Goal: Task Accomplishment & Management: Manage account settings

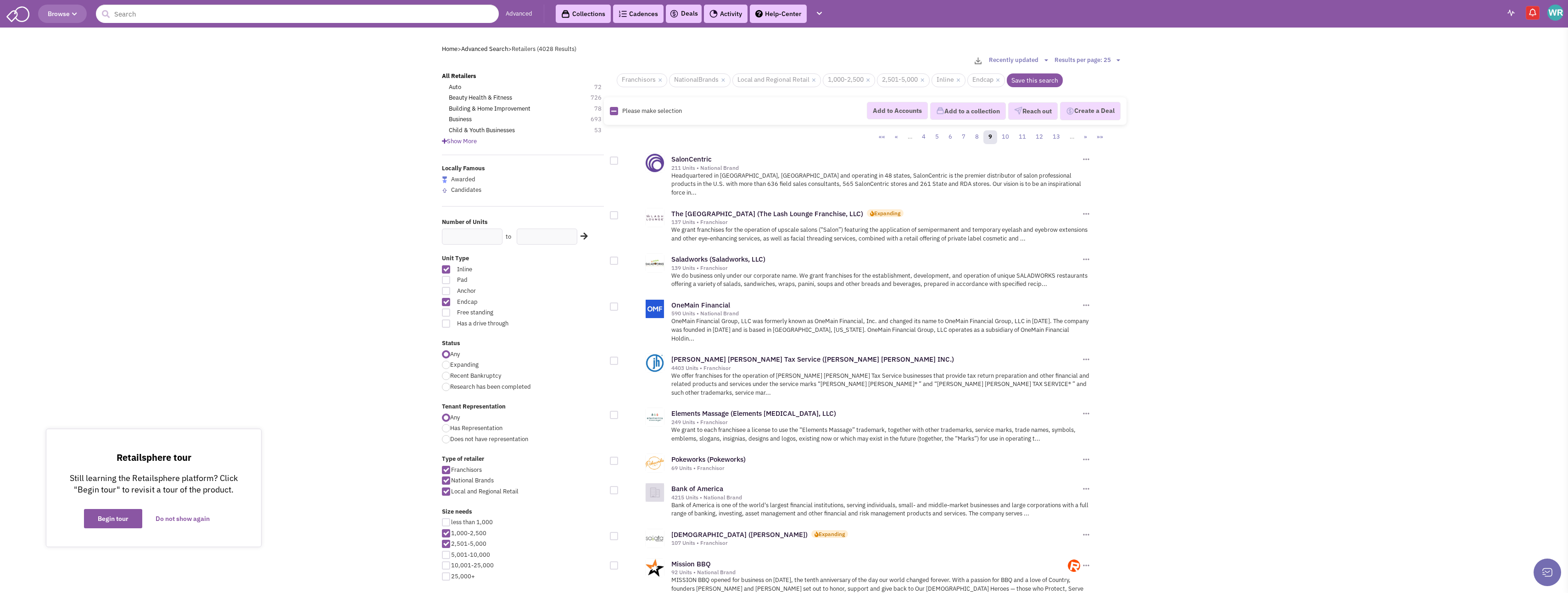
click at [615, 159] on div at bounding box center [615, 161] width 9 height 9
click at [619, 159] on input "checkbox" at bounding box center [622, 161] width 6 height 6
checkbox input "true"
click at [612, 211] on div at bounding box center [615, 215] width 9 height 9
click at [619, 213] on input "checkbox" at bounding box center [622, 215] width 6 height 6
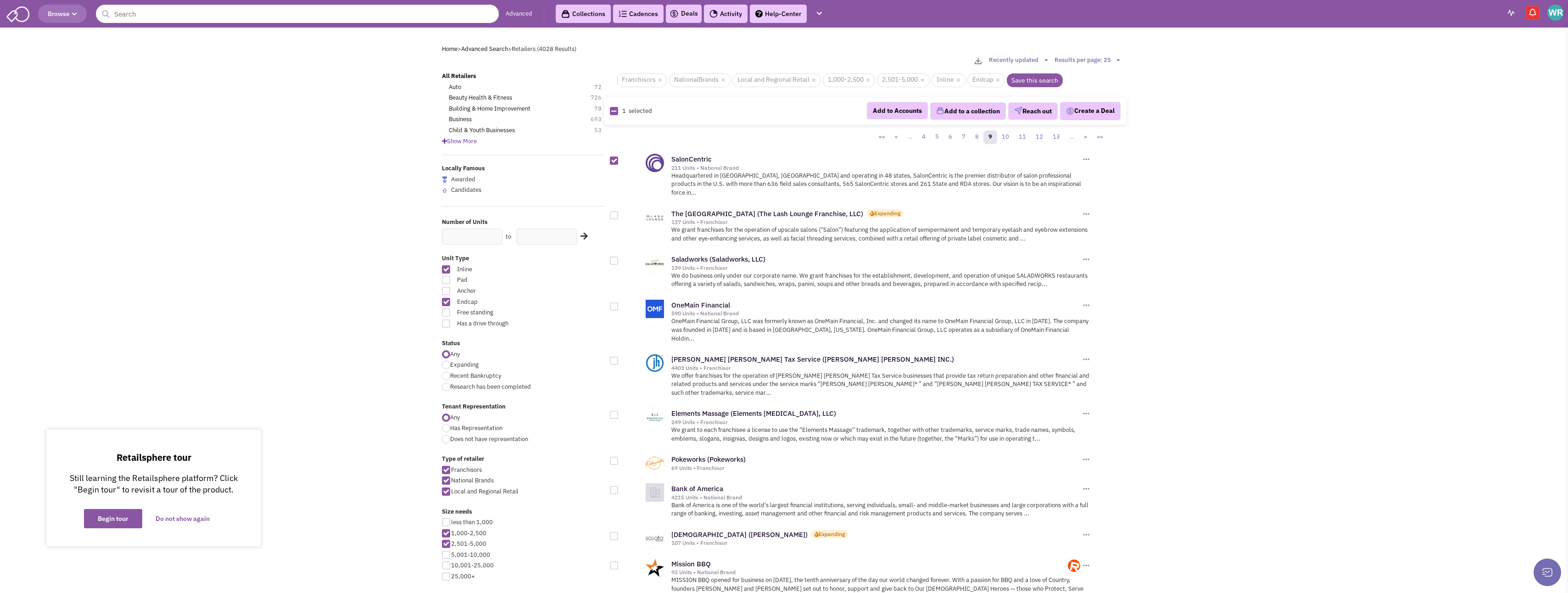
checkbox input "true"
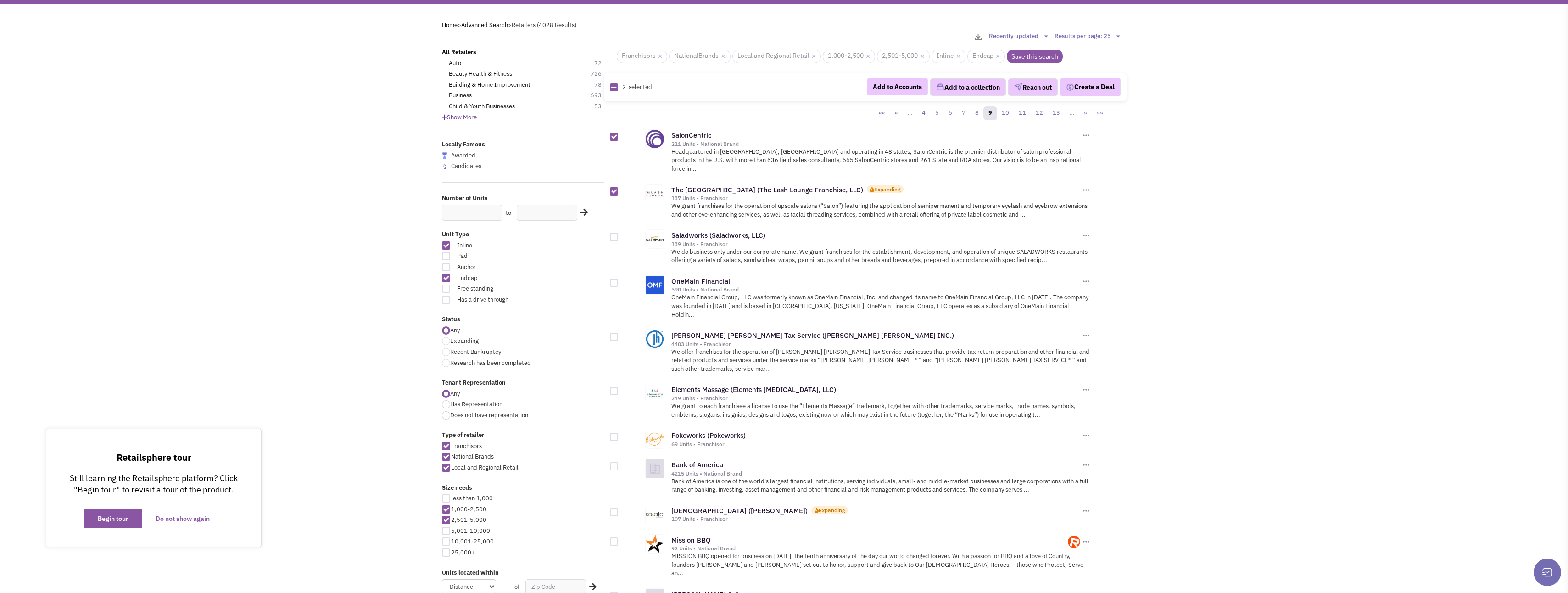
scroll to position [46, 0]
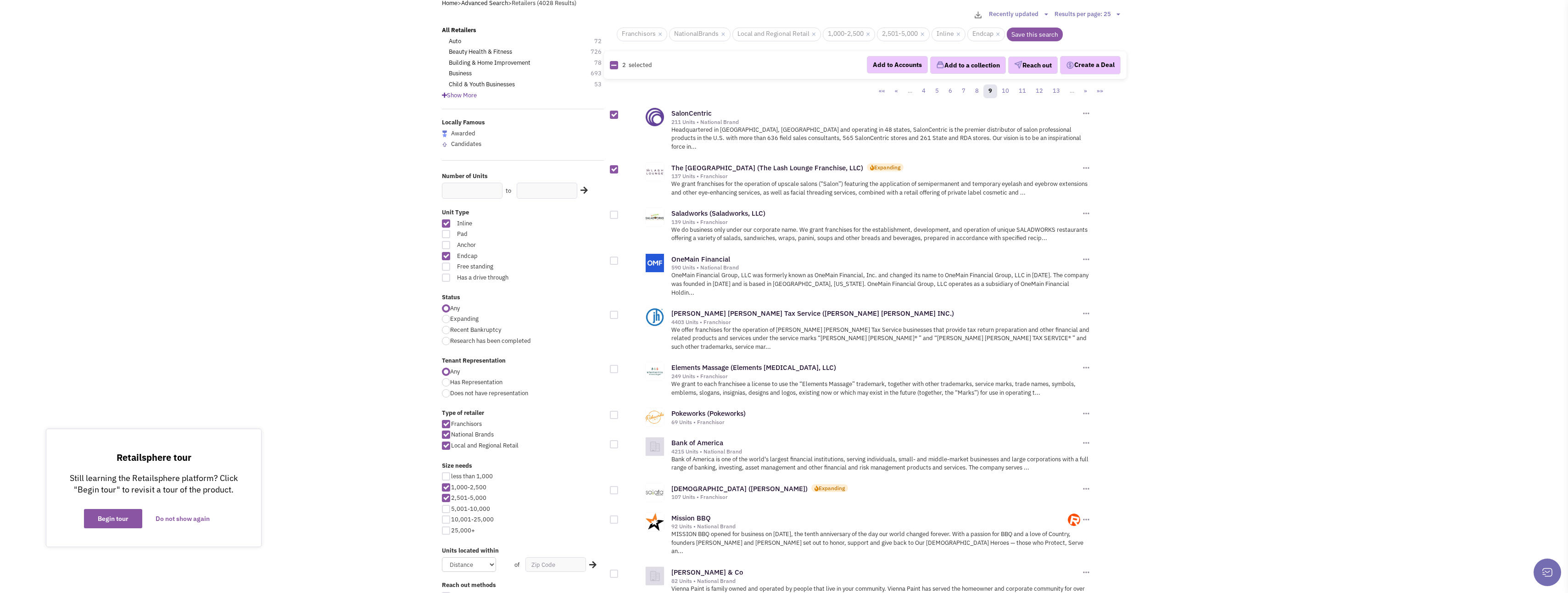
click at [614, 210] on div at bounding box center [615, 215] width 9 height 9
click at [619, 213] on input "checkbox" at bounding box center [622, 215] width 6 height 6
checkbox input "true"
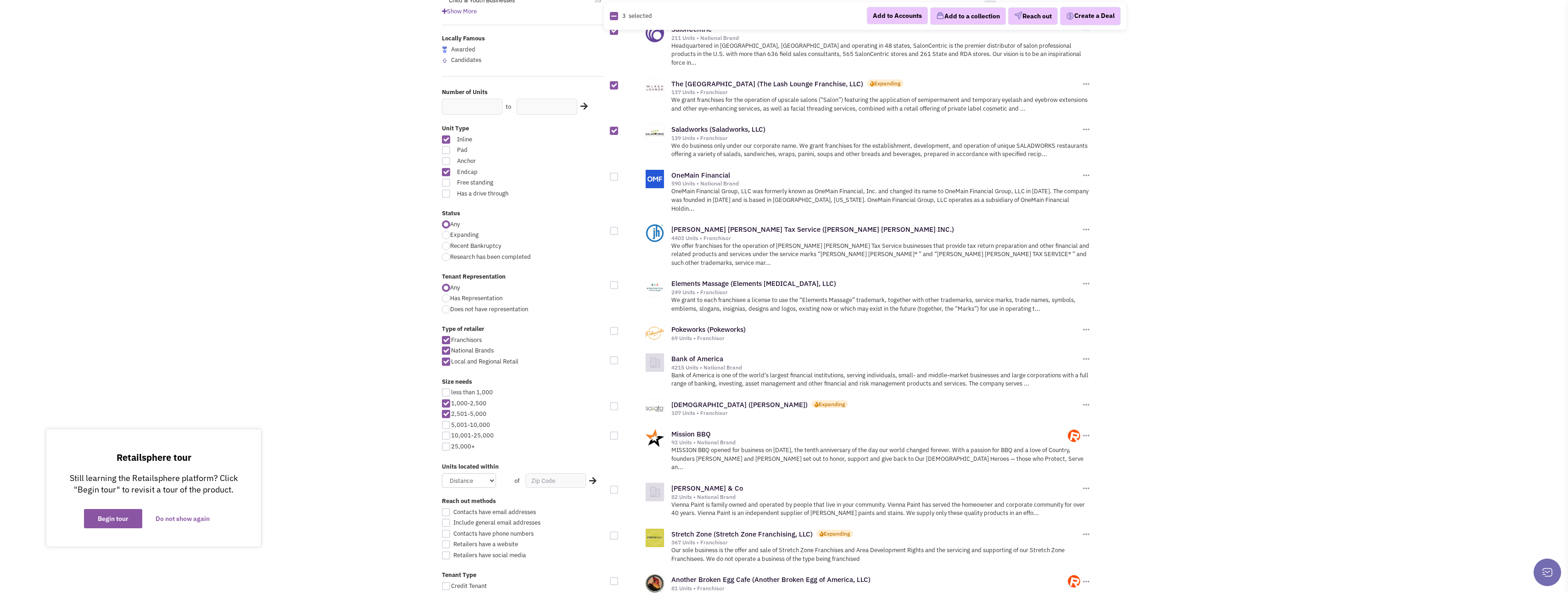
scroll to position [137, 0]
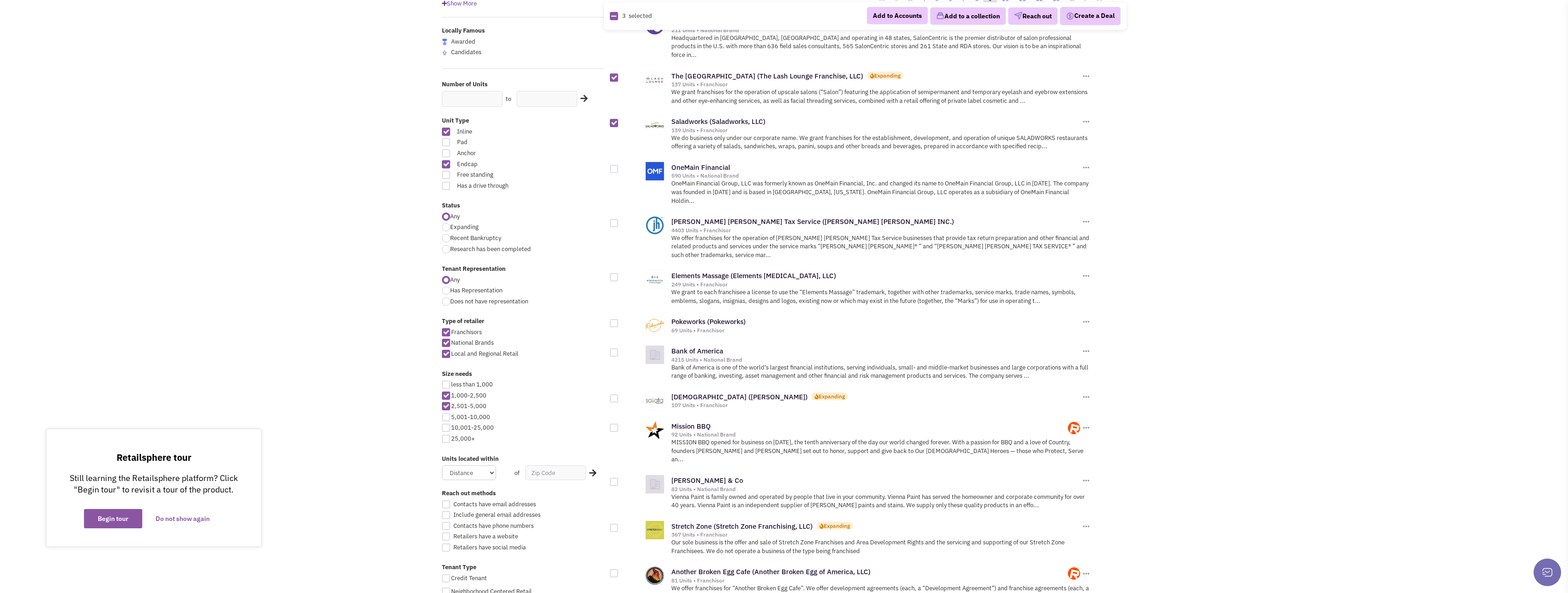
click at [615, 319] on div at bounding box center [615, 323] width 9 height 9
click at [619, 321] on input "checkbox" at bounding box center [622, 324] width 6 height 6
checkbox input "true"
click at [615, 273] on div at bounding box center [615, 277] width 9 height 9
click at [619, 275] on input "checkbox" at bounding box center [622, 278] width 6 height 6
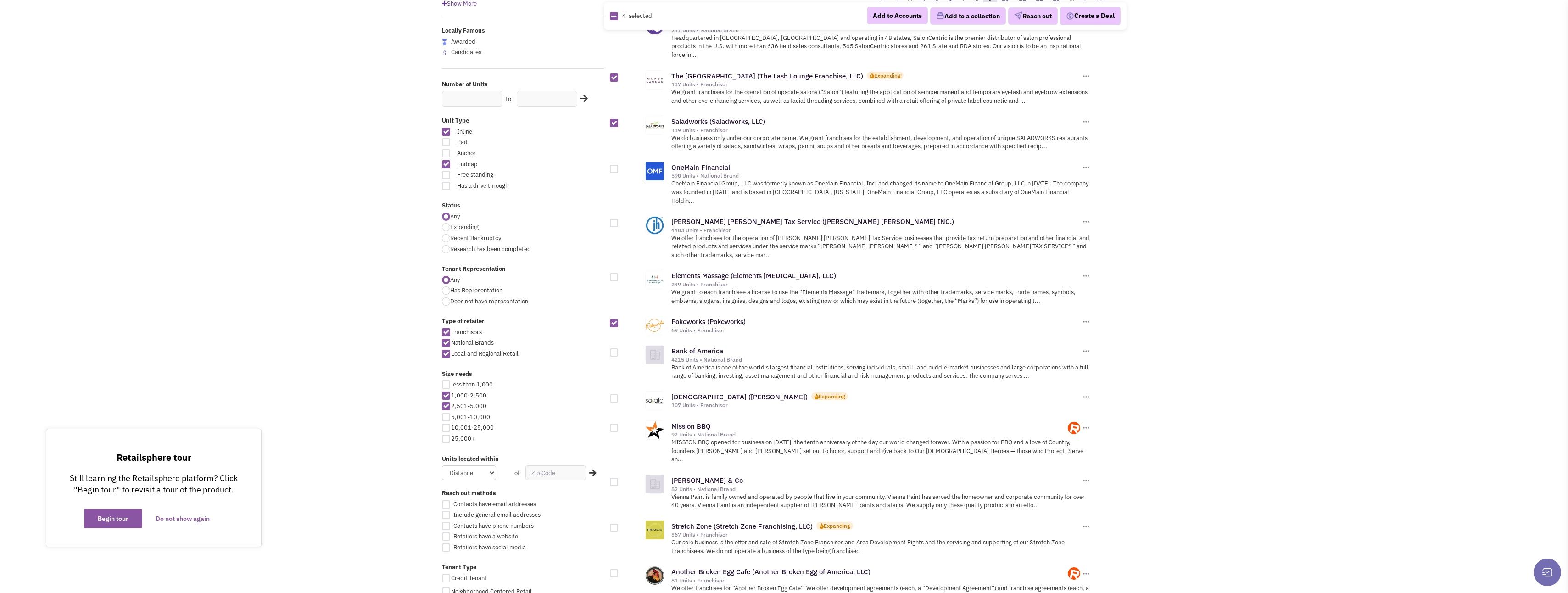
checkbox input "true"
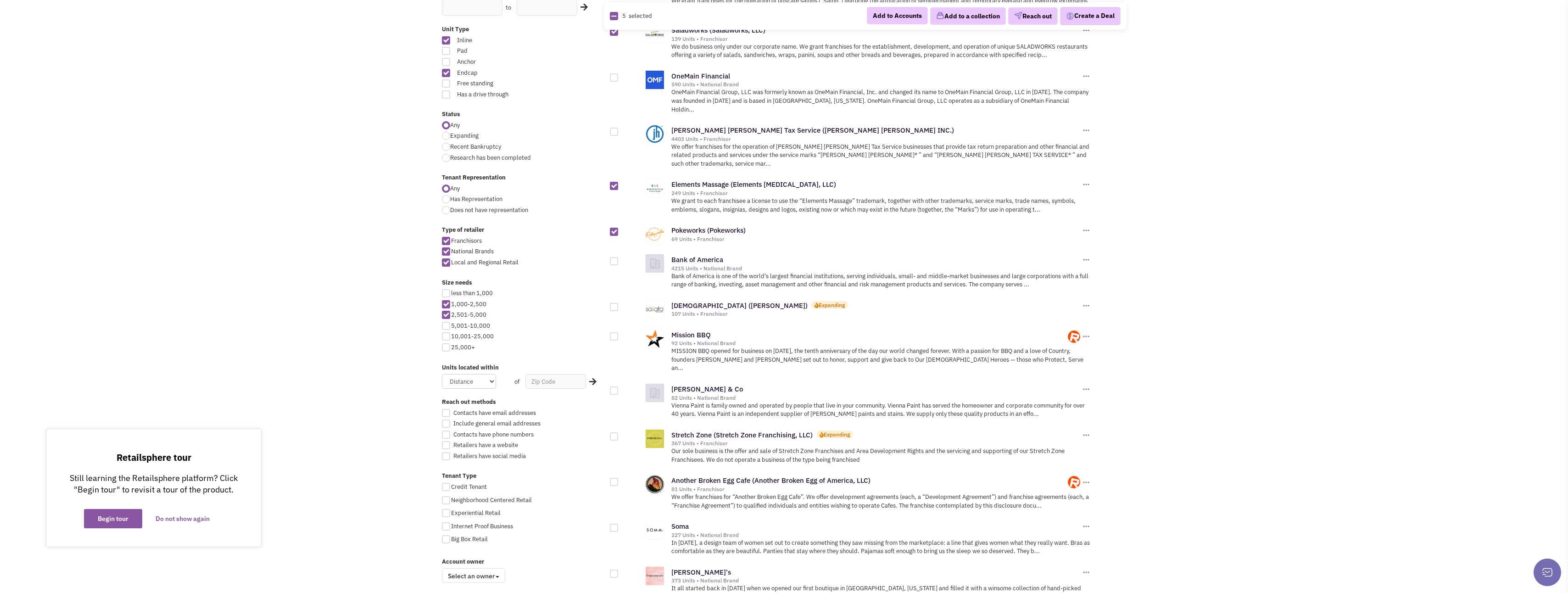
scroll to position [230, 0]
click at [612, 303] on div at bounding box center [615, 307] width 9 height 9
click at [619, 304] on input "checkbox" at bounding box center [622, 307] width 6 height 6
checkbox input "true"
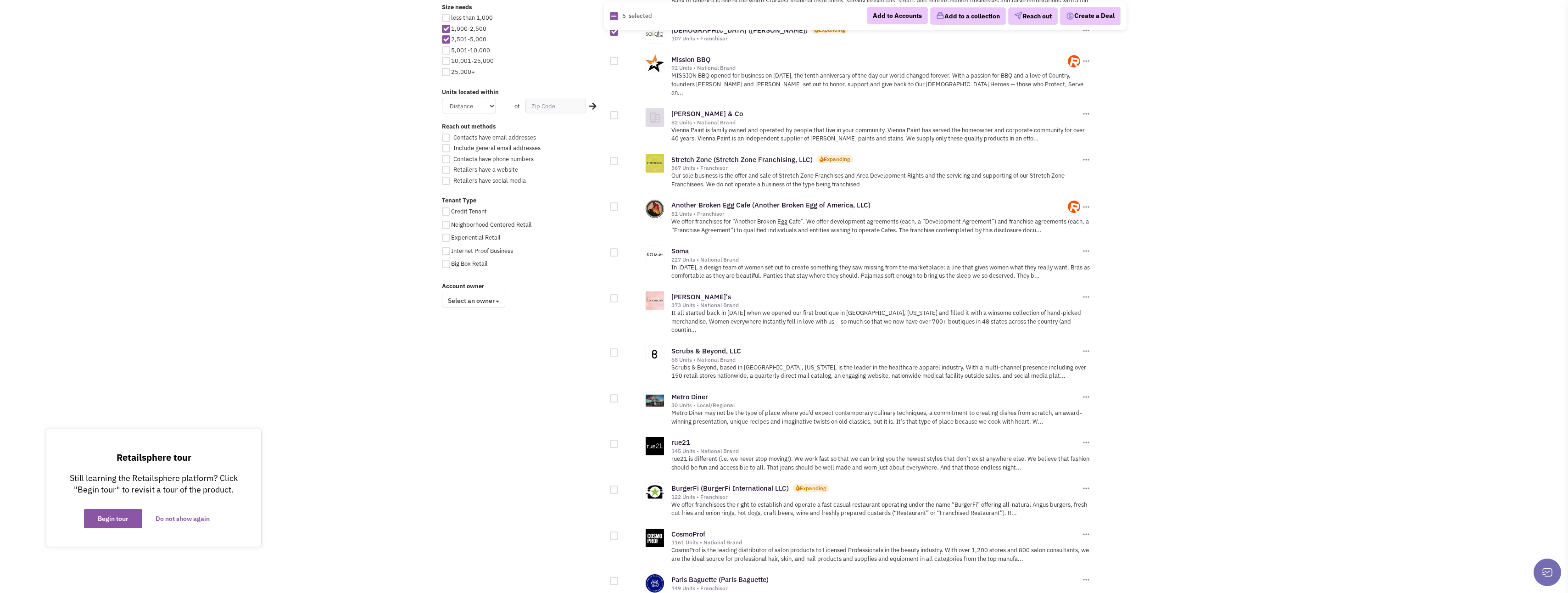
scroll to position [504, 0]
click at [611, 157] on div at bounding box center [615, 161] width 9 height 9
click at [619, 158] on input "checkbox" at bounding box center [622, 161] width 6 height 6
checkbox input "true"
click at [617, 202] on div at bounding box center [615, 206] width 9 height 9
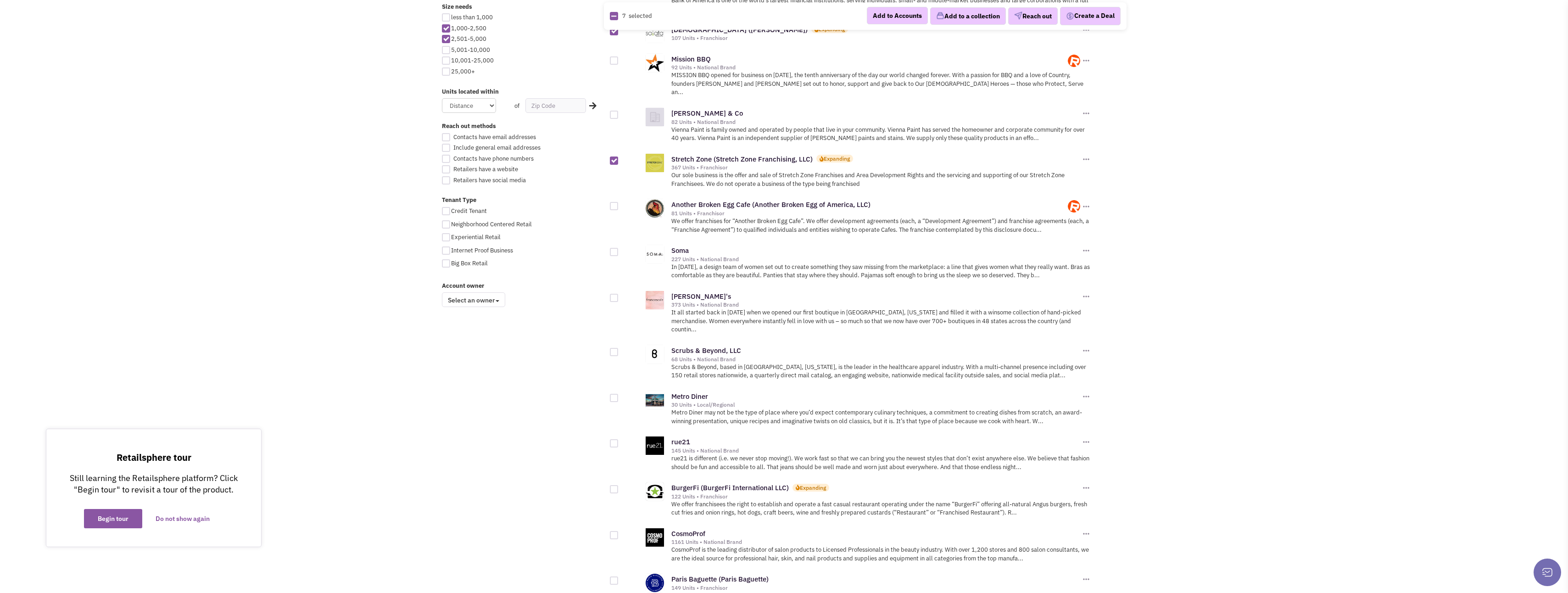
click at [619, 203] on input "checkbox" at bounding box center [622, 206] width 6 height 6
checkbox input "true"
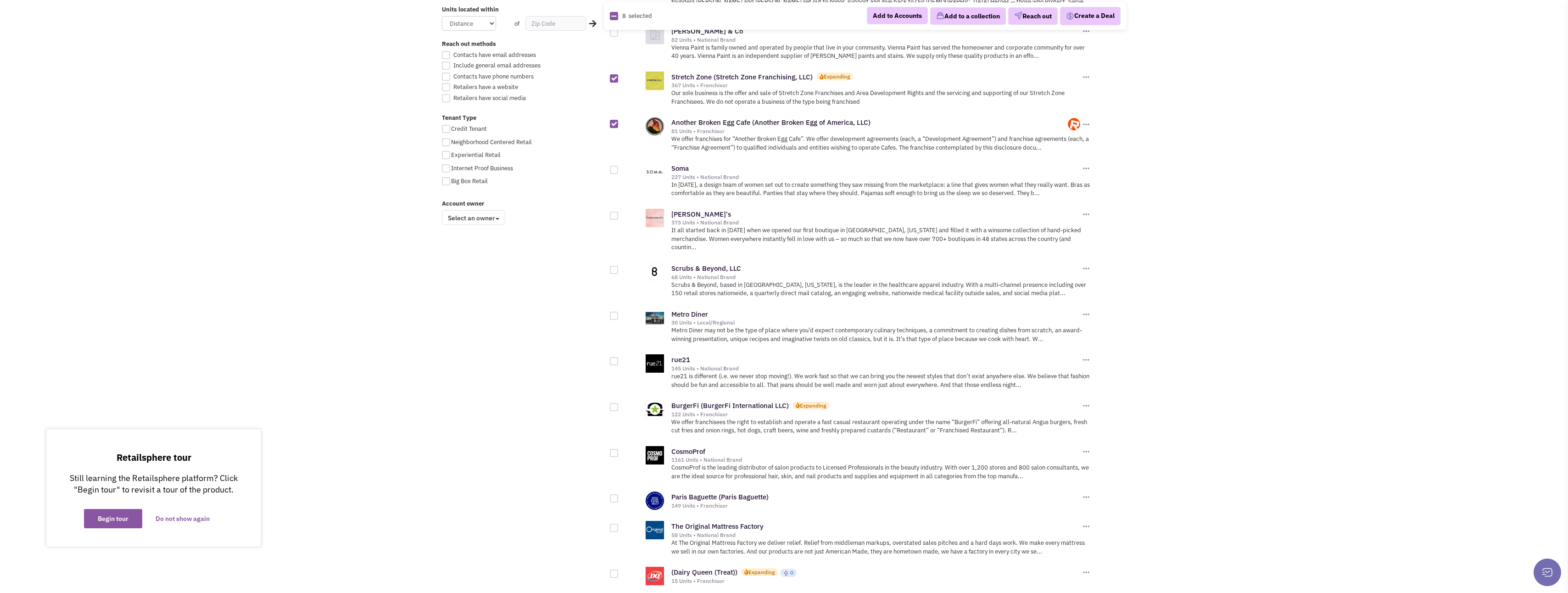
scroll to position [597, 0]
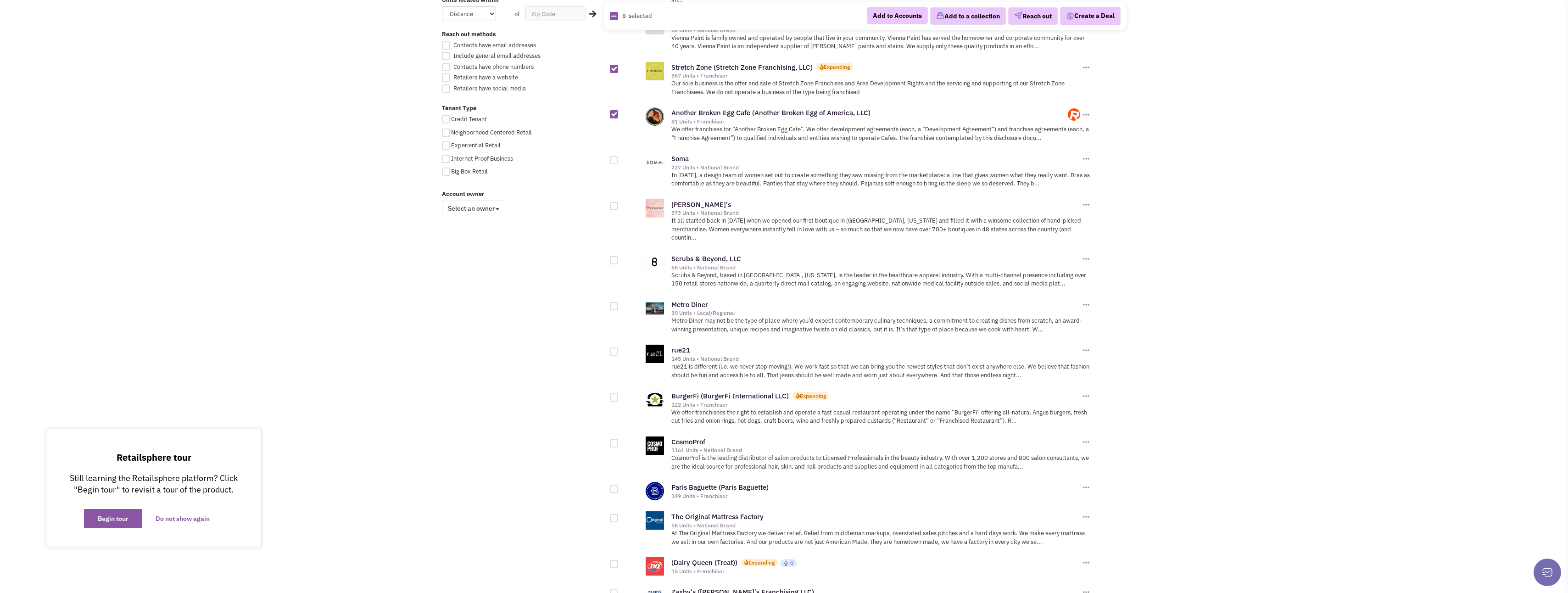
click at [612, 302] on div at bounding box center [615, 306] width 9 height 9
click at [619, 304] on input "checkbox" at bounding box center [622, 307] width 6 height 6
checkbox input "true"
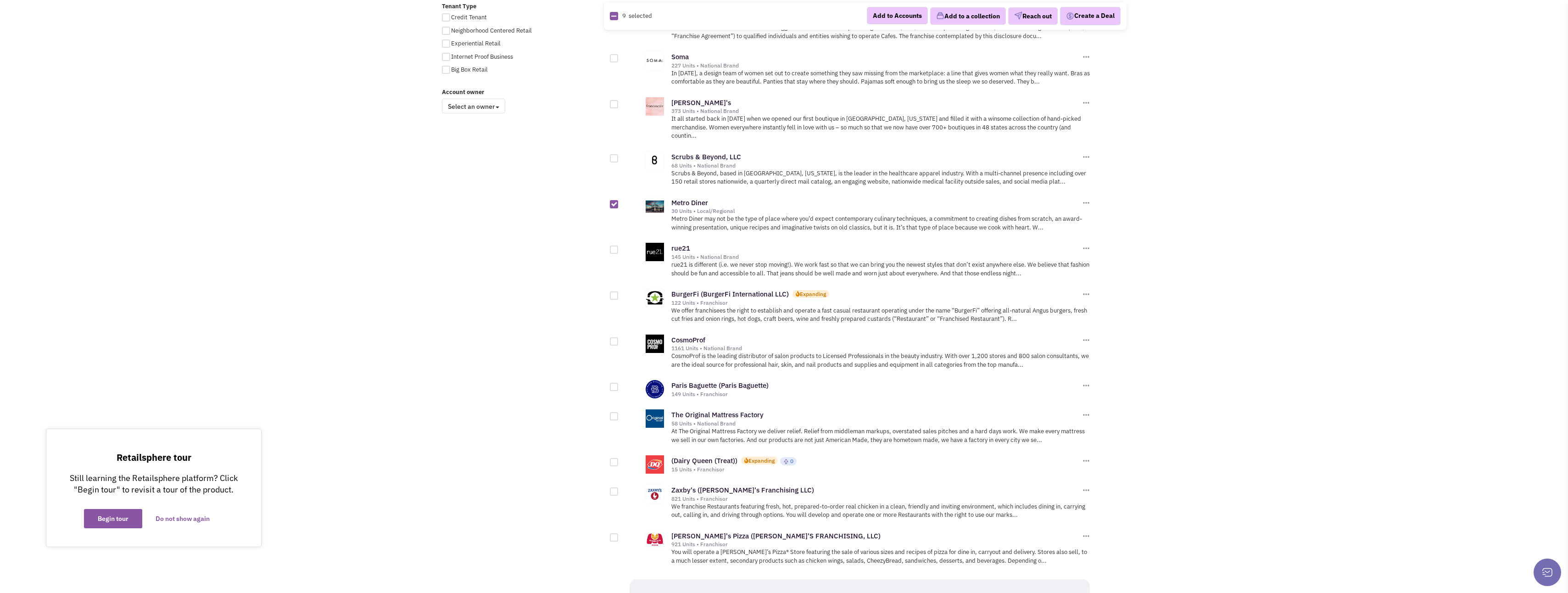
scroll to position [734, 0]
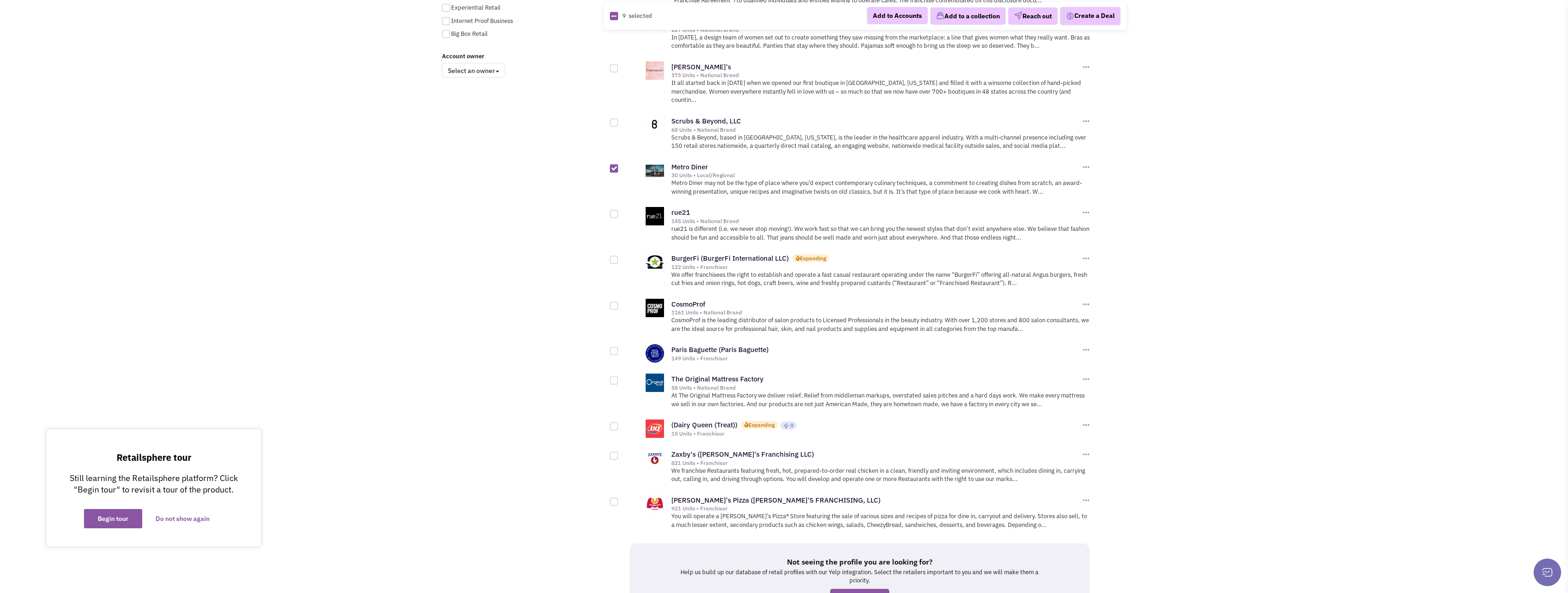
click at [612, 347] on div at bounding box center [615, 351] width 9 height 9
click at [619, 349] on input "checkbox" at bounding box center [622, 351] width 6 height 6
checkbox input "true"
click at [612, 422] on div at bounding box center [615, 427] width 9 height 9
click at [619, 424] on input "checkbox" at bounding box center [622, 427] width 6 height 6
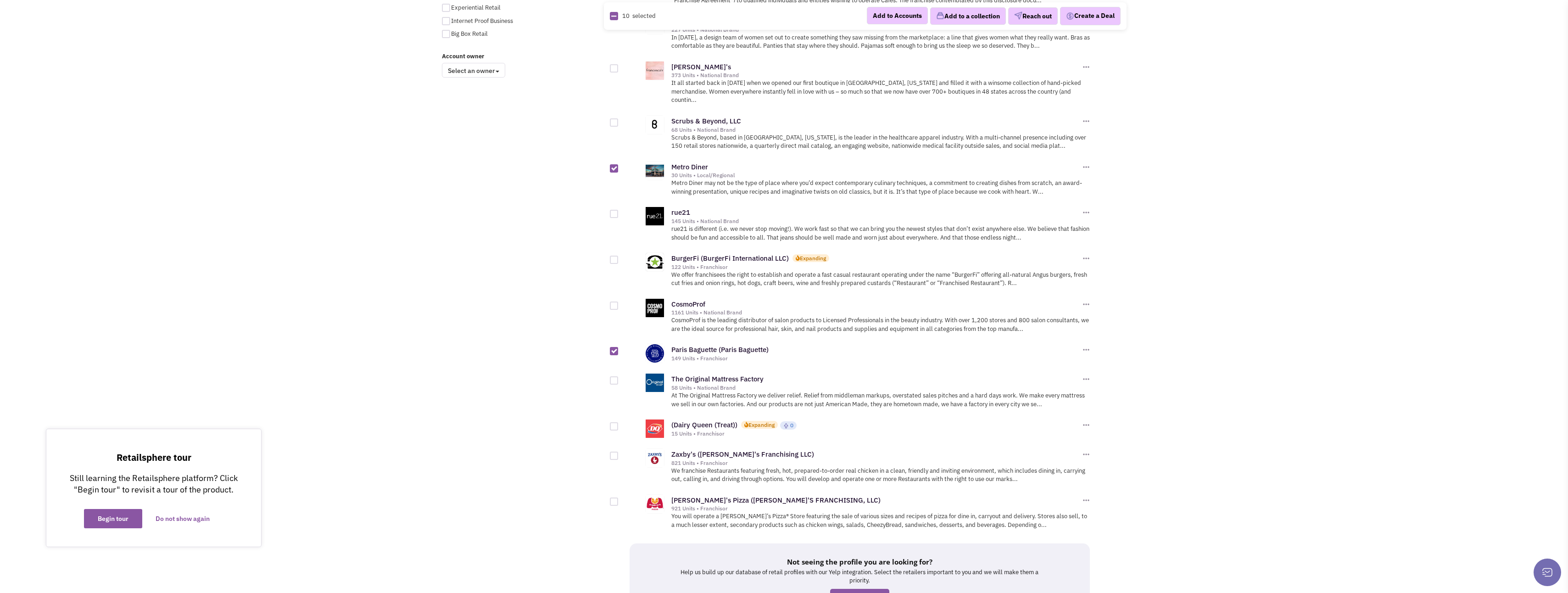
checkbox input "true"
click at [939, 17] on button "Add to a collection" at bounding box center [968, 16] width 76 height 18
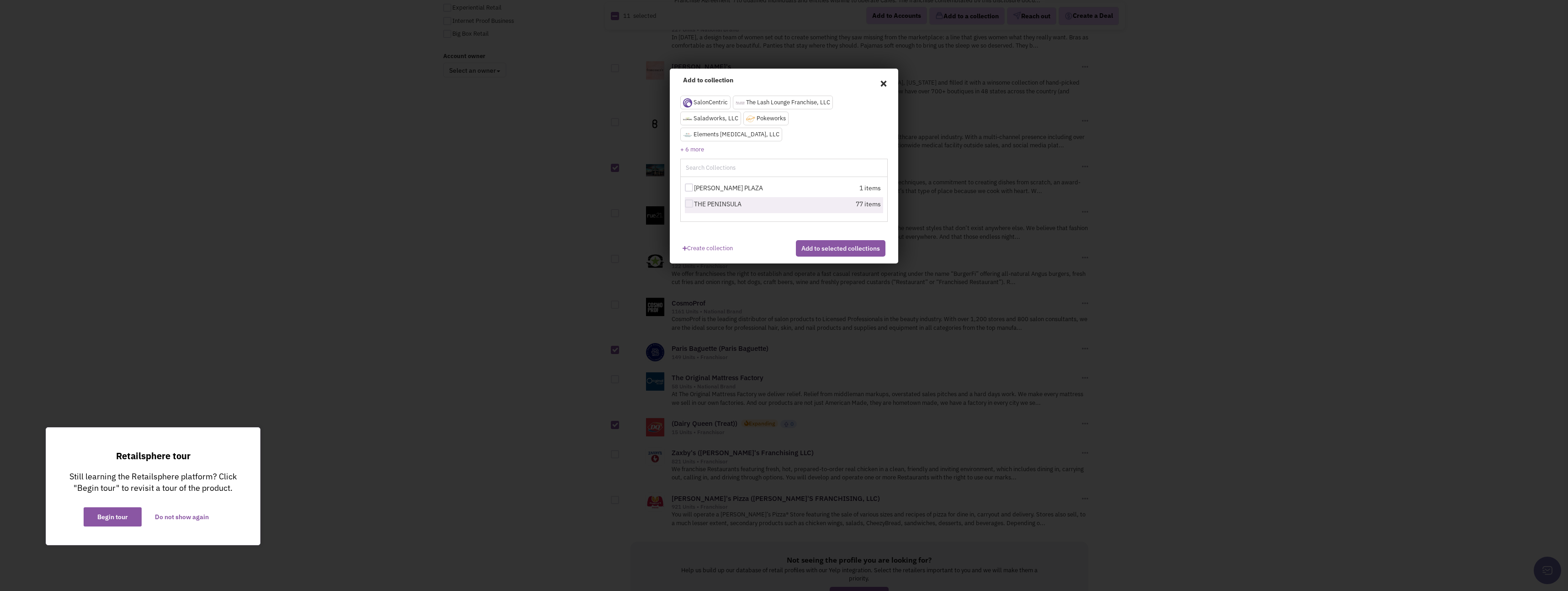
click at [689, 205] on div at bounding box center [689, 203] width 8 height 8
click at [694, 205] on input "THE PENINSULA" at bounding box center [697, 204] width 6 height 6
checkbox input "true"
click at [819, 256] on button "Add to selected collections" at bounding box center [840, 248] width 90 height 16
checkbox input "false"
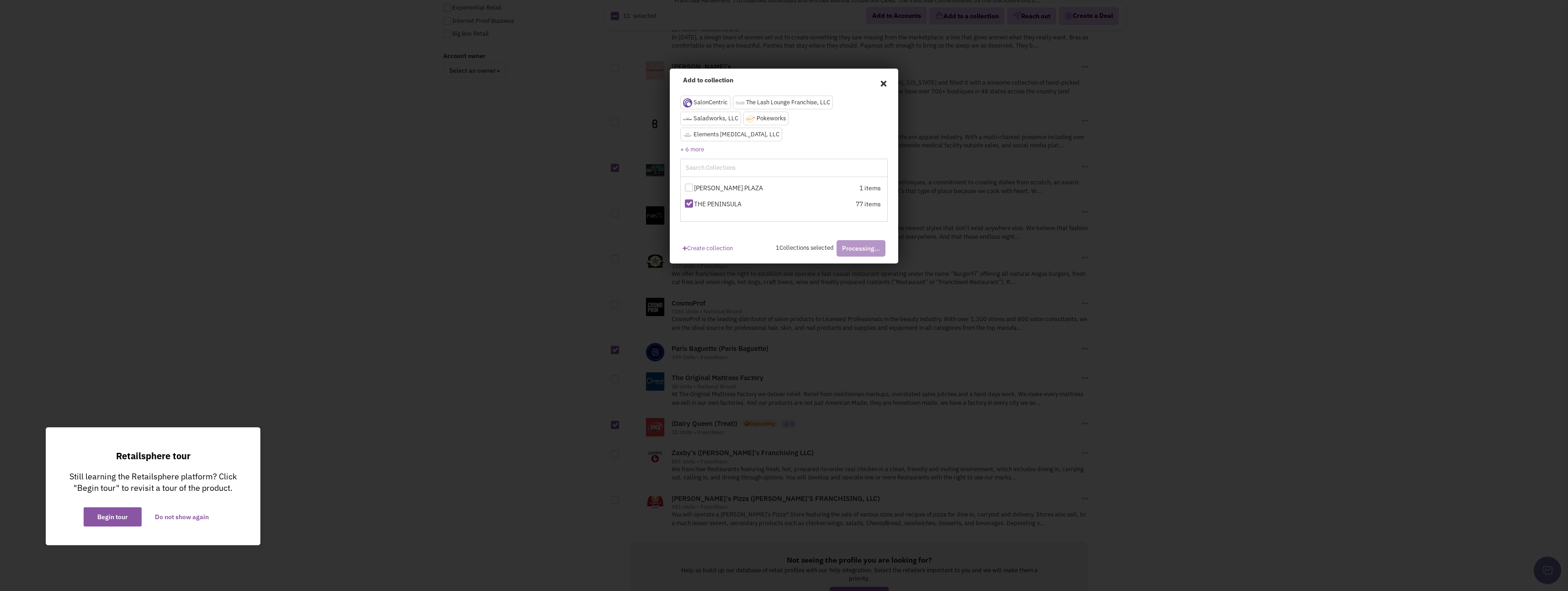
checkbox input "false"
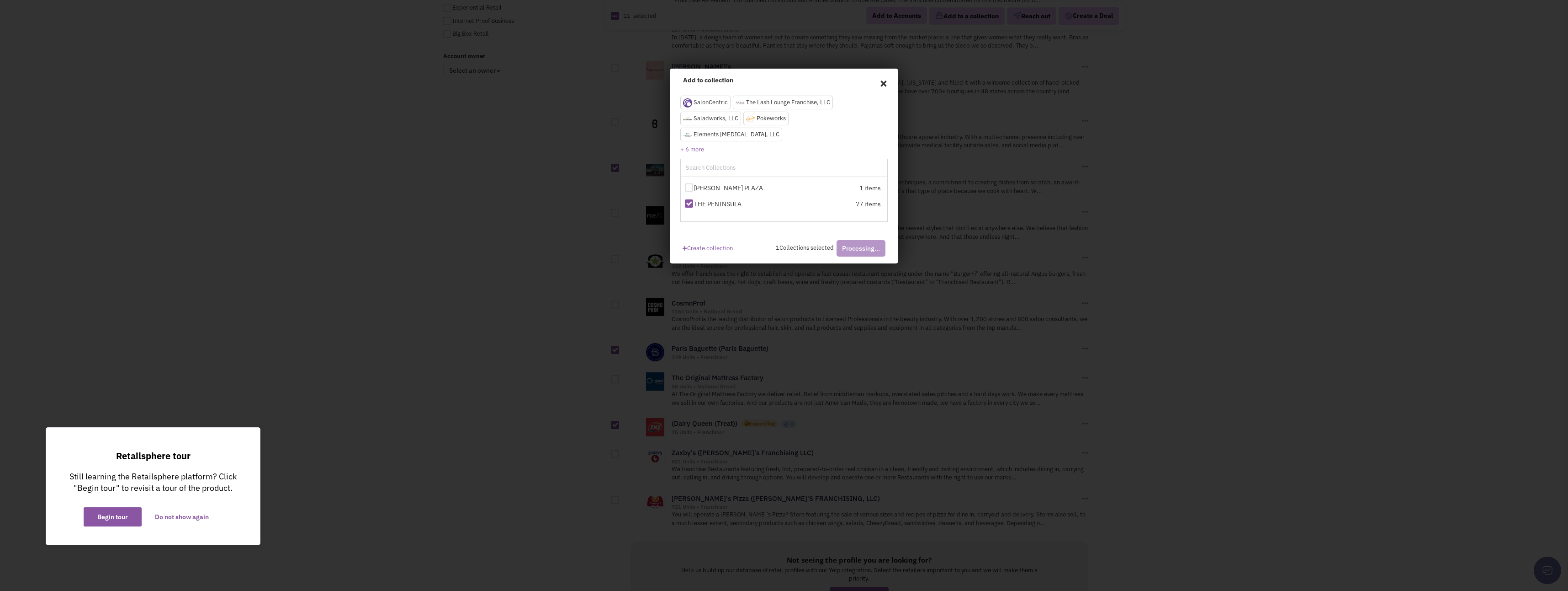
checkbox input "false"
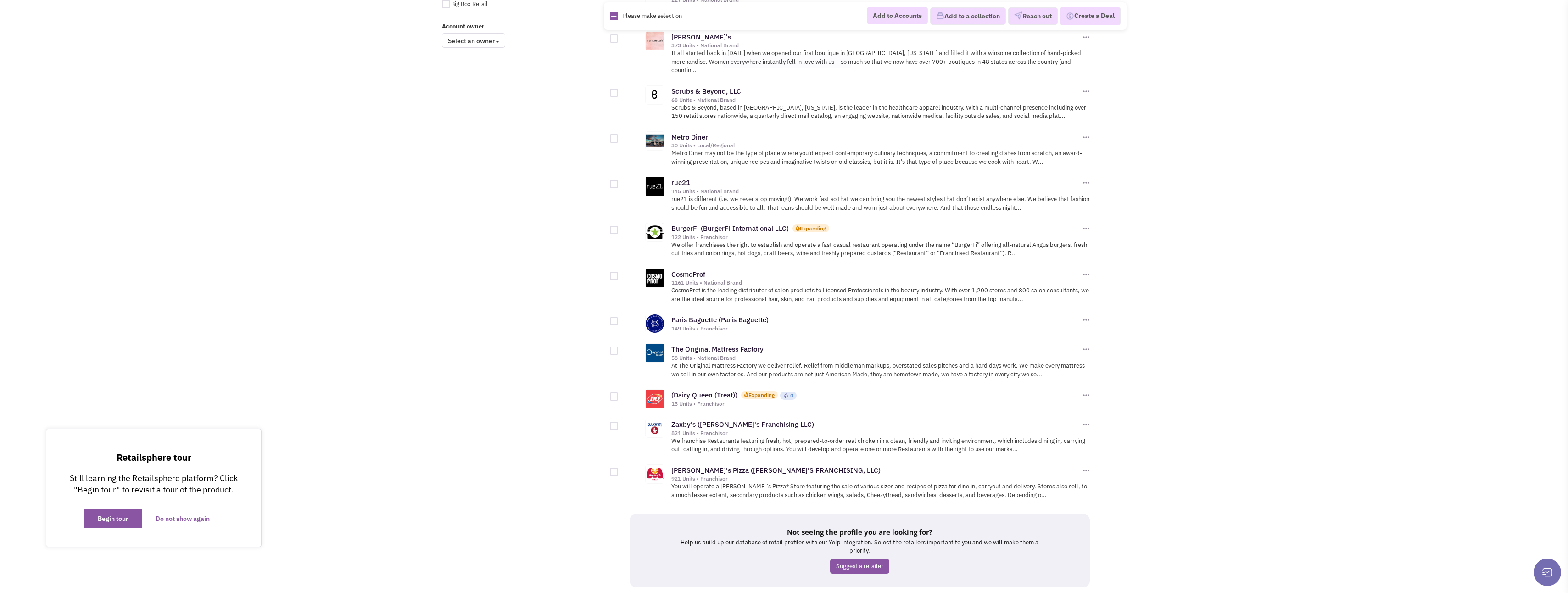
scroll to position [781, 0]
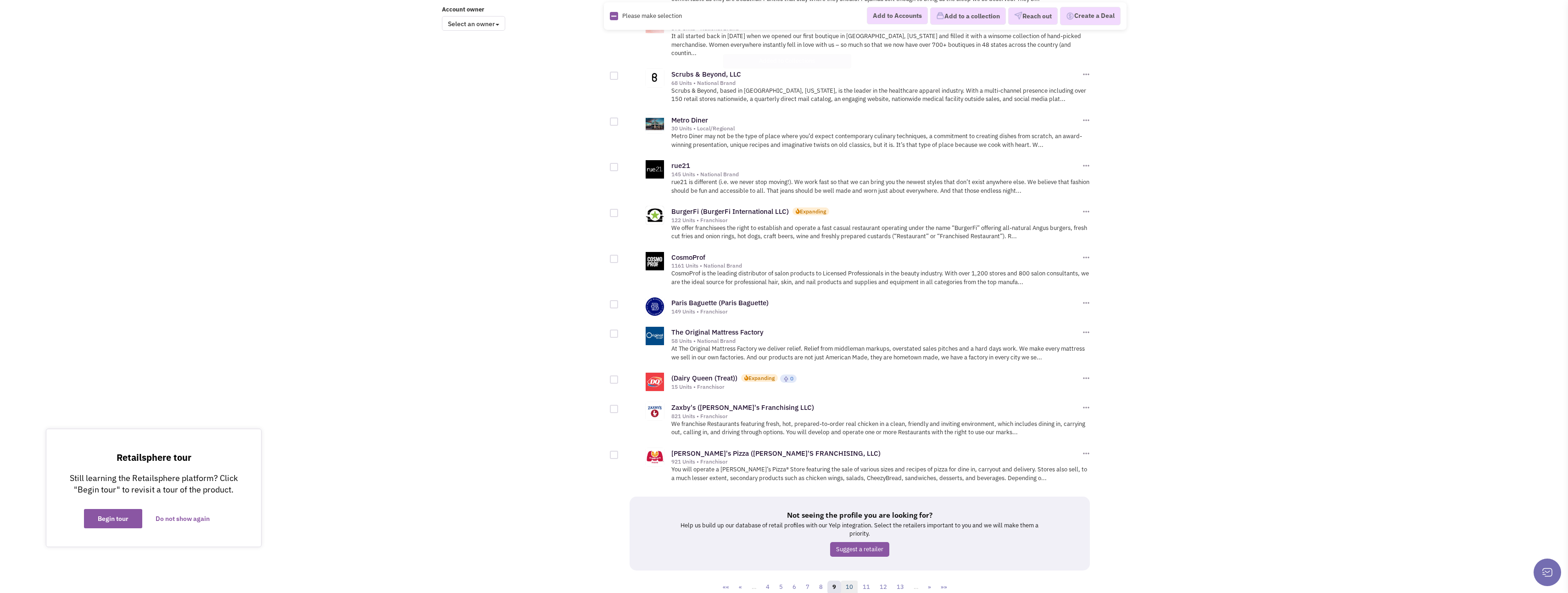
click at [852, 580] on link "10" at bounding box center [849, 587] width 18 height 13
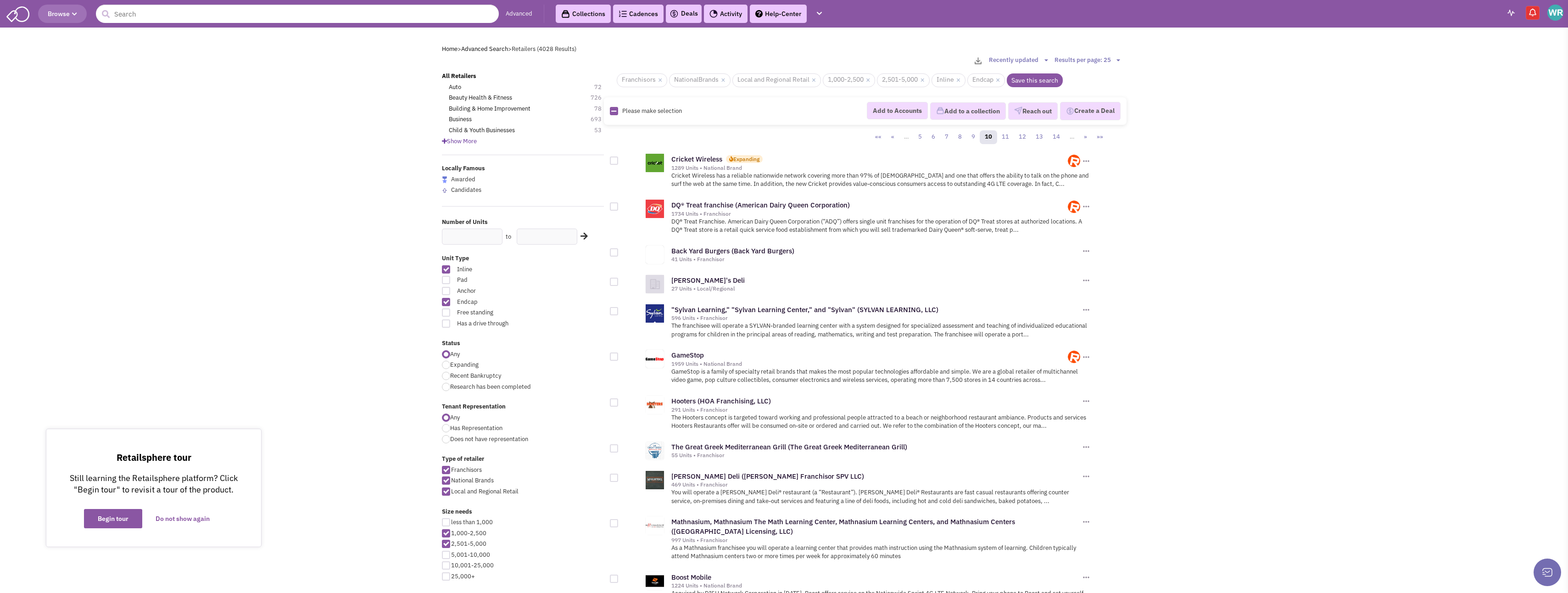
click at [617, 205] on div at bounding box center [615, 207] width 9 height 9
click at [619, 205] on input "checkbox" at bounding box center [622, 207] width 6 height 6
checkbox input "true"
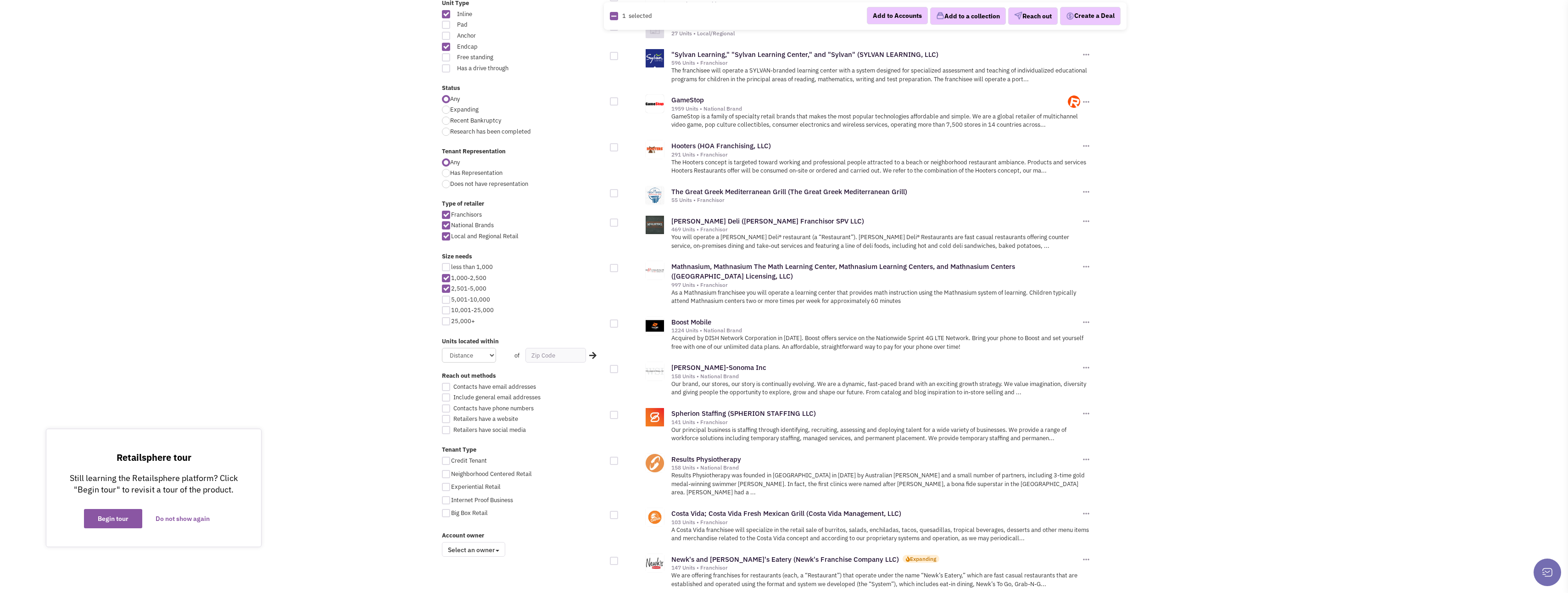
scroll to position [275, 0]
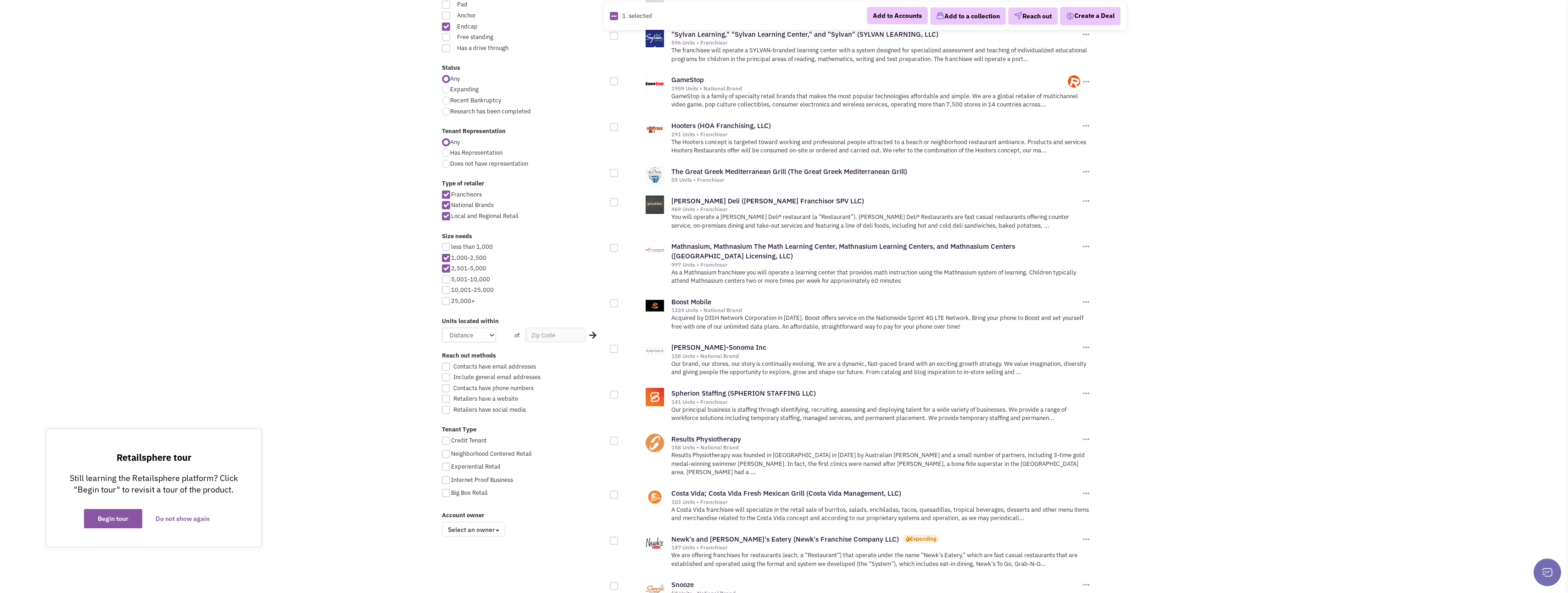
click at [612, 176] on div at bounding box center [615, 173] width 9 height 9
click at [619, 176] on input "checkbox" at bounding box center [622, 174] width 6 height 6
checkbox input "true"
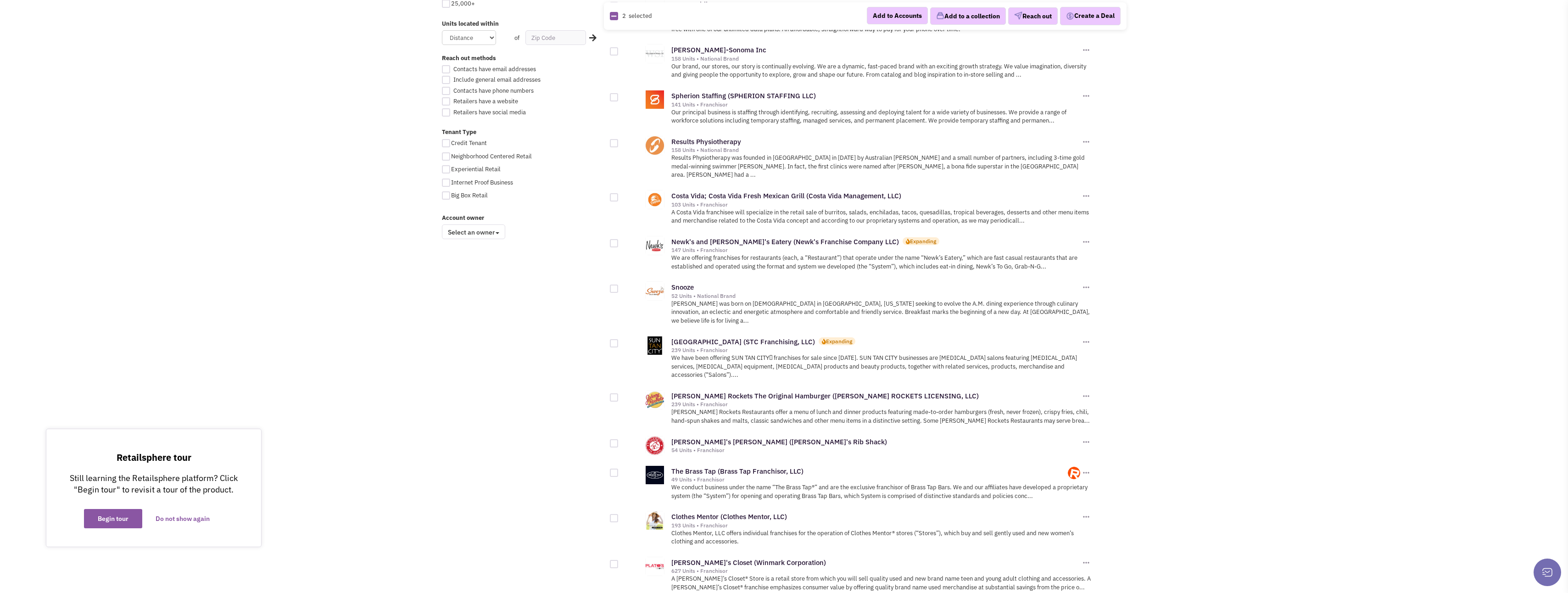
scroll to position [597, 0]
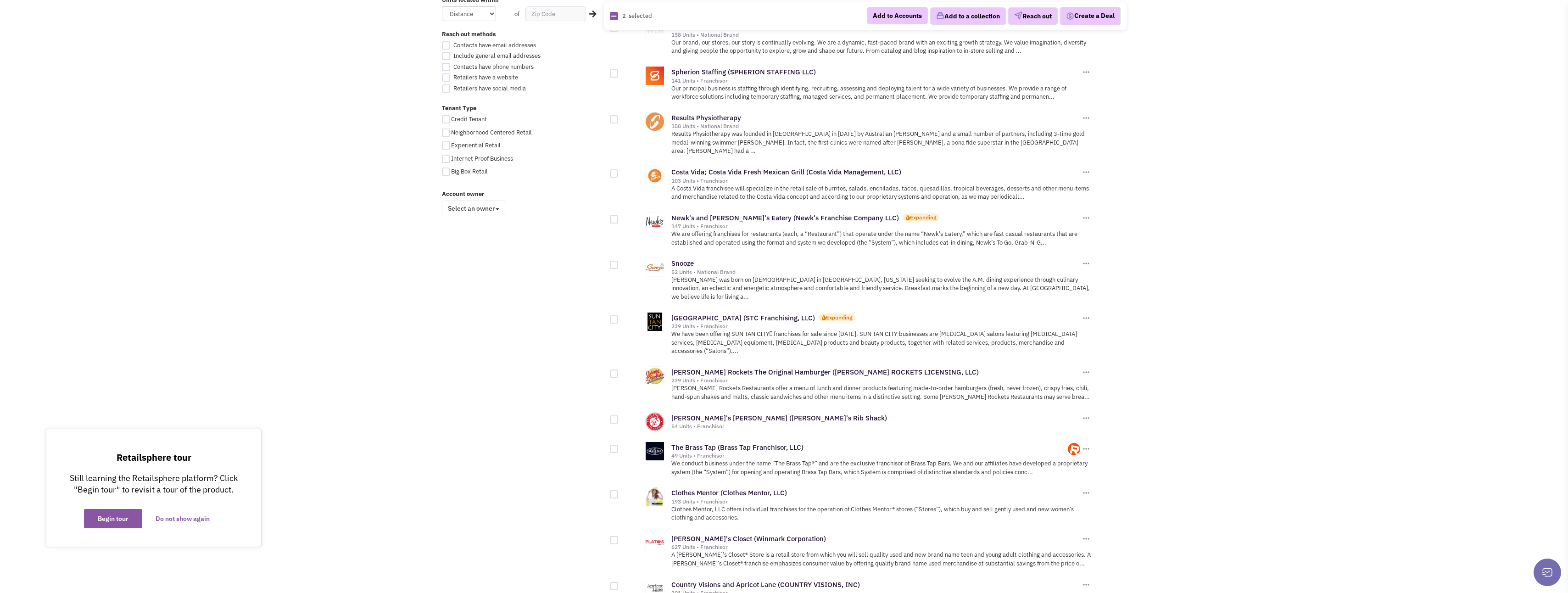
click at [615, 169] on div at bounding box center [615, 174] width 9 height 9
click at [619, 171] on input "checkbox" at bounding box center [622, 174] width 6 height 6
checkbox input "true"
click at [613, 118] on div at bounding box center [615, 120] width 9 height 9
click at [619, 118] on input "checkbox" at bounding box center [622, 120] width 6 height 6
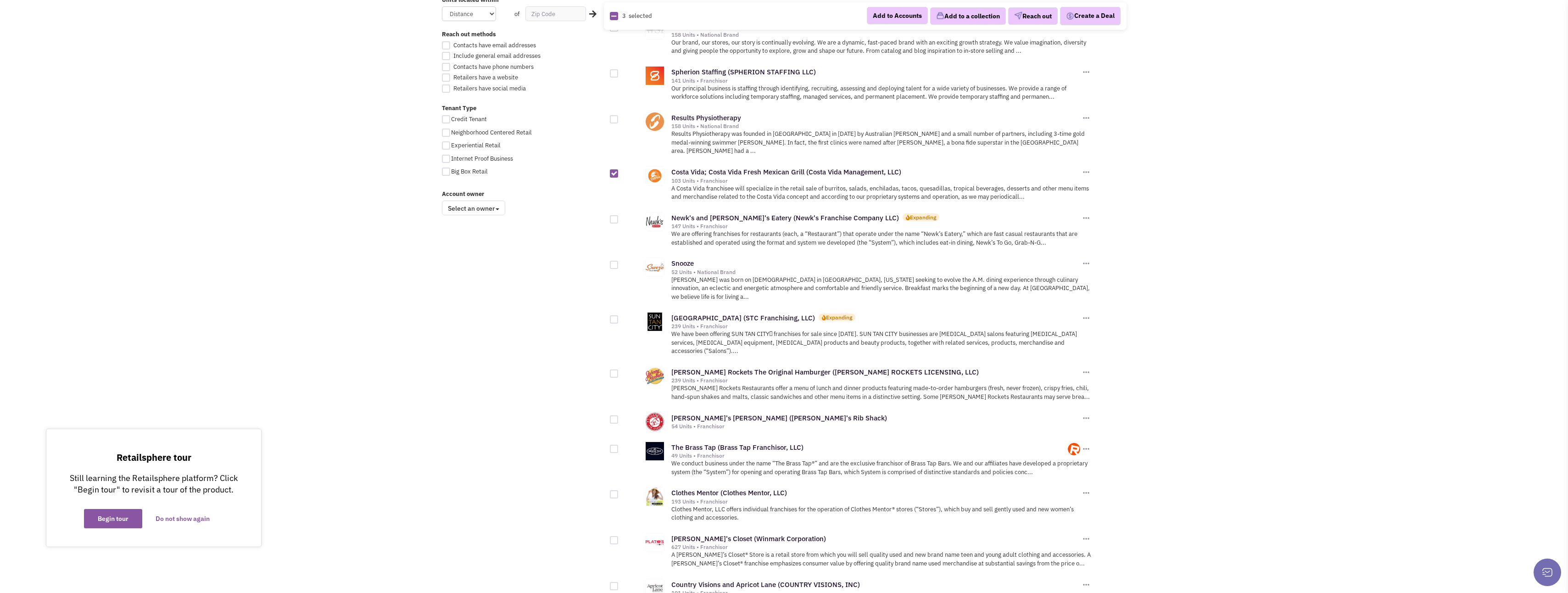
checkbox input "true"
click at [617, 261] on div at bounding box center [615, 265] width 9 height 9
click at [619, 262] on input "checkbox" at bounding box center [622, 265] width 6 height 6
checkbox input "true"
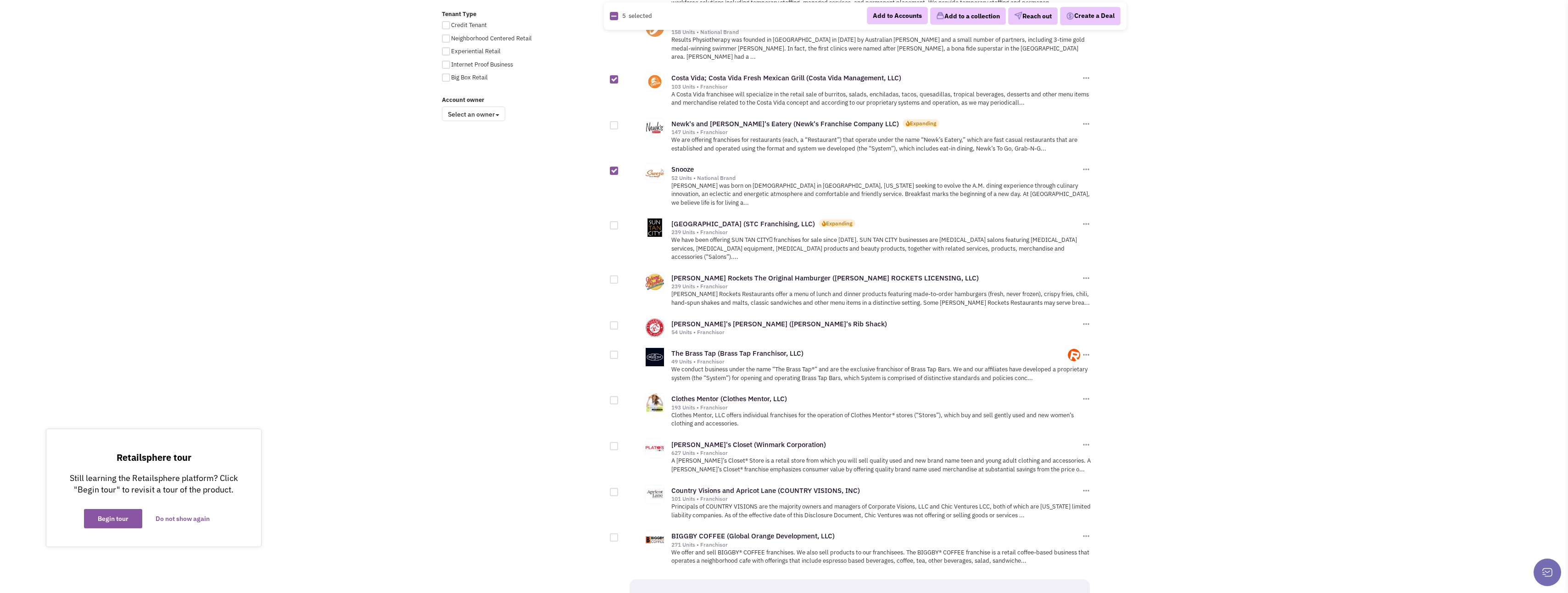
scroll to position [734, 0]
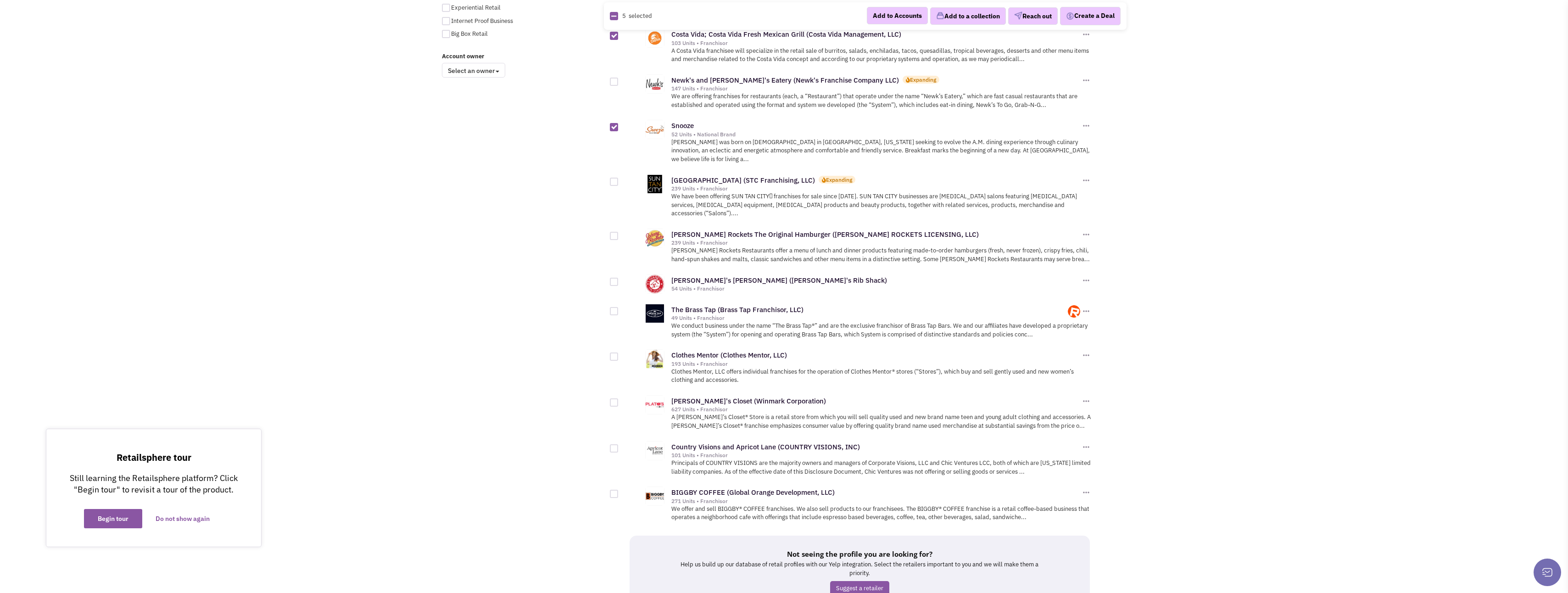
click at [615, 490] on div at bounding box center [615, 494] width 9 height 9
click at [619, 491] on input "checkbox" at bounding box center [622, 494] width 6 height 6
checkbox input "true"
click at [966, 15] on button "Add to a collection" at bounding box center [968, 16] width 76 height 18
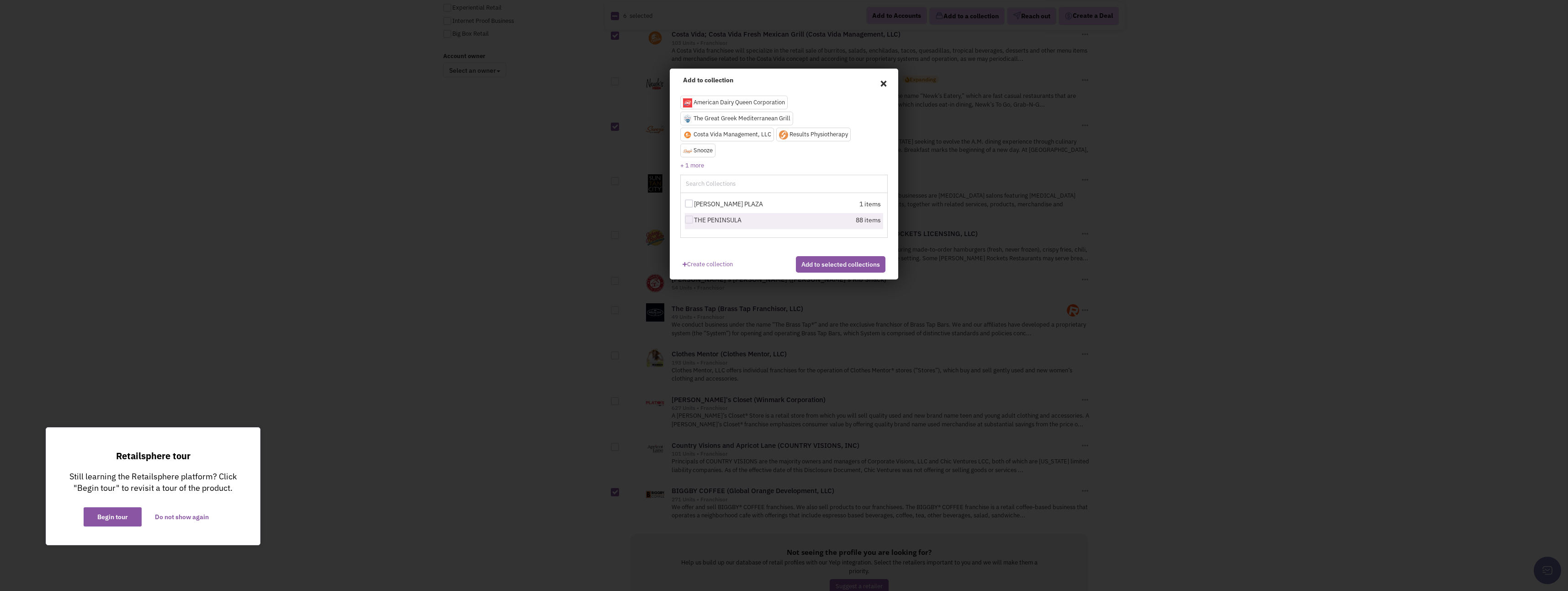
click at [689, 220] on div at bounding box center [689, 220] width 8 height 8
click at [694, 220] on input "THE PENINSULA" at bounding box center [697, 220] width 6 height 6
checkbox input "true"
click at [833, 273] on button "Add to selected collections" at bounding box center [840, 264] width 90 height 16
checkbox input "false"
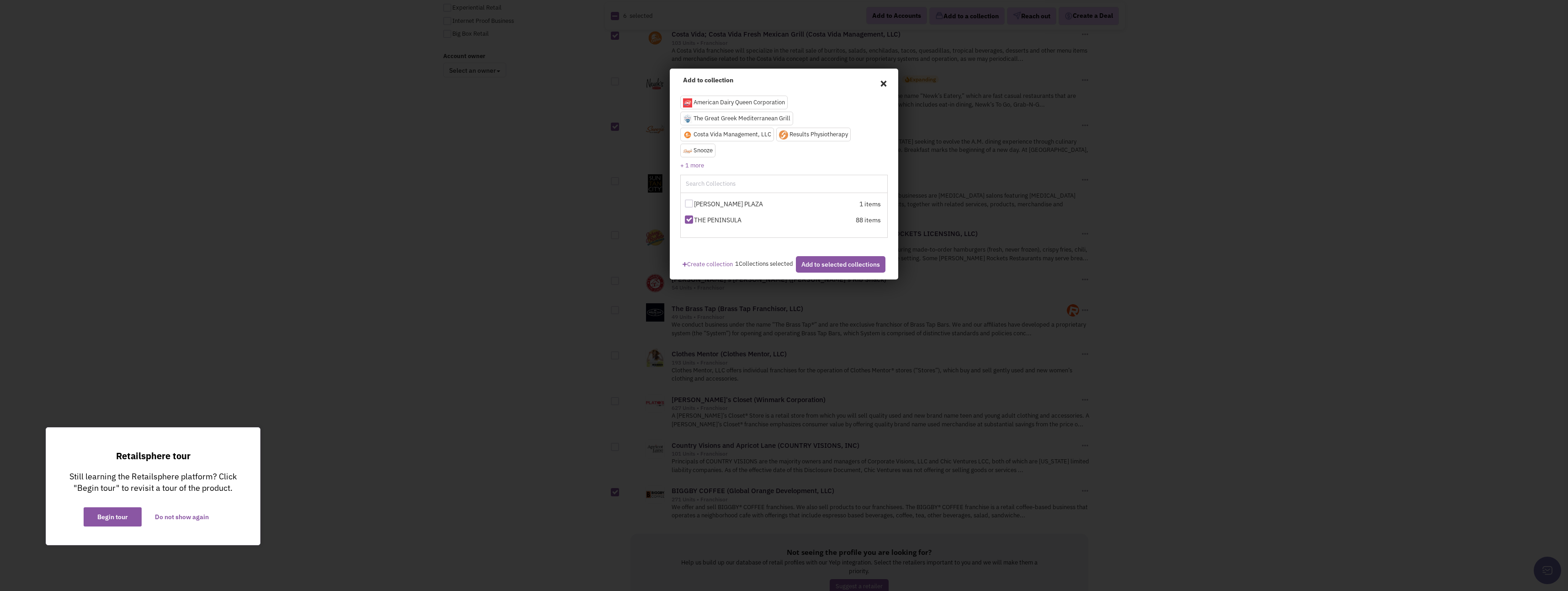
checkbox input "false"
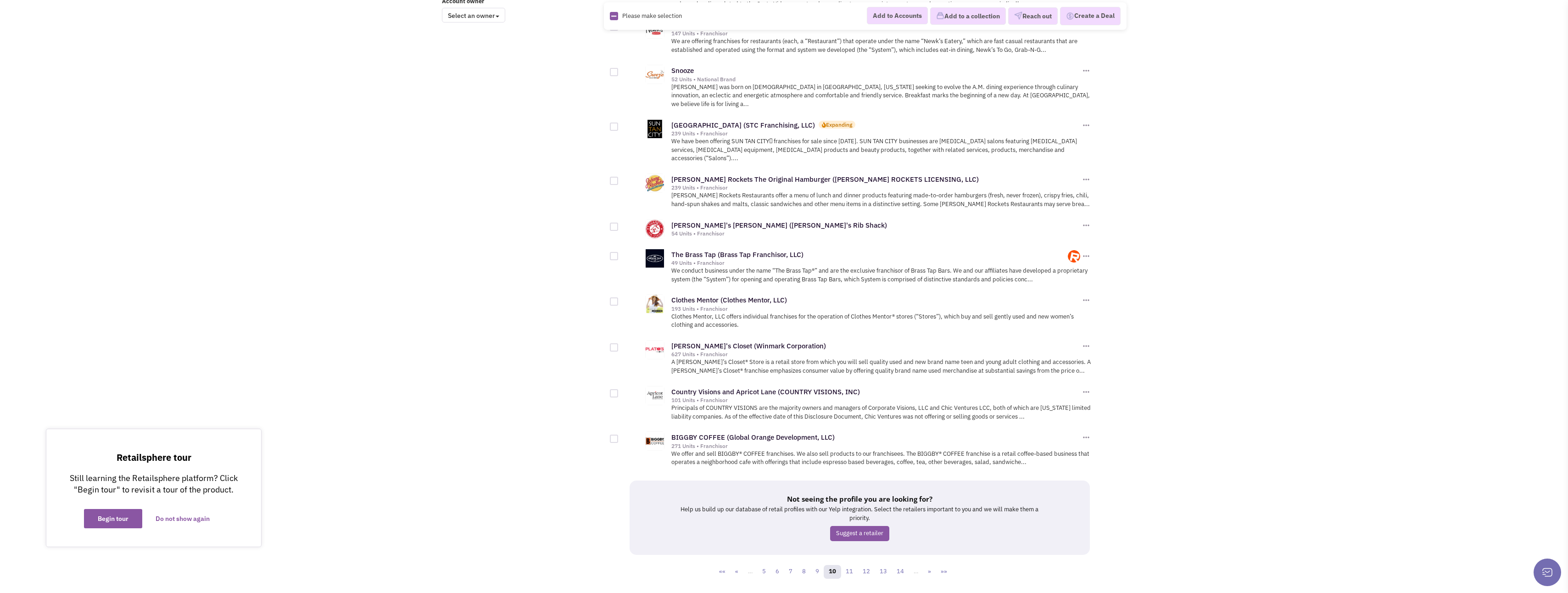
scroll to position [791, 0]
click at [850, 563] on link "11" at bounding box center [849, 570] width 18 height 13
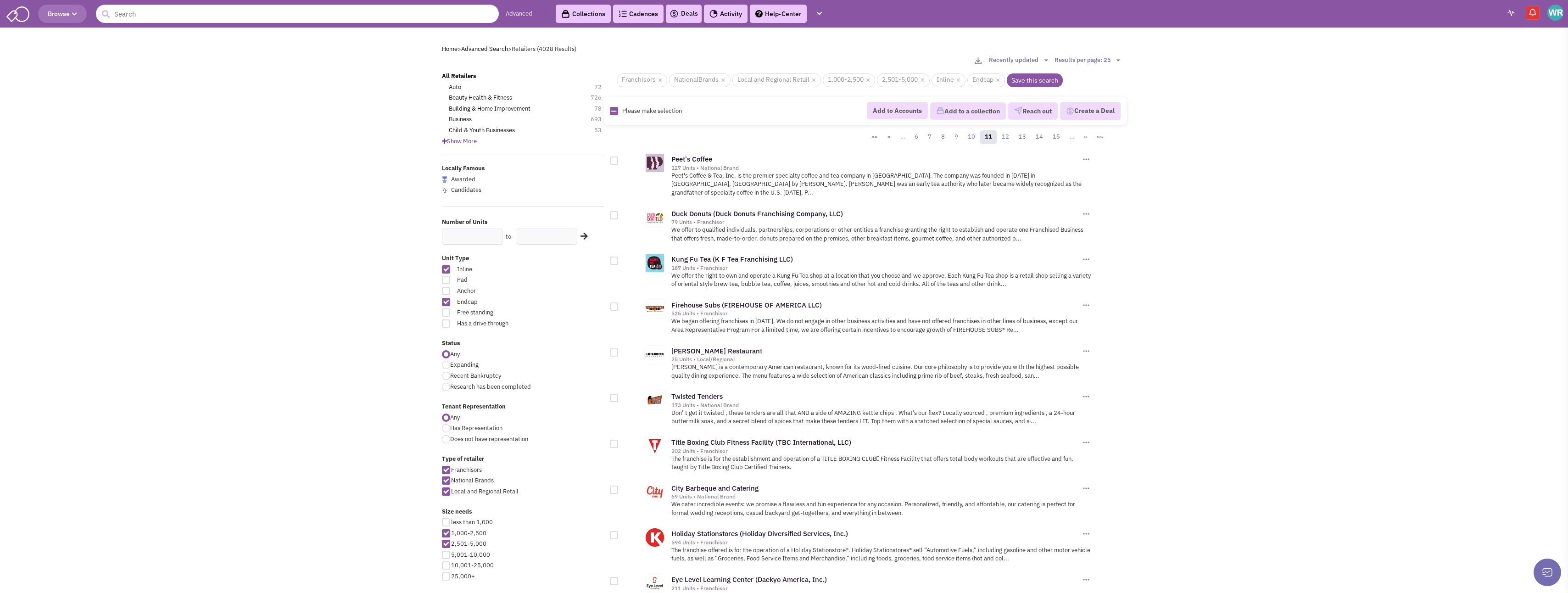
click at [611, 162] on div at bounding box center [615, 161] width 9 height 9
click at [619, 162] on input "checkbox" at bounding box center [622, 161] width 6 height 6
checkbox input "true"
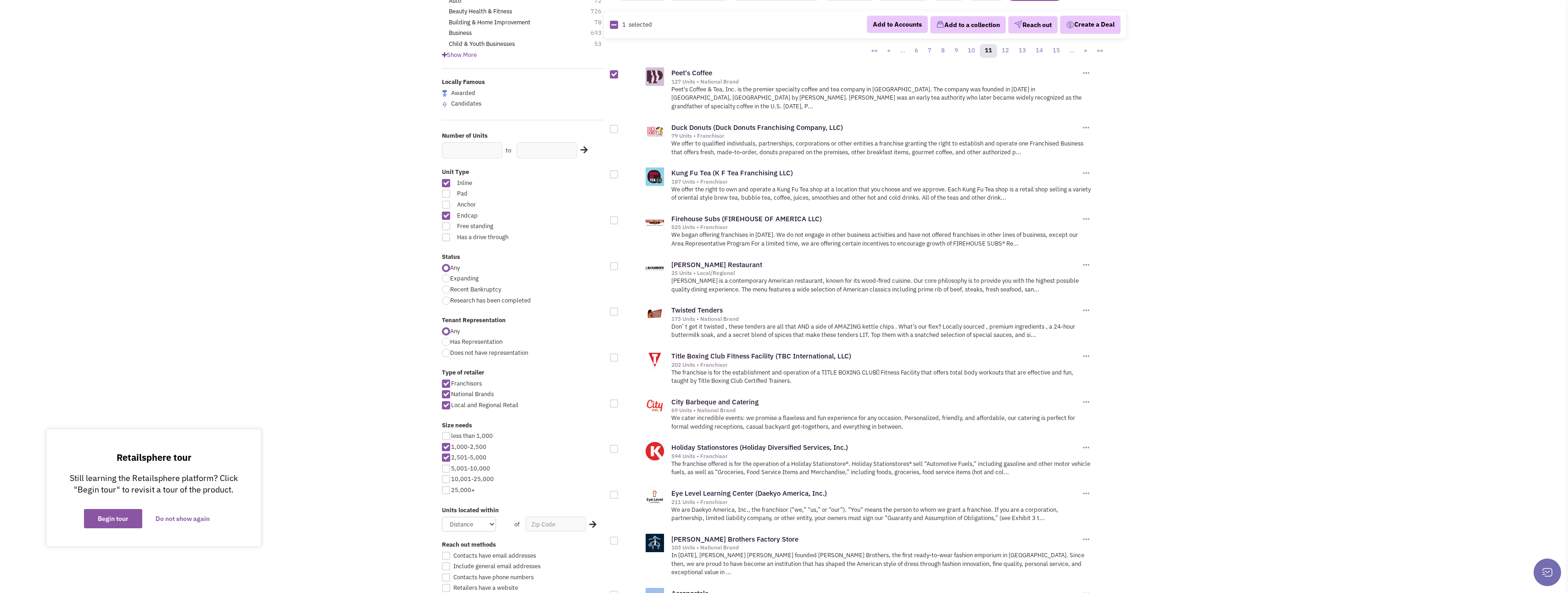
scroll to position [91, 0]
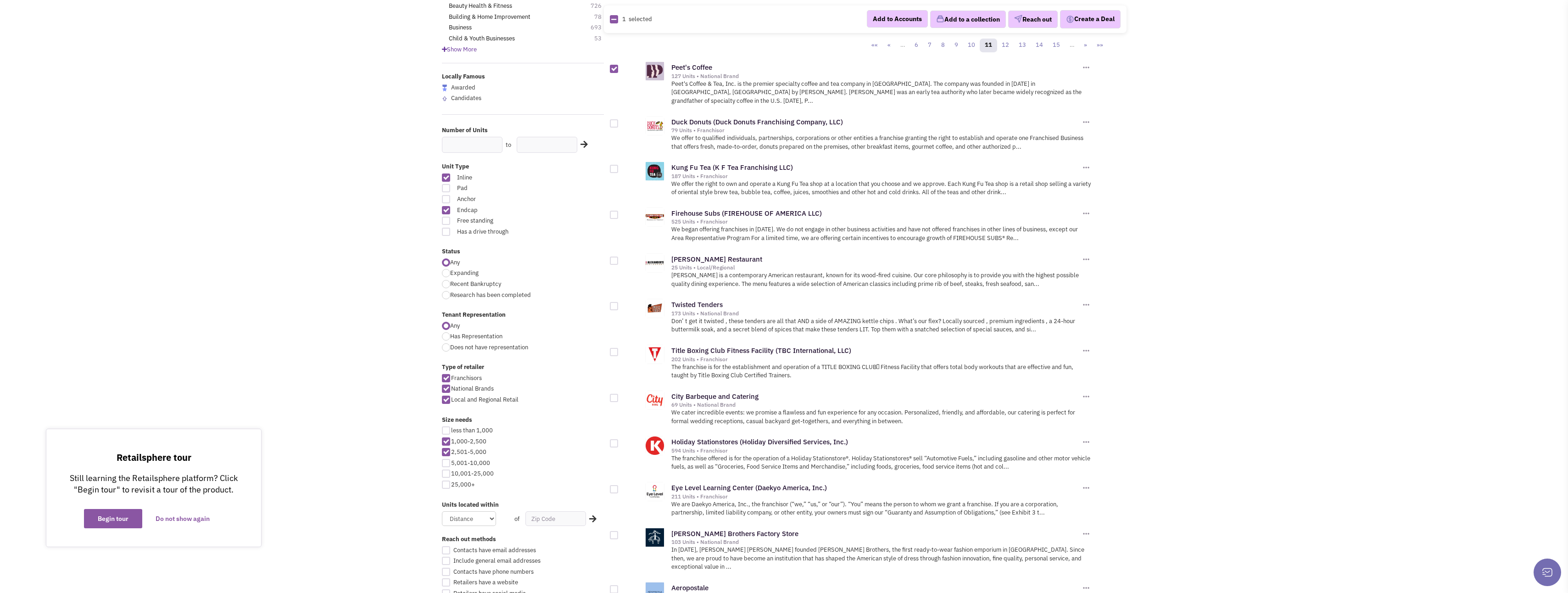
click at [611, 164] on div at bounding box center [615, 169] width 9 height 9
click at [619, 166] on input "checkbox" at bounding box center [622, 169] width 6 height 6
checkbox input "true"
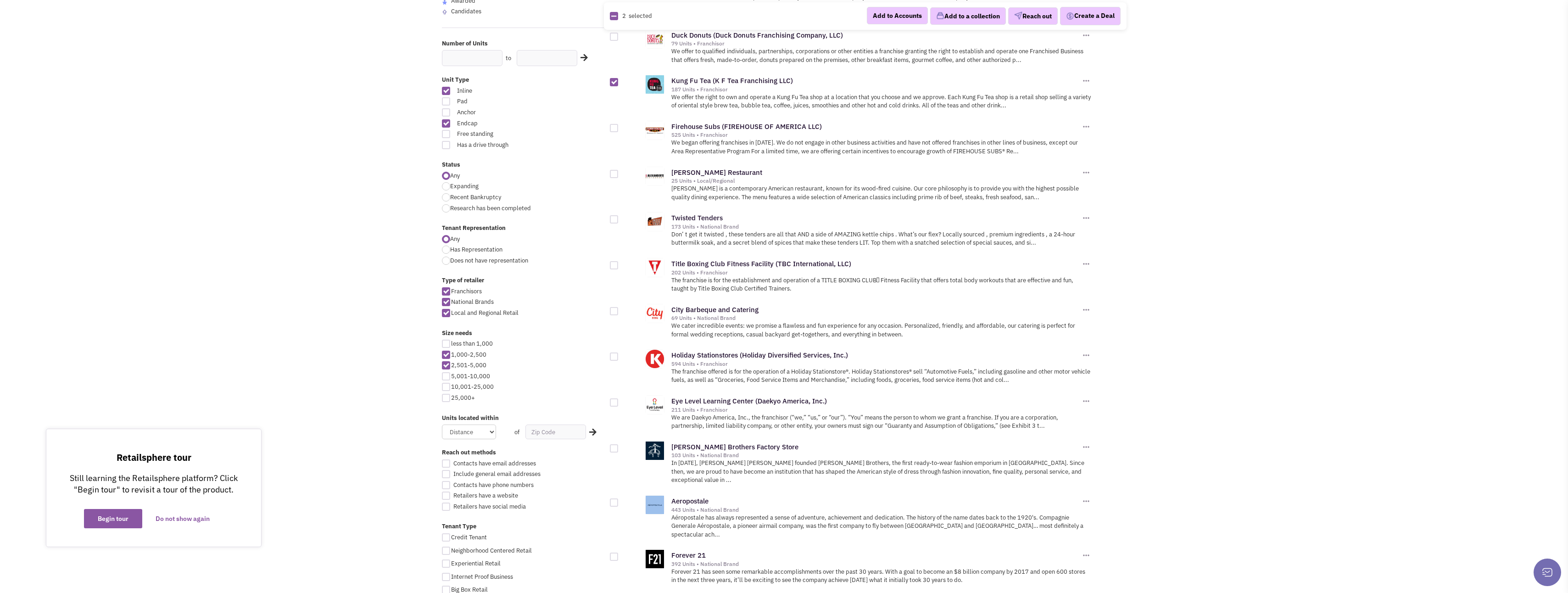
scroll to position [183, 0]
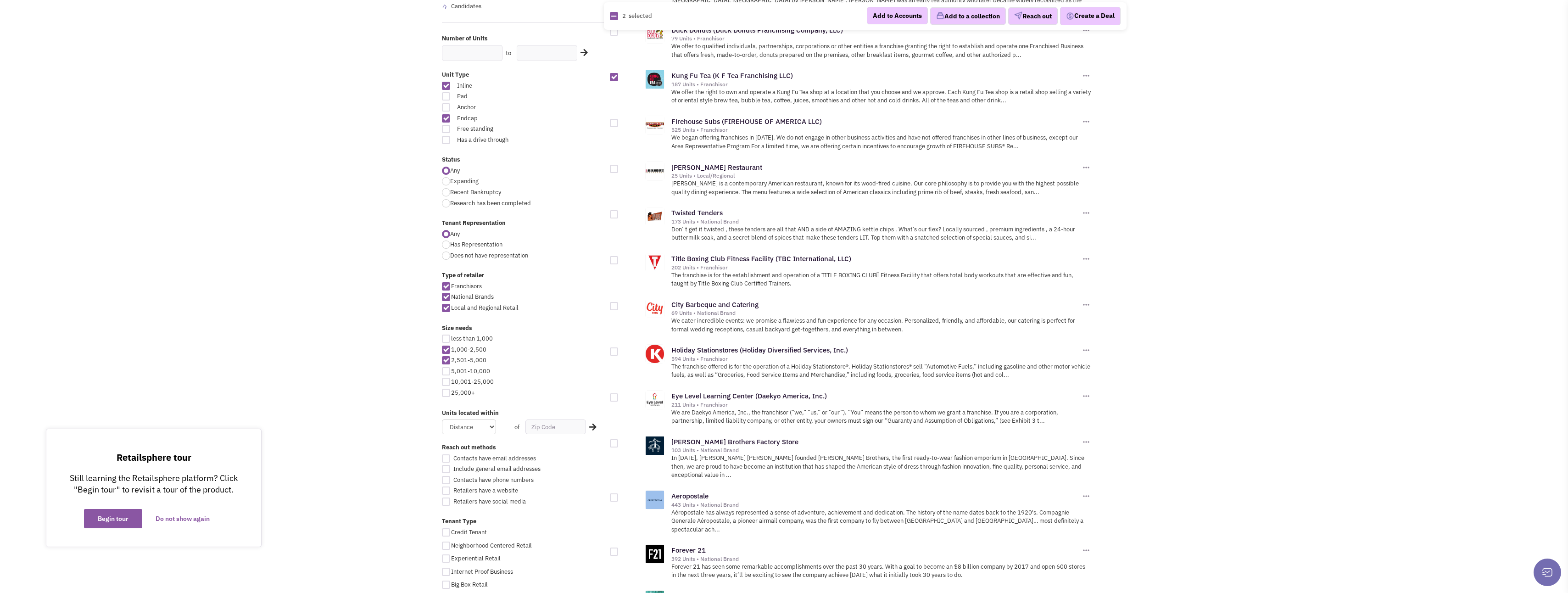
click at [613, 164] on div at bounding box center [615, 169] width 9 height 9
click at [619, 166] on input "checkbox" at bounding box center [622, 169] width 6 height 6
checkbox input "true"
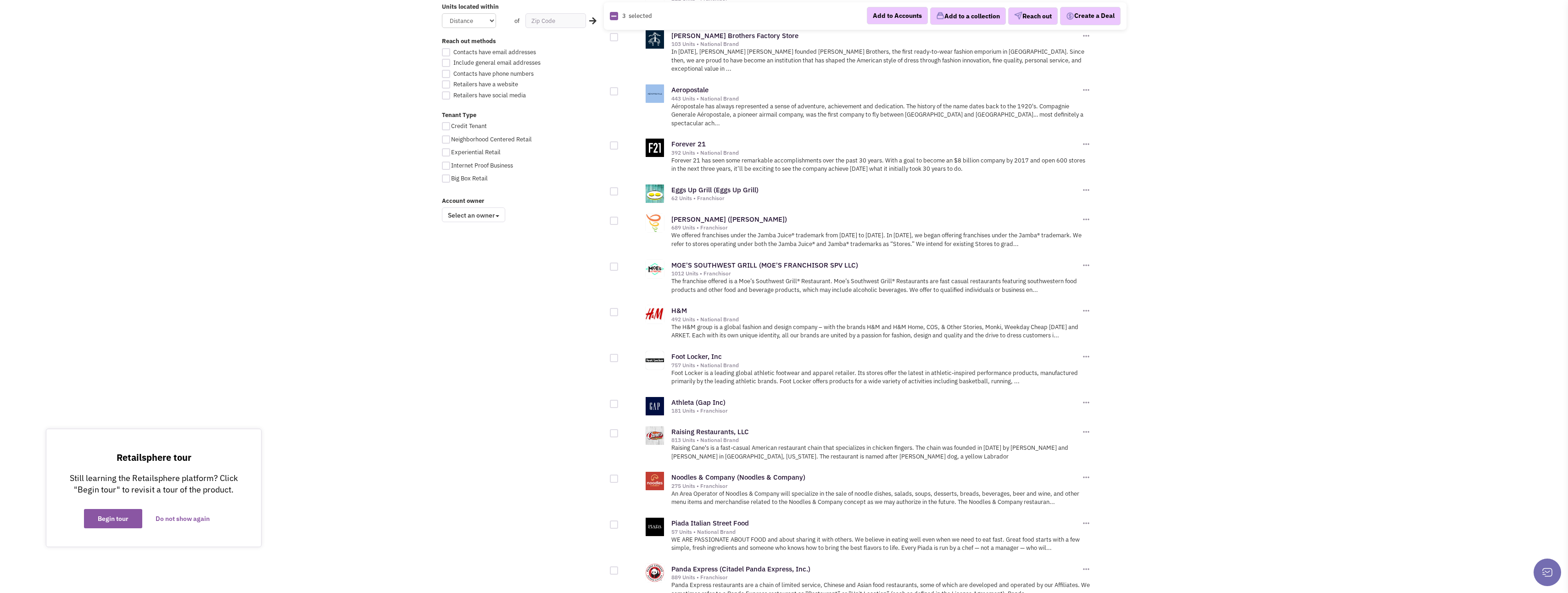
scroll to position [597, 0]
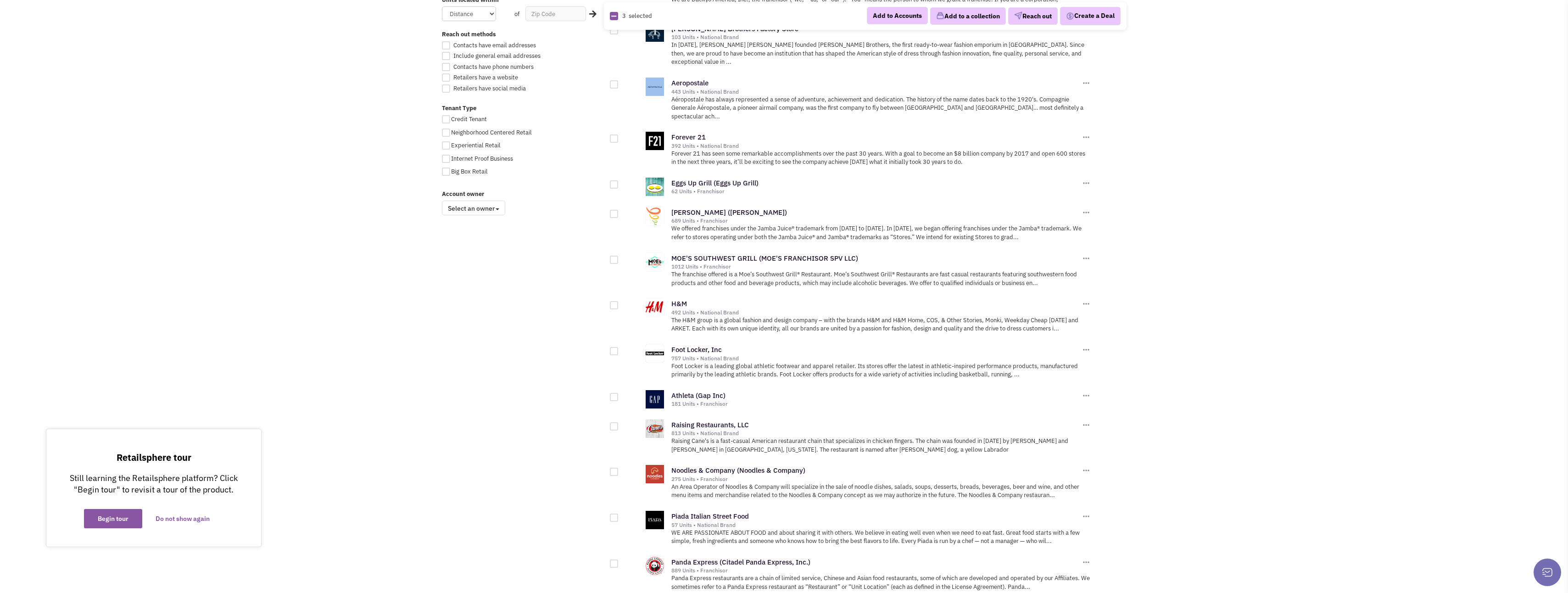
click at [613, 210] on div at bounding box center [615, 214] width 9 height 9
click at [619, 211] on input "checkbox" at bounding box center [622, 214] width 6 height 6
checkbox input "true"
click at [615, 180] on div at bounding box center [615, 184] width 9 height 9
click at [619, 182] on input "checkbox" at bounding box center [622, 185] width 6 height 6
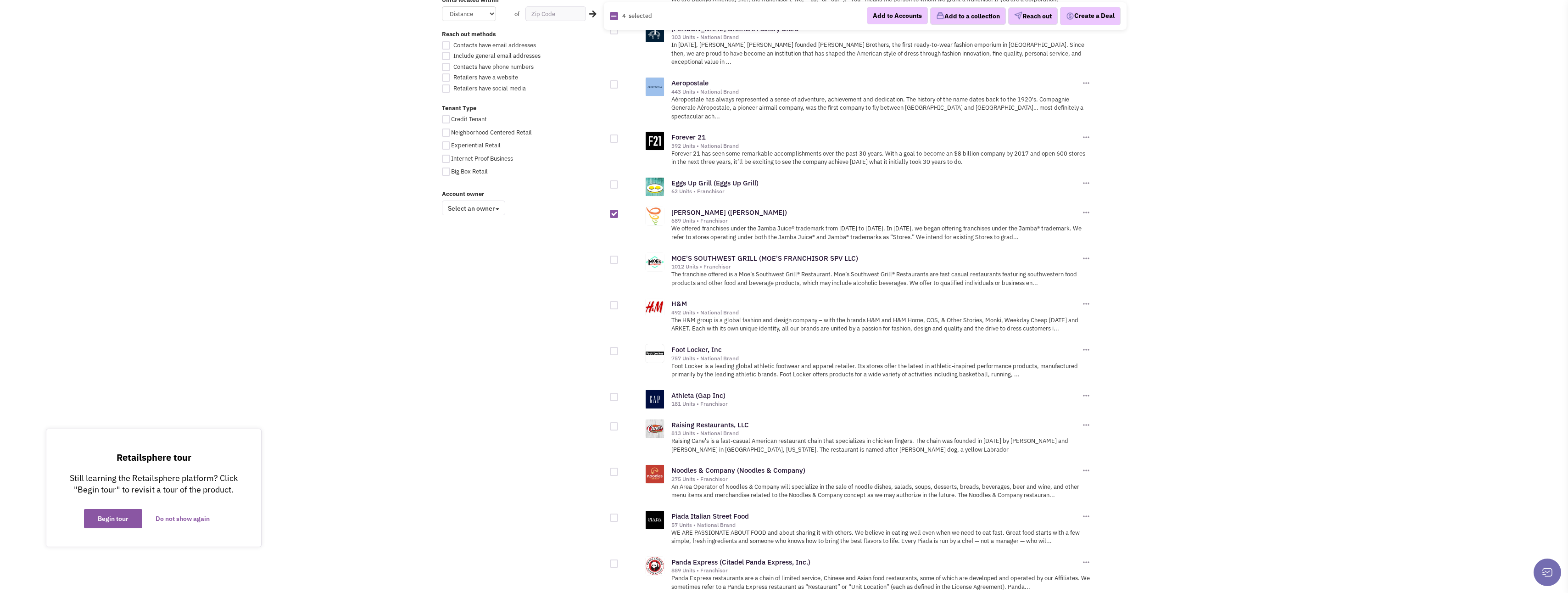
checkbox input "true"
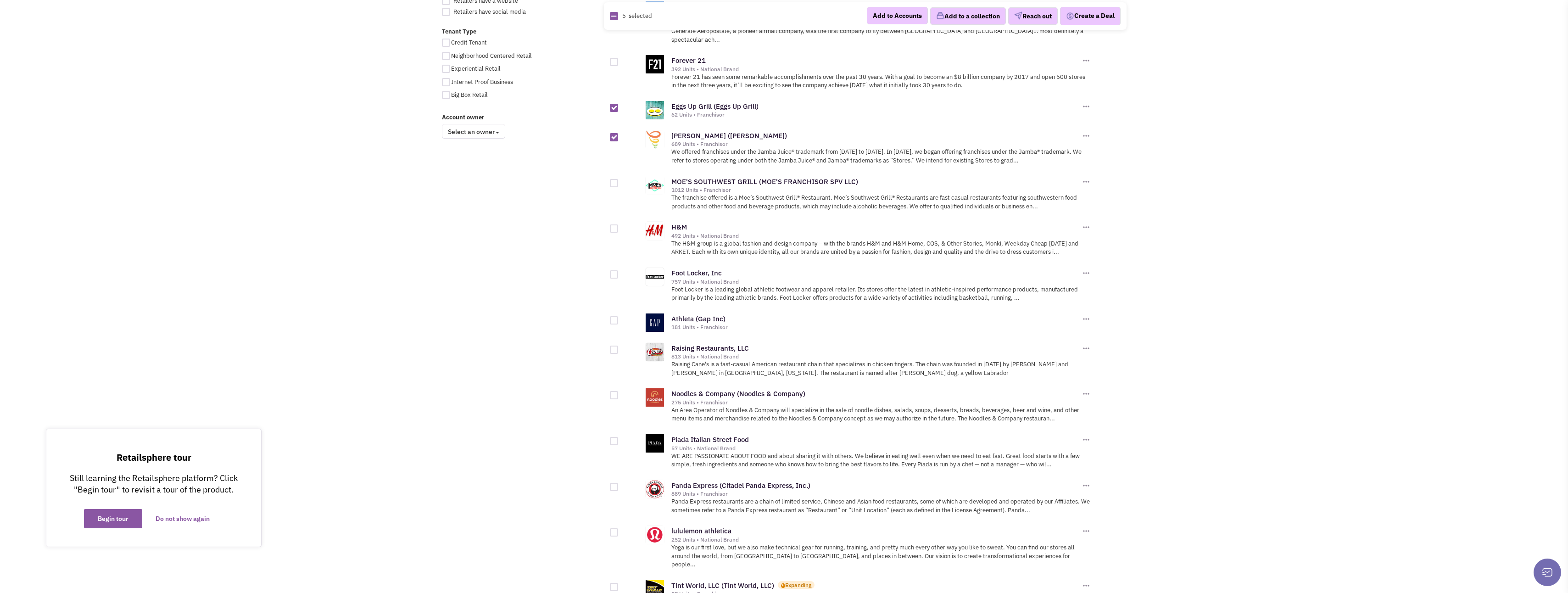
scroll to position [688, 0]
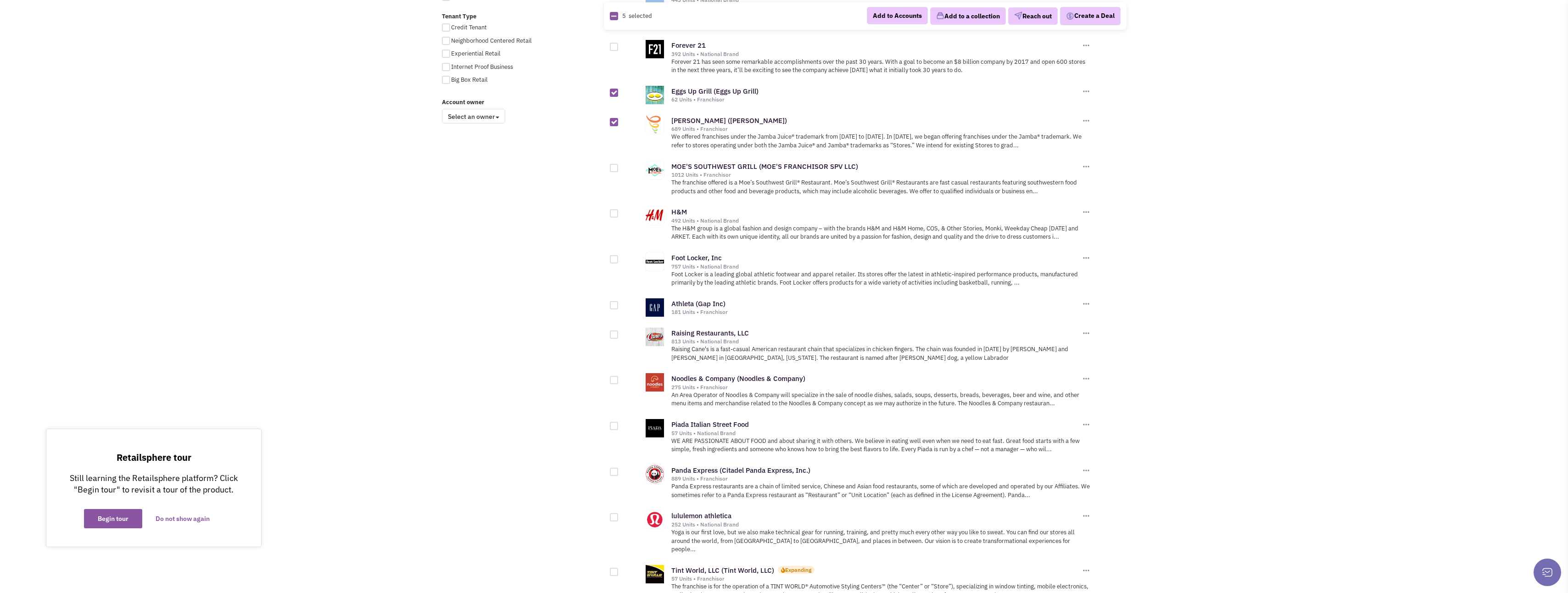
click at [613, 330] on div at bounding box center [615, 334] width 9 height 9
click at [619, 332] on input "checkbox" at bounding box center [622, 335] width 6 height 6
checkbox input "true"
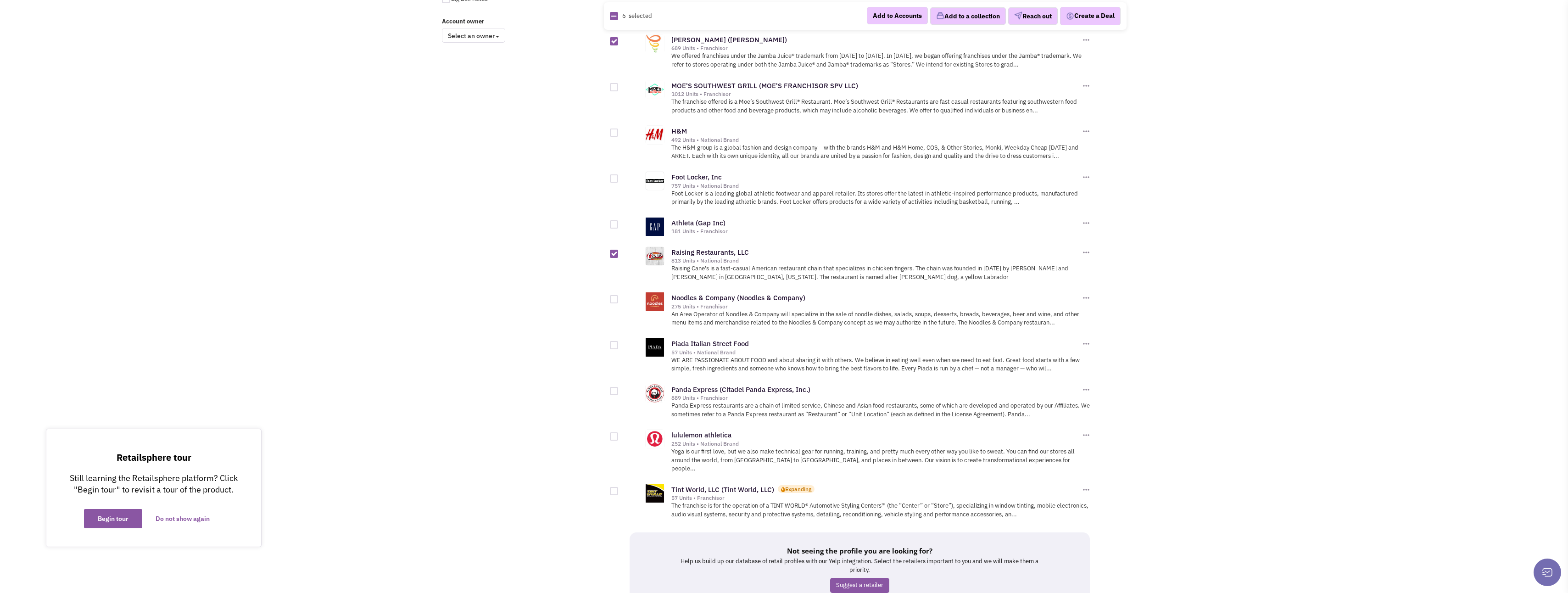
scroll to position [780, 0]
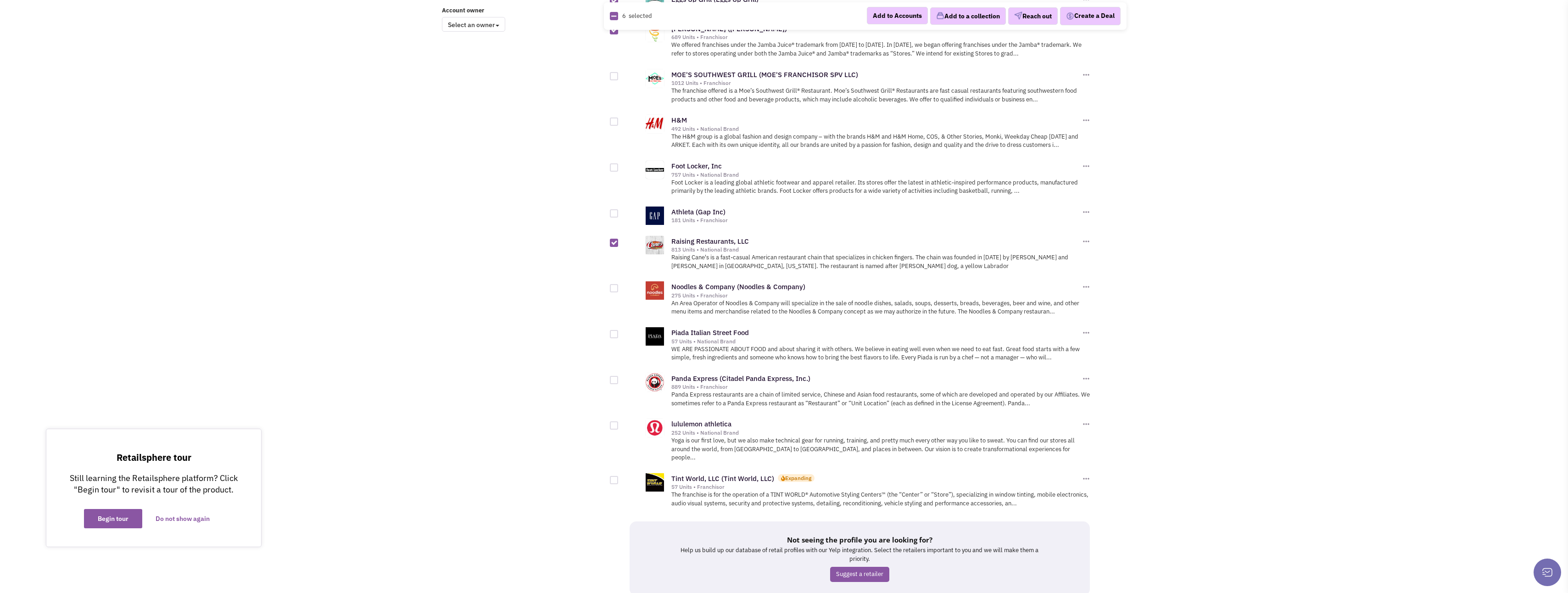
click at [614, 330] on div at bounding box center [615, 334] width 9 height 9
click at [619, 332] on input "checkbox" at bounding box center [622, 334] width 6 height 6
checkbox input "true"
click at [616, 284] on div at bounding box center [615, 288] width 9 height 9
click at [619, 286] on input "checkbox" at bounding box center [622, 288] width 6 height 6
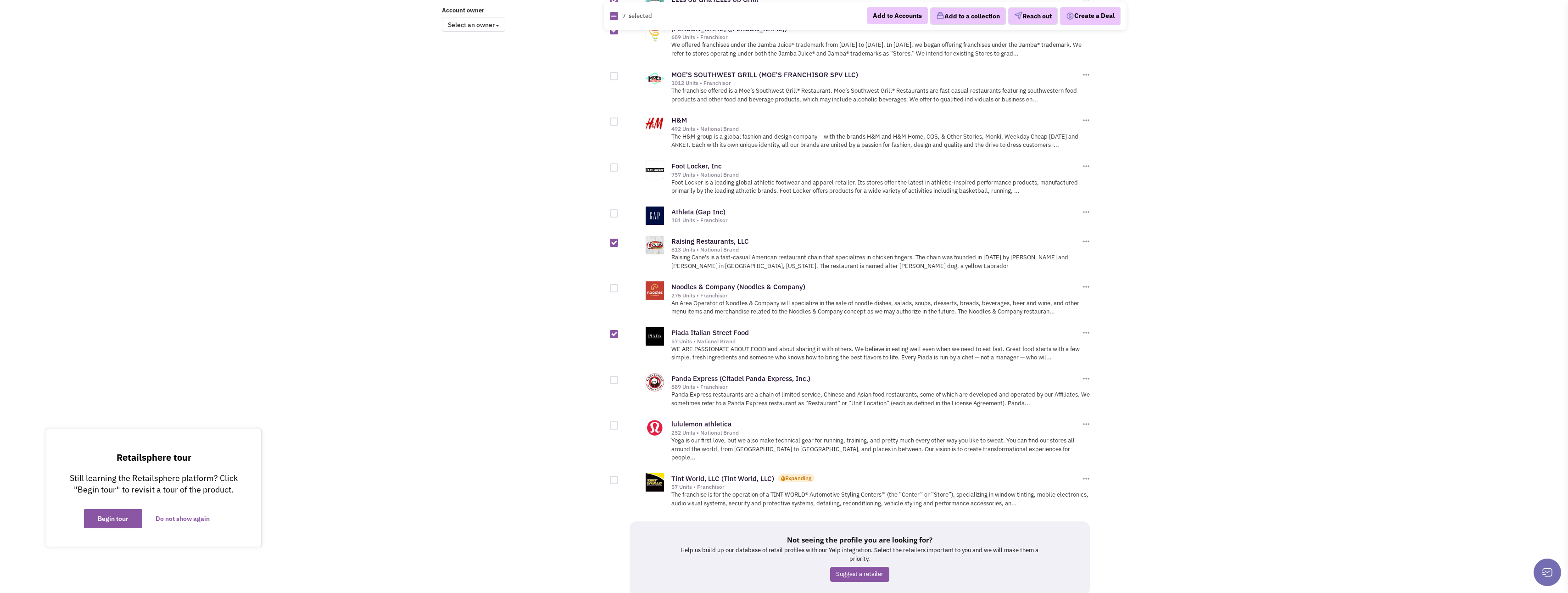
checkbox input "true"
click at [612, 421] on div at bounding box center [615, 425] width 9 height 9
click at [619, 423] on input "checkbox" at bounding box center [622, 426] width 6 height 6
checkbox input "true"
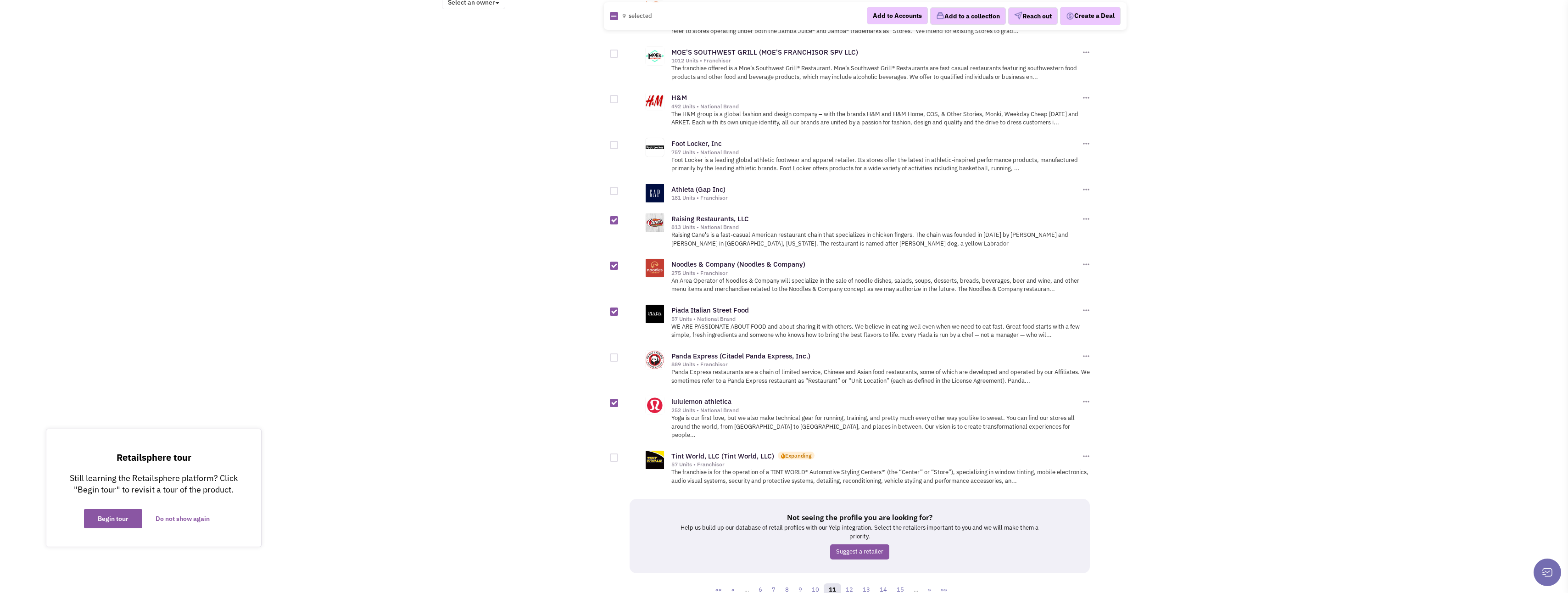
scroll to position [813, 0]
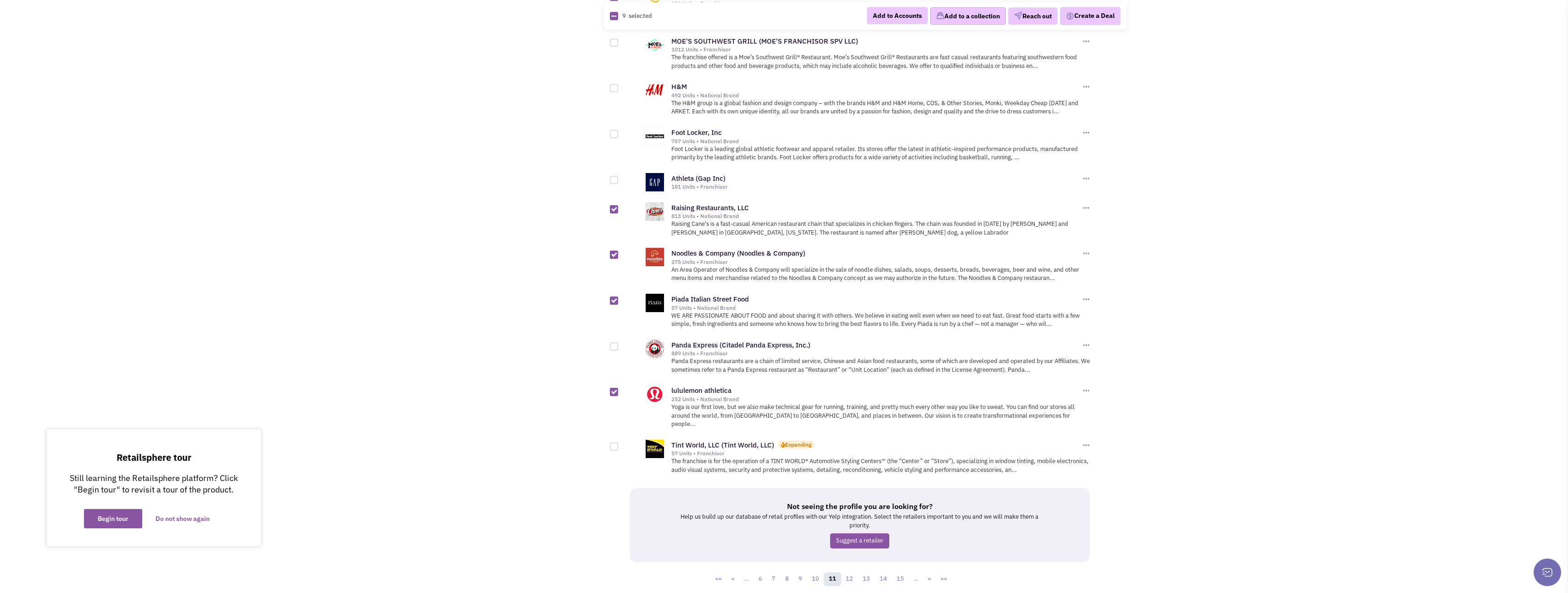
click at [981, 17] on button "Add to a collection" at bounding box center [968, 16] width 76 height 18
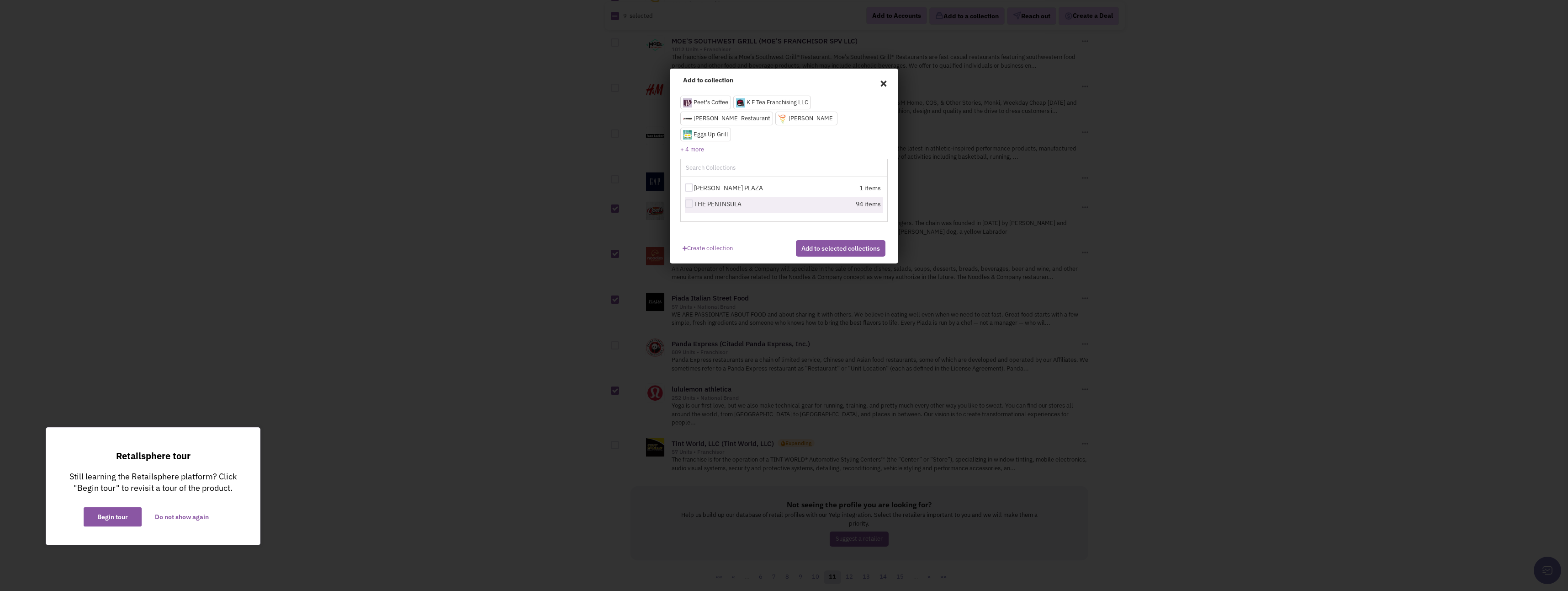
click at [690, 199] on div at bounding box center [689, 203] width 8 height 8
click at [694, 201] on input "THE PENINSULA" at bounding box center [697, 204] width 6 height 6
checkbox input "true"
click at [804, 240] on button "Add to selected collections" at bounding box center [840, 248] width 90 height 16
checkbox input "false"
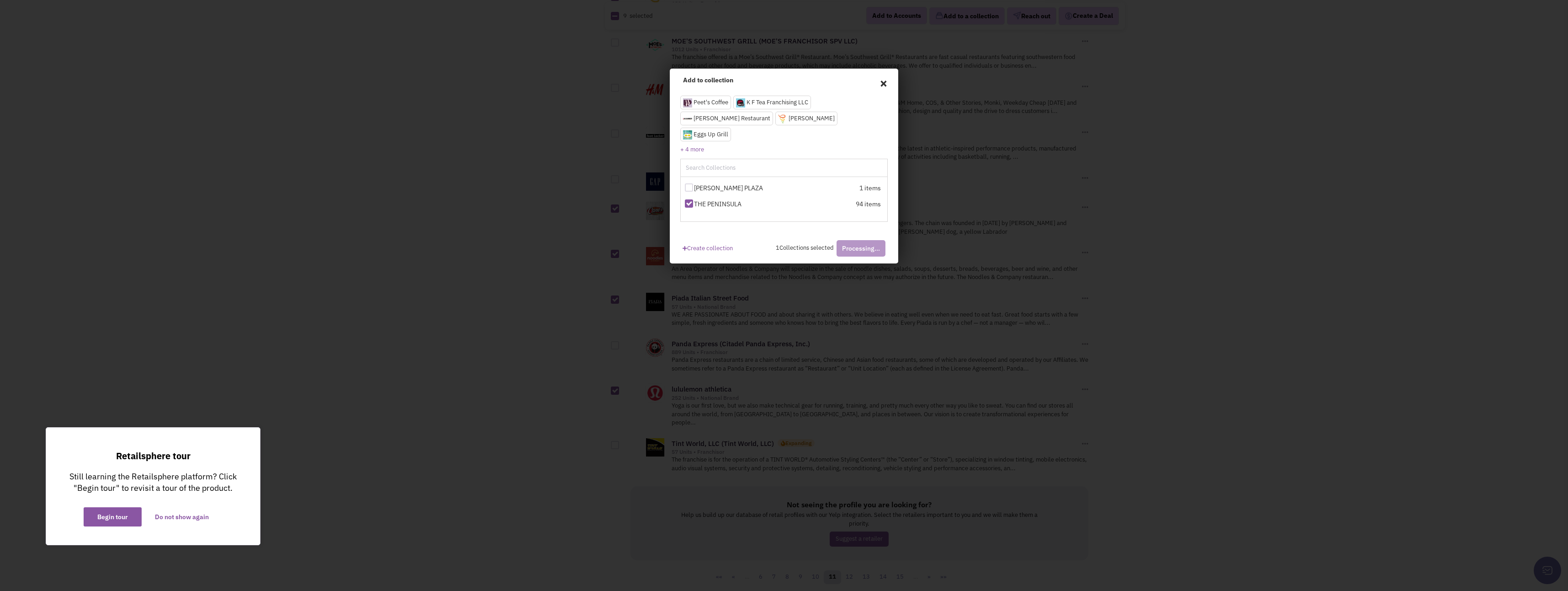
checkbox input "false"
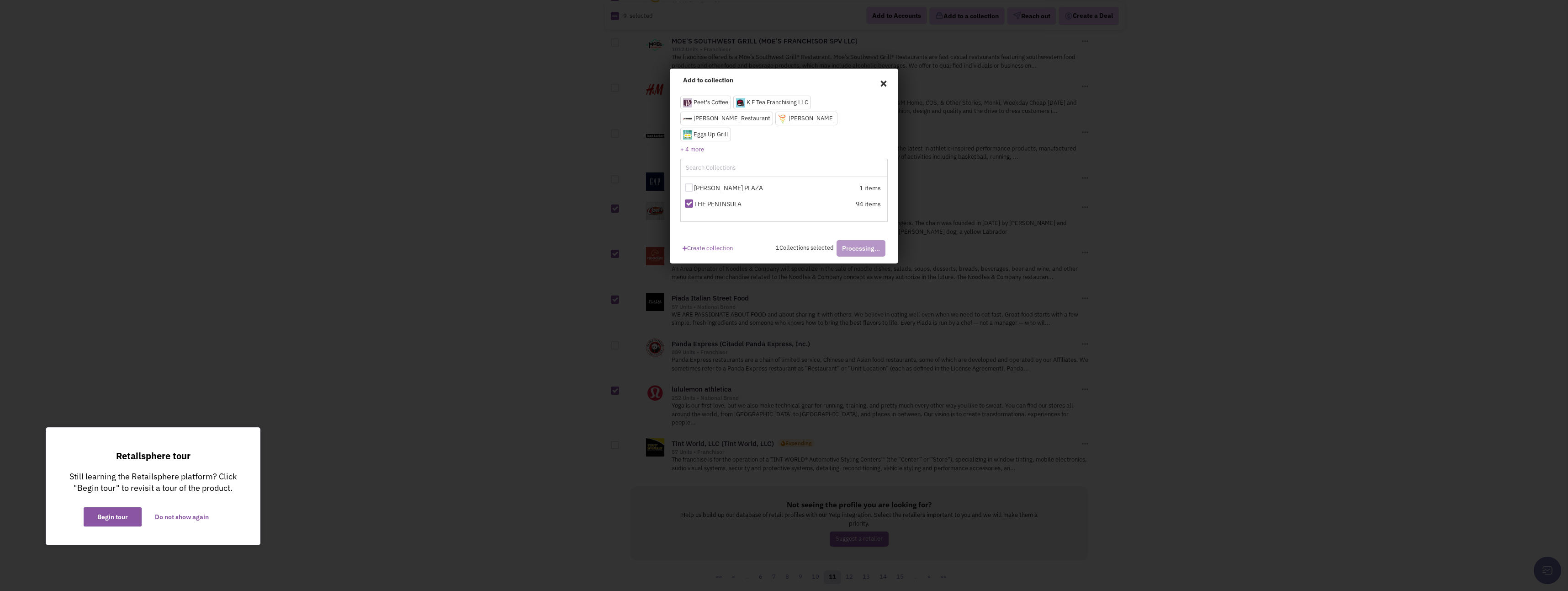
checkbox input "false"
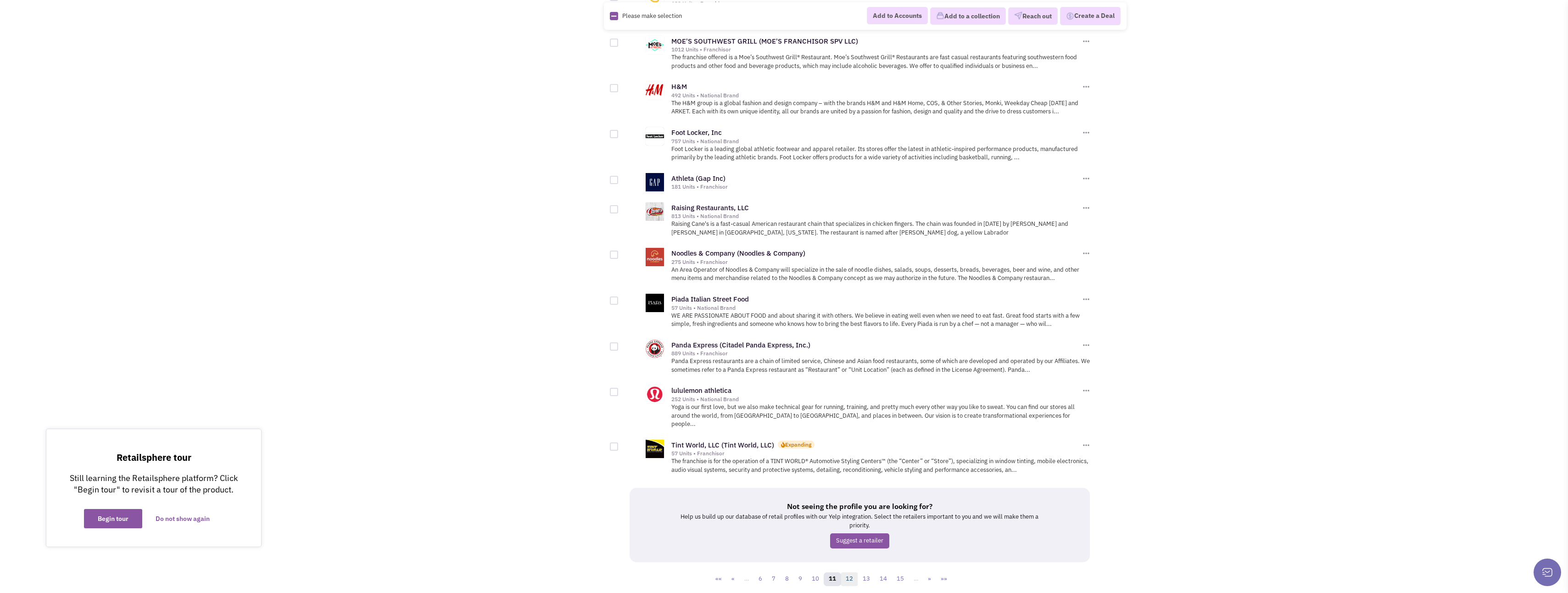
click at [855, 572] on link "12" at bounding box center [849, 578] width 18 height 13
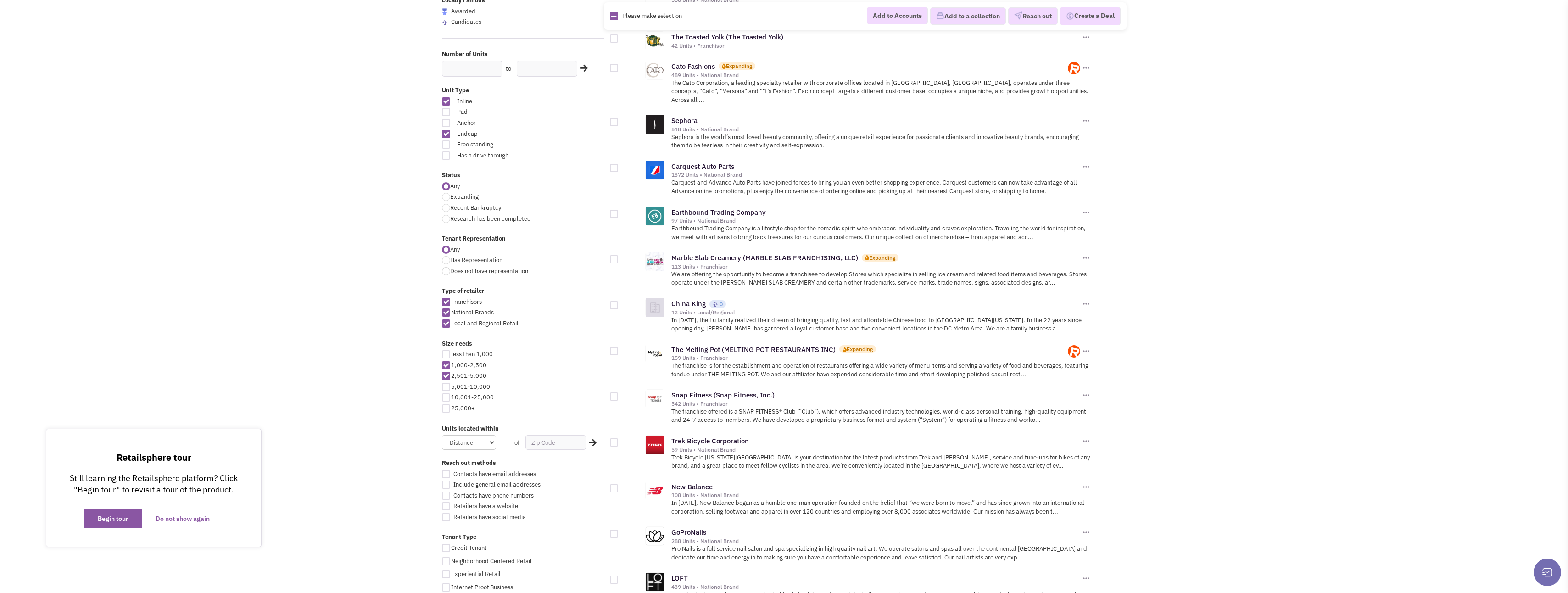
scroll to position [183, 0]
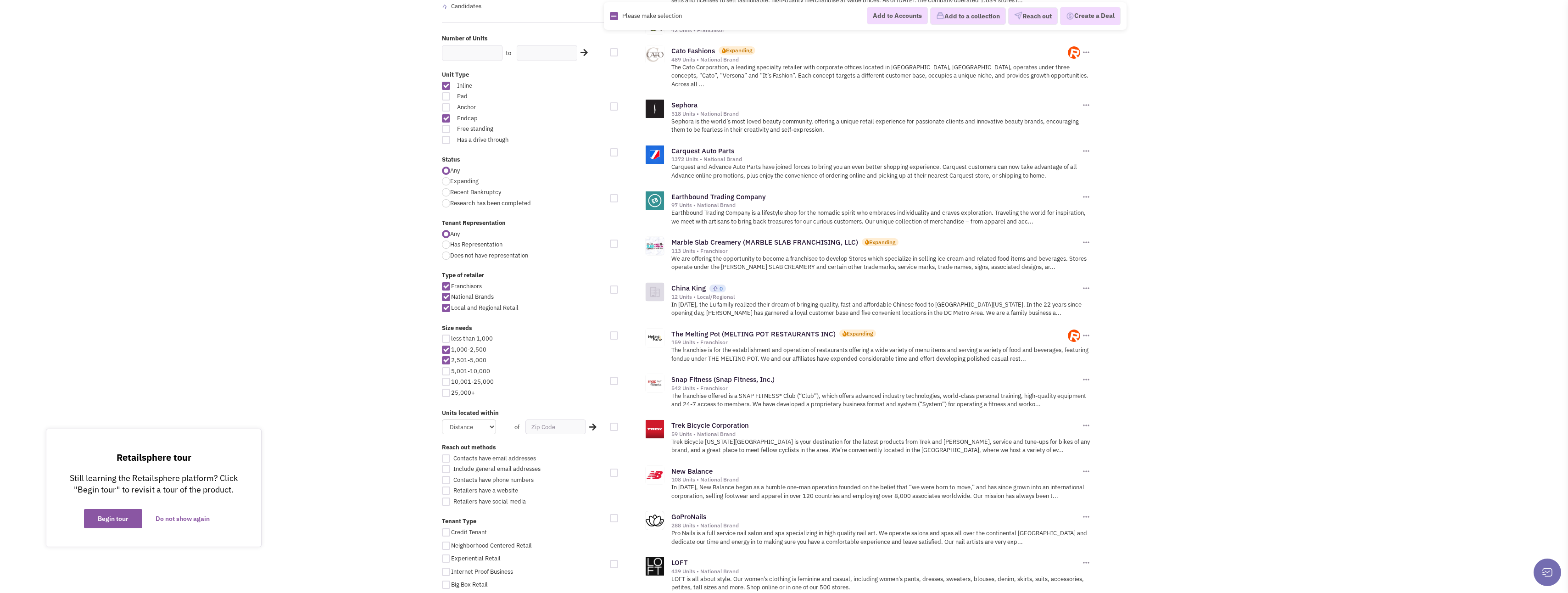
click at [616, 239] on div at bounding box center [615, 244] width 9 height 9
click at [619, 242] on input "checkbox" at bounding box center [622, 244] width 6 height 6
checkbox input "true"
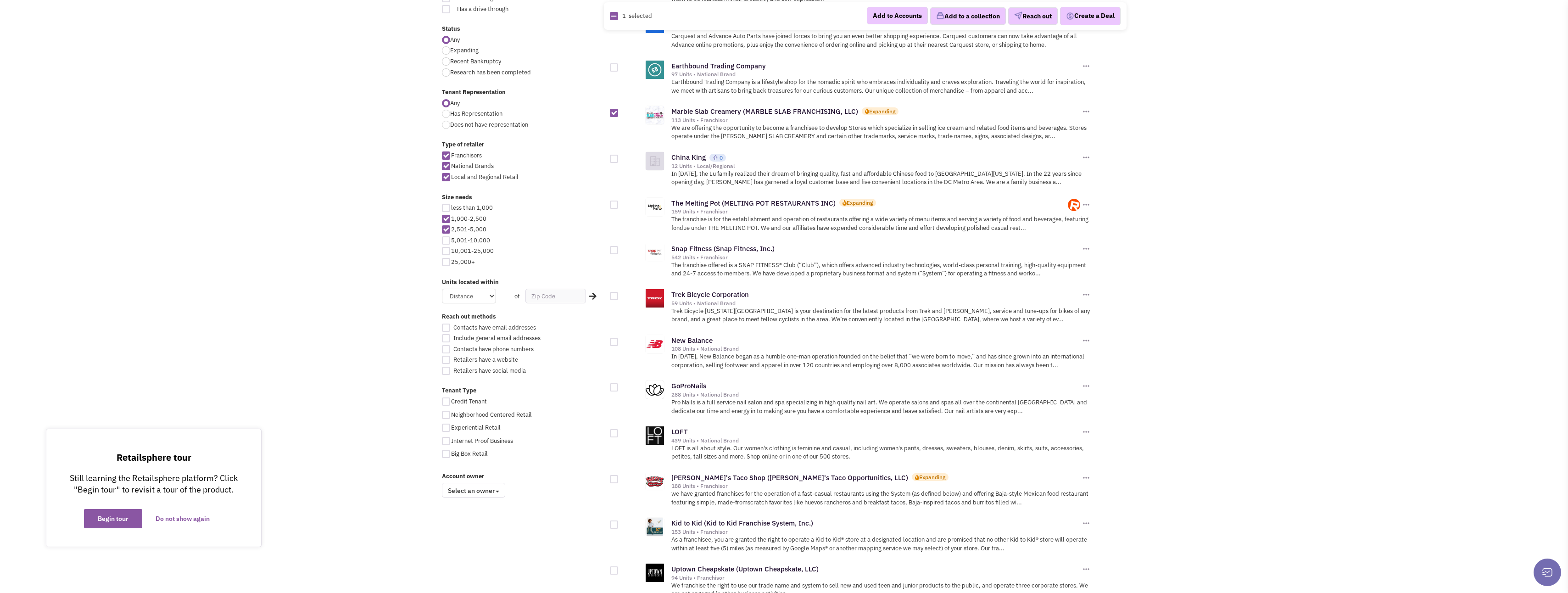
scroll to position [321, 0]
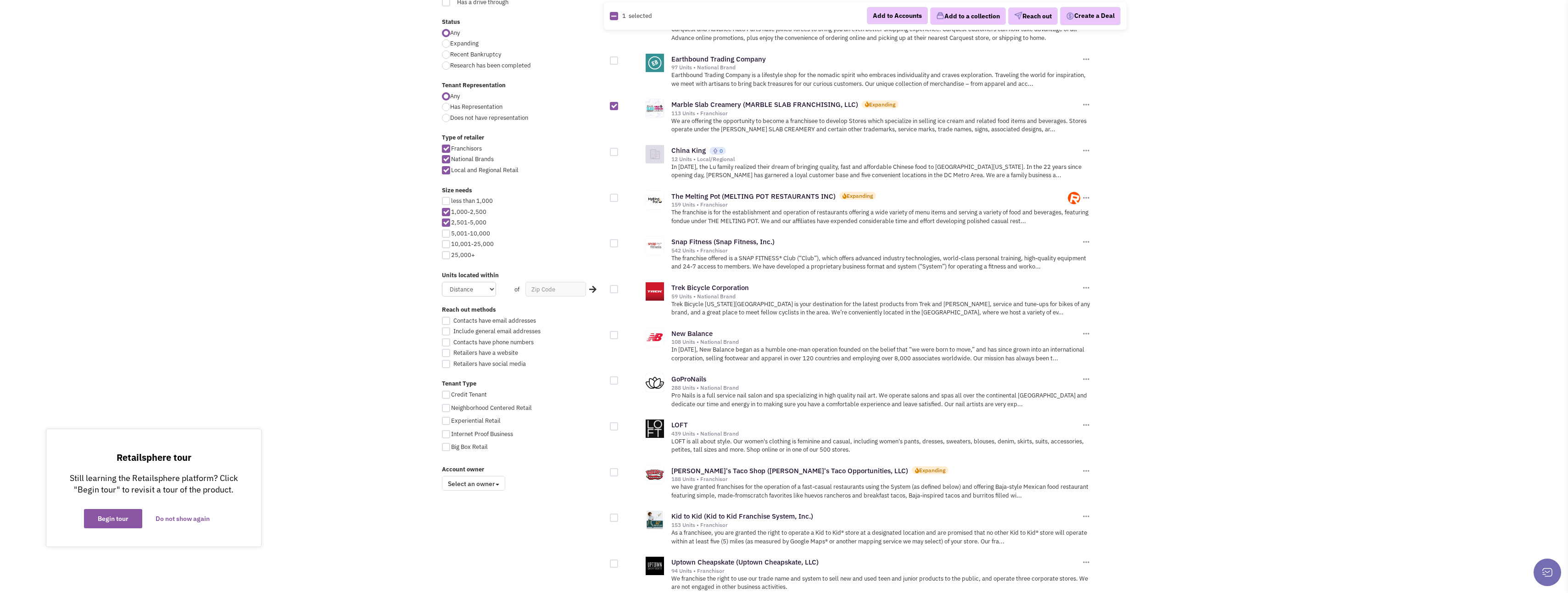
click at [615, 239] on div at bounding box center [615, 243] width 9 height 9
click at [619, 241] on input "checkbox" at bounding box center [622, 244] width 6 height 6
checkbox input "true"
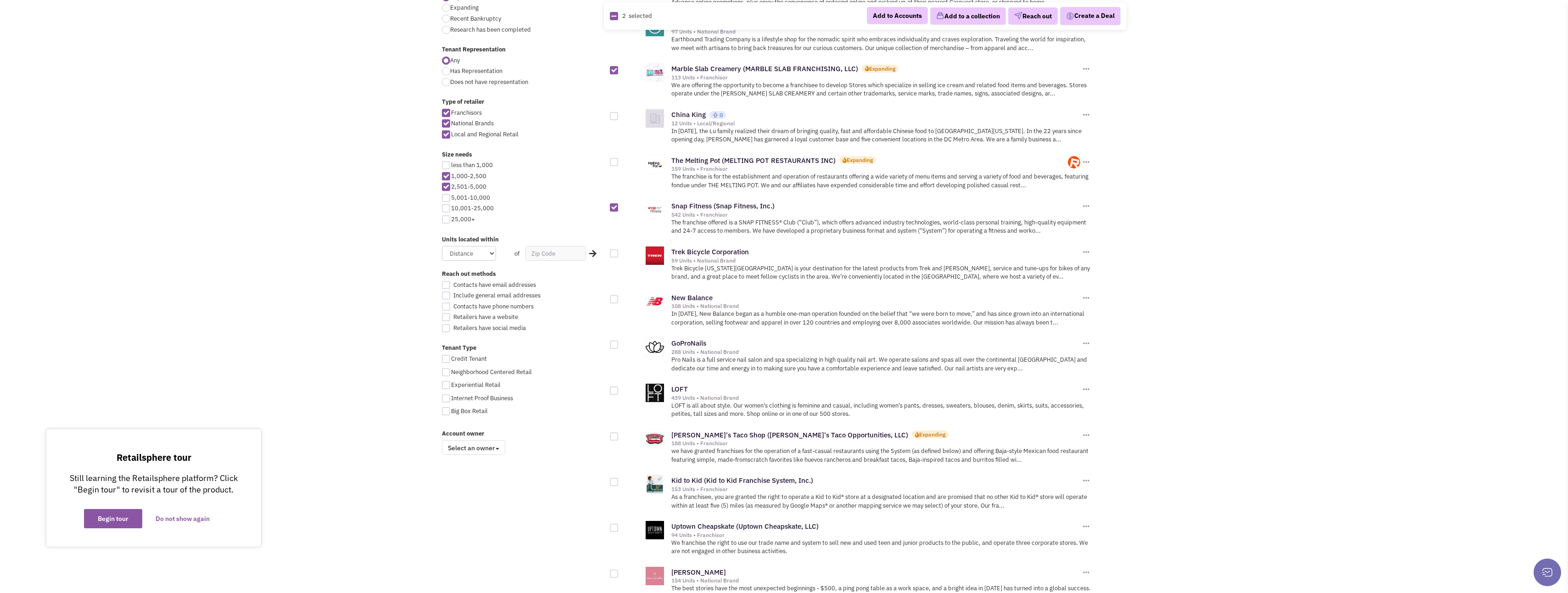
scroll to position [367, 0]
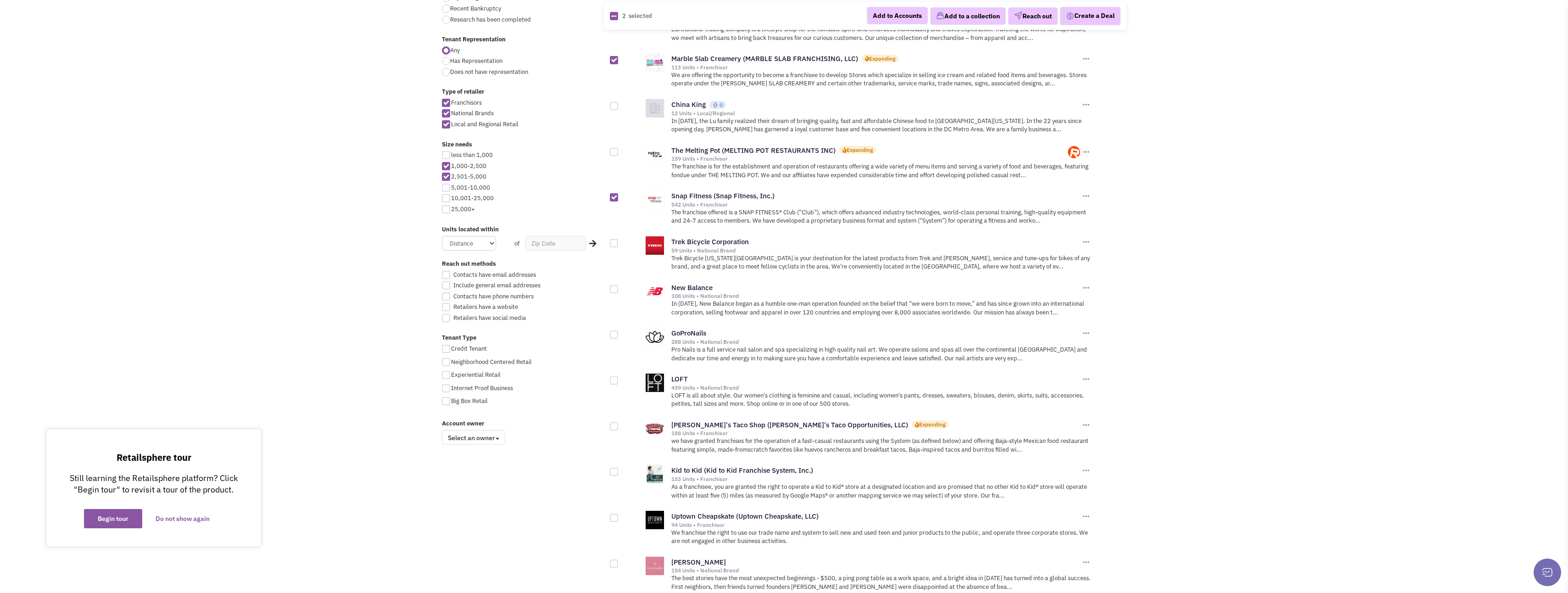
click at [614, 330] on div at bounding box center [615, 334] width 9 height 9
click at [619, 332] on input "checkbox" at bounding box center [622, 335] width 6 height 6
checkbox input "true"
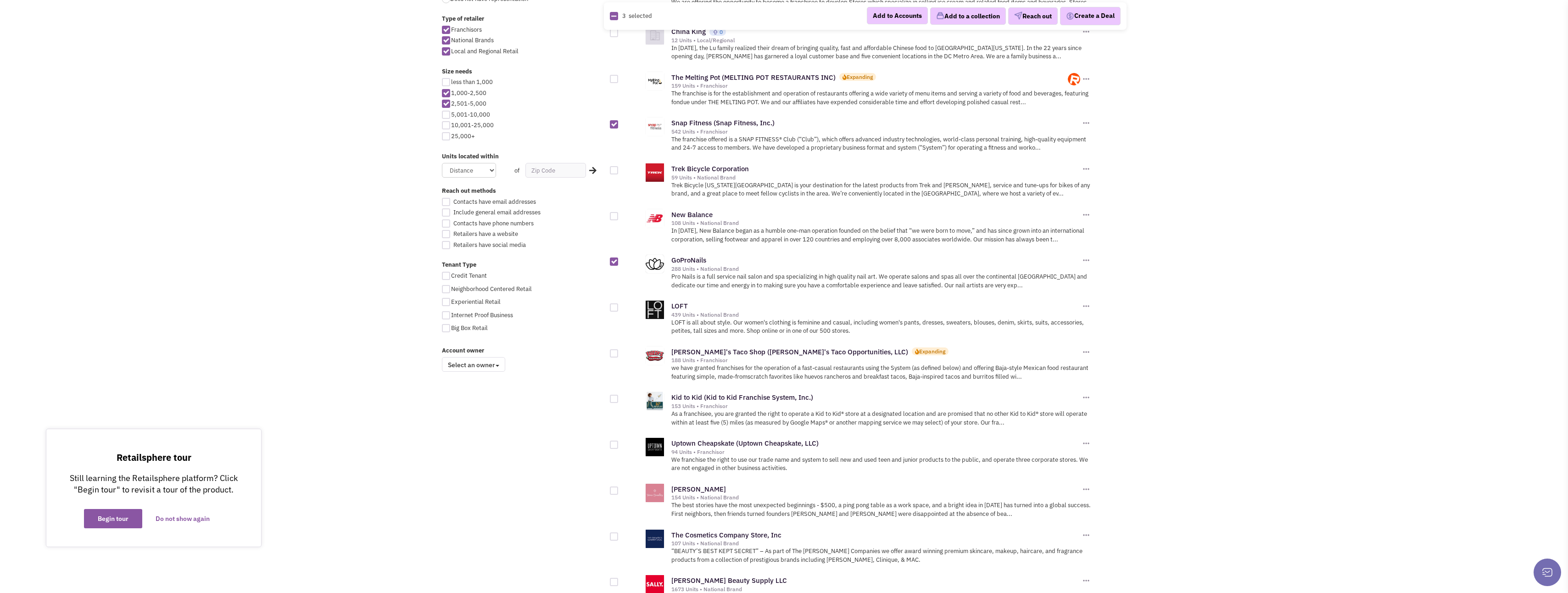
scroll to position [504, 0]
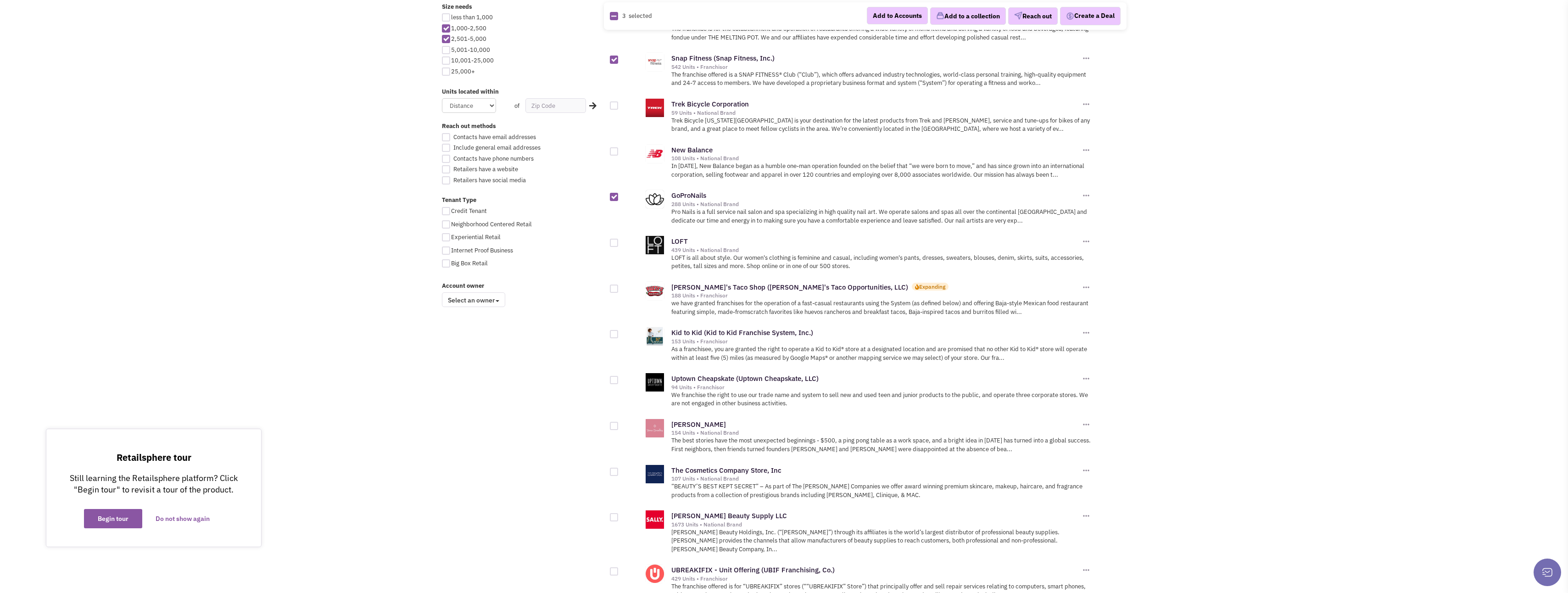
click at [617, 284] on div at bounding box center [615, 288] width 9 height 9
click at [619, 286] on input "checkbox" at bounding box center [622, 289] width 6 height 6
checkbox input "true"
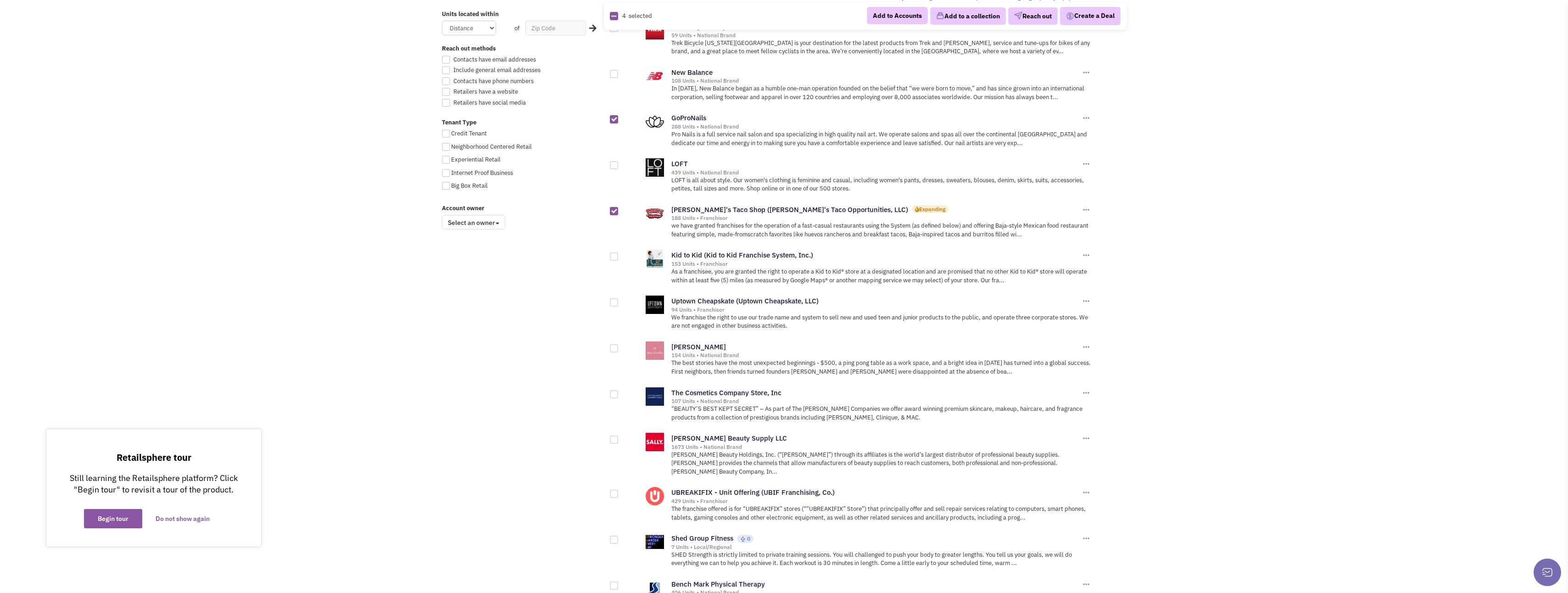
scroll to position [597, 0]
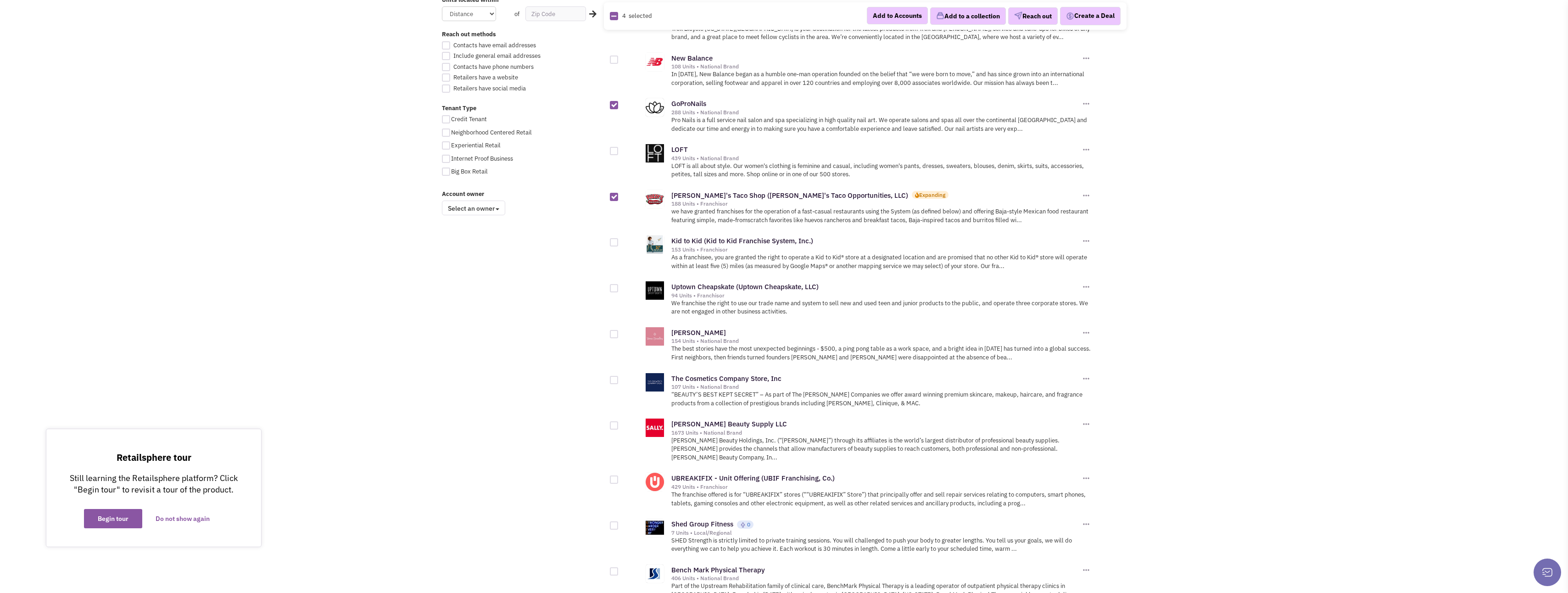
click at [617, 284] on div at bounding box center [615, 288] width 9 height 9
click at [619, 286] on input "checkbox" at bounding box center [622, 288] width 6 height 6
checkbox input "true"
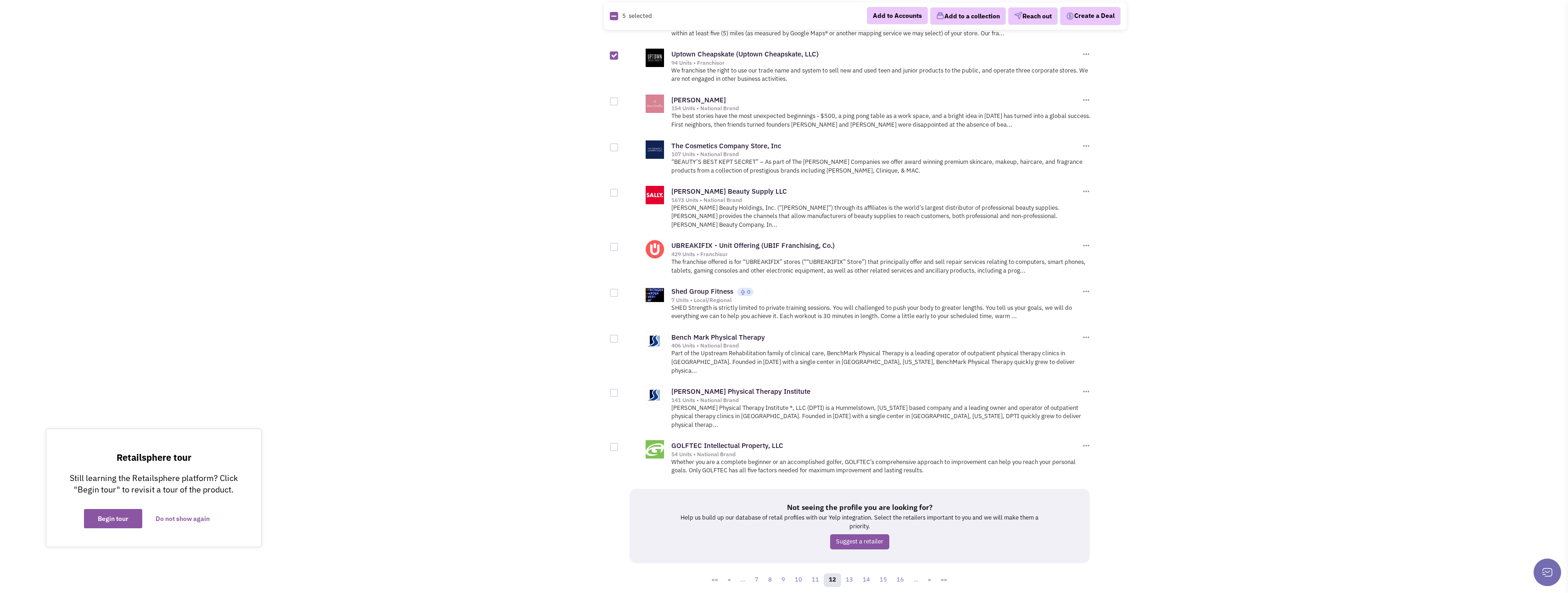
scroll to position [830, 0]
click at [951, 19] on button "Add to a collection" at bounding box center [968, 16] width 76 height 18
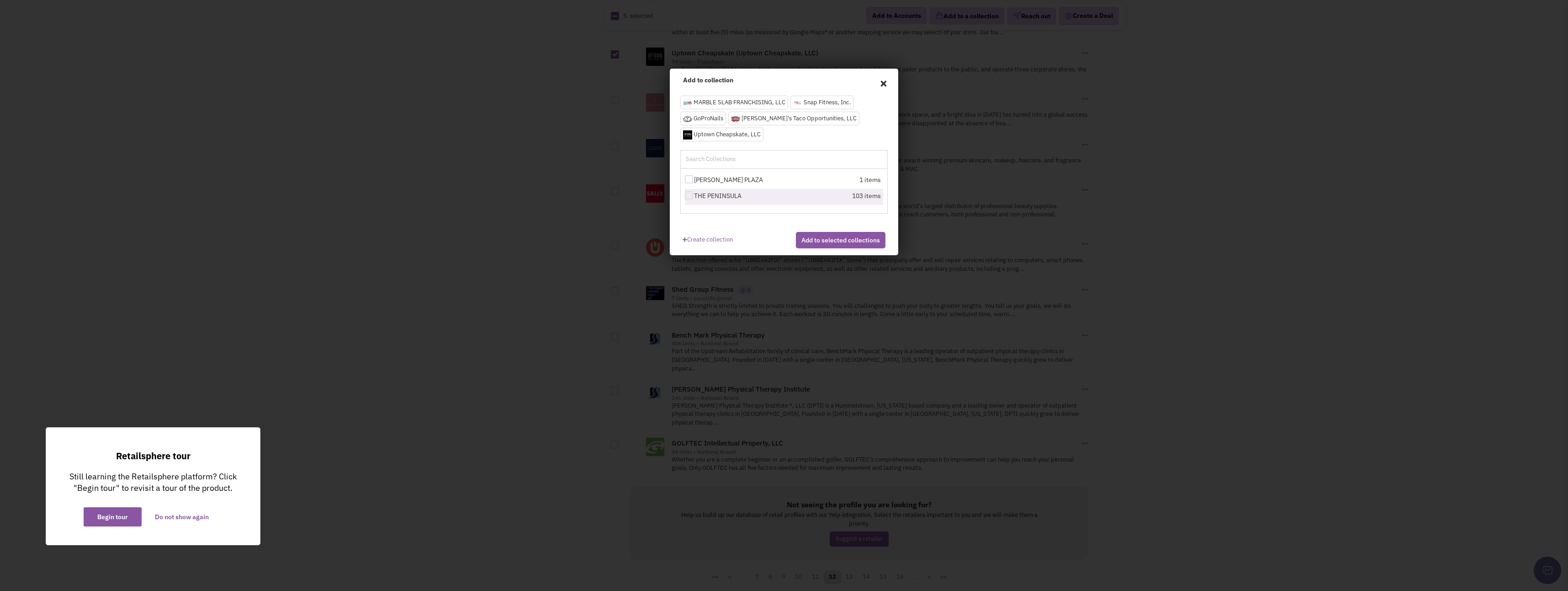
click at [687, 195] on div at bounding box center [689, 196] width 8 height 8
click at [694, 195] on input "THE PENINSULA" at bounding box center [697, 196] width 6 height 6
checkbox input "true"
click at [811, 249] on button "Add to selected collections" at bounding box center [840, 239] width 90 height 16
checkbox input "false"
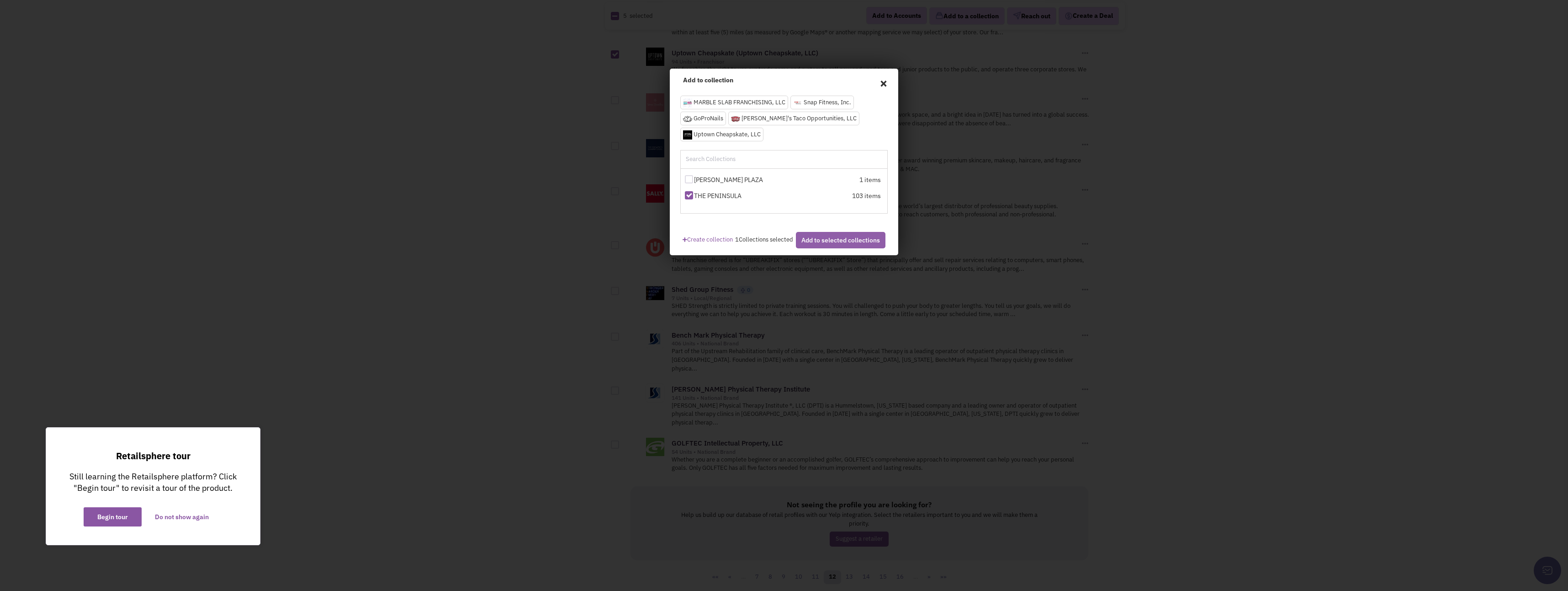
checkbox input "false"
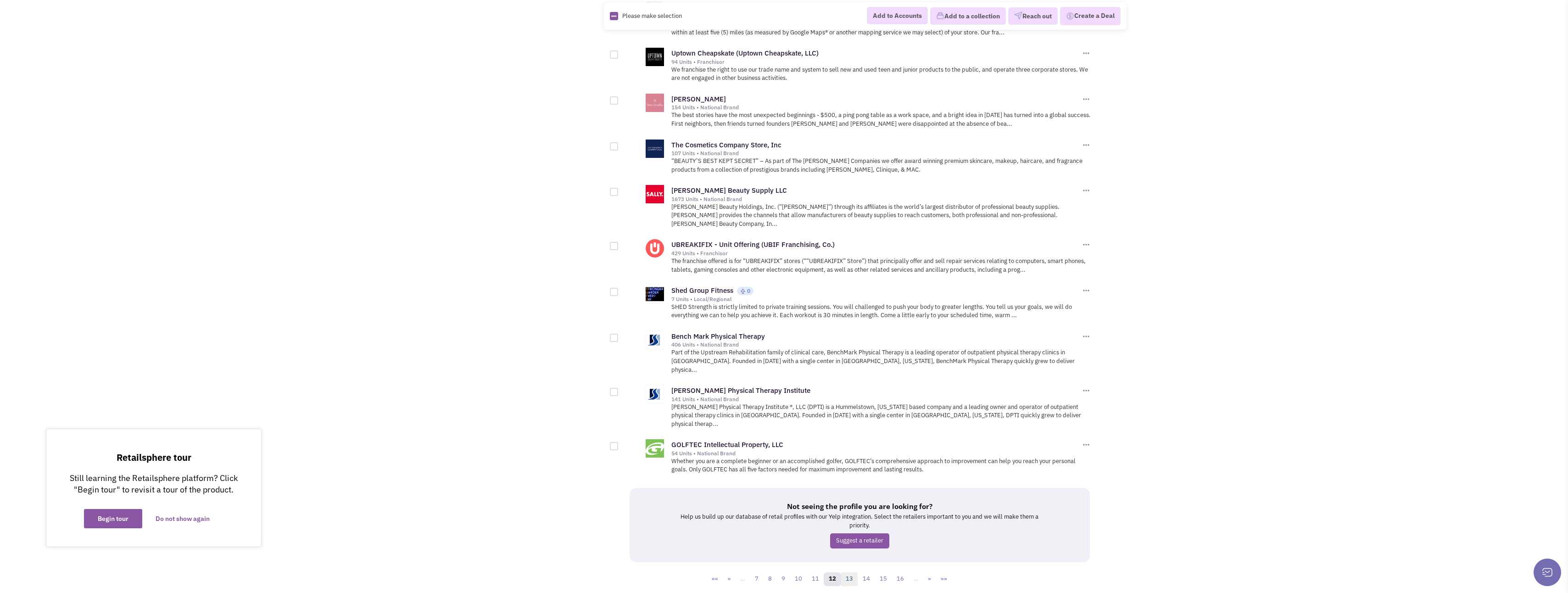
click at [855, 572] on link "13" at bounding box center [849, 578] width 18 height 13
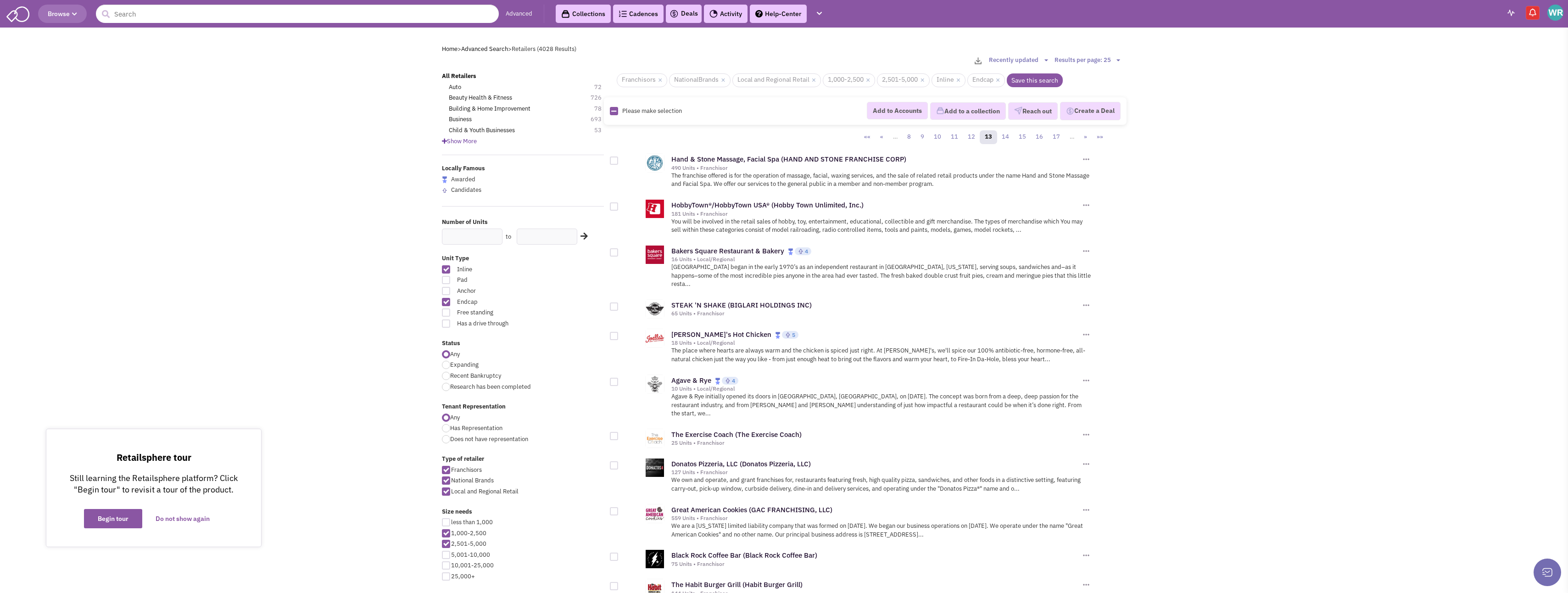
click at [615, 160] on div at bounding box center [615, 161] width 9 height 9
click at [619, 160] on input "checkbox" at bounding box center [622, 161] width 6 height 6
checkbox input "true"
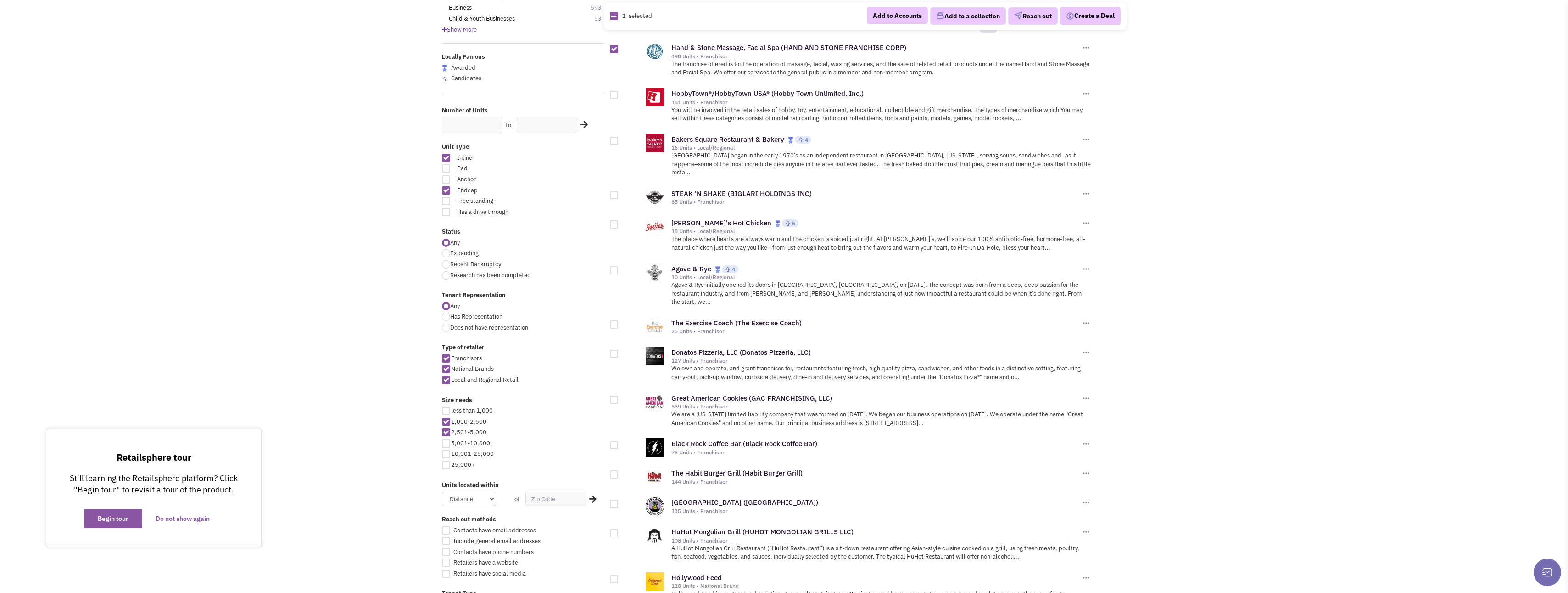
scroll to position [137, 0]
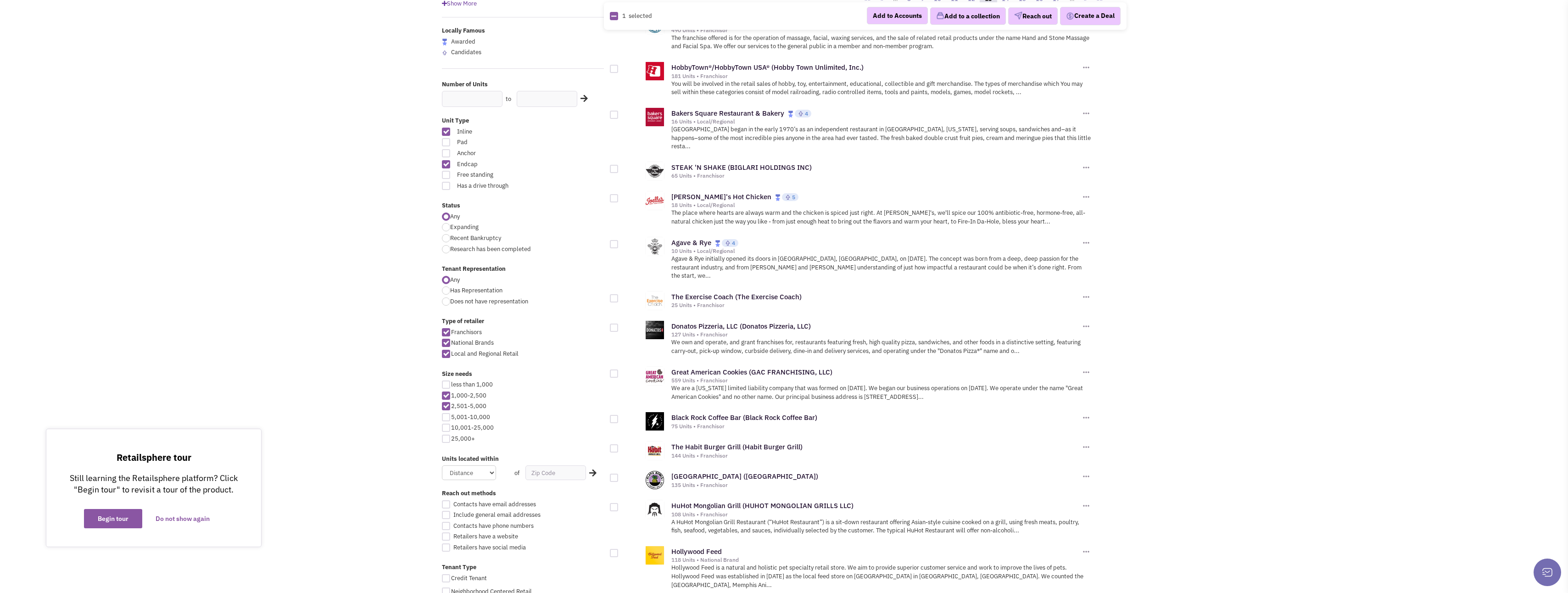
click at [613, 116] on div at bounding box center [615, 115] width 9 height 9
click at [619, 116] on input "checkbox" at bounding box center [622, 115] width 6 height 6
checkbox input "true"
click at [617, 194] on div at bounding box center [615, 198] width 9 height 9
click at [619, 196] on input "checkbox" at bounding box center [622, 198] width 6 height 6
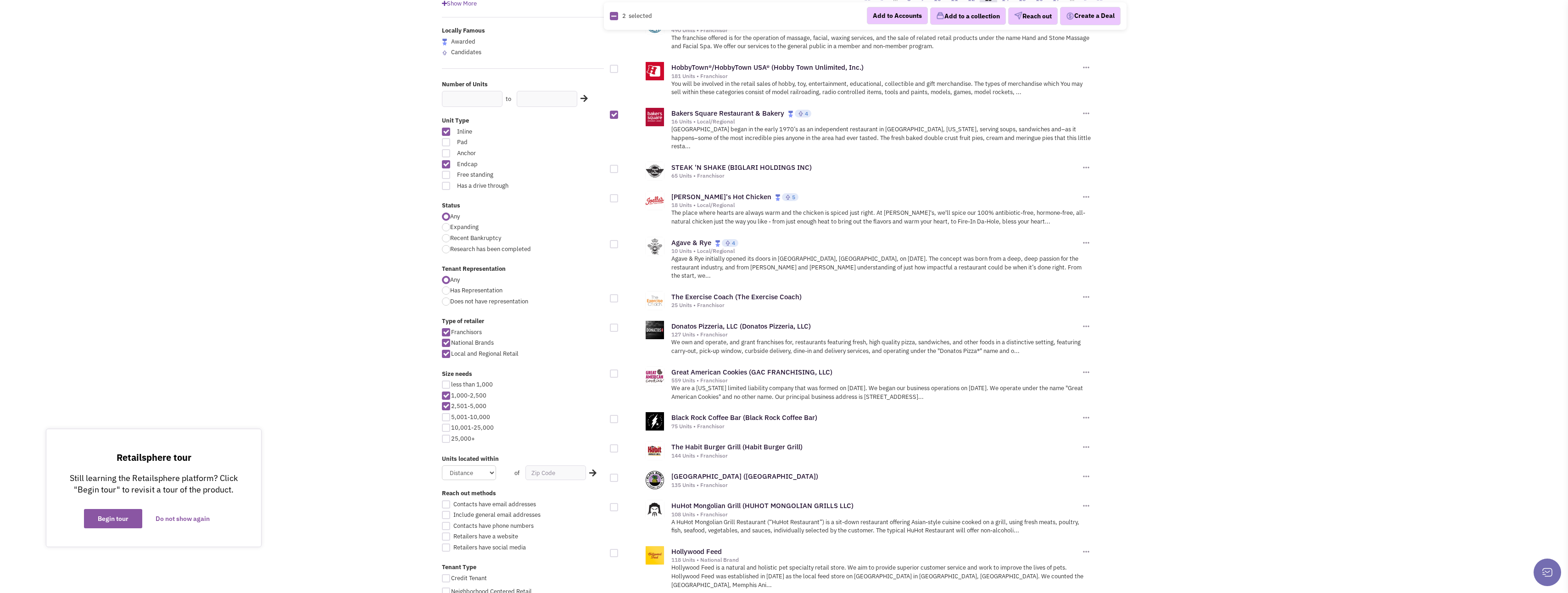
checkbox input "true"
click at [615, 294] on div at bounding box center [615, 298] width 9 height 9
click at [619, 296] on input "checkbox" at bounding box center [622, 299] width 6 height 6
checkbox input "true"
click at [616, 323] on div at bounding box center [615, 327] width 9 height 9
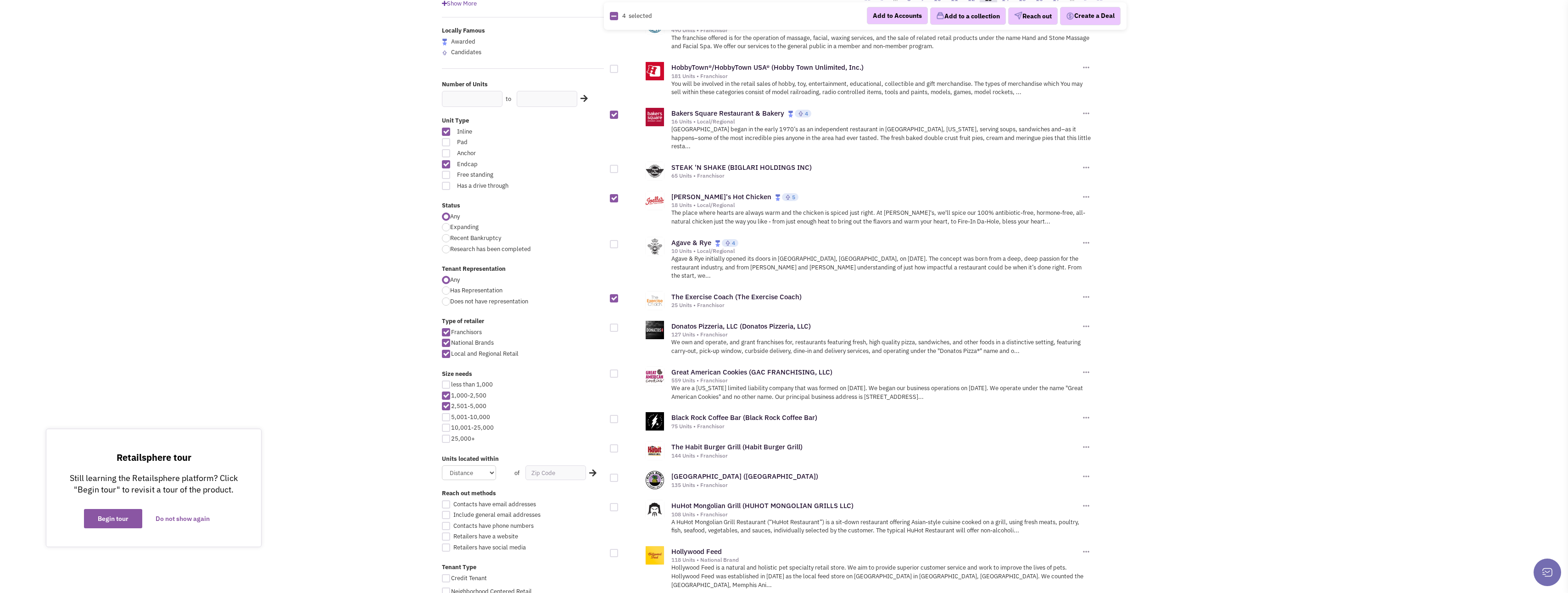
click at [619, 325] on input "checkbox" at bounding box center [622, 328] width 6 height 6
checkbox input "true"
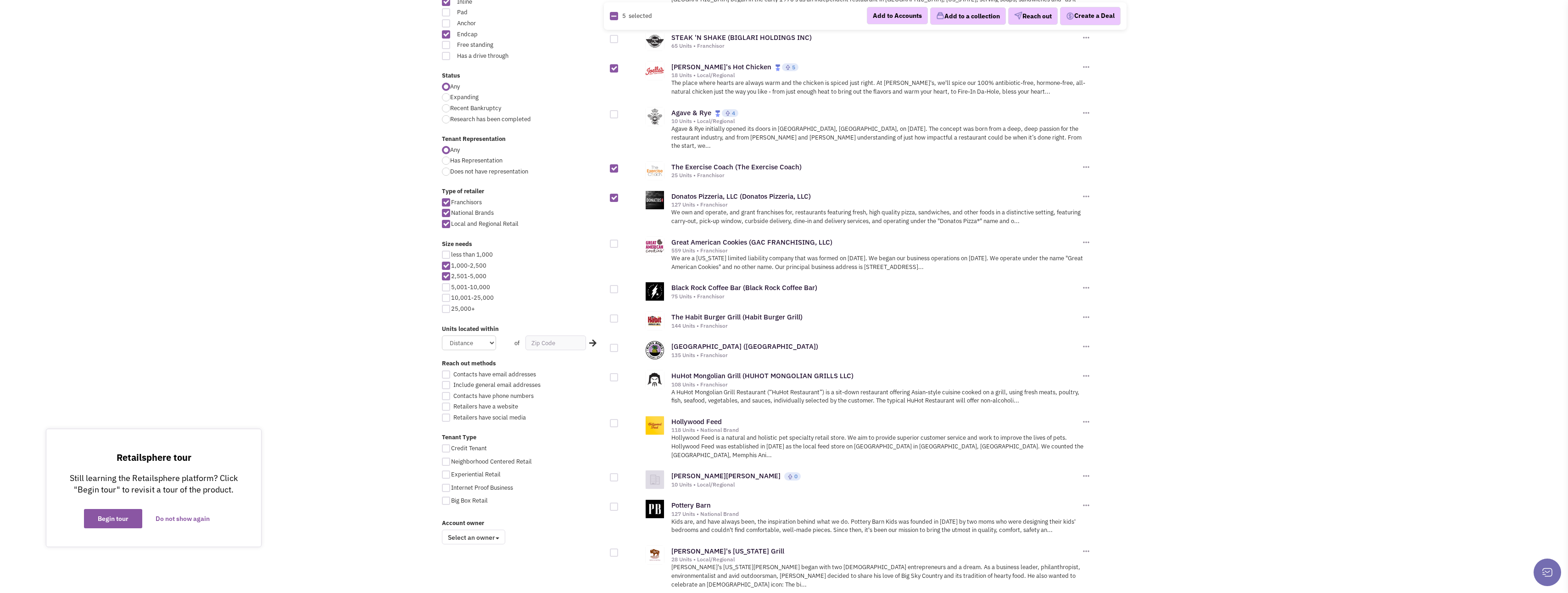
scroll to position [275, 0]
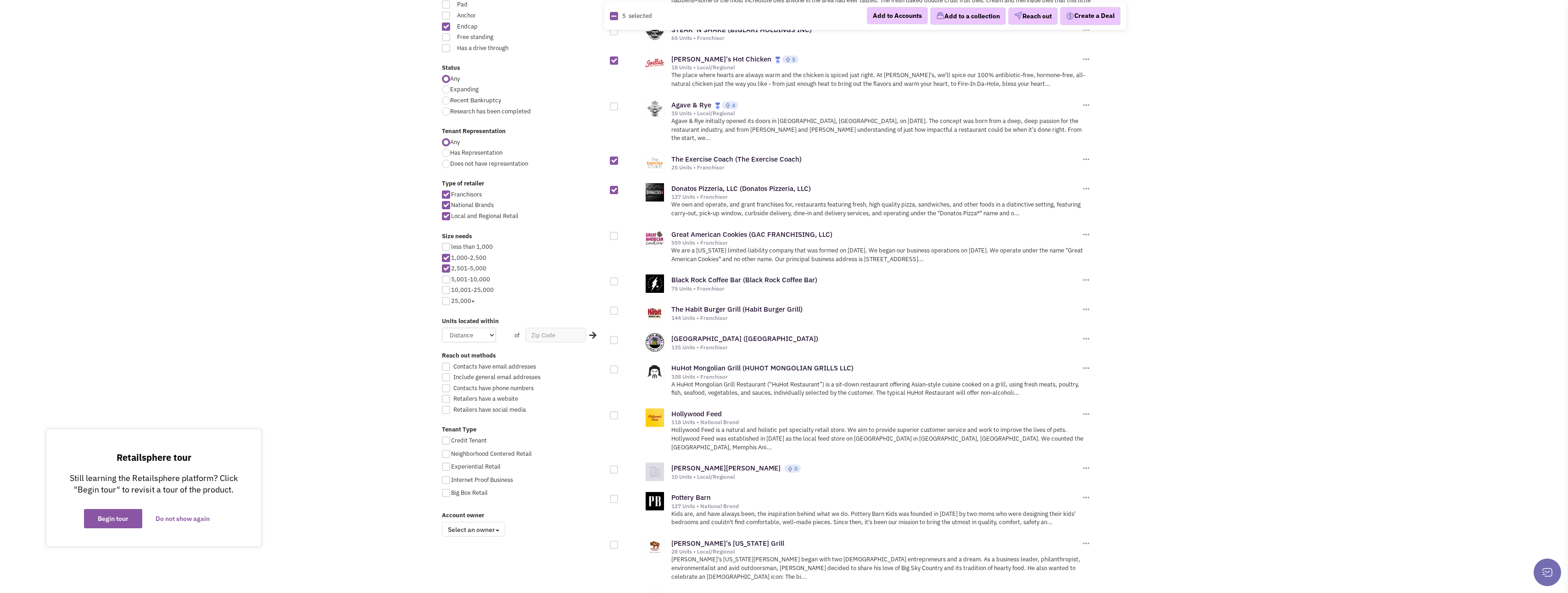
click at [614, 277] on div at bounding box center [615, 281] width 9 height 9
click at [619, 279] on input "checkbox" at bounding box center [622, 282] width 6 height 6
checkbox input "true"
click at [617, 307] on div at bounding box center [615, 311] width 9 height 9
click at [619, 308] on input "checkbox" at bounding box center [622, 311] width 6 height 6
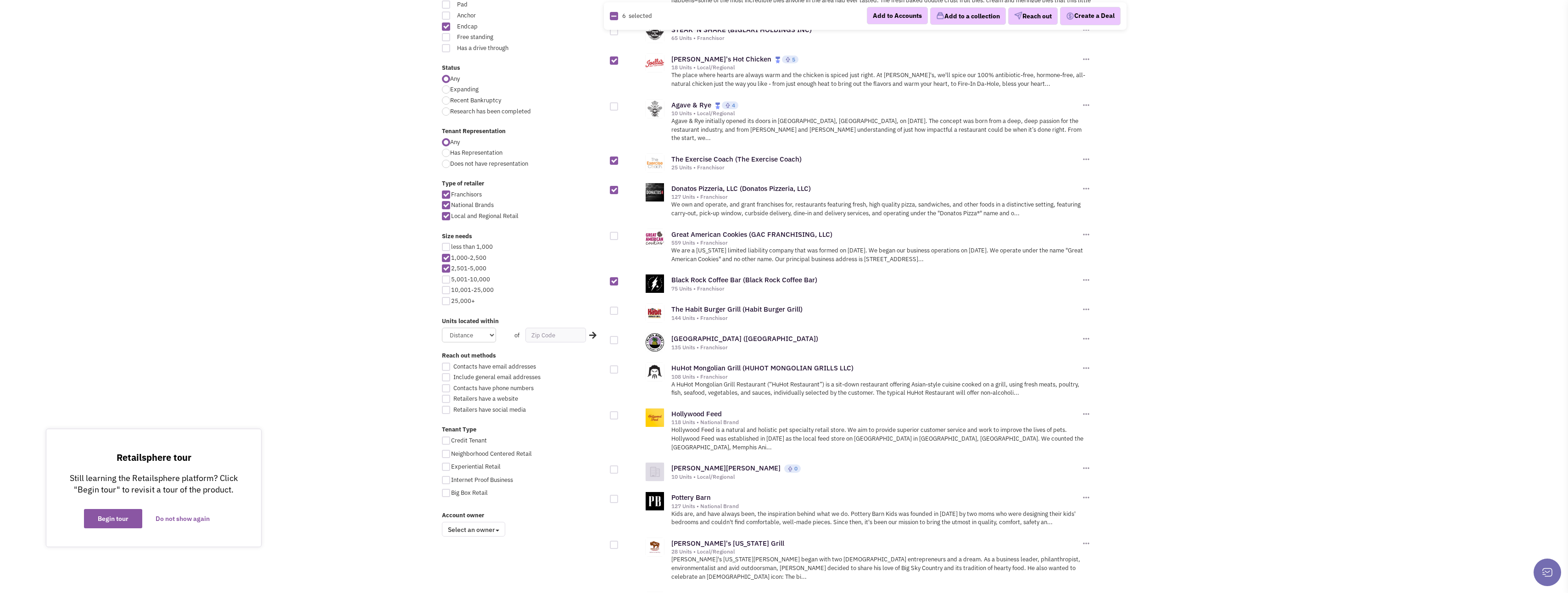
checkbox input "true"
click at [614, 336] on div at bounding box center [615, 340] width 9 height 9
click at [619, 338] on input "checkbox" at bounding box center [622, 341] width 6 height 6
checkbox input "true"
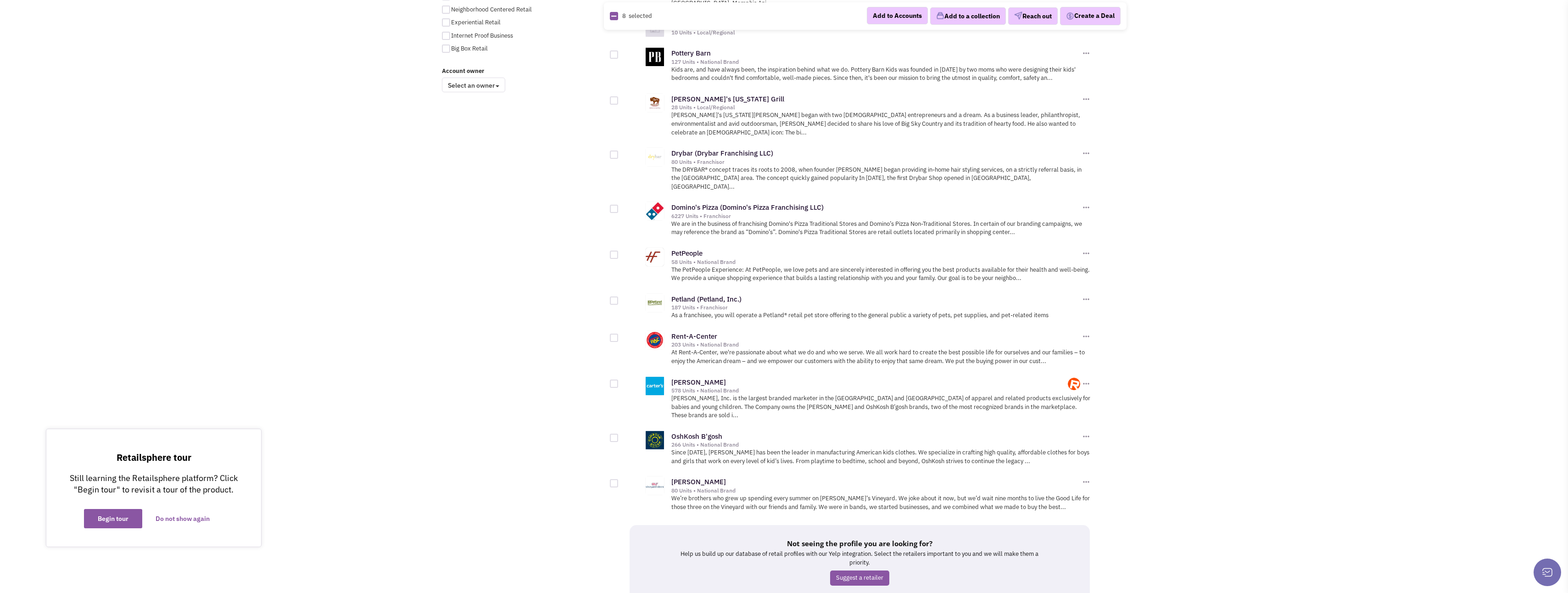
scroll to position [734, 0]
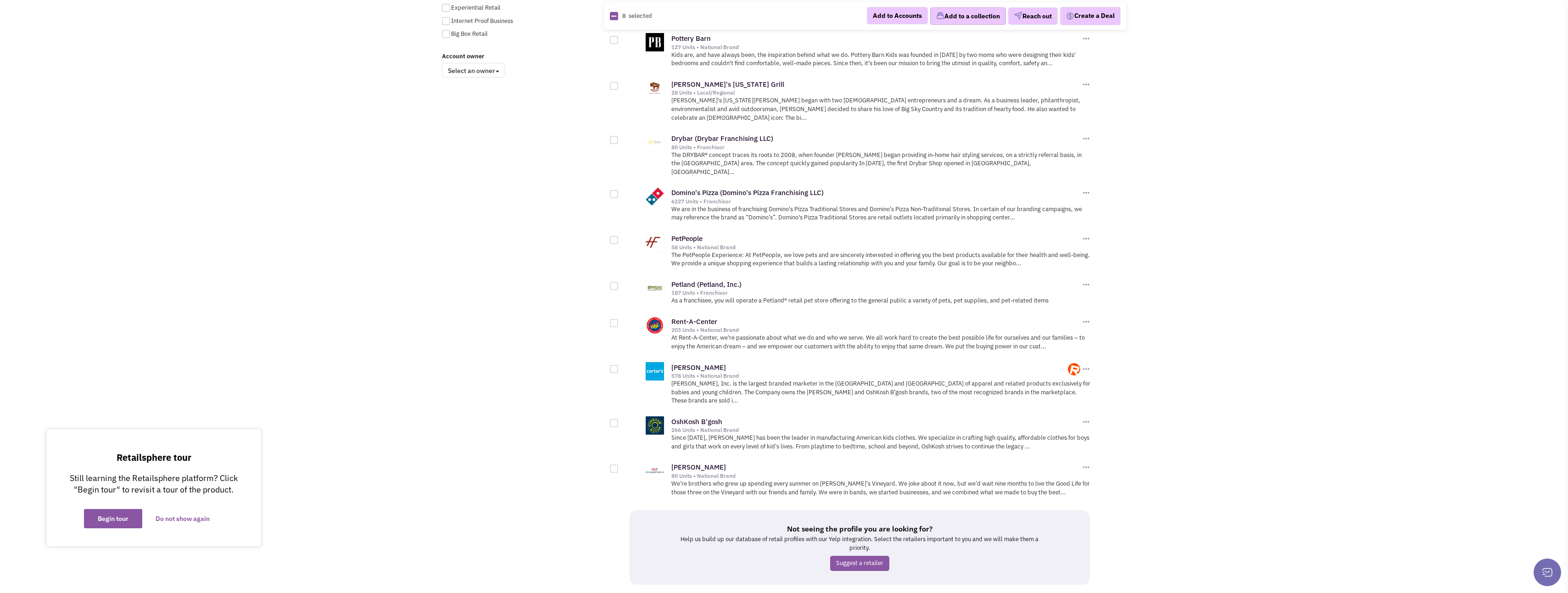
click at [970, 7] on button "Add to a collection" at bounding box center [968, 16] width 76 height 18
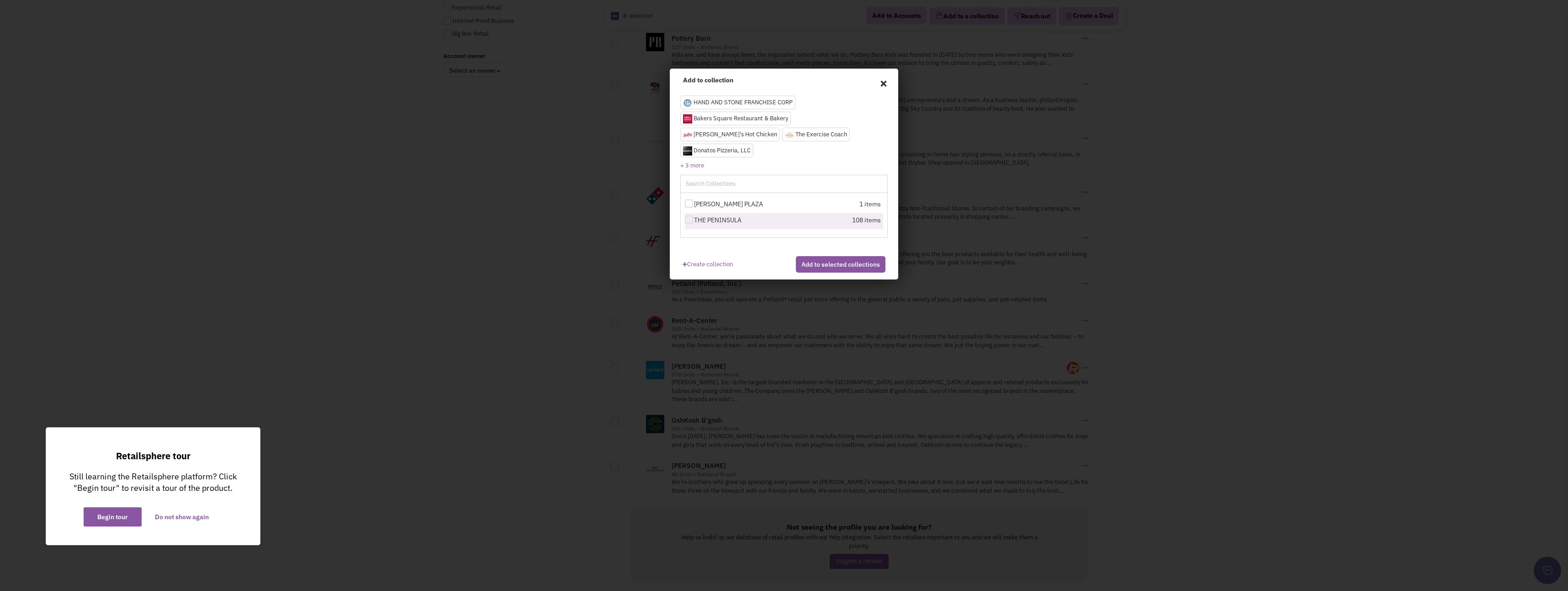
click at [686, 215] on div at bounding box center [689, 220] width 8 height 8
click at [694, 217] on input "THE PENINSULA" at bounding box center [697, 220] width 6 height 6
checkbox input "true"
click at [809, 256] on button "Add to selected collections" at bounding box center [840, 264] width 90 height 16
checkbox input "false"
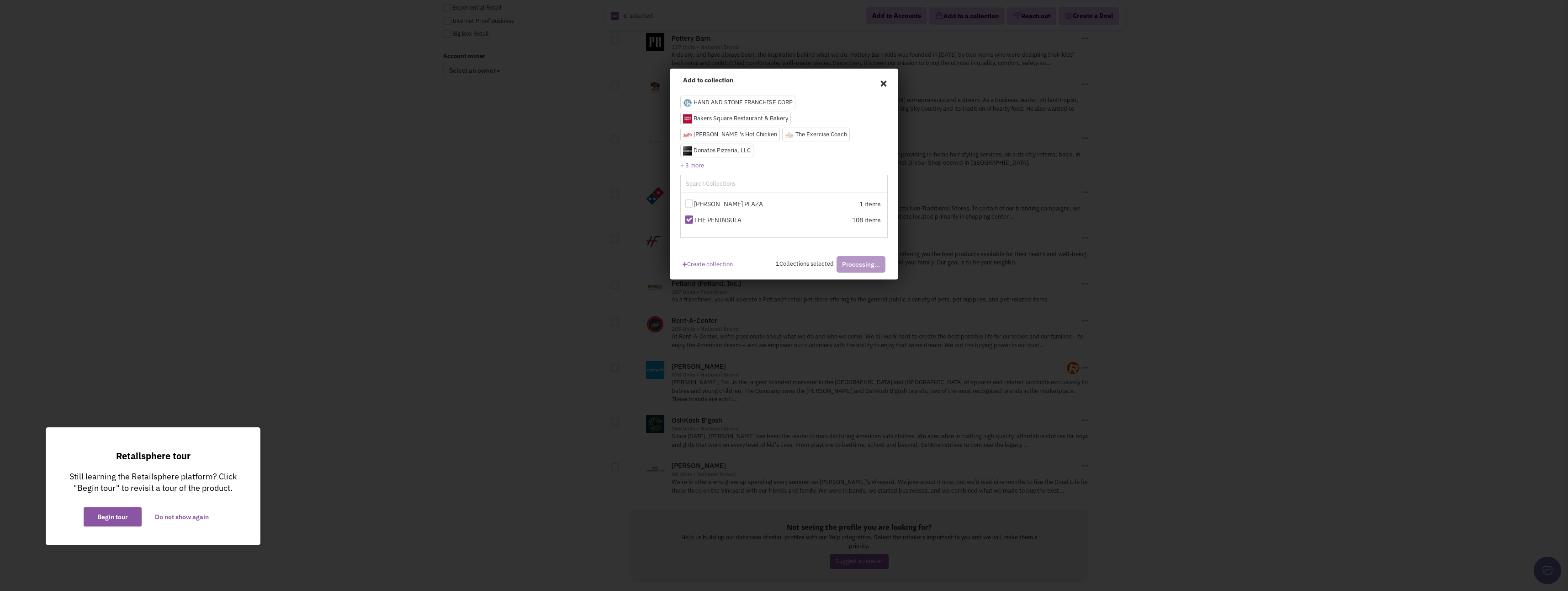
checkbox input "false"
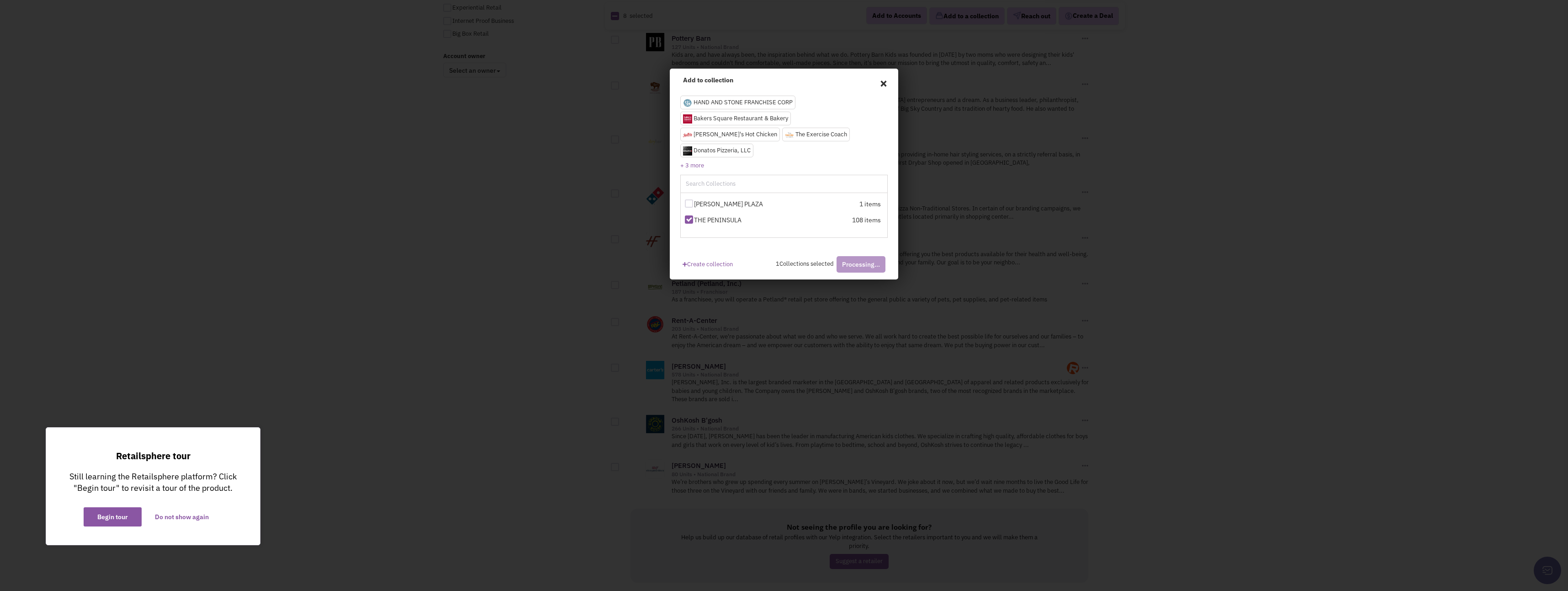
checkbox input "false"
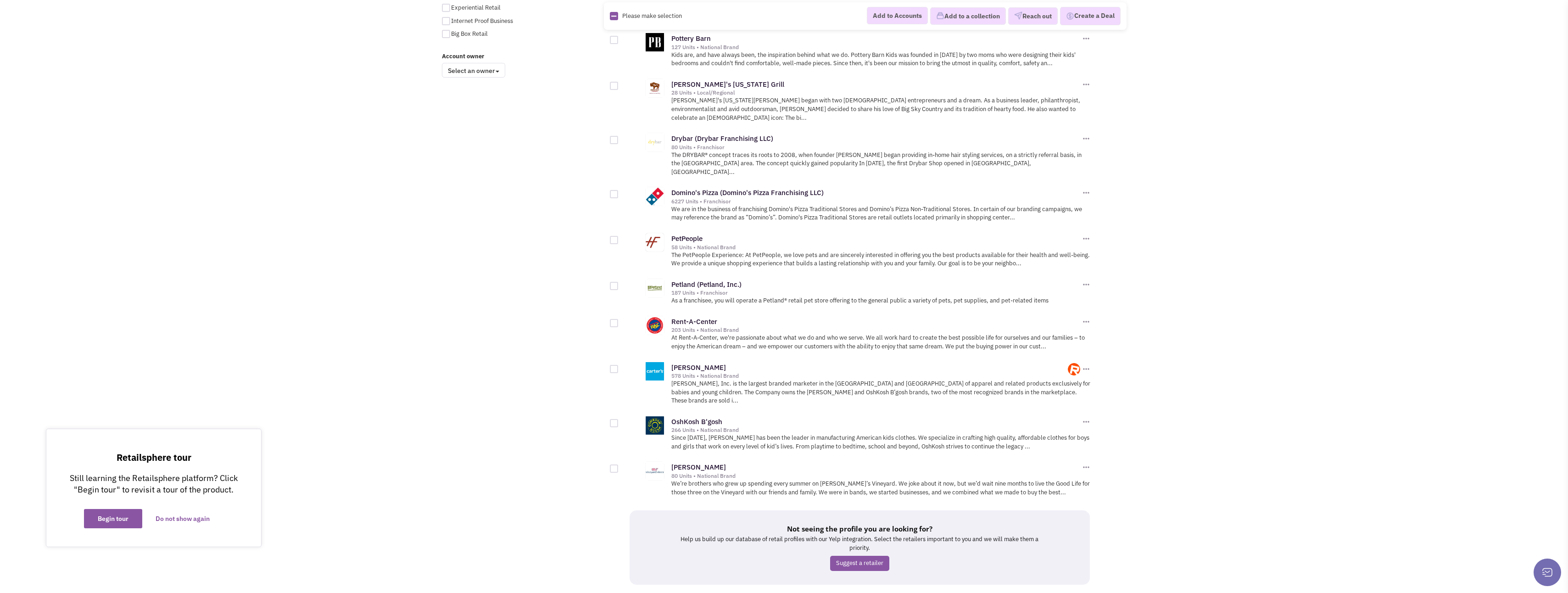
click at [850, 592] on link "14" at bounding box center [849, 601] width 18 height 13
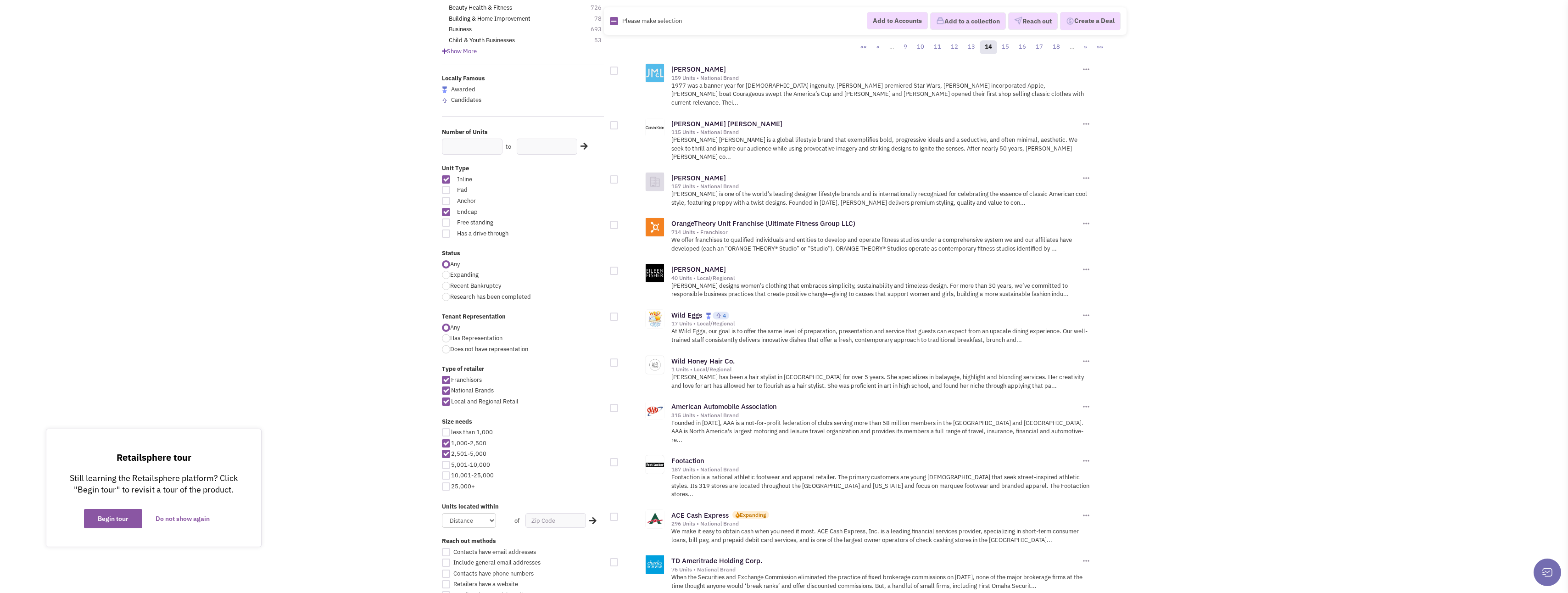
scroll to position [91, 0]
click at [610, 219] on div at bounding box center [615, 223] width 9 height 9
click at [619, 220] on input "checkbox" at bounding box center [622, 223] width 6 height 6
checkbox input "true"
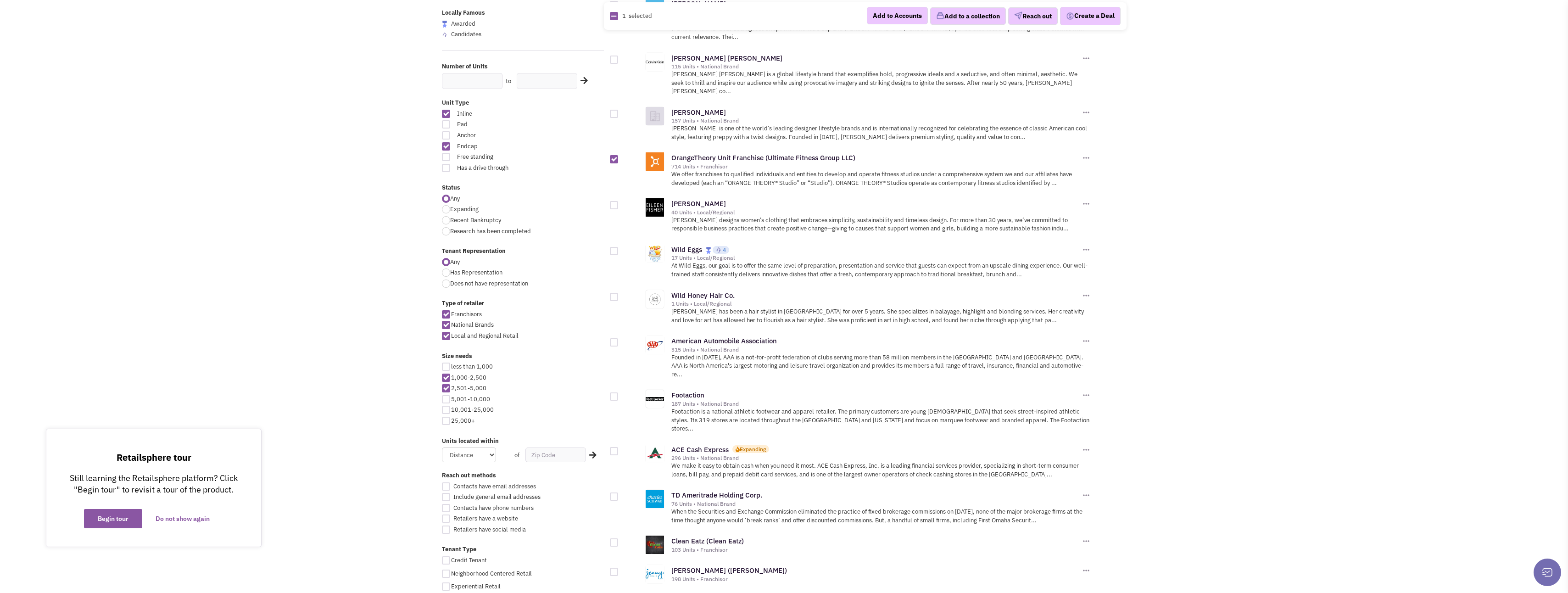
scroll to position [183, 0]
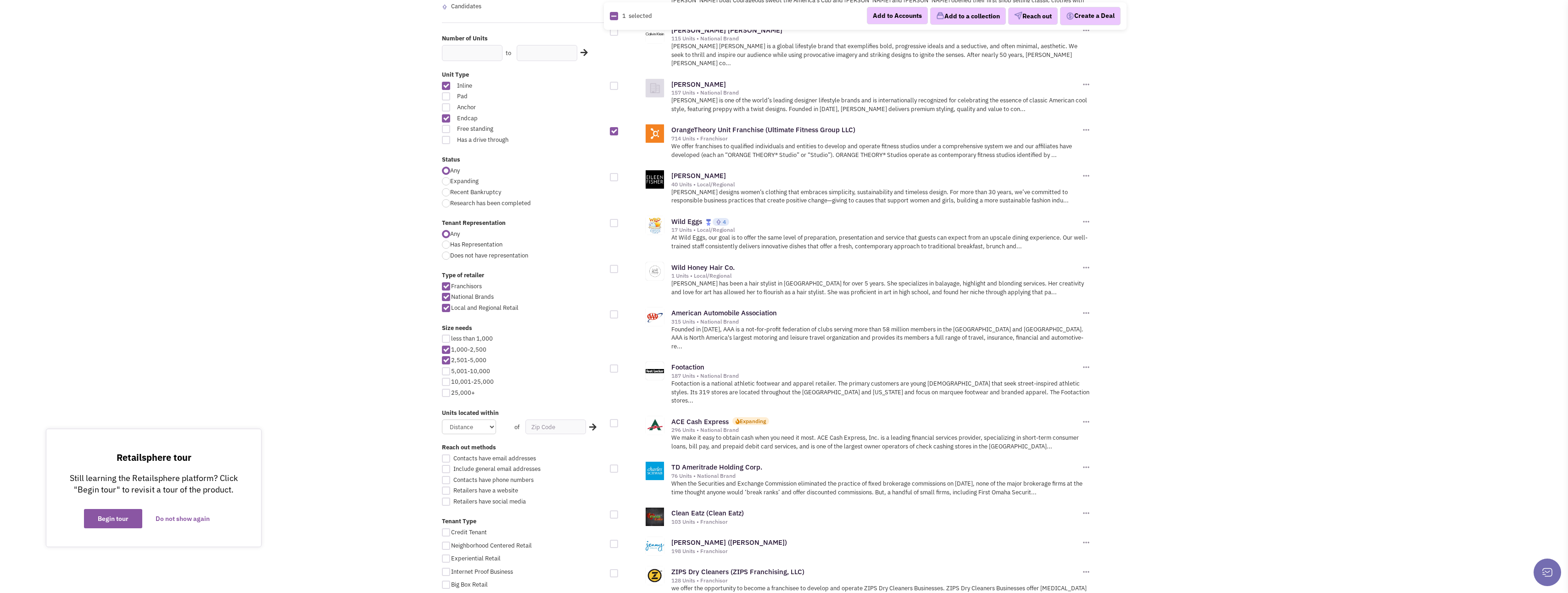
click at [615, 219] on div at bounding box center [615, 223] width 9 height 9
click at [619, 220] on input "checkbox" at bounding box center [622, 223] width 6 height 6
checkbox input "true"
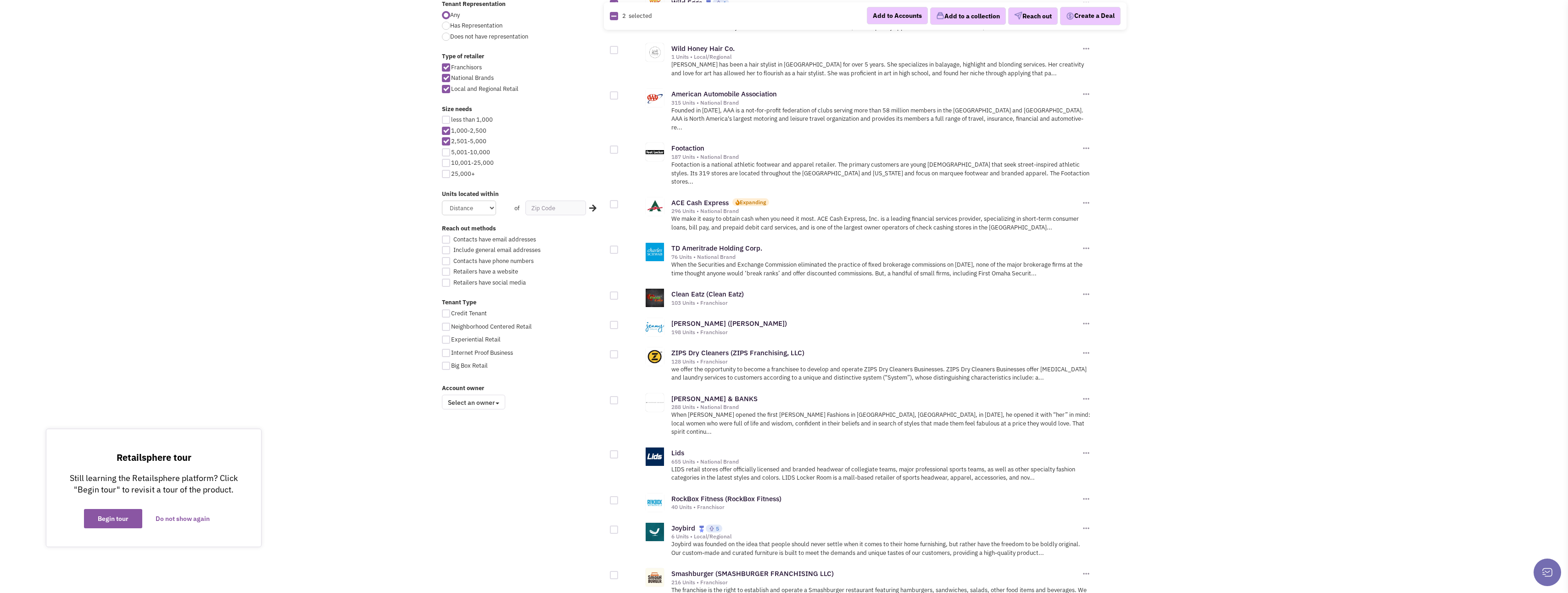
scroll to position [413, 0]
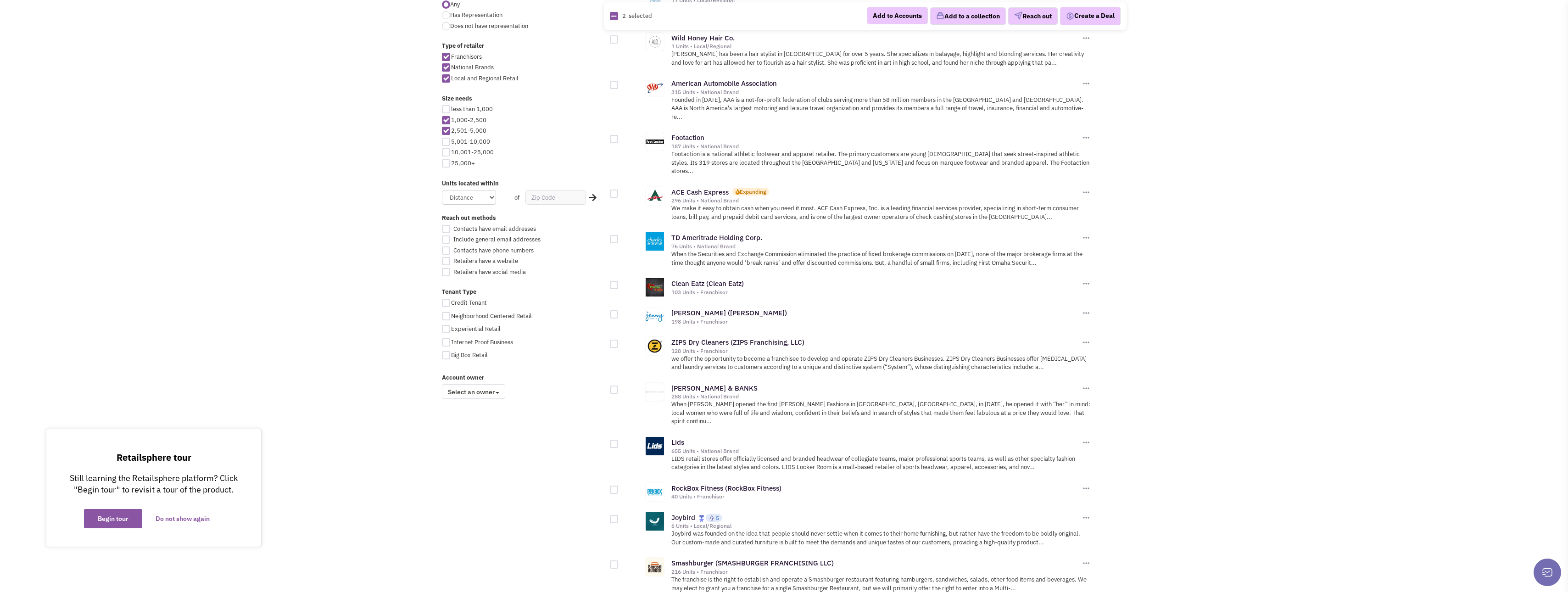
click at [615, 281] on div at bounding box center [615, 285] width 9 height 9
click at [619, 283] on input "checkbox" at bounding box center [622, 286] width 6 height 6
checkbox input "true"
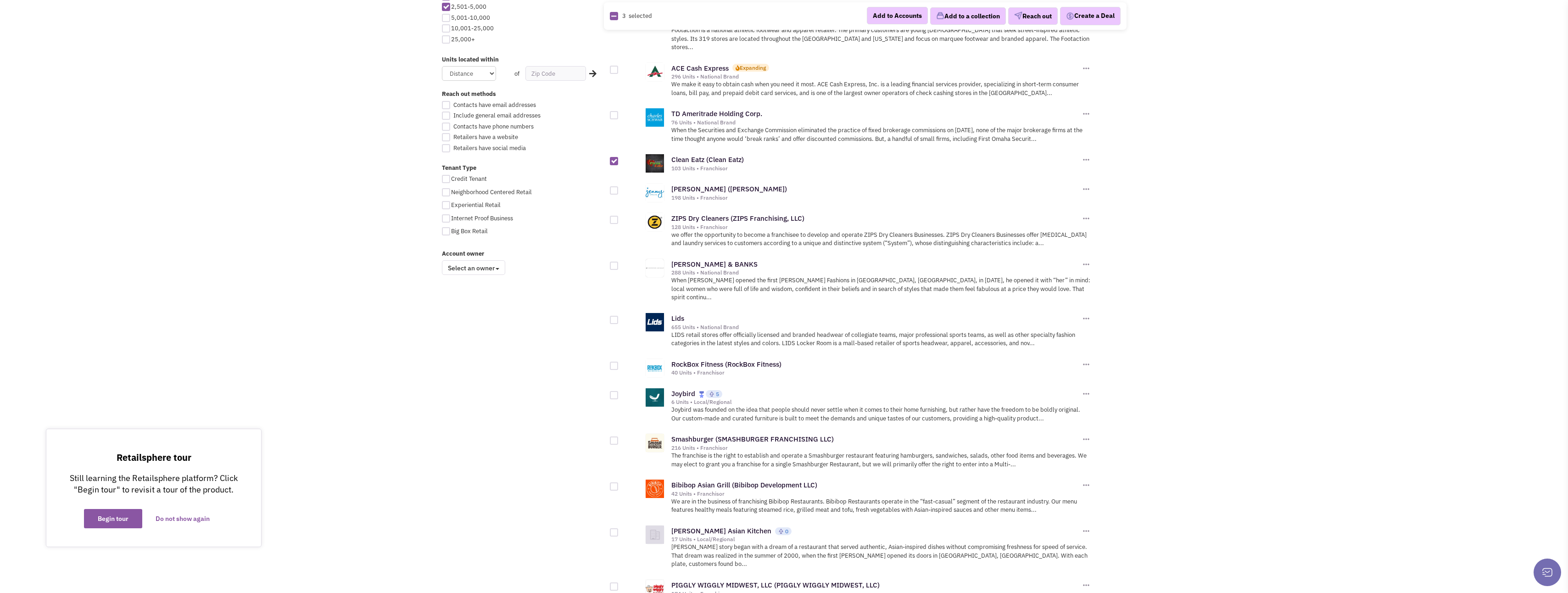
scroll to position [597, 0]
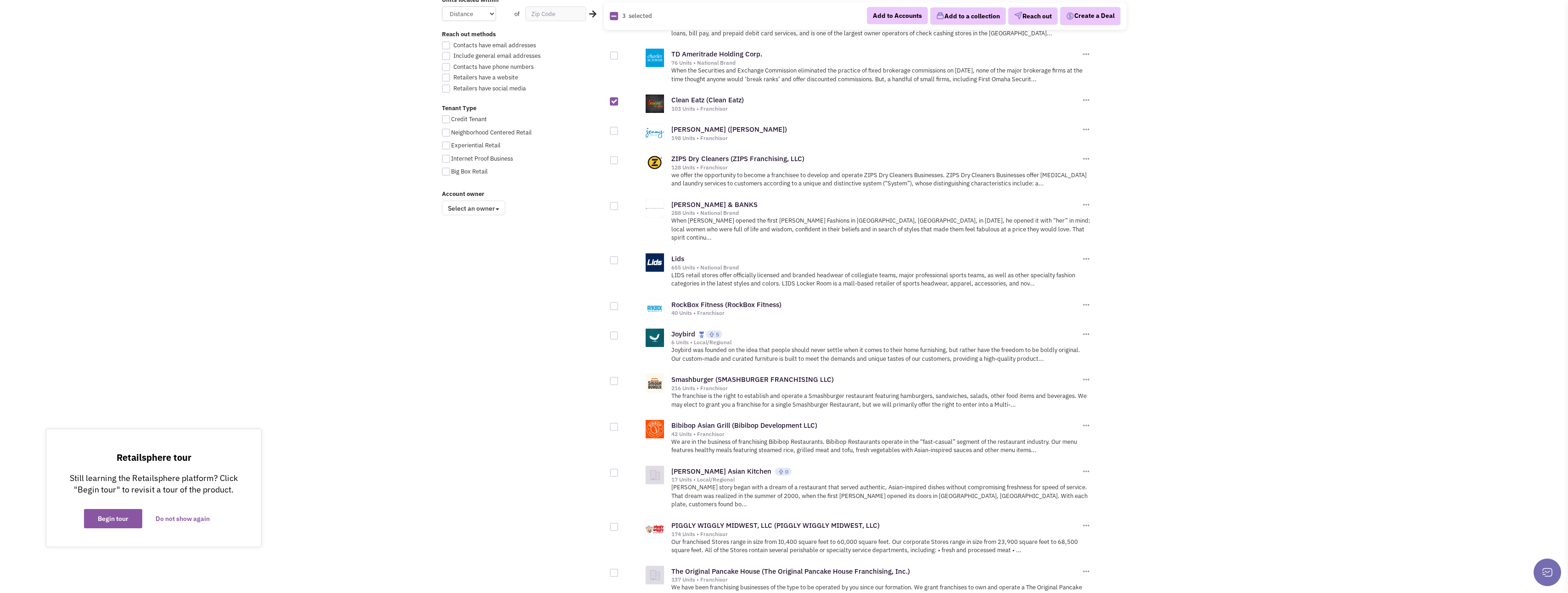
click at [618, 422] on div at bounding box center [615, 427] width 9 height 9
click at [619, 424] on input "checkbox" at bounding box center [622, 427] width 6 height 6
checkbox input "true"
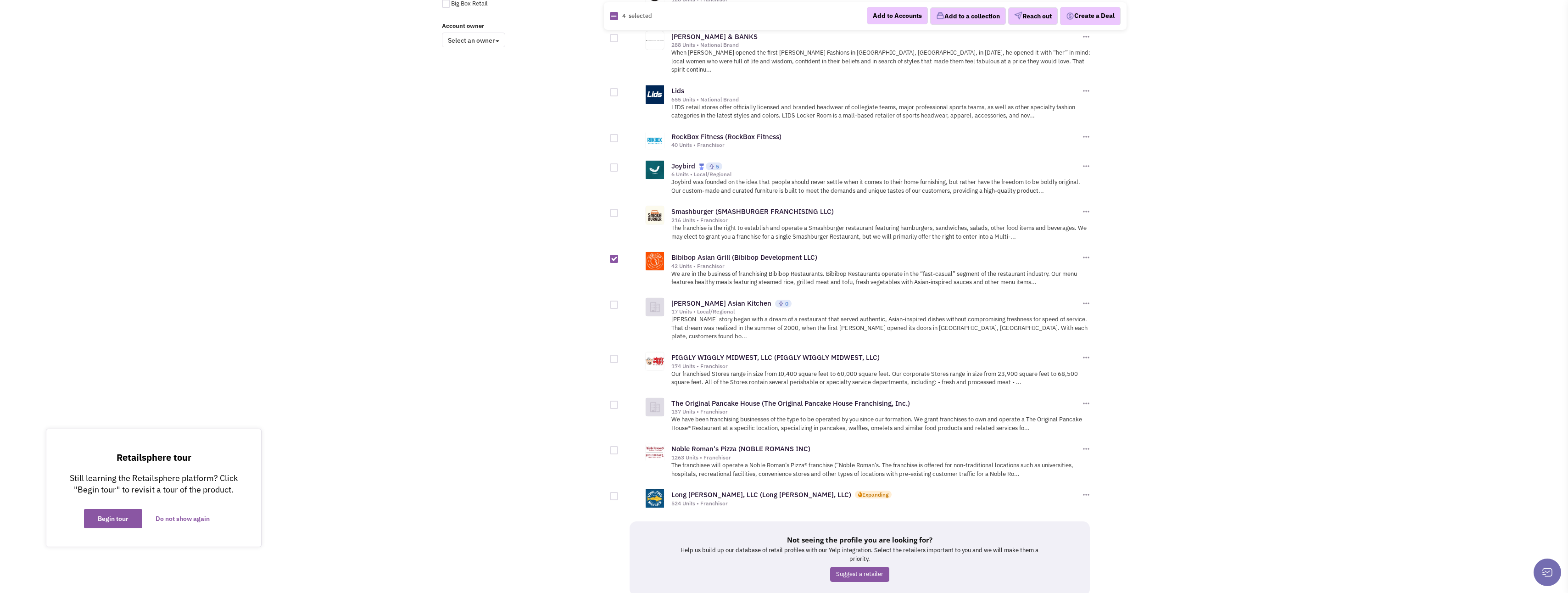
scroll to position [781, 0]
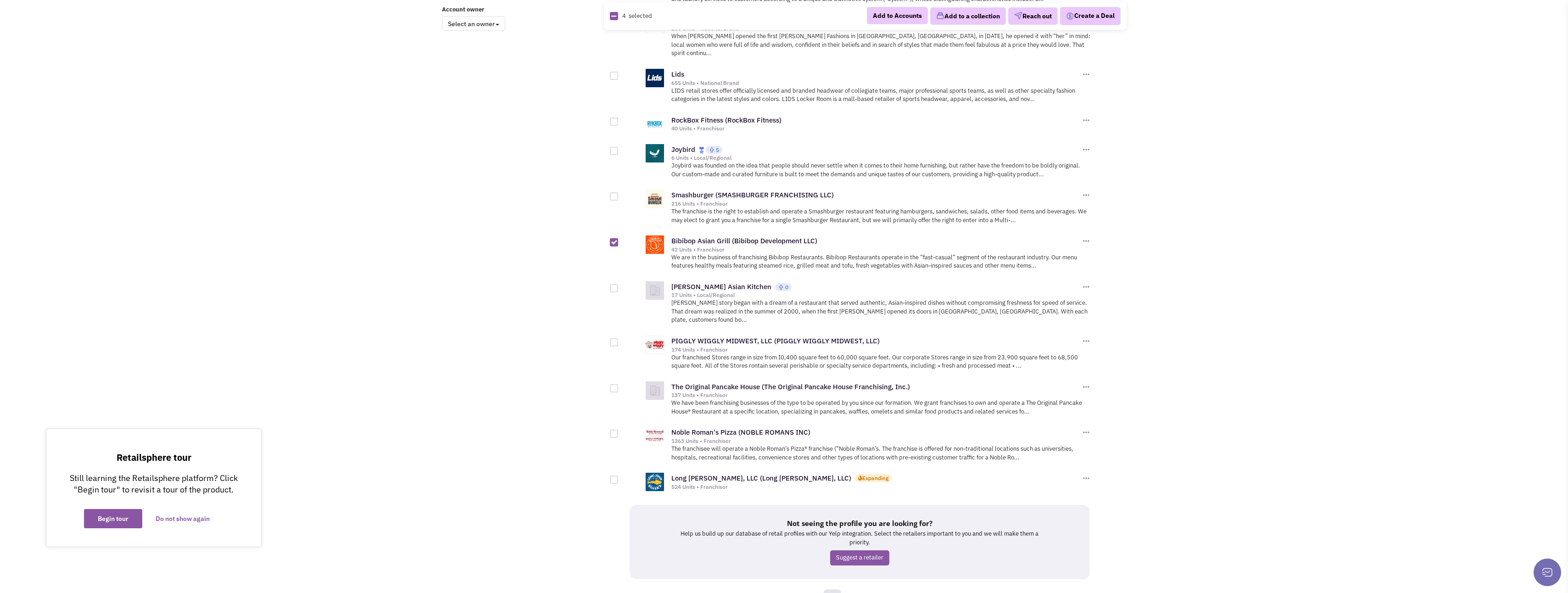
click at [615, 384] on div at bounding box center [615, 388] width 9 height 9
click at [619, 386] on input "checkbox" at bounding box center [622, 389] width 6 height 6
checkbox input "true"
click at [614, 429] on div at bounding box center [615, 434] width 9 height 9
click at [619, 431] on input "checkbox" at bounding box center [622, 434] width 6 height 6
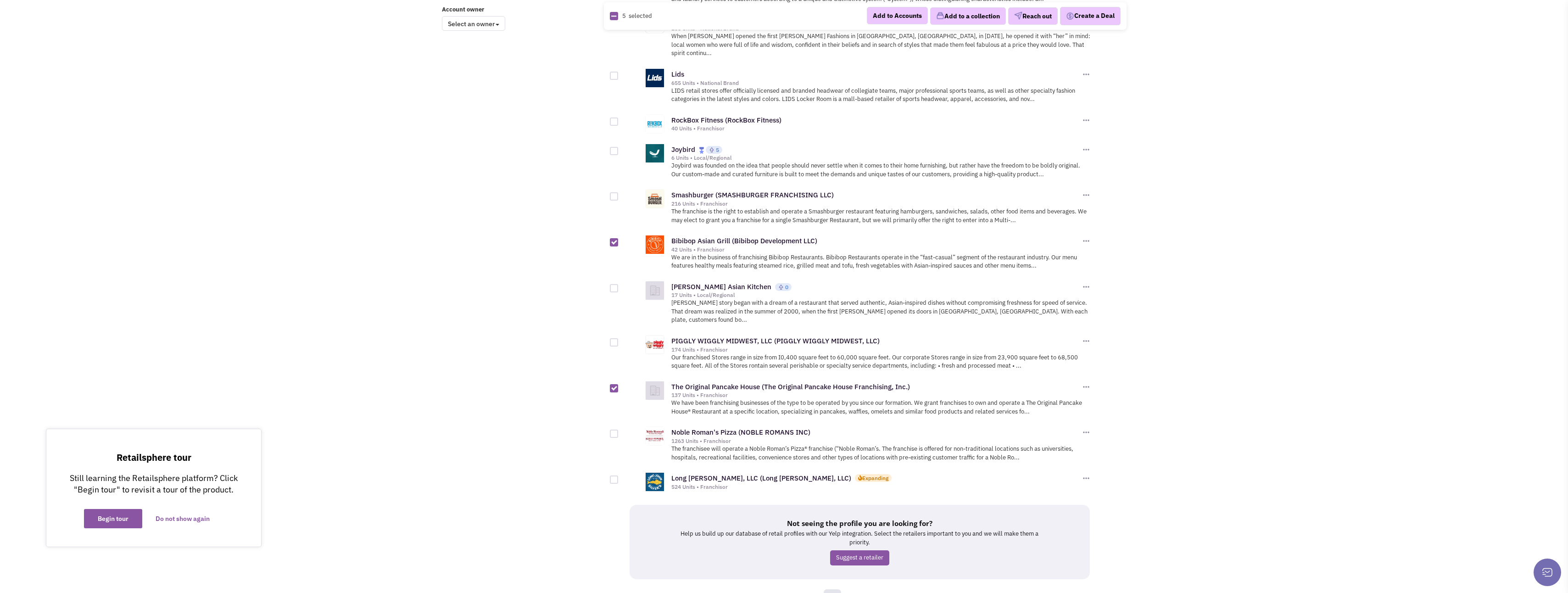
checkbox input "true"
click at [963, 20] on button "Add to a collection" at bounding box center [968, 16] width 76 height 18
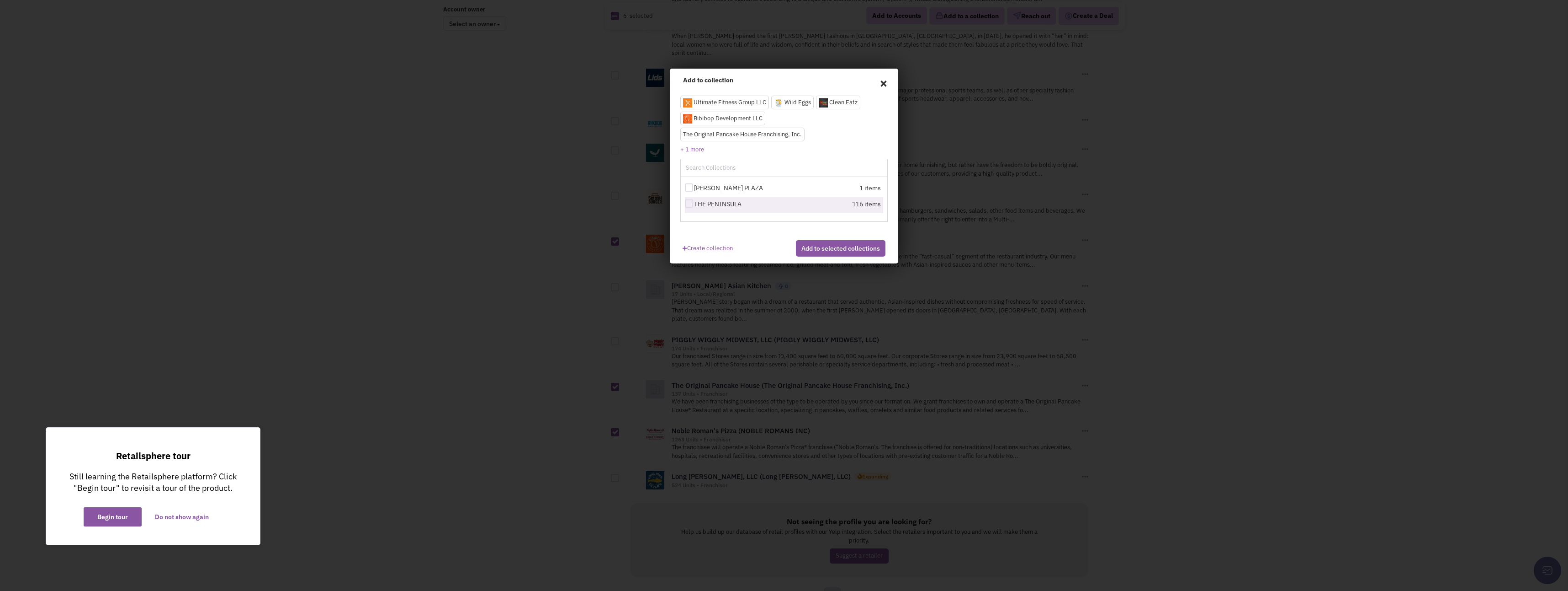
click at [689, 205] on div at bounding box center [689, 203] width 8 height 8
click at [694, 205] on input "THE PENINSULA" at bounding box center [697, 204] width 6 height 6
checkbox input "true"
click at [827, 254] on button "Add to selected collections" at bounding box center [840, 248] width 90 height 16
checkbox input "false"
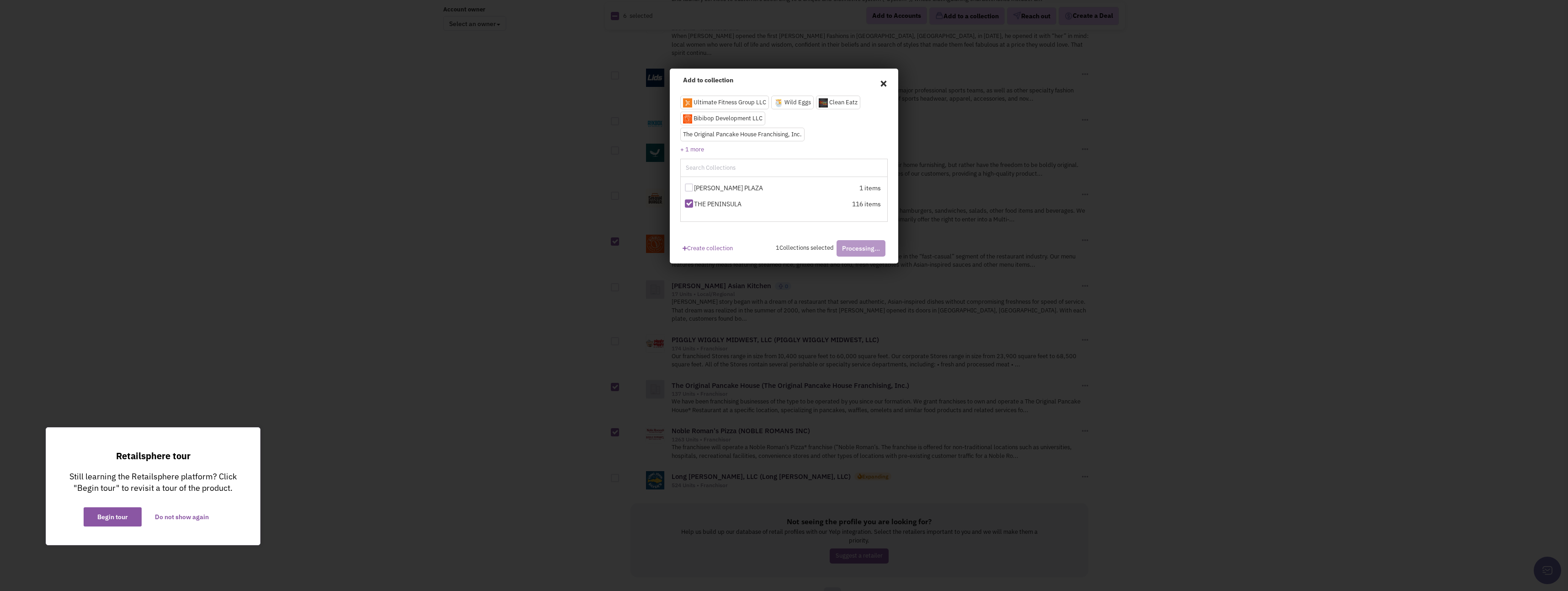
checkbox input "false"
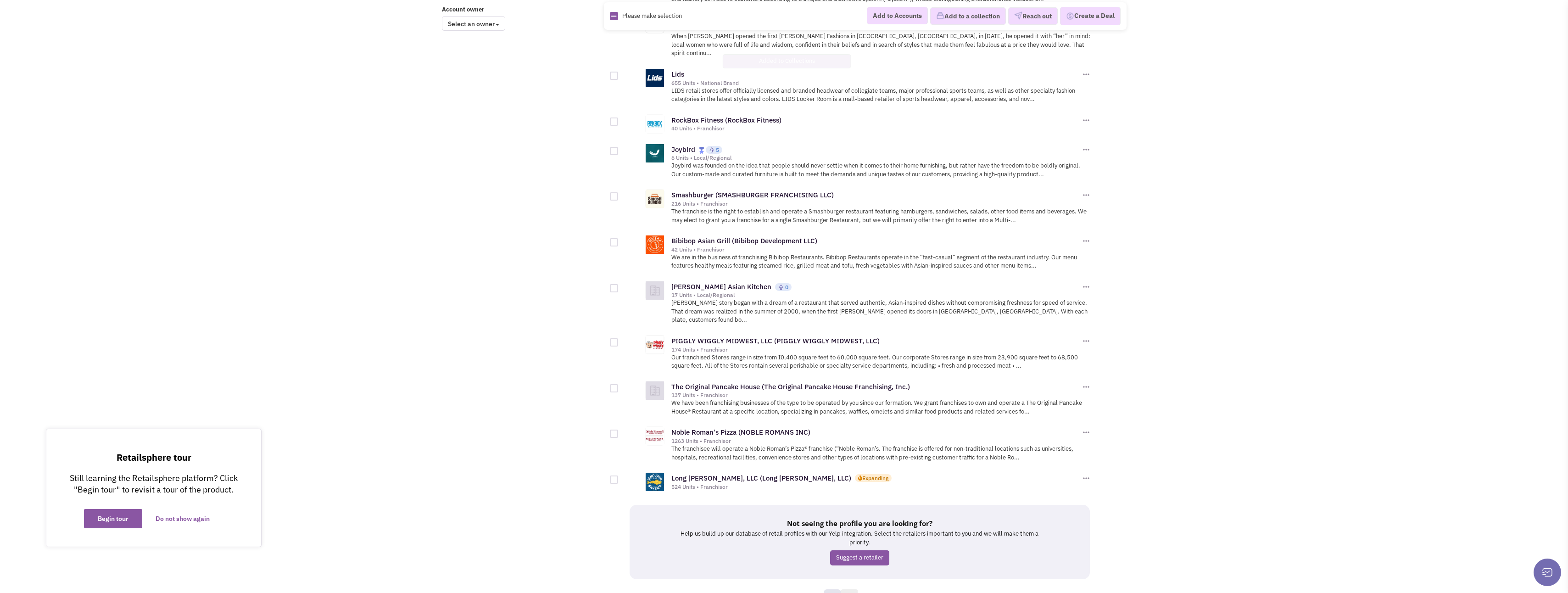
click at [854, 589] on link "15" at bounding box center [849, 595] width 18 height 13
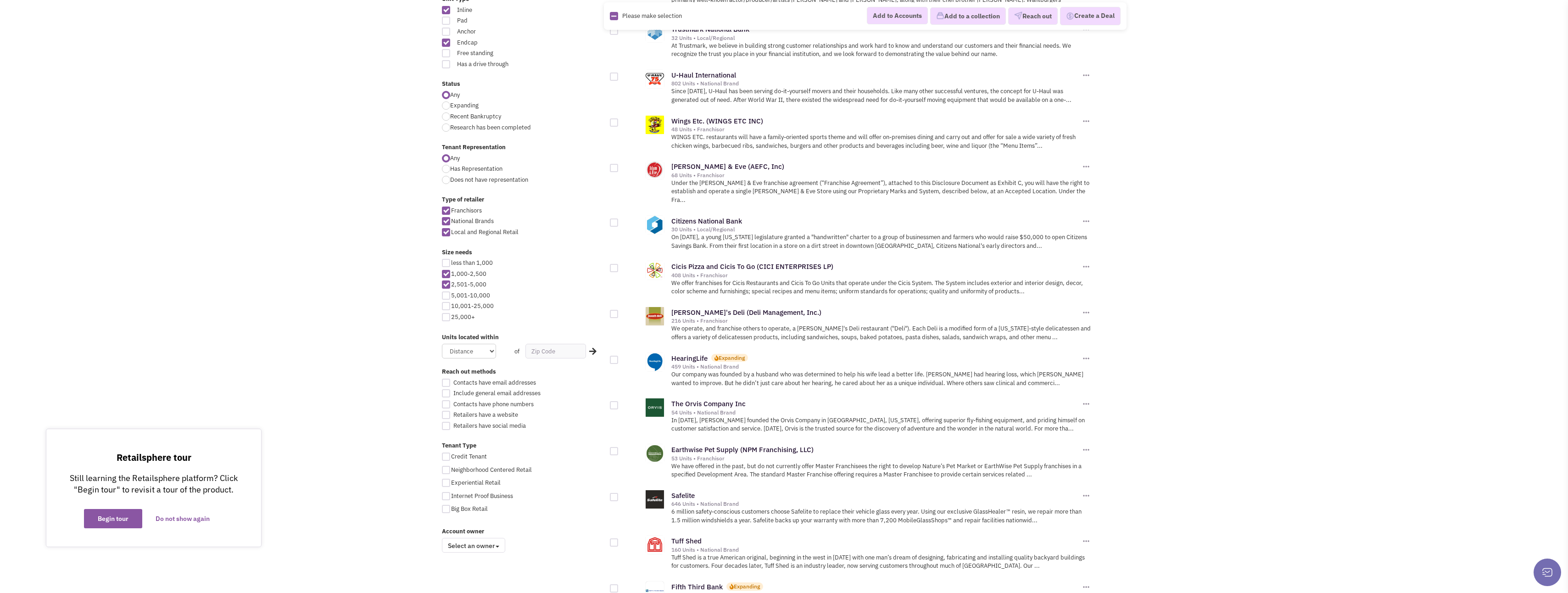
scroll to position [275, 0]
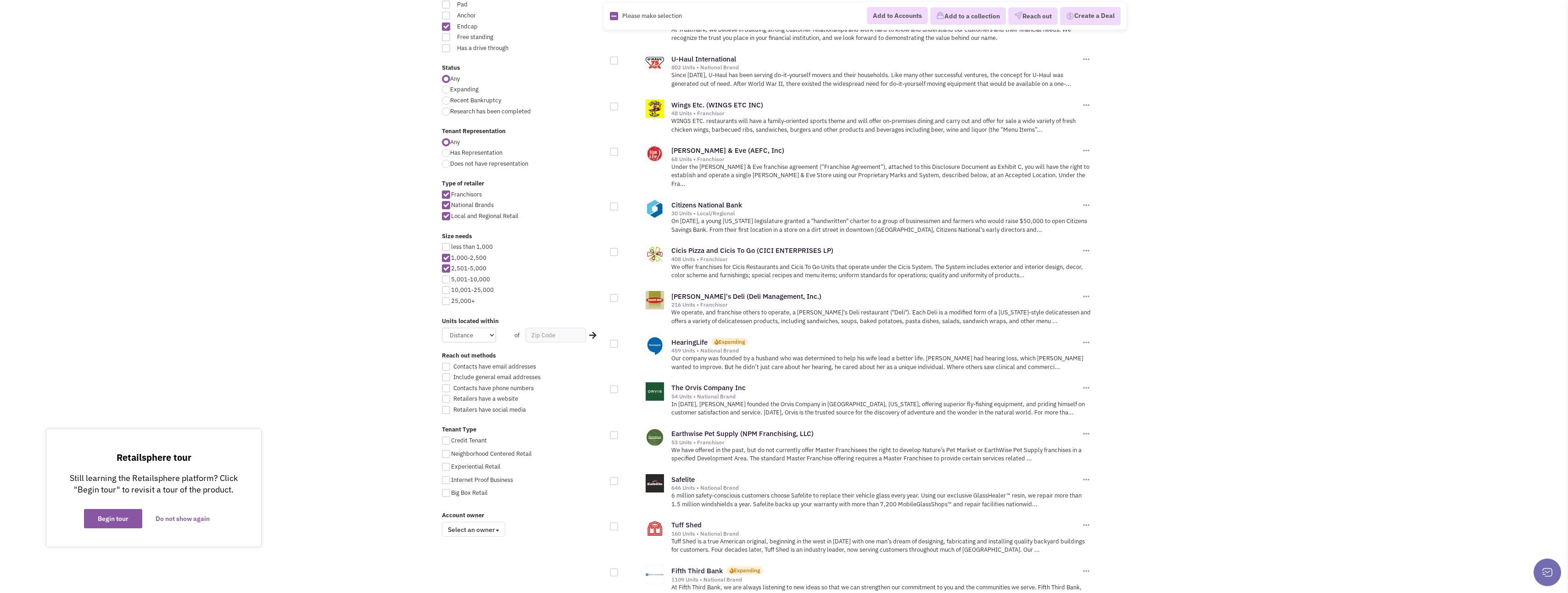
click at [617, 102] on div at bounding box center [615, 106] width 9 height 9
click at [619, 104] on input "checkbox" at bounding box center [622, 107] width 6 height 6
checkbox input "true"
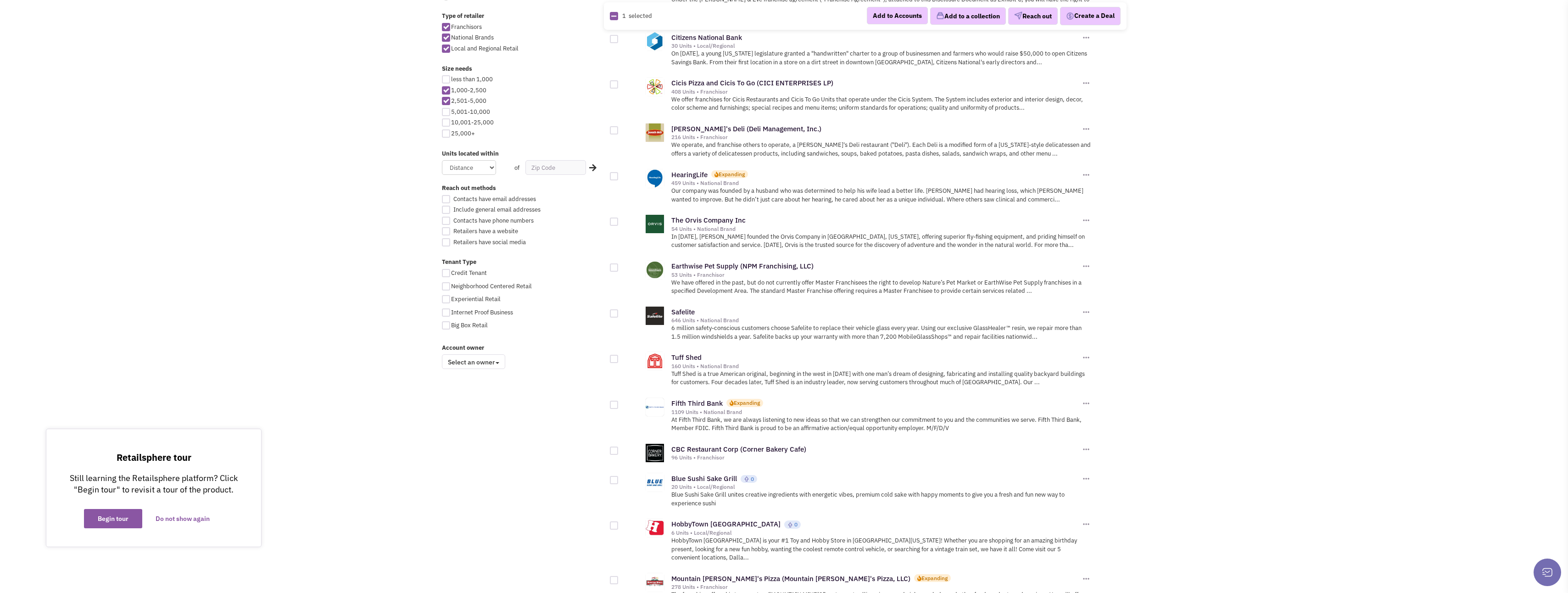
scroll to position [458, 0]
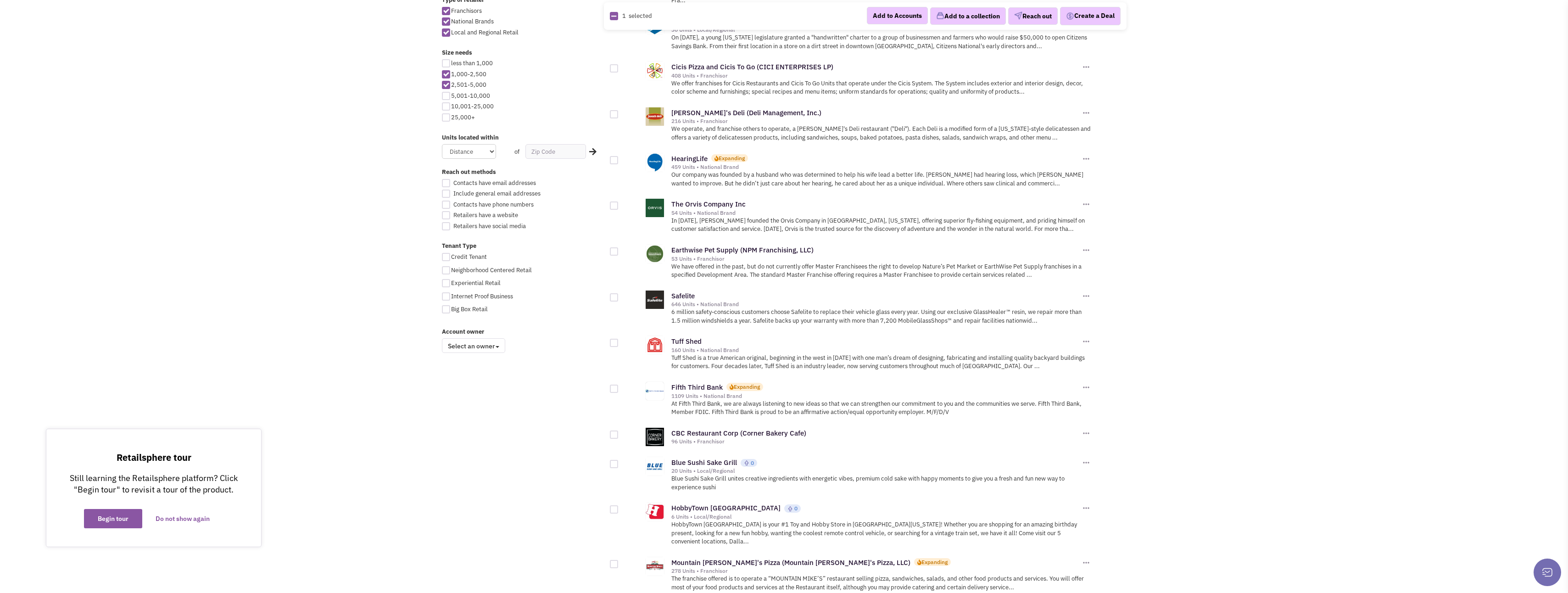
click at [617, 201] on div at bounding box center [615, 205] width 9 height 9
click at [619, 203] on input "checkbox" at bounding box center [622, 206] width 6 height 6
checkbox input "true"
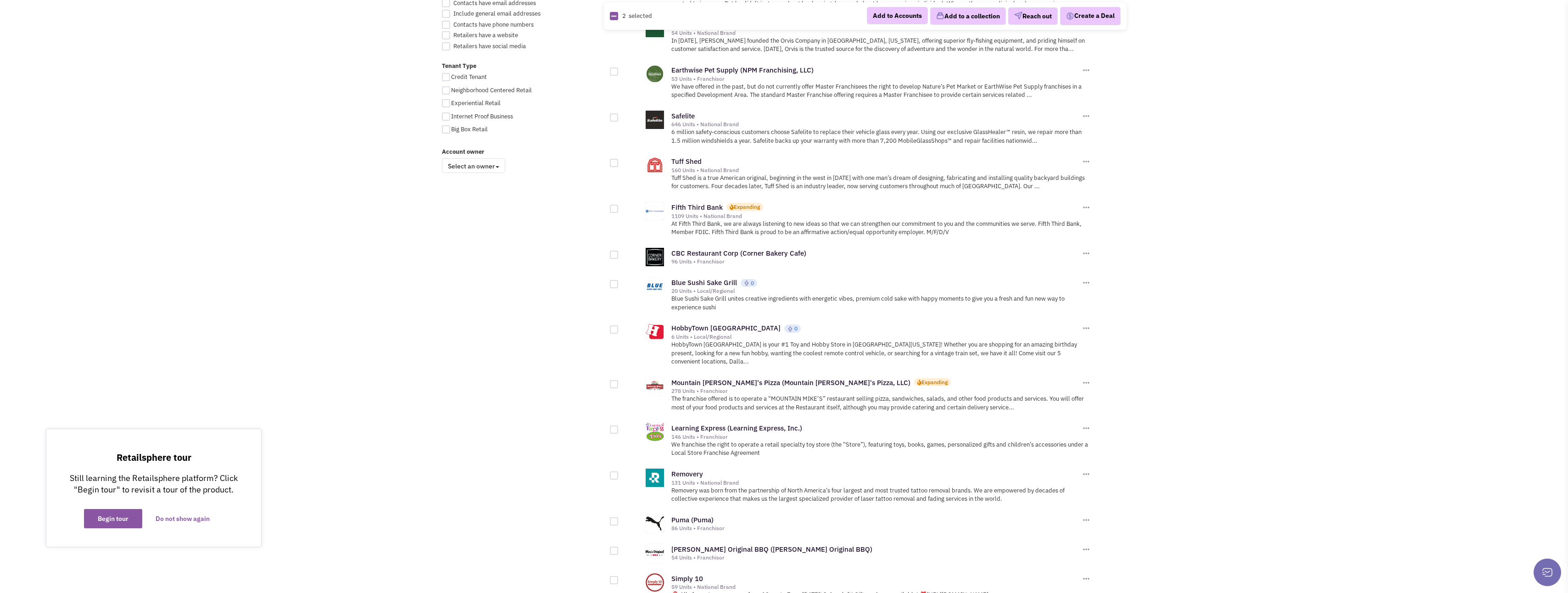
scroll to position [642, 0]
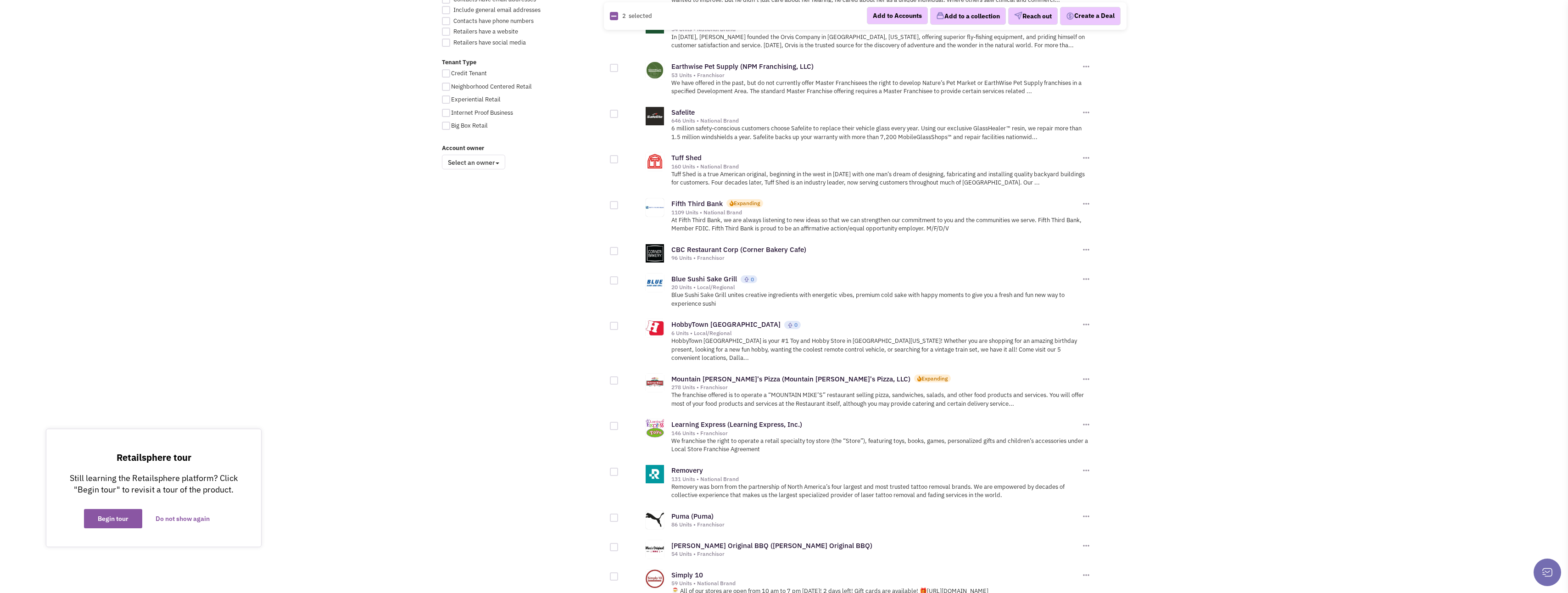
click at [611, 276] on div at bounding box center [615, 281] width 9 height 9
click at [619, 278] on input "checkbox" at bounding box center [622, 281] width 6 height 6
checkbox input "true"
click at [611, 247] on div at bounding box center [615, 251] width 9 height 9
click at [619, 249] on input "checkbox" at bounding box center [622, 252] width 6 height 6
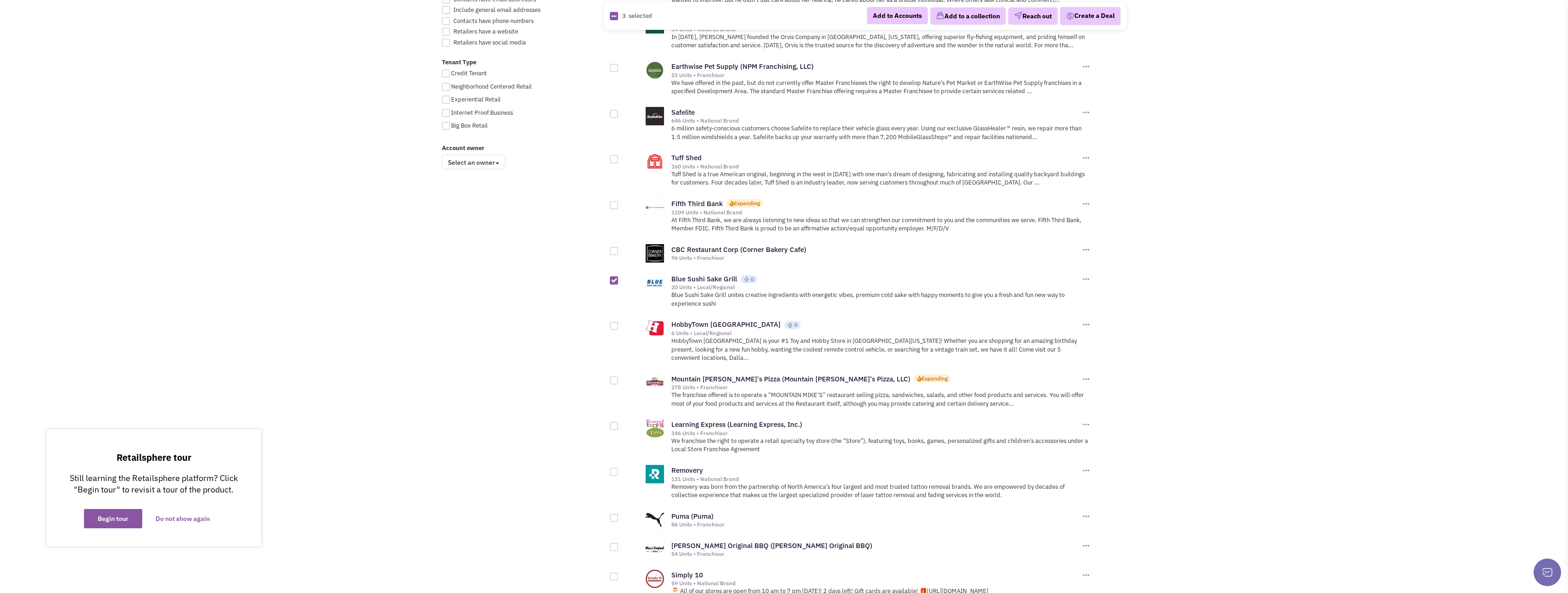
checkbox input "true"
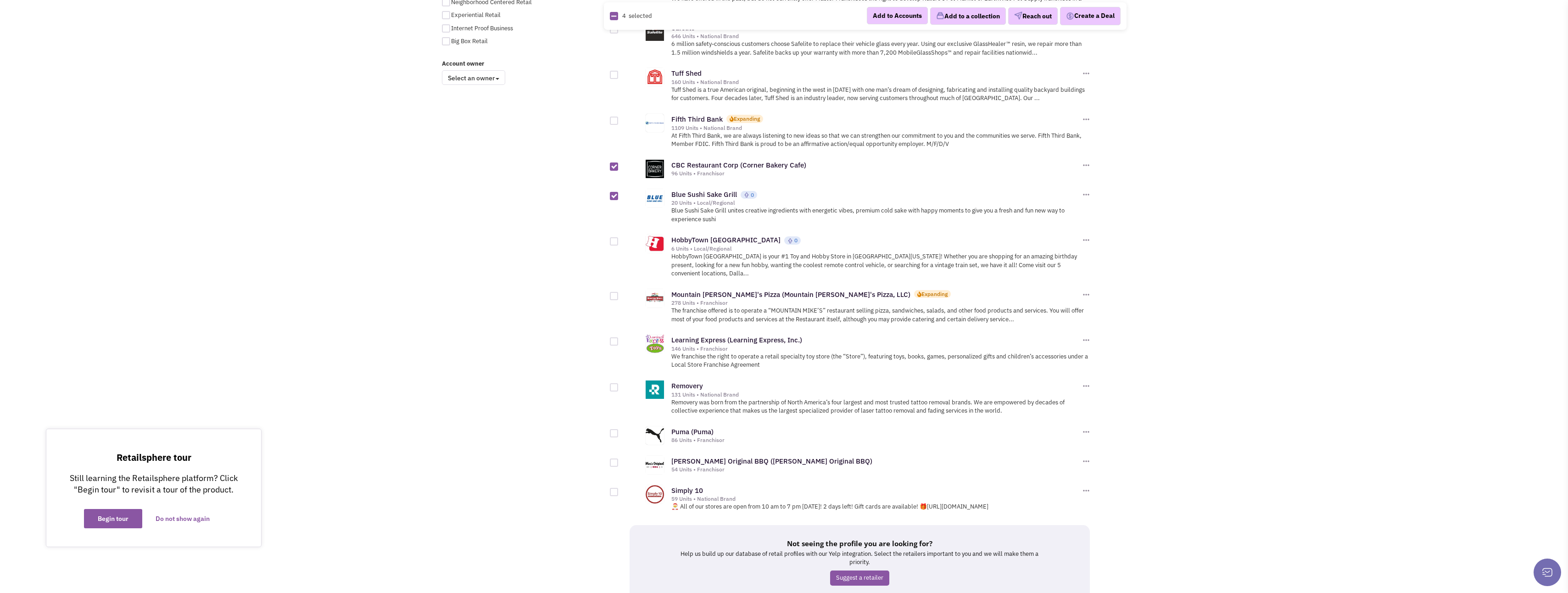
scroll to position [734, 0]
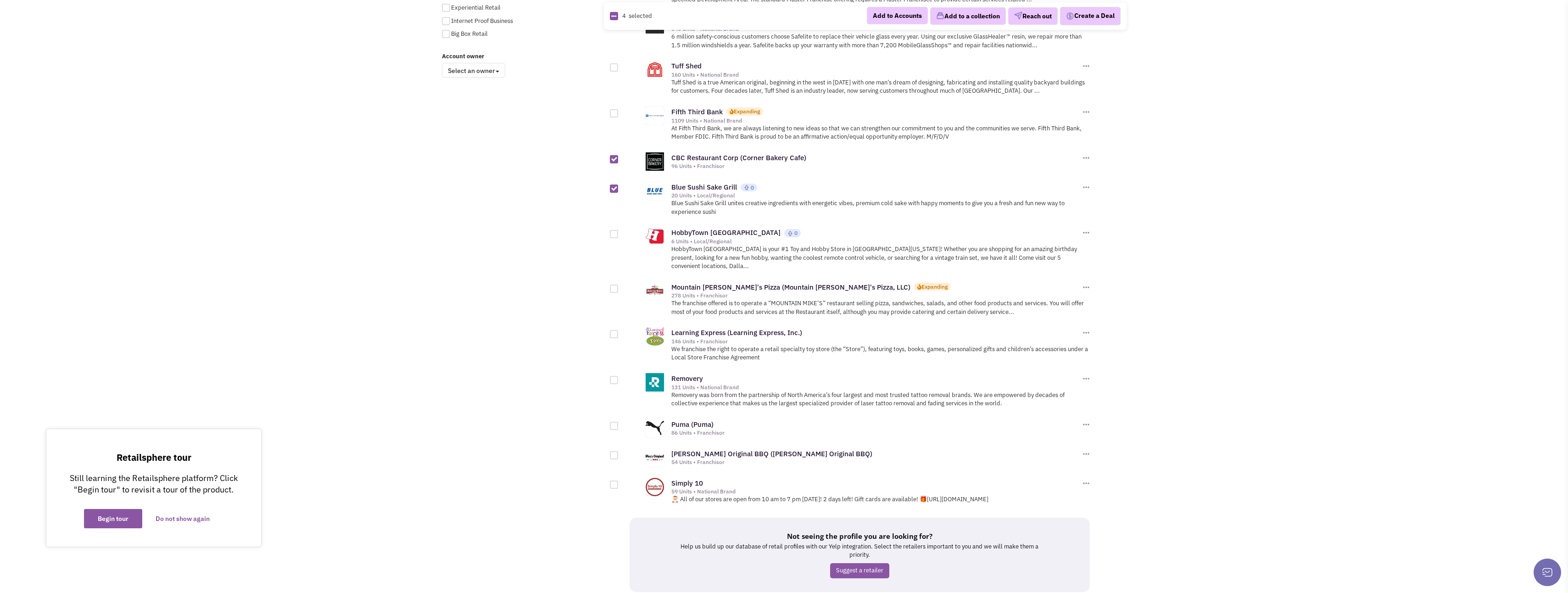
click at [612, 284] on div at bounding box center [615, 288] width 9 height 9
click at [619, 286] on input "checkbox" at bounding box center [622, 289] width 6 height 6
checkbox input "true"
click at [970, 13] on button "Add to a collection" at bounding box center [968, 16] width 76 height 18
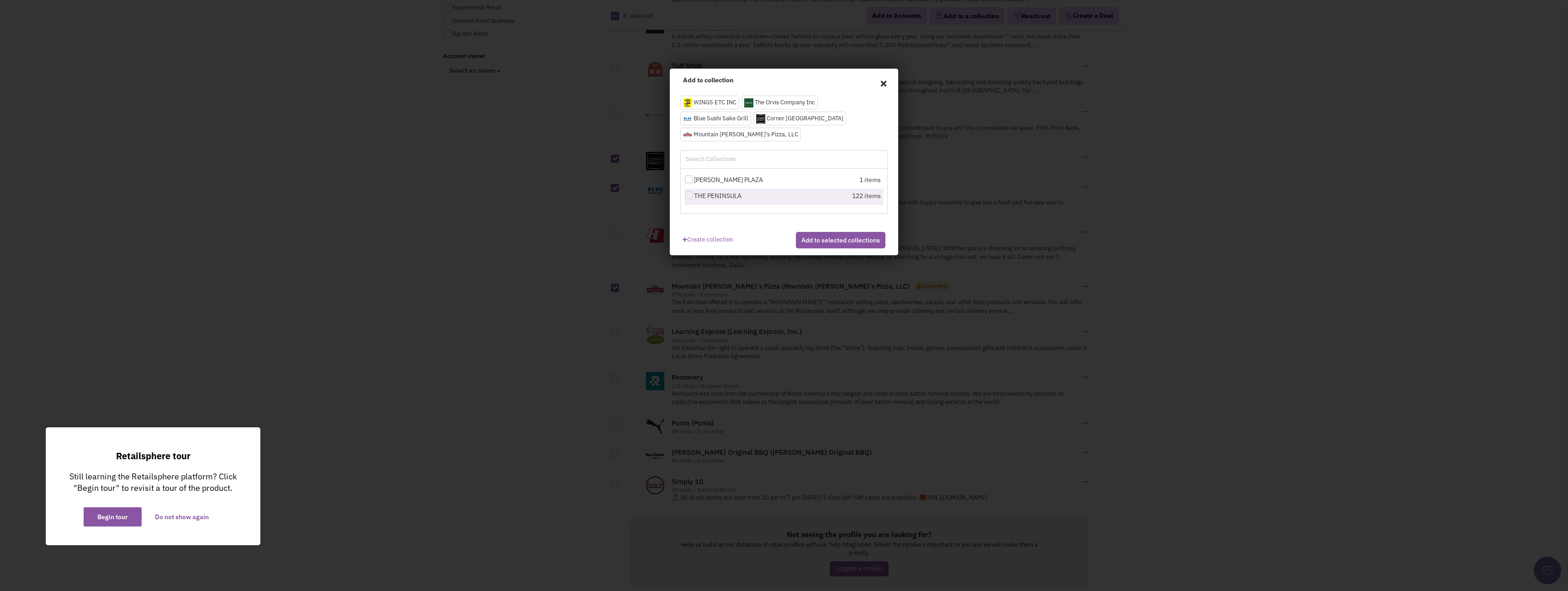
click at [690, 194] on div at bounding box center [689, 196] width 8 height 8
click at [694, 194] on input "THE PENINSULA" at bounding box center [697, 196] width 6 height 6
checkbox input "true"
click at [817, 245] on button "Add to selected collections" at bounding box center [840, 239] width 90 height 16
checkbox input "false"
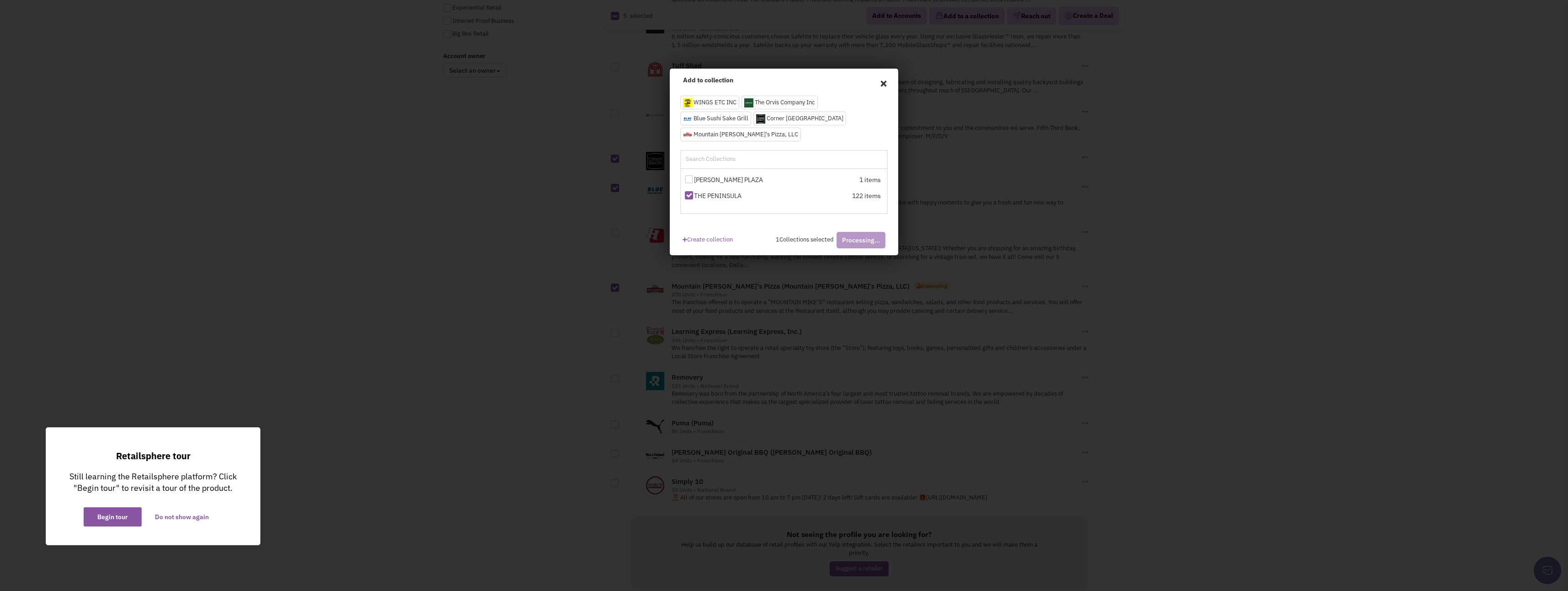
checkbox input "false"
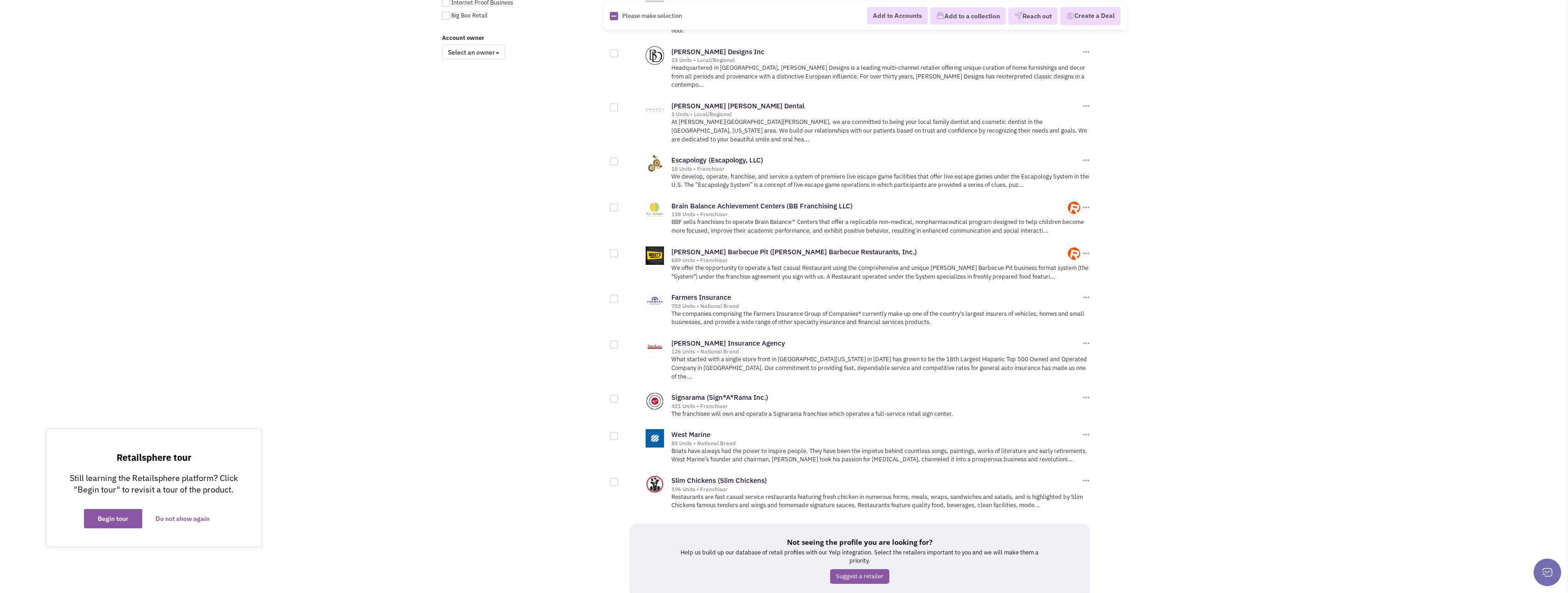
scroll to position [796, 0]
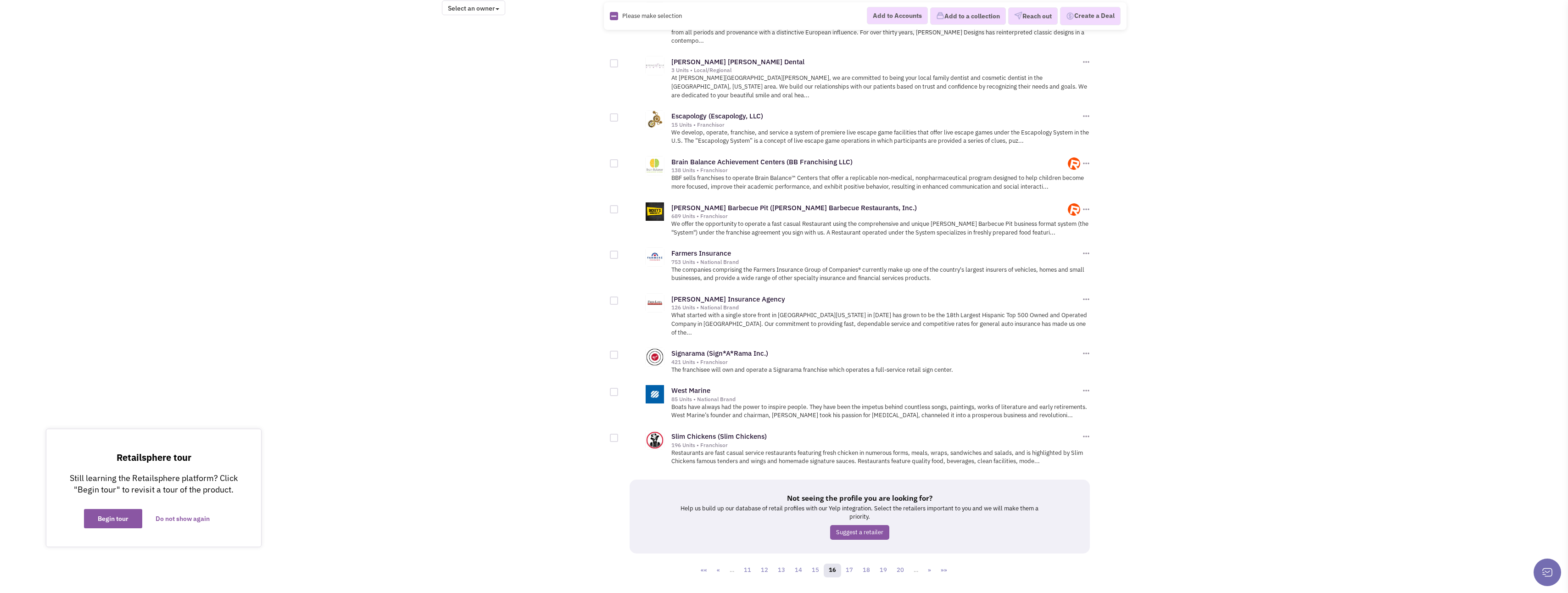
click at [614, 434] on div at bounding box center [615, 438] width 9 height 9
click at [619, 435] on input "checkbox" at bounding box center [622, 438] width 6 height 6
checkbox input "true"
click at [965, 11] on button "Add to a collection" at bounding box center [968, 16] width 76 height 18
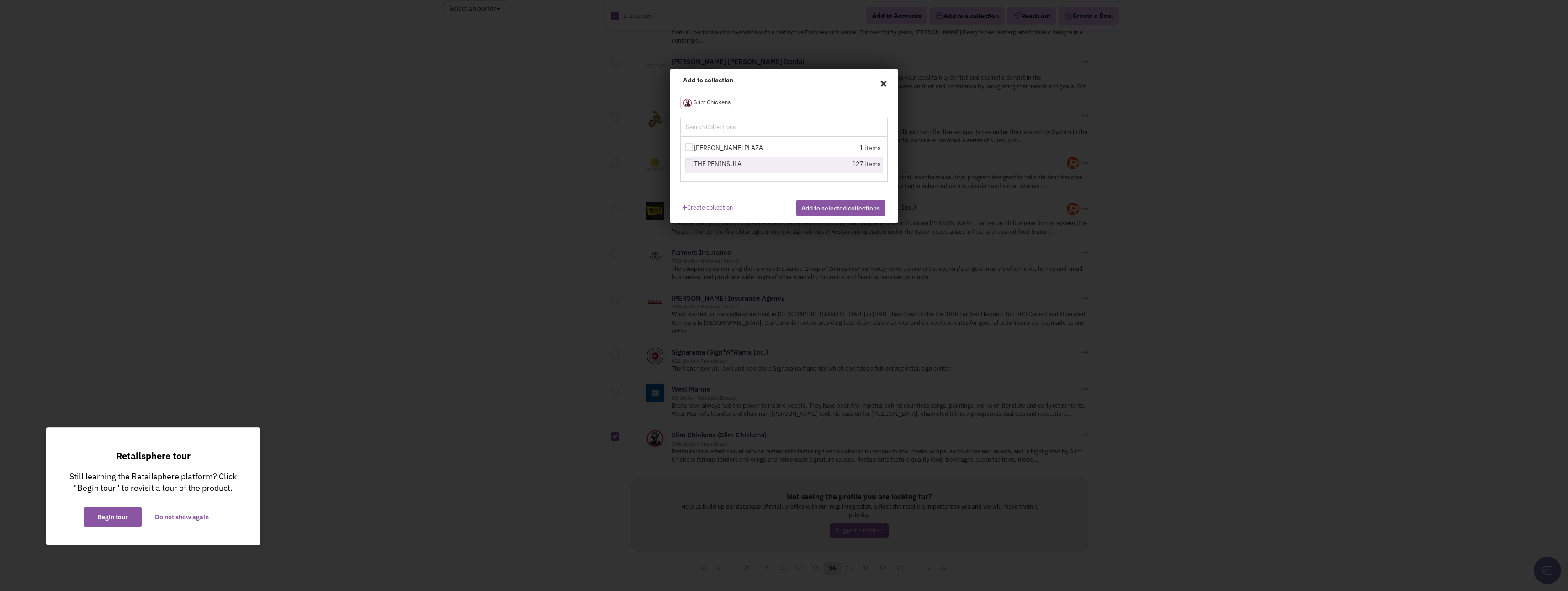
click at [689, 162] on div at bounding box center [689, 163] width 8 height 8
click at [694, 162] on input "THE PENINSULA" at bounding box center [697, 164] width 6 height 6
checkbox input "true"
click at [841, 216] on button "Add to selected collections" at bounding box center [840, 208] width 90 height 16
checkbox input "false"
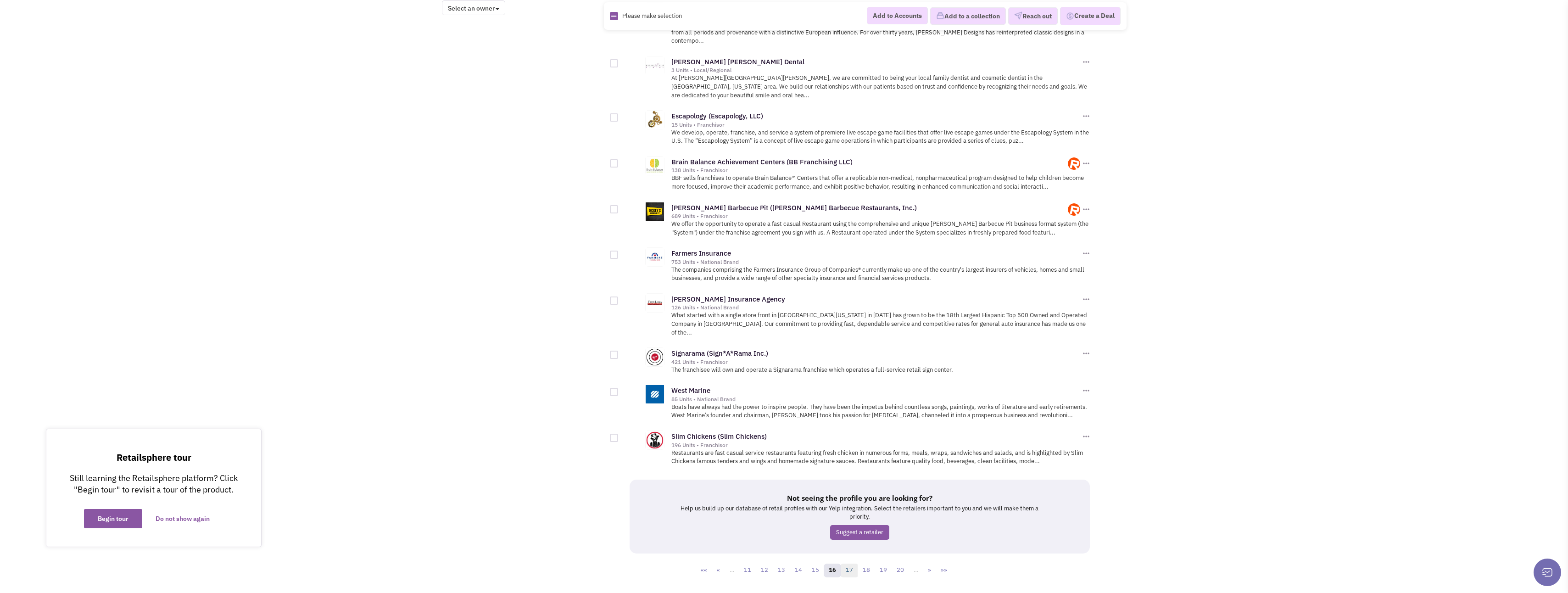
click at [858, 563] on link "17" at bounding box center [849, 570] width 18 height 13
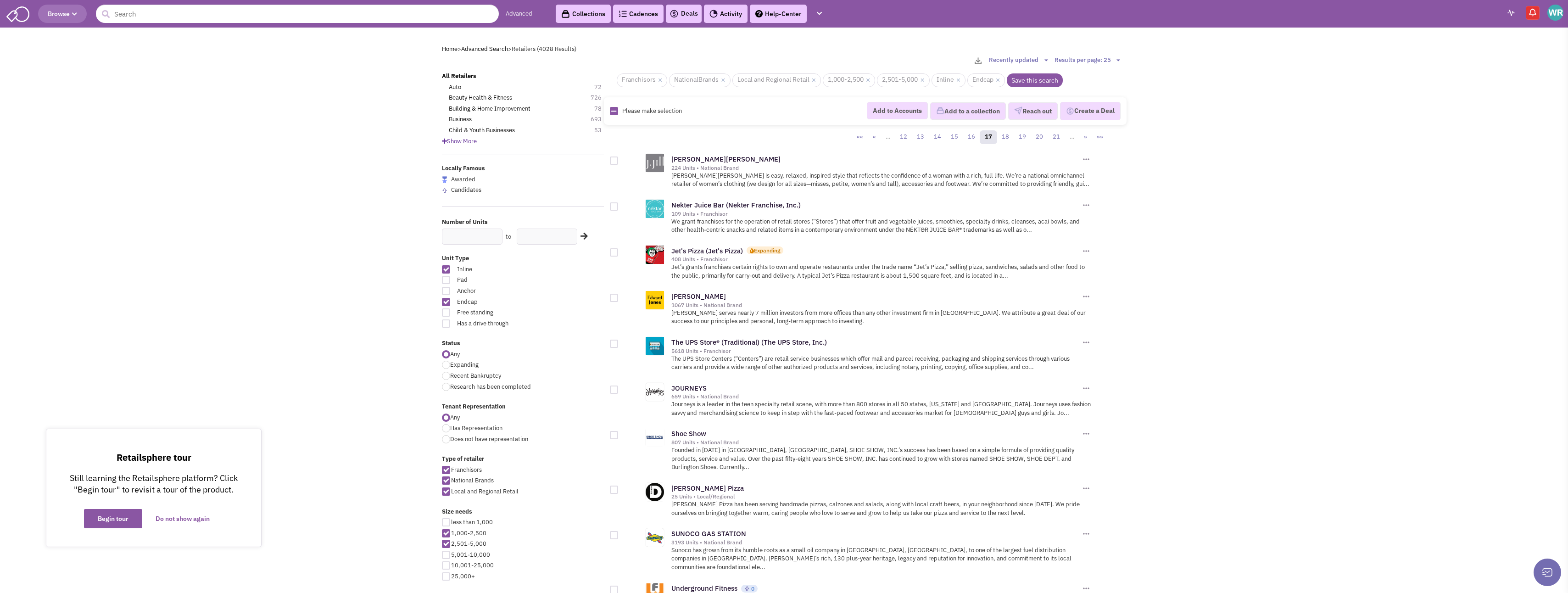
click at [613, 253] on div at bounding box center [615, 252] width 9 height 9
click at [619, 253] on input "checkbox" at bounding box center [622, 253] width 6 height 6
checkbox input "true"
click at [617, 209] on div at bounding box center [615, 207] width 9 height 9
click at [619, 209] on input "checkbox" at bounding box center [622, 207] width 6 height 6
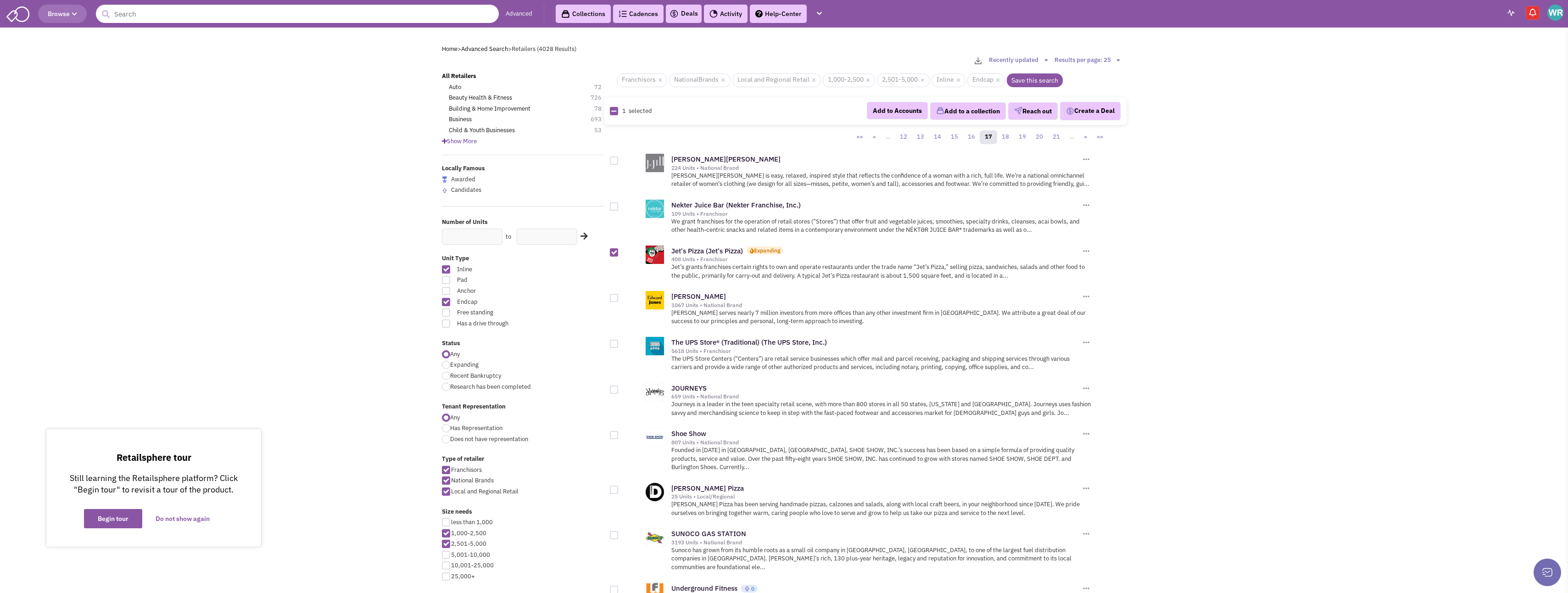
checkbox input "true"
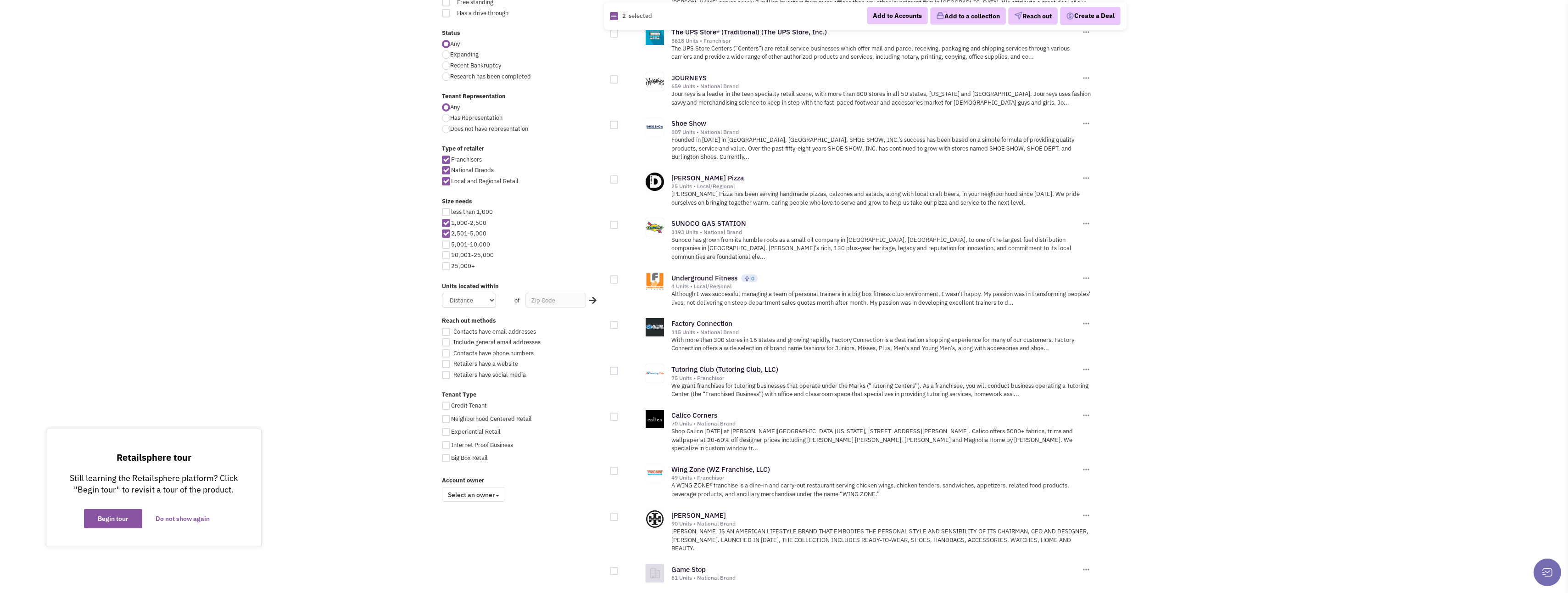
scroll to position [321, 0]
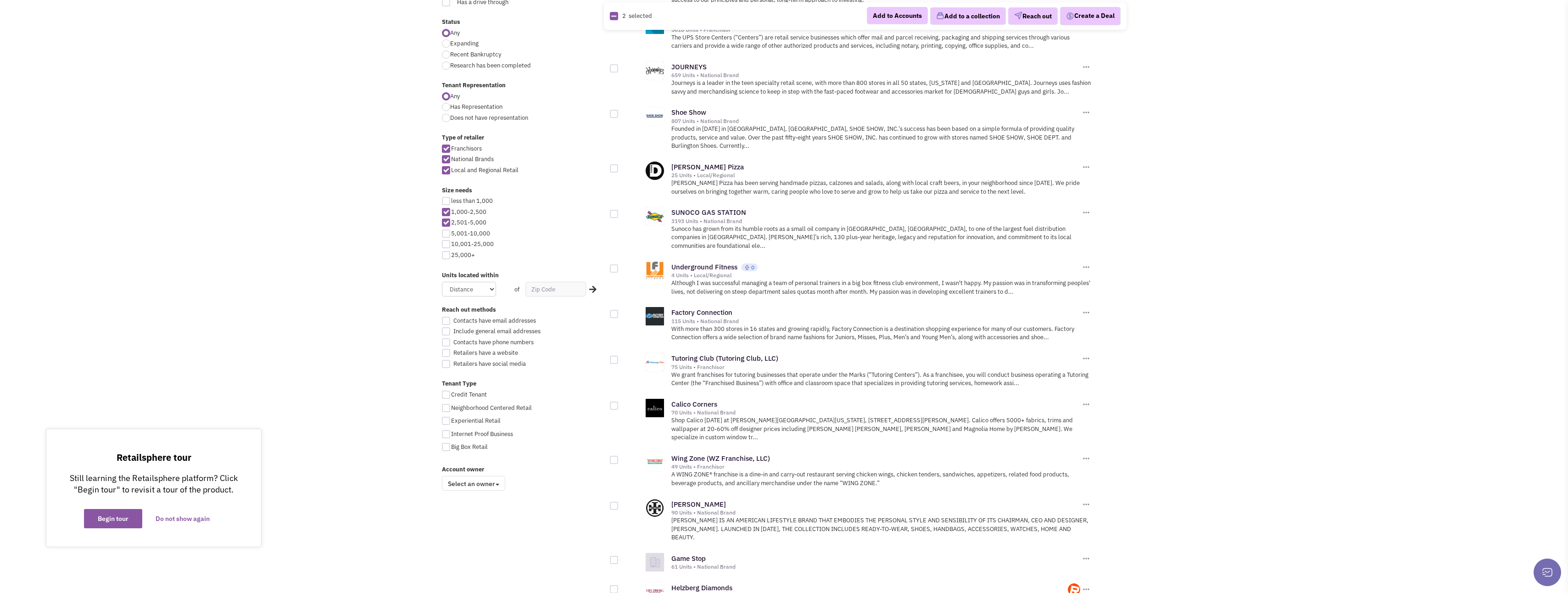
click at [612, 255] on div at bounding box center [632, 264] width 43 height 18
click at [619, 255] on div at bounding box center [632, 264] width 43 height 18
click at [615, 264] on div at bounding box center [615, 269] width 9 height 9
click at [619, 266] on input "checkbox" at bounding box center [622, 269] width 6 height 6
checkbox input "true"
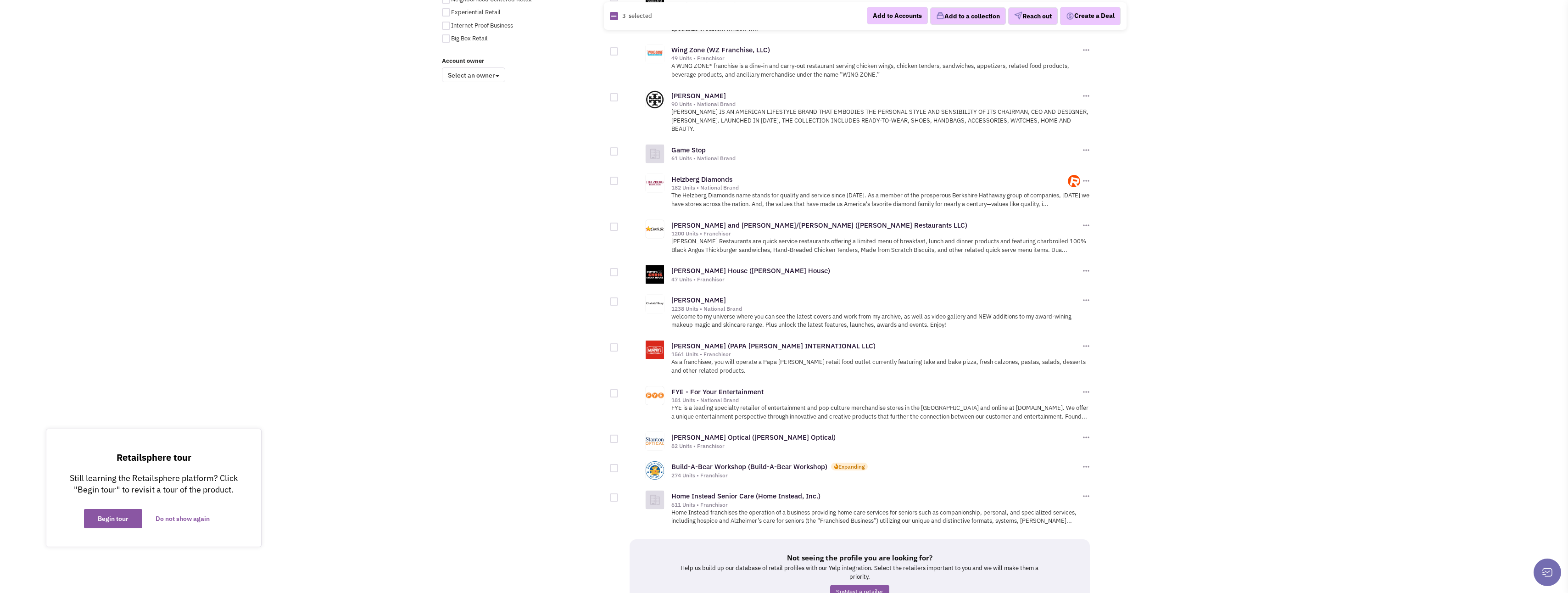
scroll to position [734, 0]
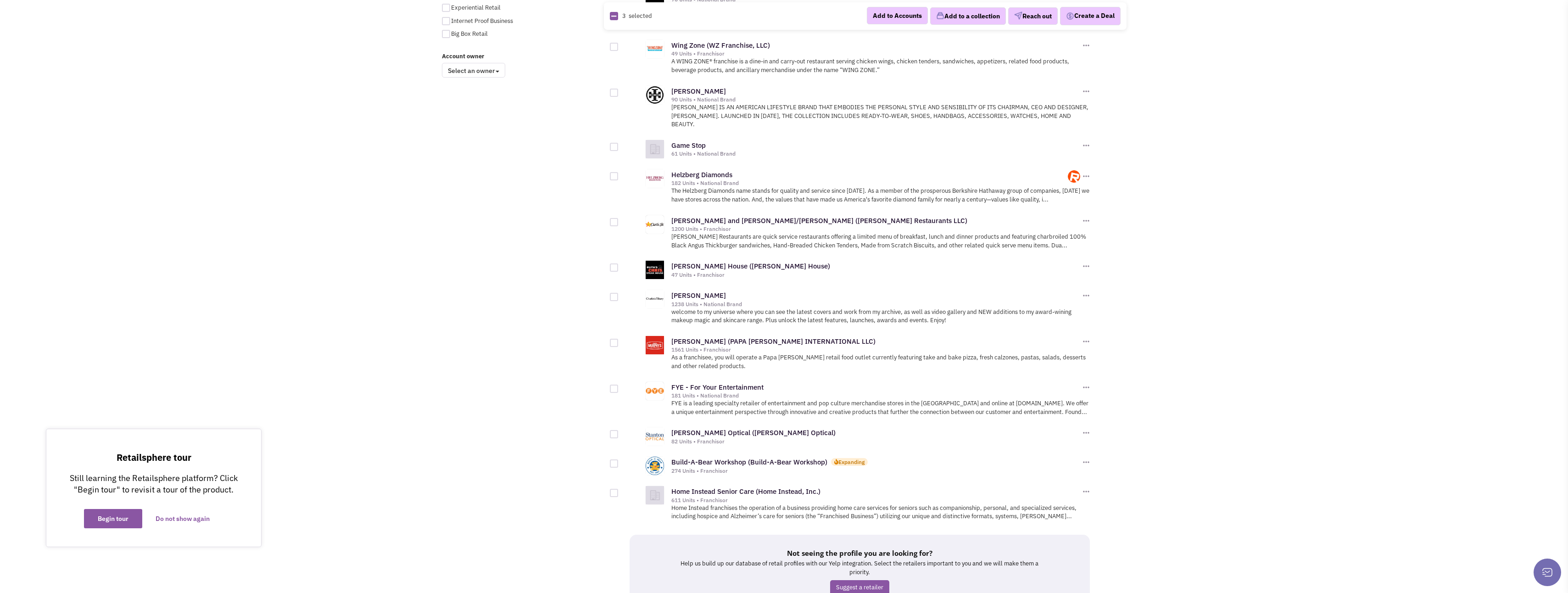
click at [611, 264] on div at bounding box center [615, 268] width 9 height 9
click at [619, 265] on input "checkbox" at bounding box center [622, 268] width 6 height 6
checkbox input "true"
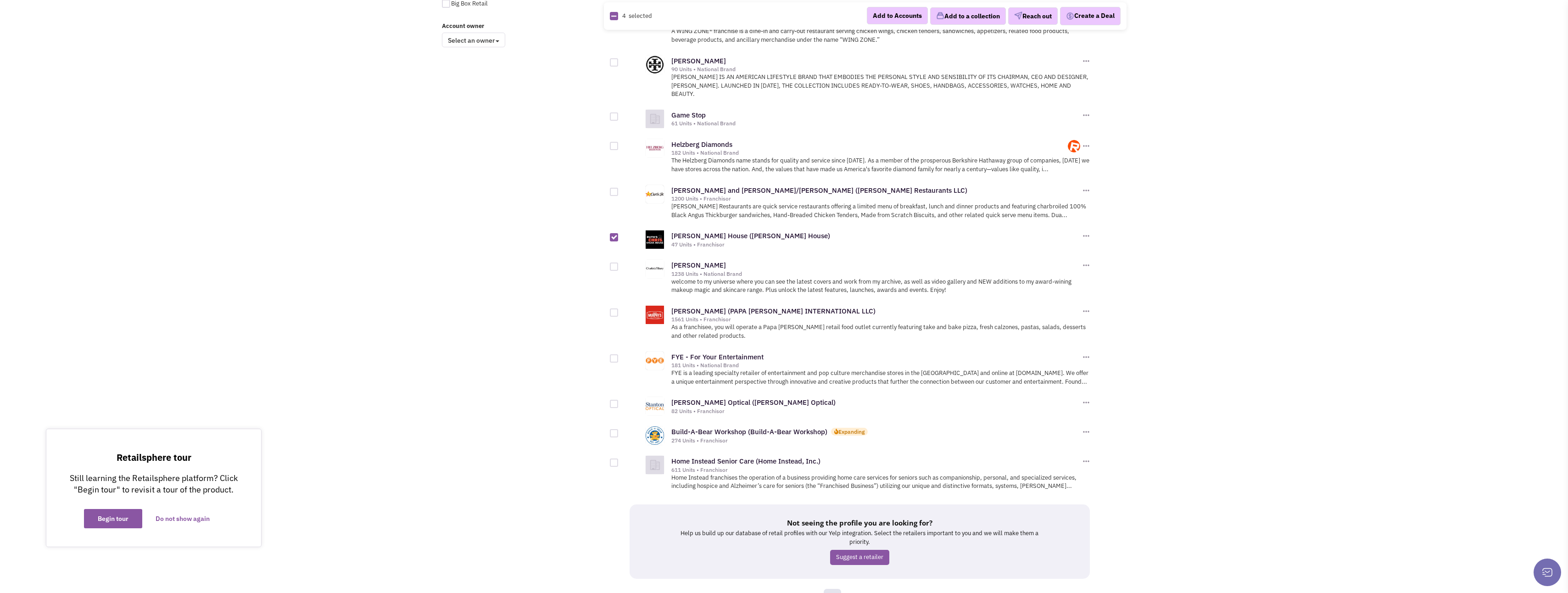
scroll to position [780, 0]
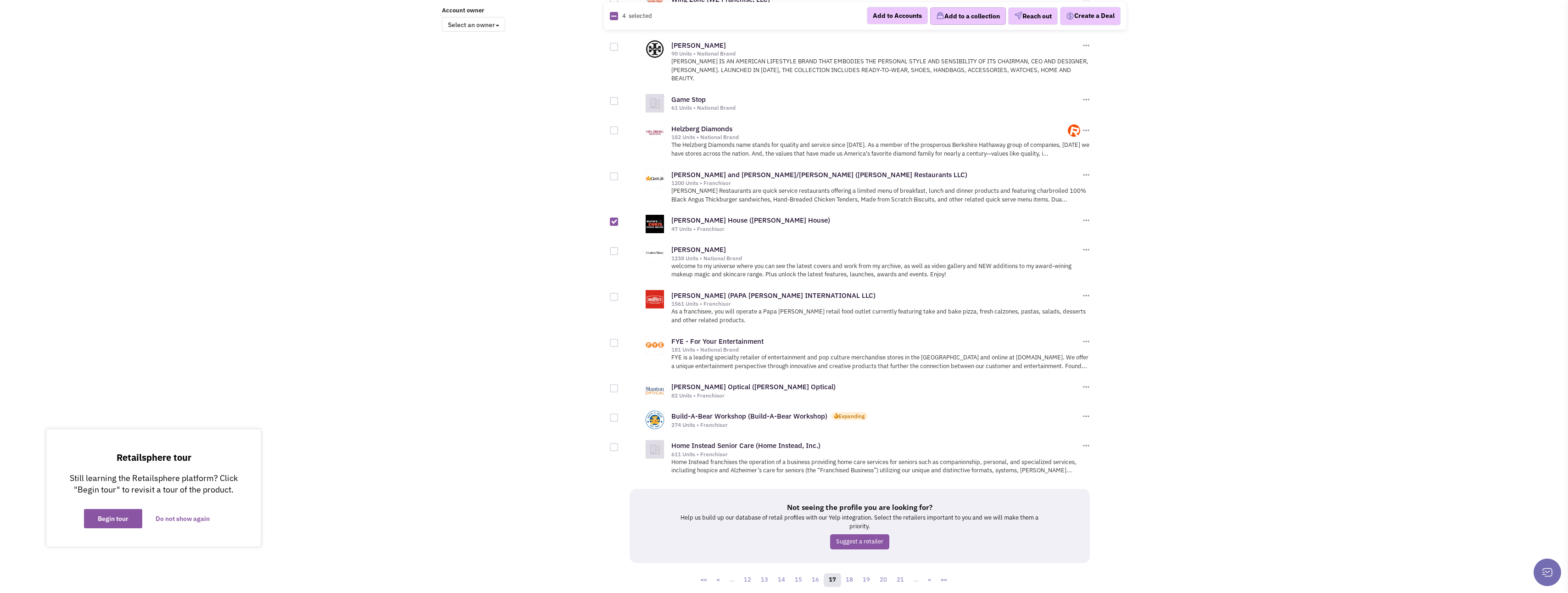
click at [956, 18] on button "Add to a collection" at bounding box center [968, 16] width 76 height 18
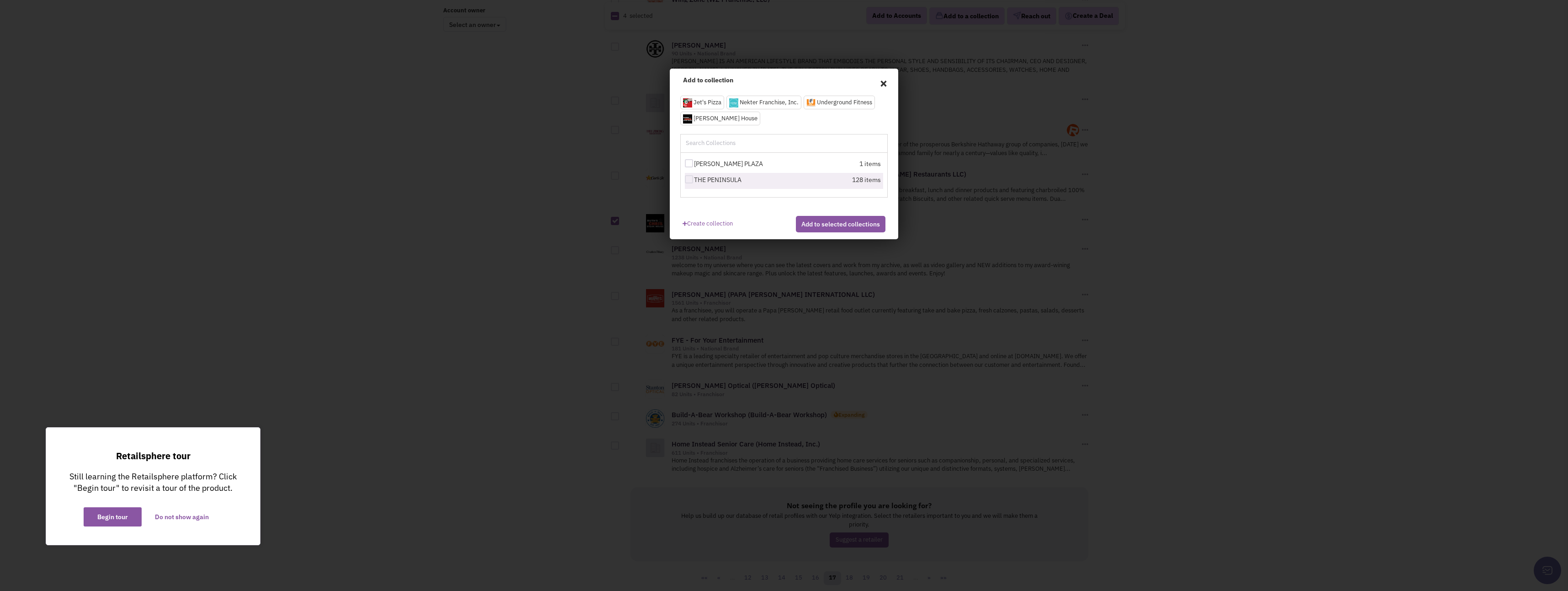
click at [685, 178] on div at bounding box center [689, 179] width 8 height 8
click at [694, 178] on input "THE PENINSULA" at bounding box center [697, 180] width 6 height 6
checkbox input "true"
click at [812, 230] on button "Add to selected collections" at bounding box center [840, 224] width 90 height 16
checkbox input "false"
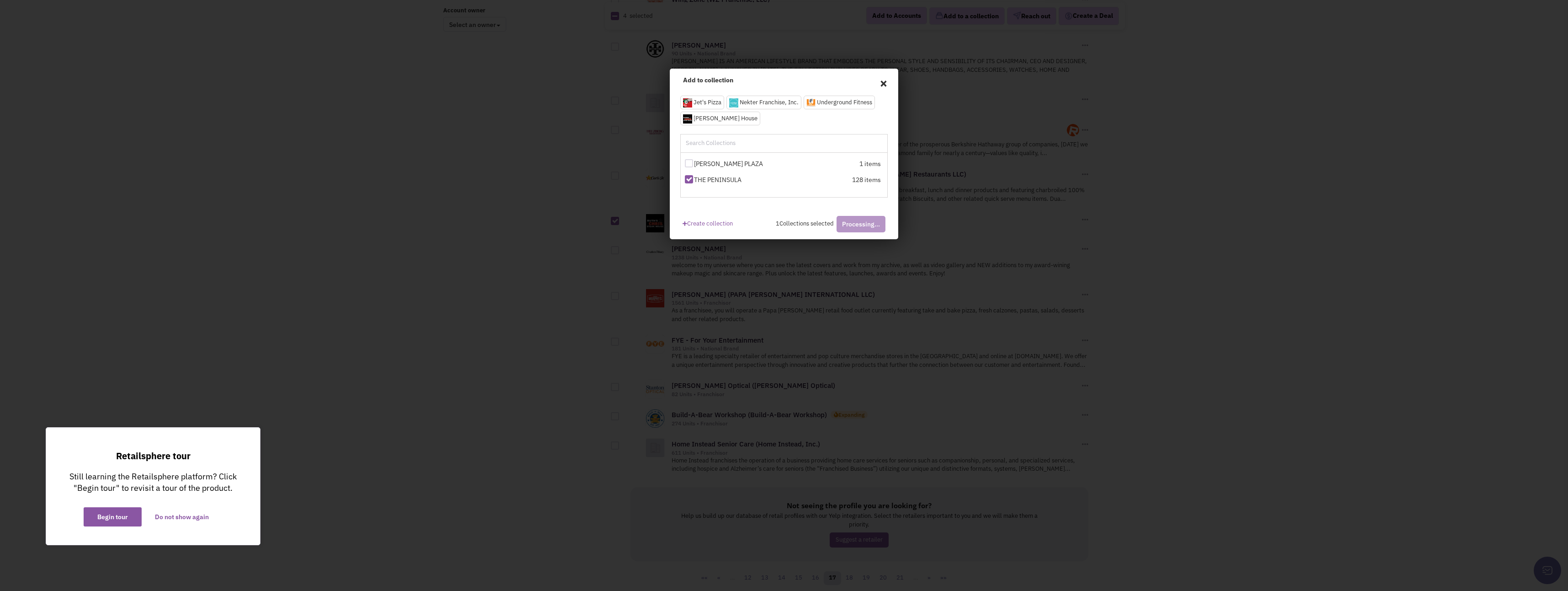
checkbox input "false"
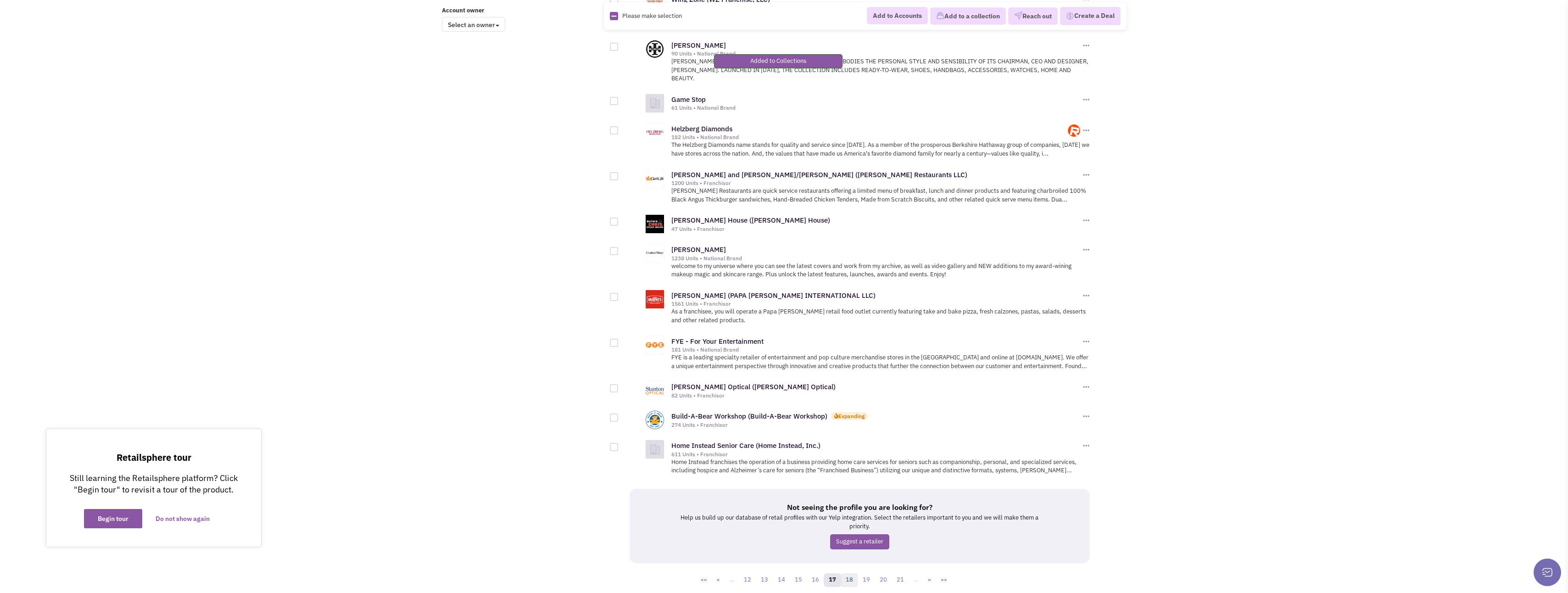
click at [853, 573] on link "18" at bounding box center [849, 580] width 18 height 13
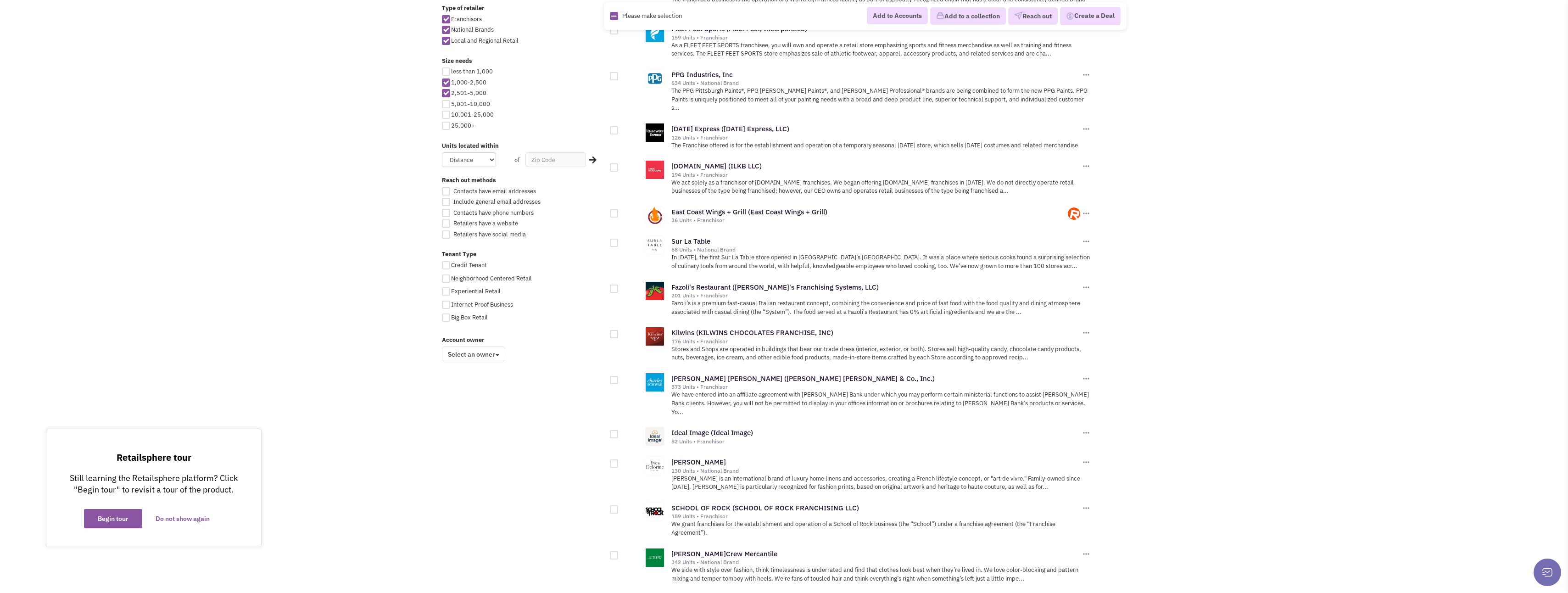
scroll to position [458, 0]
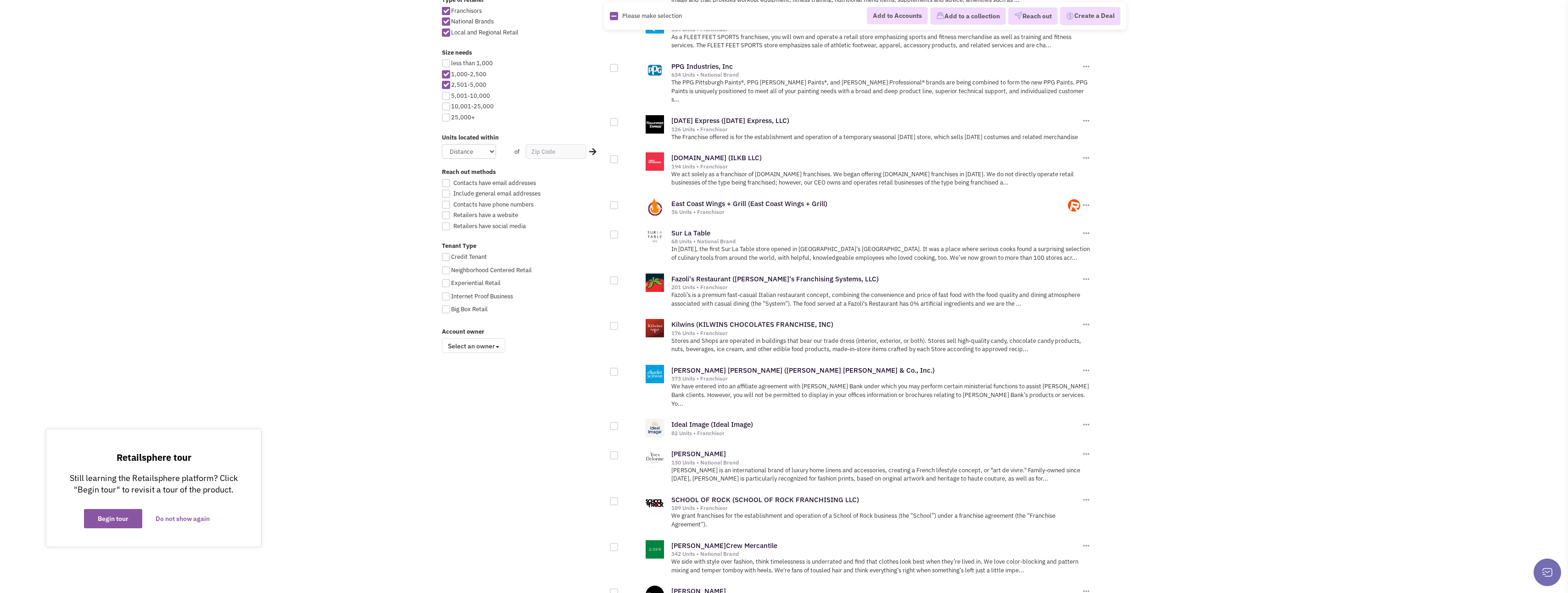
click at [616, 324] on div at bounding box center [615, 326] width 9 height 9
click at [619, 324] on input "checkbox" at bounding box center [622, 326] width 6 height 6
checkbox input "true"
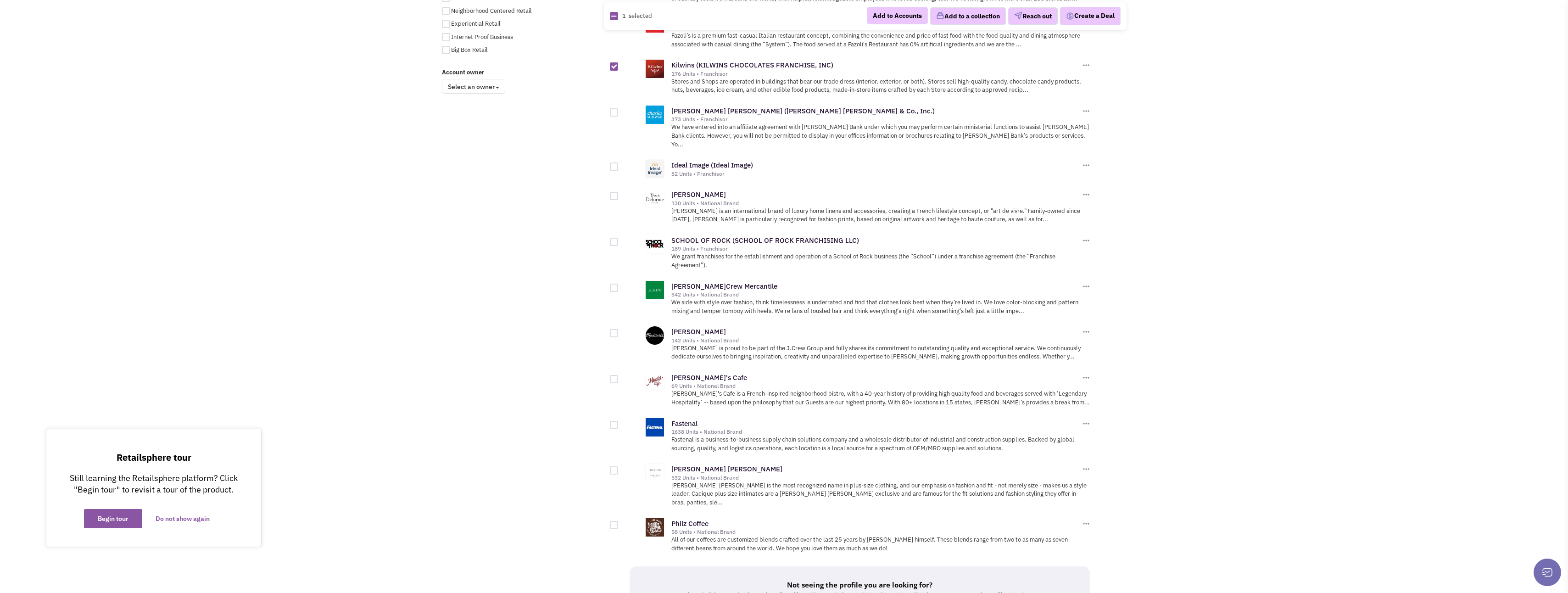
scroll to position [734, 0]
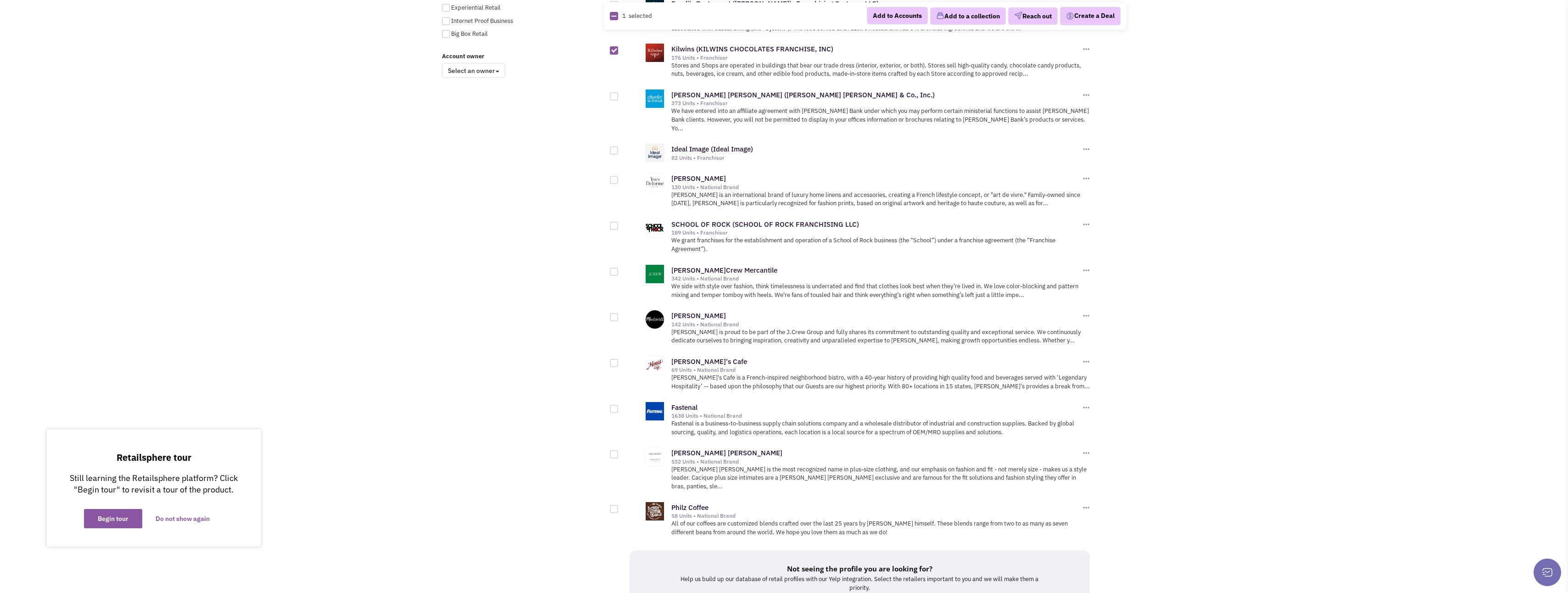
click at [617, 504] on div at bounding box center [615, 509] width 9 height 9
click at [619, 507] on input "checkbox" at bounding box center [622, 509] width 6 height 6
checkbox input "true"
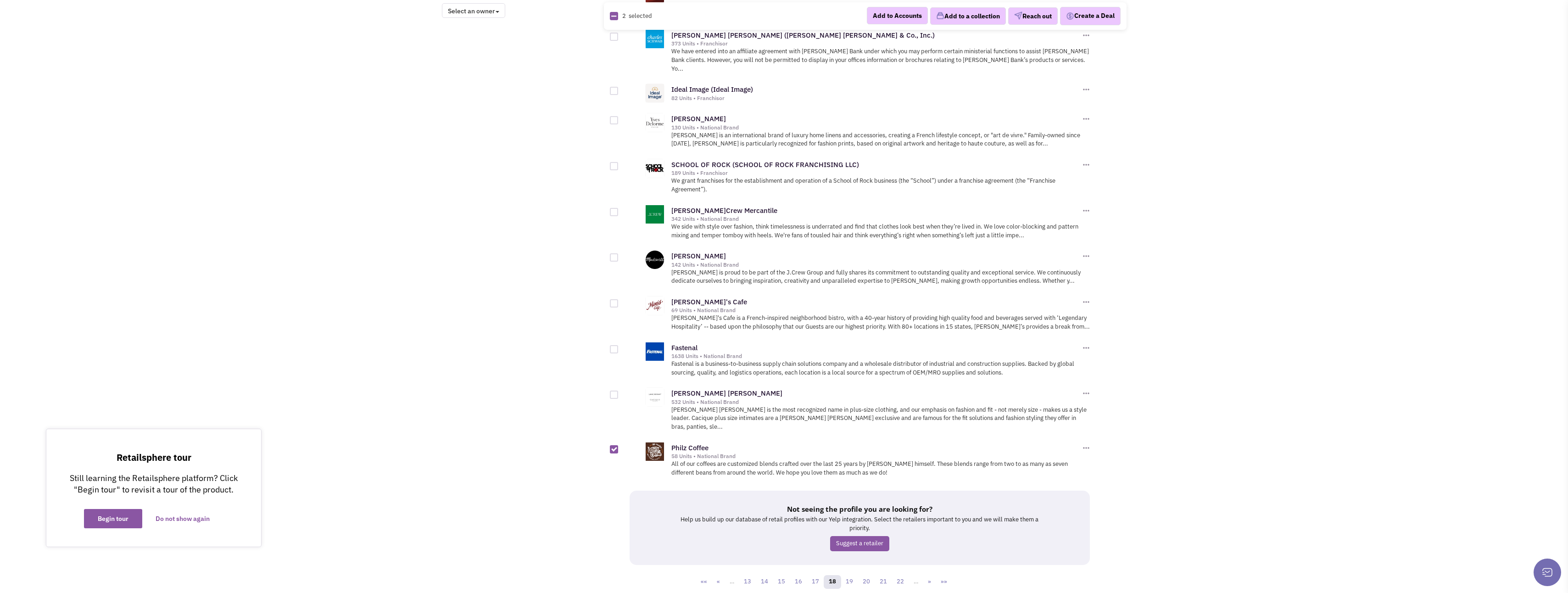
scroll to position [813, 0]
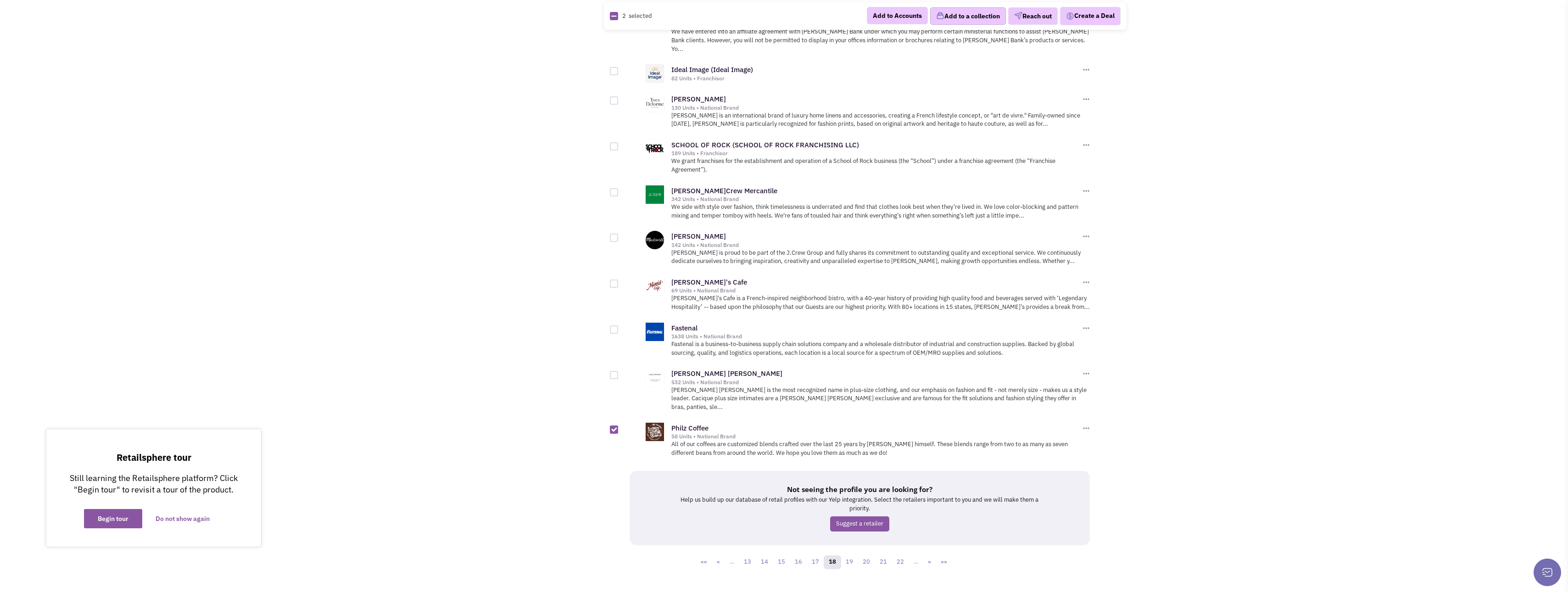
click at [957, 18] on button "Add to a collection" at bounding box center [968, 16] width 76 height 18
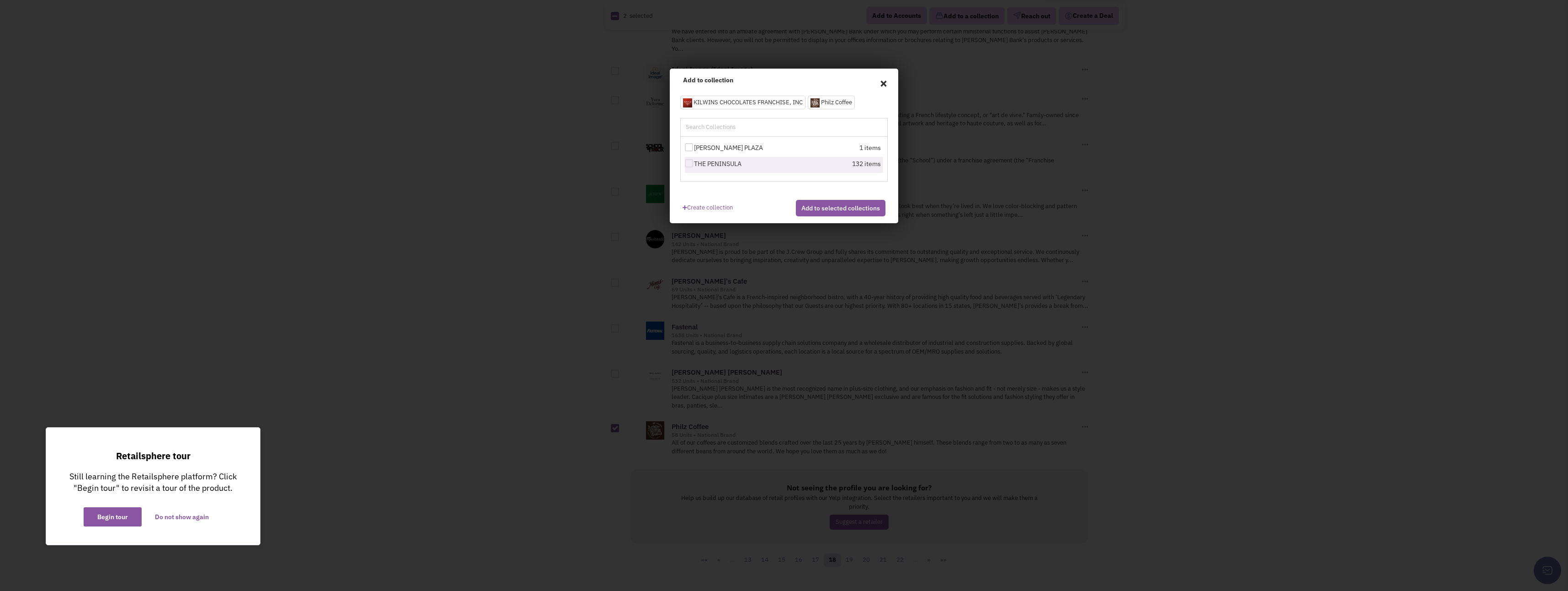
click at [689, 164] on div at bounding box center [689, 163] width 8 height 8
click at [694, 164] on input "THE PENINSULA" at bounding box center [697, 164] width 6 height 6
checkbox input "true"
click at [823, 216] on button "Add to selected collections" at bounding box center [840, 208] width 90 height 16
checkbox input "false"
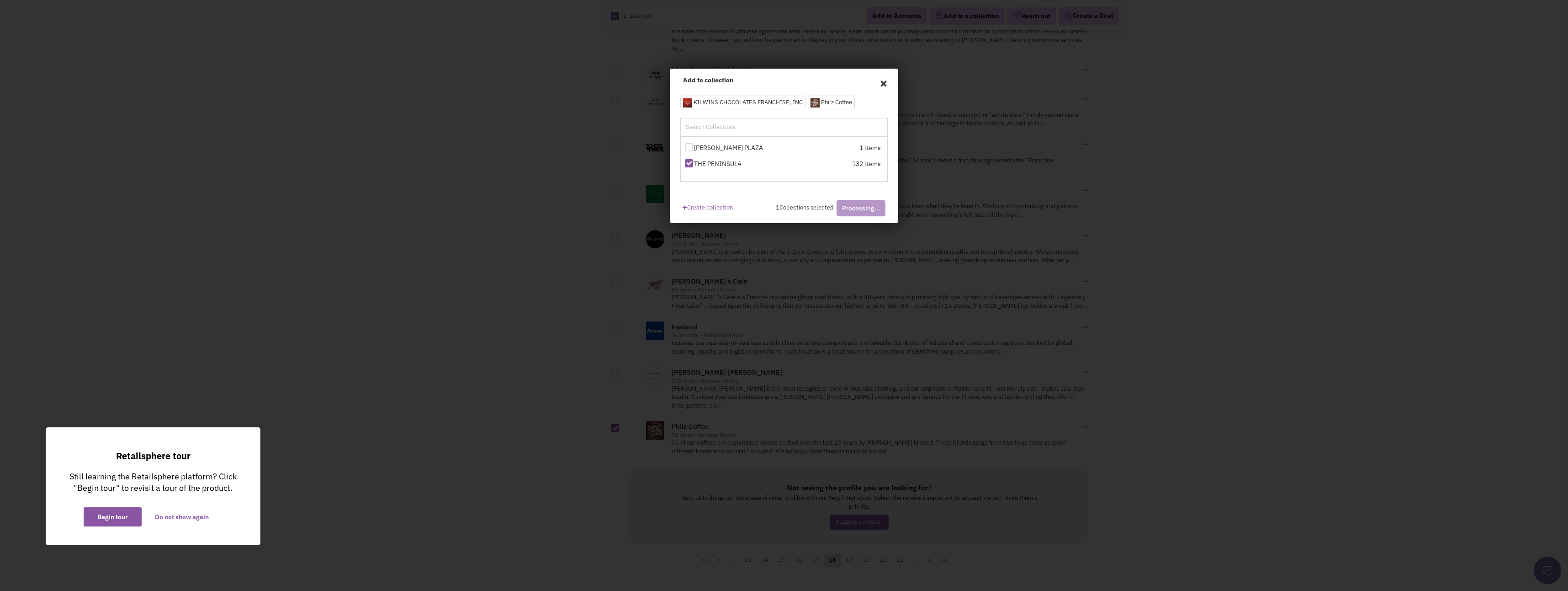
checkbox input "false"
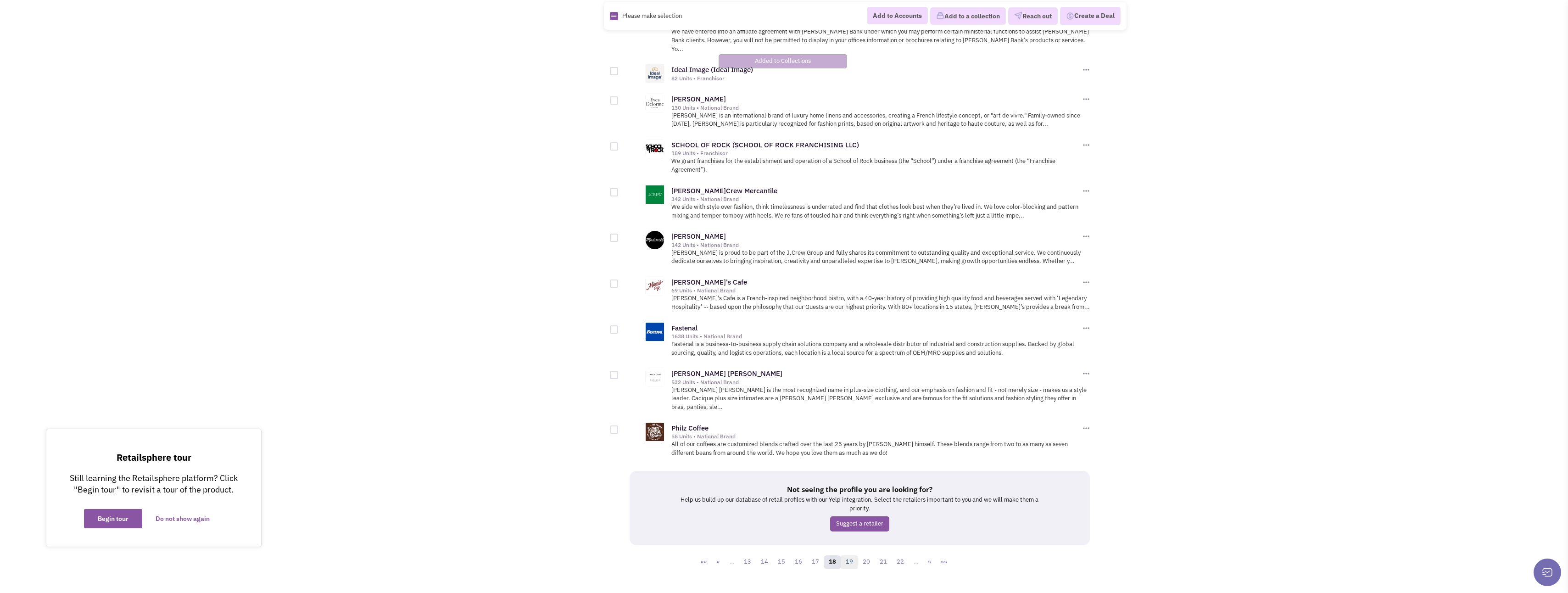
click at [855, 555] on link "19" at bounding box center [849, 561] width 18 height 13
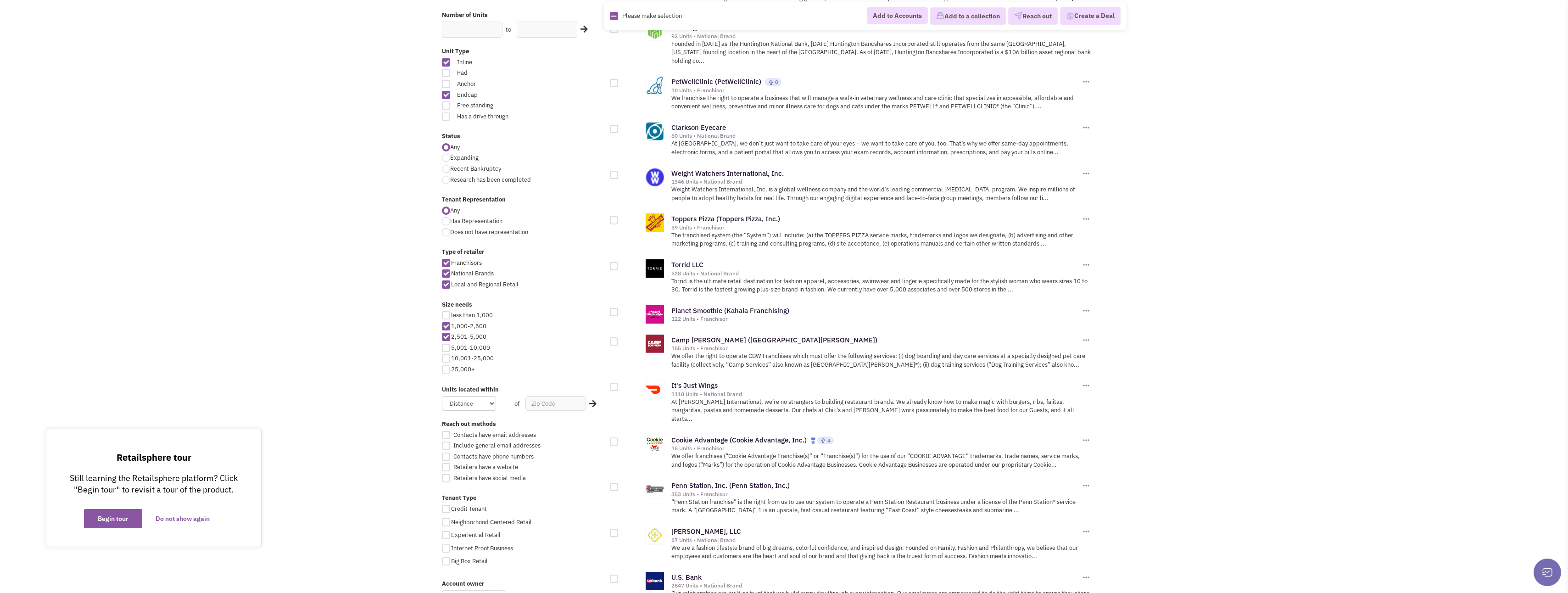
scroll to position [230, 0]
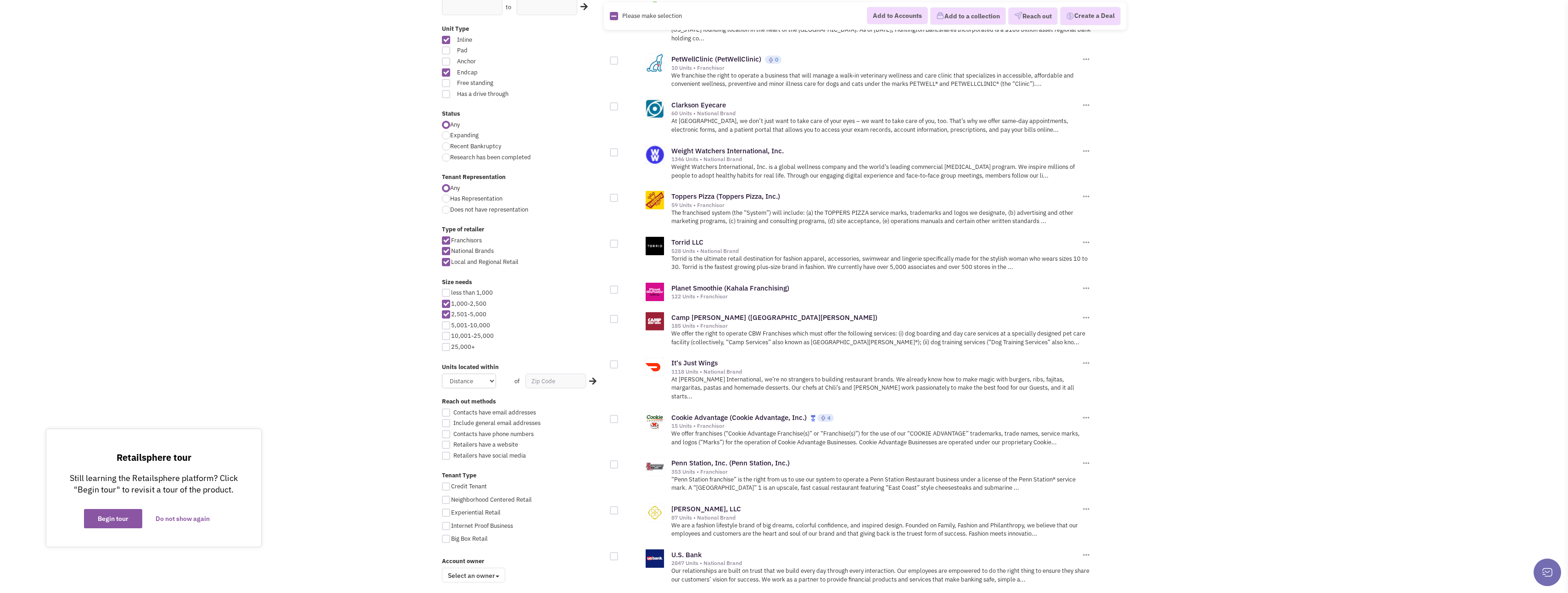
click at [614, 193] on div at bounding box center [615, 198] width 9 height 9
click at [619, 196] on input "checkbox" at bounding box center [622, 198] width 6 height 6
checkbox input "true"
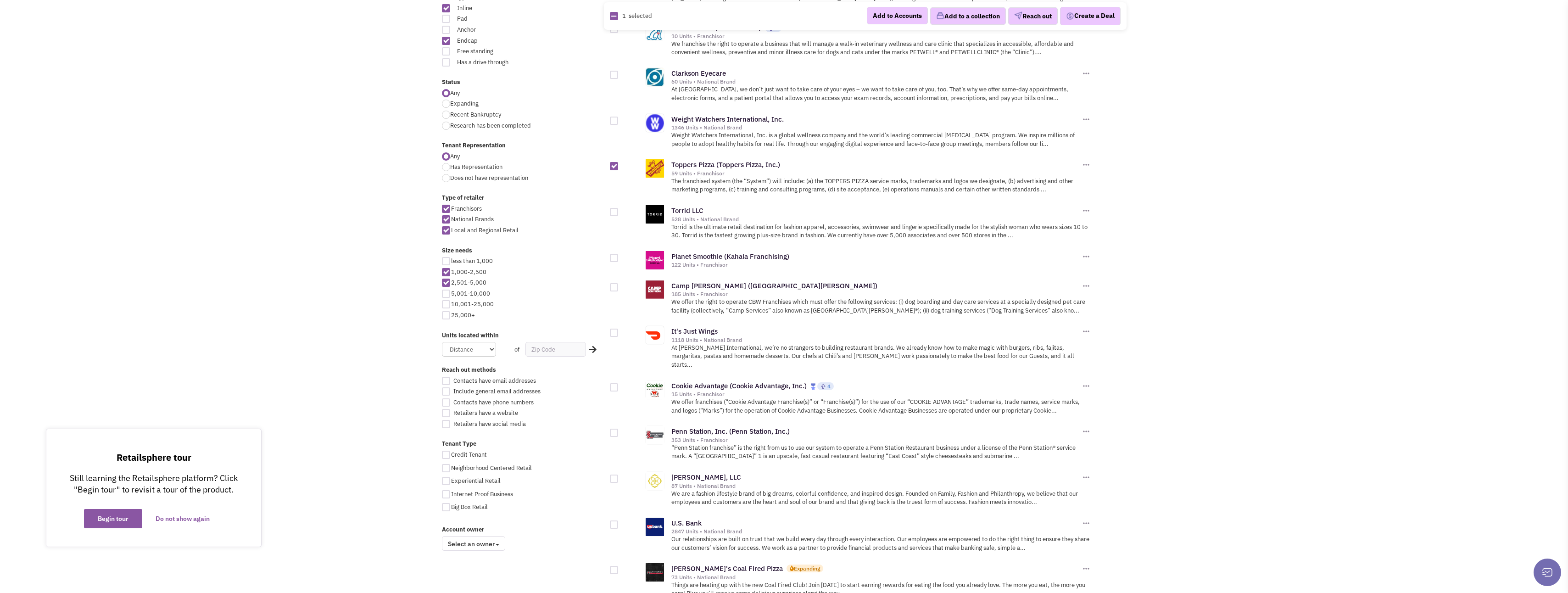
scroll to position [275, 0]
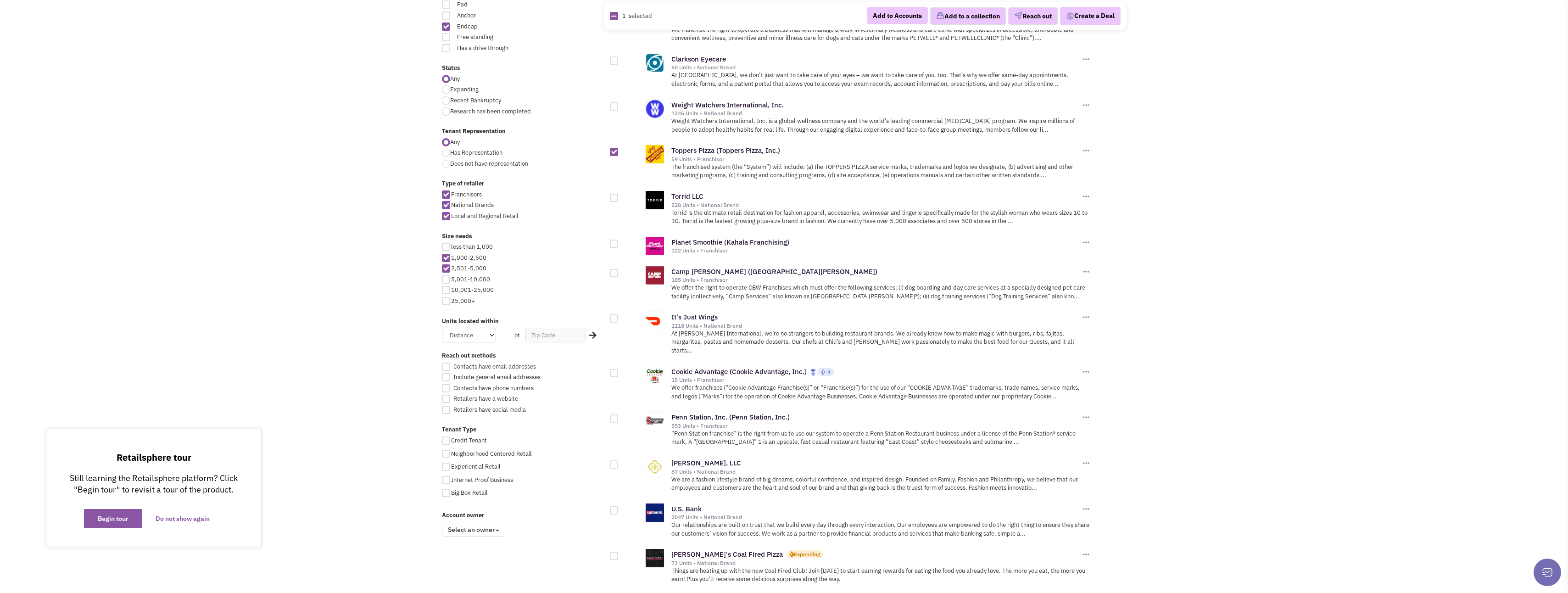
click at [612, 239] on div at bounding box center [615, 244] width 9 height 9
click at [619, 242] on input "checkbox" at bounding box center [622, 244] width 6 height 6
checkbox input "true"
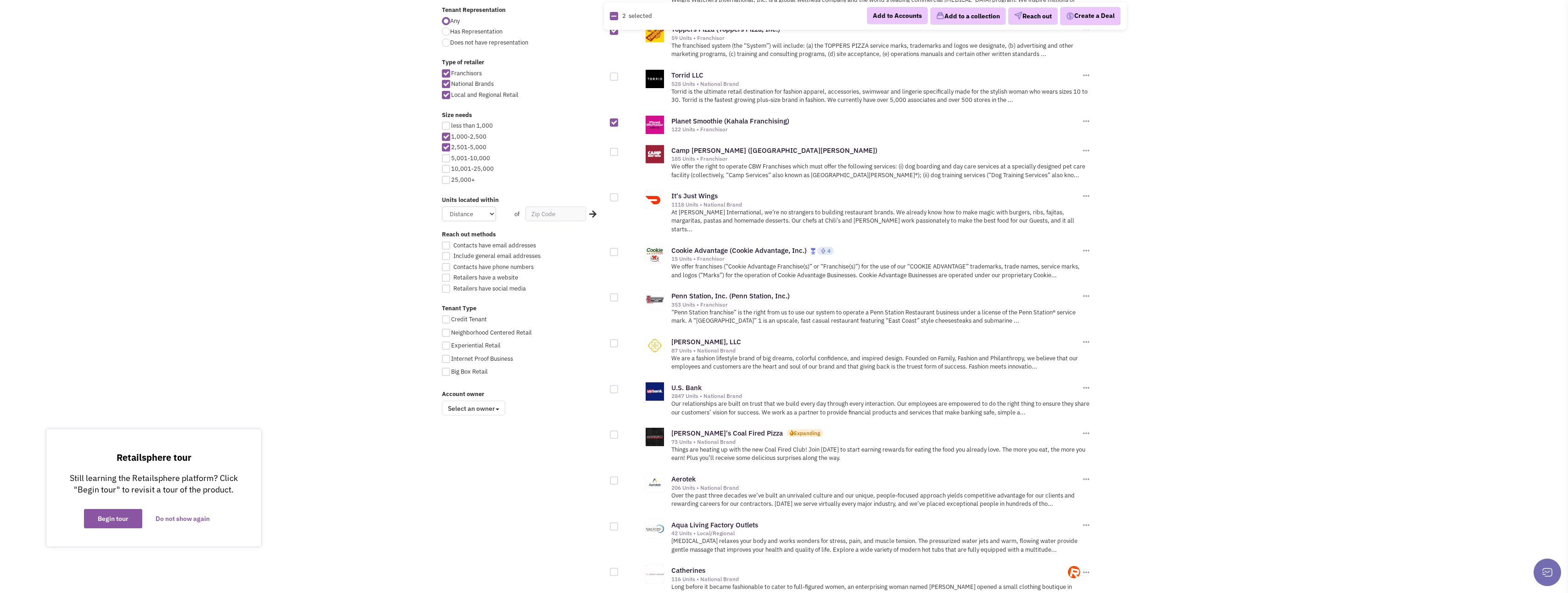
scroll to position [413, 0]
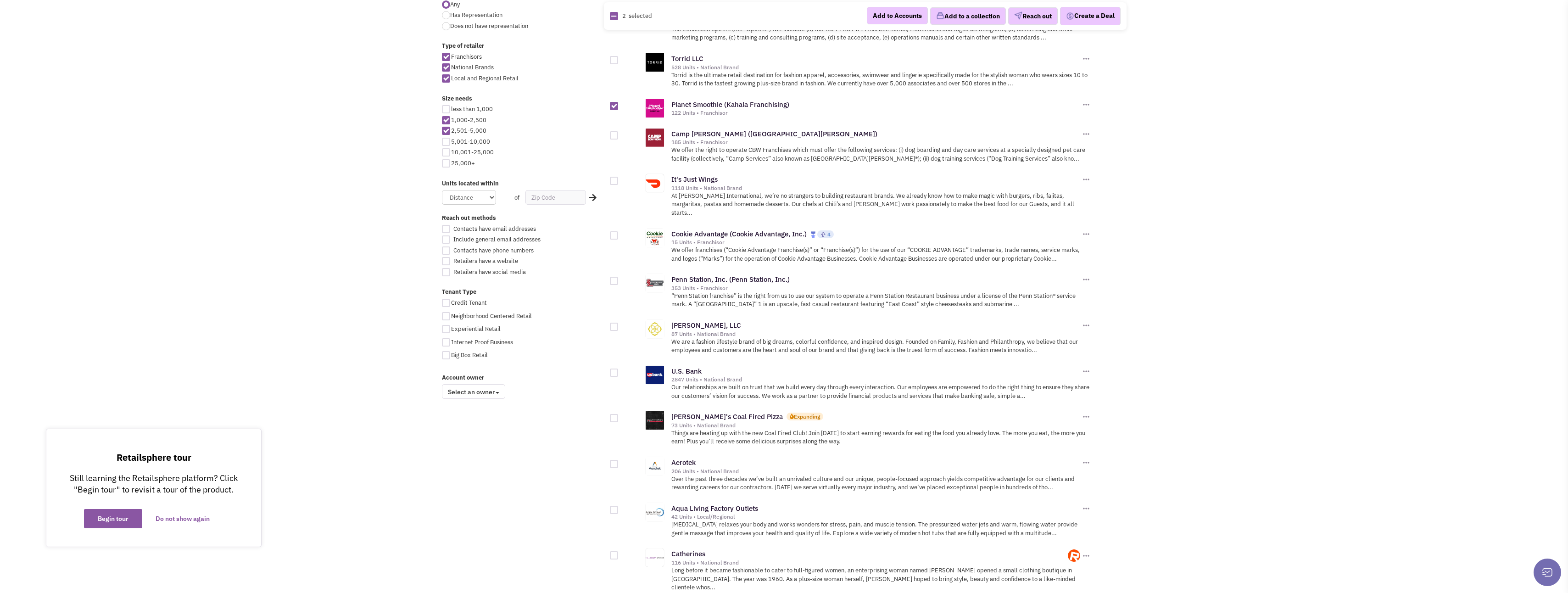
click at [618, 276] on div at bounding box center [615, 281] width 9 height 9
click at [619, 278] on input "checkbox" at bounding box center [622, 281] width 6 height 6
checkbox input "true"
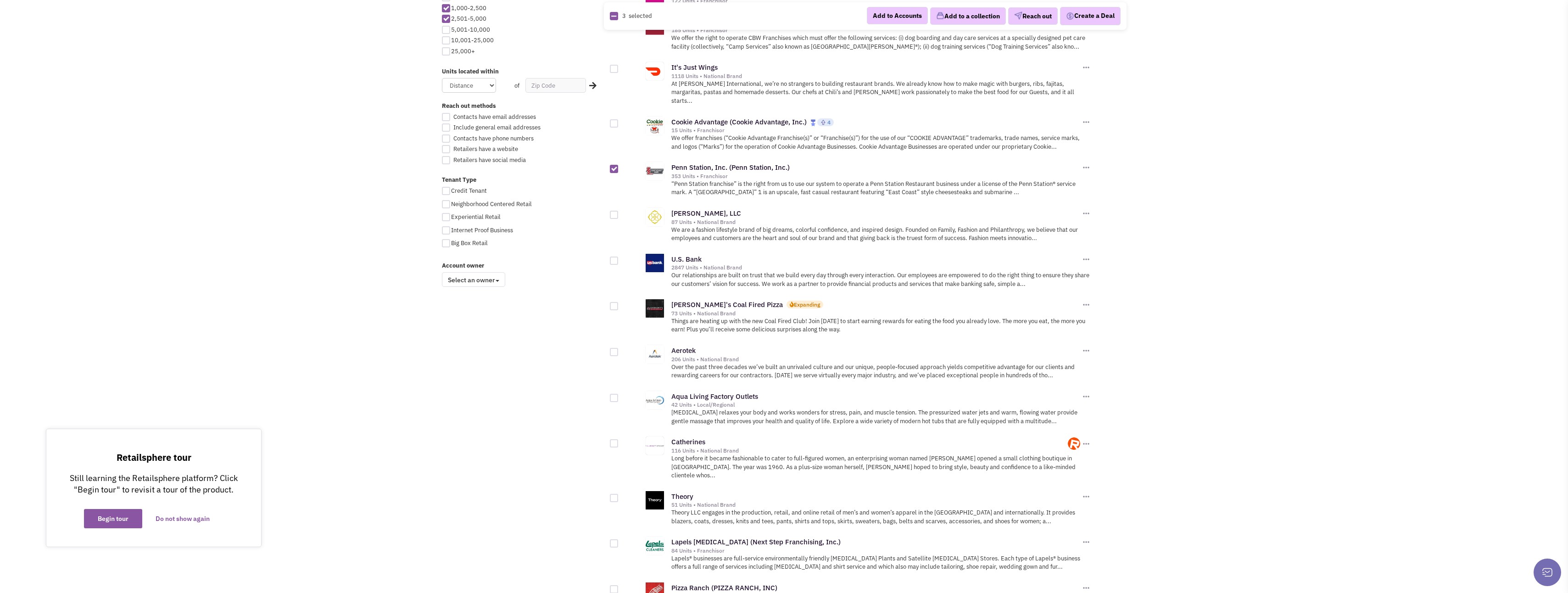
scroll to position [550, 0]
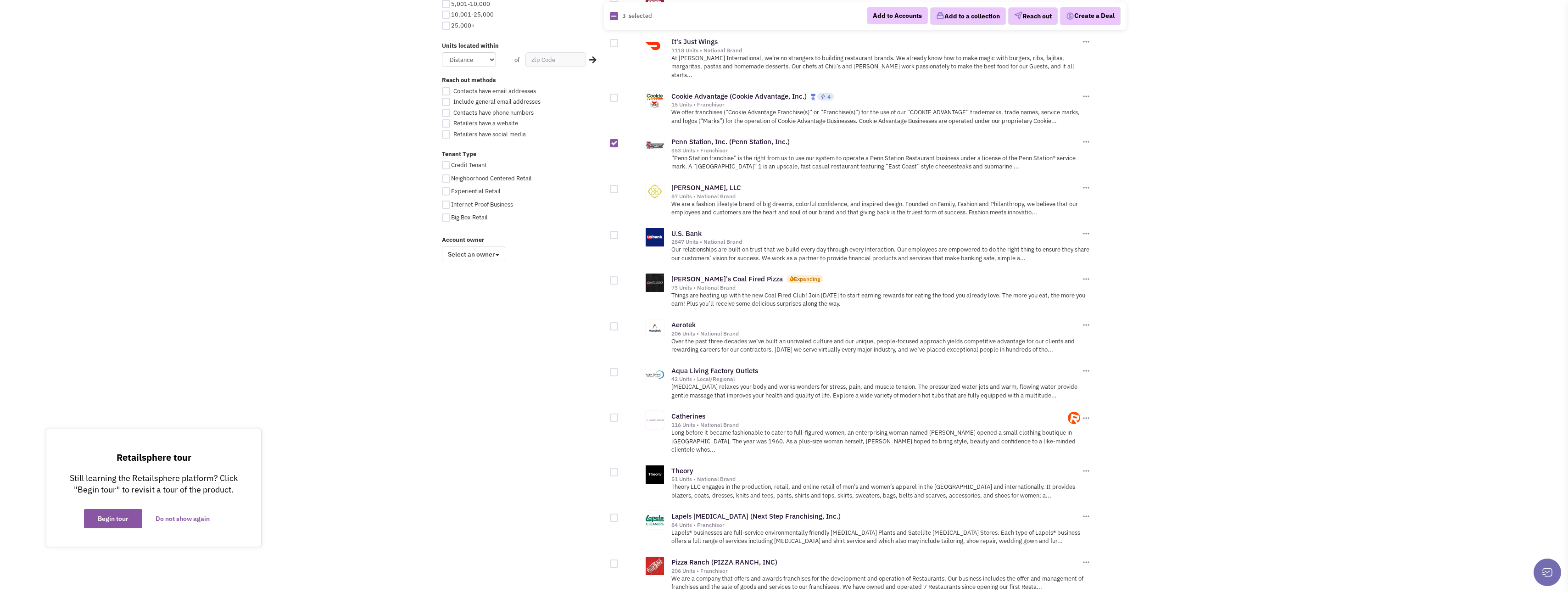
click at [614, 276] on div at bounding box center [615, 281] width 9 height 9
click at [619, 278] on input "checkbox" at bounding box center [622, 281] width 6 height 6
checkbox input "true"
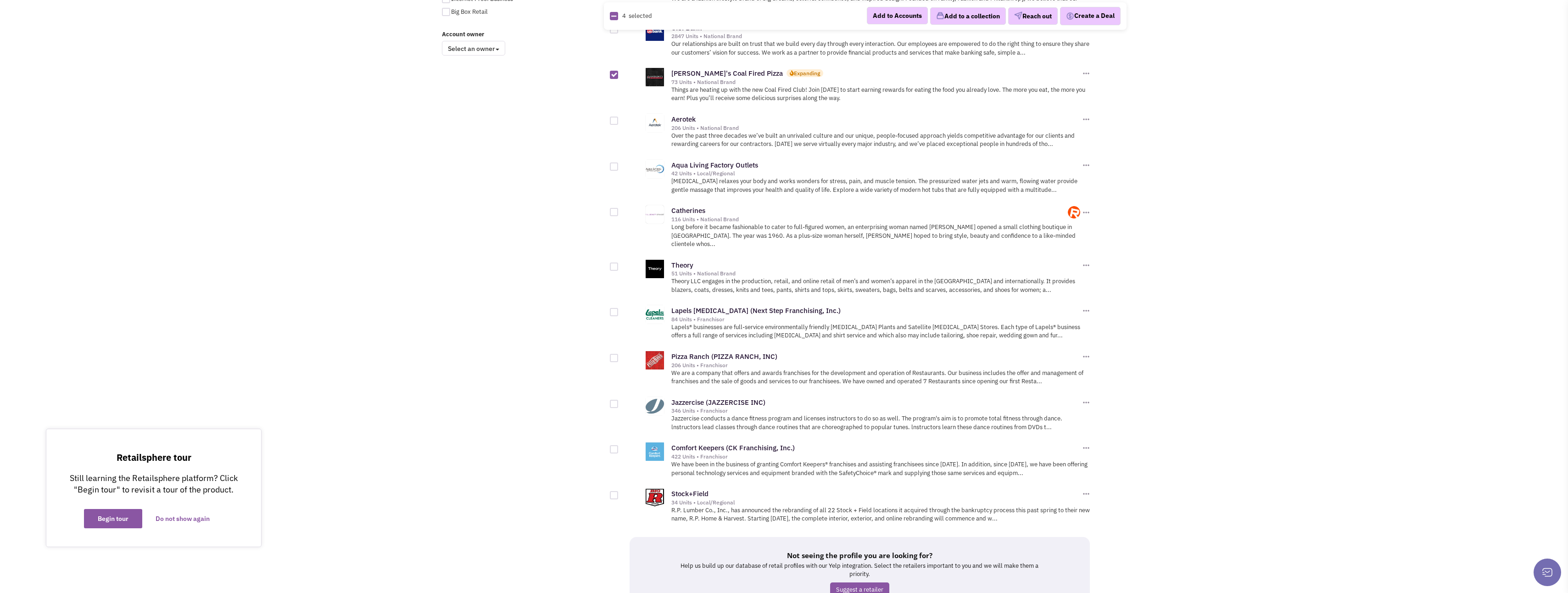
scroll to position [780, 0]
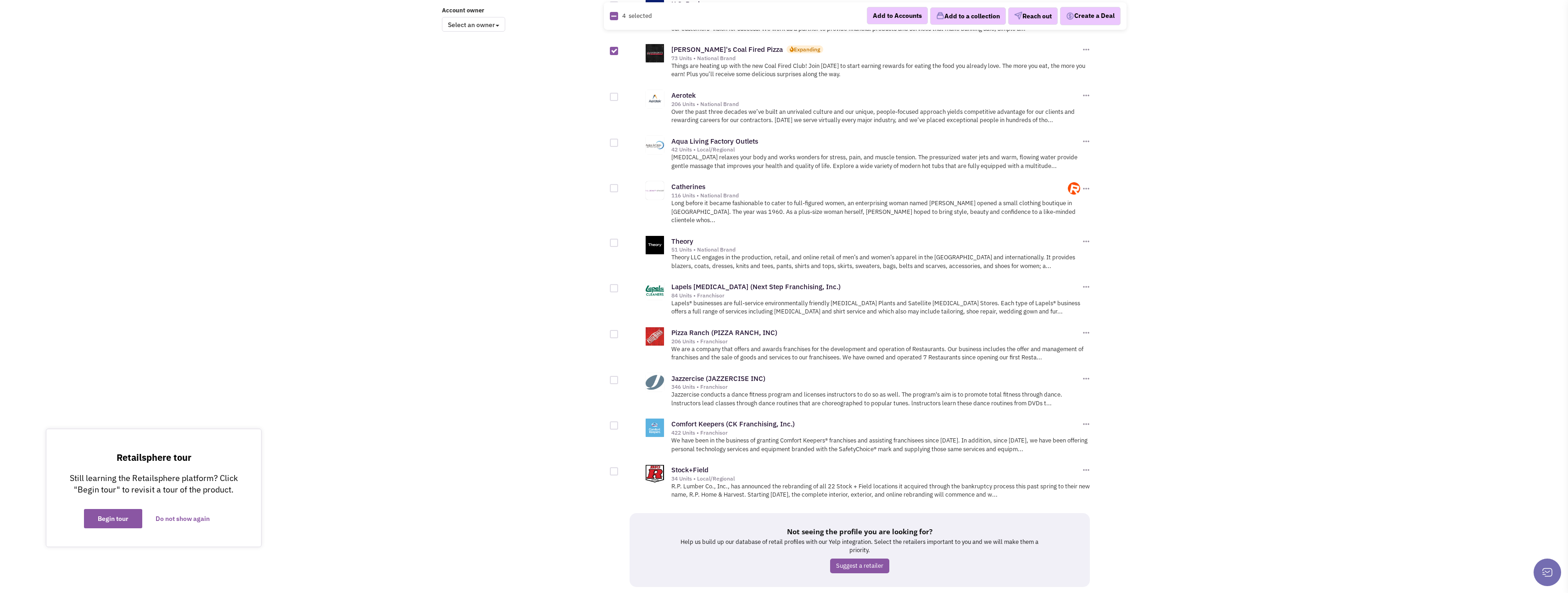
click at [617, 375] on div at bounding box center [615, 380] width 9 height 9
click at [619, 378] on input "checkbox" at bounding box center [622, 380] width 6 height 6
checkbox input "true"
click at [960, 17] on button "Add to a collection" at bounding box center [968, 16] width 76 height 18
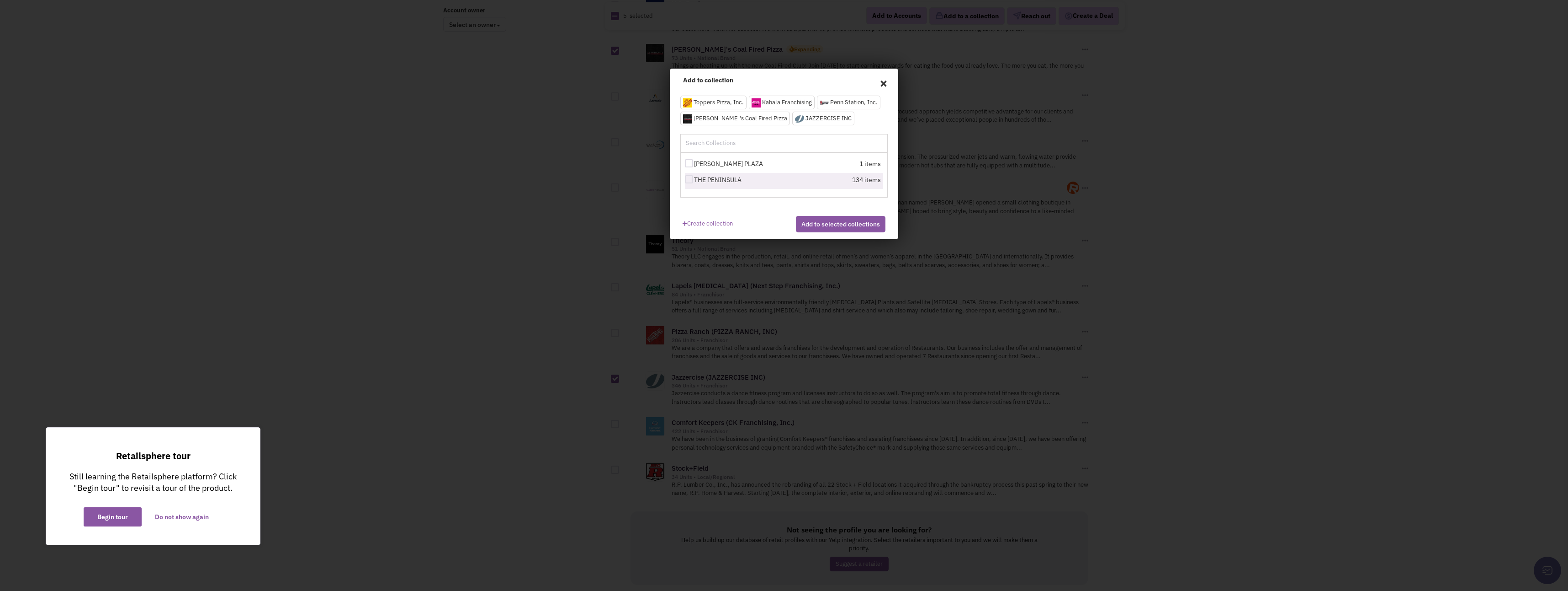
click at [685, 180] on div at bounding box center [689, 179] width 8 height 8
click at [694, 180] on input "THE PENINSULA" at bounding box center [697, 180] width 6 height 6
checkbox input "true"
click at [837, 232] on button "Add to selected collections" at bounding box center [840, 224] width 90 height 16
checkbox input "false"
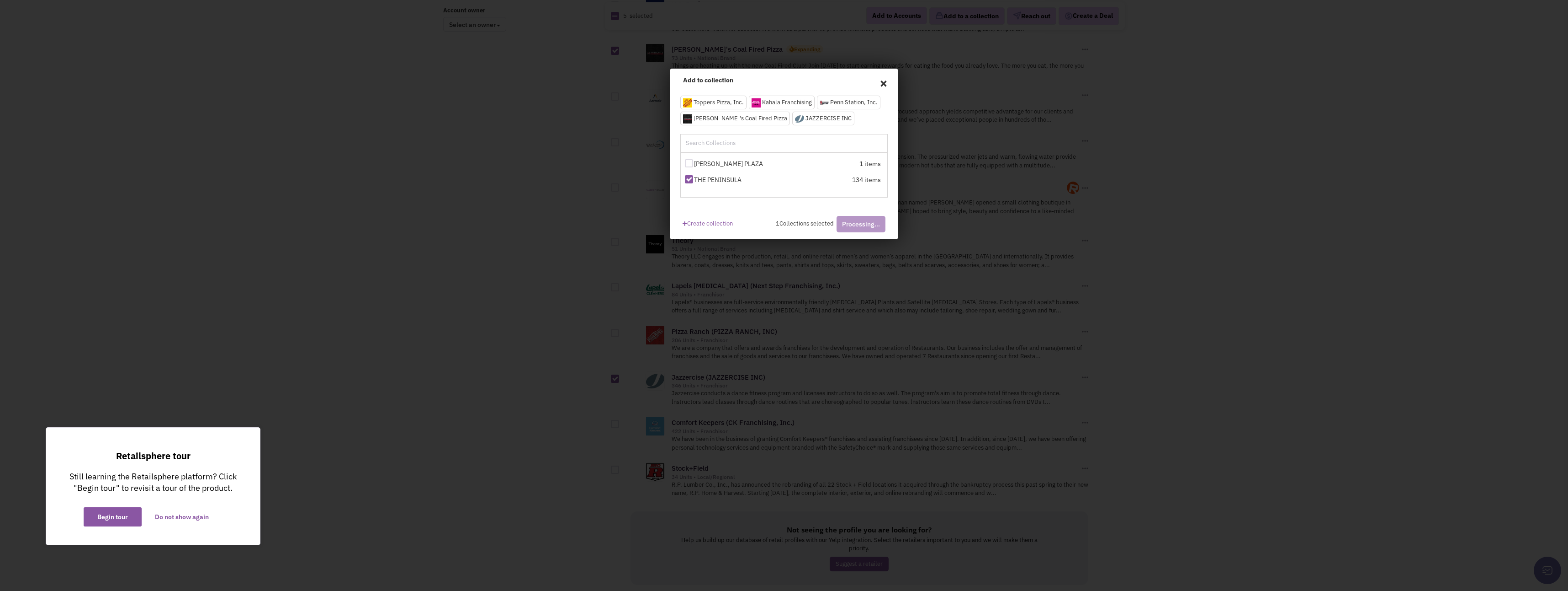
checkbox input "false"
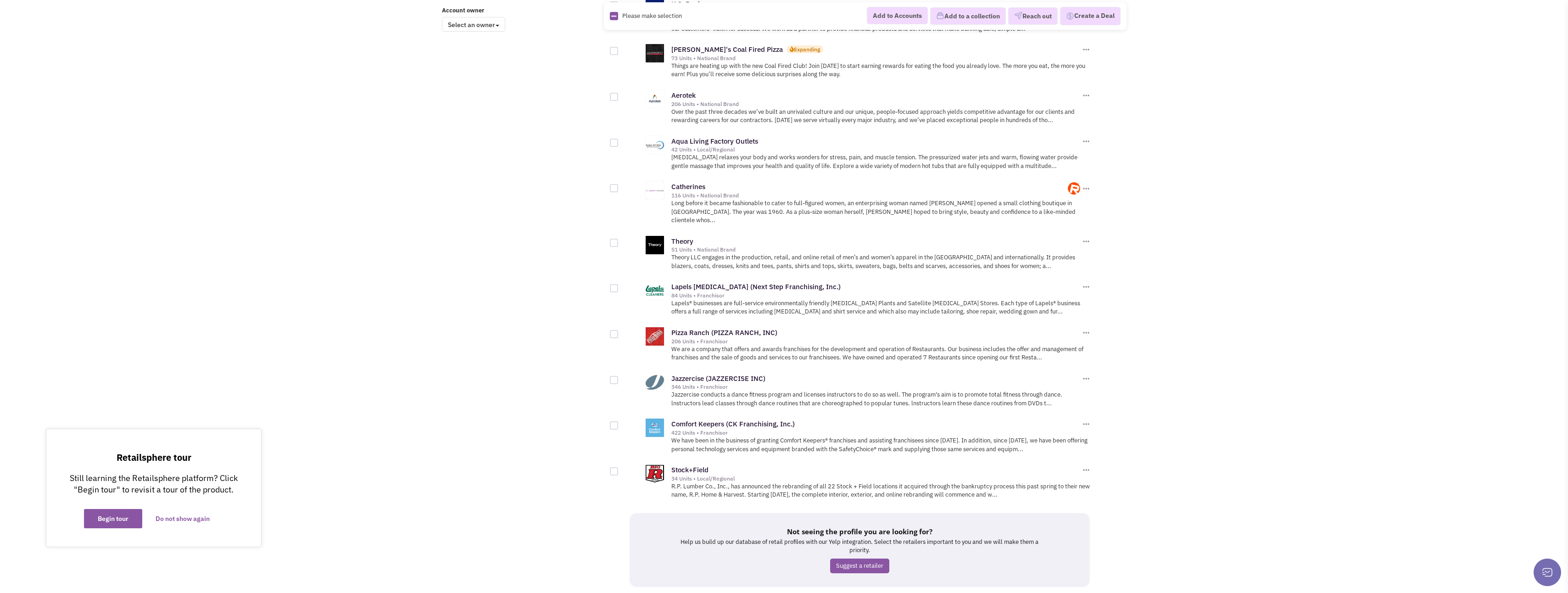
click at [849, 592] on link "20" at bounding box center [849, 603] width 18 height 13
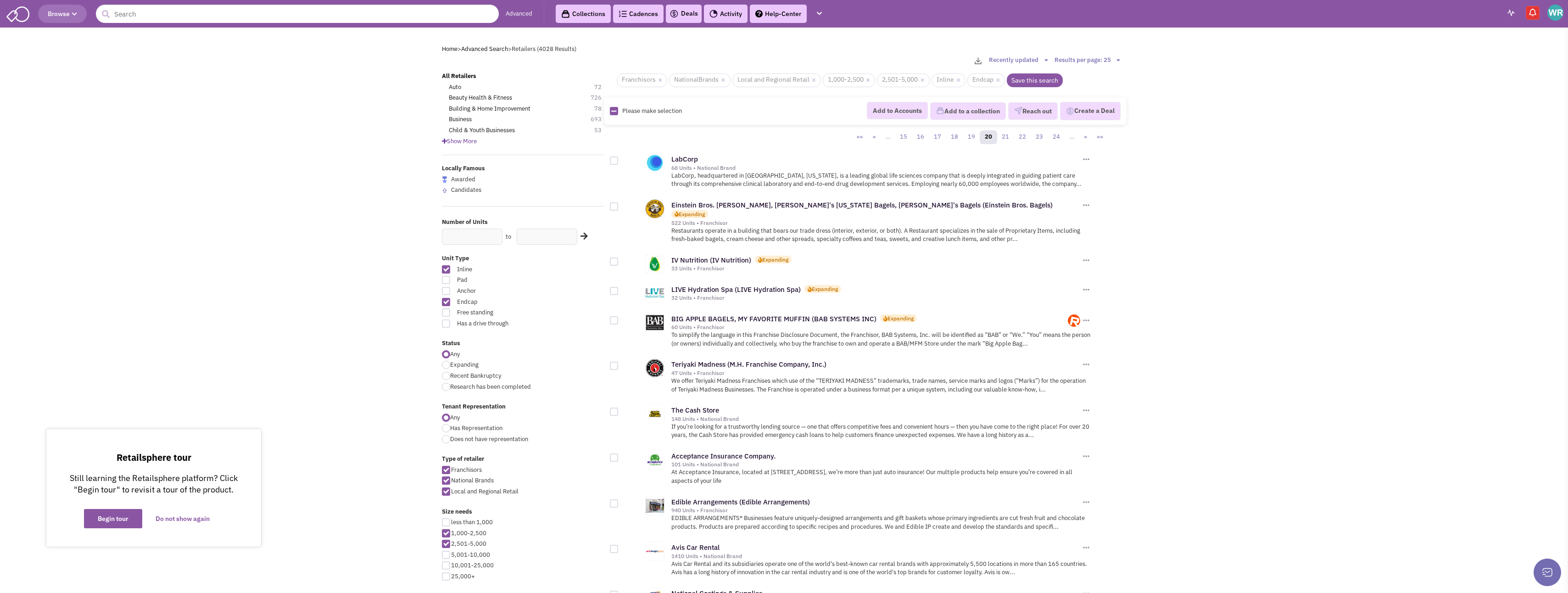
click at [615, 257] on div at bounding box center [615, 261] width 9 height 9
click at [619, 259] on input "checkbox" at bounding box center [622, 262] width 6 height 6
checkbox input "true"
click at [617, 208] on div at bounding box center [615, 207] width 9 height 9
click at [619, 208] on input "checkbox" at bounding box center [622, 207] width 6 height 6
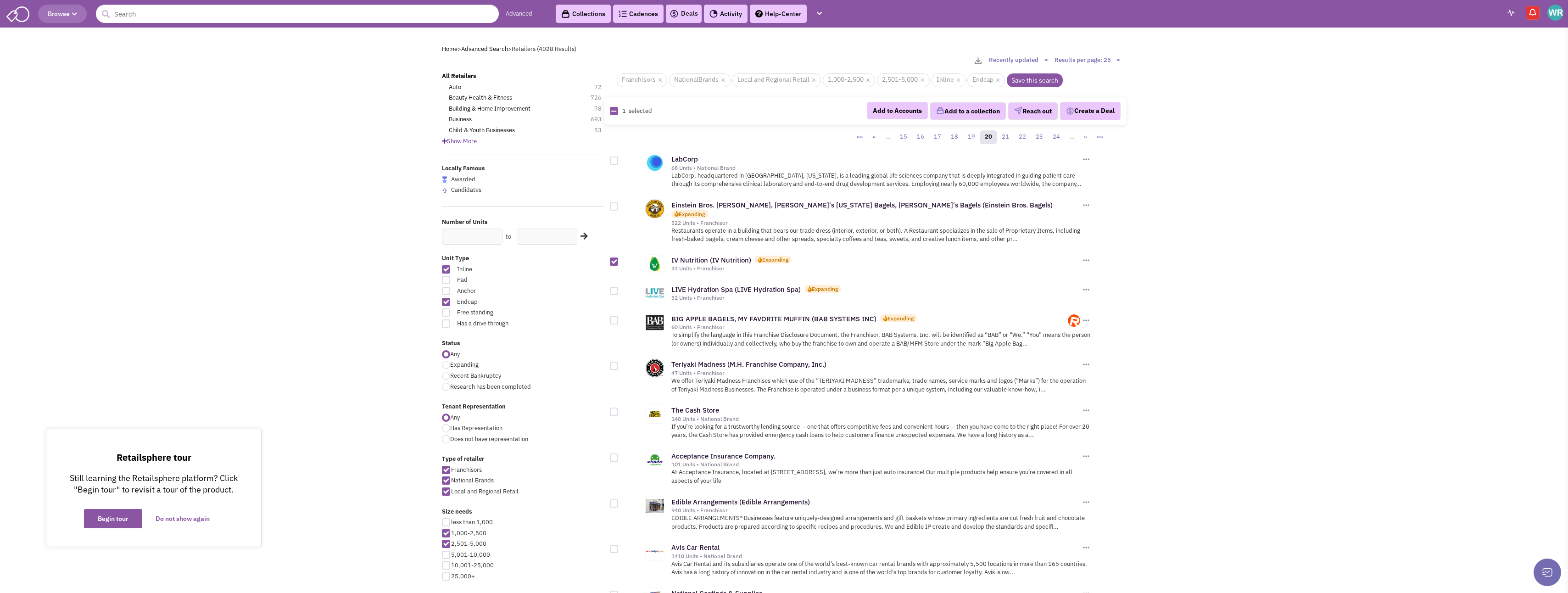
checkbox input "true"
click at [612, 287] on div at bounding box center [615, 291] width 9 height 9
click at [619, 288] on input "checkbox" at bounding box center [622, 291] width 6 height 6
checkbox input "true"
click at [614, 316] on div at bounding box center [615, 320] width 9 height 9
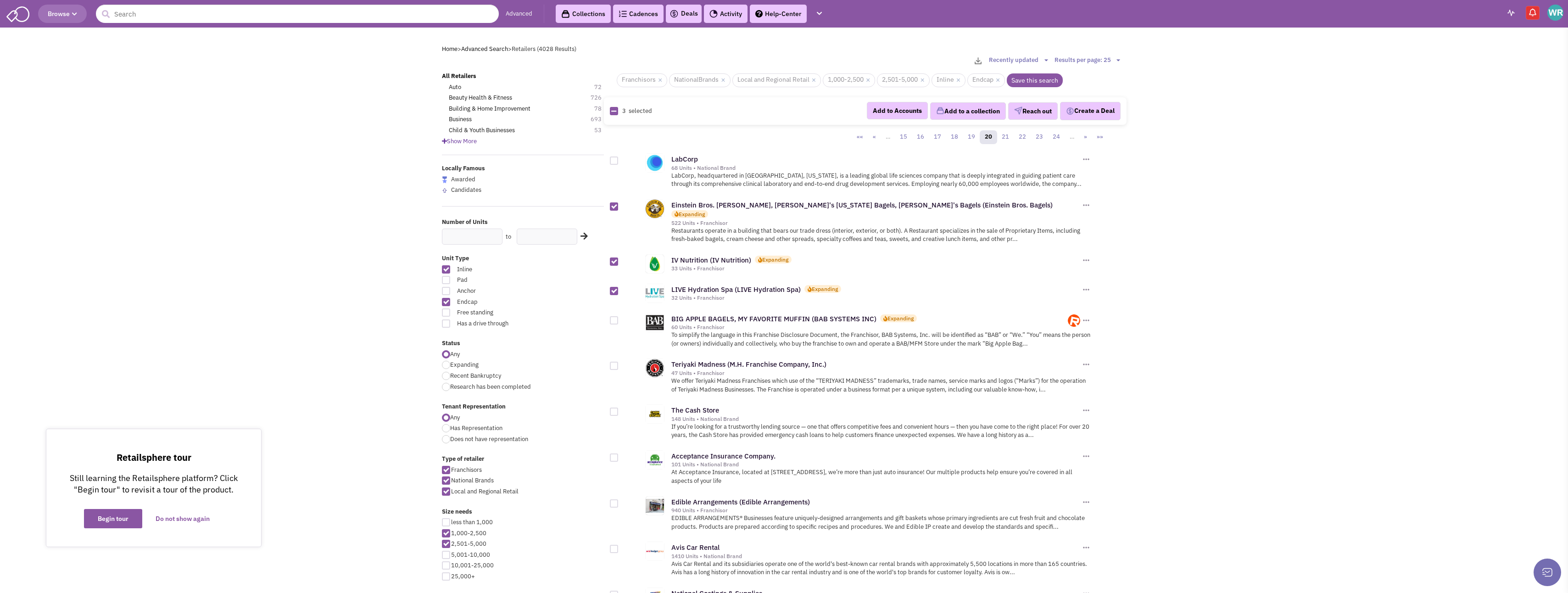
click at [619, 318] on input "checkbox" at bounding box center [622, 321] width 6 height 6
checkbox input "true"
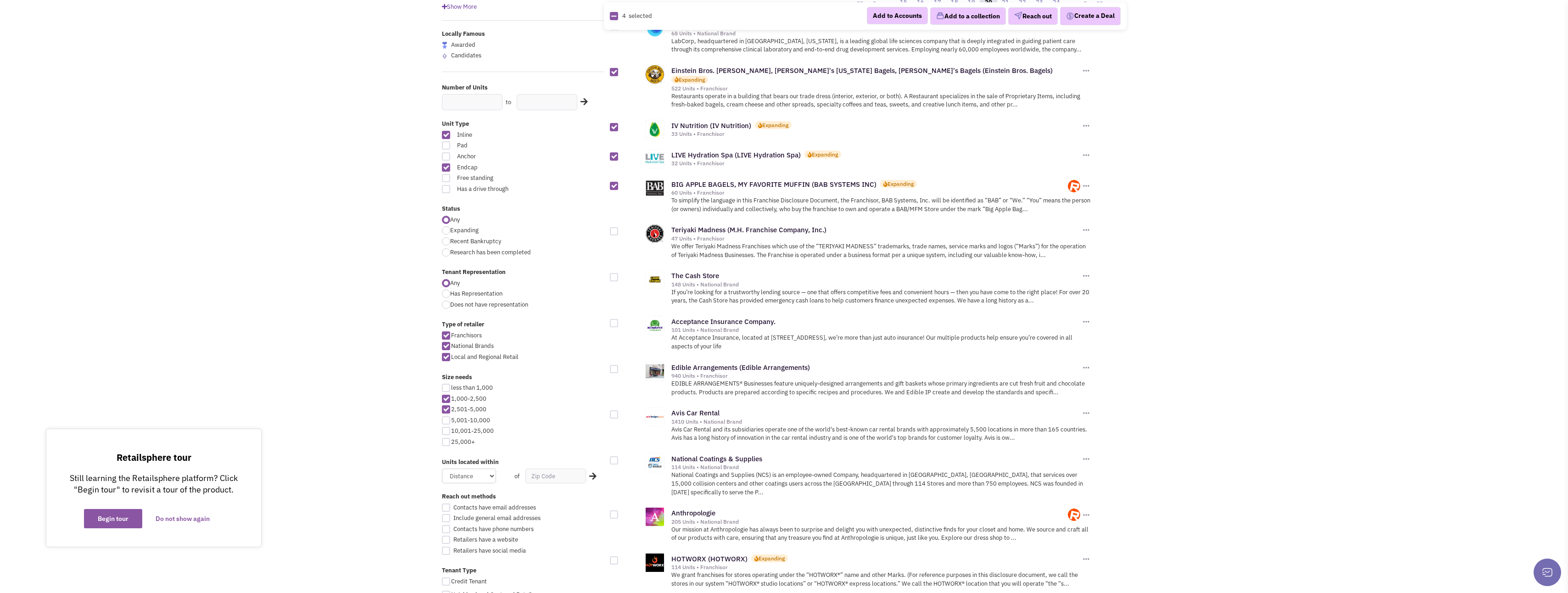
scroll to position [137, 0]
click at [615, 224] on div at bounding box center [615, 228] width 9 height 9
click at [619, 226] on input "checkbox" at bounding box center [622, 229] width 6 height 6
checkbox input "true"
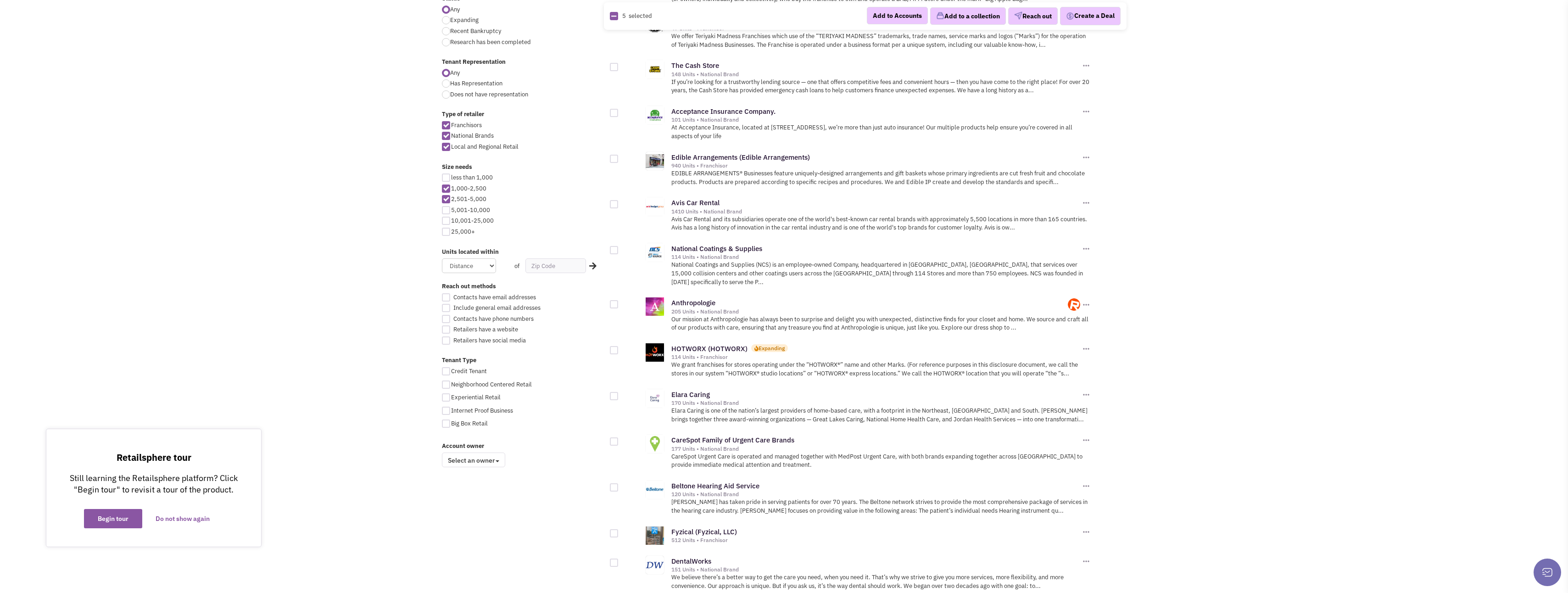
scroll to position [367, 0]
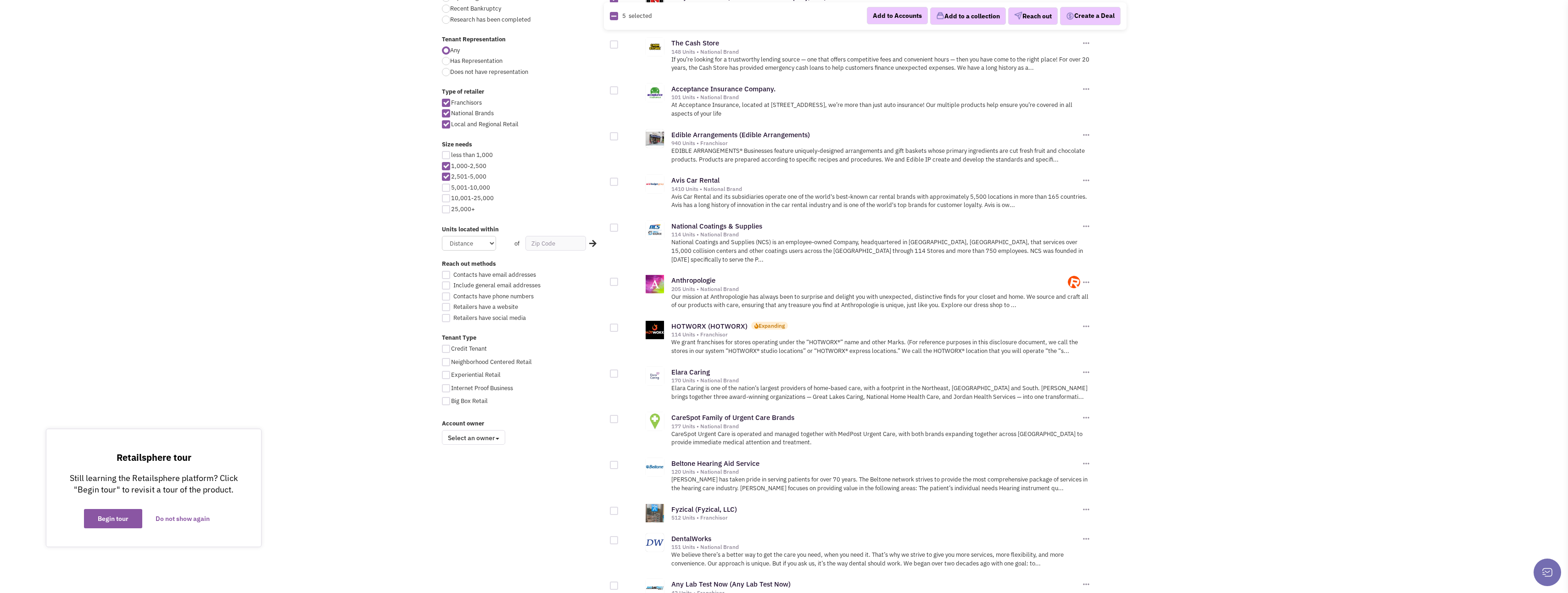
click at [617, 323] on div at bounding box center [615, 327] width 9 height 9
click at [619, 325] on input "checkbox" at bounding box center [622, 328] width 6 height 6
checkbox input "true"
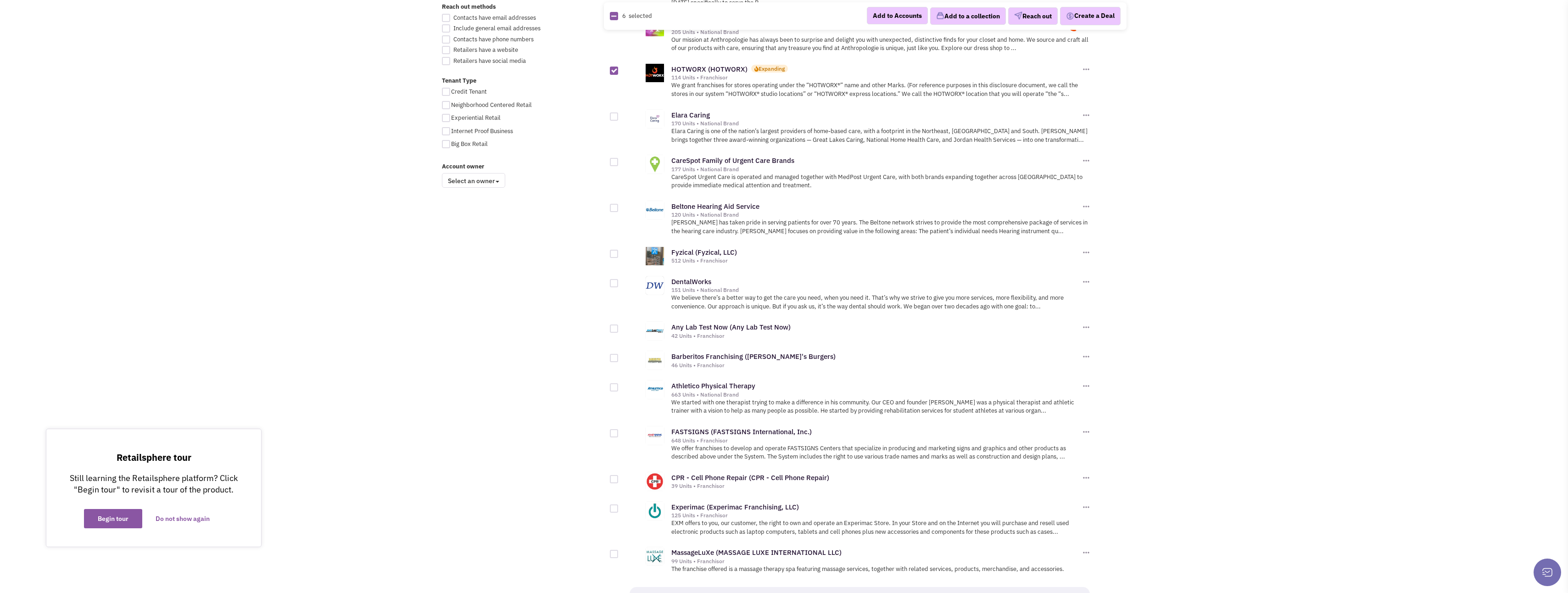
scroll to position [688, 0]
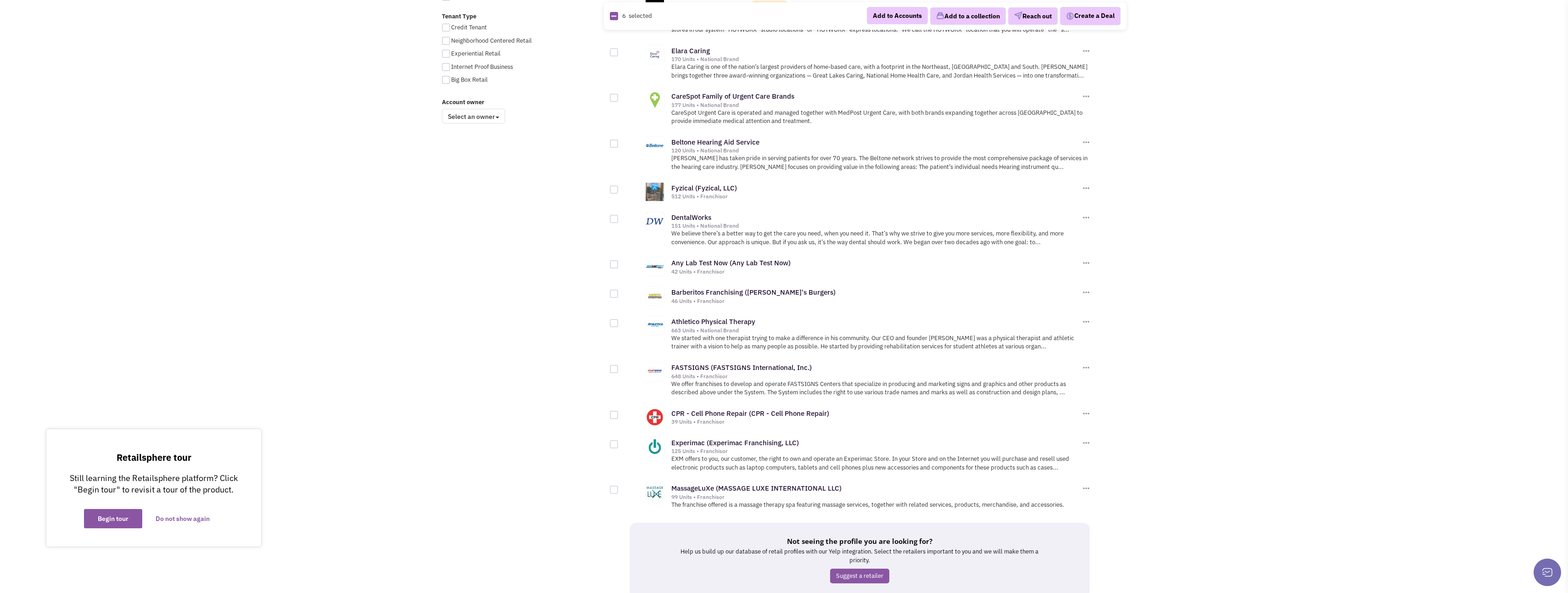
click at [618, 476] on div at bounding box center [632, 485] width 43 height 18
click at [615, 485] on div at bounding box center [615, 490] width 9 height 9
click at [619, 487] on input "checkbox" at bounding box center [622, 490] width 6 height 6
checkbox input "true"
click at [946, 20] on button "Add to a collection" at bounding box center [968, 16] width 76 height 18
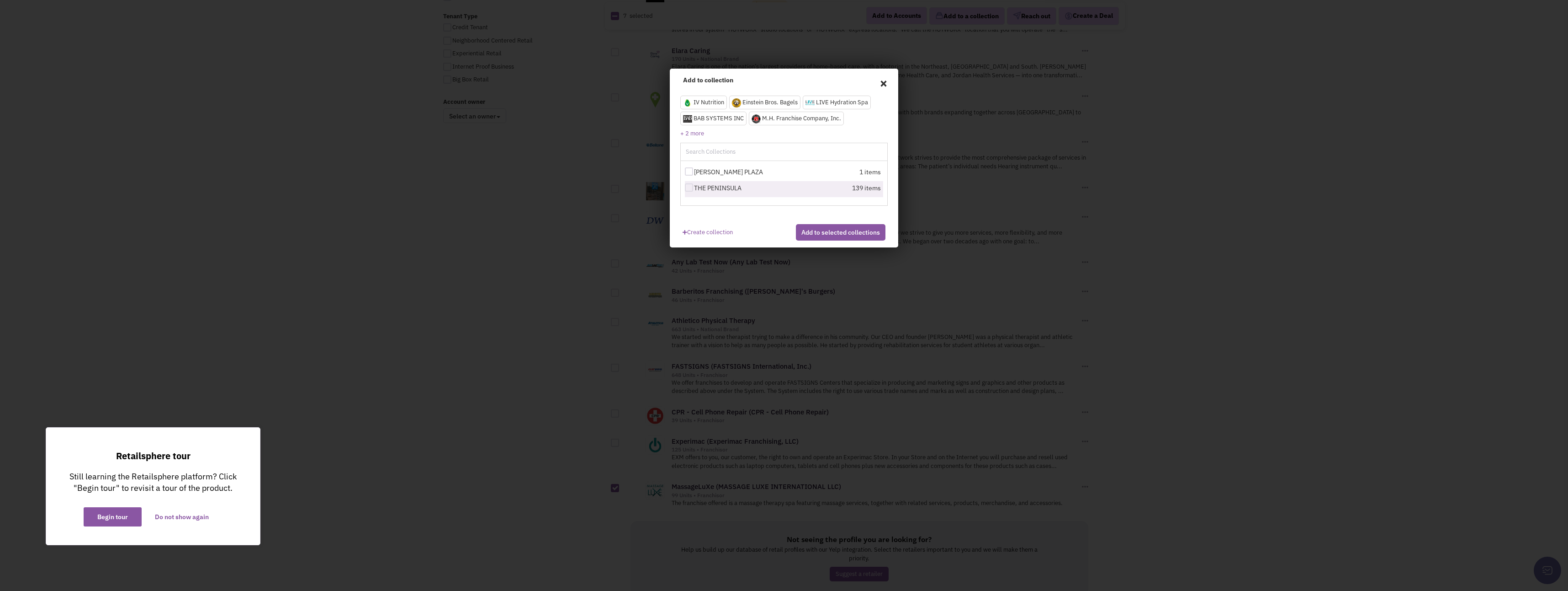
click at [690, 186] on div at bounding box center [689, 188] width 8 height 8
click at [694, 186] on input "THE PENINSULA" at bounding box center [697, 188] width 6 height 6
checkbox input "true"
click at [816, 238] on button "Add to selected collections" at bounding box center [840, 232] width 90 height 16
checkbox input "false"
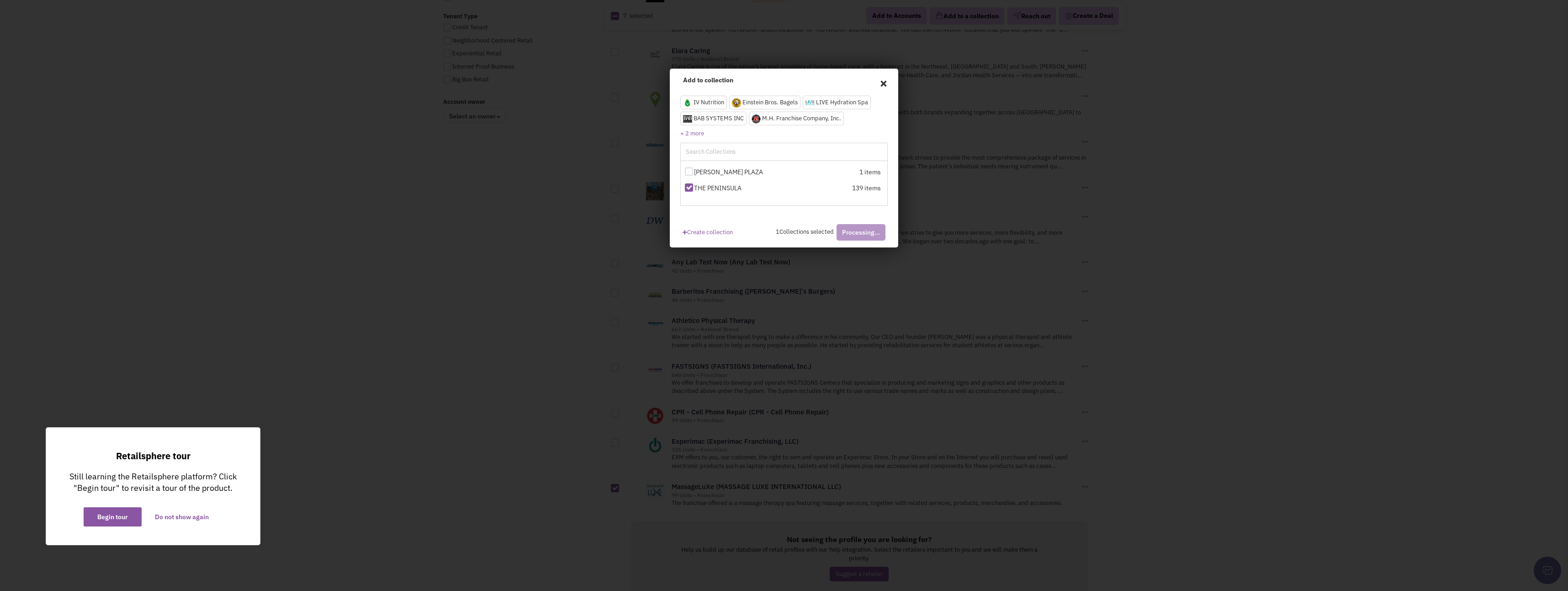
checkbox input "false"
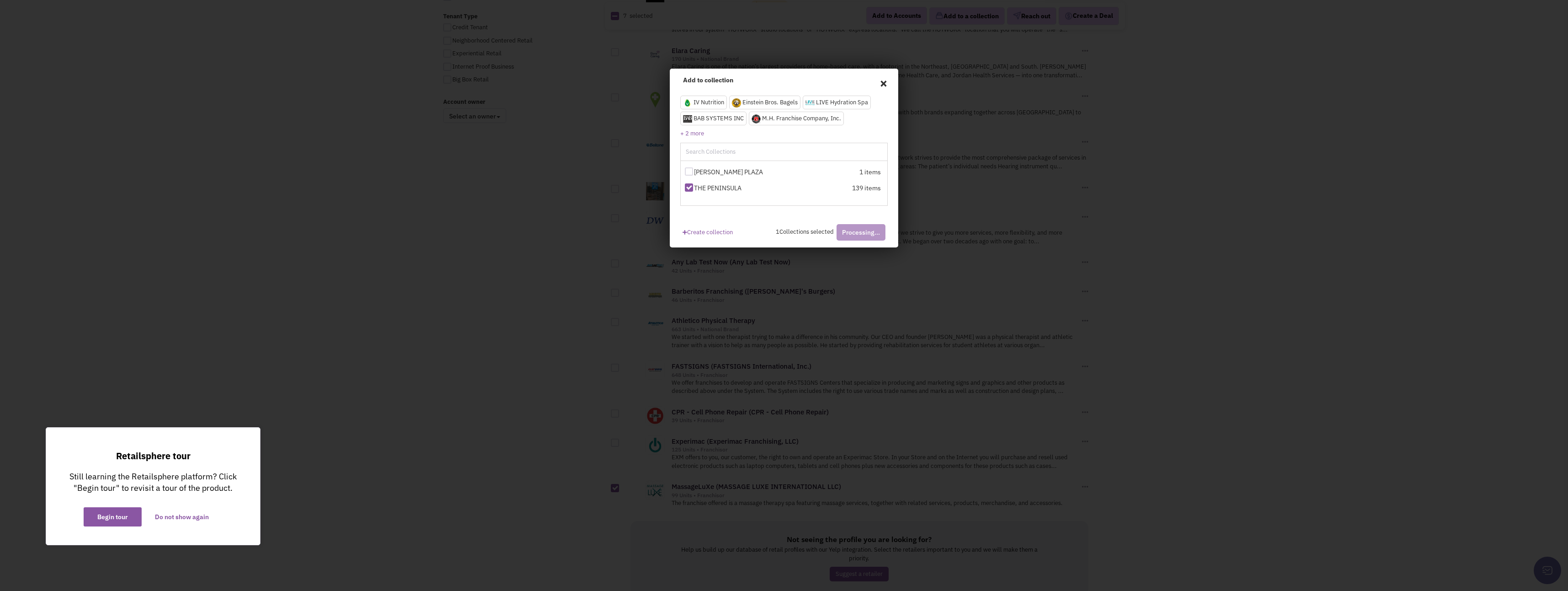
checkbox input "false"
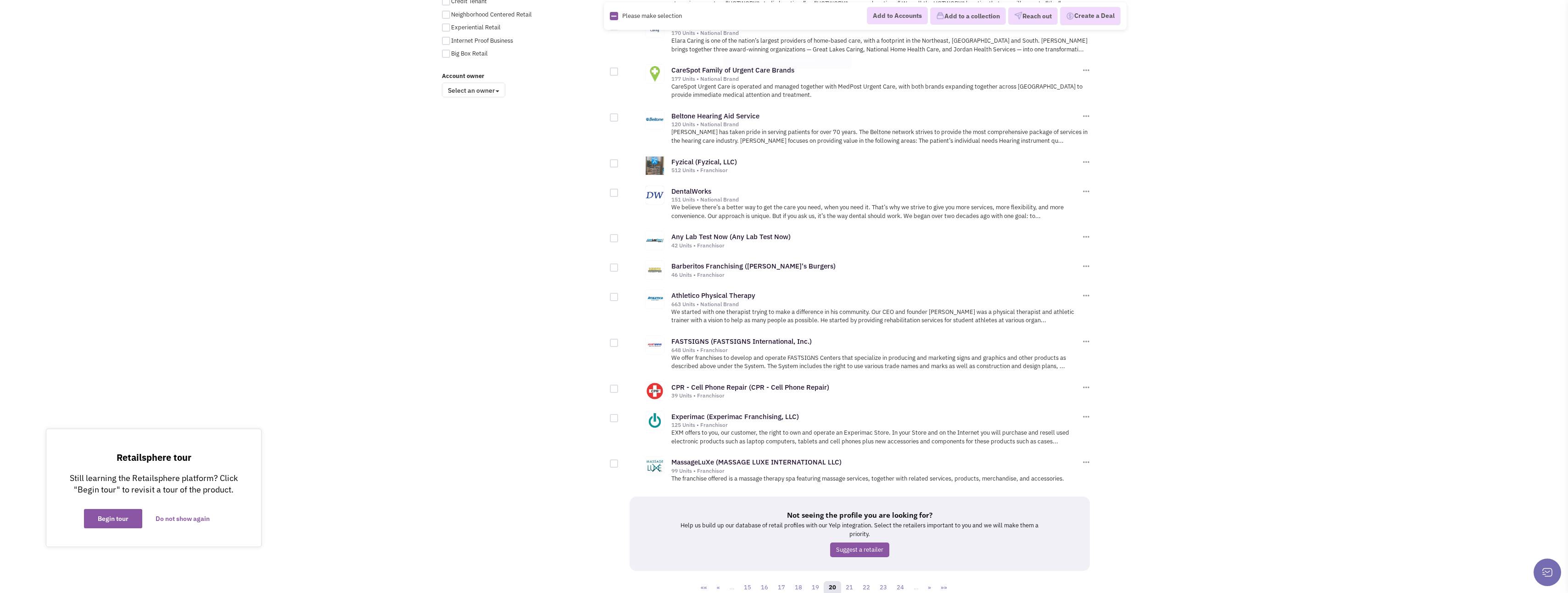
scroll to position [740, 0]
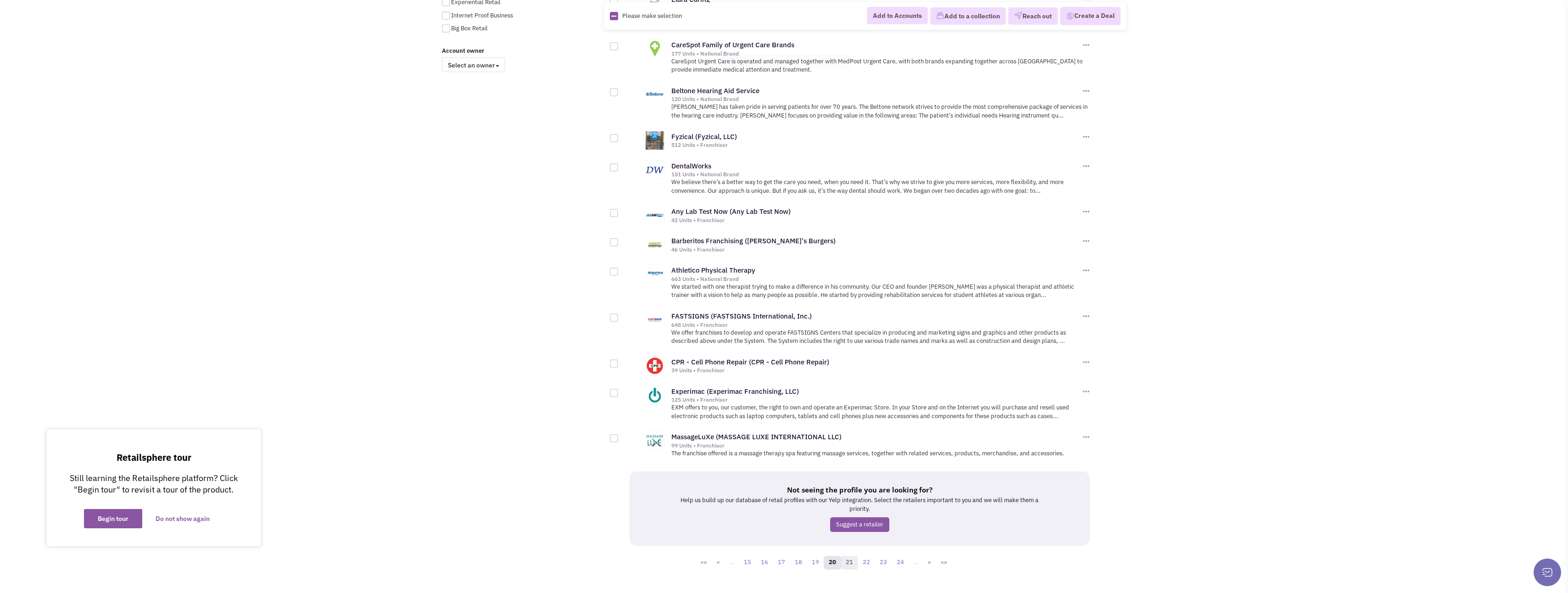
click at [848, 555] on link "21" at bounding box center [849, 562] width 18 height 13
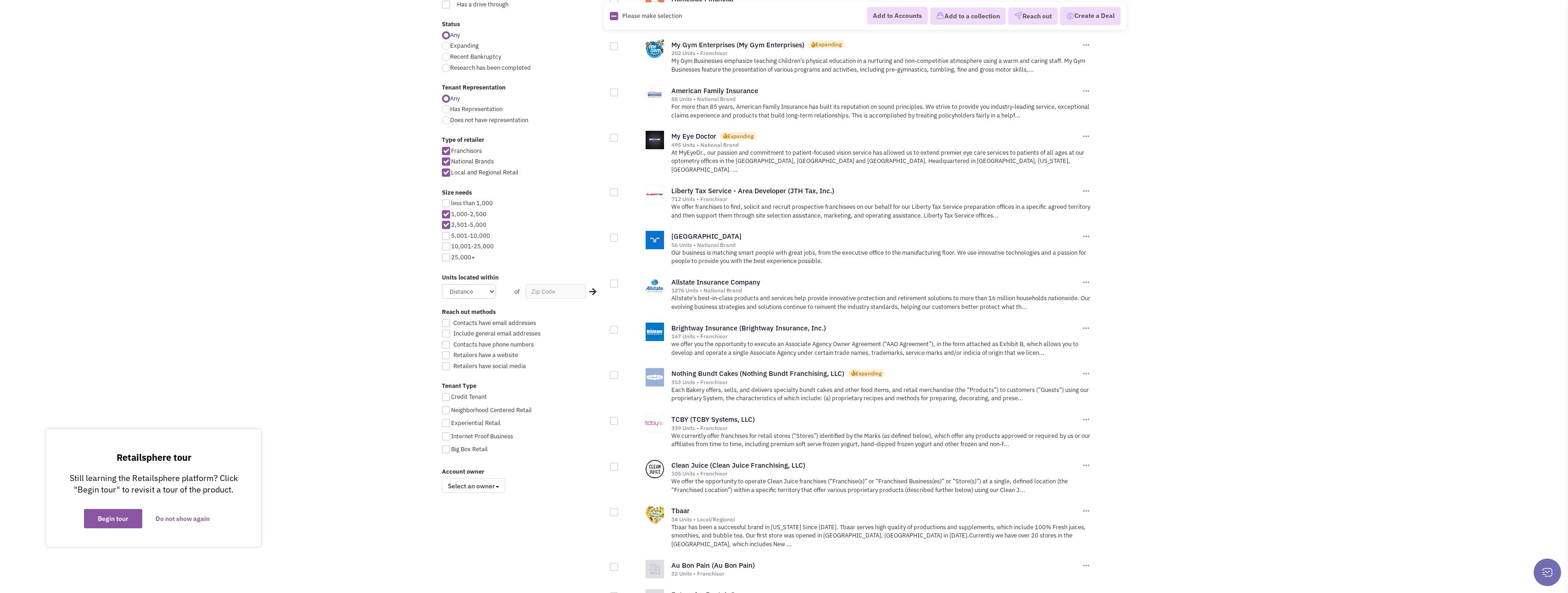
scroll to position [321, 0]
click at [614, 414] on div at bounding box center [615, 419] width 9 height 9
click at [619, 416] on input "checkbox" at bounding box center [622, 419] width 6 height 6
checkbox input "true"
click at [612, 368] on div at bounding box center [615, 373] width 9 height 9
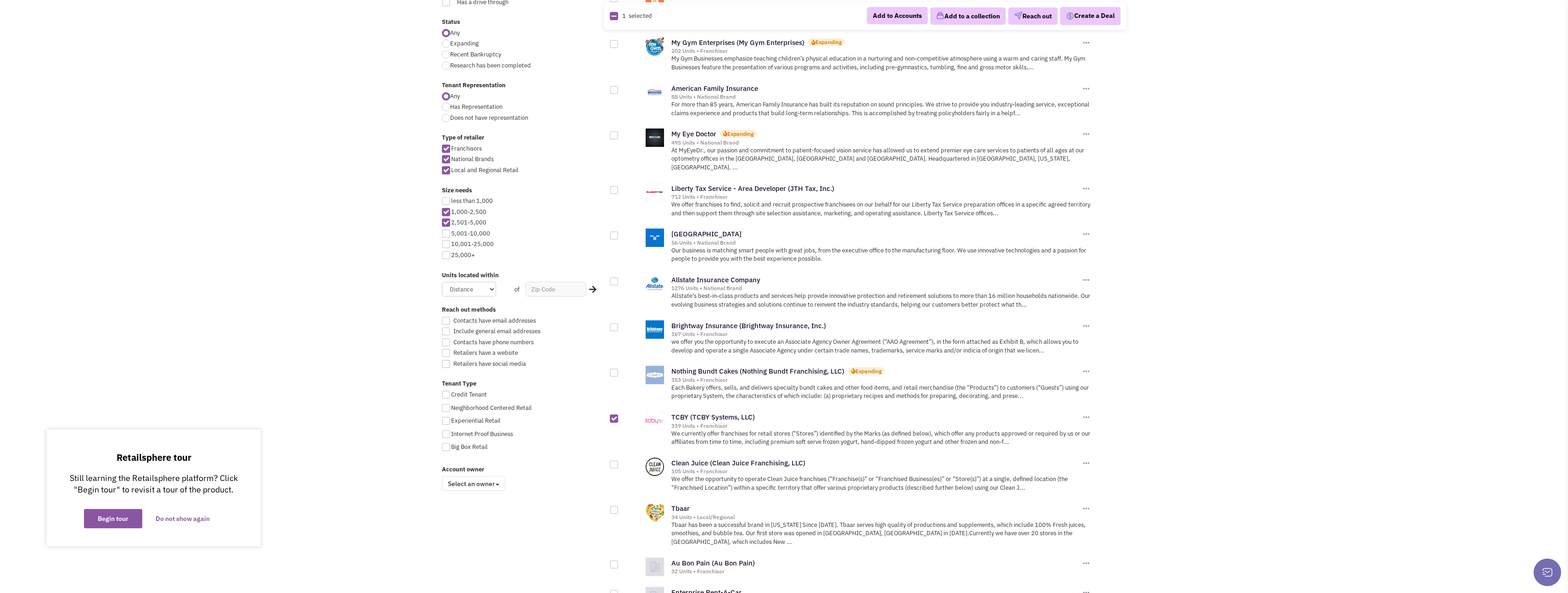
click at [619, 371] on input "checkbox" at bounding box center [622, 373] width 6 height 6
checkbox input "true"
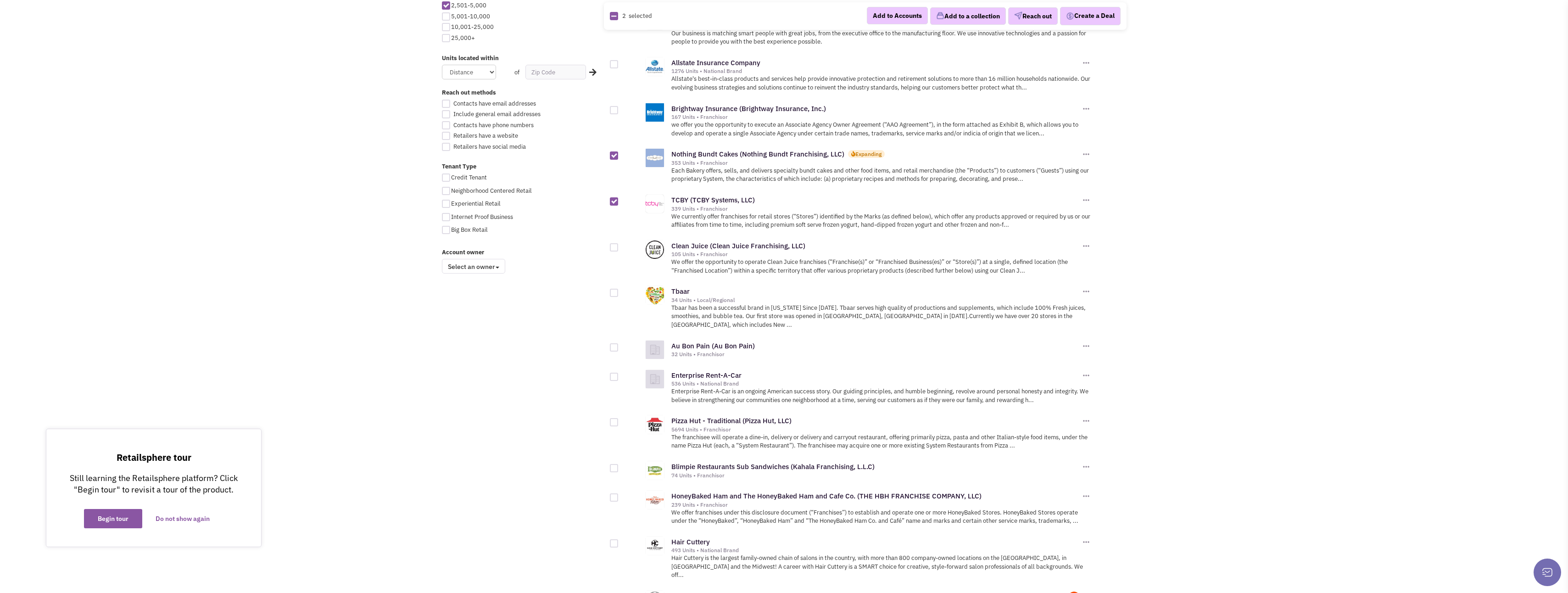
scroll to position [550, 0]
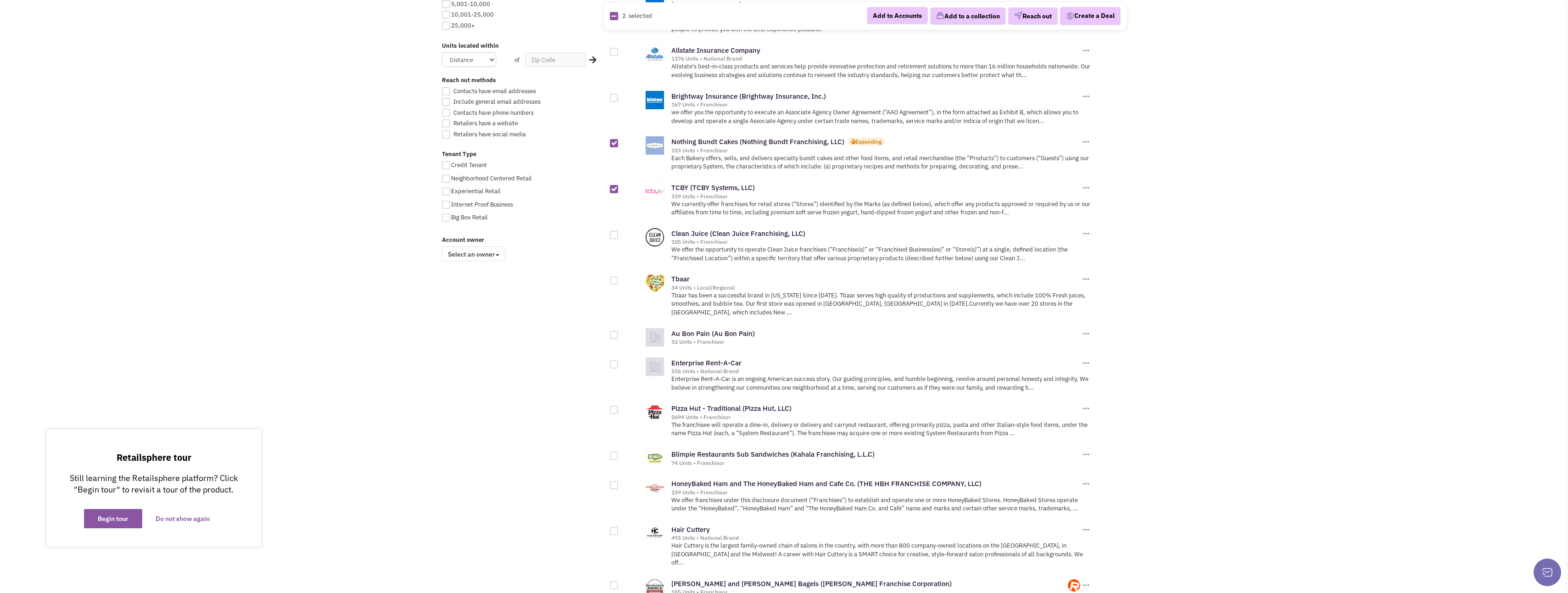
click at [614, 331] on div at bounding box center [615, 335] width 9 height 9
click at [619, 332] on input "checkbox" at bounding box center [622, 335] width 6 height 6
checkbox input "true"
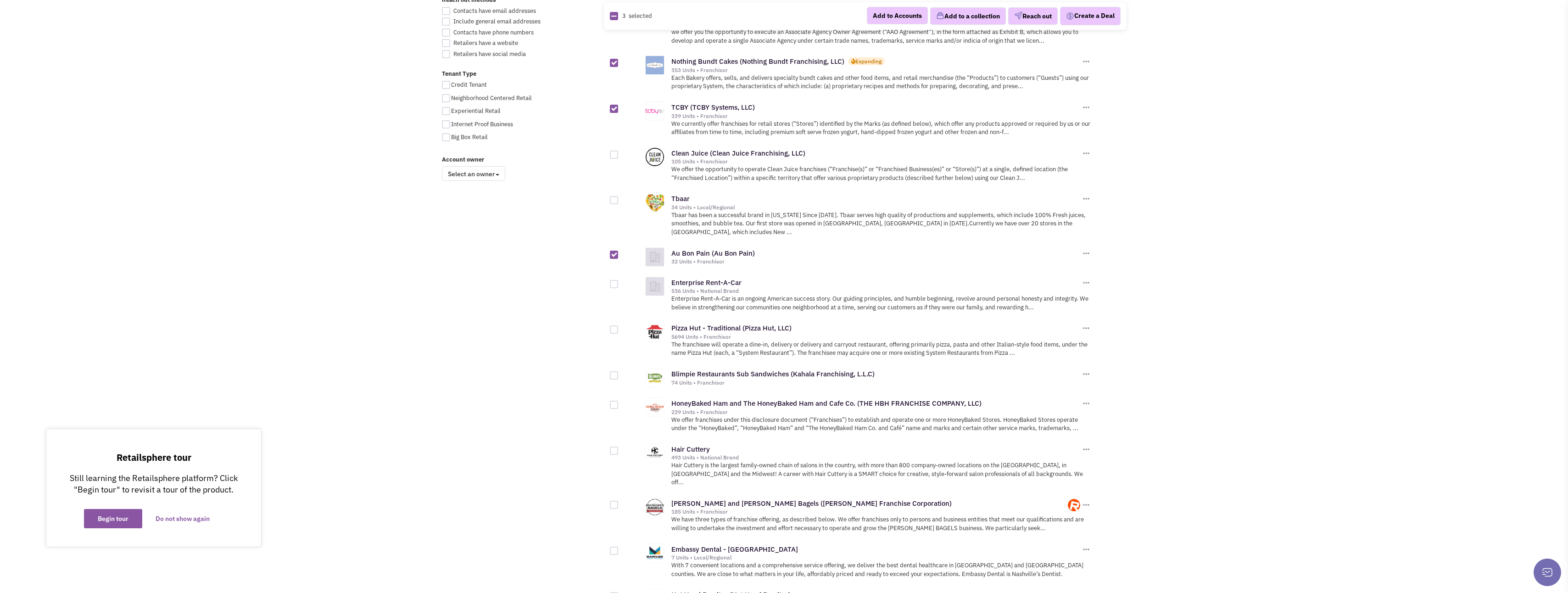
scroll to position [642, 0]
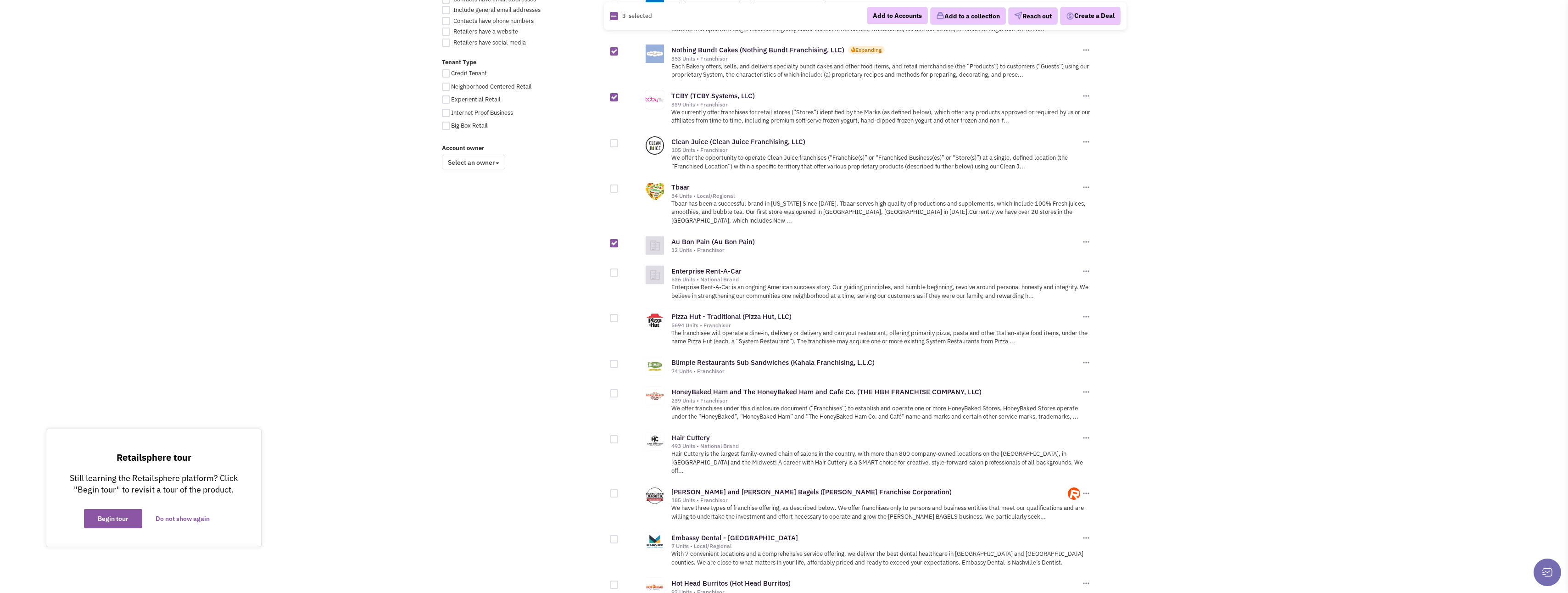
click at [610, 368] on div "All Retailers Auto 72 Beauty Health & Fitness 726 Building & Home Improvement 7…" at bounding box center [784, 70] width 697 height 1281
click at [614, 389] on div at bounding box center [615, 393] width 9 height 9
click at [619, 391] on input "checkbox" at bounding box center [622, 394] width 6 height 6
checkbox input "true"
click at [615, 360] on div at bounding box center [615, 364] width 9 height 9
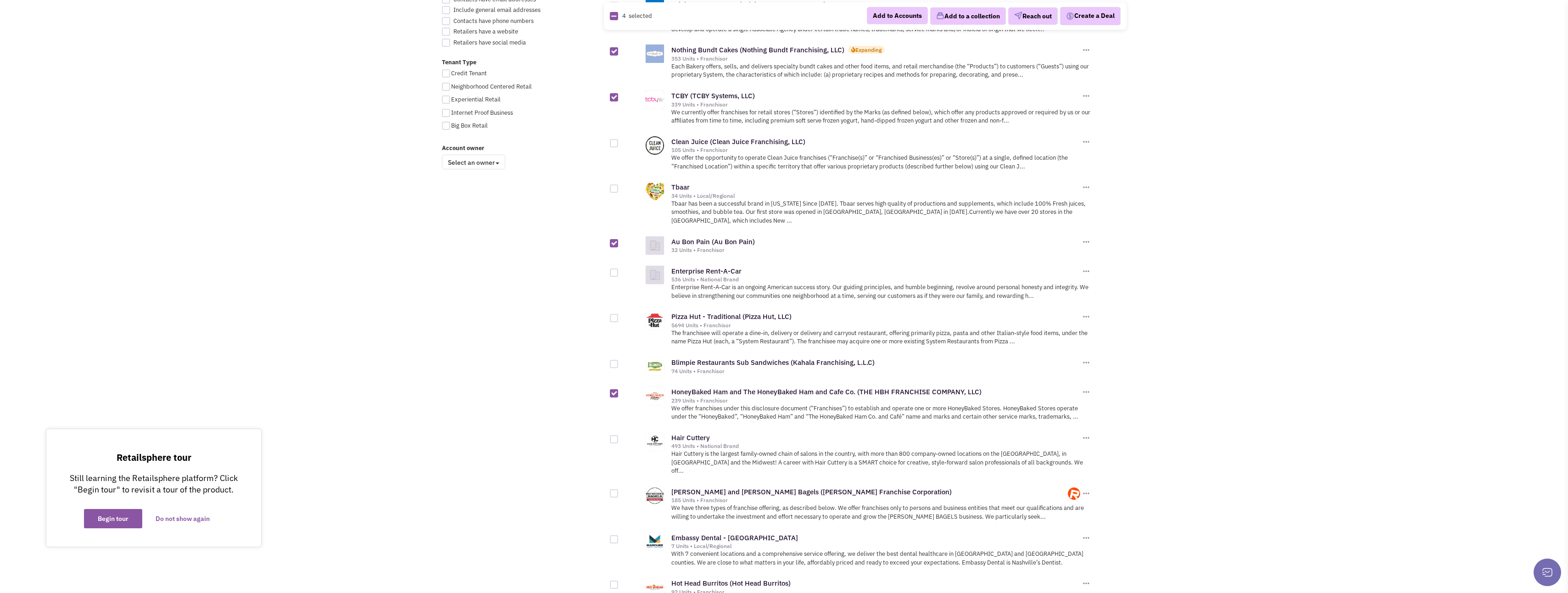
click at [619, 361] on input "checkbox" at bounding box center [622, 364] width 6 height 6
checkbox input "true"
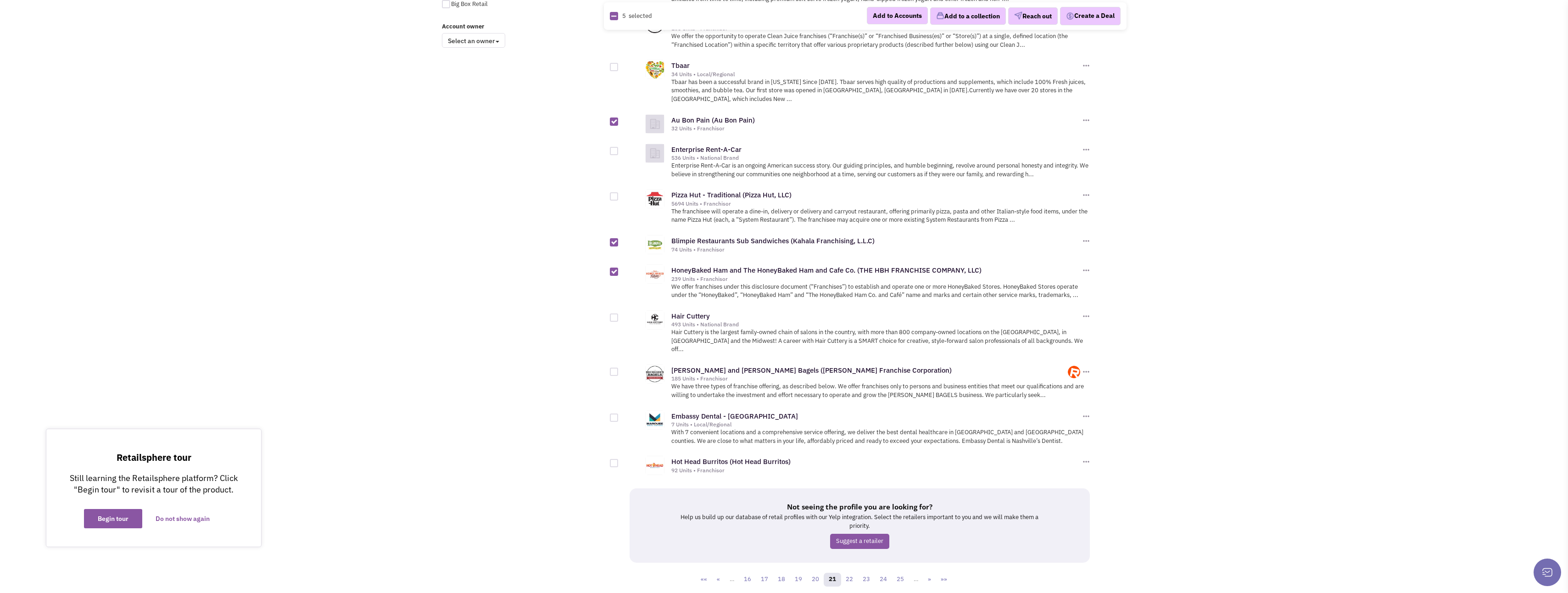
scroll to position [764, 0]
click at [612, 367] on div at bounding box center [615, 371] width 9 height 9
click at [619, 369] on input "checkbox" at bounding box center [622, 372] width 6 height 6
checkbox input "true"
click at [615, 458] on div at bounding box center [615, 463] width 9 height 9
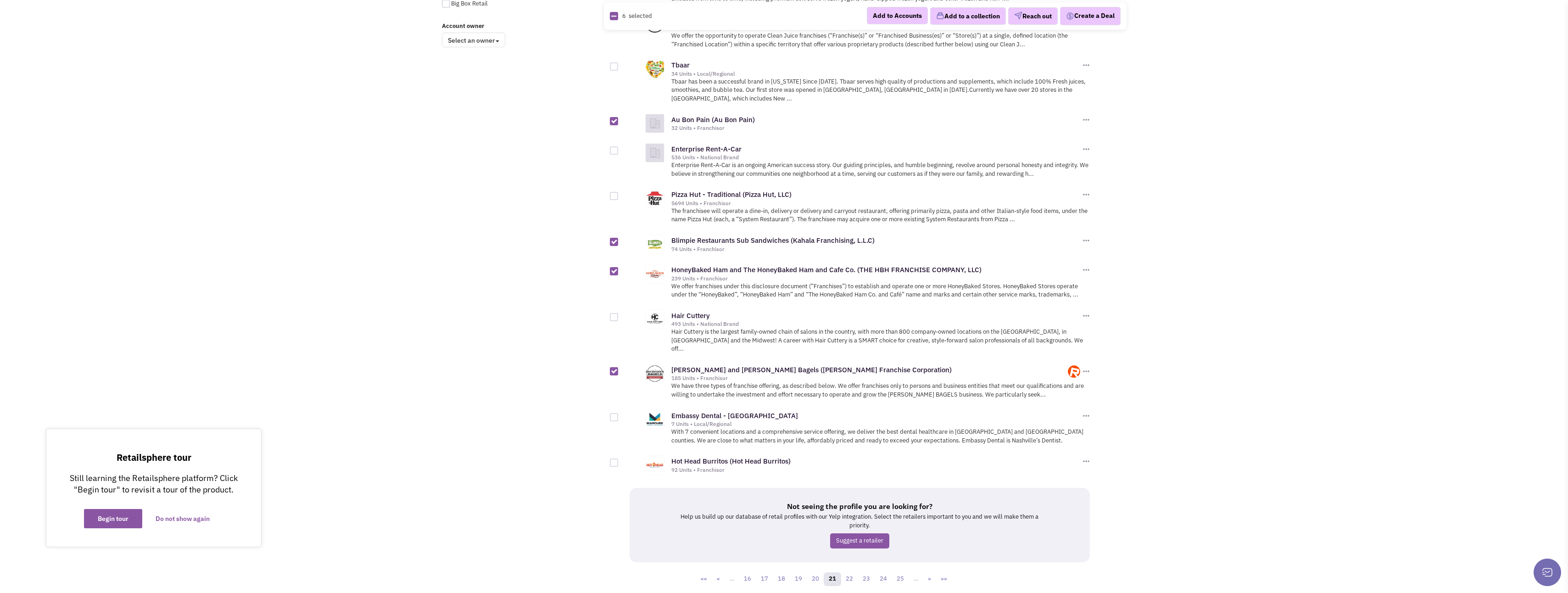
click at [619, 460] on input "checkbox" at bounding box center [622, 463] width 6 height 6
checkbox input "true"
click at [967, 16] on button "Add to a collection" at bounding box center [968, 16] width 76 height 18
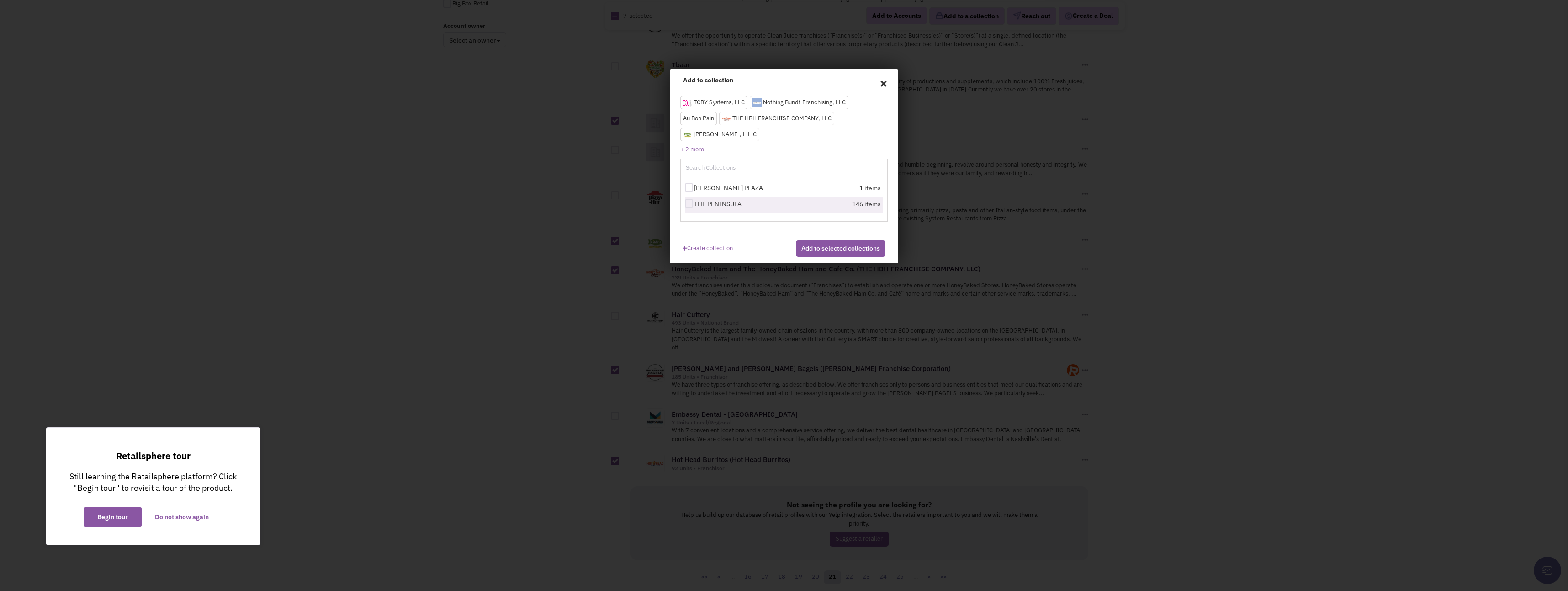
click at [687, 205] on div at bounding box center [689, 203] width 8 height 8
click at [694, 205] on input "THE PENINSULA" at bounding box center [697, 204] width 6 height 6
checkbox input "true"
click at [817, 256] on button "Add to selected collections" at bounding box center [840, 248] width 90 height 16
checkbox input "false"
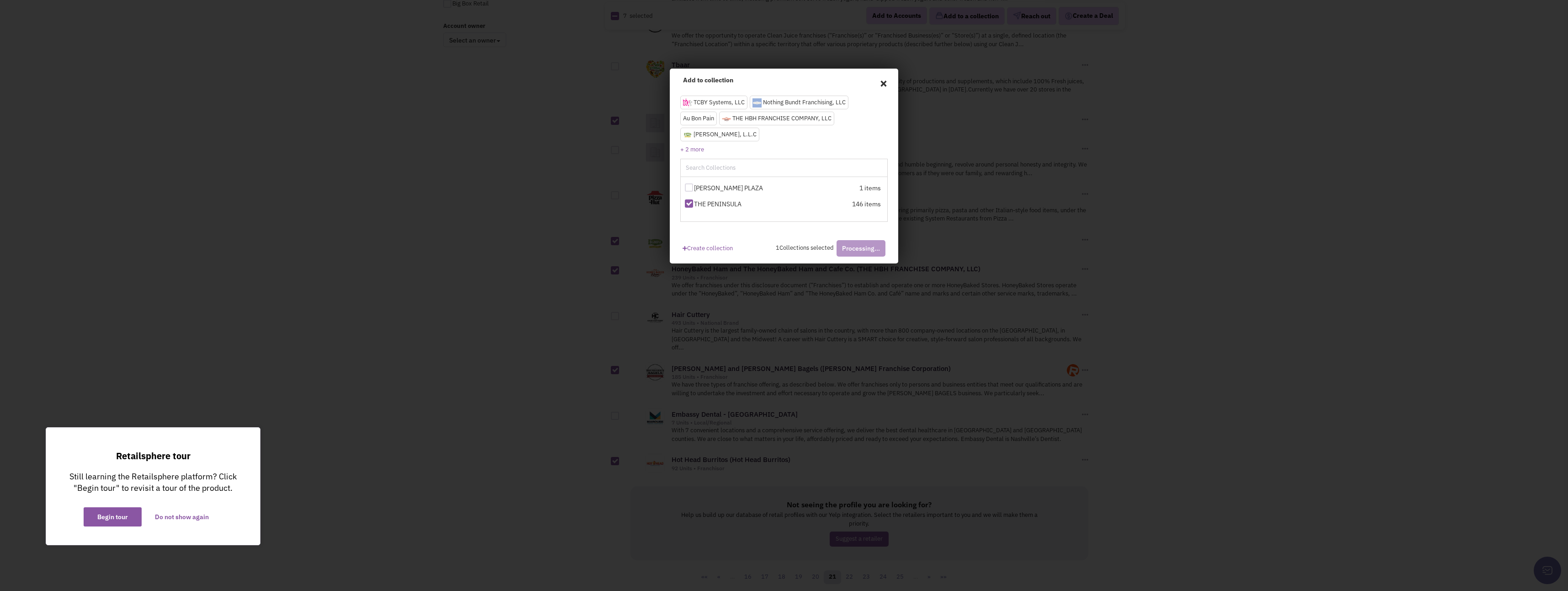
checkbox input "false"
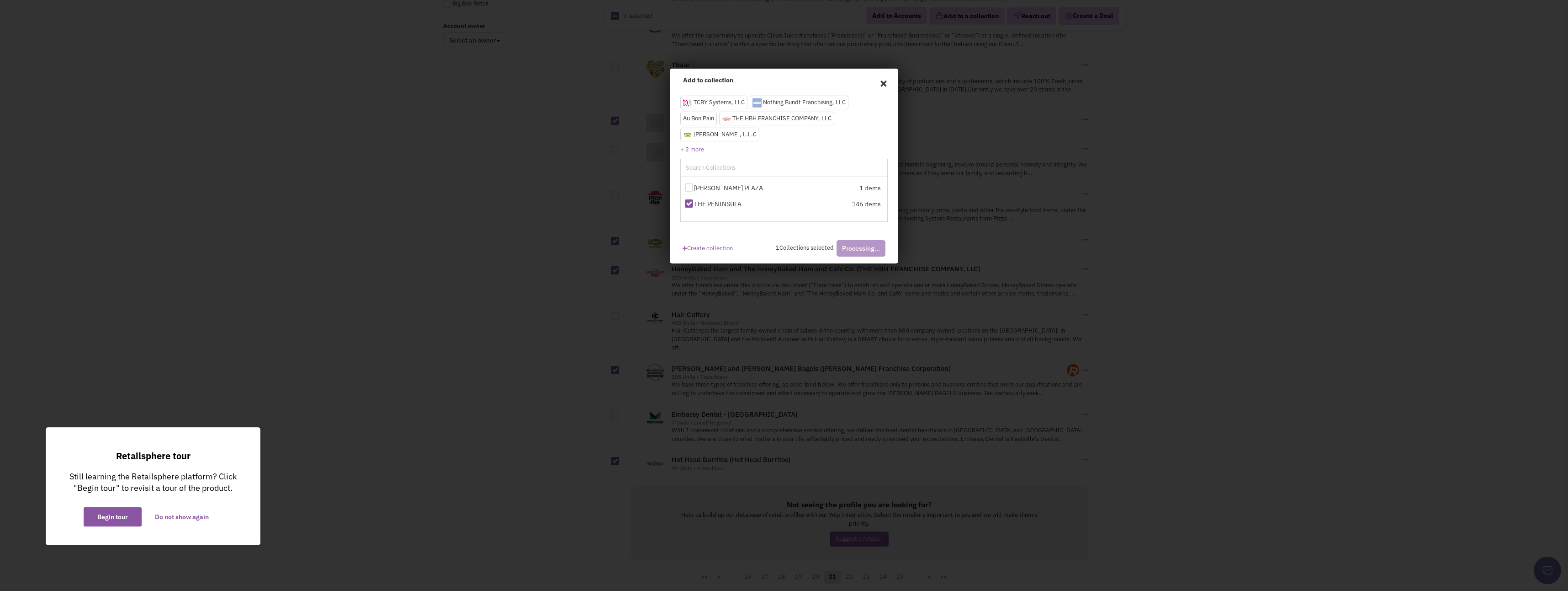
checkbox input "false"
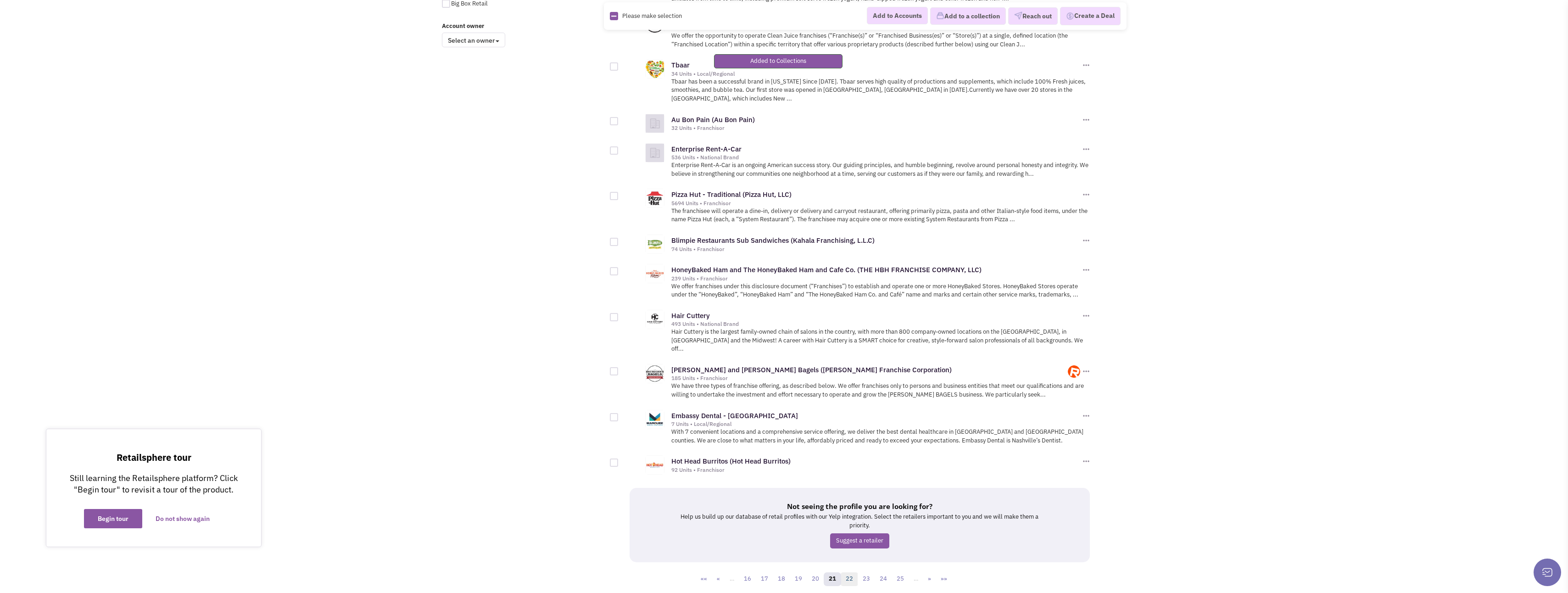
click at [847, 572] on link "22" at bounding box center [849, 578] width 18 height 13
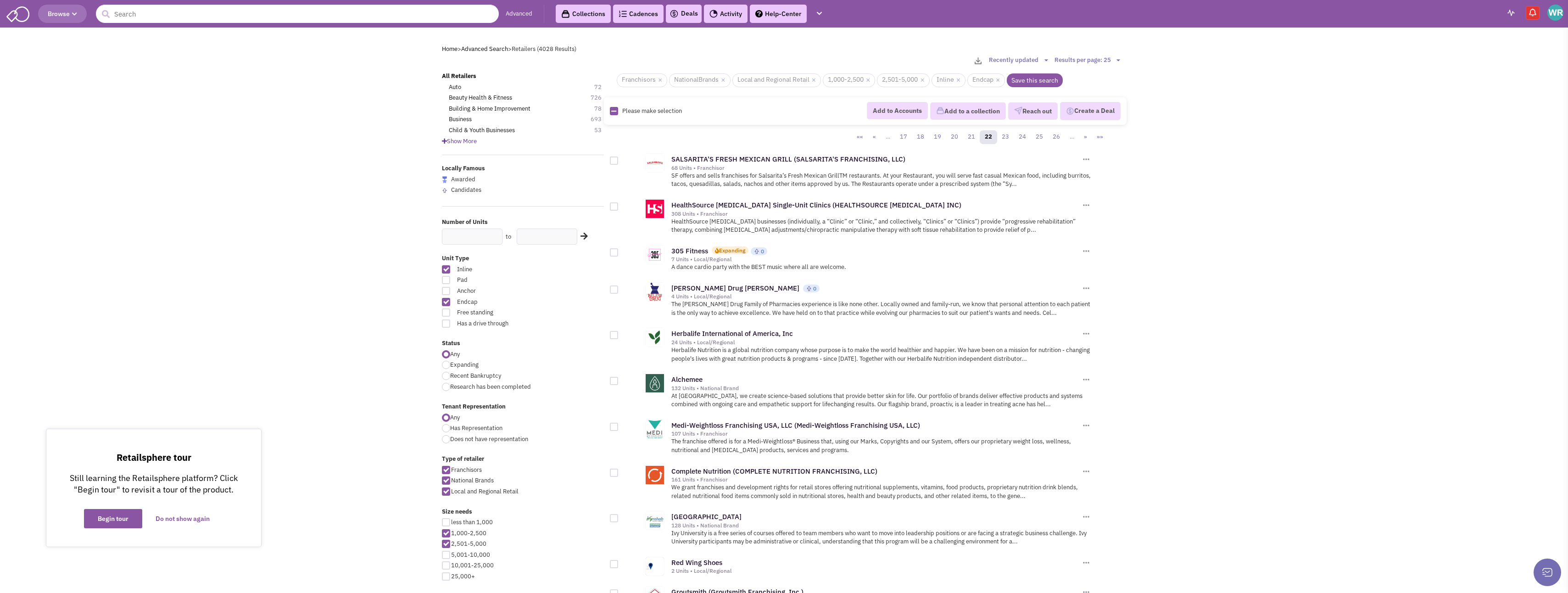
click at [611, 163] on div at bounding box center [615, 161] width 9 height 9
click at [619, 163] on input "checkbox" at bounding box center [622, 161] width 6 height 6
checkbox input "true"
click at [615, 254] on div at bounding box center [615, 252] width 9 height 9
click at [619, 254] on input "checkbox" at bounding box center [622, 253] width 6 height 6
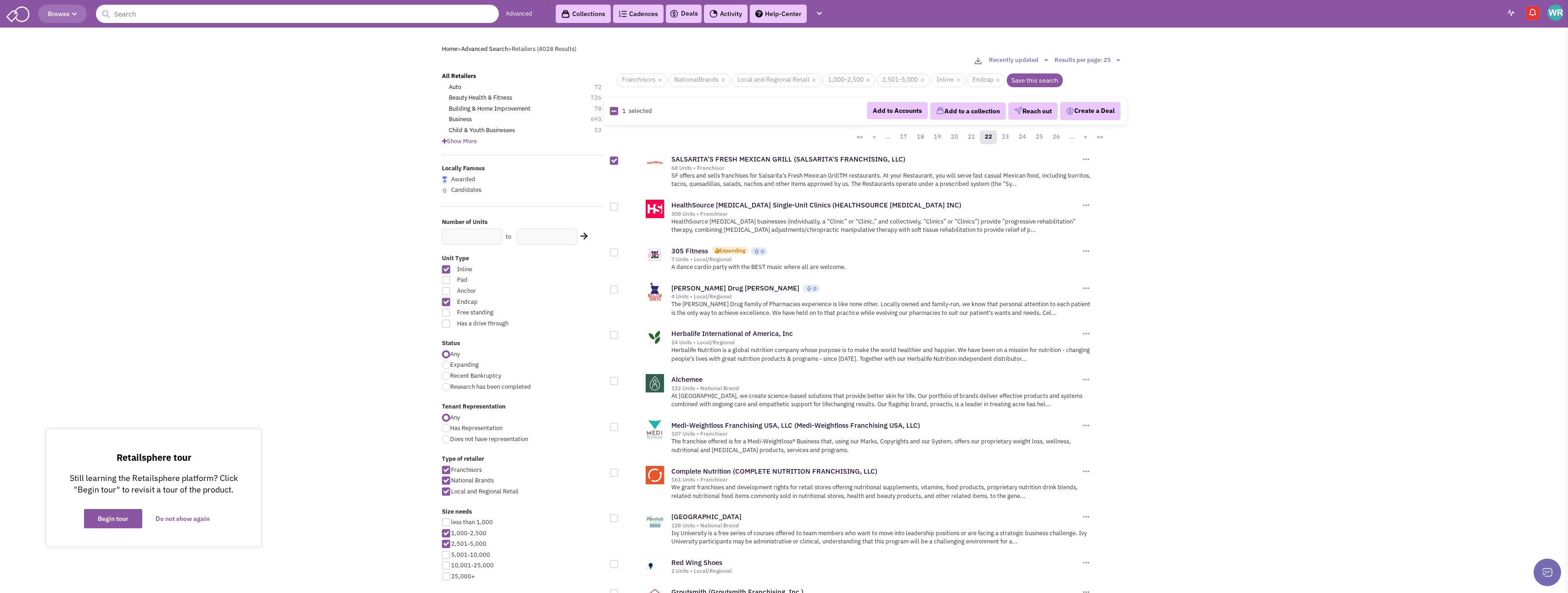
checkbox input "true"
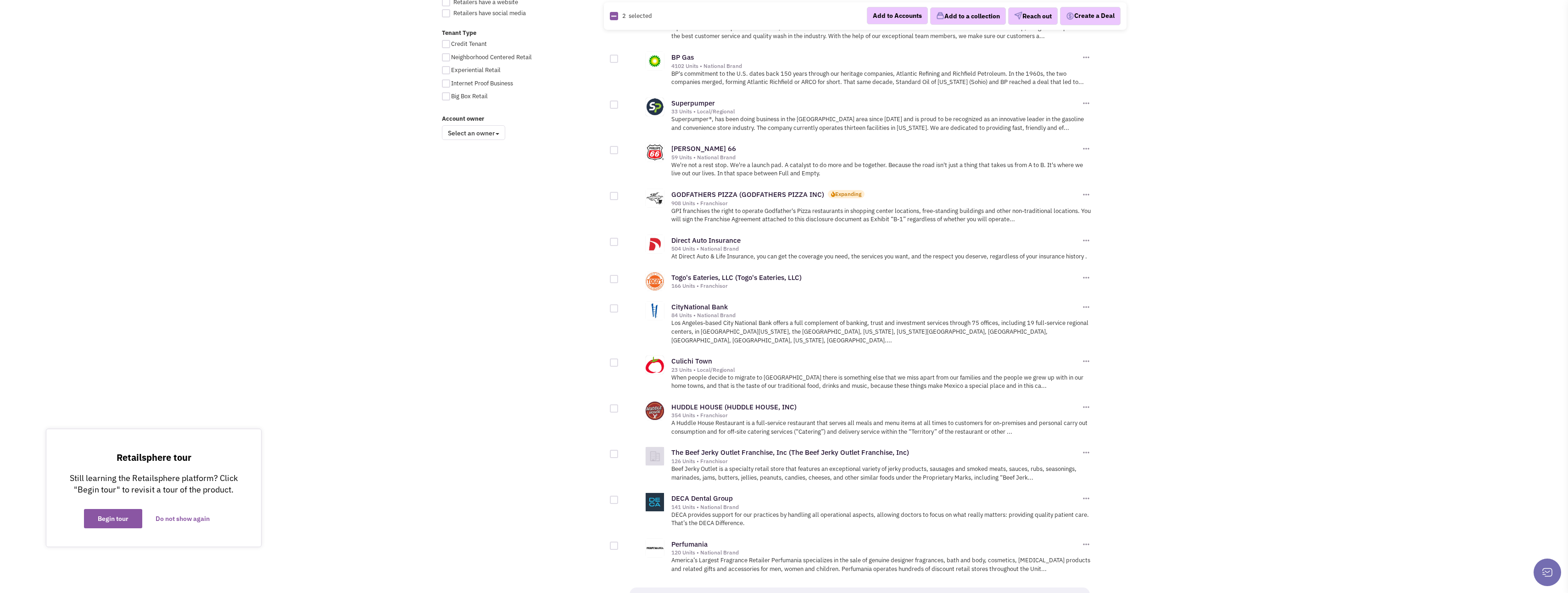
scroll to position [688, 0]
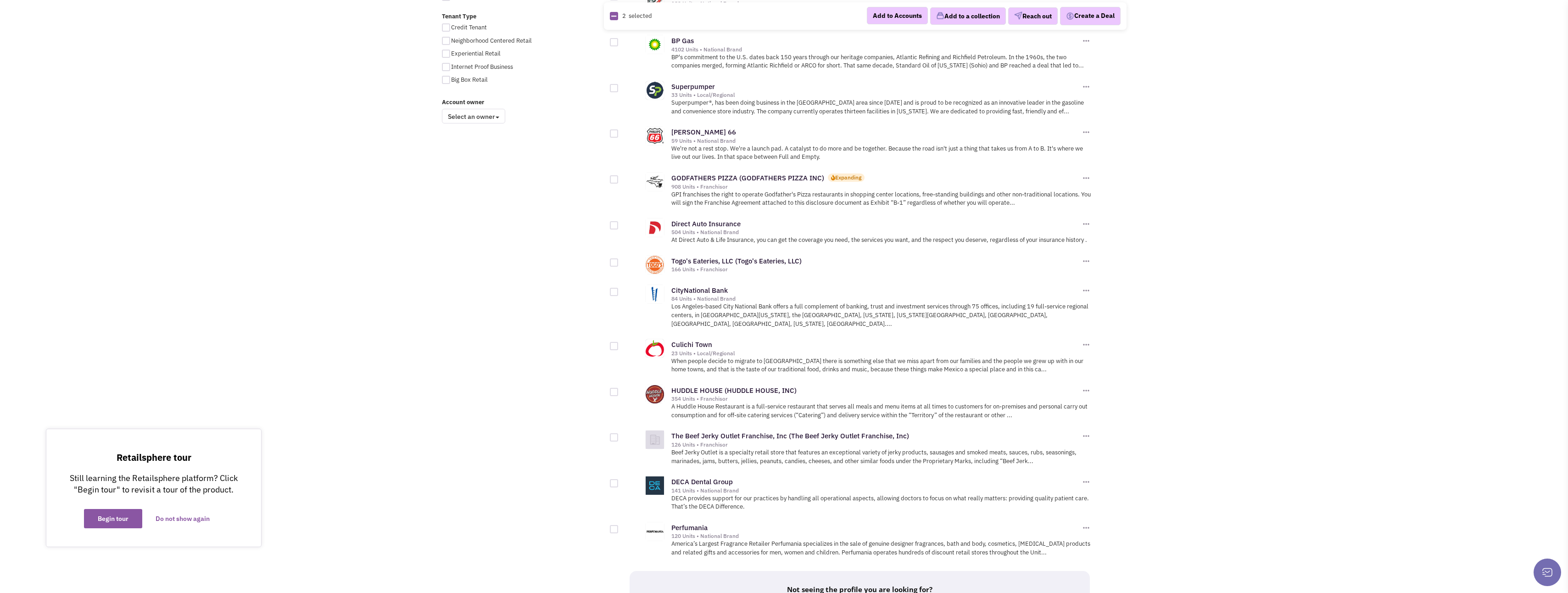
click at [614, 259] on div at bounding box center [615, 263] width 9 height 9
click at [619, 260] on input "checkbox" at bounding box center [622, 263] width 6 height 6
checkbox input "true"
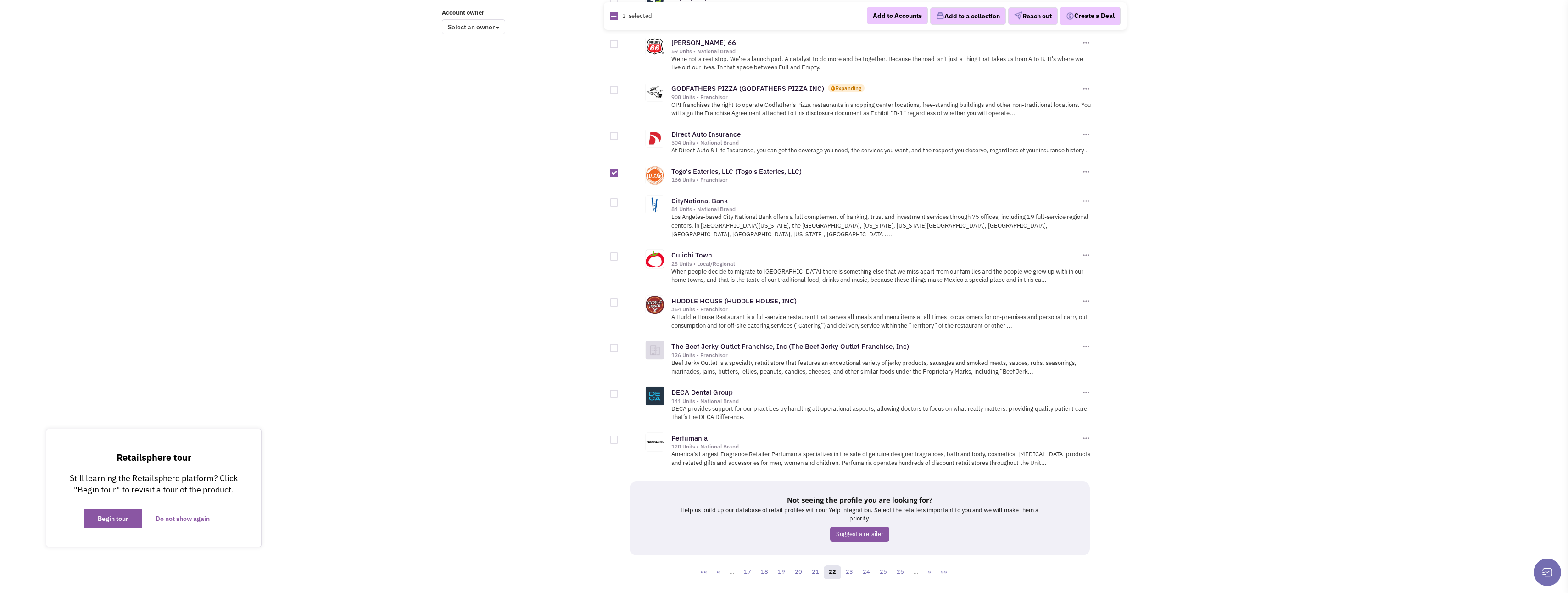
scroll to position [780, 0]
click at [615, 296] on div at bounding box center [615, 300] width 9 height 9
click at [619, 298] on input "checkbox" at bounding box center [622, 300] width 6 height 6
checkbox input "true"
click at [953, 16] on button "Add to a collection" at bounding box center [968, 16] width 76 height 18
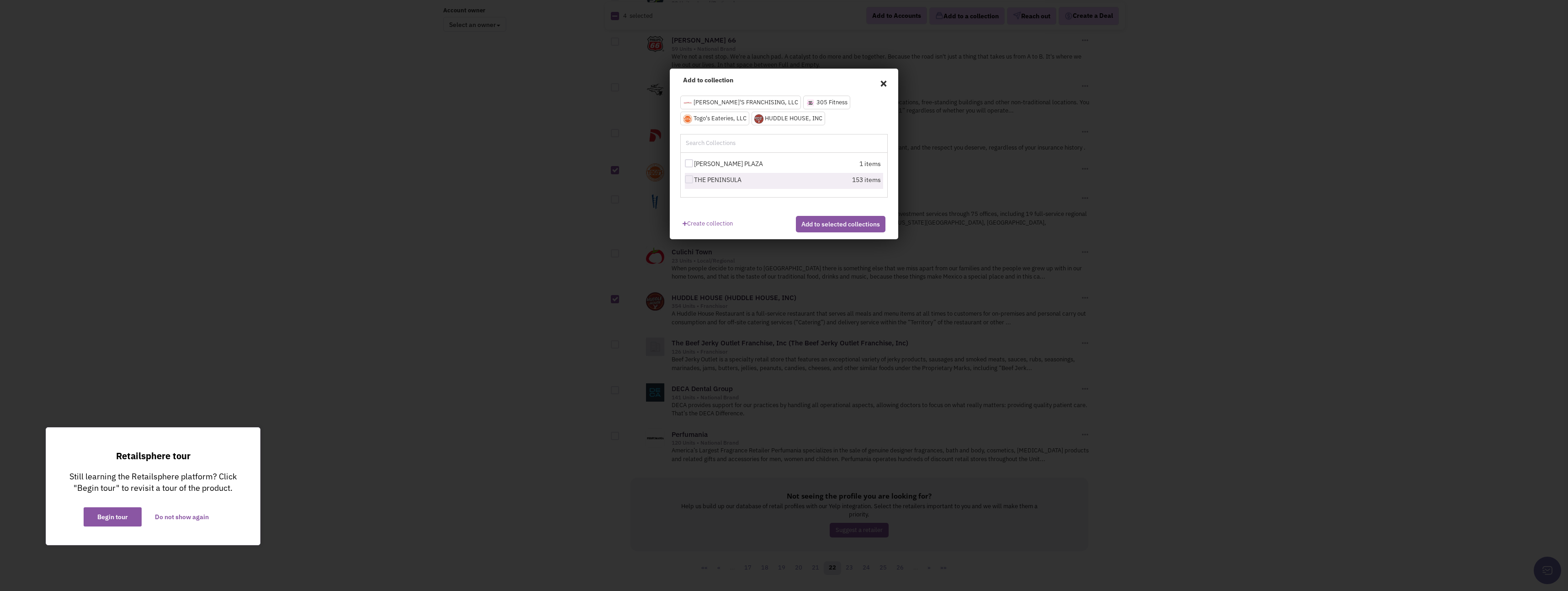
click at [689, 181] on div at bounding box center [689, 179] width 8 height 8
click at [694, 181] on input "THE PENINSULA" at bounding box center [697, 180] width 6 height 6
checkbox input "true"
click at [811, 227] on button "Add to selected collections" at bounding box center [840, 224] width 90 height 16
checkbox input "false"
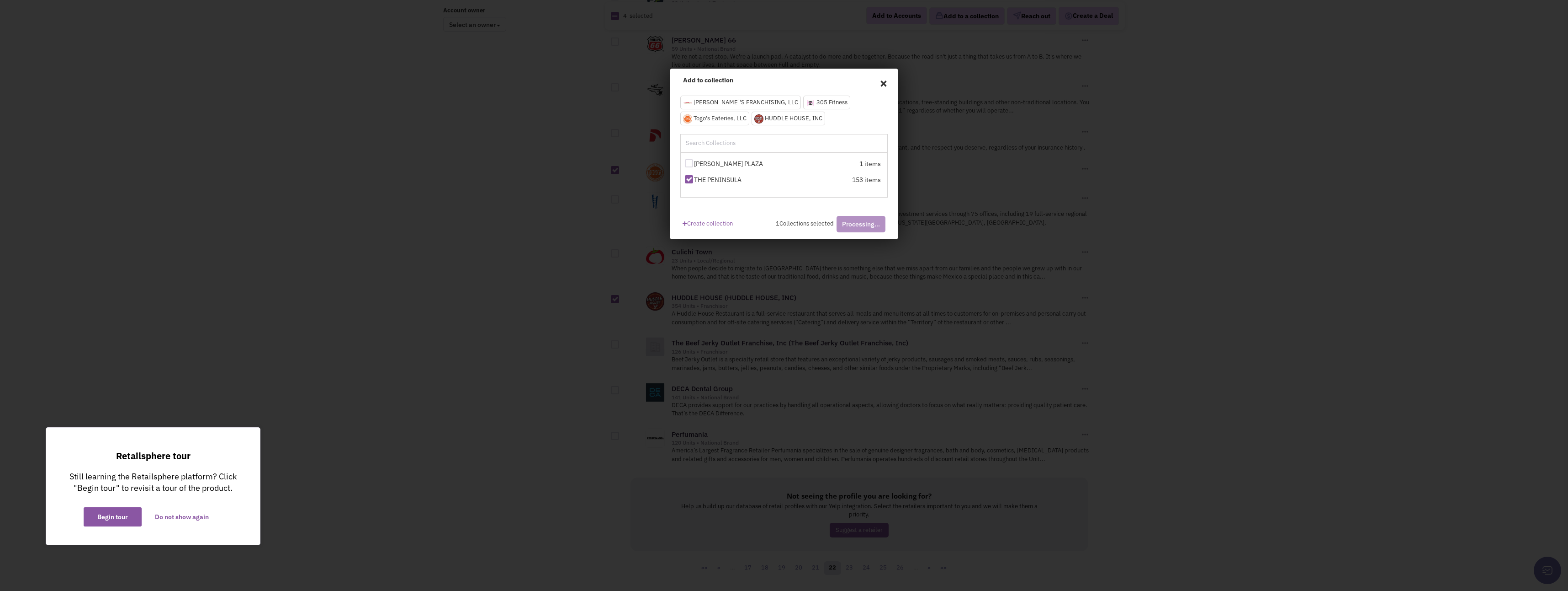
checkbox input "false"
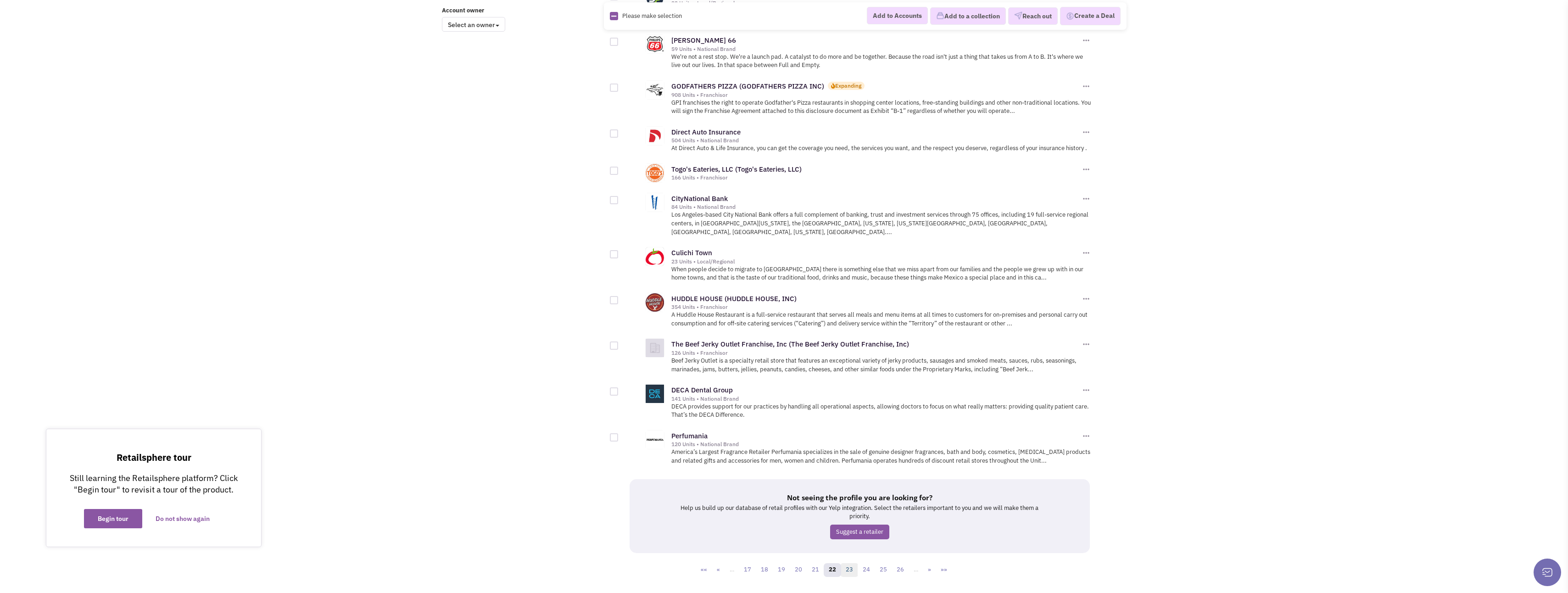
click at [853, 563] on link "23" at bounding box center [849, 569] width 18 height 13
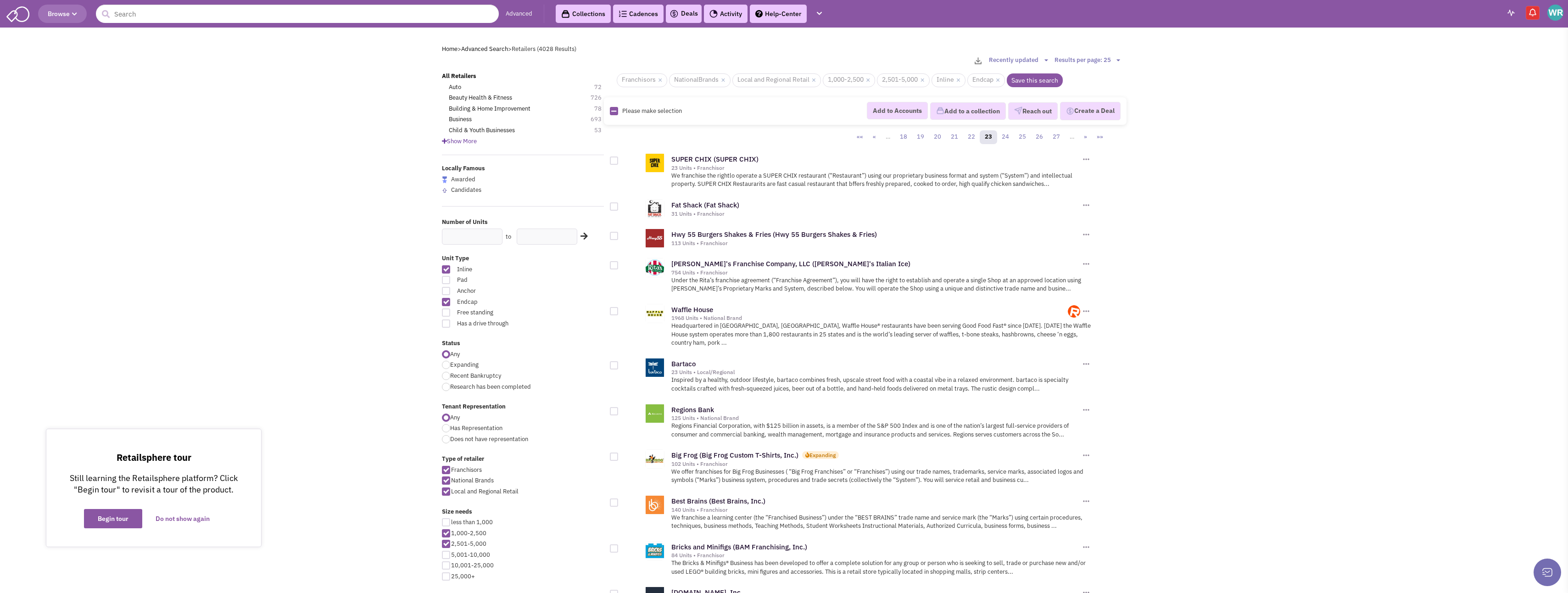
click at [615, 162] on div at bounding box center [615, 161] width 9 height 9
click at [619, 162] on input "checkbox" at bounding box center [622, 161] width 6 height 6
checkbox input "true"
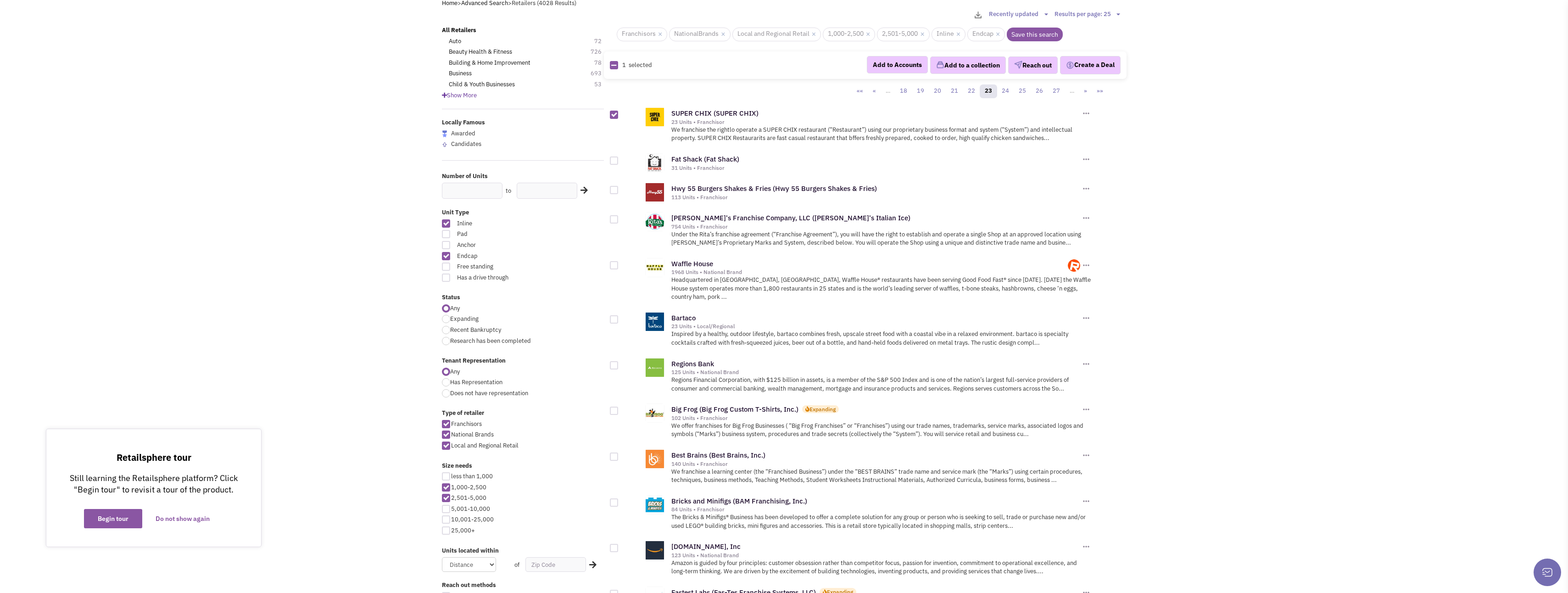
scroll to position [91, 0]
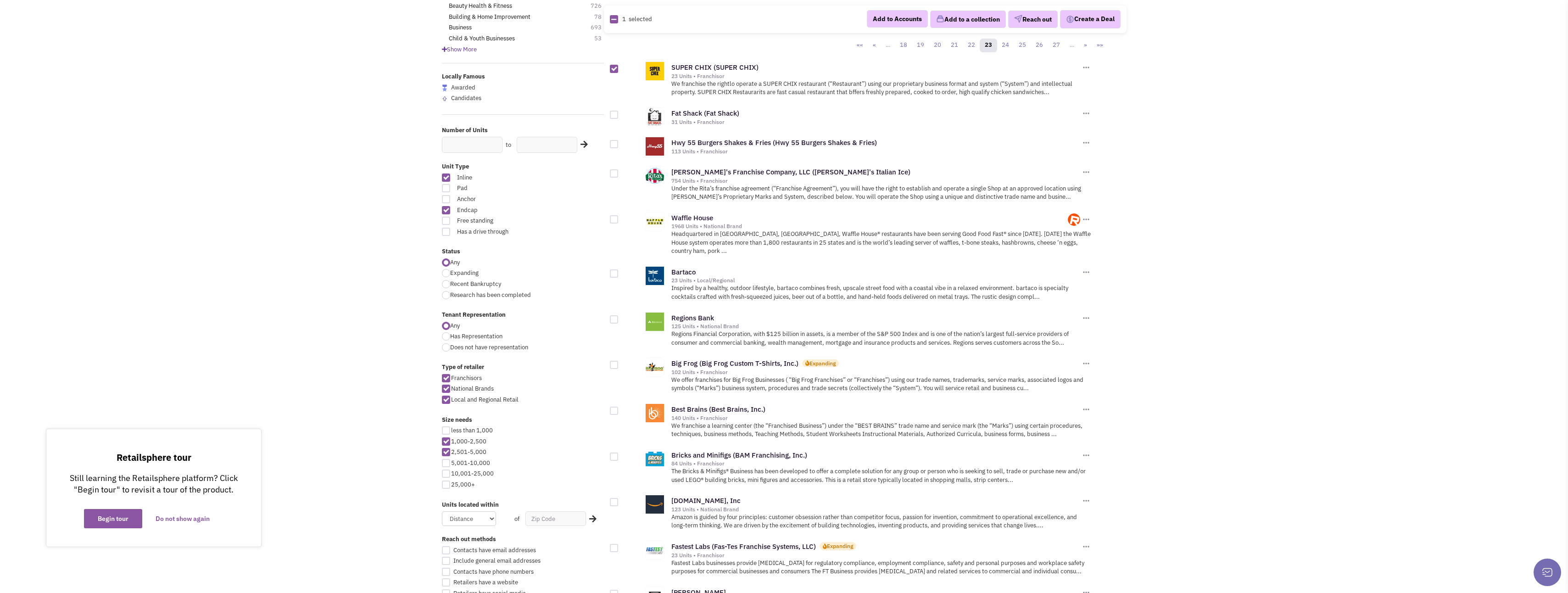
click at [615, 116] on div at bounding box center [615, 115] width 9 height 9
click at [619, 116] on input "checkbox" at bounding box center [622, 115] width 6 height 6
checkbox input "true"
click at [612, 175] on div at bounding box center [615, 174] width 9 height 9
click at [619, 175] on input "checkbox" at bounding box center [622, 174] width 6 height 6
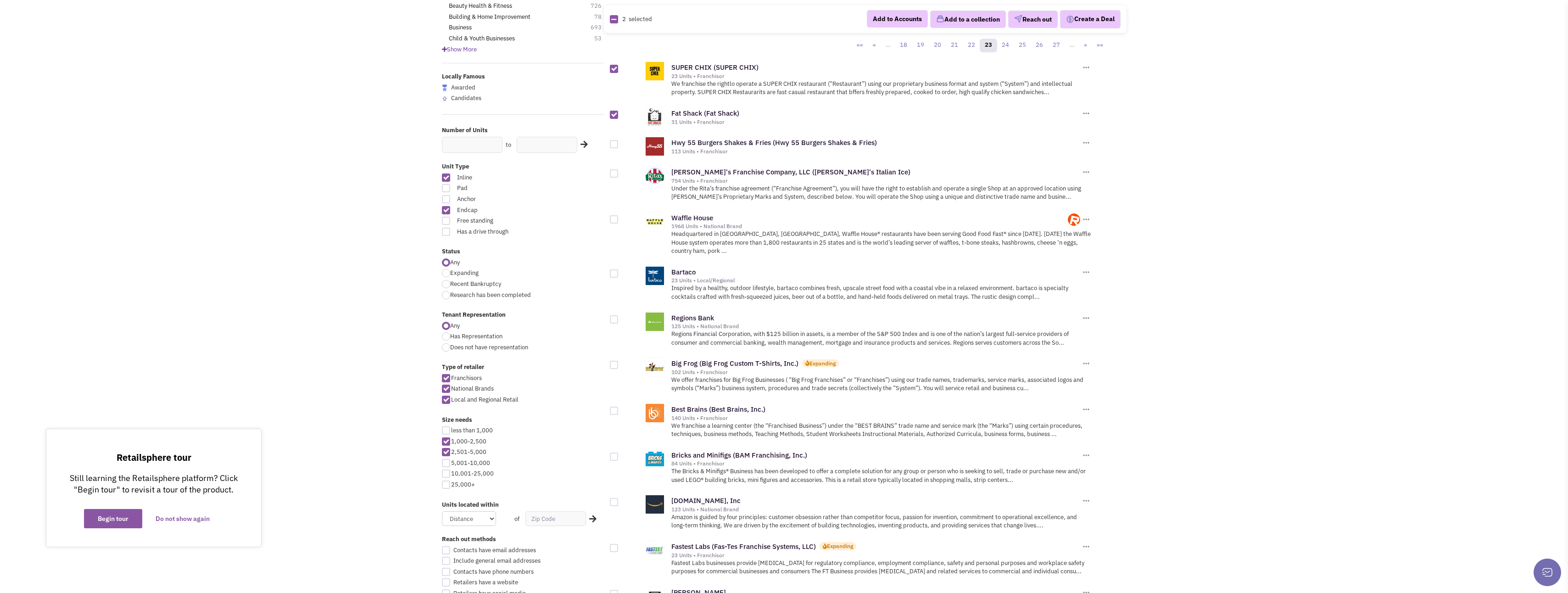
checkbox input "true"
click at [614, 142] on div at bounding box center [615, 144] width 9 height 9
click at [619, 142] on input "checkbox" at bounding box center [622, 145] width 6 height 6
checkbox input "true"
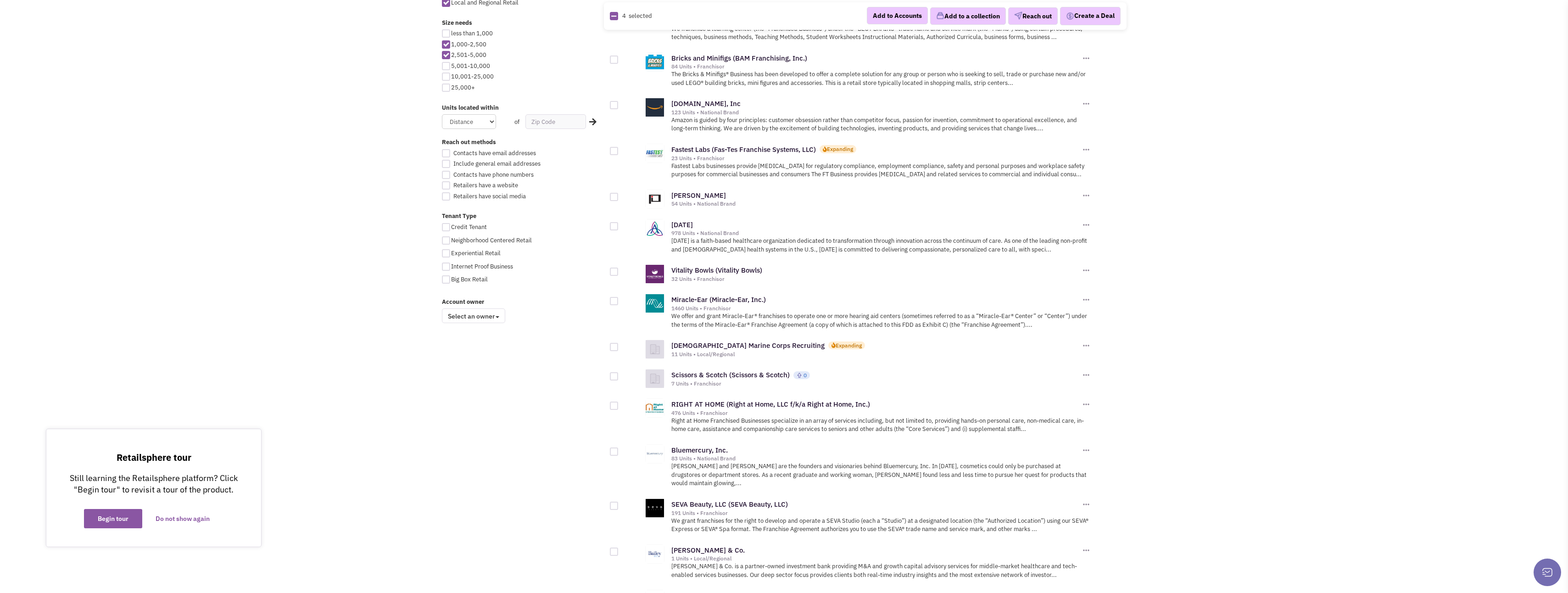
scroll to position [504, 0]
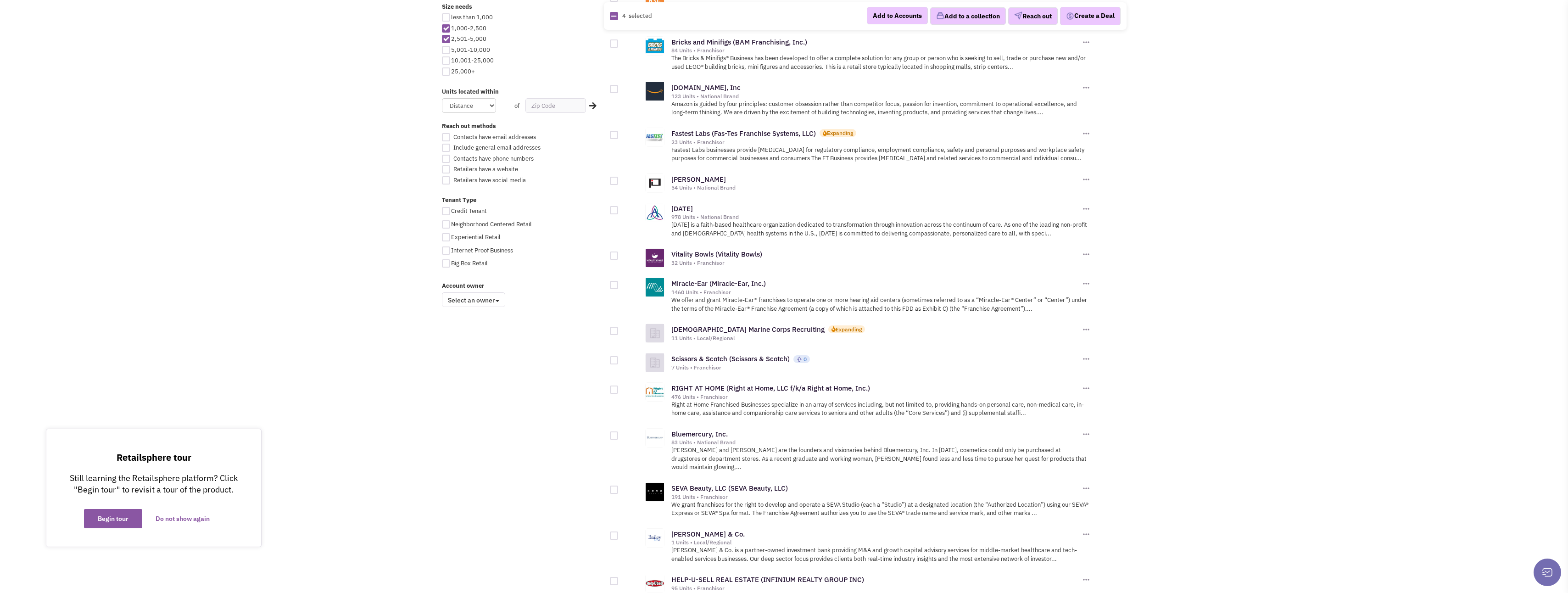
click at [610, 252] on div at bounding box center [615, 256] width 9 height 9
click at [619, 253] on input "checkbox" at bounding box center [622, 256] width 6 height 6
checkbox input "true"
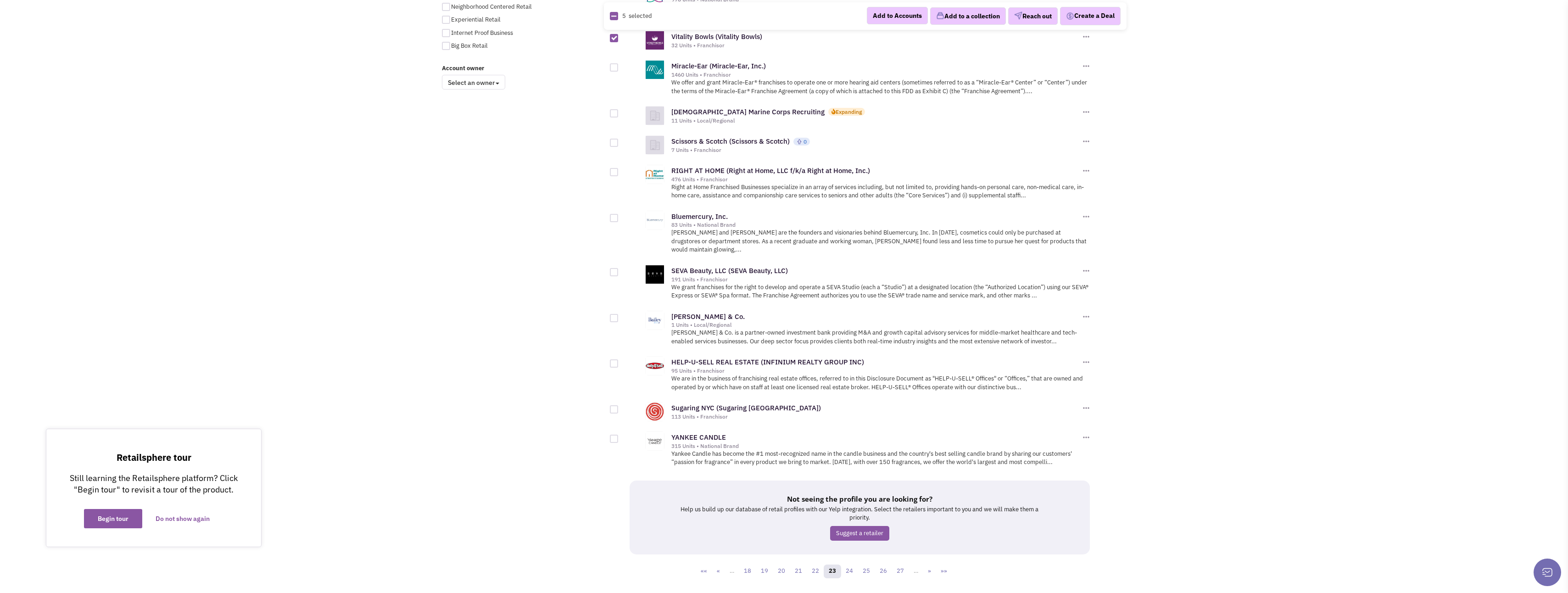
scroll to position [732, 0]
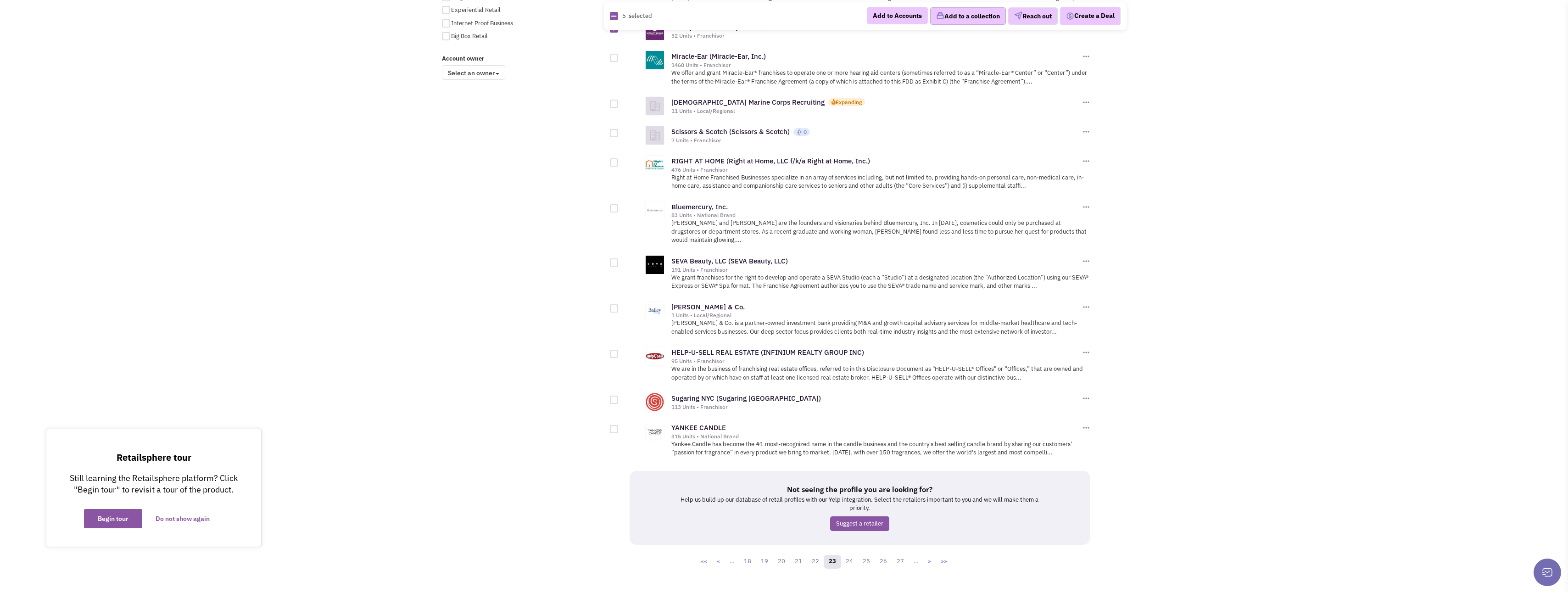
click at [970, 14] on button "Add to a collection" at bounding box center [968, 16] width 76 height 18
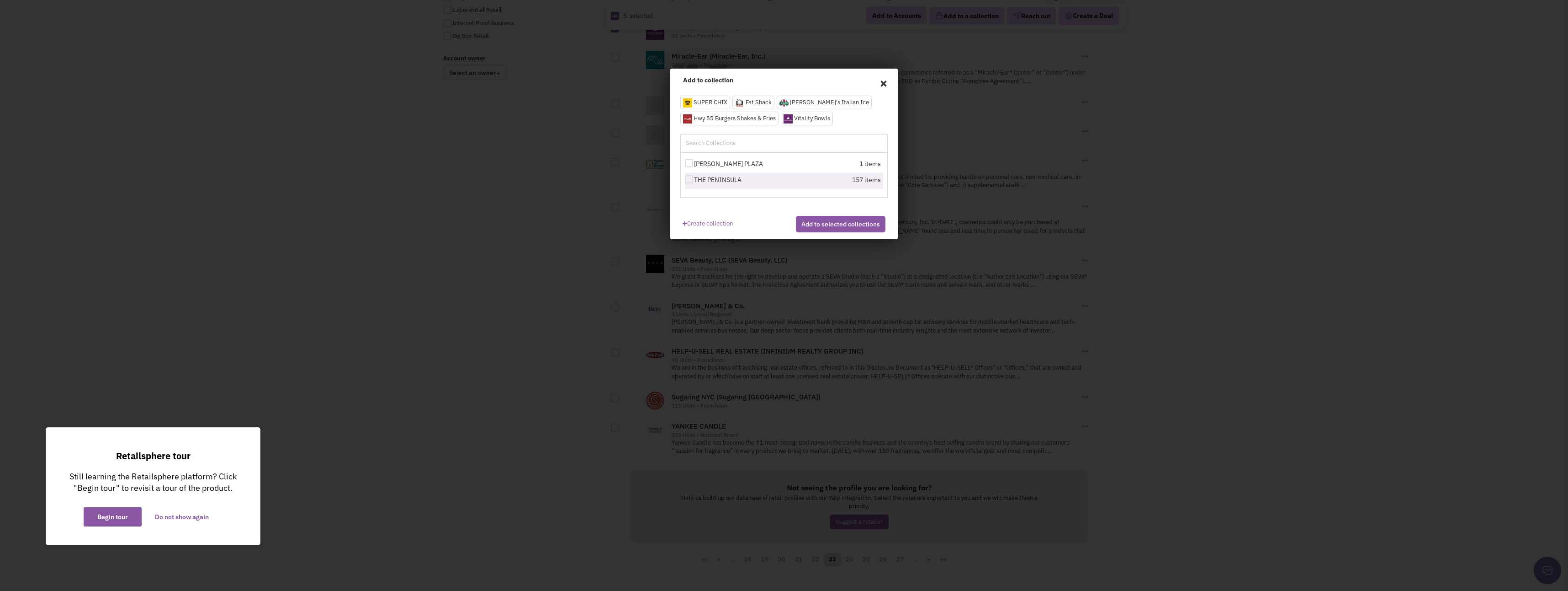
click at [690, 179] on div at bounding box center [689, 179] width 8 height 8
click at [694, 179] on input "THE PENINSULA" at bounding box center [697, 180] width 6 height 6
checkbox input "true"
click at [829, 230] on button "Add to selected collections" at bounding box center [840, 224] width 90 height 16
checkbox input "false"
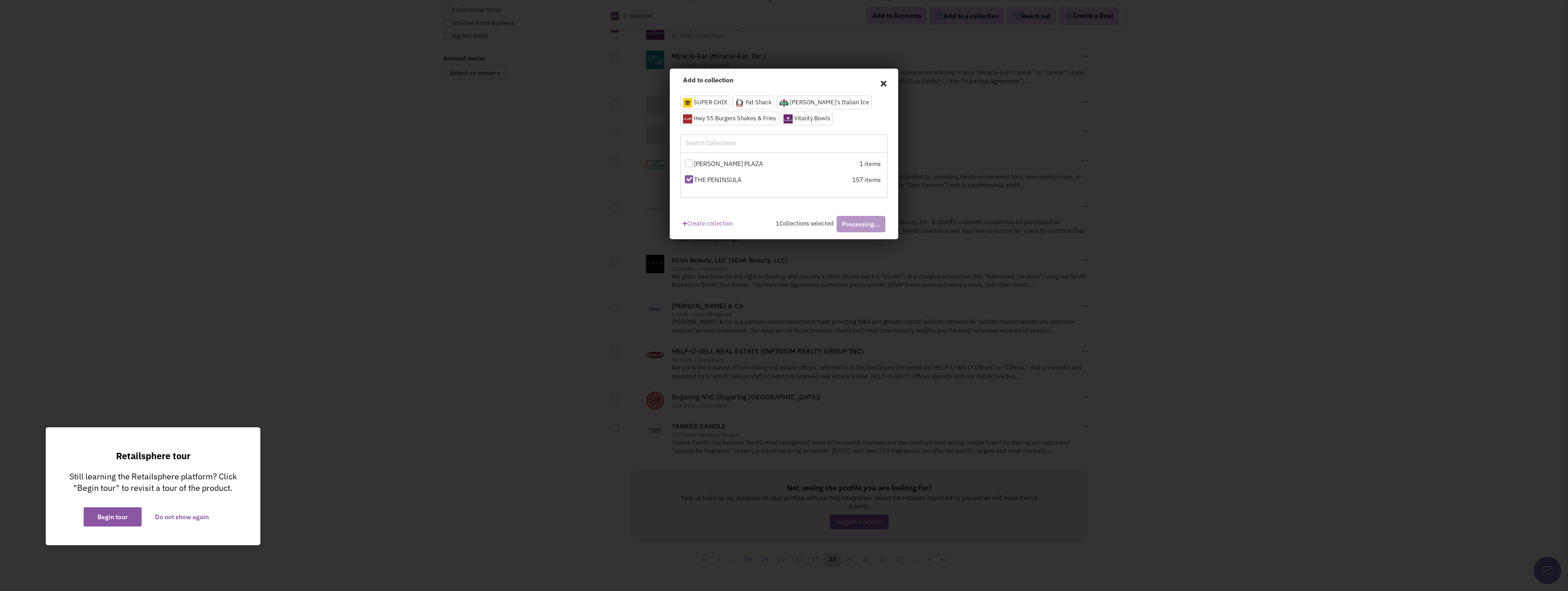
checkbox input "false"
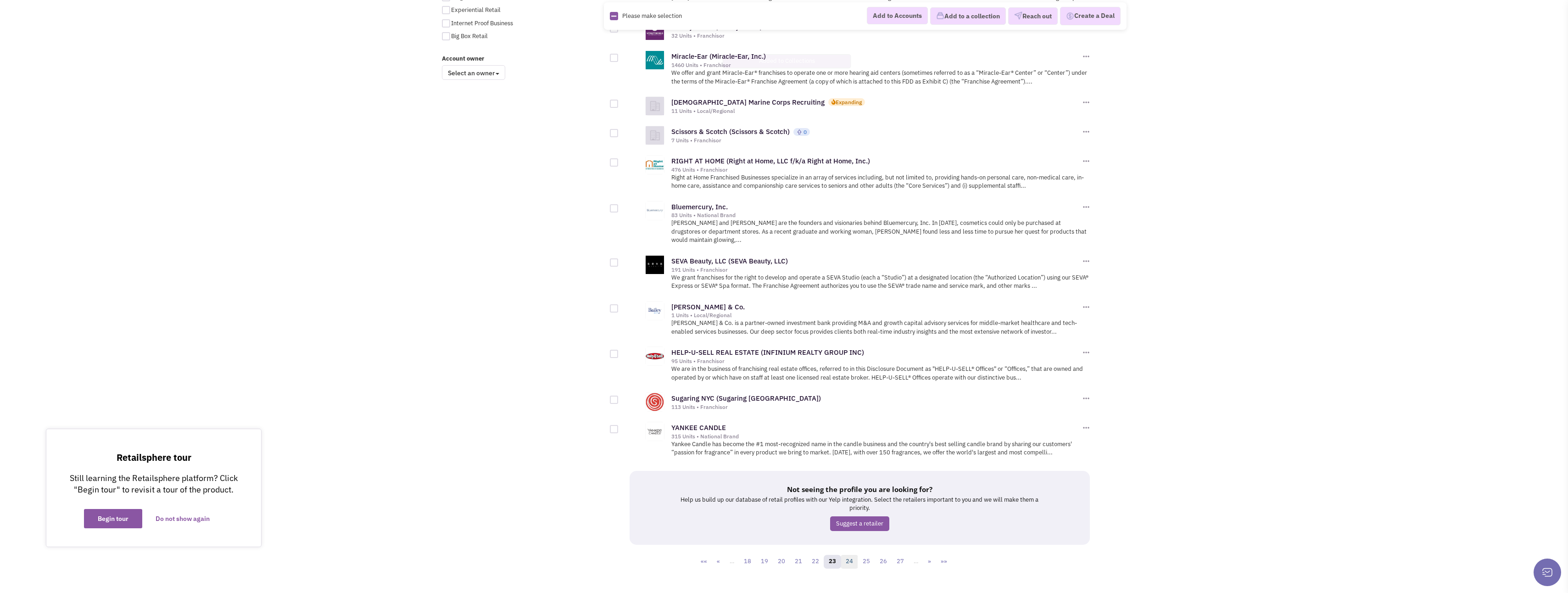
click at [853, 555] on link "24" at bounding box center [849, 561] width 18 height 13
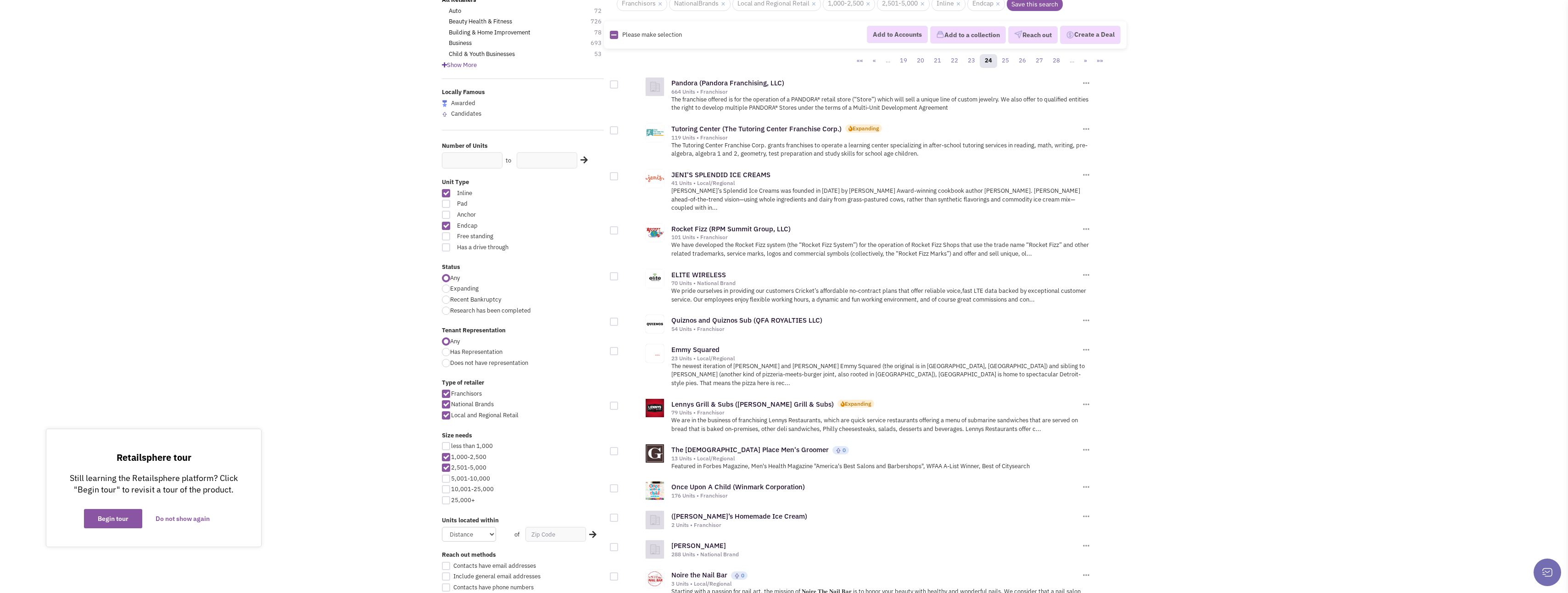
scroll to position [91, 0]
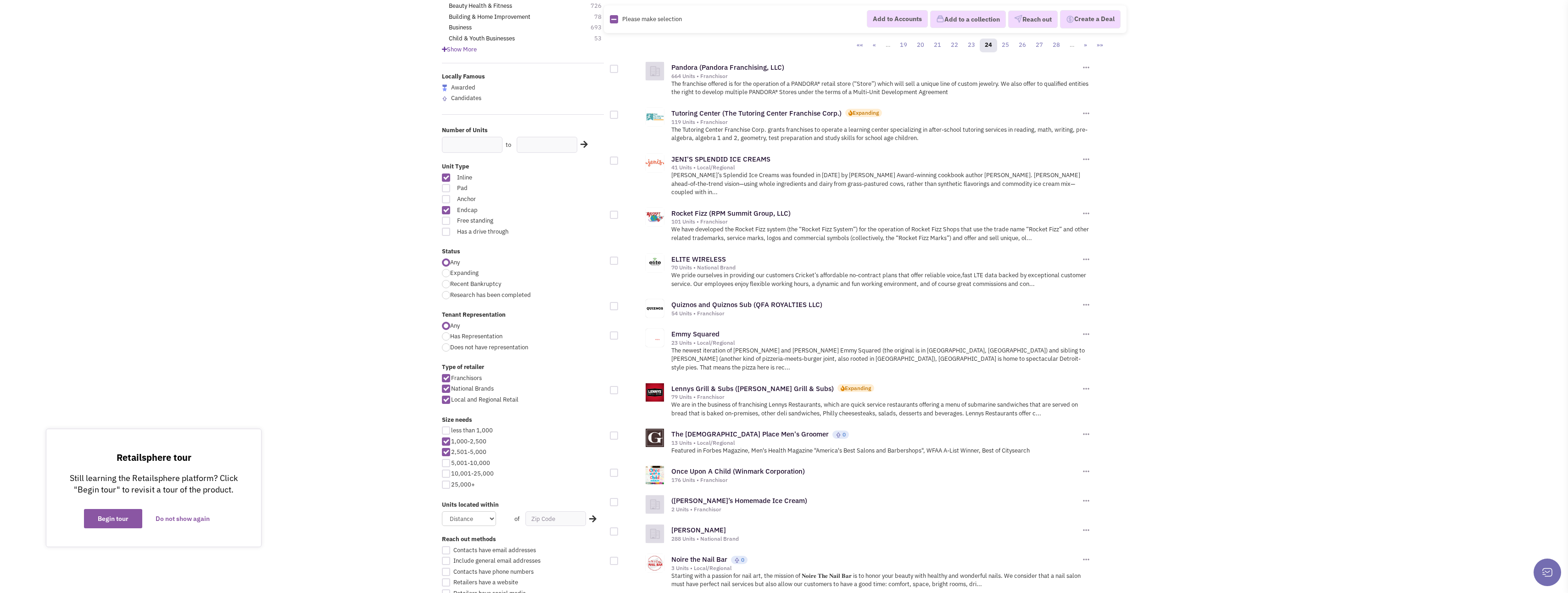
click at [617, 162] on div at bounding box center [615, 161] width 9 height 9
click at [619, 162] on input "checkbox" at bounding box center [622, 161] width 6 height 6
checkbox input "true"
click at [615, 210] on div at bounding box center [615, 215] width 9 height 9
click at [619, 213] on input "checkbox" at bounding box center [622, 215] width 6 height 6
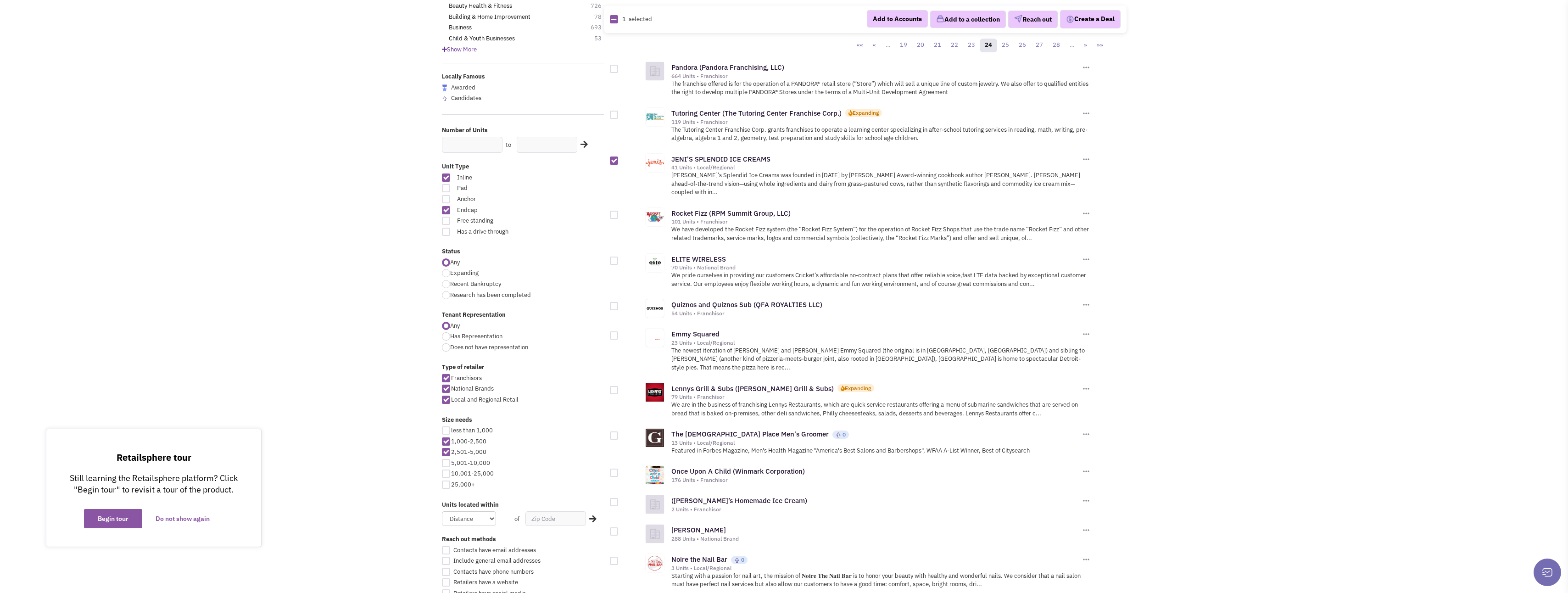
checkbox input "true"
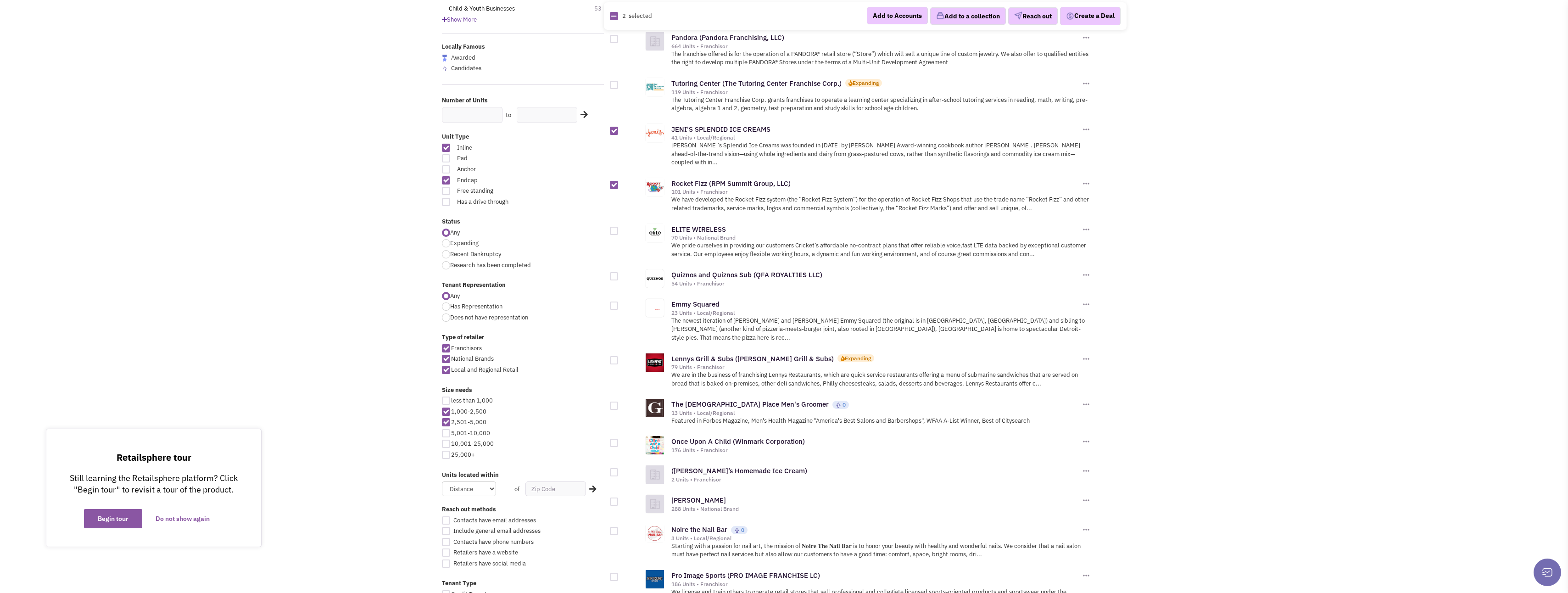
scroll to position [183, 0]
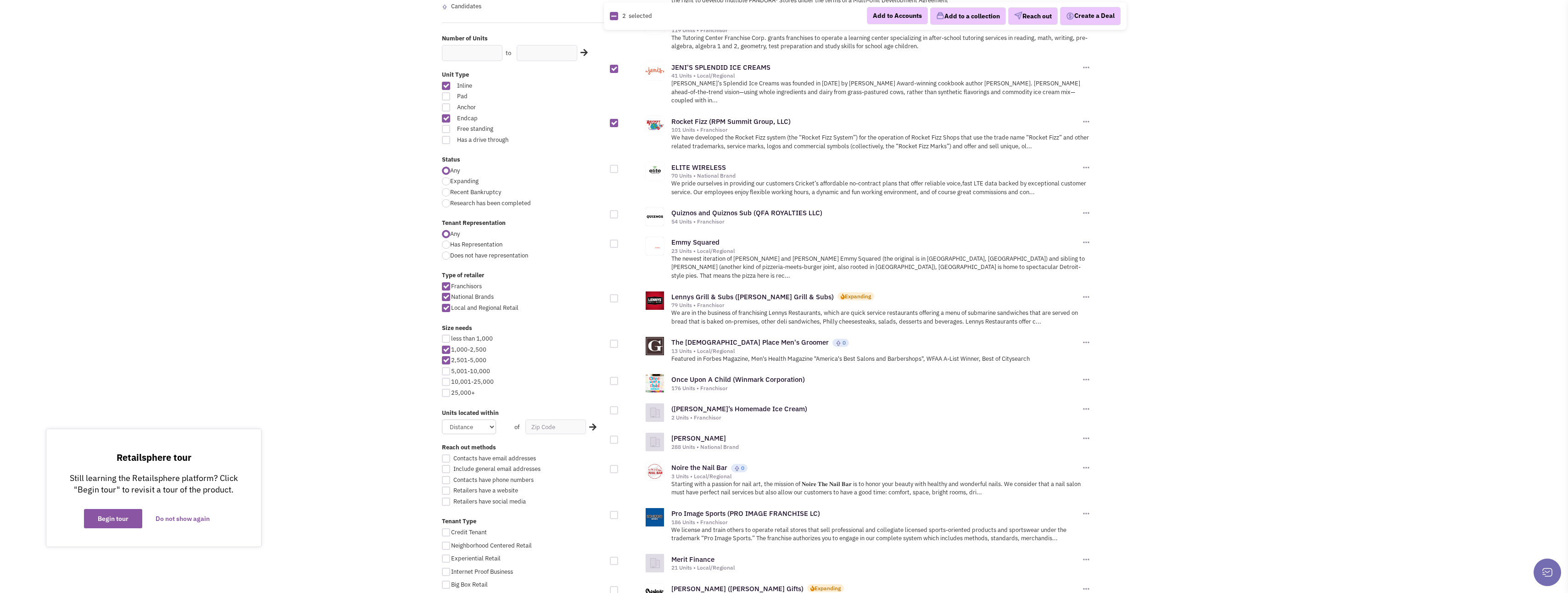
click at [612, 210] on div at bounding box center [615, 215] width 9 height 9
click at [619, 212] on input "checkbox" at bounding box center [622, 215] width 6 height 6
checkbox input "true"
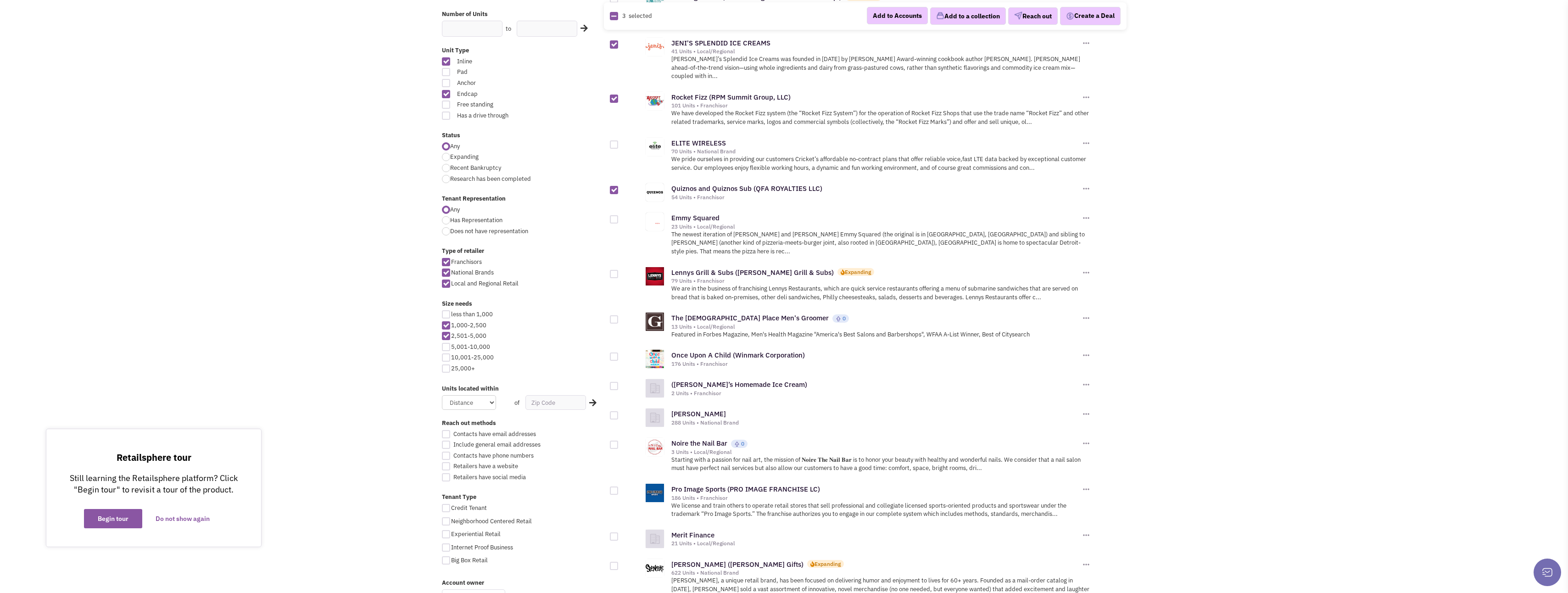
scroll to position [275, 0]
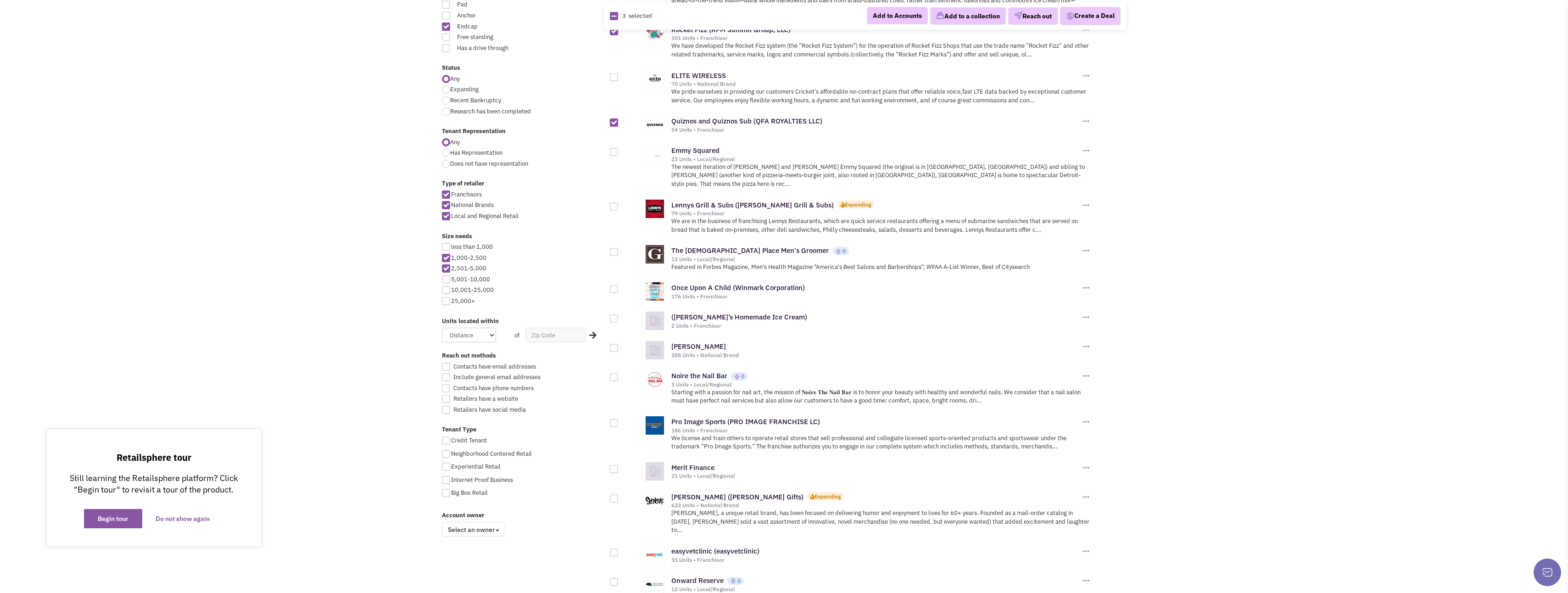
click at [615, 203] on div at bounding box center [615, 207] width 9 height 9
click at [619, 204] on input "checkbox" at bounding box center [622, 207] width 6 height 6
checkbox input "true"
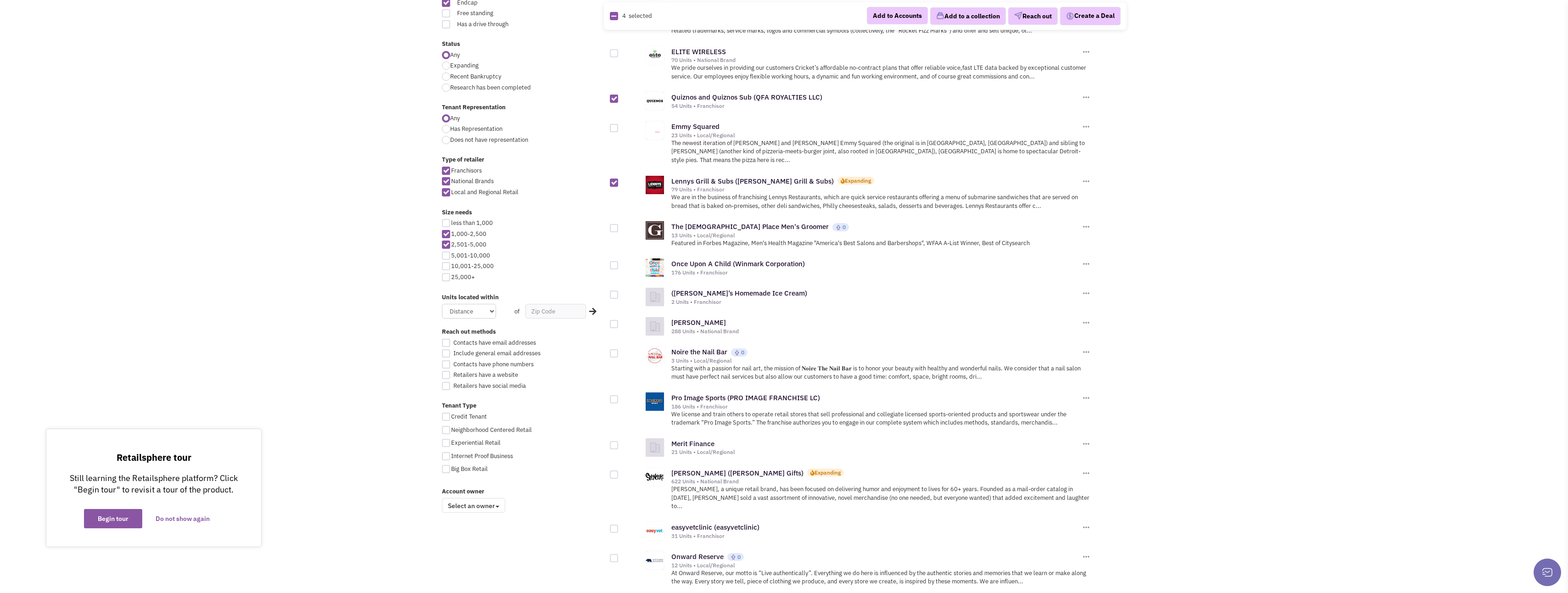
scroll to position [321, 0]
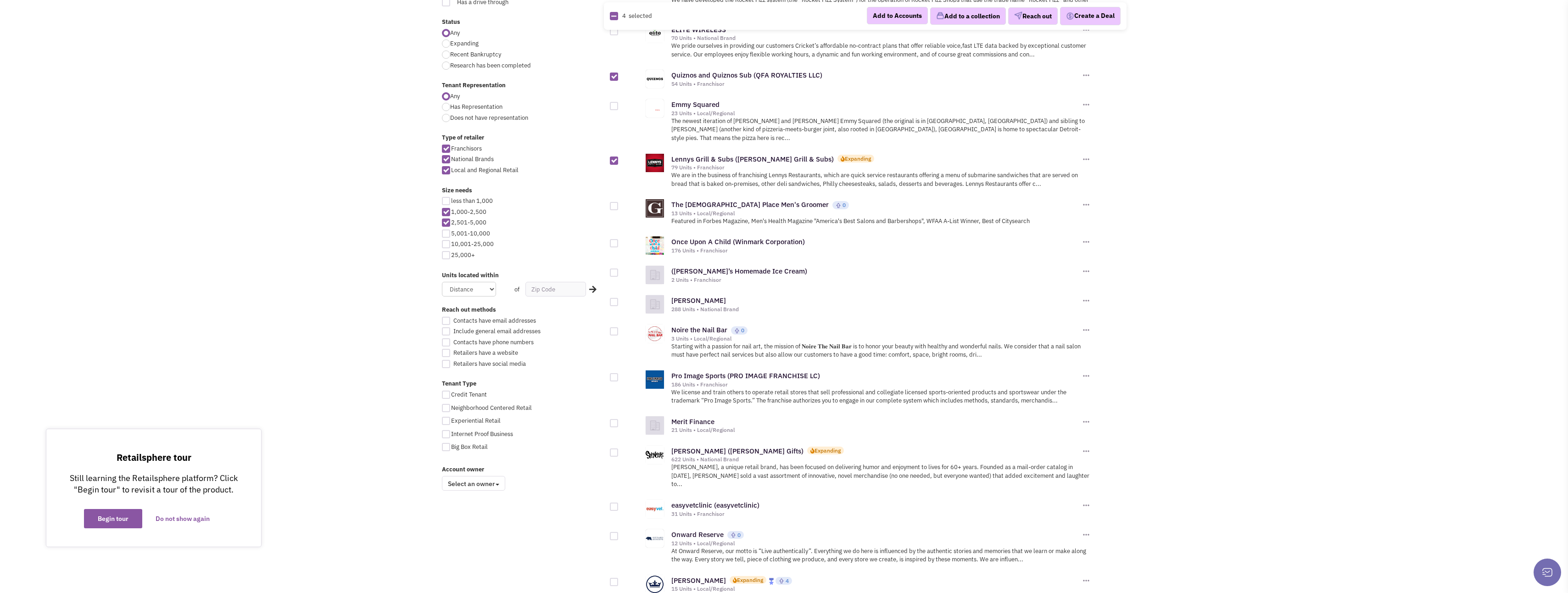
click at [615, 202] on div at bounding box center [615, 206] width 9 height 9
click at [619, 203] on input "checkbox" at bounding box center [622, 206] width 6 height 6
checkbox input "true"
click at [614, 269] on div at bounding box center [615, 273] width 9 height 9
click at [619, 270] on input "checkbox" at bounding box center [622, 273] width 6 height 6
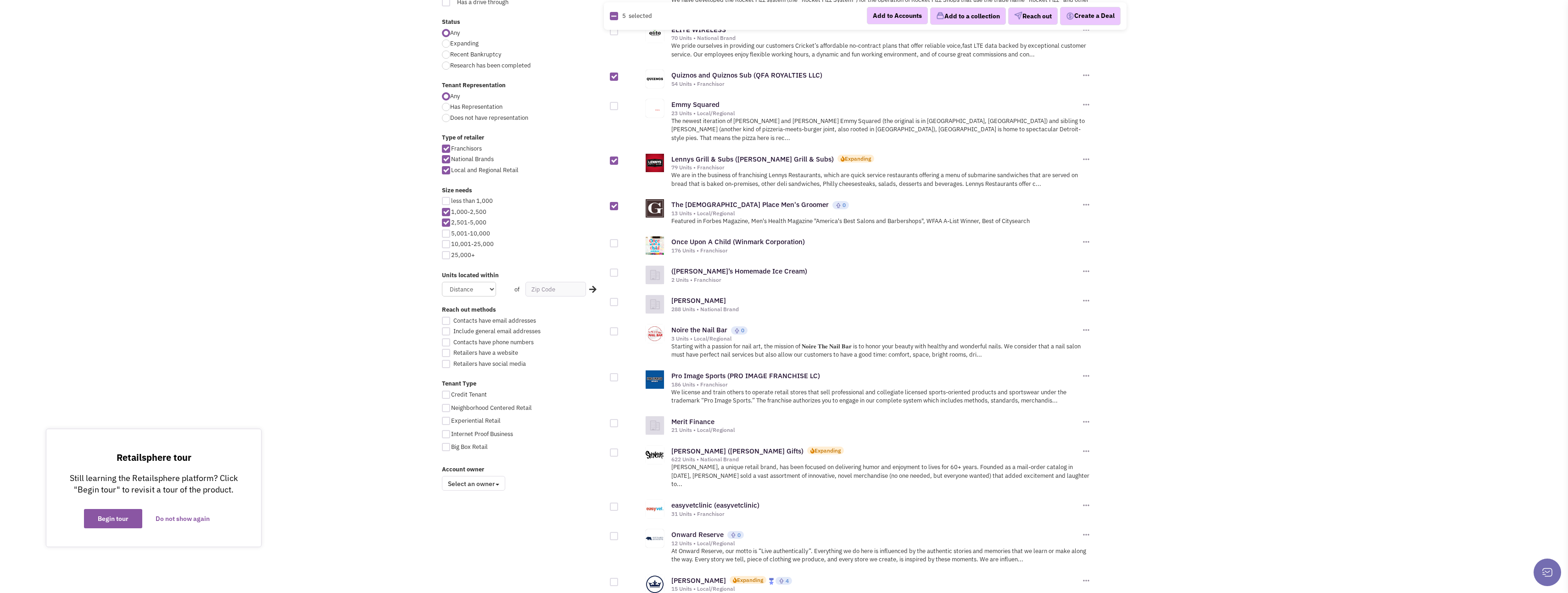
checkbox input "true"
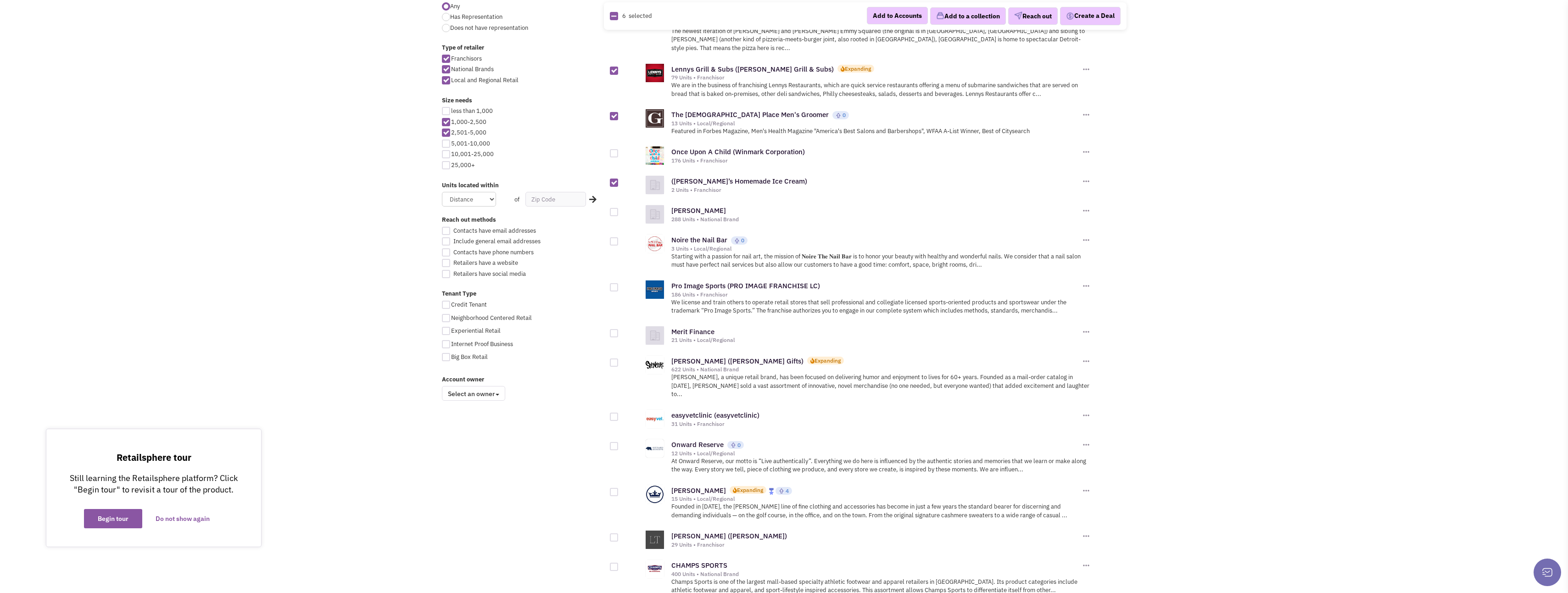
scroll to position [413, 0]
click at [614, 235] on div at bounding box center [615, 239] width 9 height 9
click at [619, 237] on input "checkbox" at bounding box center [622, 240] width 6 height 6
checkbox input "true"
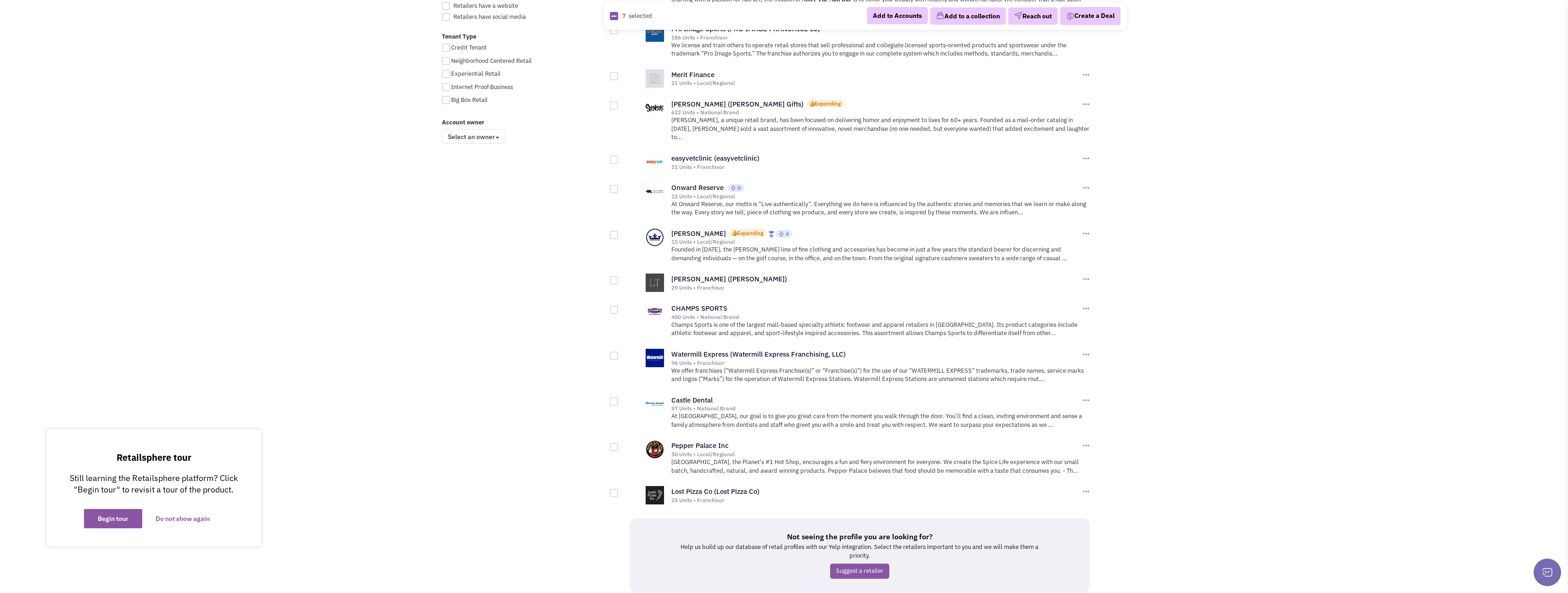
scroll to position [688, 0]
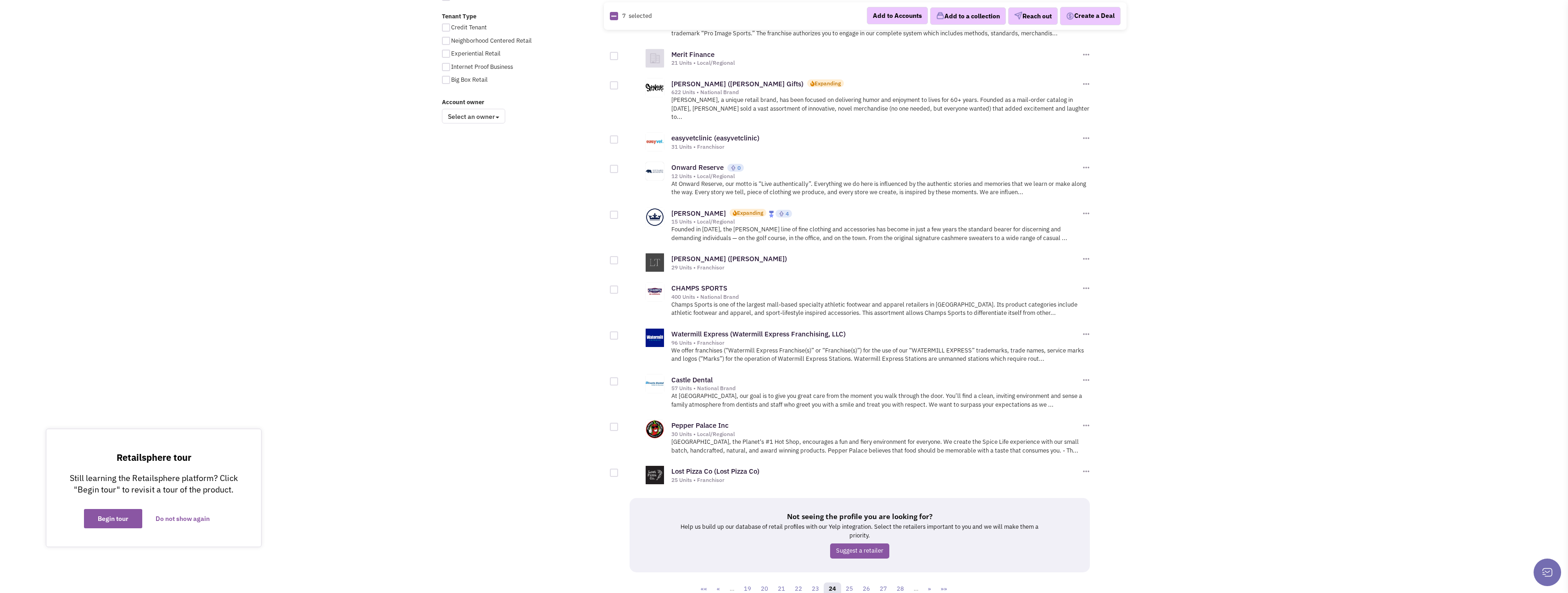
click at [615, 286] on div at bounding box center [615, 290] width 9 height 9
click at [619, 287] on input "checkbox" at bounding box center [622, 290] width 6 height 6
checkbox input "true"
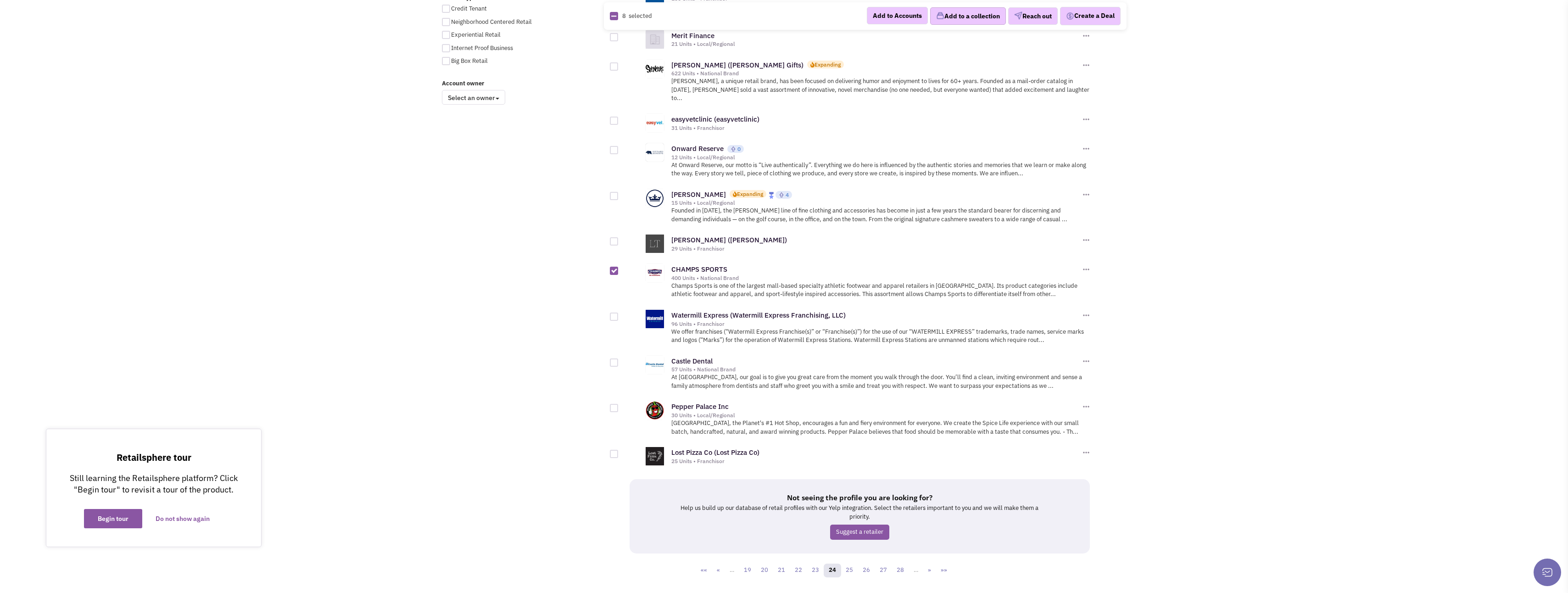
click at [951, 18] on button "Add to a collection" at bounding box center [968, 16] width 76 height 18
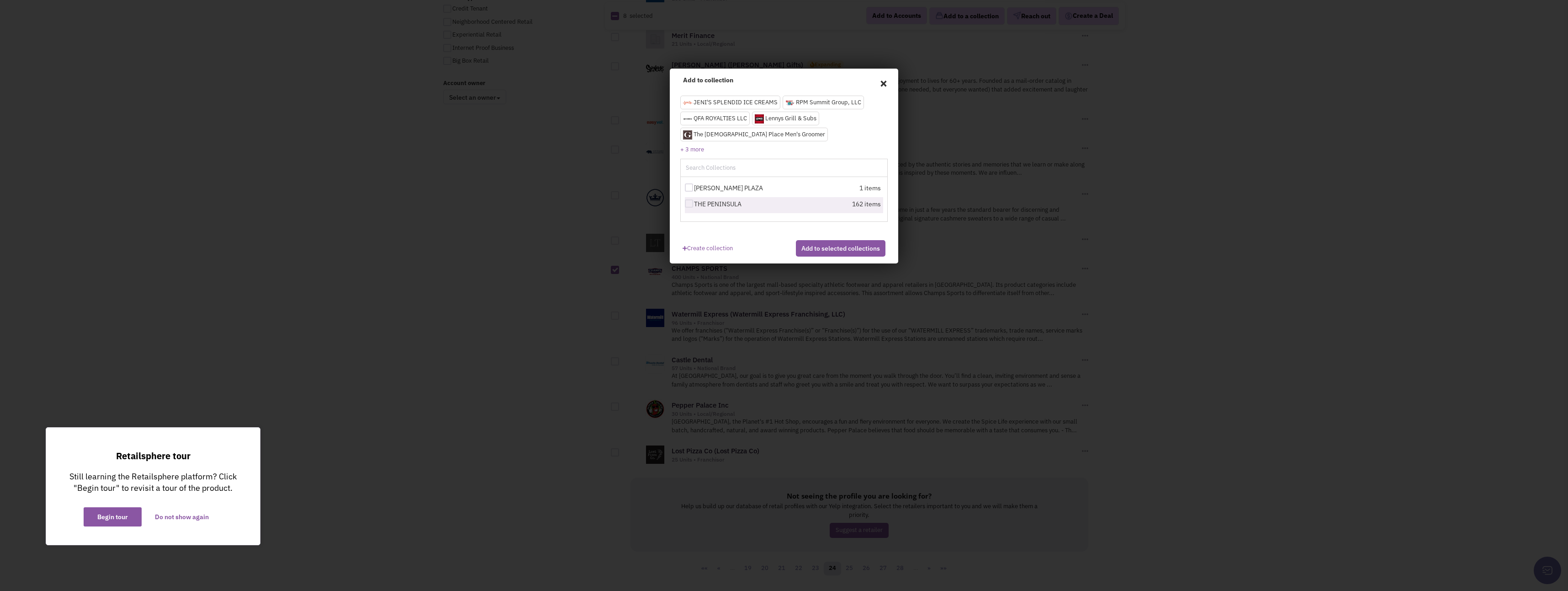
click at [687, 205] on div at bounding box center [689, 203] width 8 height 8
click at [694, 205] on input "THE PENINSULA" at bounding box center [697, 204] width 6 height 6
checkbox input "true"
click at [814, 256] on button "Add to selected collections" at bounding box center [840, 248] width 90 height 16
checkbox input "false"
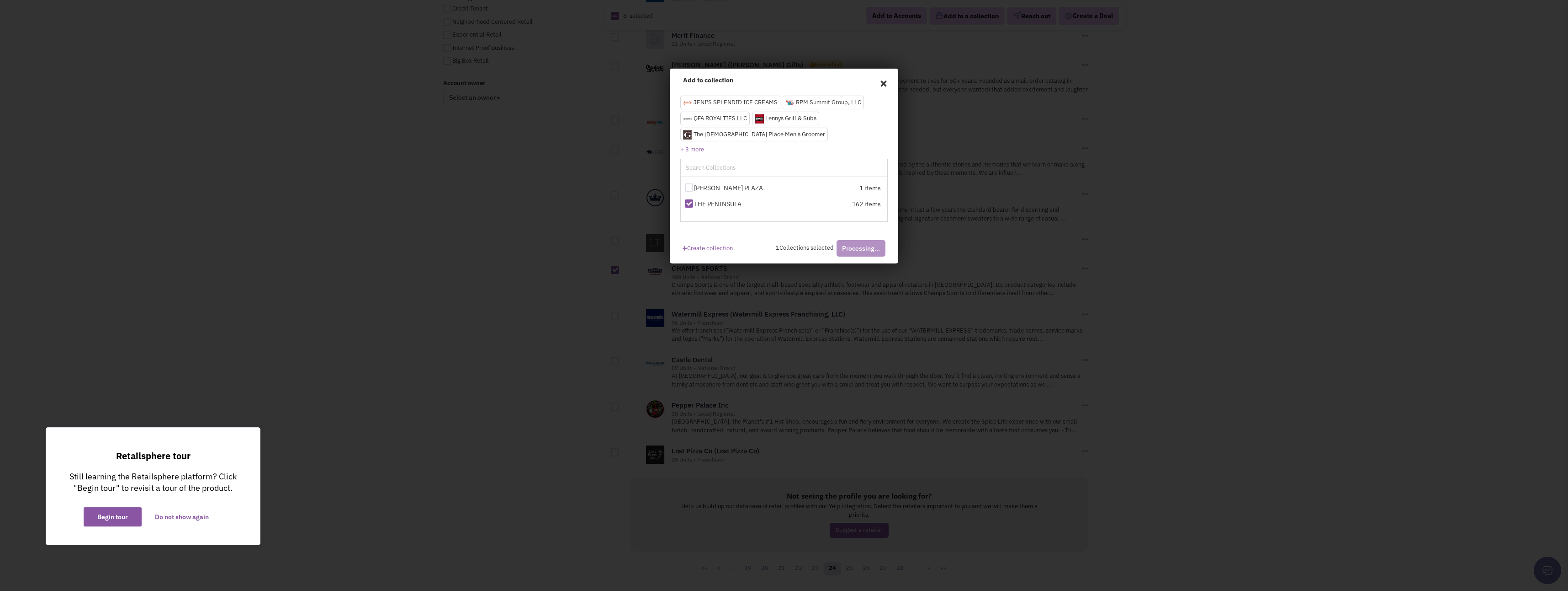
checkbox input "false"
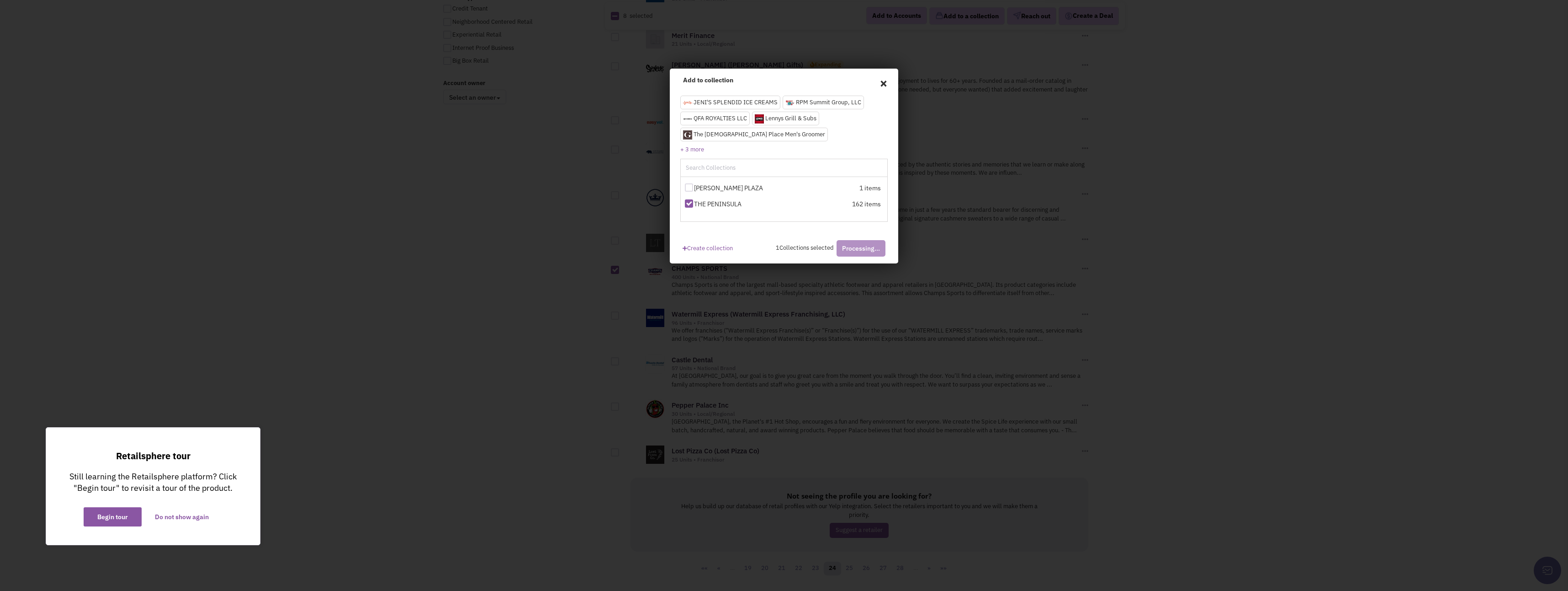
checkbox input "false"
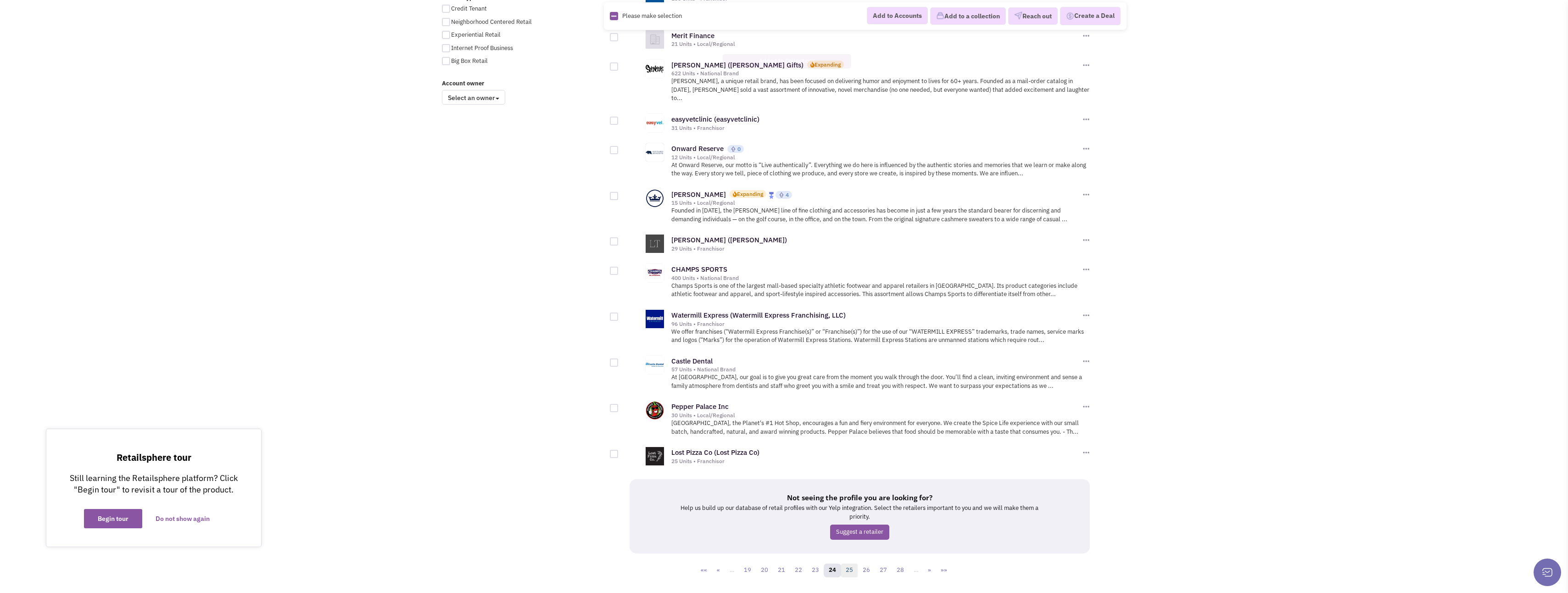
click at [853, 563] on link "25" at bounding box center [849, 570] width 18 height 13
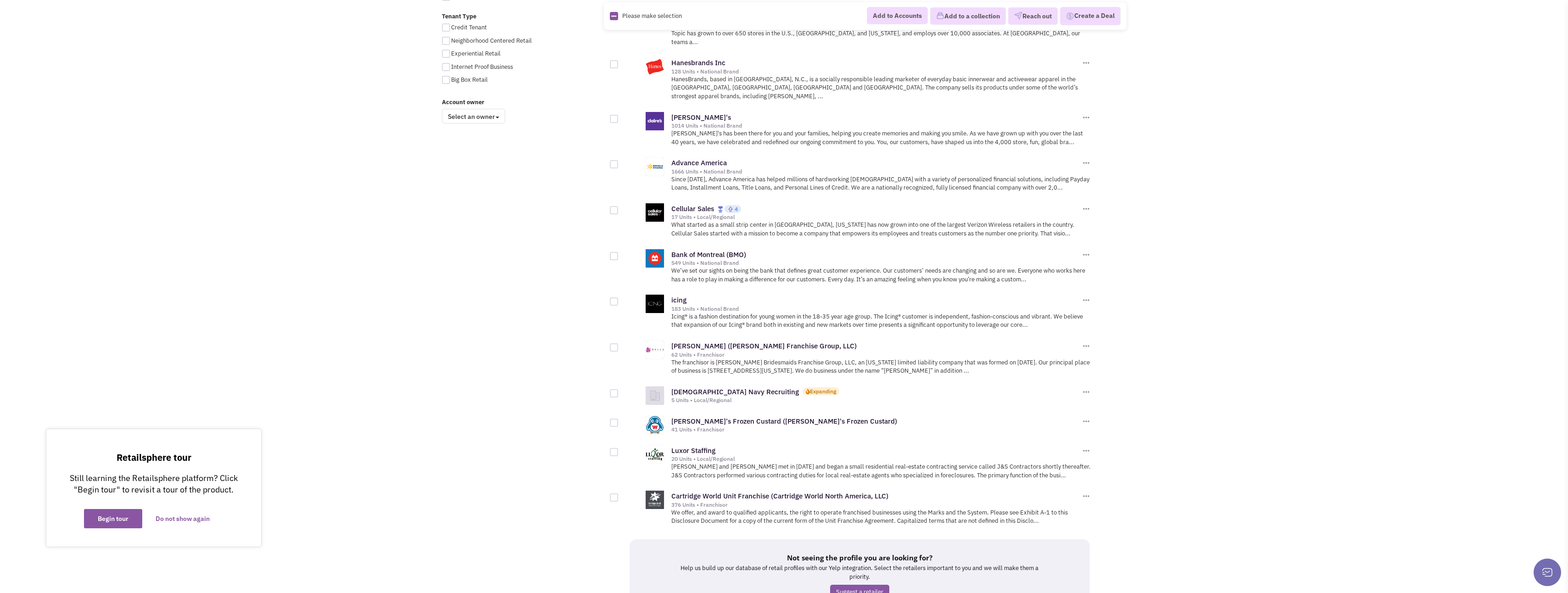
scroll to position [734, 0]
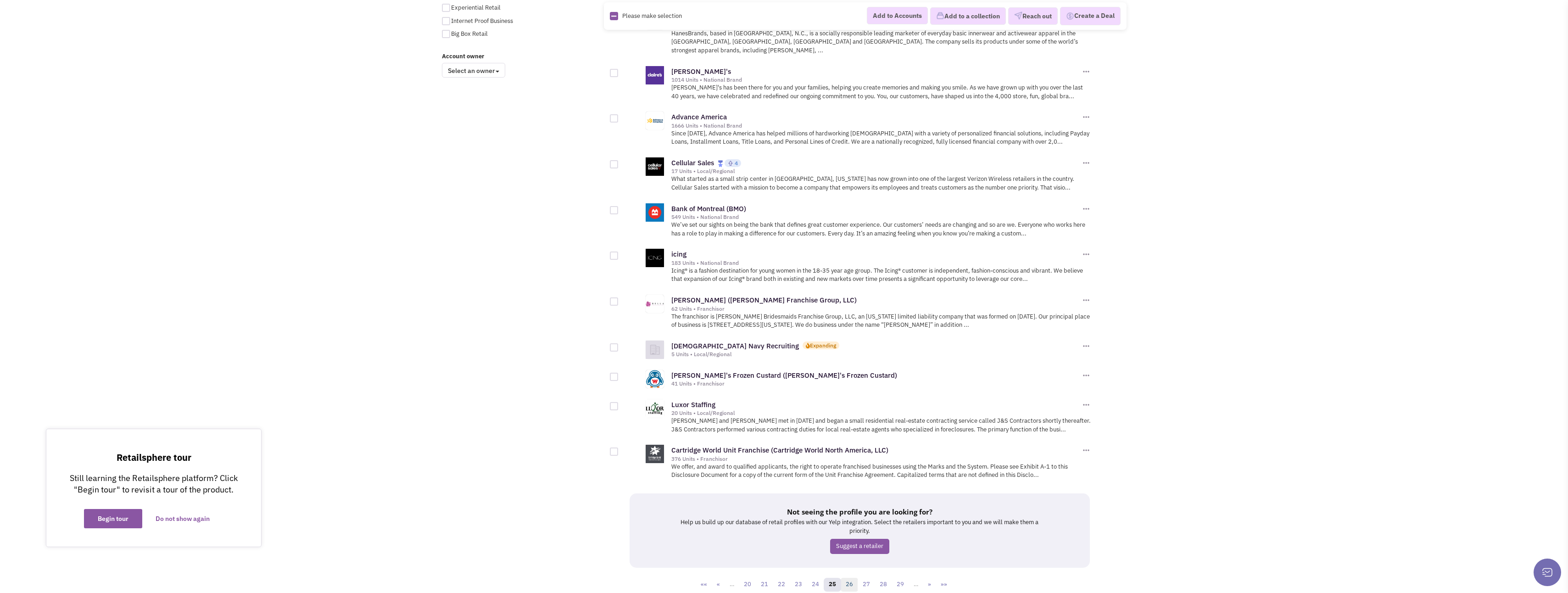
click at [849, 577] on link "26" at bounding box center [849, 584] width 18 height 13
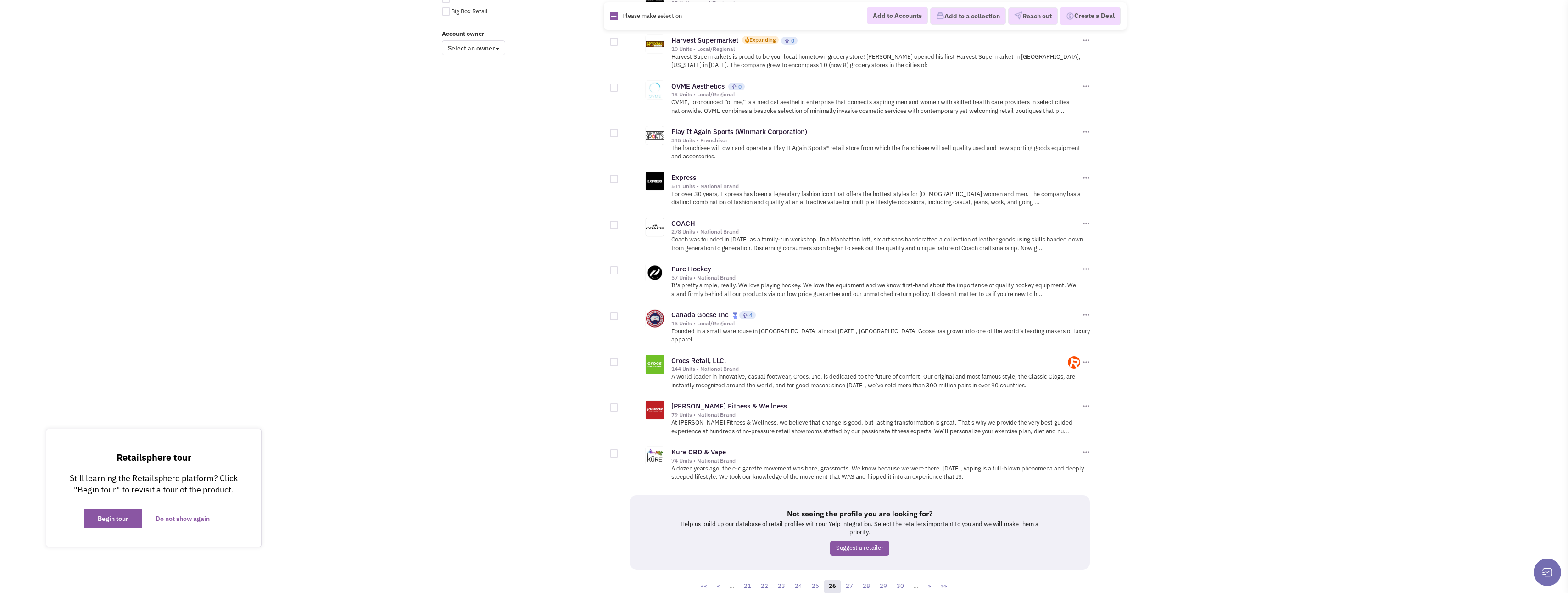
scroll to position [772, 0]
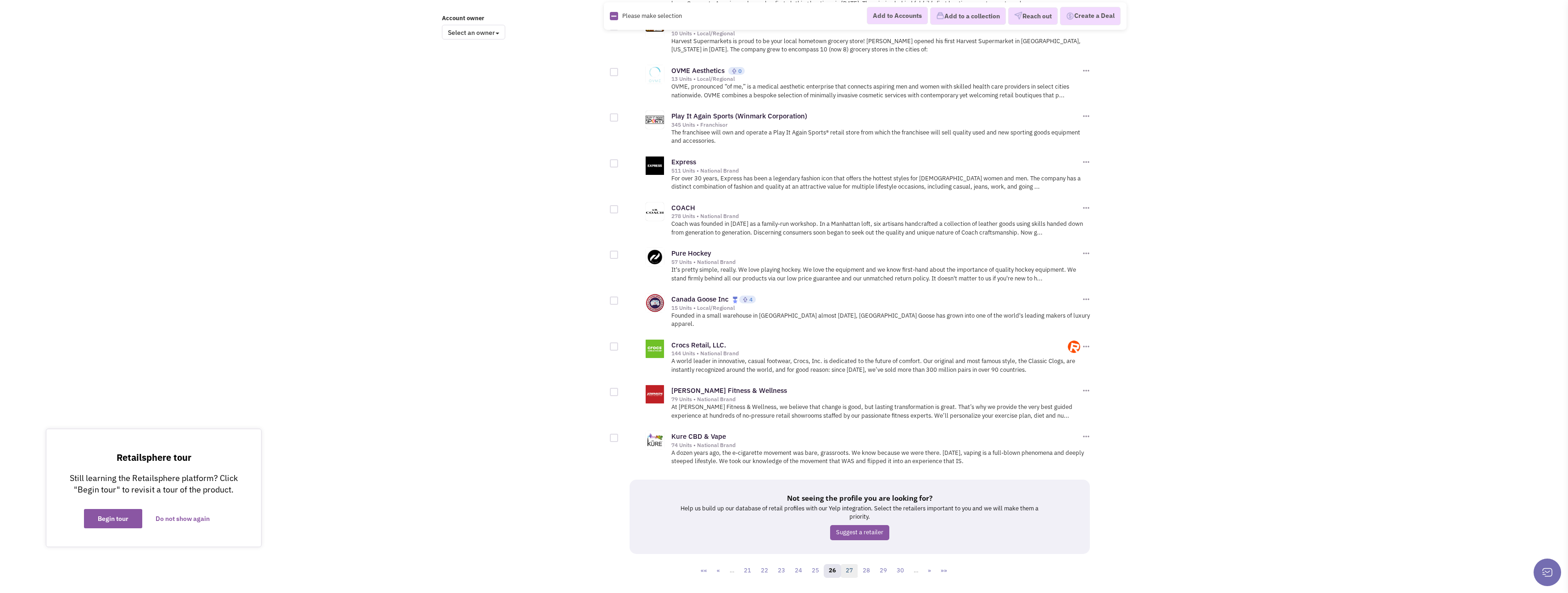
click at [852, 564] on link "27" at bounding box center [849, 570] width 18 height 13
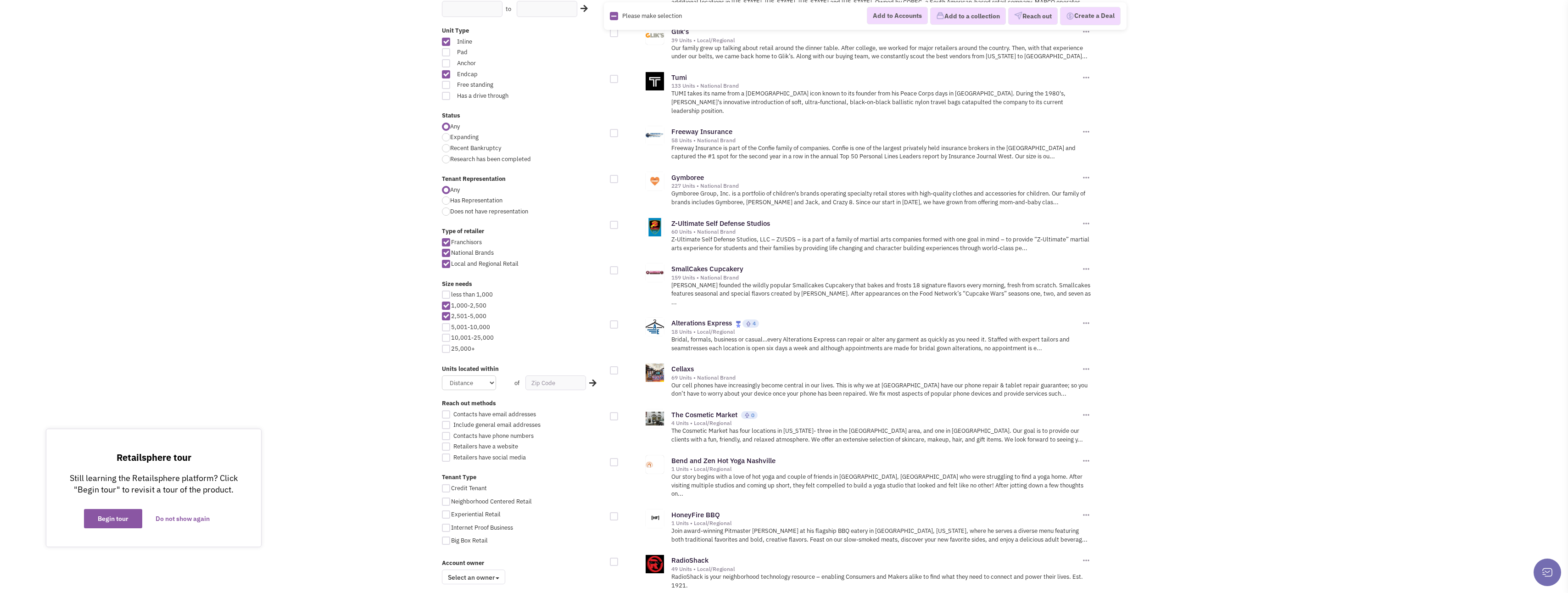
scroll to position [230, 0]
click at [613, 173] on div at bounding box center [615, 177] width 9 height 9
click at [619, 175] on input "checkbox" at bounding box center [622, 178] width 6 height 6
checkbox input "true"
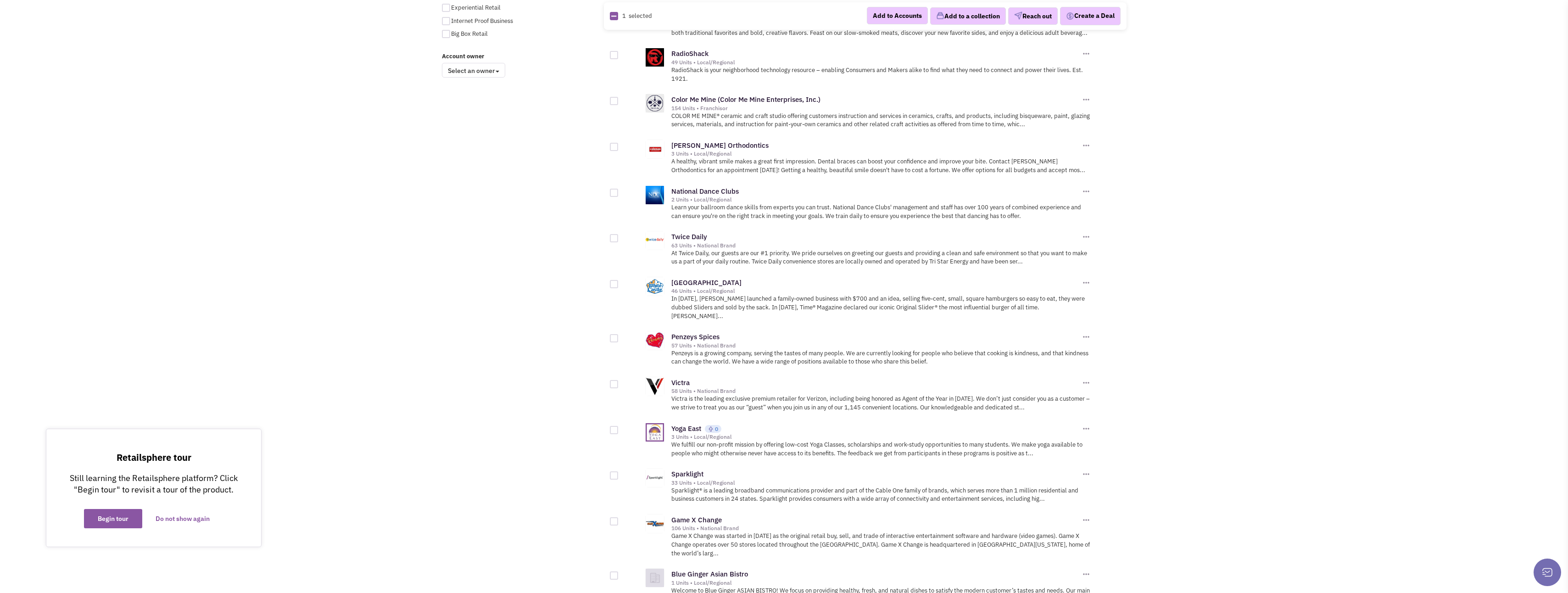
scroll to position [780, 0]
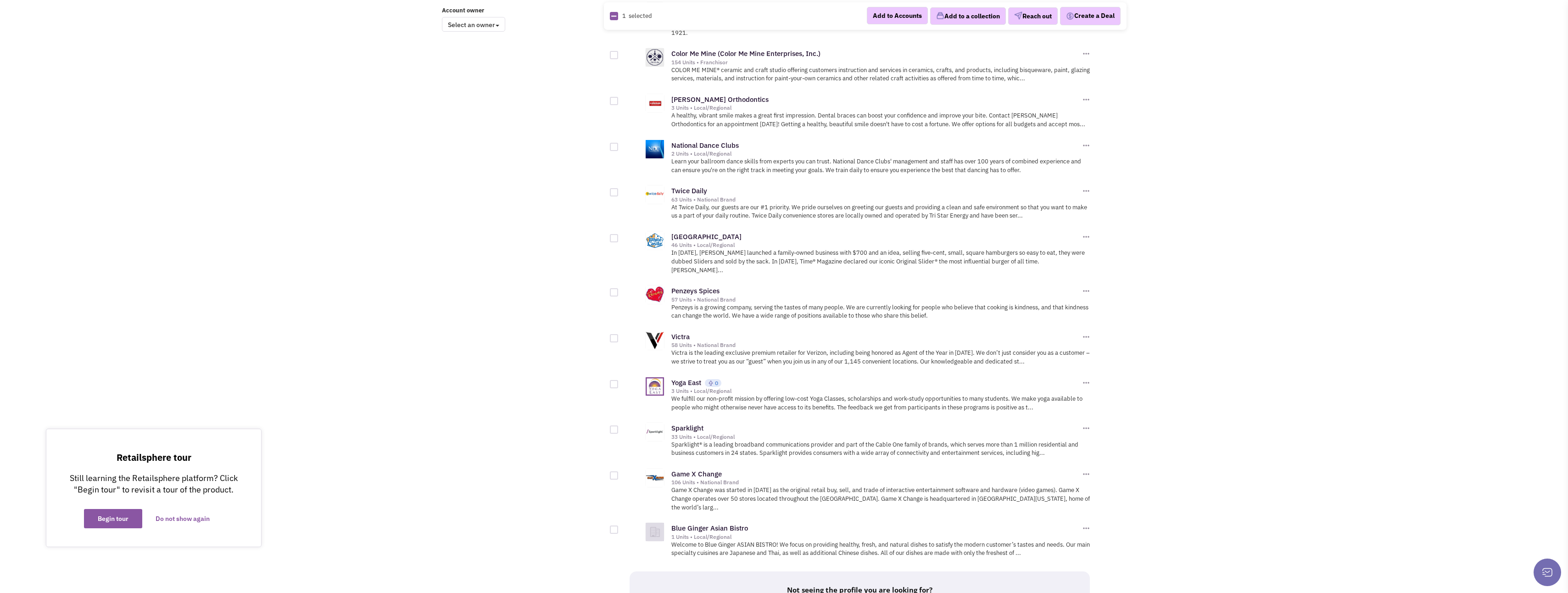
click at [615, 380] on div at bounding box center [615, 384] width 9 height 9
click at [619, 382] on input "checkbox" at bounding box center [622, 385] width 6 height 6
checkbox input "true"
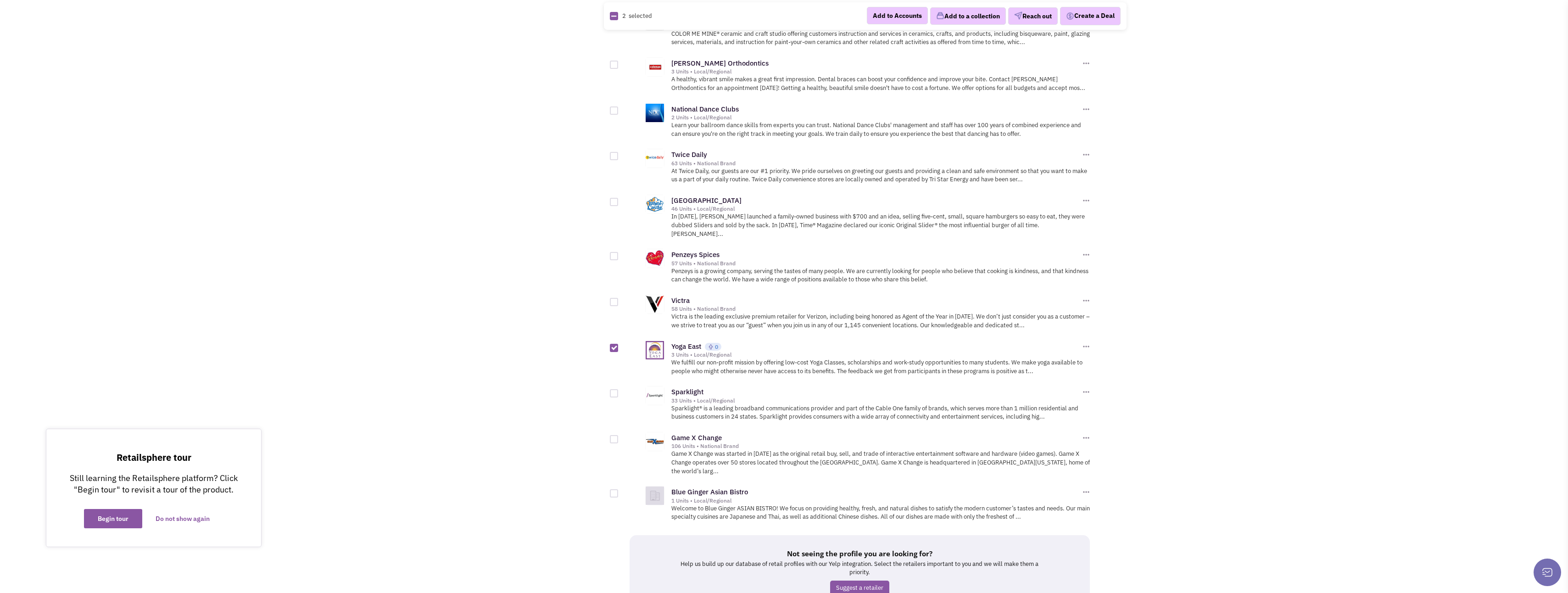
scroll to position [825, 0]
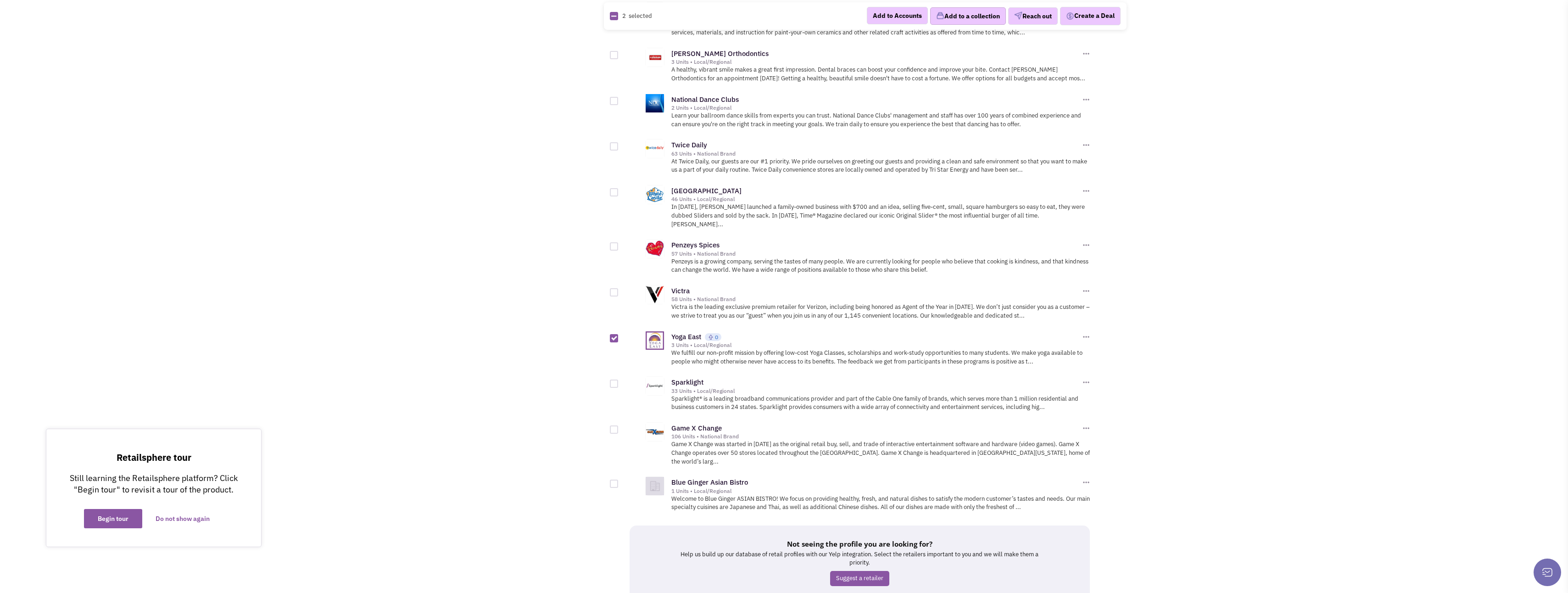
click at [961, 18] on button "Add to a collection" at bounding box center [968, 16] width 76 height 18
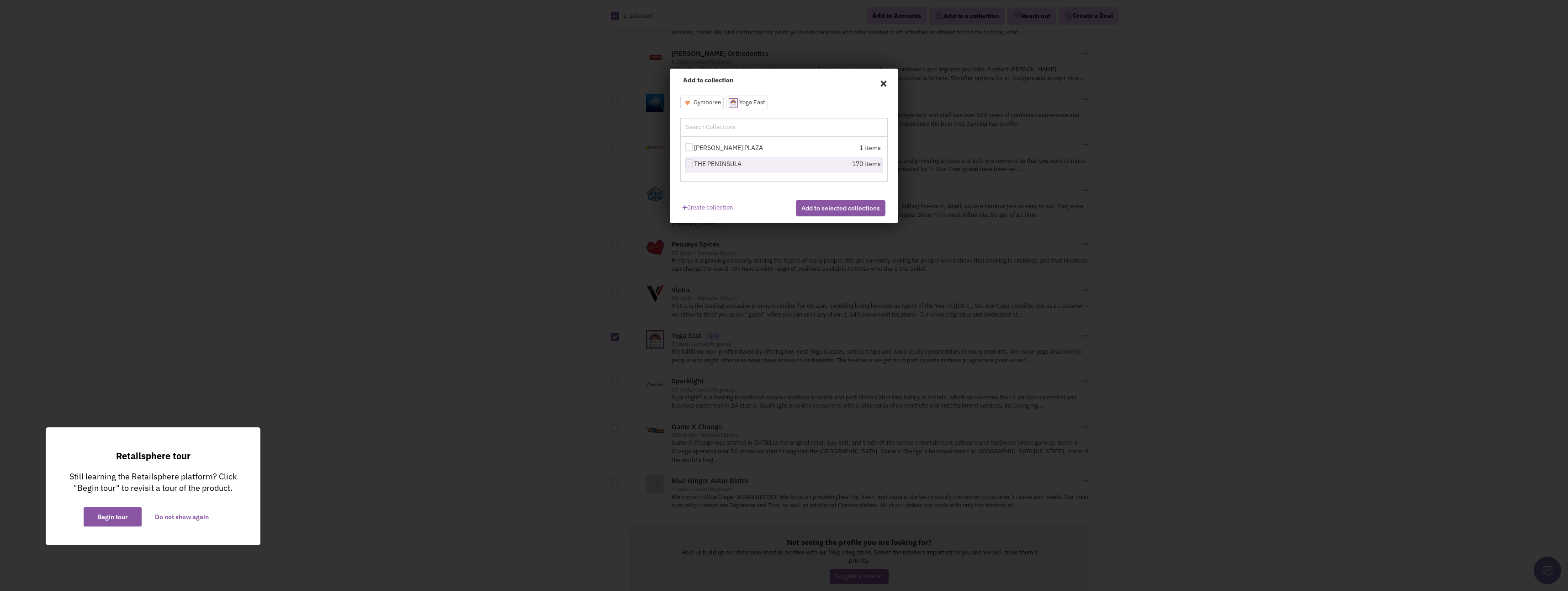
click at [687, 163] on div at bounding box center [689, 163] width 8 height 8
click at [694, 163] on input "THE PENINSULA" at bounding box center [697, 164] width 6 height 6
checkbox input "true"
click at [830, 215] on button "Add to selected collections" at bounding box center [840, 208] width 90 height 16
checkbox input "false"
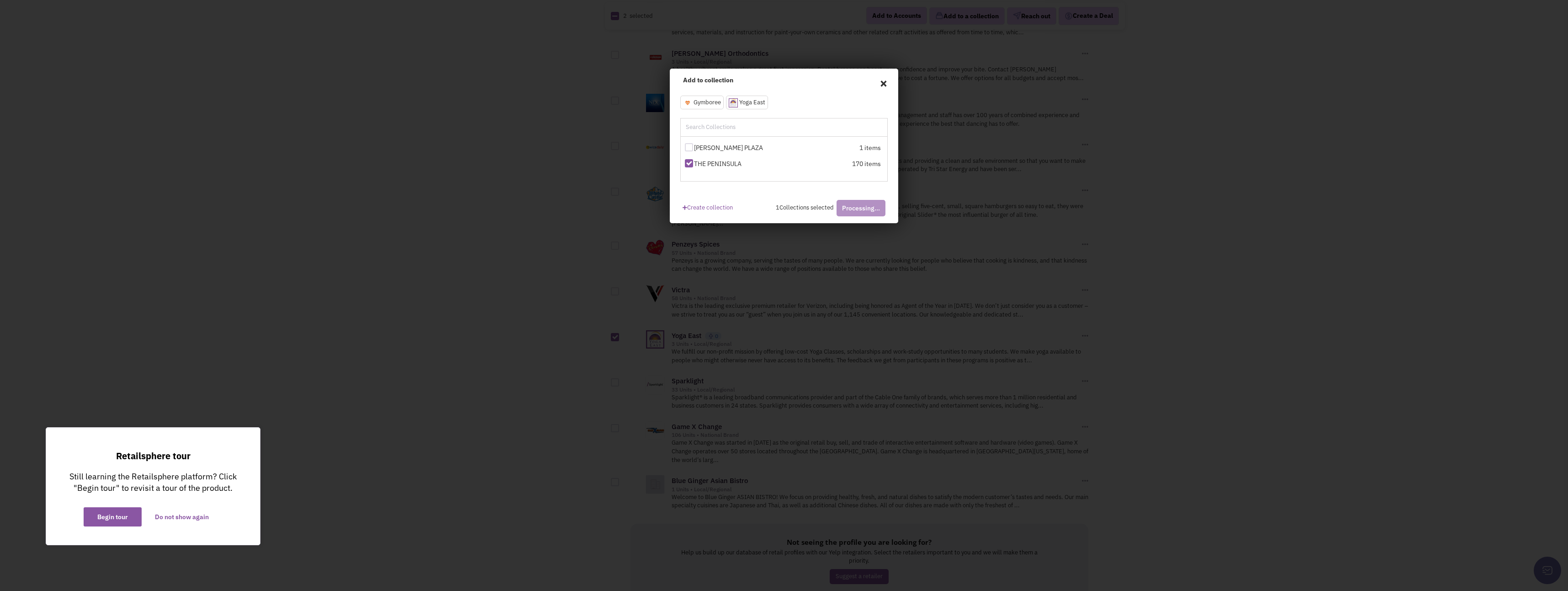
checkbox input "false"
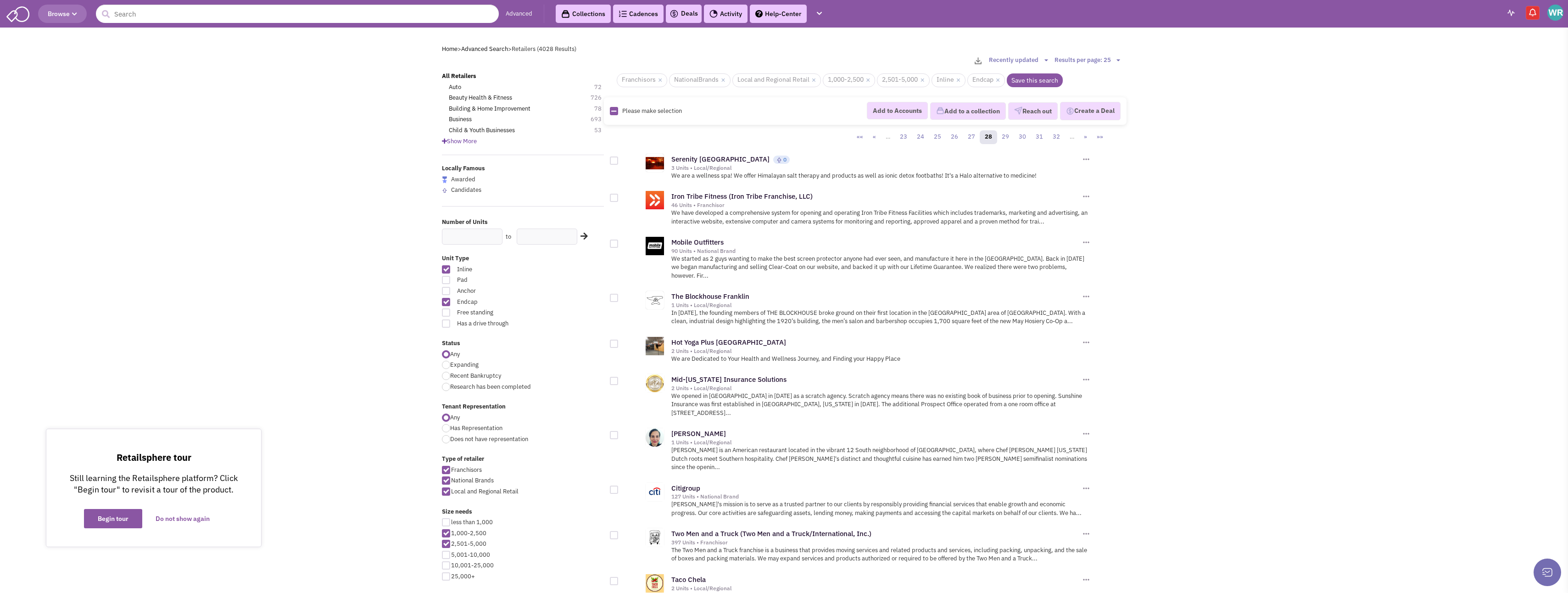
click at [615, 161] on div at bounding box center [615, 161] width 9 height 9
click at [619, 161] on input "checkbox" at bounding box center [622, 161] width 6 height 6
checkbox input "true"
click at [965, 109] on button "Add to a collection" at bounding box center [968, 111] width 76 height 18
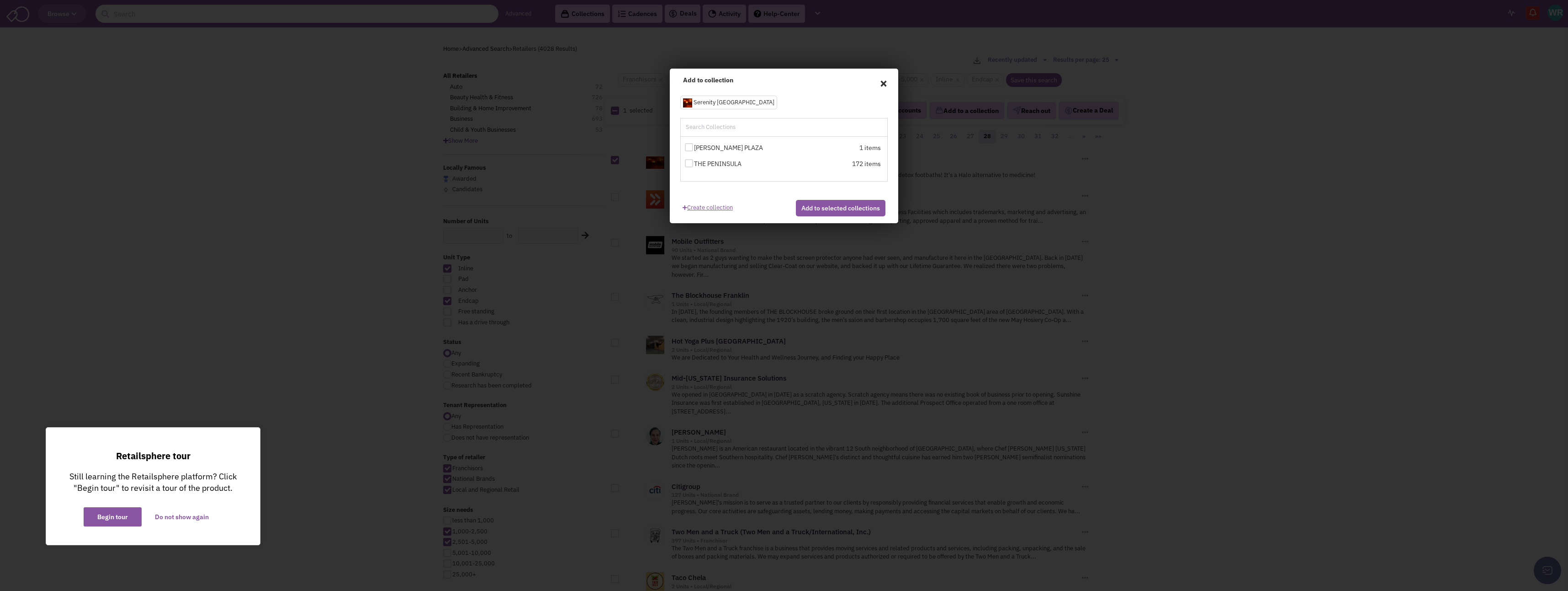
click at [706, 206] on link "Create collection" at bounding box center [707, 205] width 50 height 12
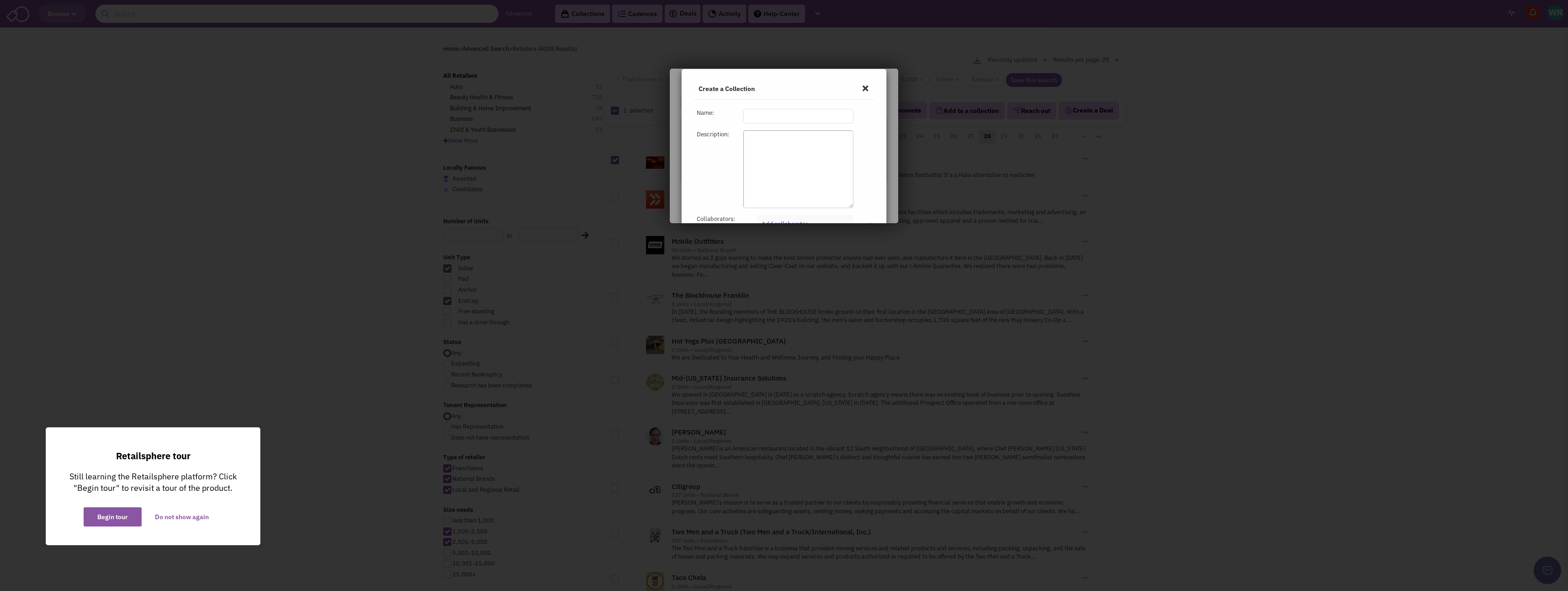
click at [773, 114] on input "text" at bounding box center [798, 116] width 110 height 15
type input "[PERSON_NAME]"
click at [809, 176] on button "Create" at bounding box center [811, 176] width 30 height 16
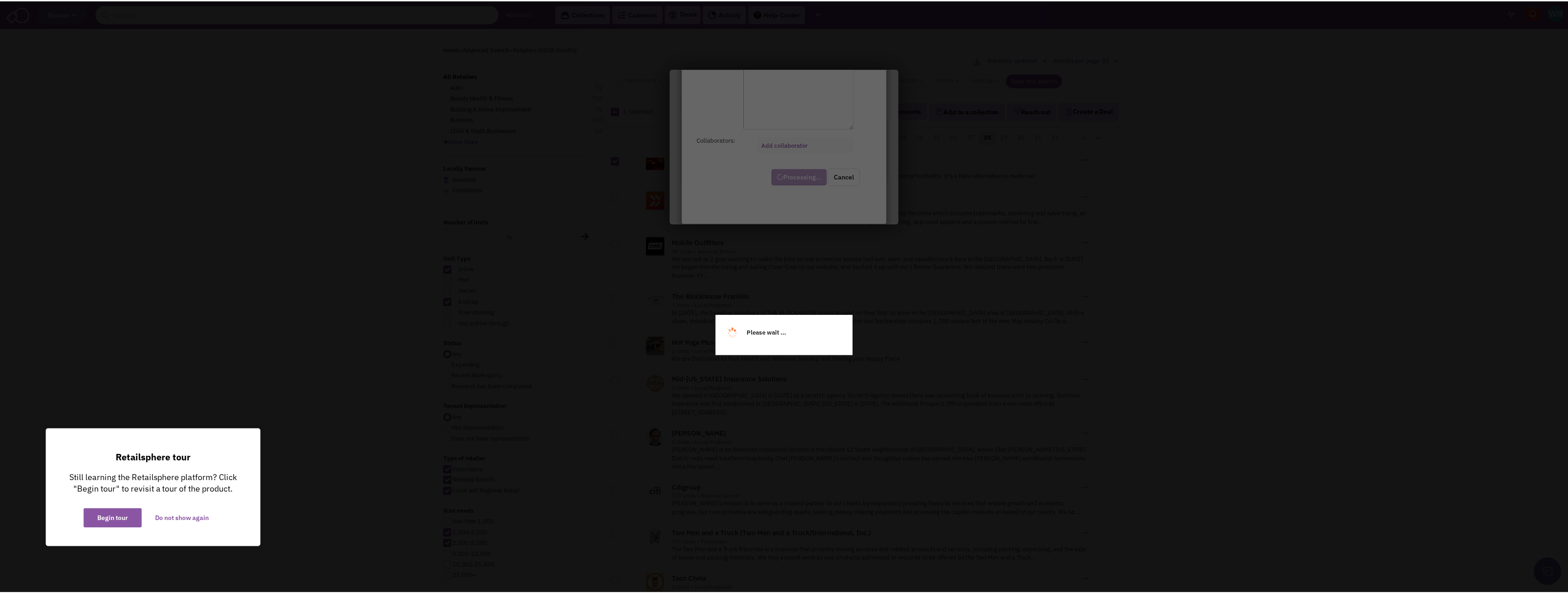
scroll to position [55, 0]
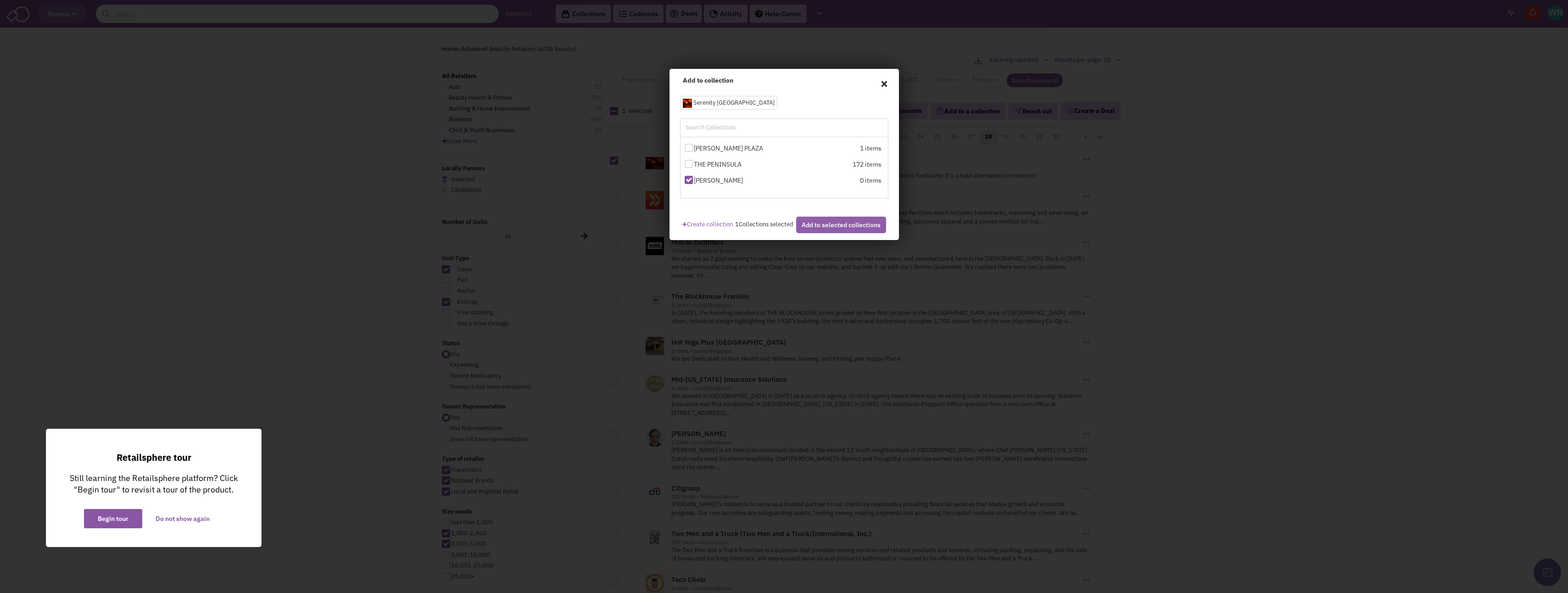
click at [822, 232] on button "Add to selected collections" at bounding box center [841, 225] width 90 height 16
checkbox input "false"
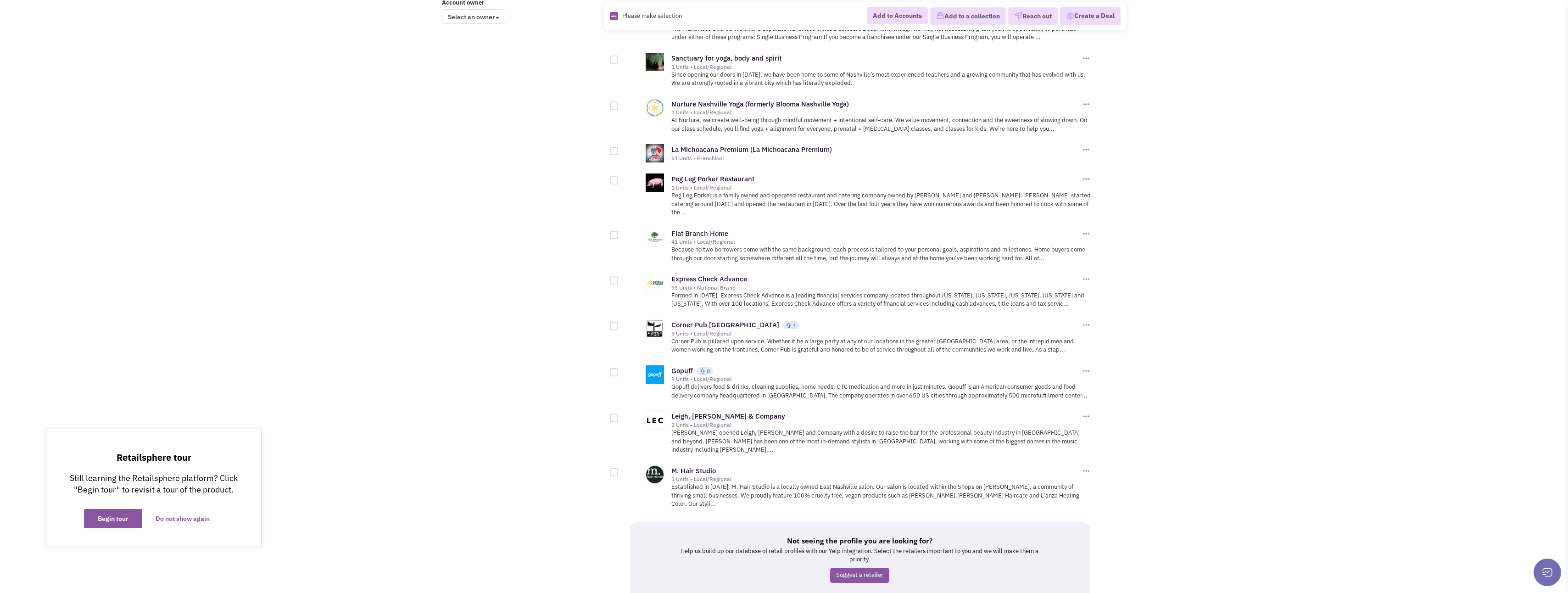
scroll to position [788, 0]
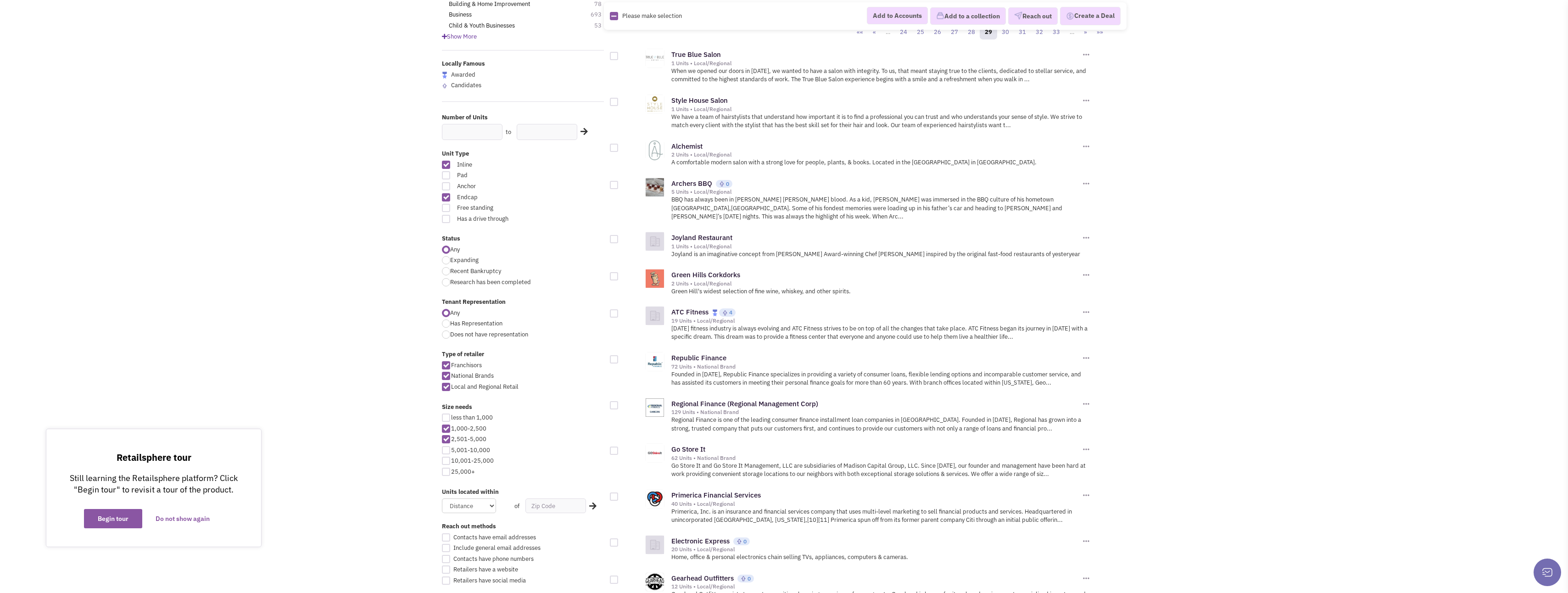
scroll to position [183, 0]
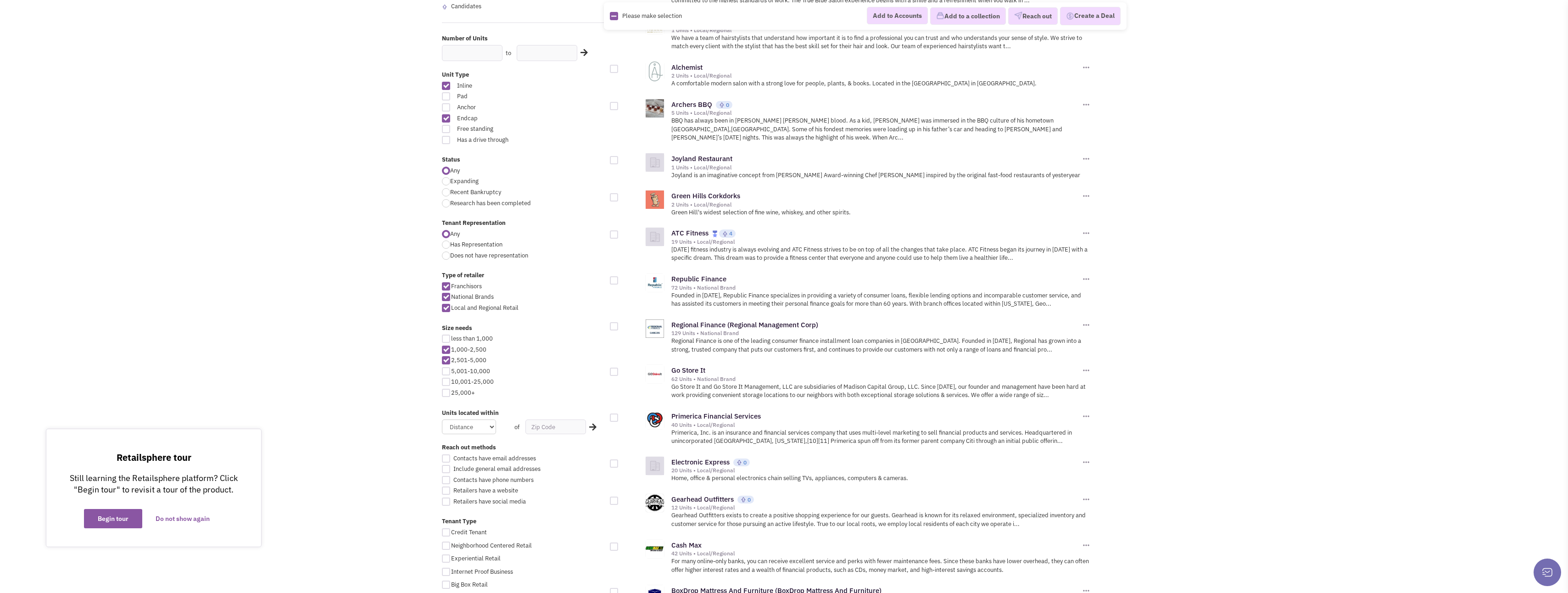
click at [447, 350] on div at bounding box center [447, 350] width 9 height 9
click at [451, 350] on input "1,000-2,500" at bounding box center [454, 350] width 6 height 6
checkbox input "false"
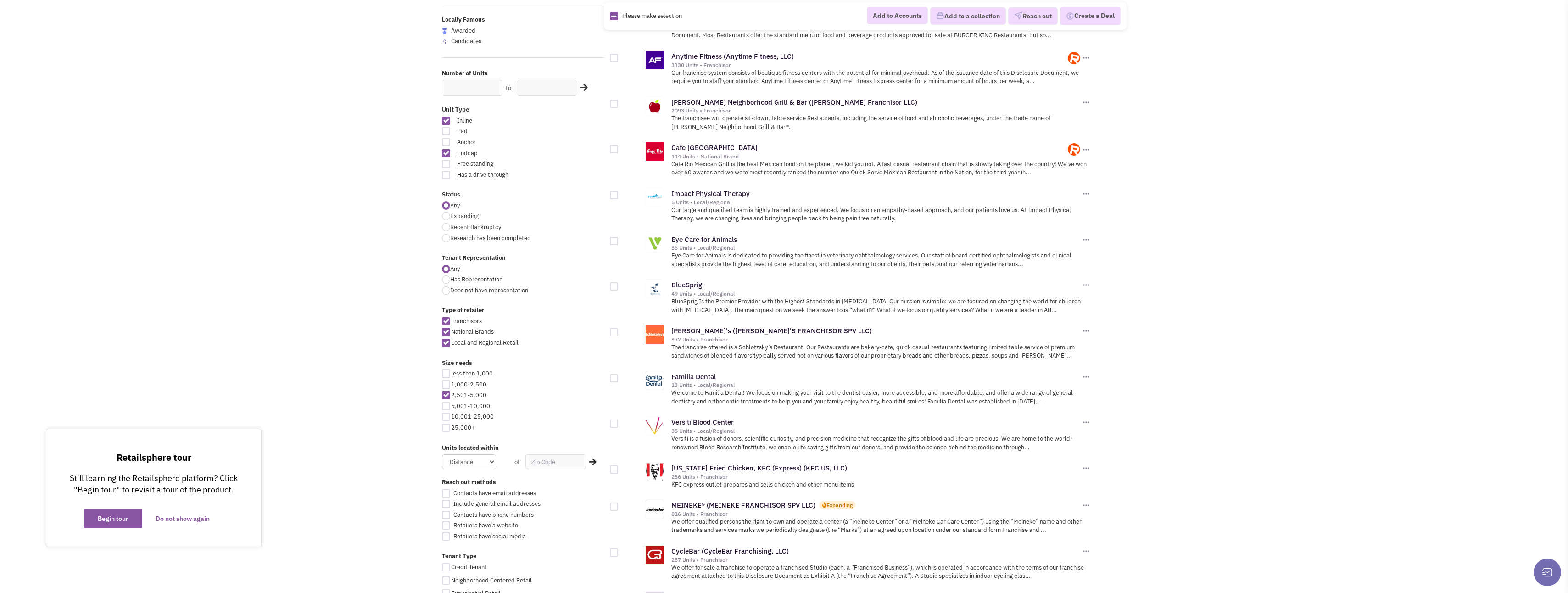
scroll to position [183, 0]
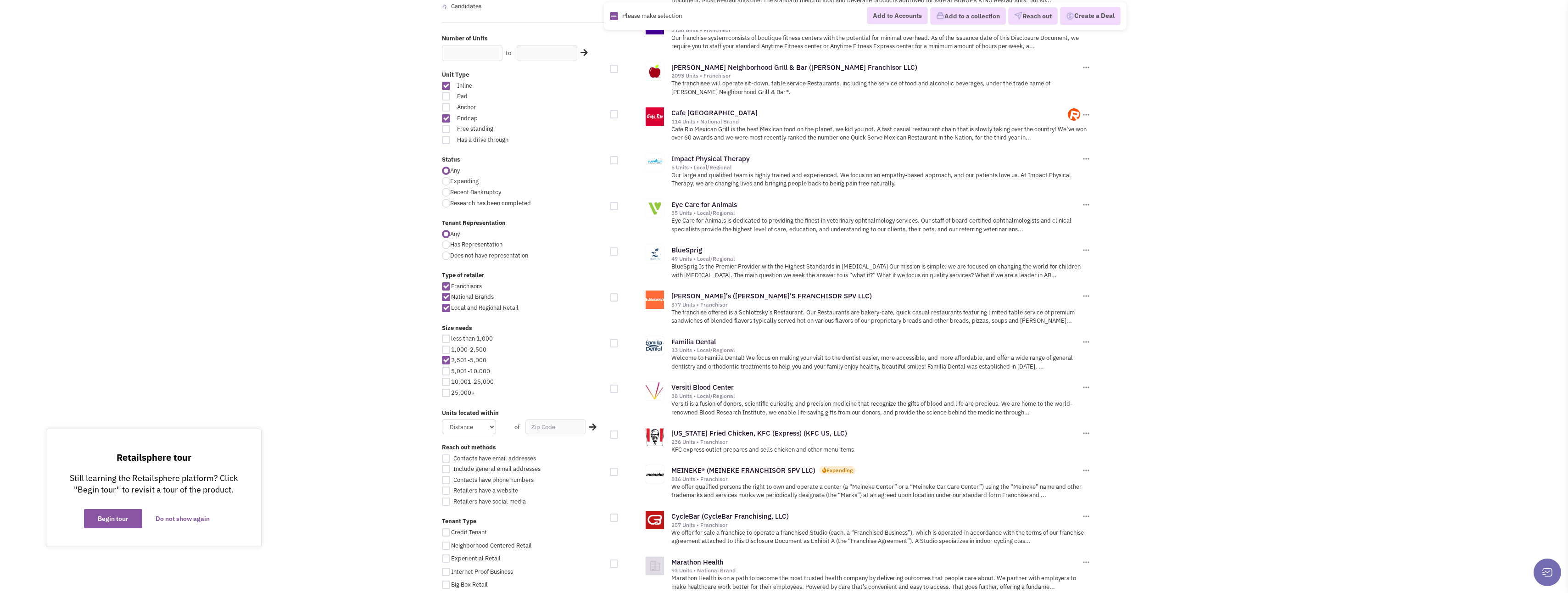
click at [445, 362] on div at bounding box center [447, 360] width 9 height 9
click at [451, 362] on input "2,501-5,000" at bounding box center [454, 361] width 6 height 6
checkbox input "false"
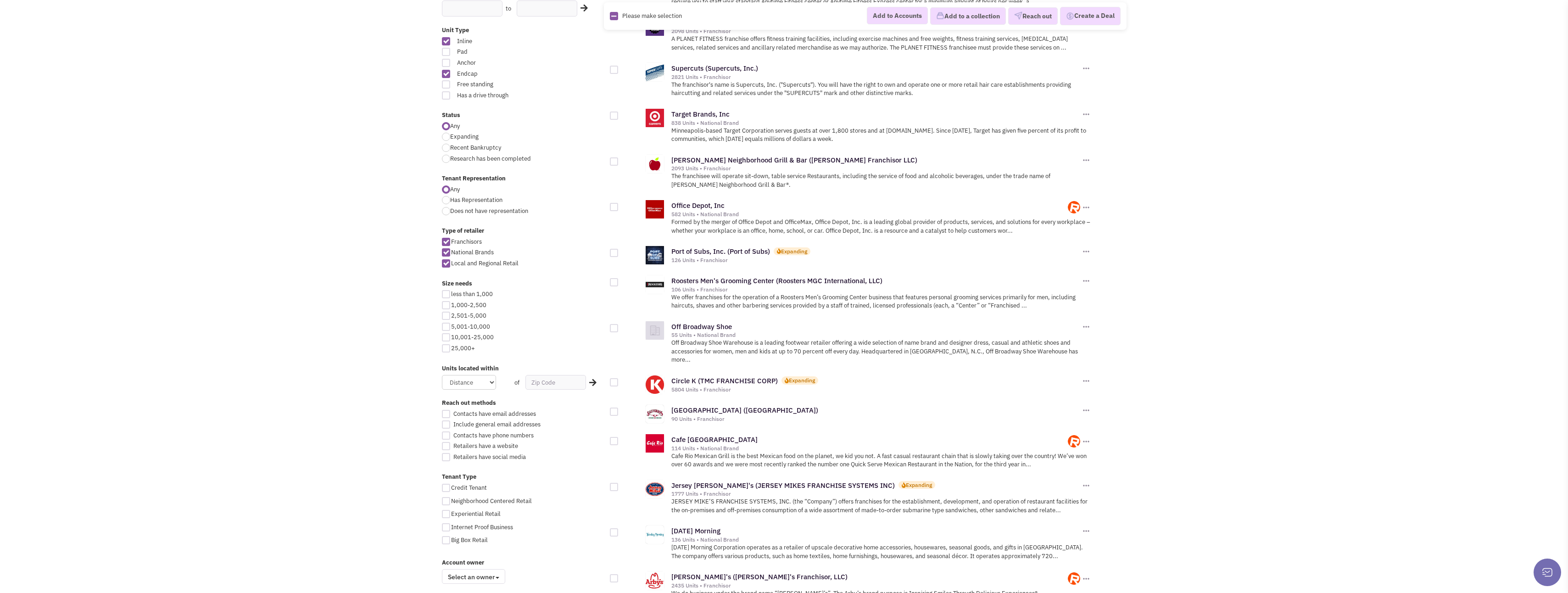
scroll to position [230, 0]
click at [444, 327] on div at bounding box center [447, 325] width 9 height 9
click at [451, 327] on input "5,001-10,000" at bounding box center [454, 326] width 6 height 6
checkbox input "true"
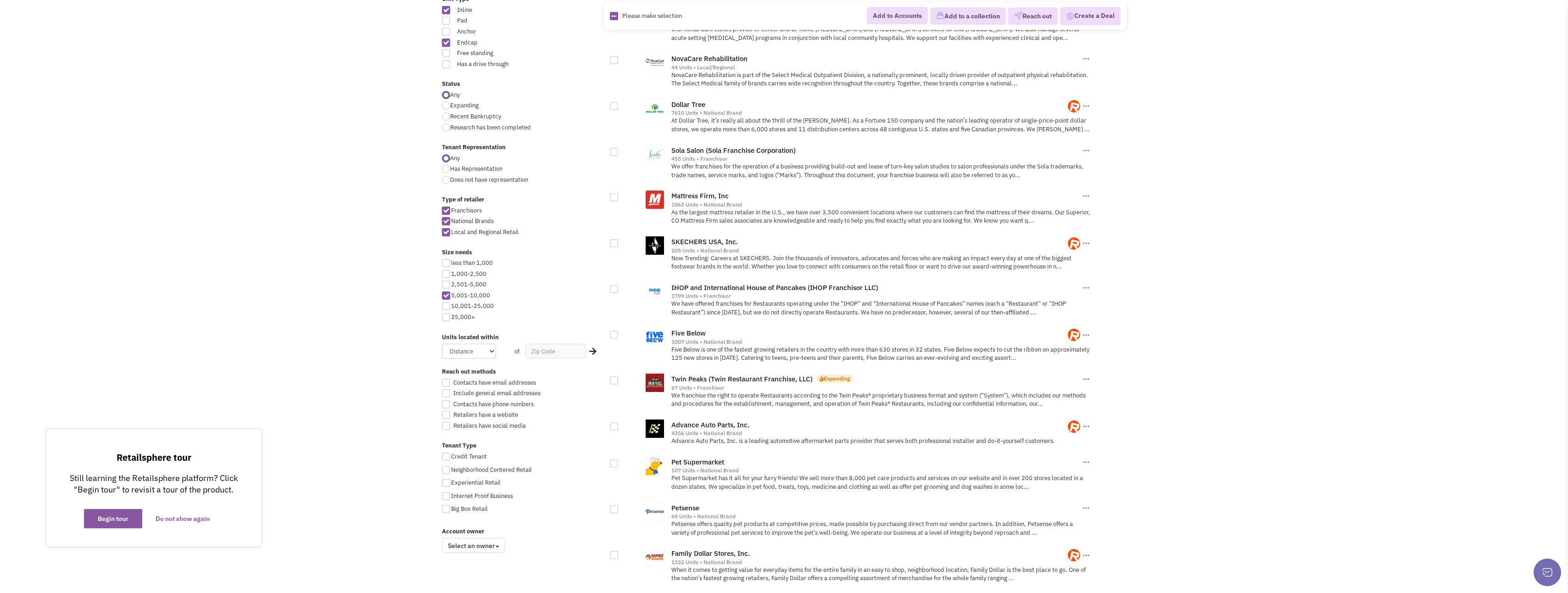
scroll to position [275, 0]
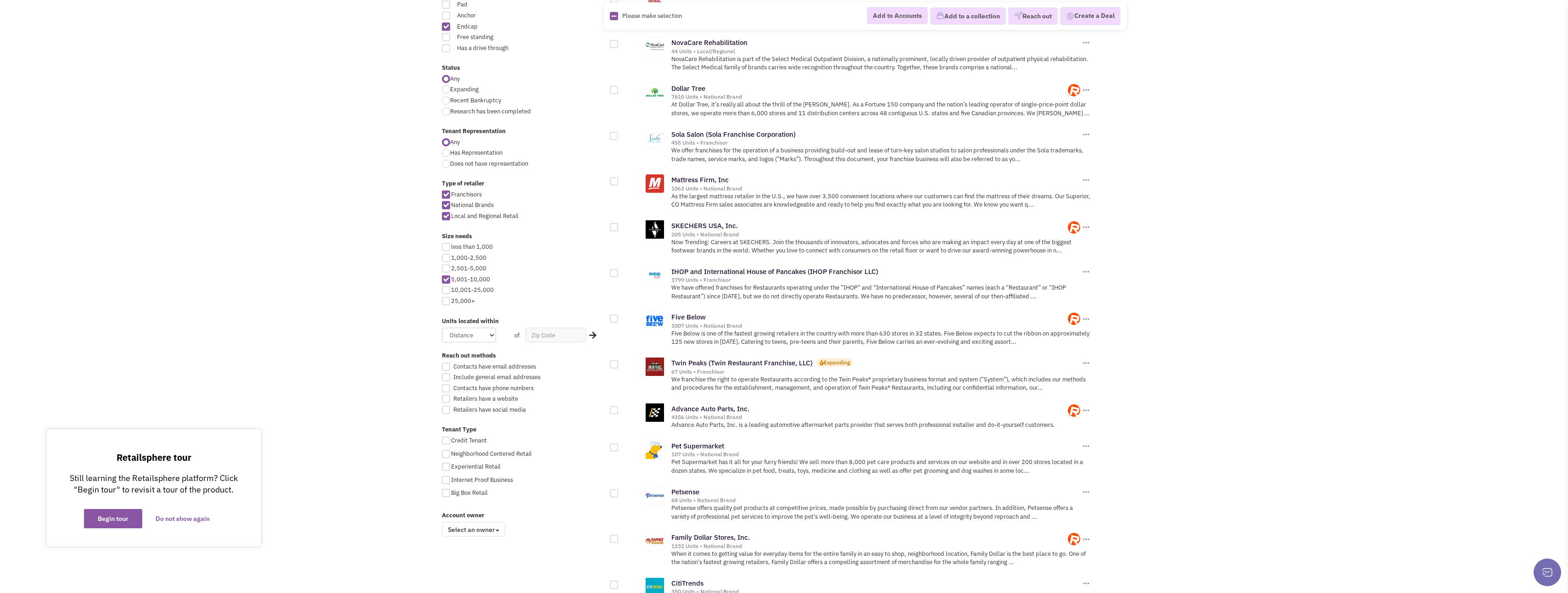
click at [614, 315] on div at bounding box center [615, 319] width 9 height 9
click at [619, 316] on input "checkbox" at bounding box center [622, 319] width 6 height 6
checkbox input "true"
drag, startPoint x: 613, startPoint y: 127, endPoint x: 612, endPoint y: 132, distance: 5.1
click at [613, 132] on div at bounding box center [615, 136] width 9 height 9
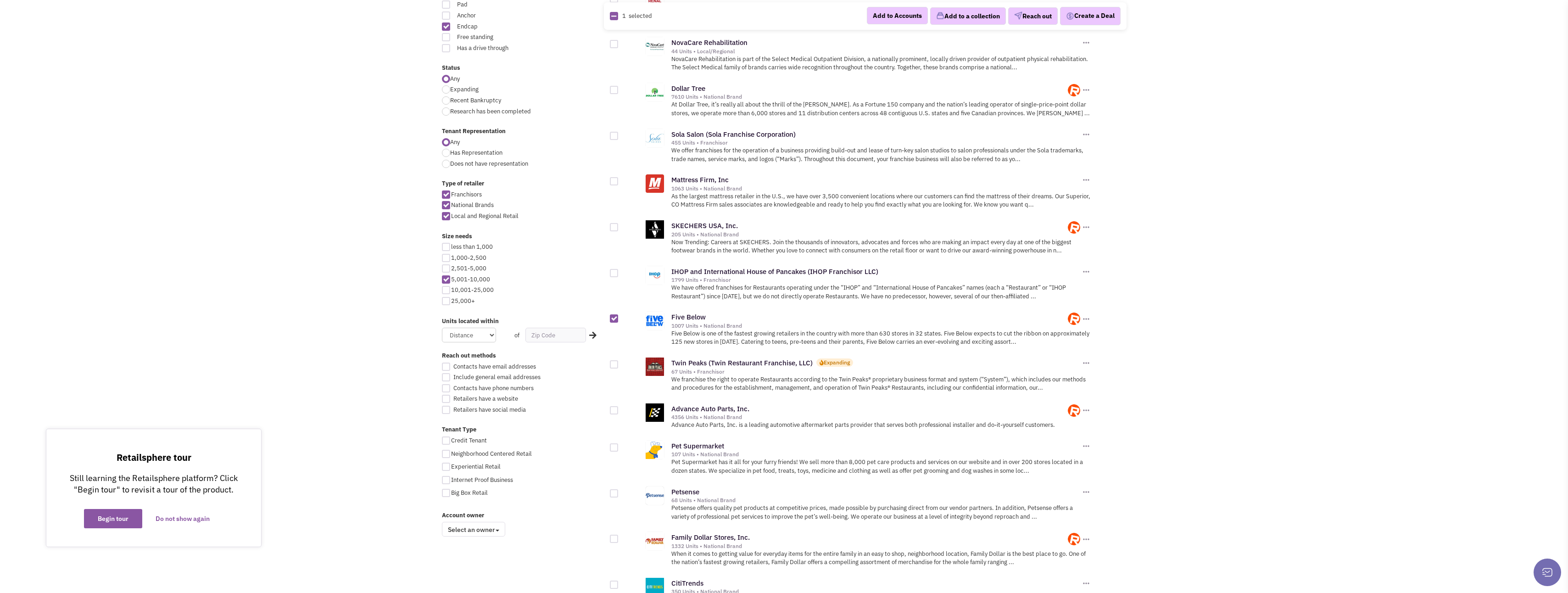
click at [619, 133] on input "checkbox" at bounding box center [622, 136] width 6 height 6
checkbox input "true"
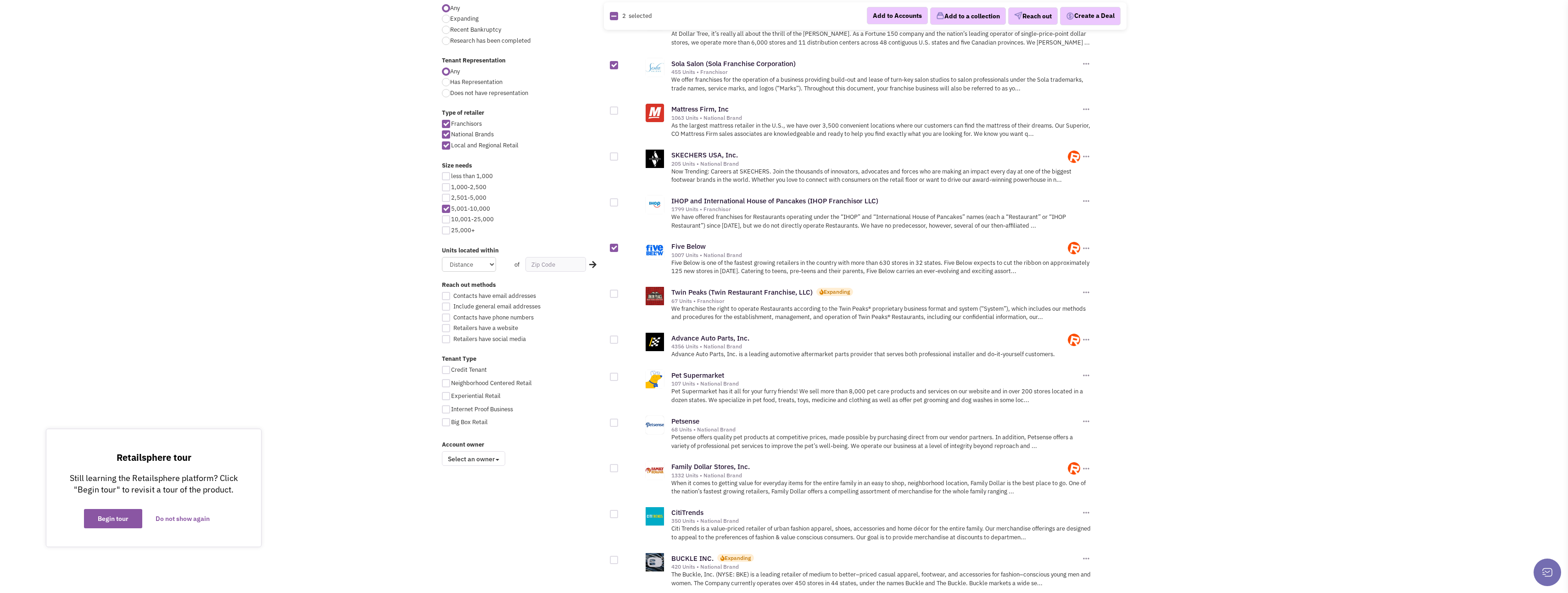
scroll to position [367, 0]
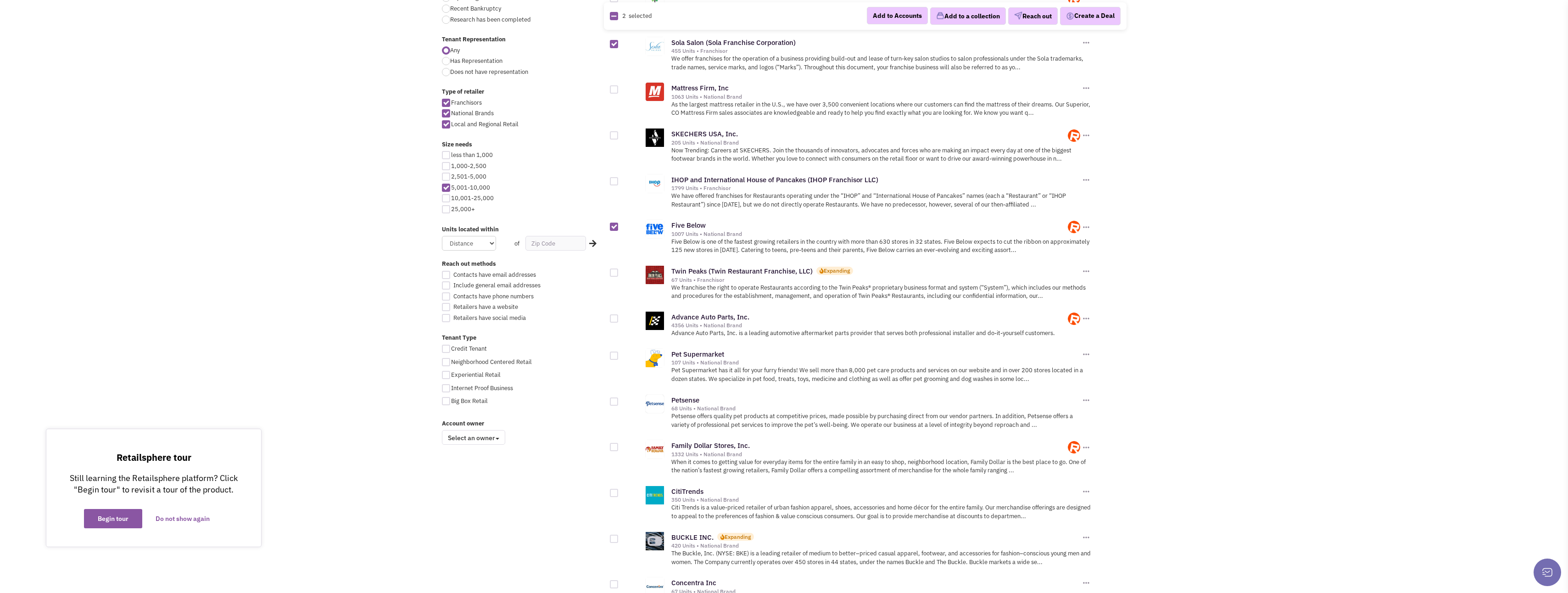
click at [615, 315] on div at bounding box center [615, 319] width 9 height 9
click at [619, 316] on input "checkbox" at bounding box center [622, 319] width 6 height 6
checkbox input "true"
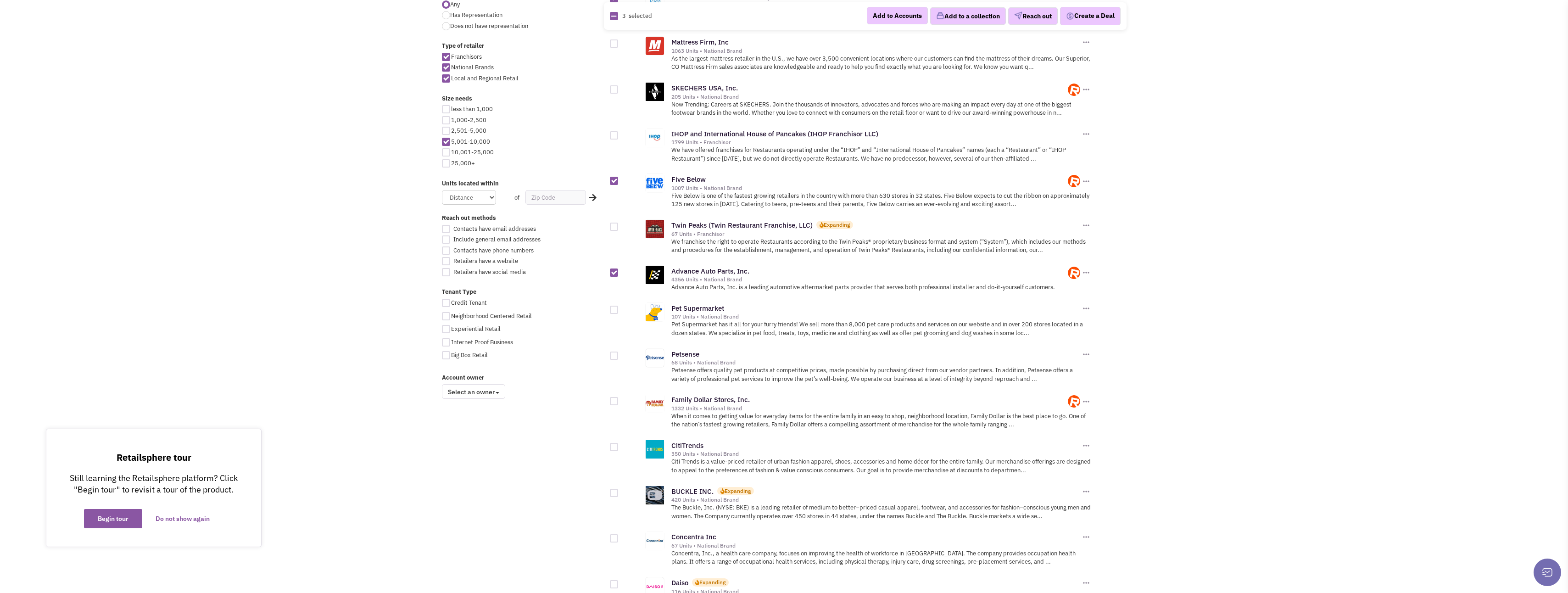
click at [611, 351] on div at bounding box center [615, 356] width 9 height 9
click at [619, 354] on input "checkbox" at bounding box center [622, 356] width 6 height 6
checkbox input "true"
click at [614, 305] on div at bounding box center [615, 310] width 9 height 9
click at [619, 307] on input "checkbox" at bounding box center [622, 310] width 6 height 6
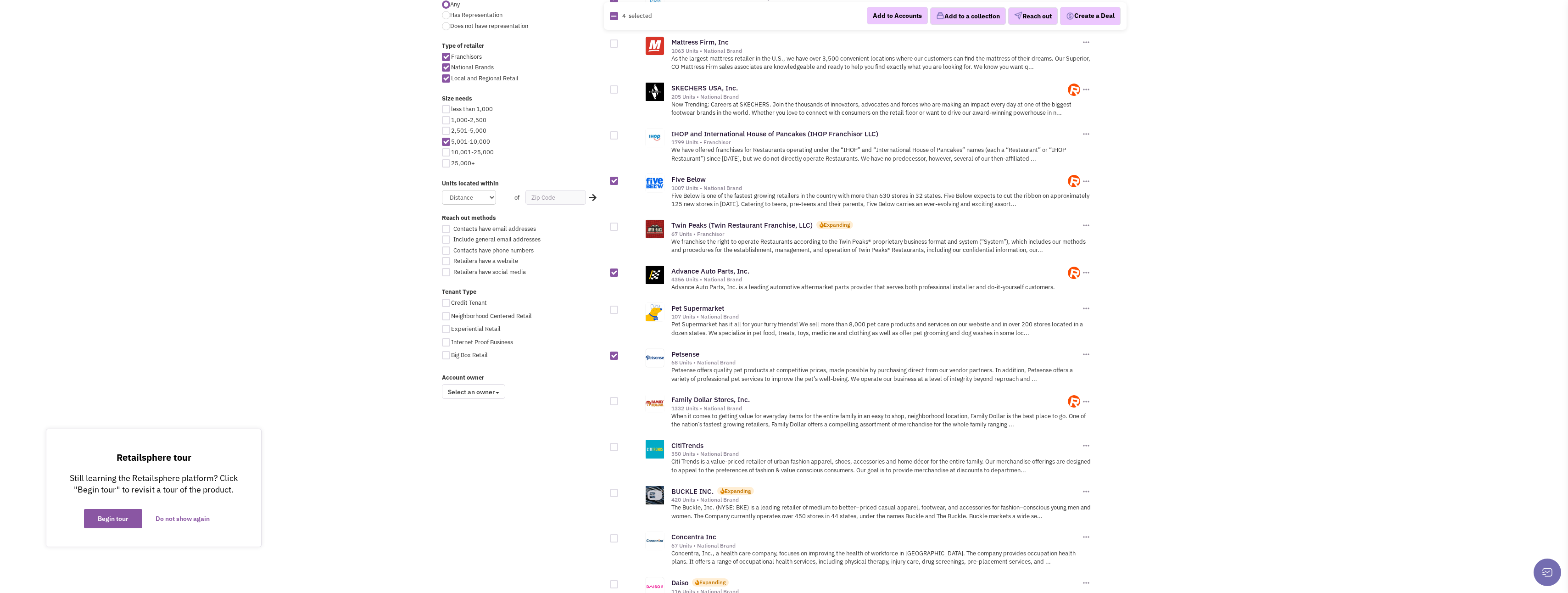
checkbox input "true"
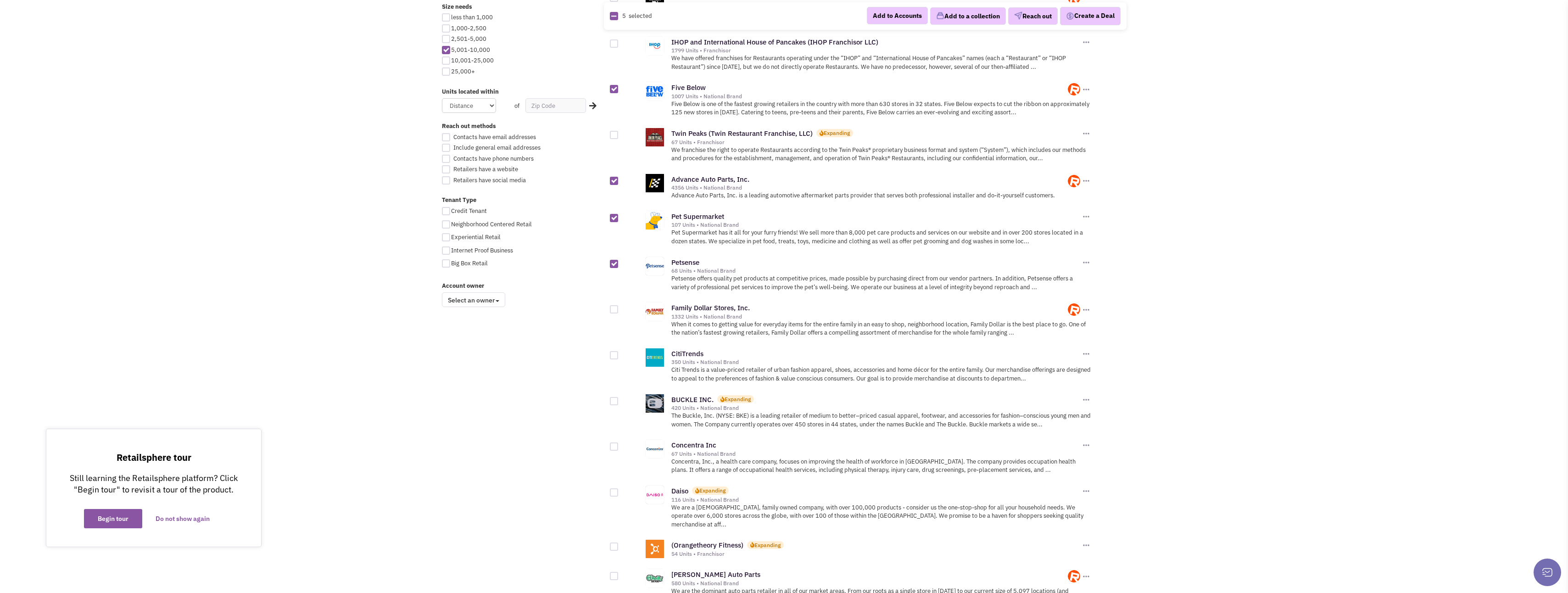
scroll to position [550, 0]
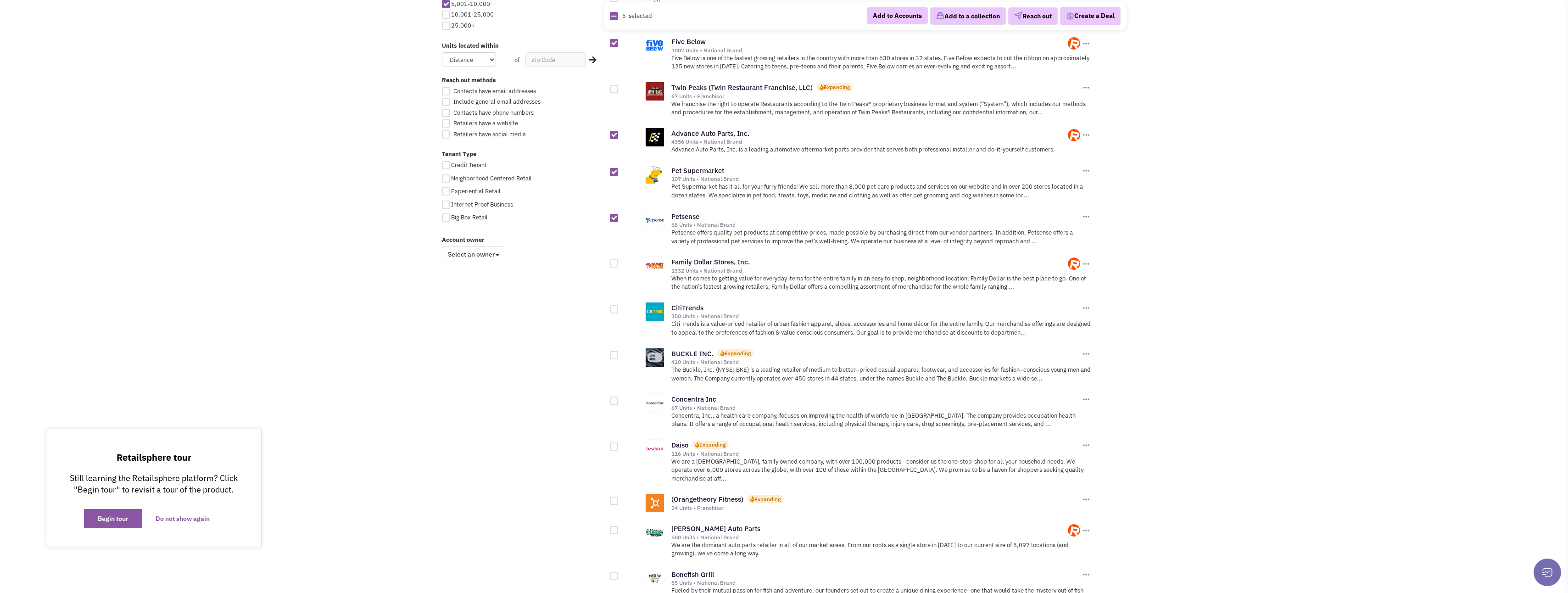
click at [613, 305] on div at bounding box center [615, 310] width 9 height 9
click at [619, 307] on input "checkbox" at bounding box center [622, 310] width 6 height 6
checkbox input "true"
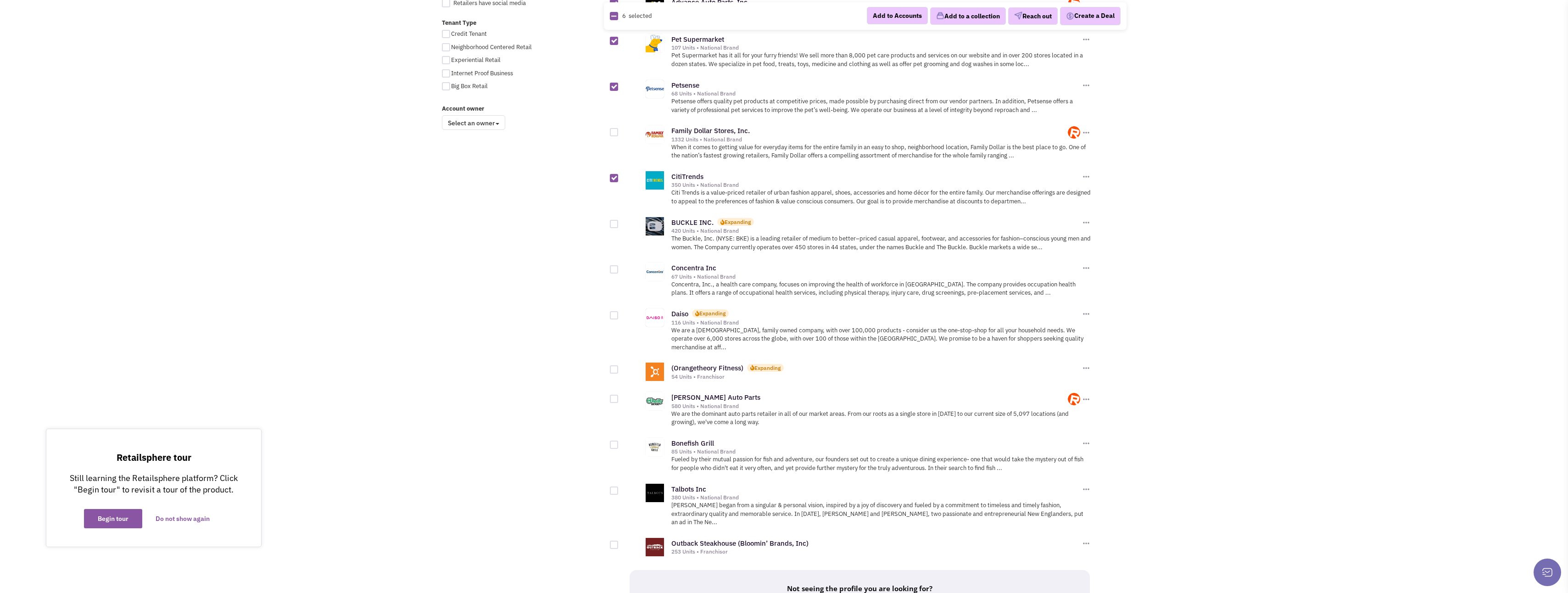
scroll to position [688, 0]
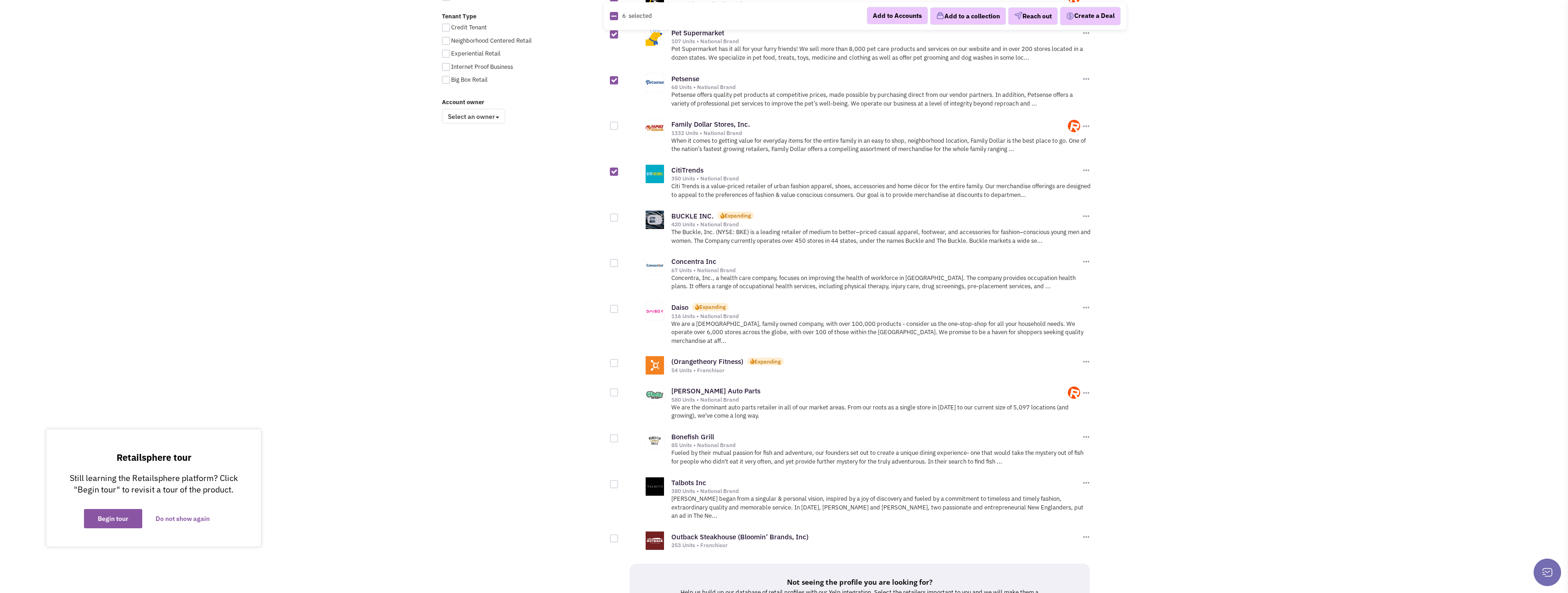
click at [615, 388] on div at bounding box center [615, 392] width 9 height 9
click at [619, 390] on input "checkbox" at bounding box center [622, 392] width 6 height 6
checkbox input "true"
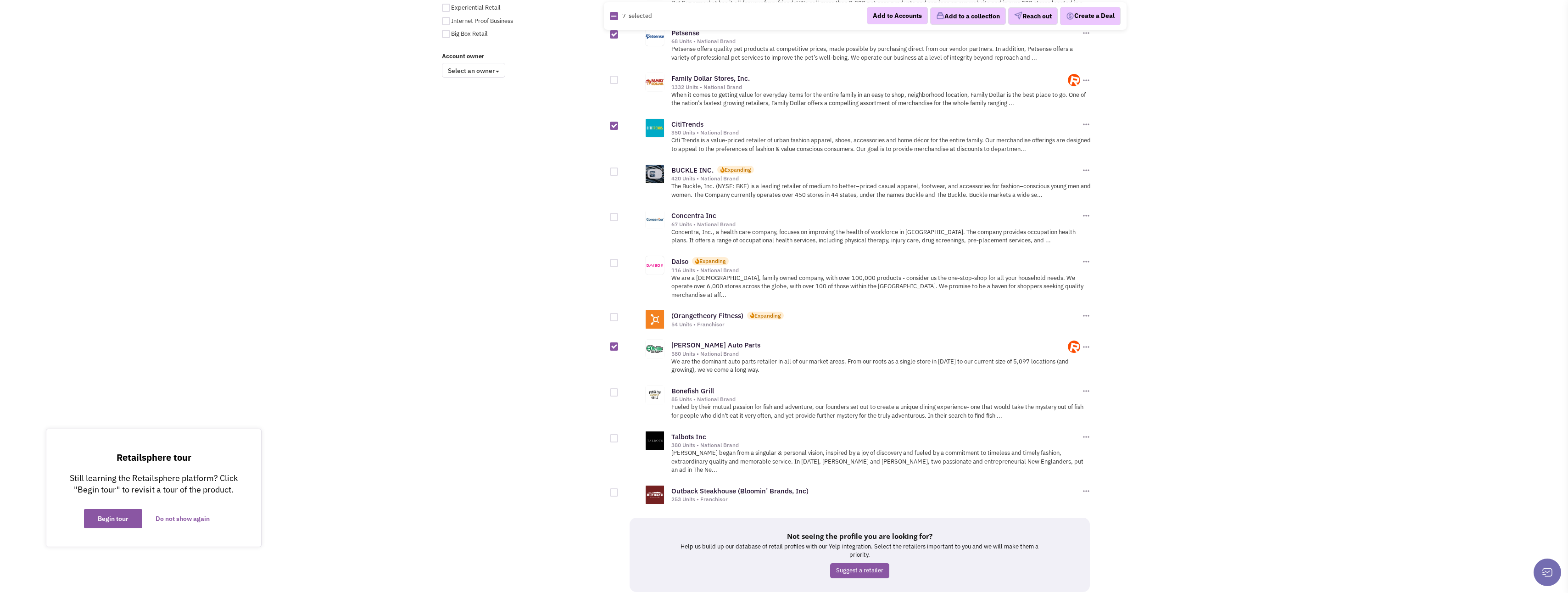
scroll to position [772, 0]
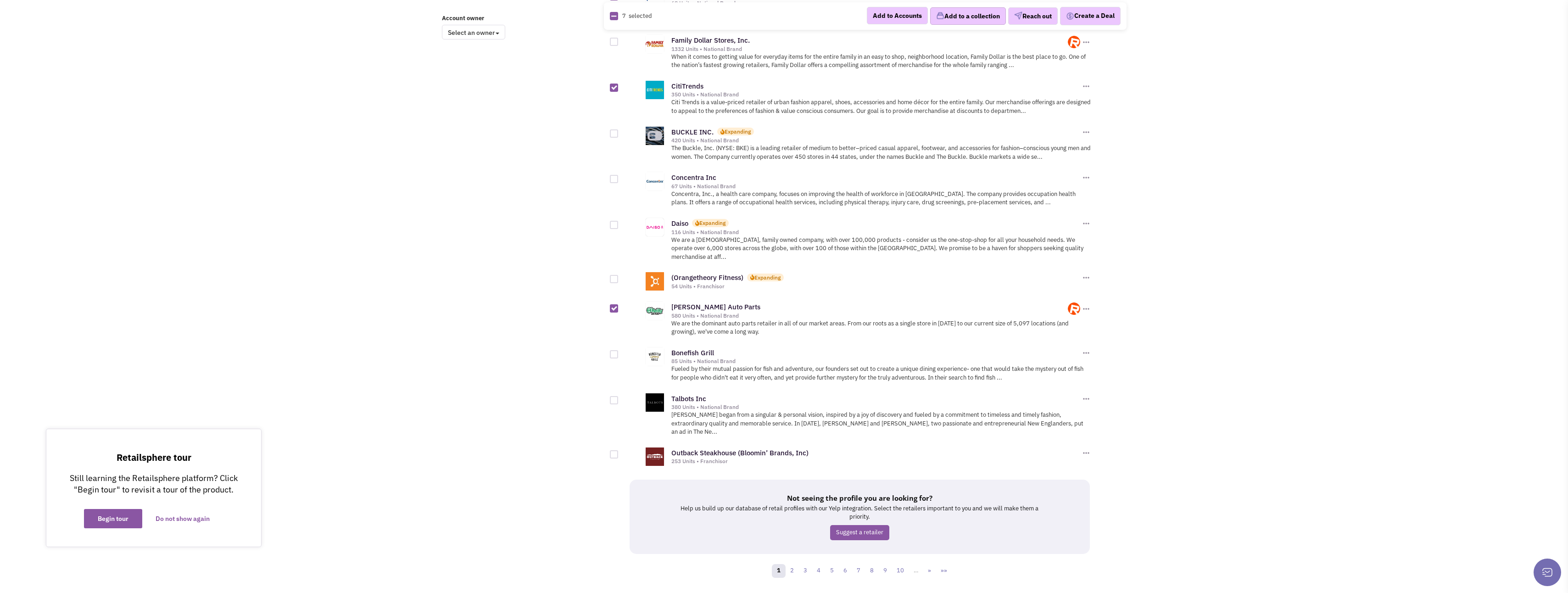
click at [944, 16] on button "Add to a collection" at bounding box center [968, 16] width 76 height 18
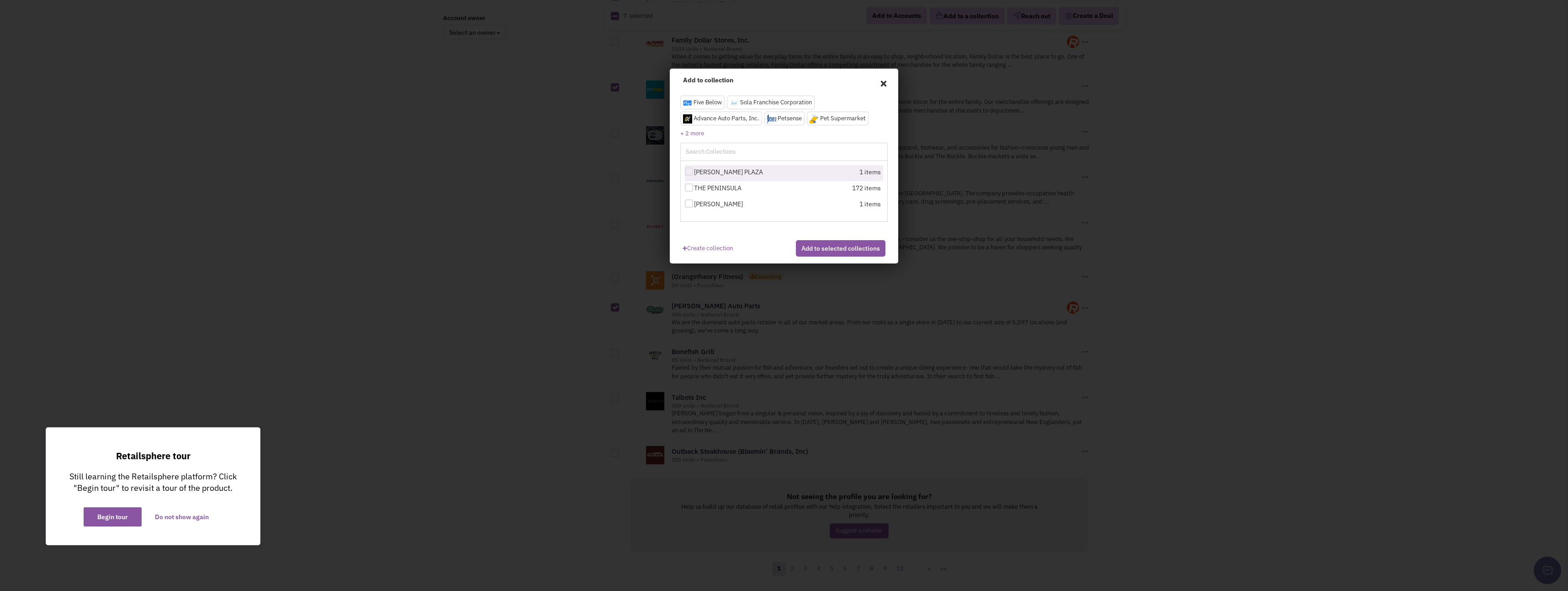
click at [689, 172] on div at bounding box center [689, 172] width 8 height 8
click at [694, 172] on input "[PERSON_NAME] PLAZA" at bounding box center [697, 172] width 6 height 6
checkbox input "true"
click at [820, 256] on button "Add to selected collections" at bounding box center [840, 248] width 90 height 16
checkbox input "false"
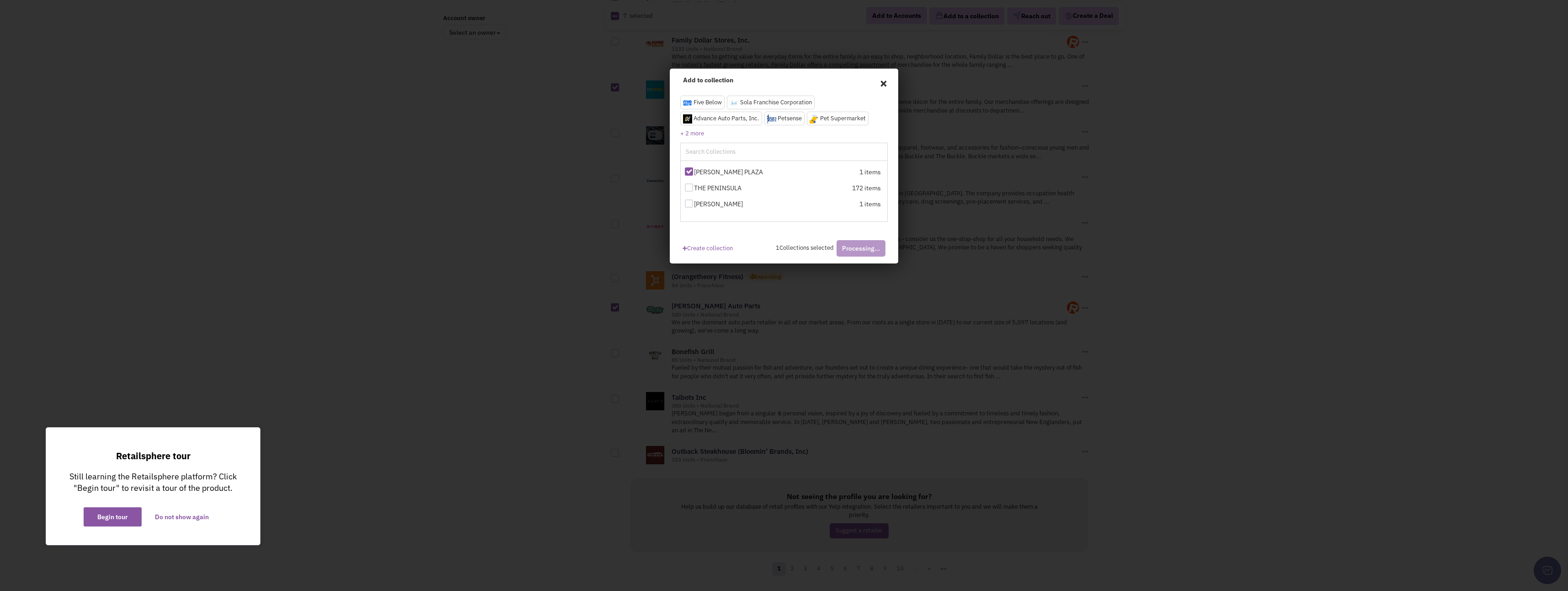
checkbox input "false"
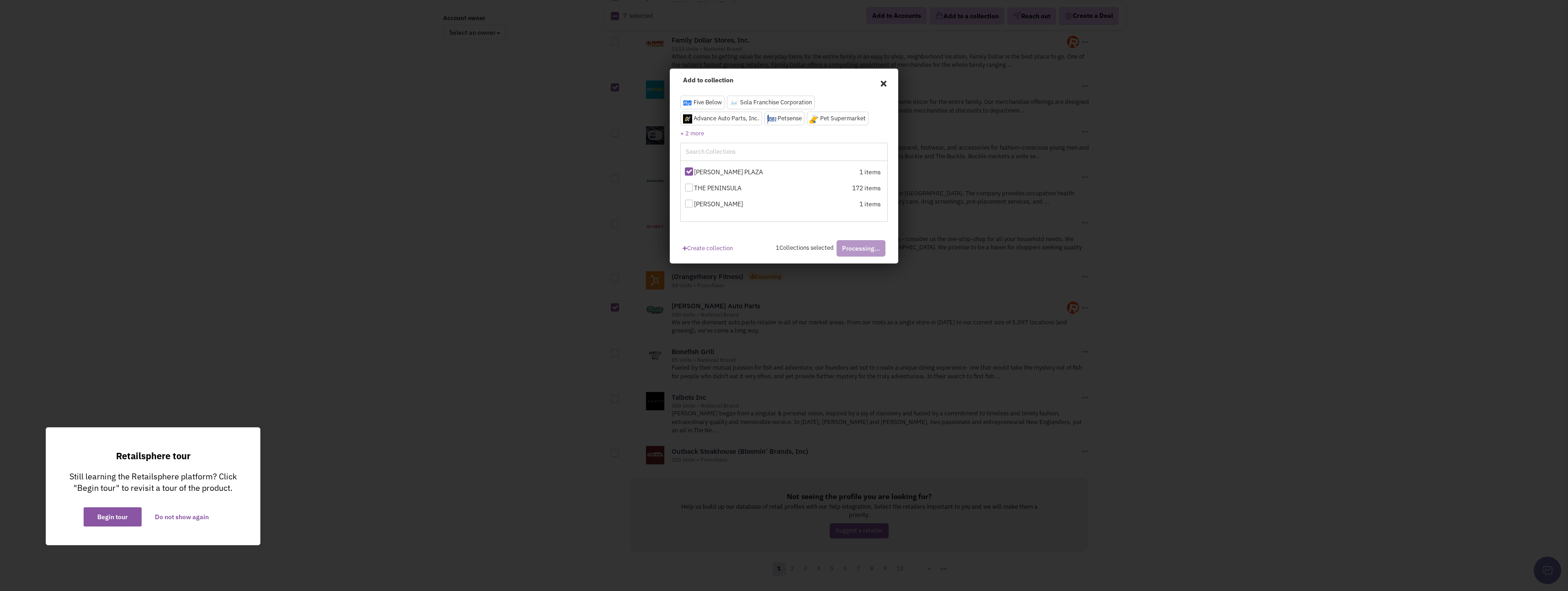
checkbox input "false"
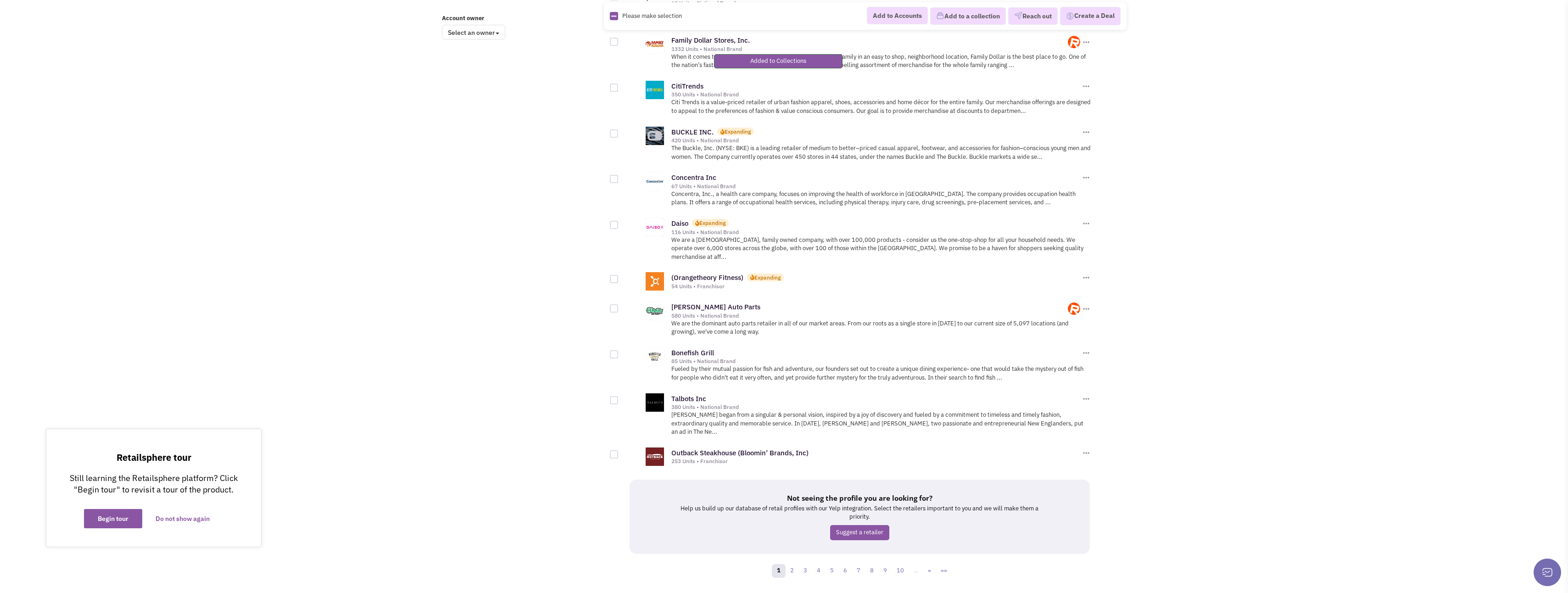
click at [612, 450] on div at bounding box center [615, 454] width 9 height 9
click at [619, 452] on input "checkbox" at bounding box center [622, 455] width 6 height 6
checkbox input "true"
click at [611, 350] on div at bounding box center [615, 354] width 9 height 9
click at [619, 352] on input "checkbox" at bounding box center [622, 355] width 6 height 6
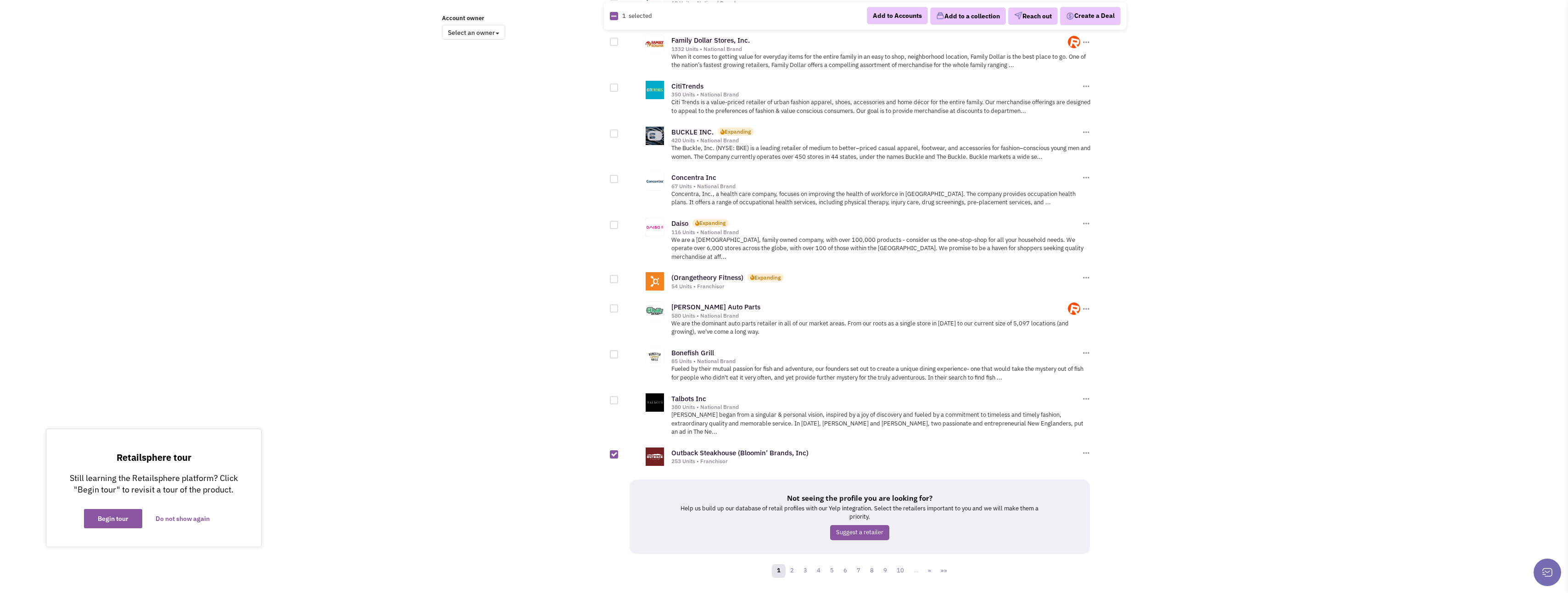
checkbox input "true"
click at [961, 12] on button "Add to a collection" at bounding box center [968, 16] width 76 height 18
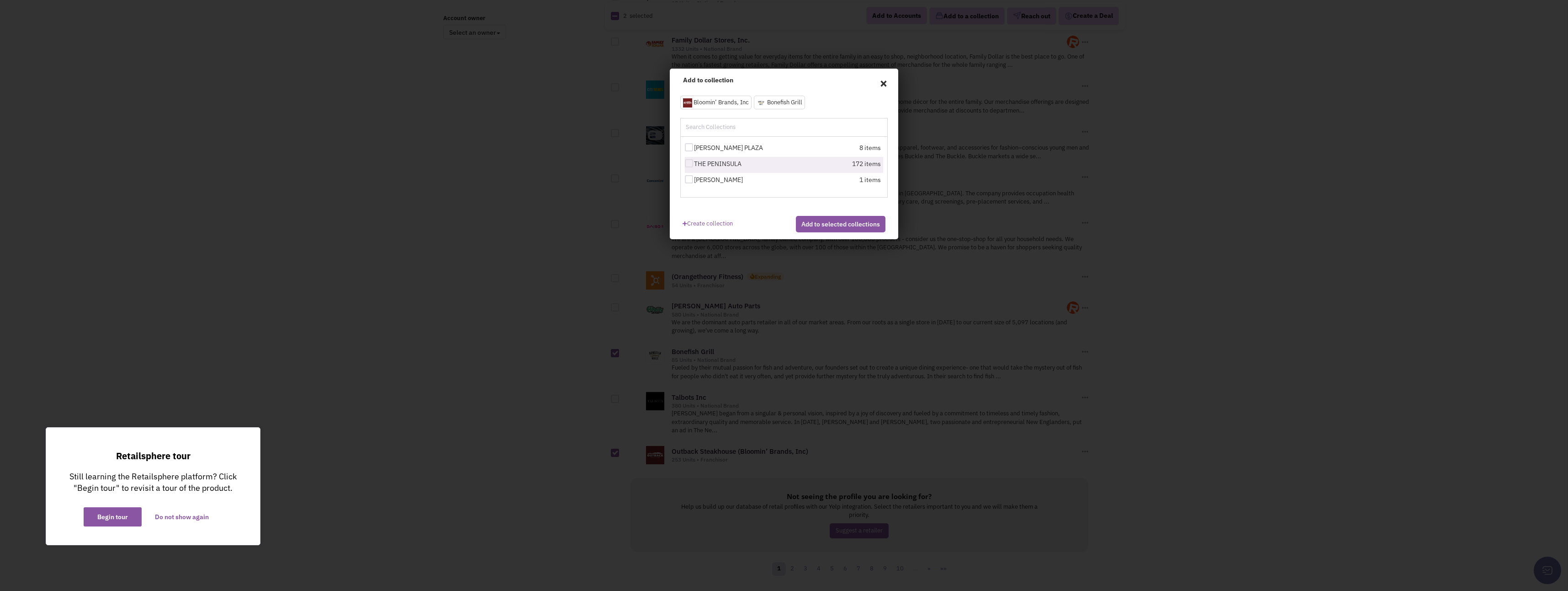
click at [689, 167] on div at bounding box center [689, 163] width 8 height 8
click at [694, 167] on input "THE PENINSULA" at bounding box center [697, 164] width 6 height 6
checkbox input "true"
click at [821, 229] on button "Add to selected collections" at bounding box center [840, 224] width 90 height 16
checkbox input "false"
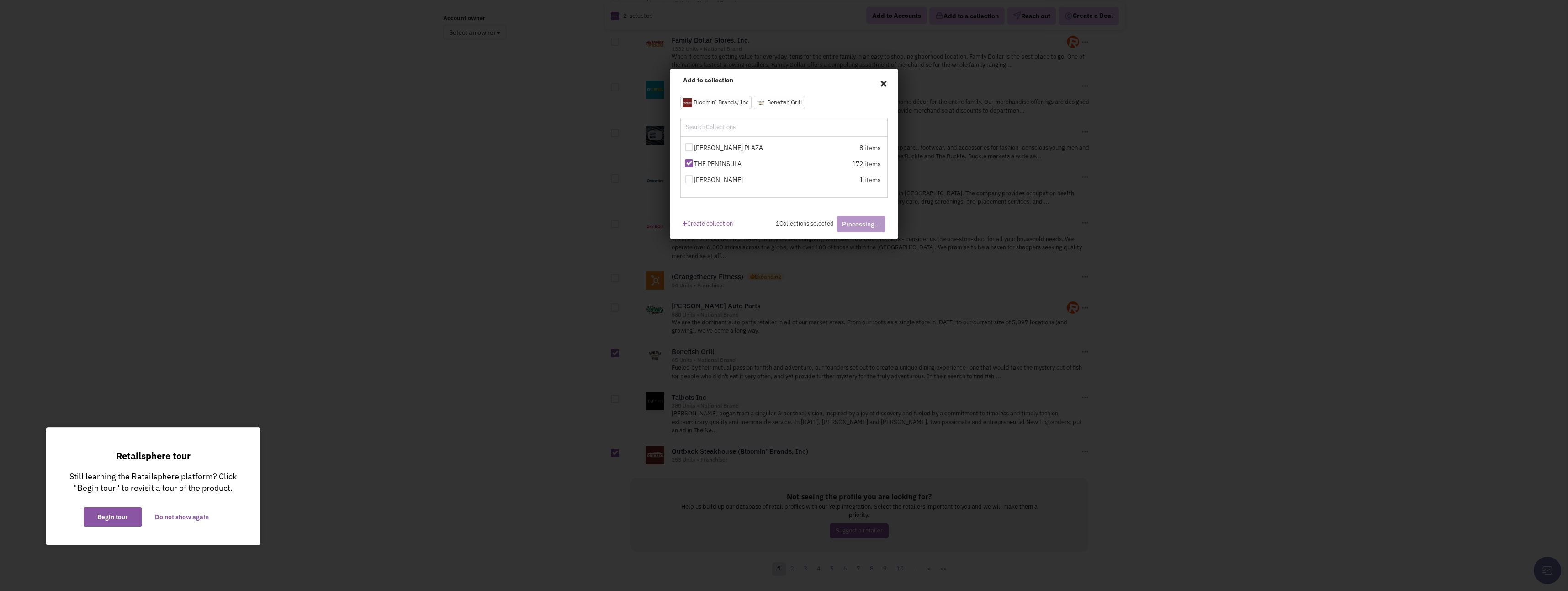
checkbox input "false"
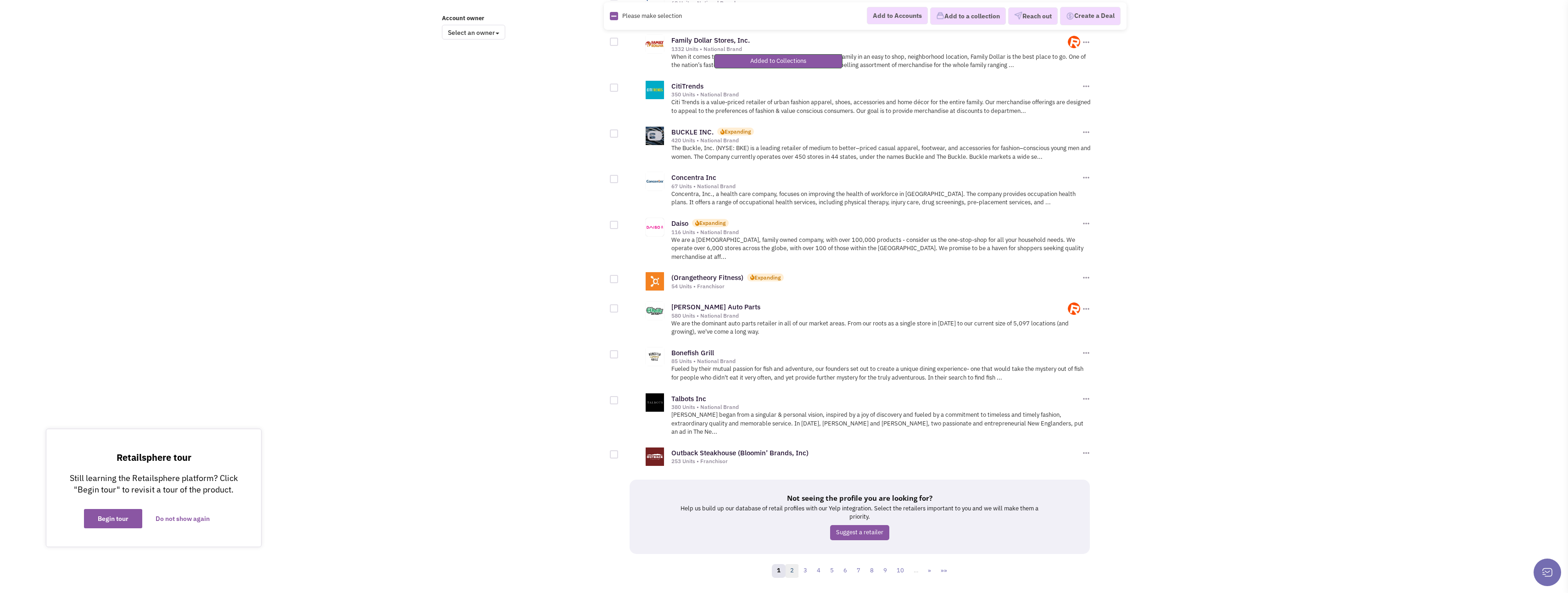
click at [794, 564] on link "2" at bounding box center [792, 570] width 13 height 13
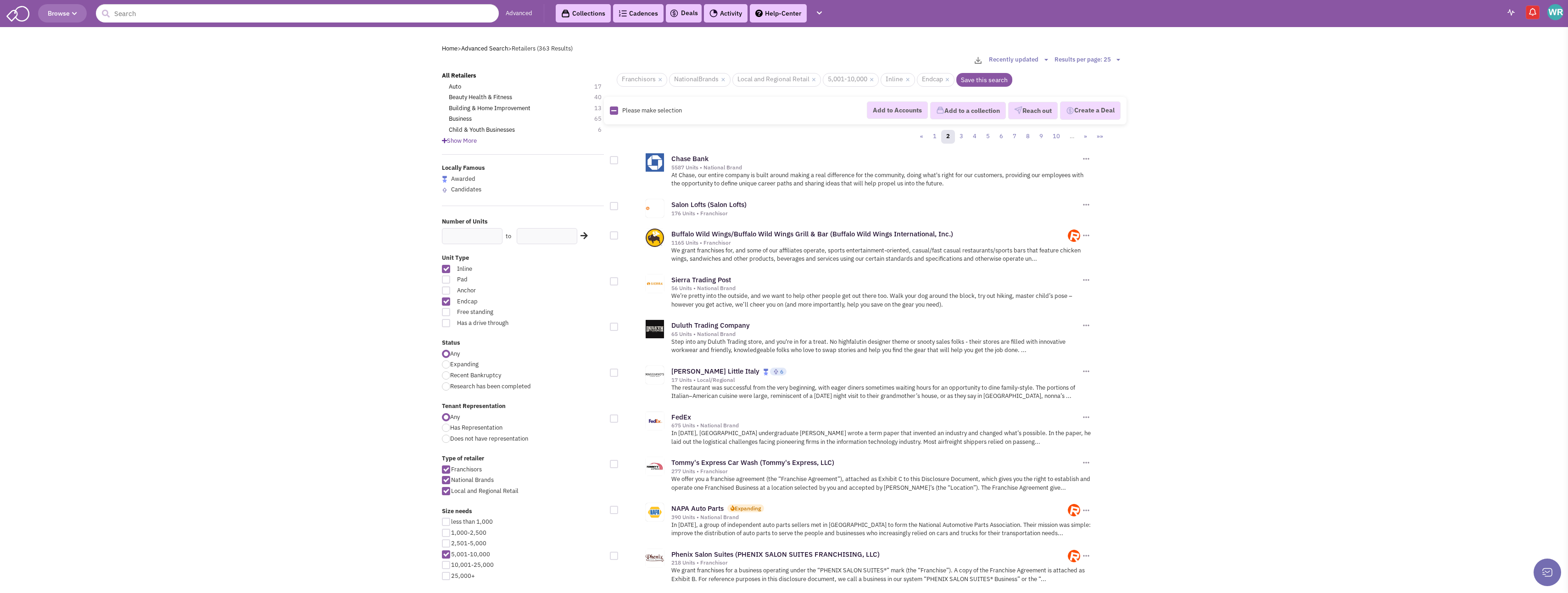
scroll to position [46, 0]
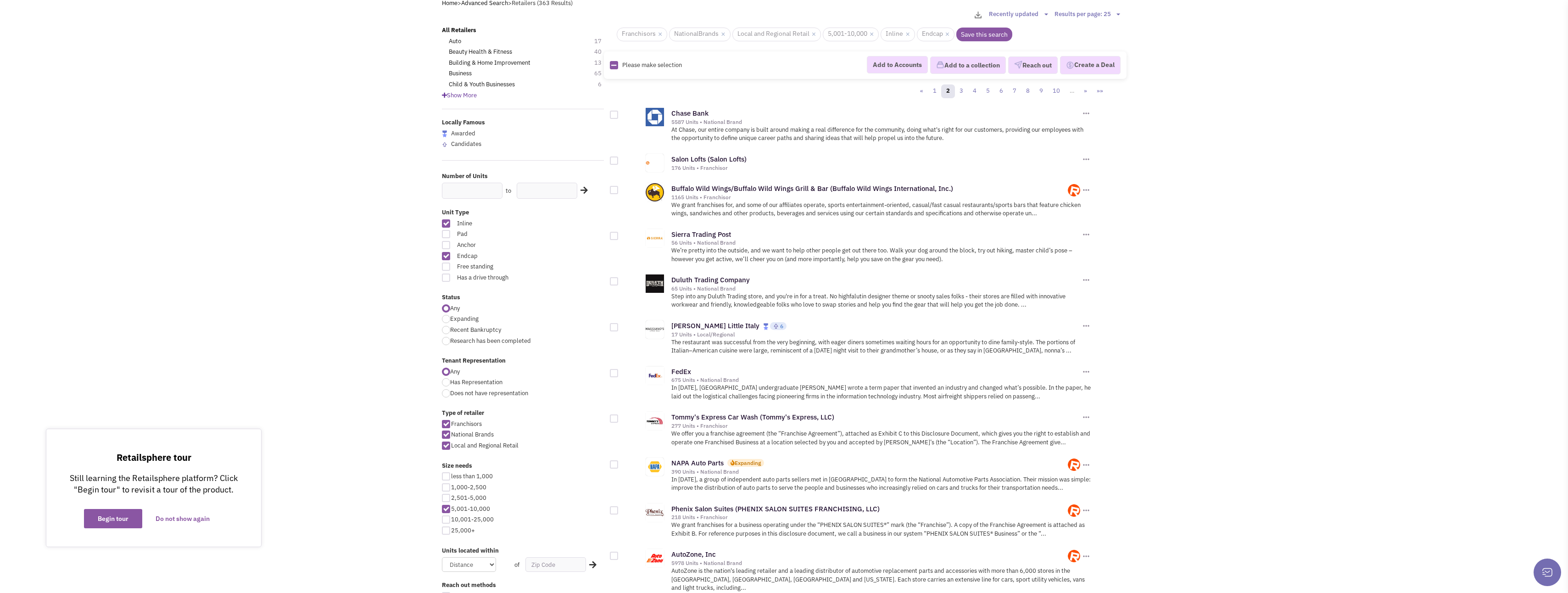
click at [614, 191] on div at bounding box center [615, 190] width 9 height 9
click at [619, 191] on input "checkbox" at bounding box center [622, 191] width 6 height 6
checkbox input "true"
click at [960, 62] on button "Add to a collection" at bounding box center [968, 65] width 76 height 18
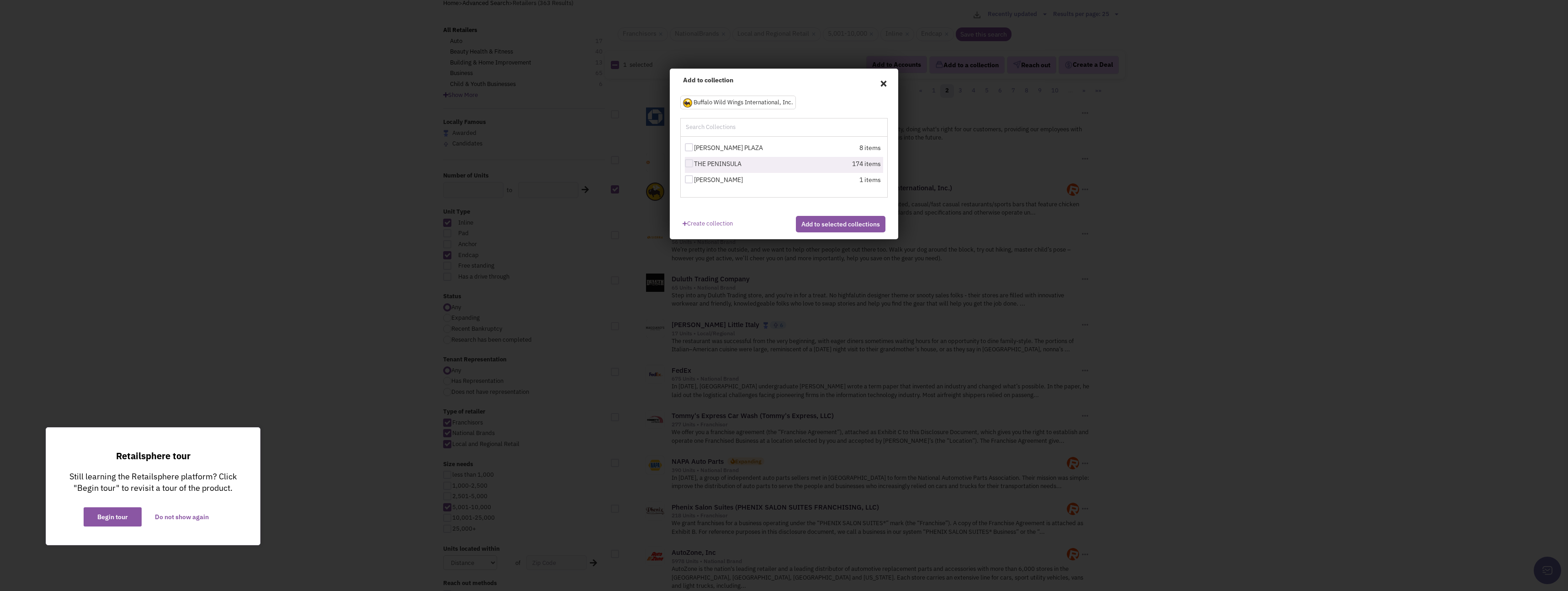
click at [687, 163] on div at bounding box center [689, 163] width 8 height 8
click at [694, 163] on input "THE PENINSULA" at bounding box center [697, 164] width 6 height 6
checkbox input "true"
click at [816, 229] on button "Add to selected collections" at bounding box center [840, 224] width 90 height 16
checkbox input "false"
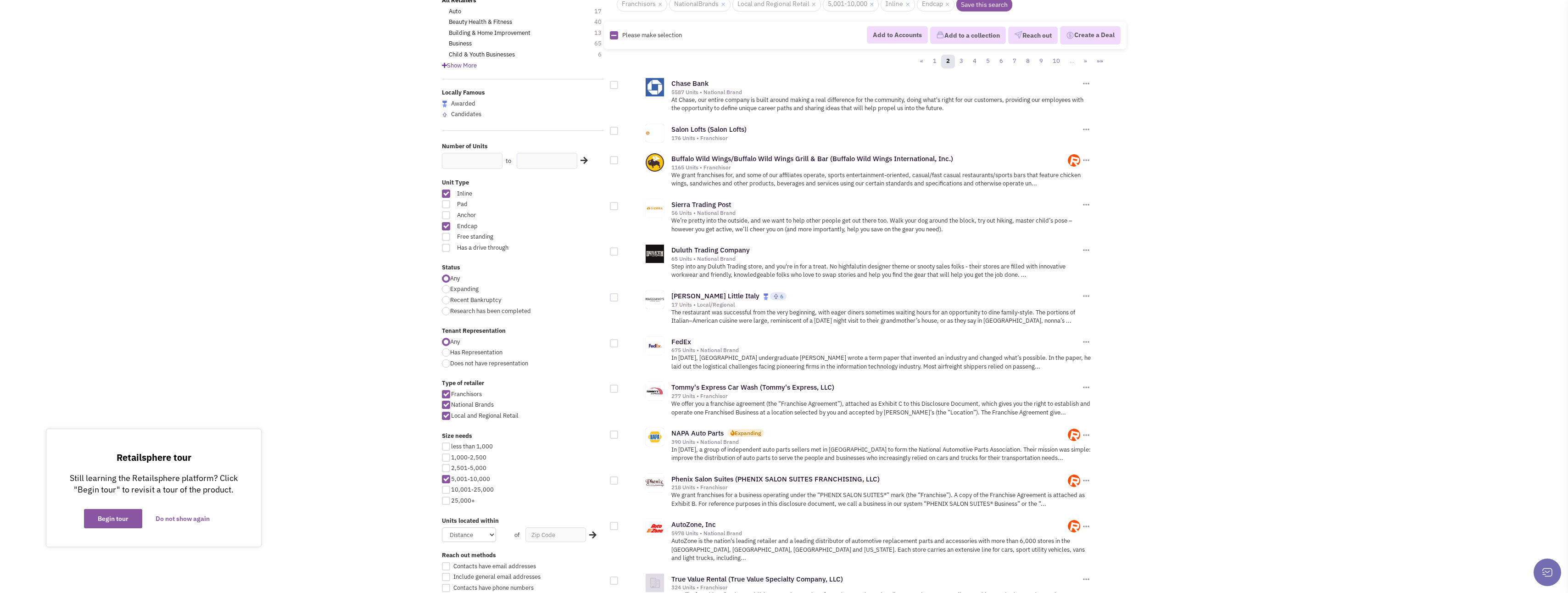
scroll to position [91, 0]
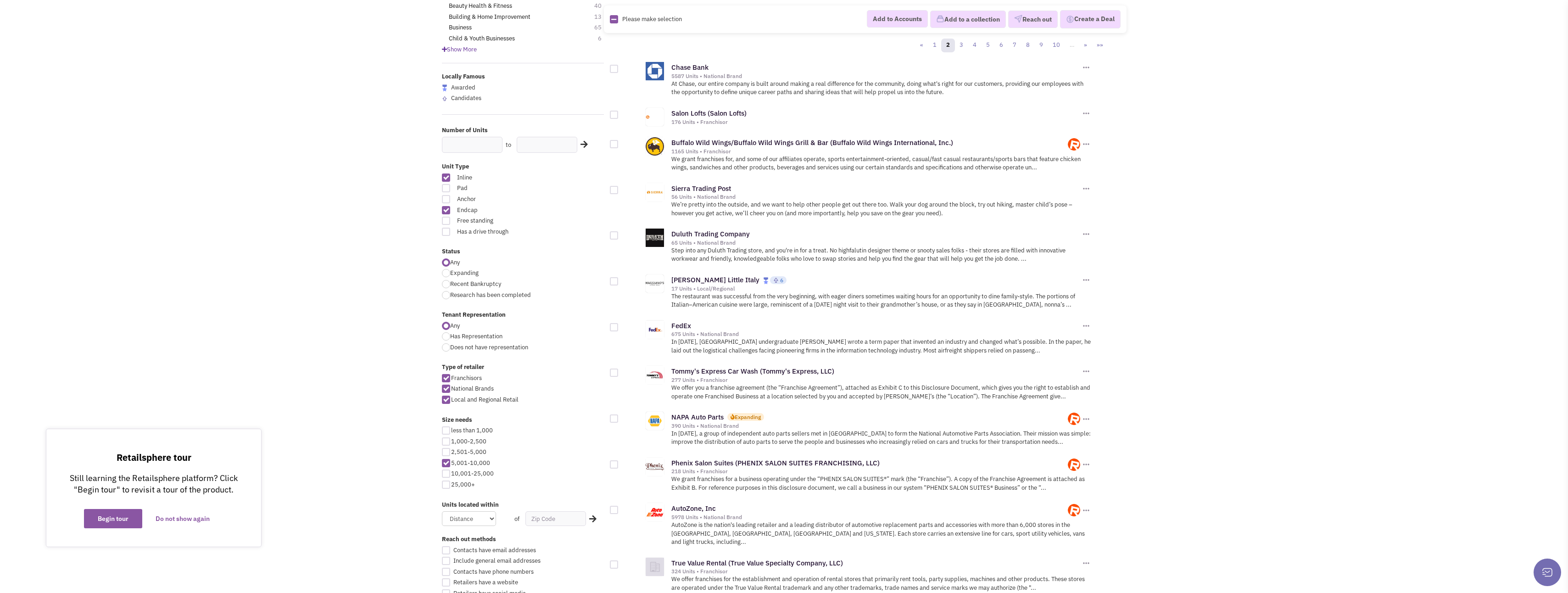
click at [615, 282] on div at bounding box center [615, 281] width 9 height 9
click at [619, 282] on input "checkbox" at bounding box center [622, 282] width 6 height 6
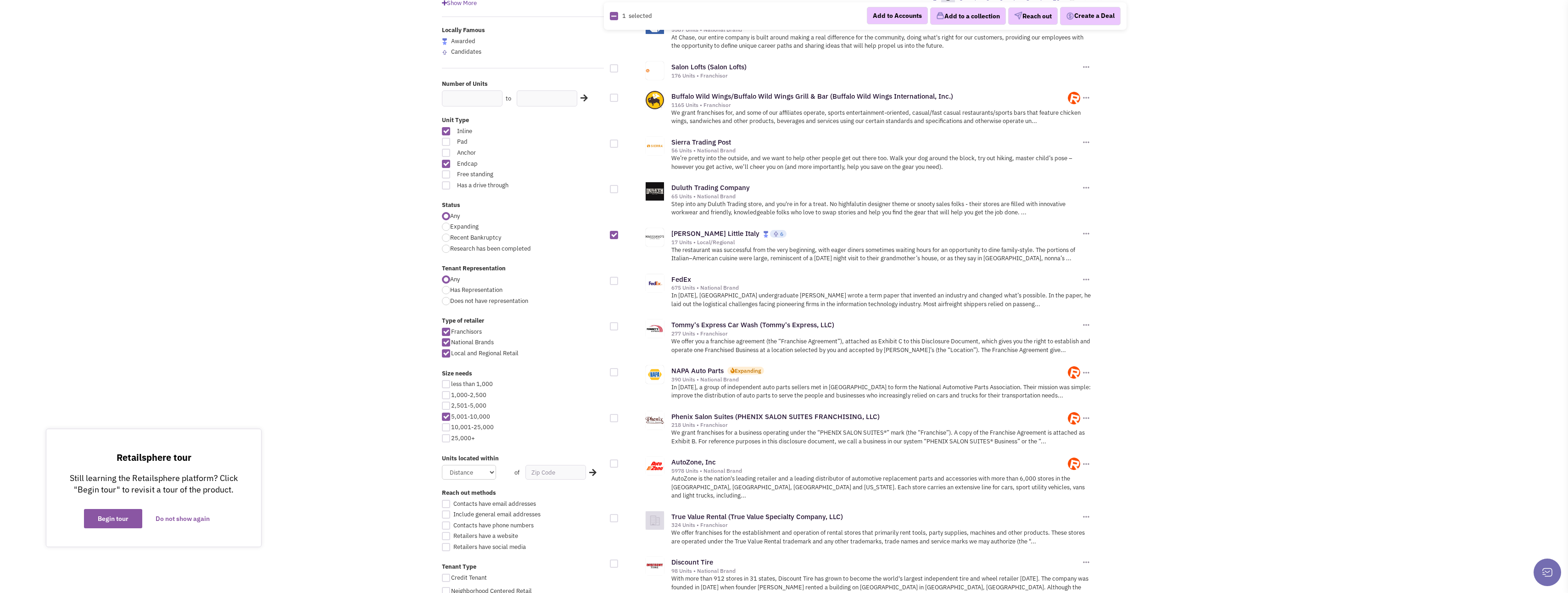
scroll to position [183, 0]
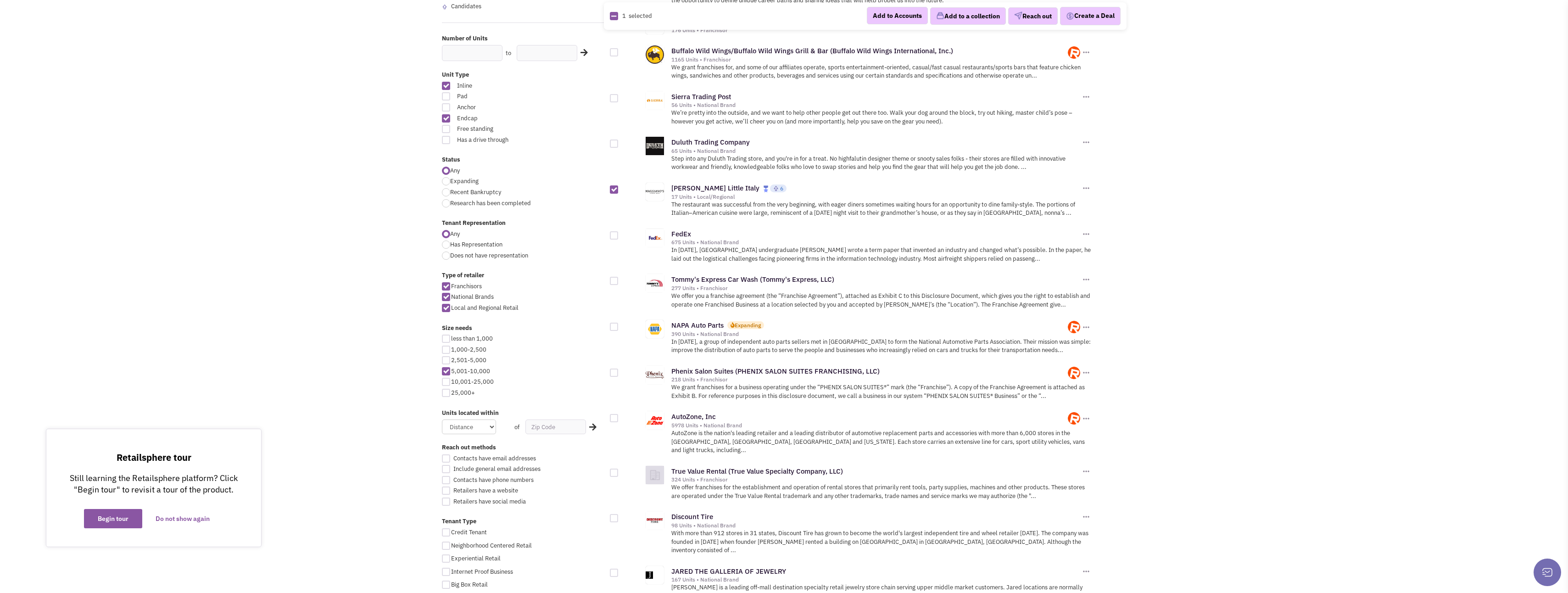
click at [614, 191] on div at bounding box center [615, 190] width 9 height 9
click at [619, 191] on input "checkbox" at bounding box center [622, 190] width 6 height 6
checkbox input "false"
click at [614, 145] on div at bounding box center [615, 144] width 9 height 9
click at [619, 145] on input "checkbox" at bounding box center [622, 144] width 6 height 6
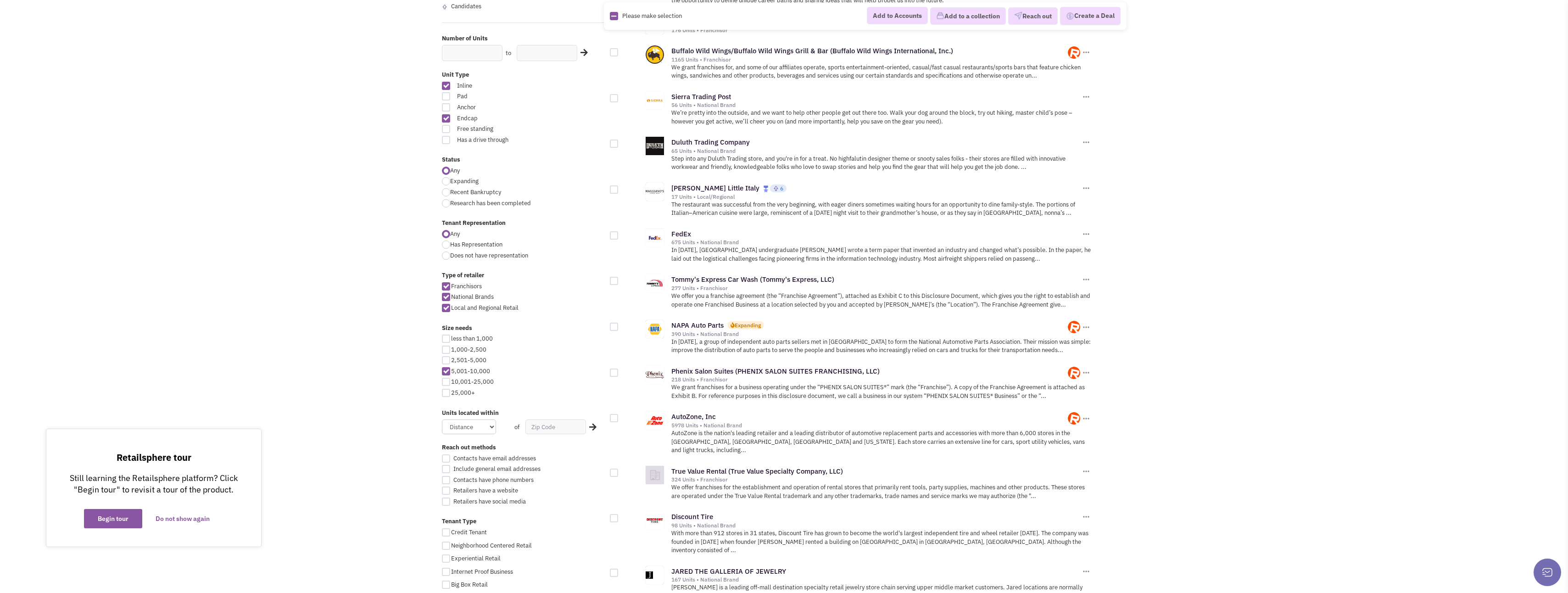
checkbox input "true"
click at [615, 324] on div at bounding box center [615, 327] width 9 height 9
click at [619, 324] on input "checkbox" at bounding box center [622, 327] width 6 height 6
checkbox input "true"
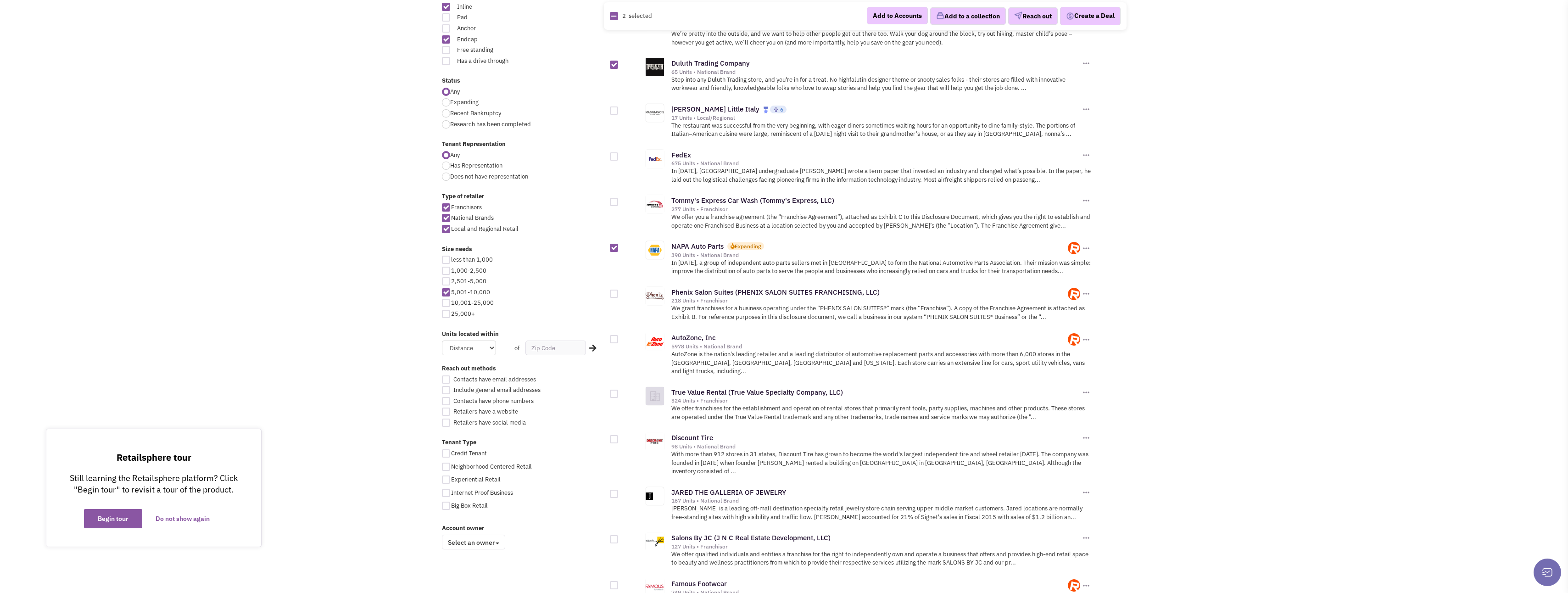
scroll to position [275, 0]
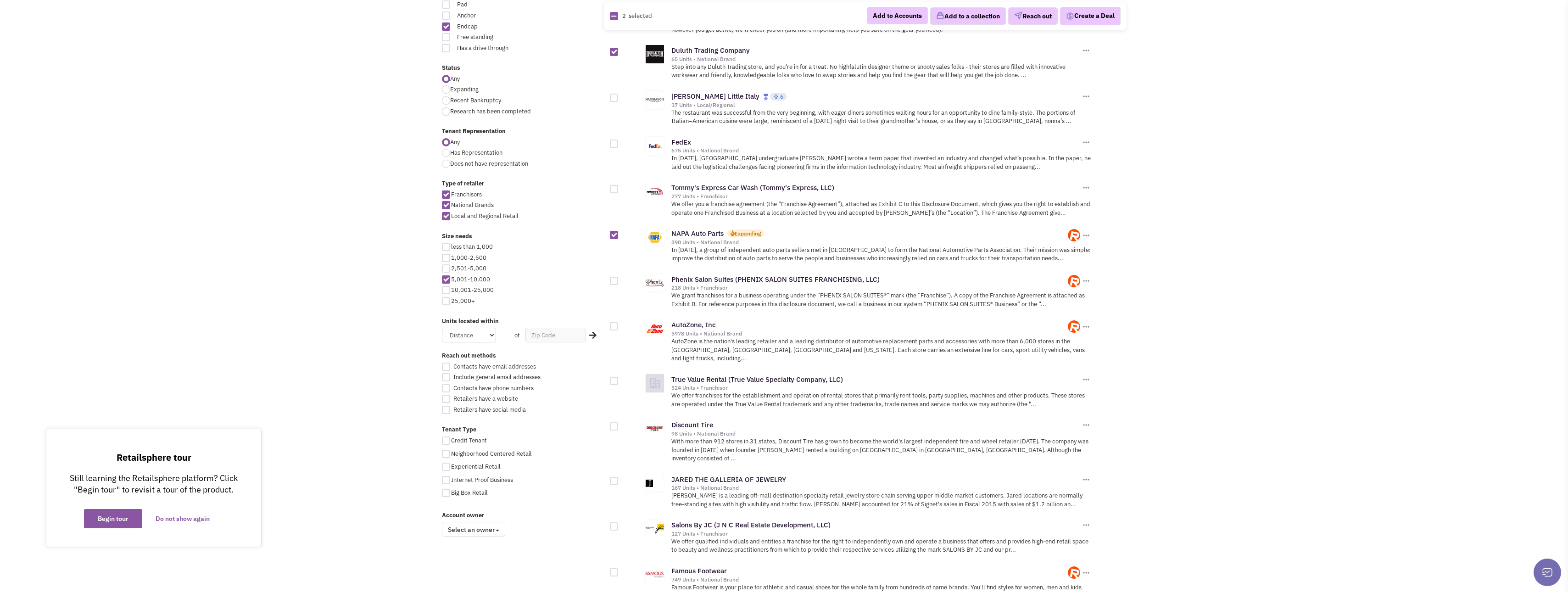
click at [614, 326] on div at bounding box center [615, 327] width 9 height 9
click at [619, 326] on input "checkbox" at bounding box center [622, 327] width 6 height 6
checkbox input "true"
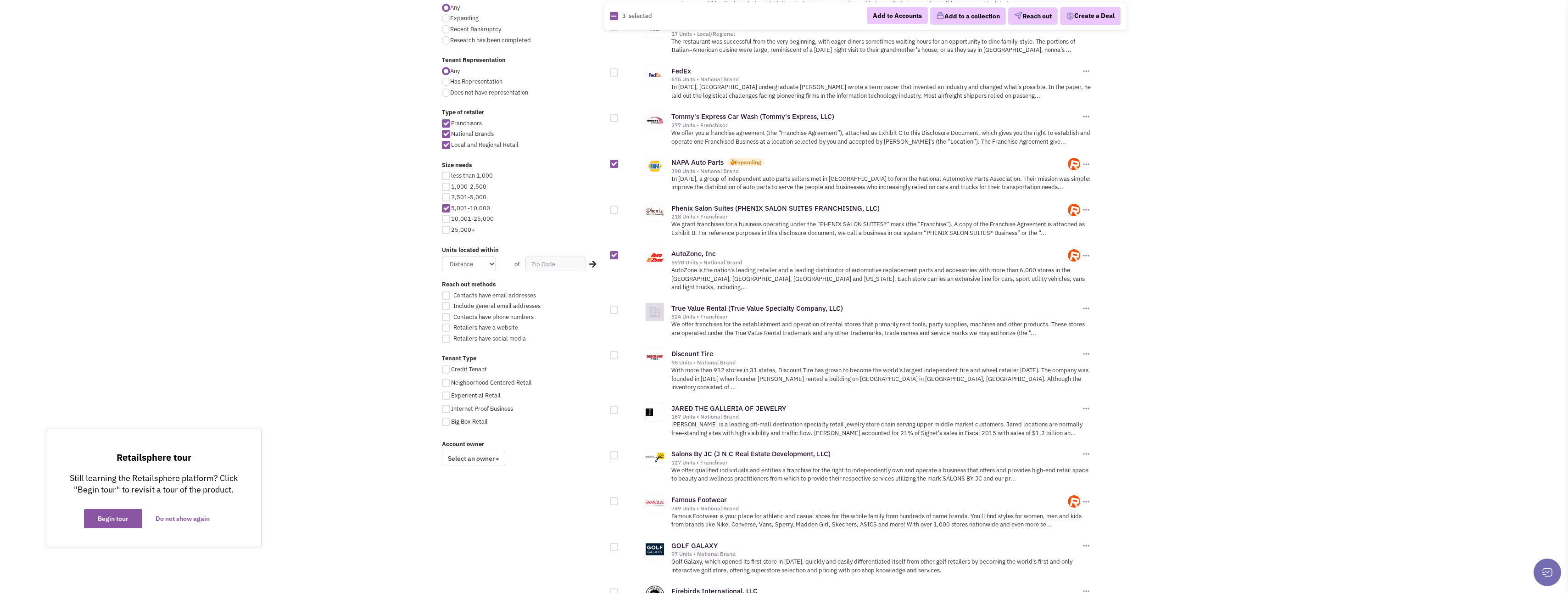
scroll to position [413, 0]
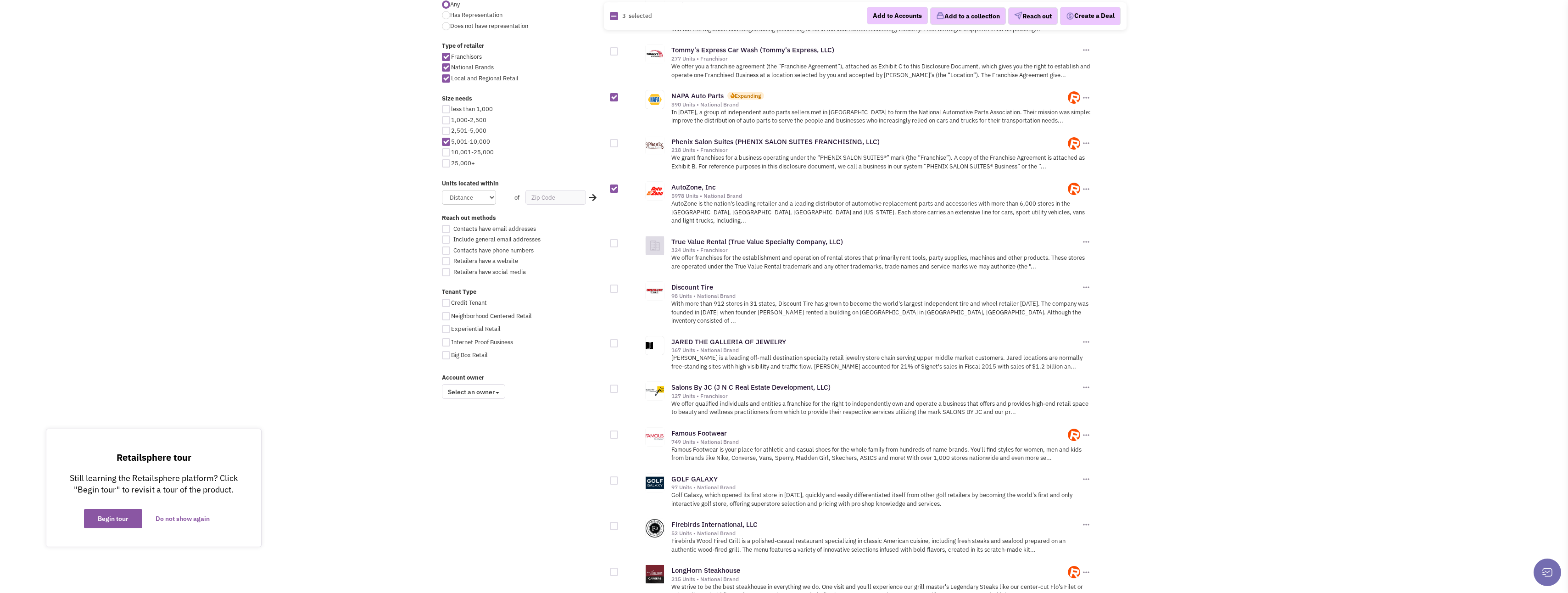
click at [616, 239] on div at bounding box center [615, 243] width 9 height 9
click at [619, 241] on input "checkbox" at bounding box center [622, 244] width 6 height 6
checkbox input "true"
click at [615, 284] on div at bounding box center [615, 288] width 9 height 9
click at [619, 286] on input "checkbox" at bounding box center [622, 289] width 6 height 6
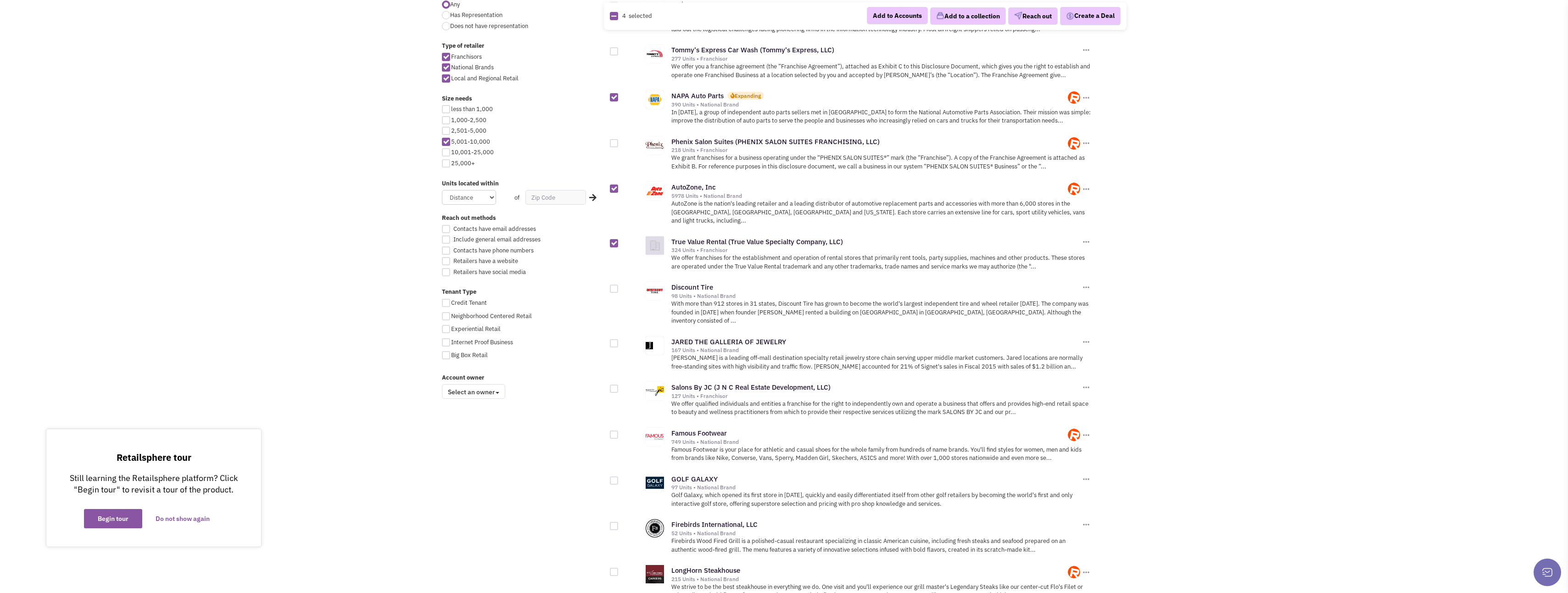
checkbox input "true"
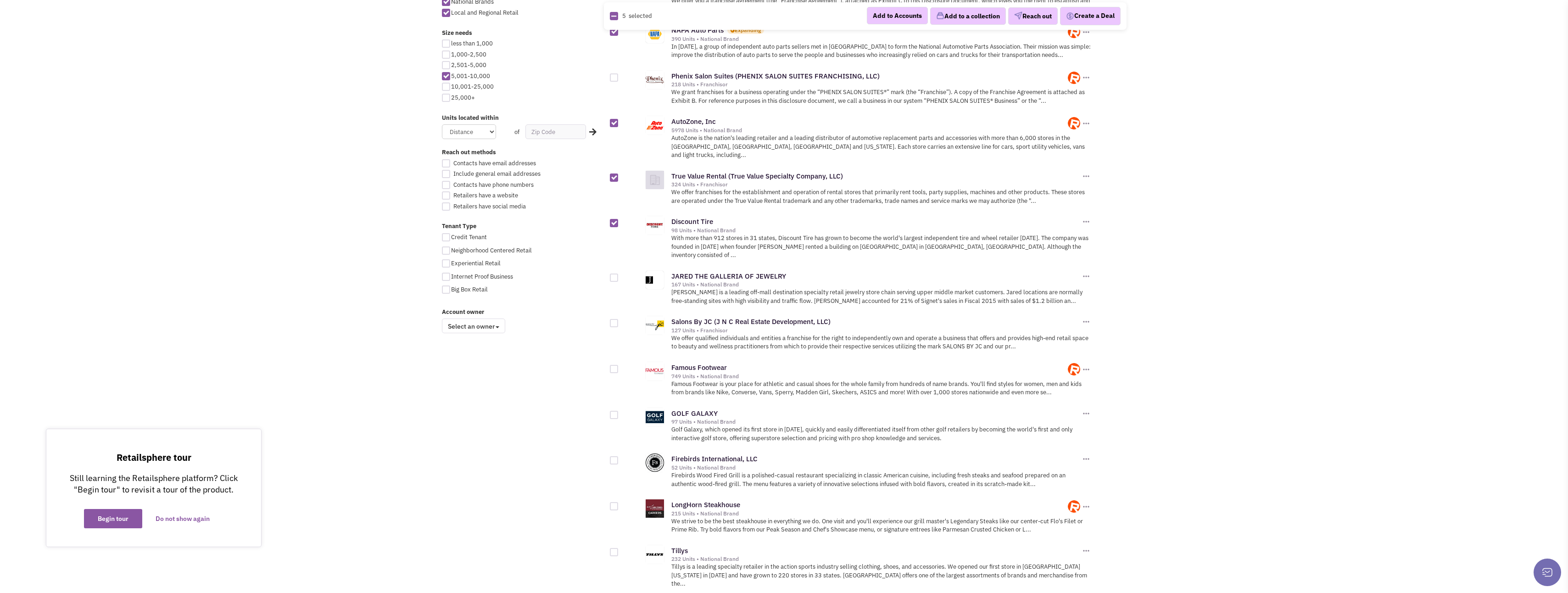
scroll to position [504, 0]
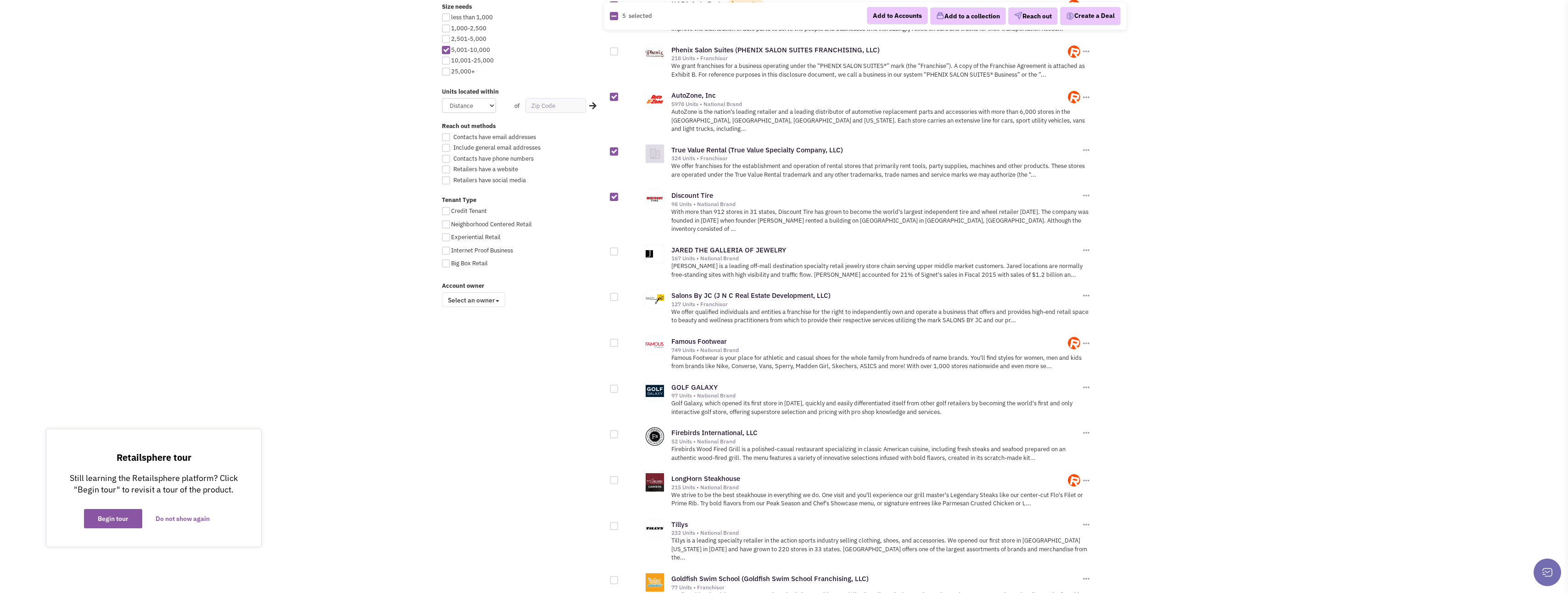
click at [615, 339] on div at bounding box center [615, 343] width 9 height 9
click at [619, 340] on input "checkbox" at bounding box center [622, 343] width 6 height 6
checkbox input "true"
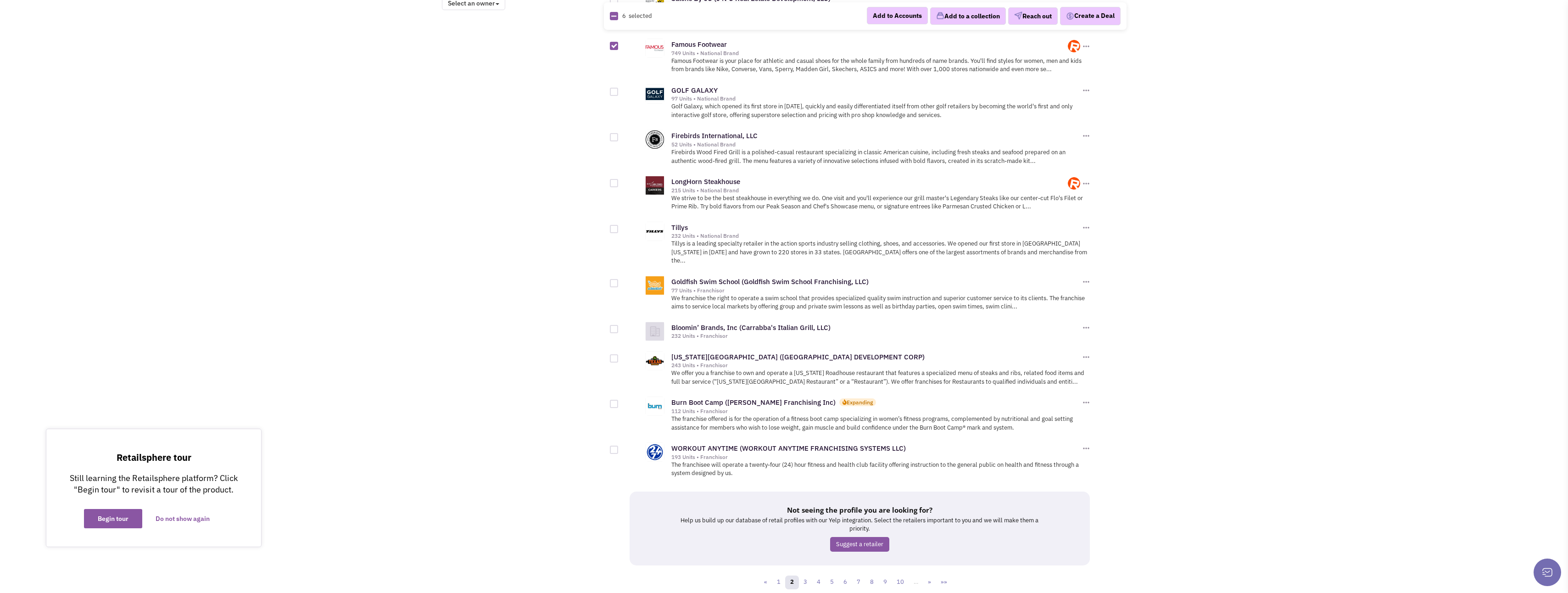
scroll to position [813, 0]
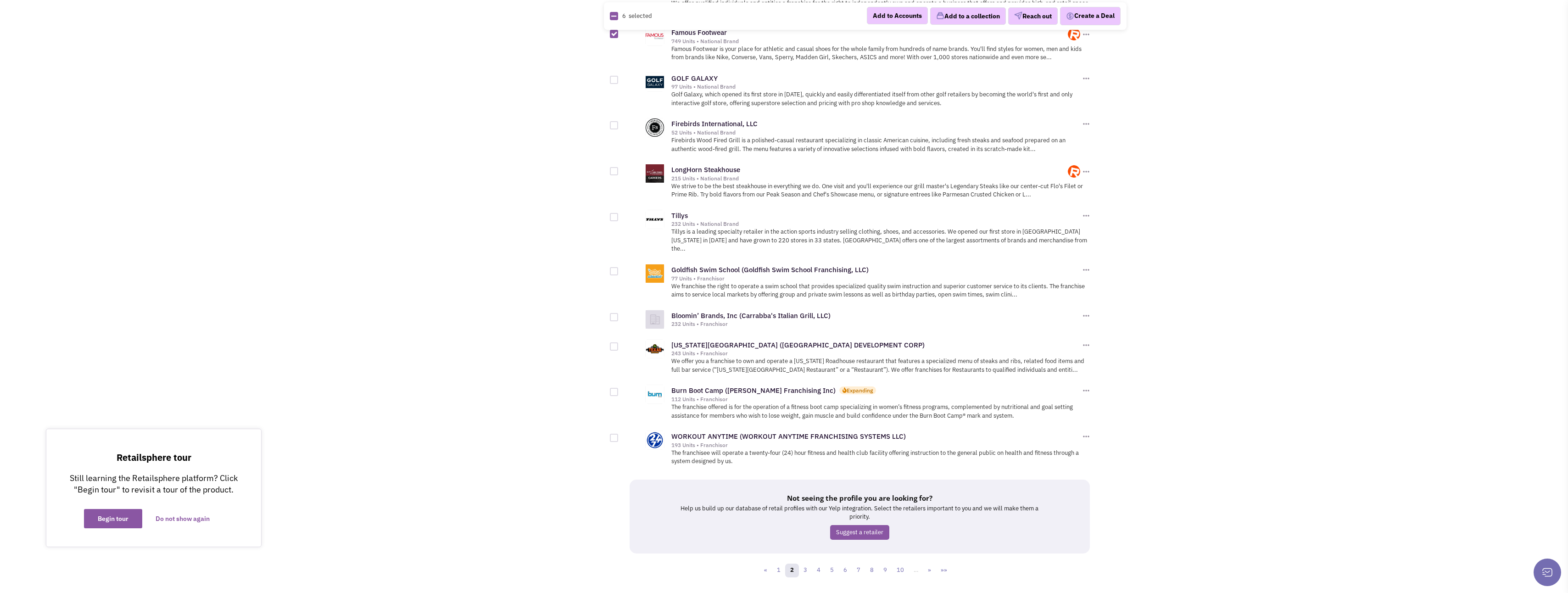
click at [613, 434] on div at bounding box center [615, 438] width 9 height 9
click at [619, 435] on input "checkbox" at bounding box center [622, 438] width 6 height 6
click at [615, 434] on div at bounding box center [615, 438] width 9 height 9
click at [619, 435] on input "checkbox" at bounding box center [622, 438] width 6 height 6
checkbox input "false"
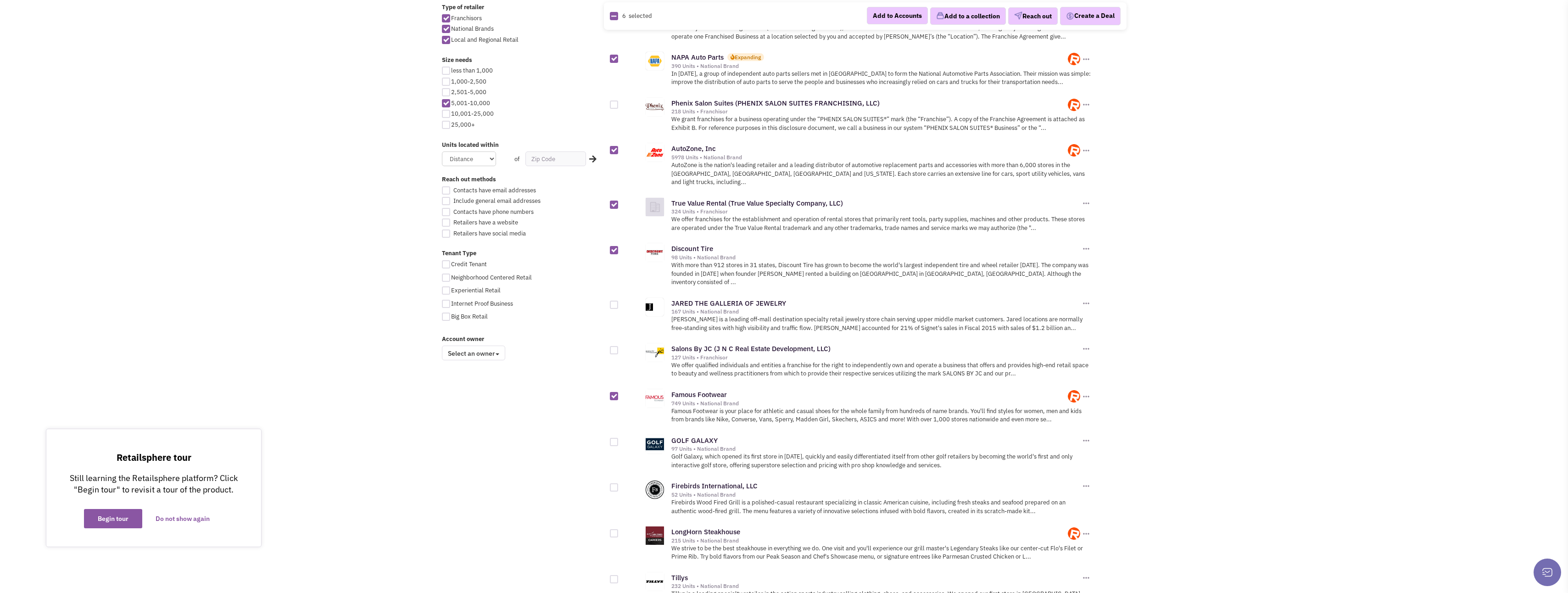
scroll to position [446, 0]
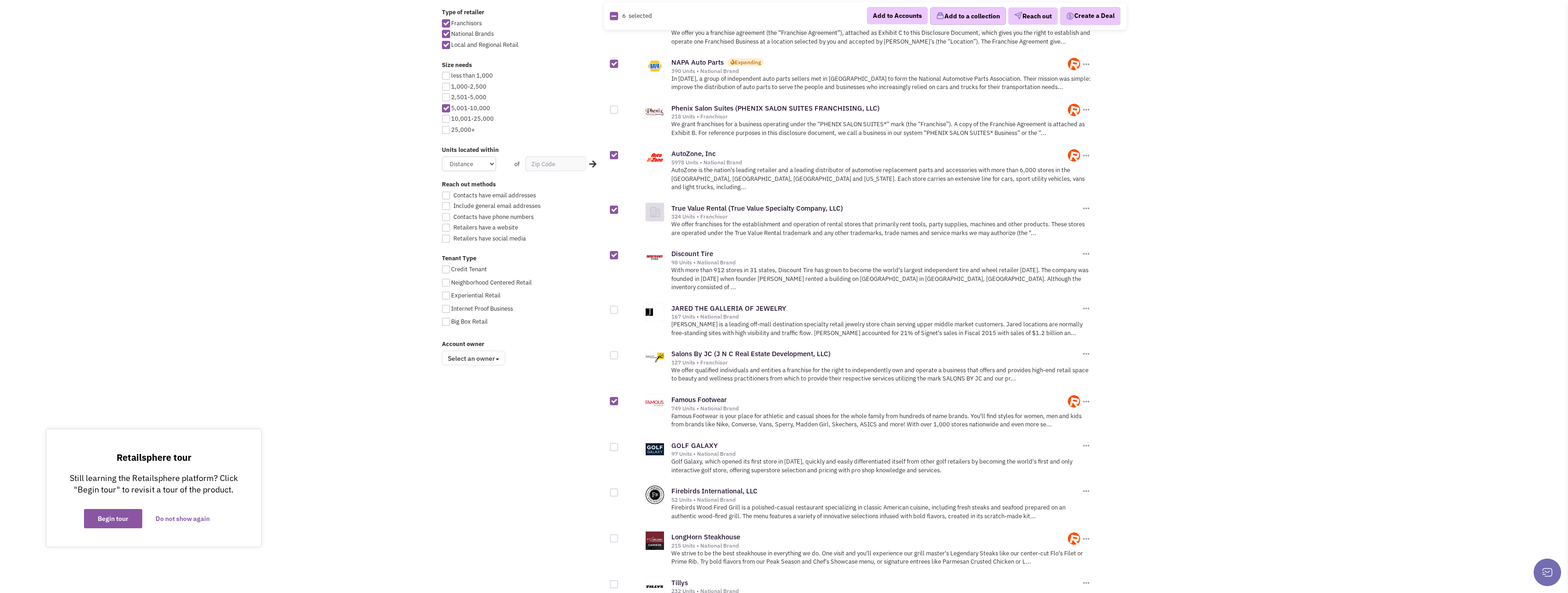
click at [965, 18] on button "Add to a collection" at bounding box center [968, 16] width 76 height 18
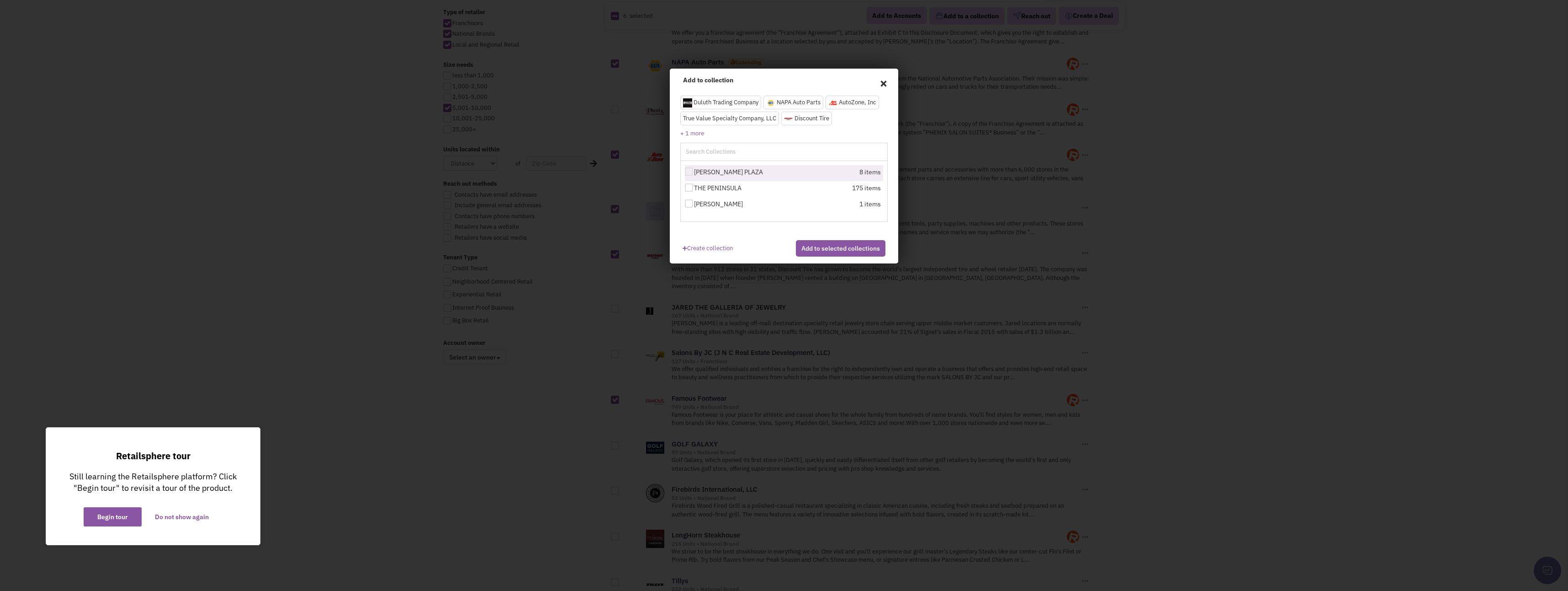
click at [687, 171] on div at bounding box center [689, 172] width 8 height 8
click at [694, 171] on input "[PERSON_NAME] PLAZA" at bounding box center [697, 172] width 6 height 6
checkbox input "true"
click at [831, 253] on button "Add to selected collections" at bounding box center [840, 248] width 90 height 16
checkbox input "false"
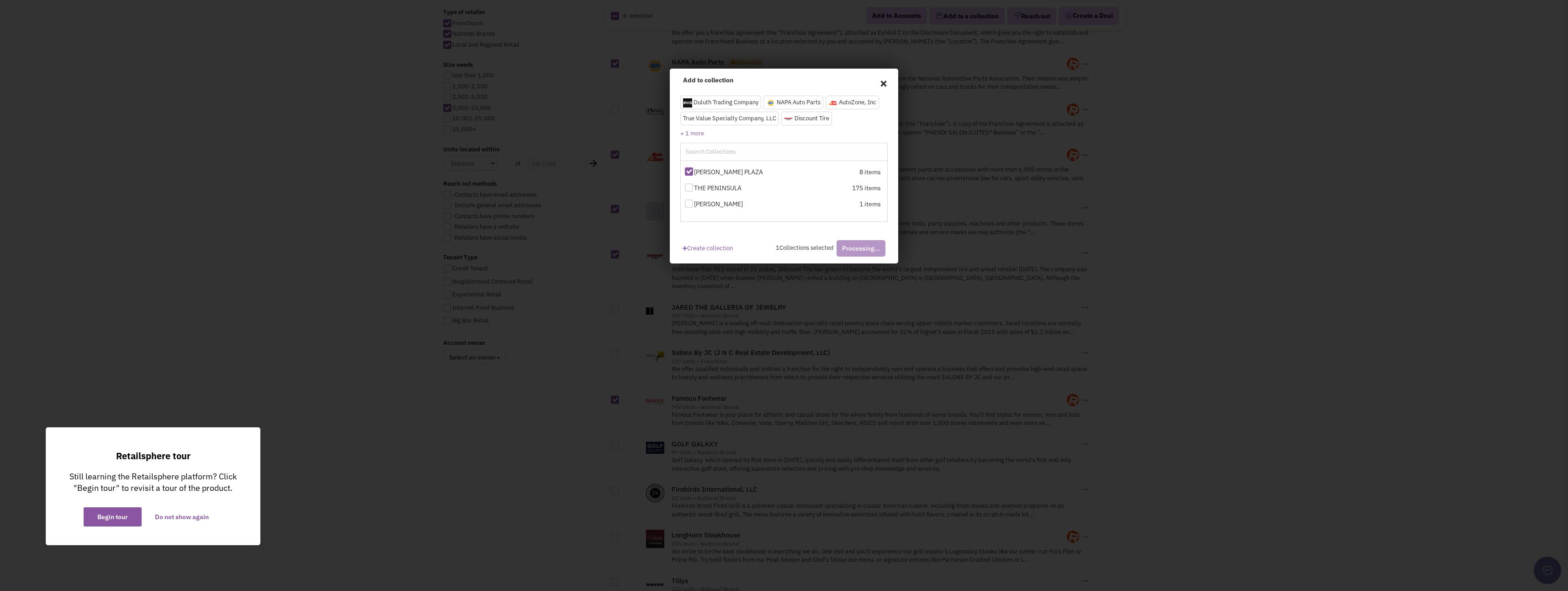
checkbox input "false"
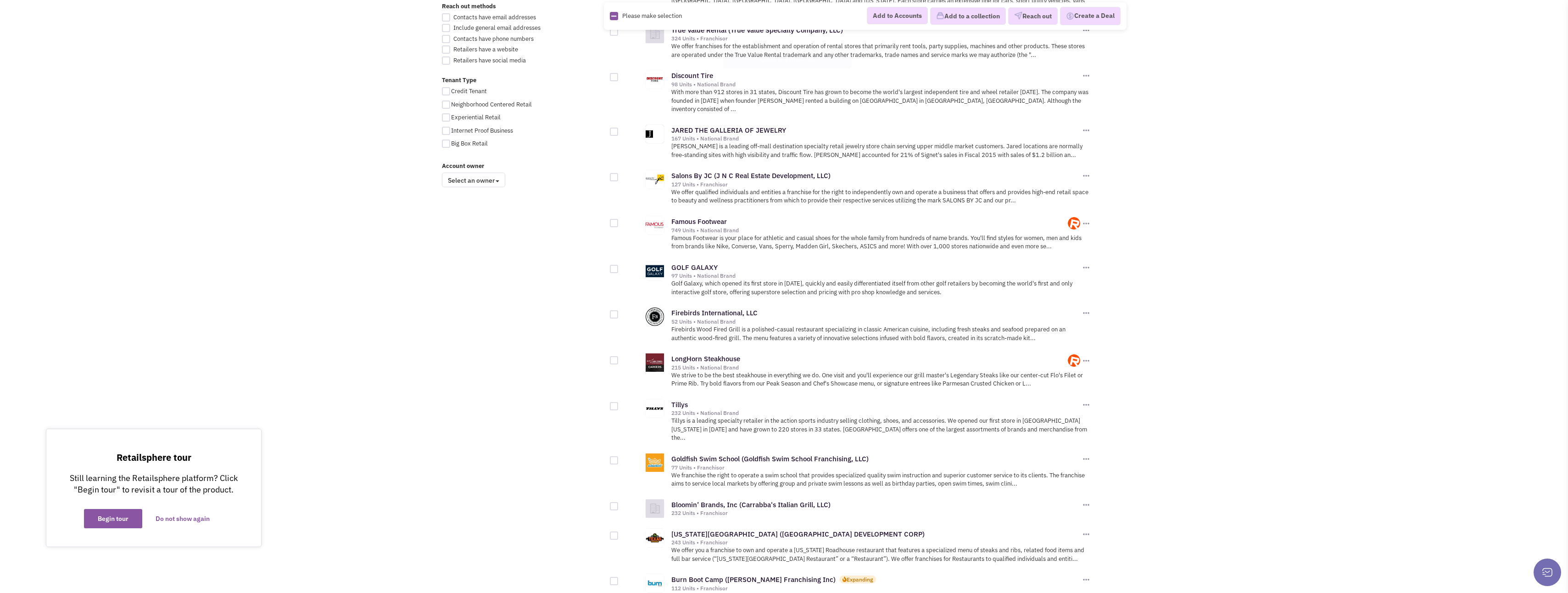
scroll to position [630, 0]
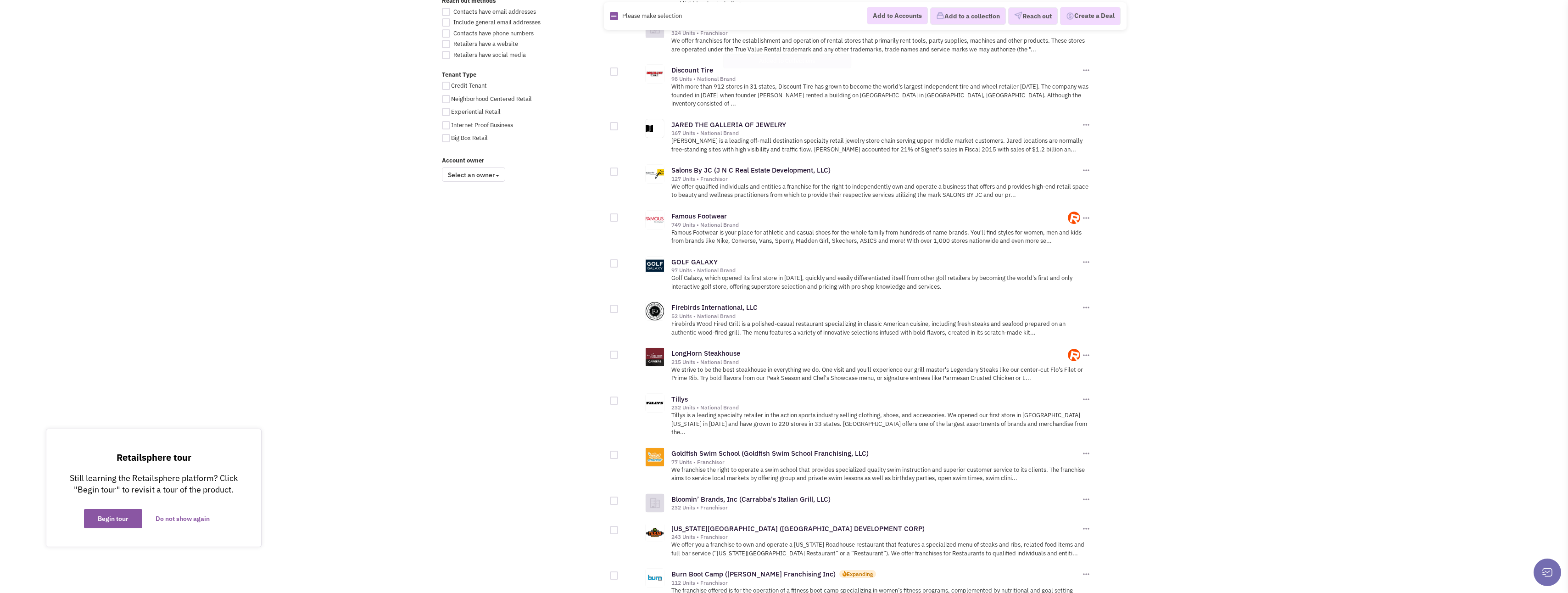
click at [615, 305] on div at bounding box center [615, 309] width 9 height 9
click at [619, 307] on input "checkbox" at bounding box center [622, 310] width 6 height 6
checkbox input "true"
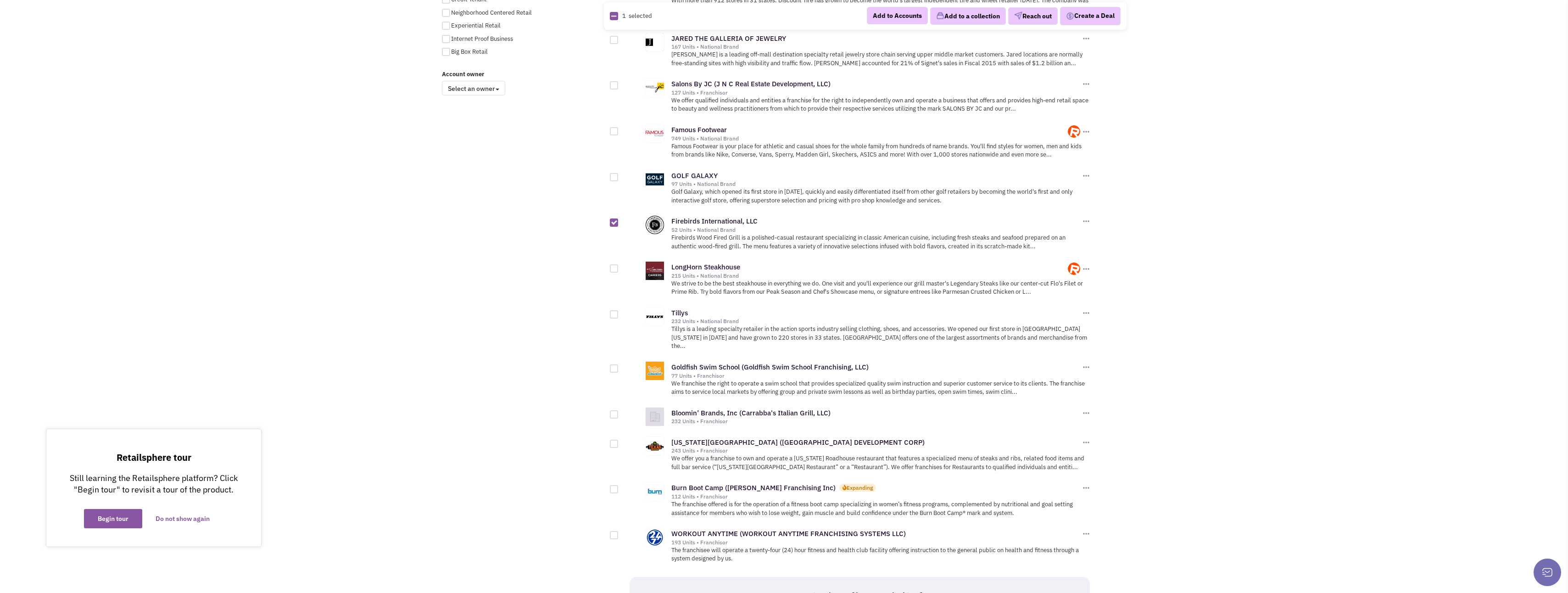
scroll to position [721, 0]
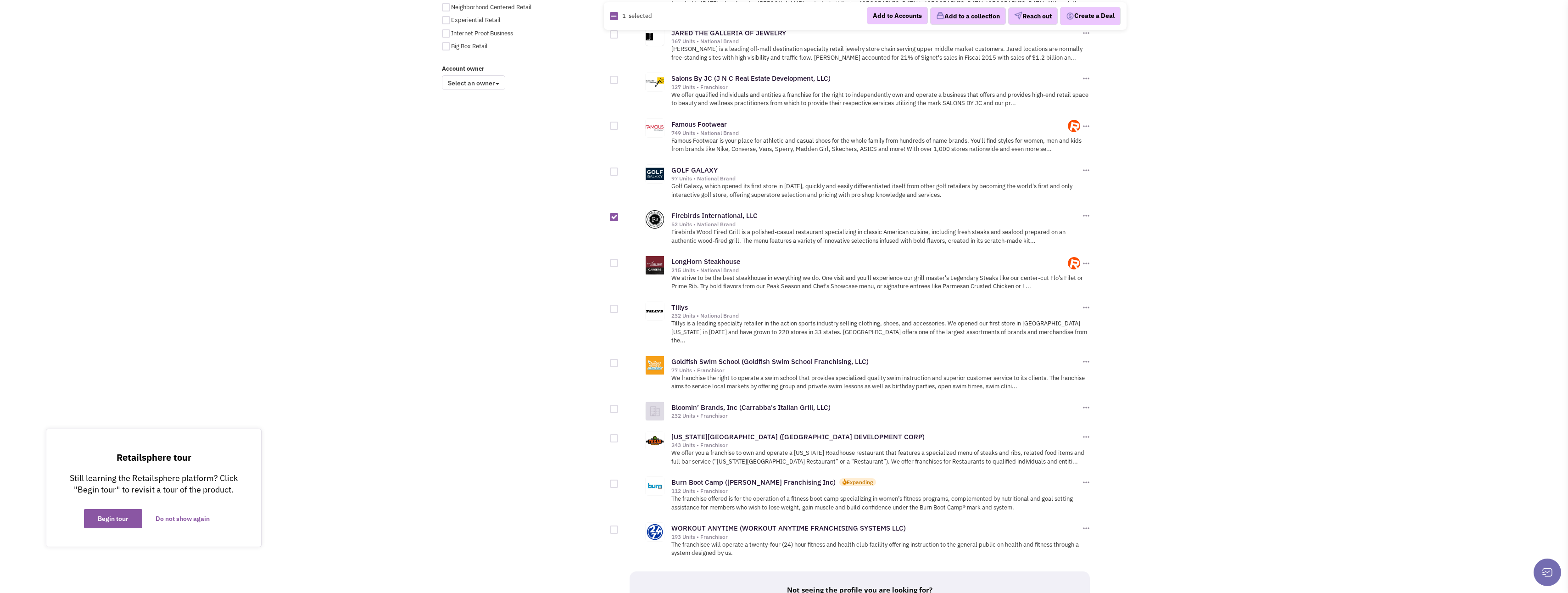
click at [615, 434] on div at bounding box center [615, 439] width 9 height 9
click at [619, 436] on input "checkbox" at bounding box center [622, 439] width 6 height 6
checkbox input "true"
click at [616, 405] on div at bounding box center [615, 409] width 9 height 9
click at [619, 407] on input "checkbox" at bounding box center [622, 410] width 6 height 6
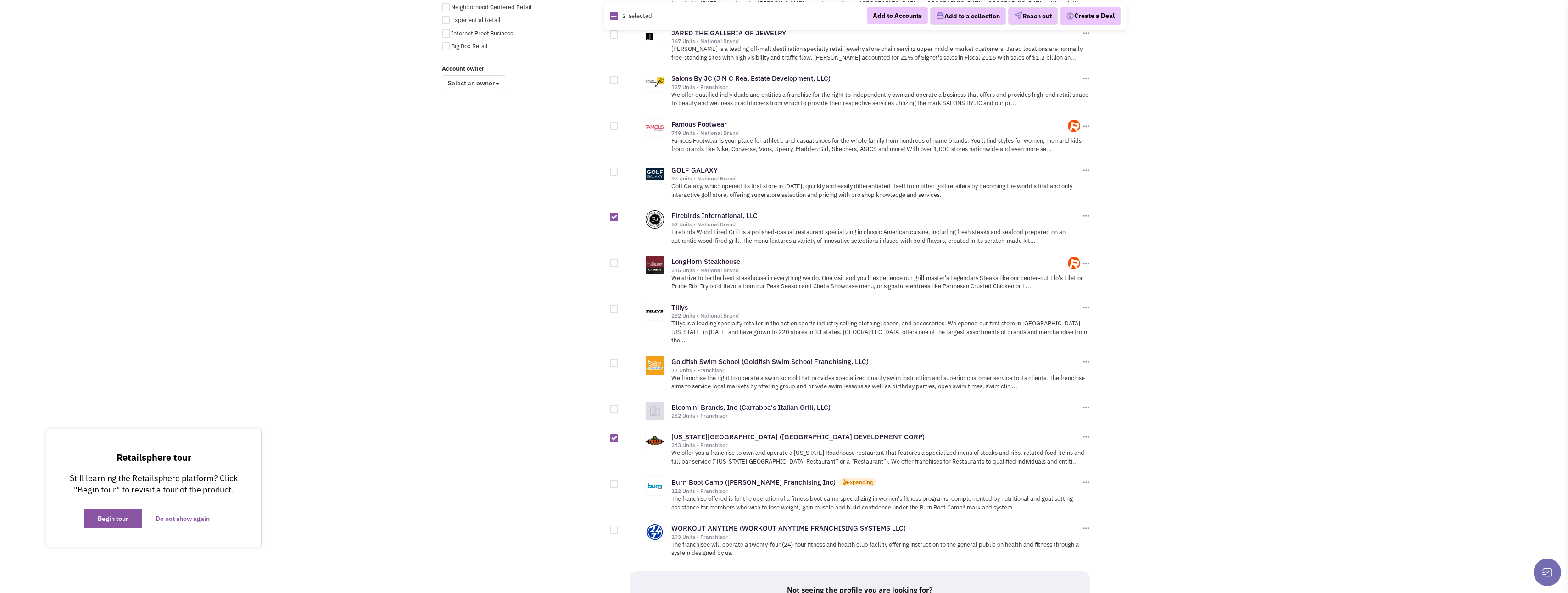
checkbox input "true"
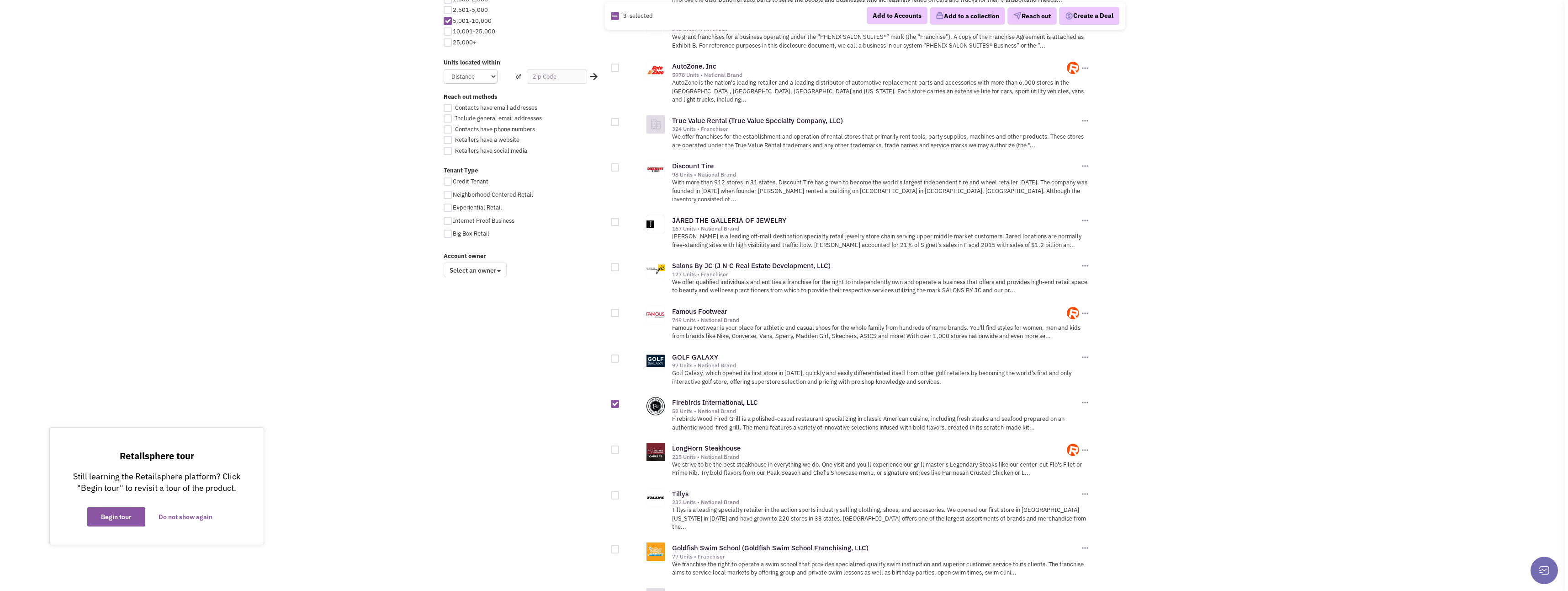
scroll to position [491, 0]
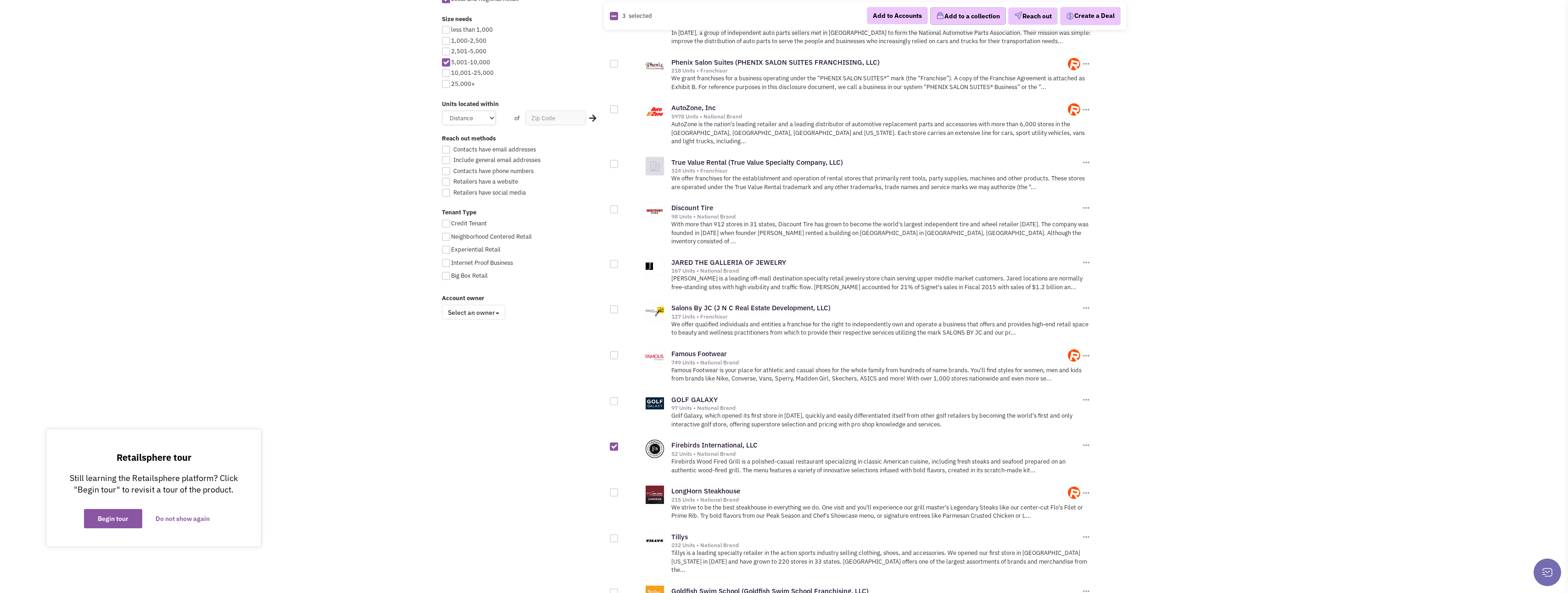
click at [950, 15] on button "Add to a collection" at bounding box center [968, 16] width 76 height 18
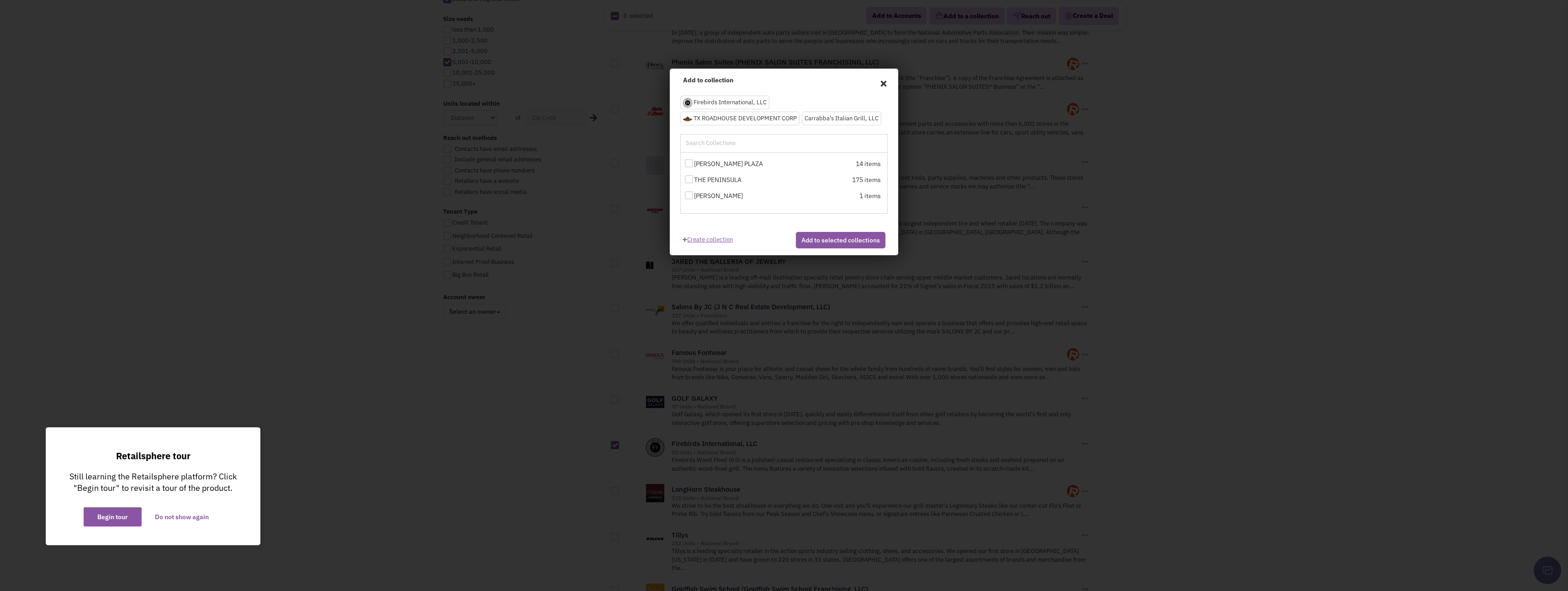
click at [700, 236] on link "Create collection" at bounding box center [707, 237] width 50 height 12
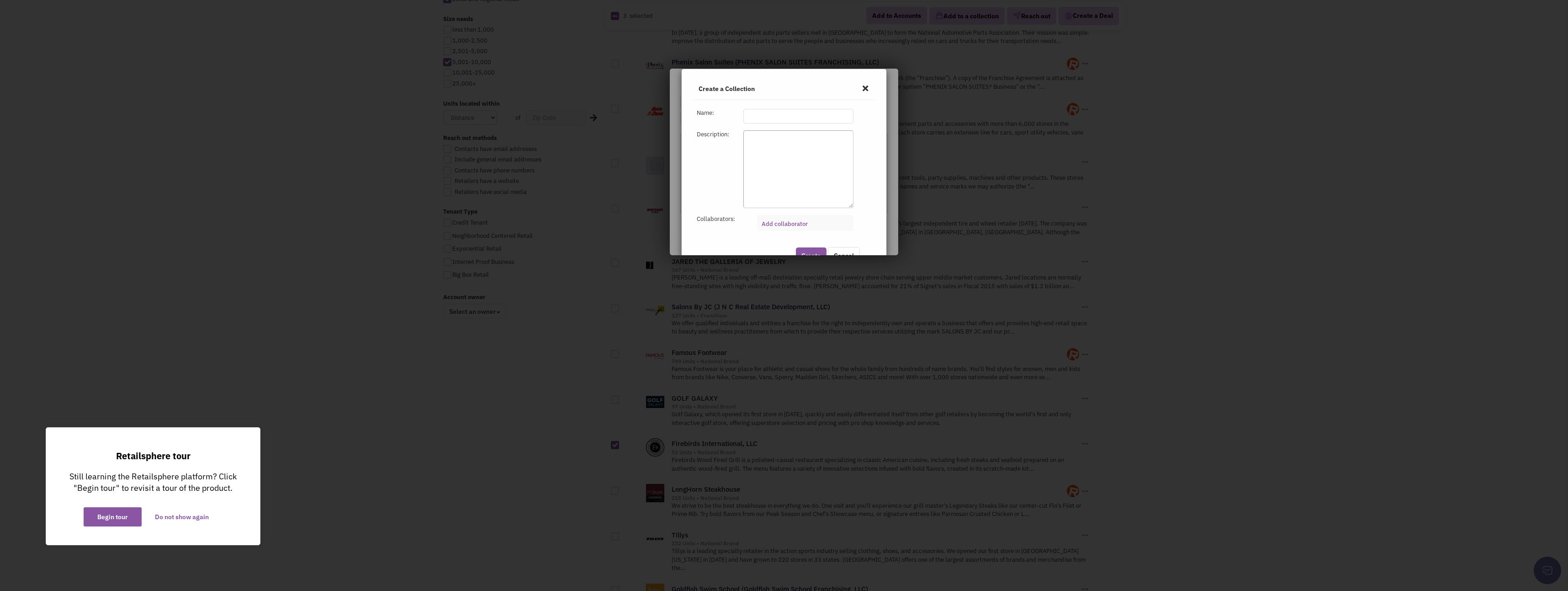
click at [788, 117] on input "text" at bounding box center [798, 116] width 110 height 15
type input "THE CORNERS"
click at [798, 210] on button "Create" at bounding box center [811, 210] width 30 height 16
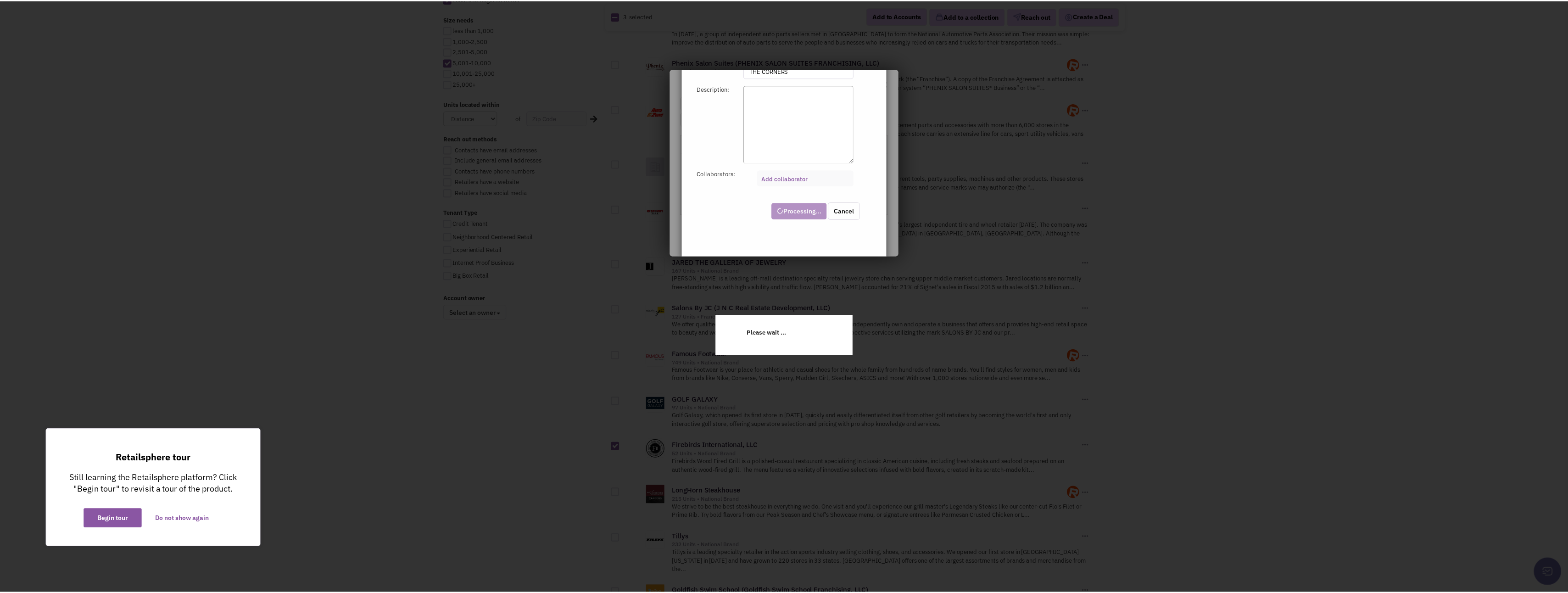
scroll to position [23, 0]
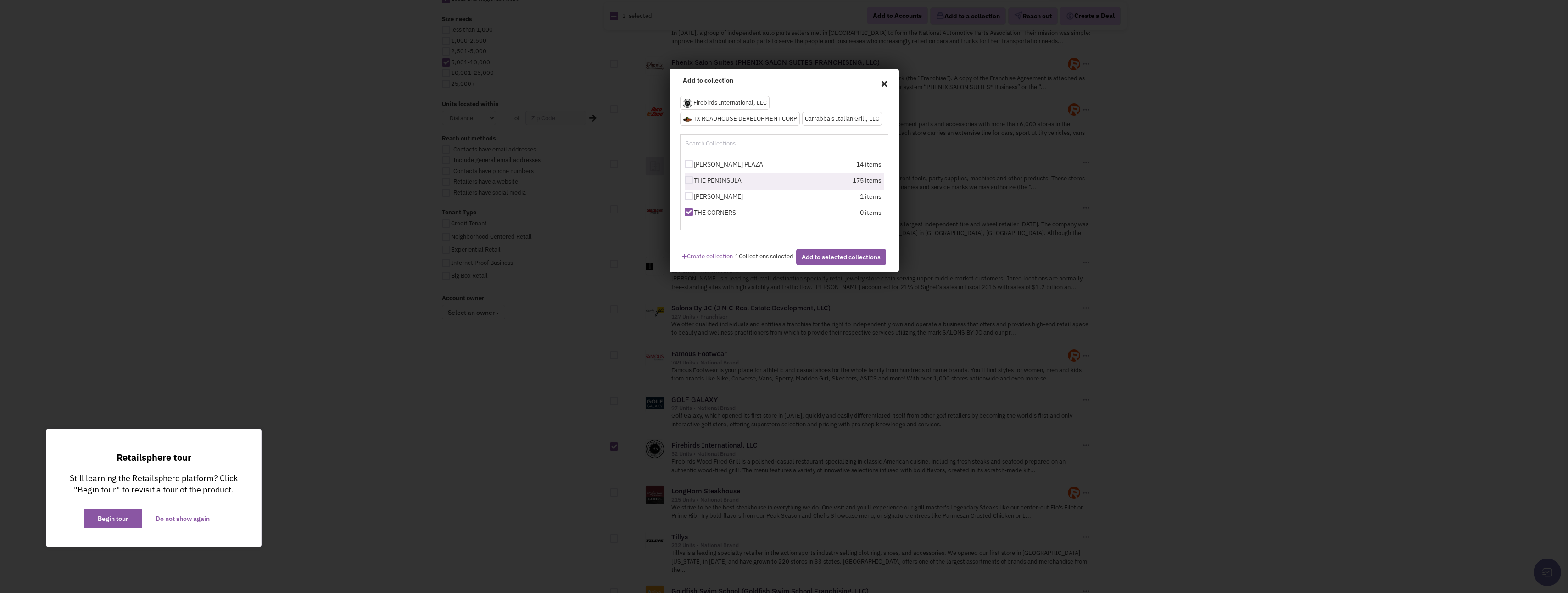
click at [693, 179] on label "THE PENINSULA" at bounding box center [735, 180] width 101 height 9
click at [690, 179] on div at bounding box center [689, 180] width 9 height 9
click at [694, 179] on input "THE PENINSULA" at bounding box center [697, 181] width 6 height 6
checkbox input "true"
click at [806, 261] on button "Add to selected collections" at bounding box center [841, 256] width 90 height 16
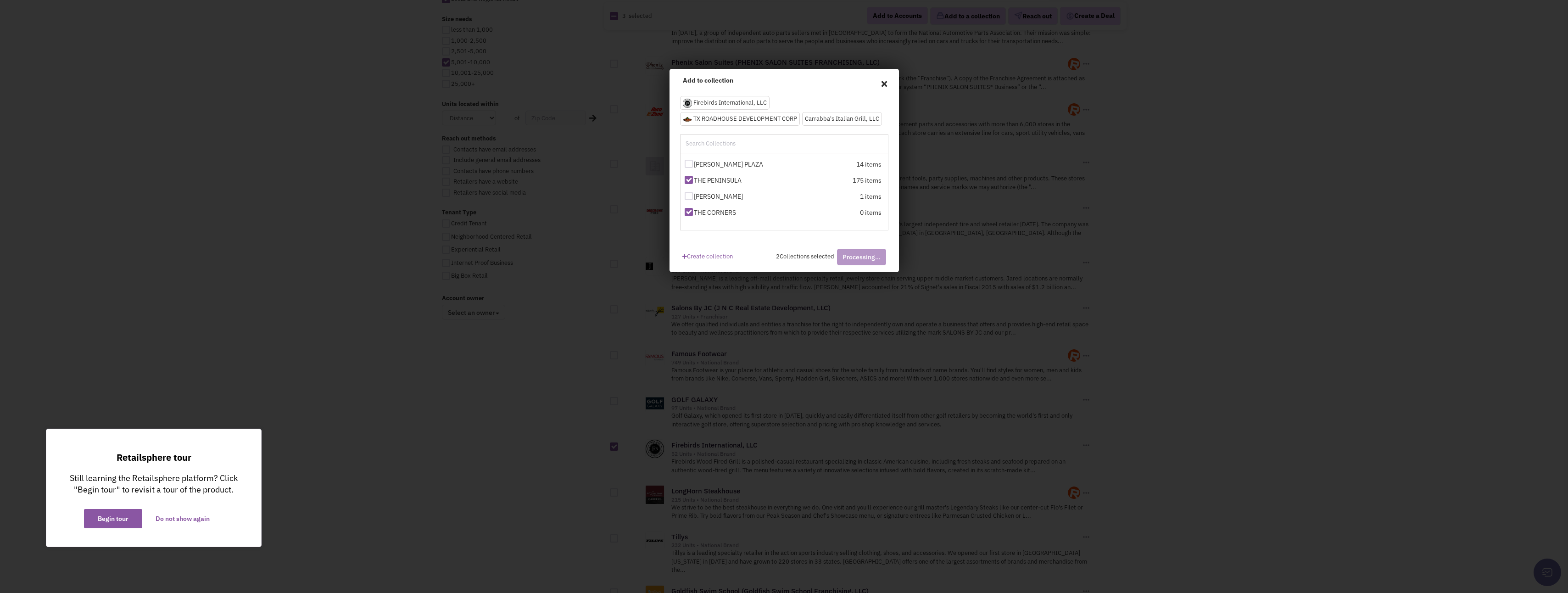
checkbox input "false"
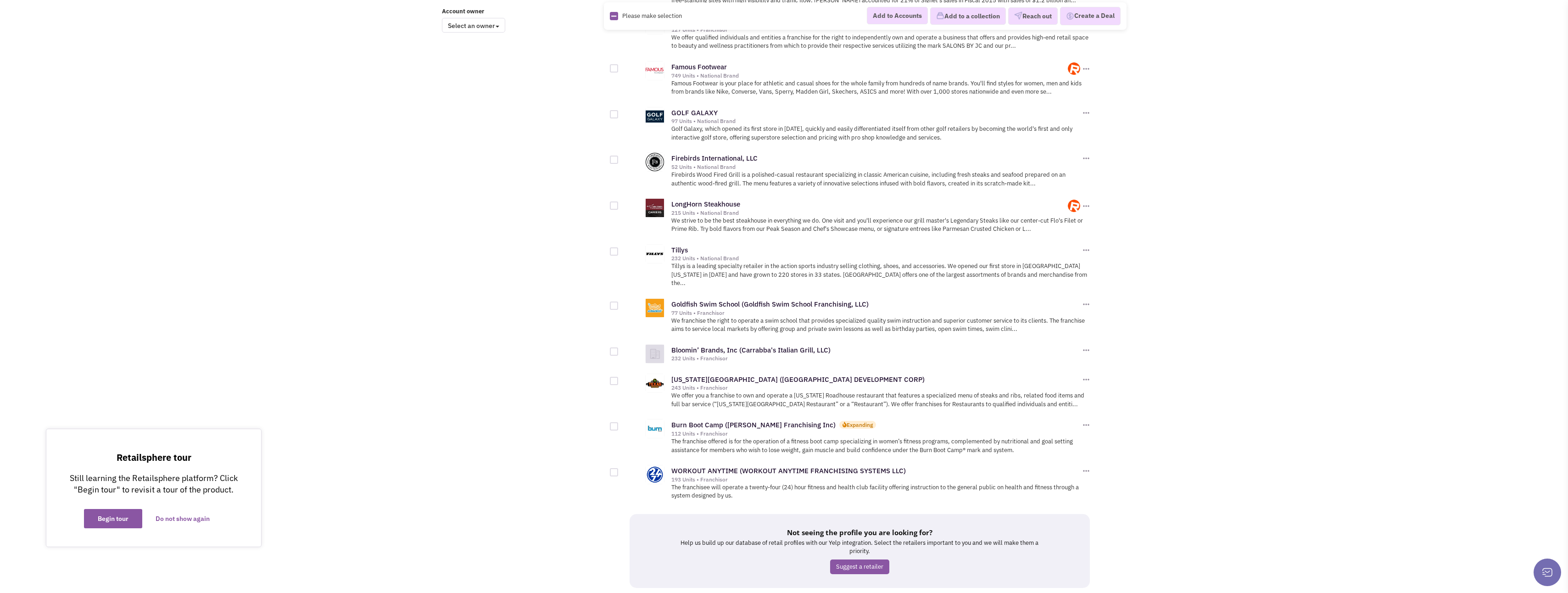
scroll to position [813, 0]
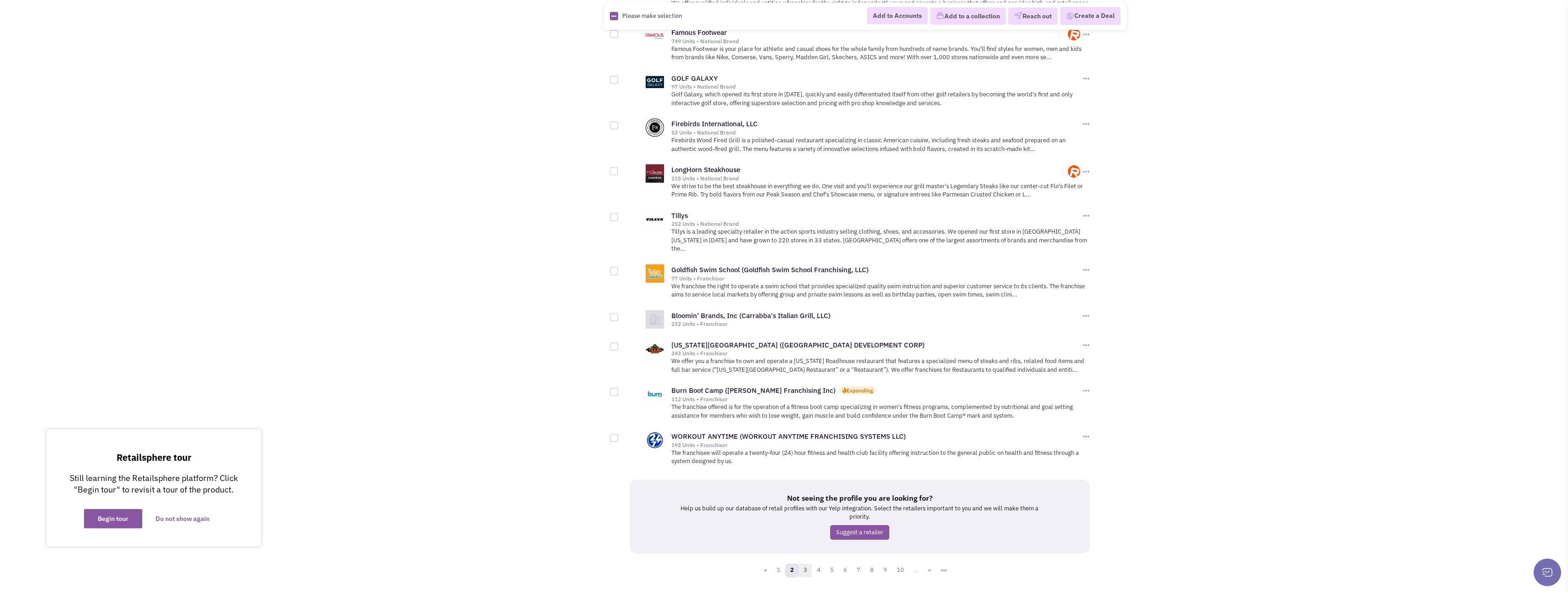
click at [804, 563] on link "3" at bounding box center [805, 570] width 13 height 13
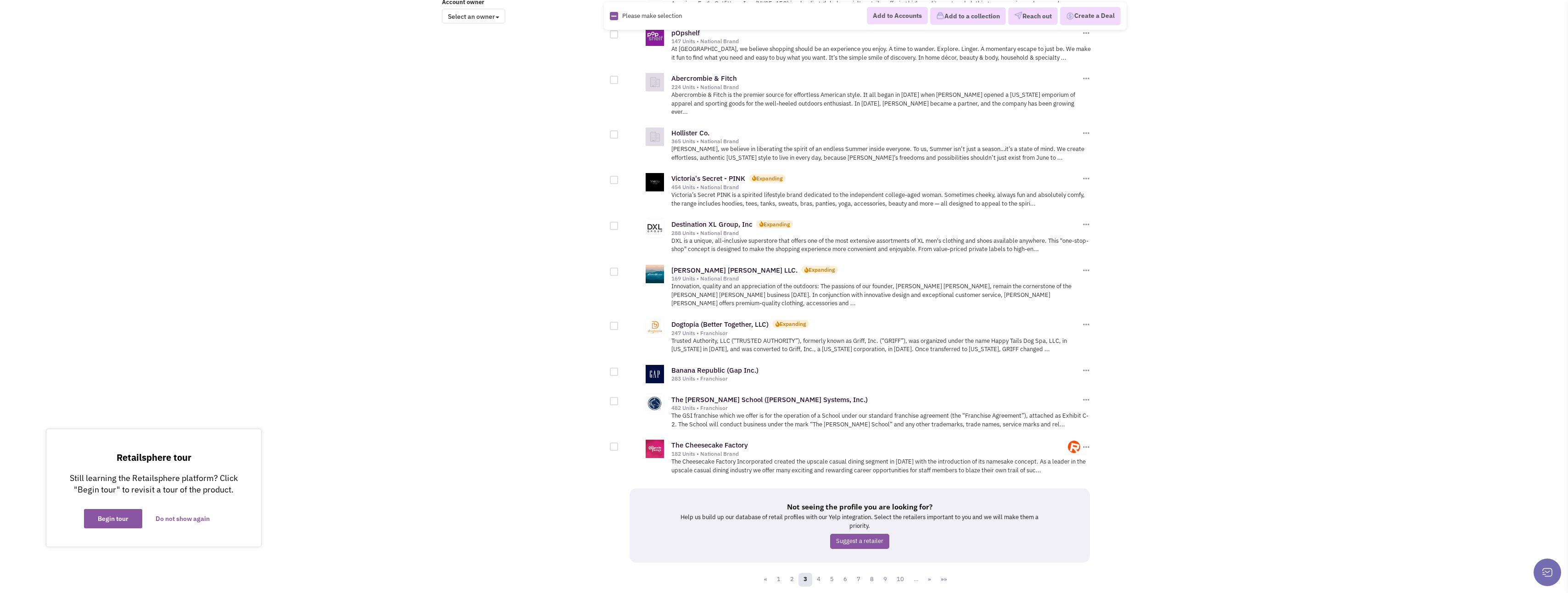
scroll to position [789, 0]
click at [822, 572] on link "4" at bounding box center [818, 578] width 13 height 13
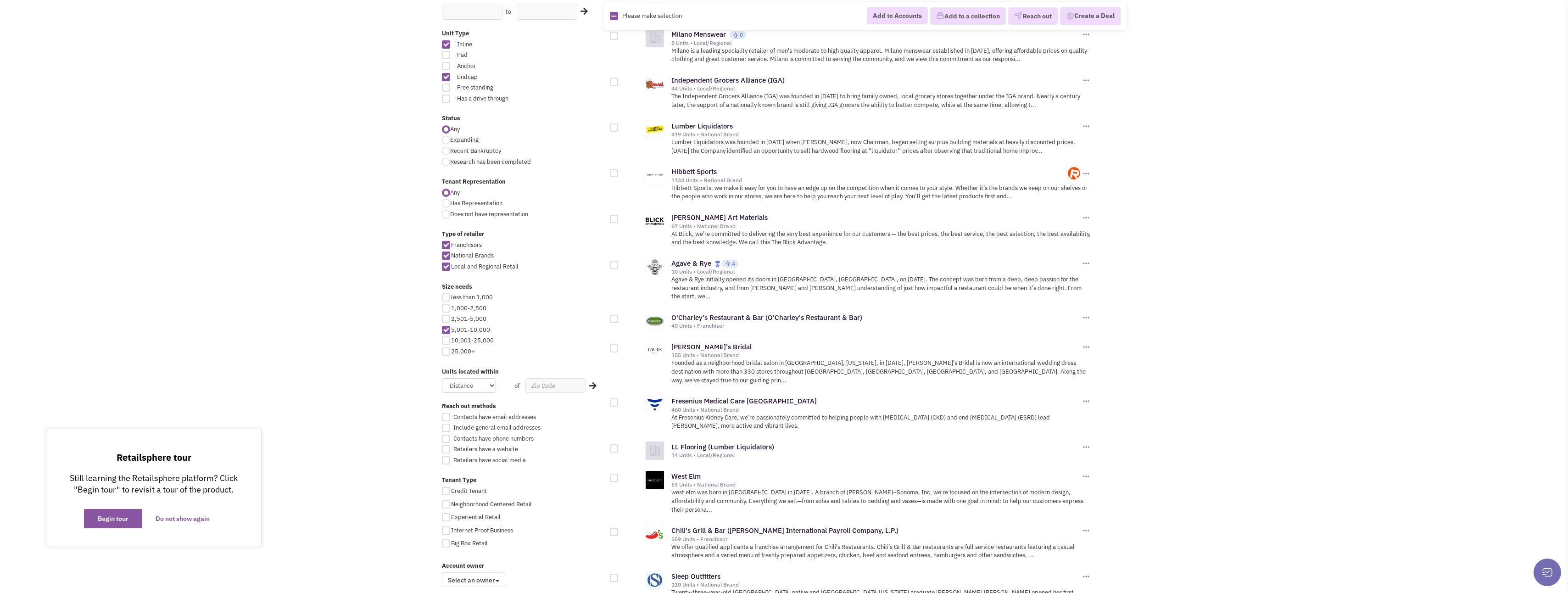
scroll to position [230, 0]
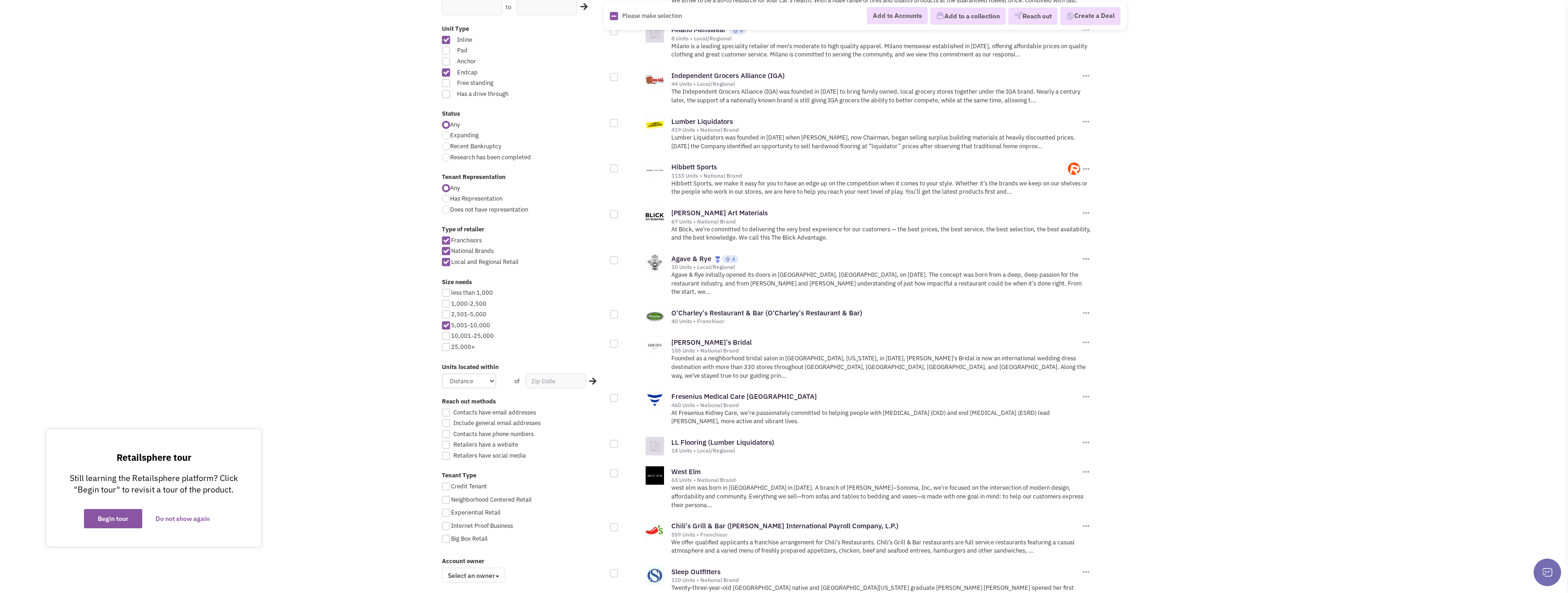
click at [616, 164] on div at bounding box center [615, 169] width 9 height 9
click at [619, 166] on input "checkbox" at bounding box center [622, 169] width 6 height 6
checkbox input "true"
click at [615, 210] on div at bounding box center [615, 215] width 9 height 9
click at [619, 212] on input "checkbox" at bounding box center [622, 215] width 6 height 6
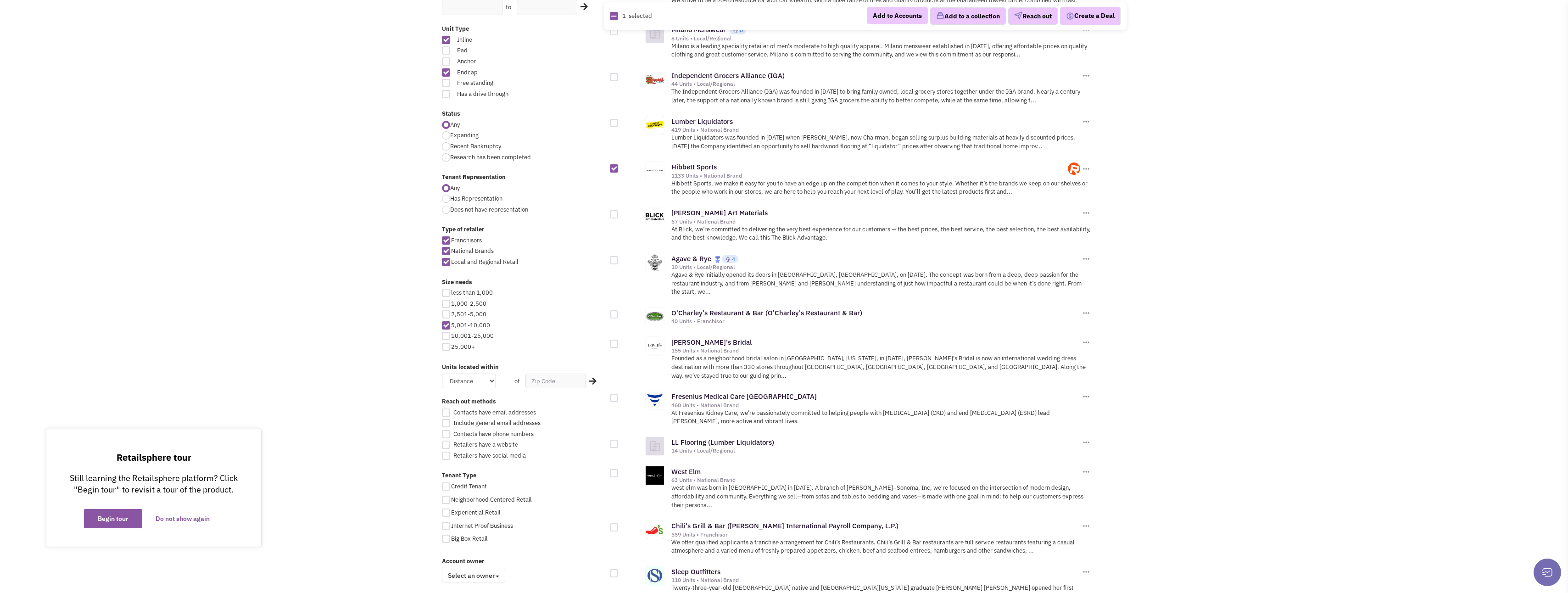
checkbox input "true"
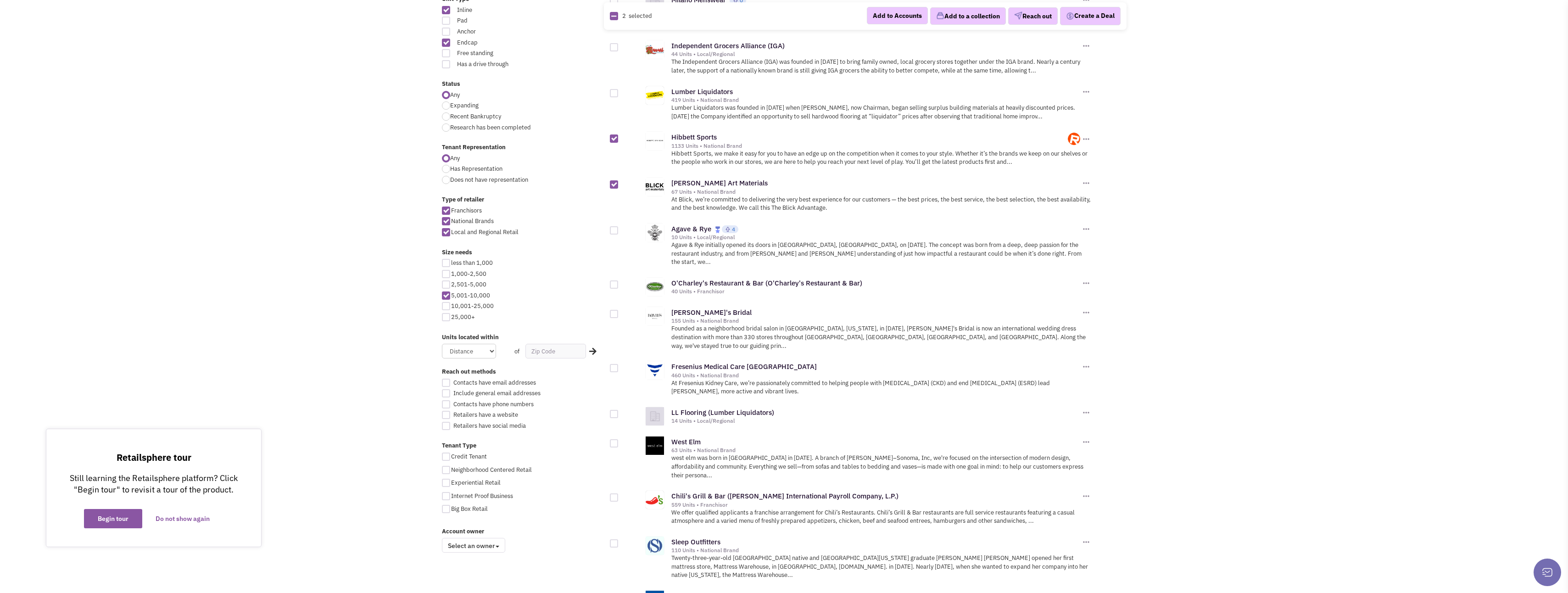
scroll to position [321, 0]
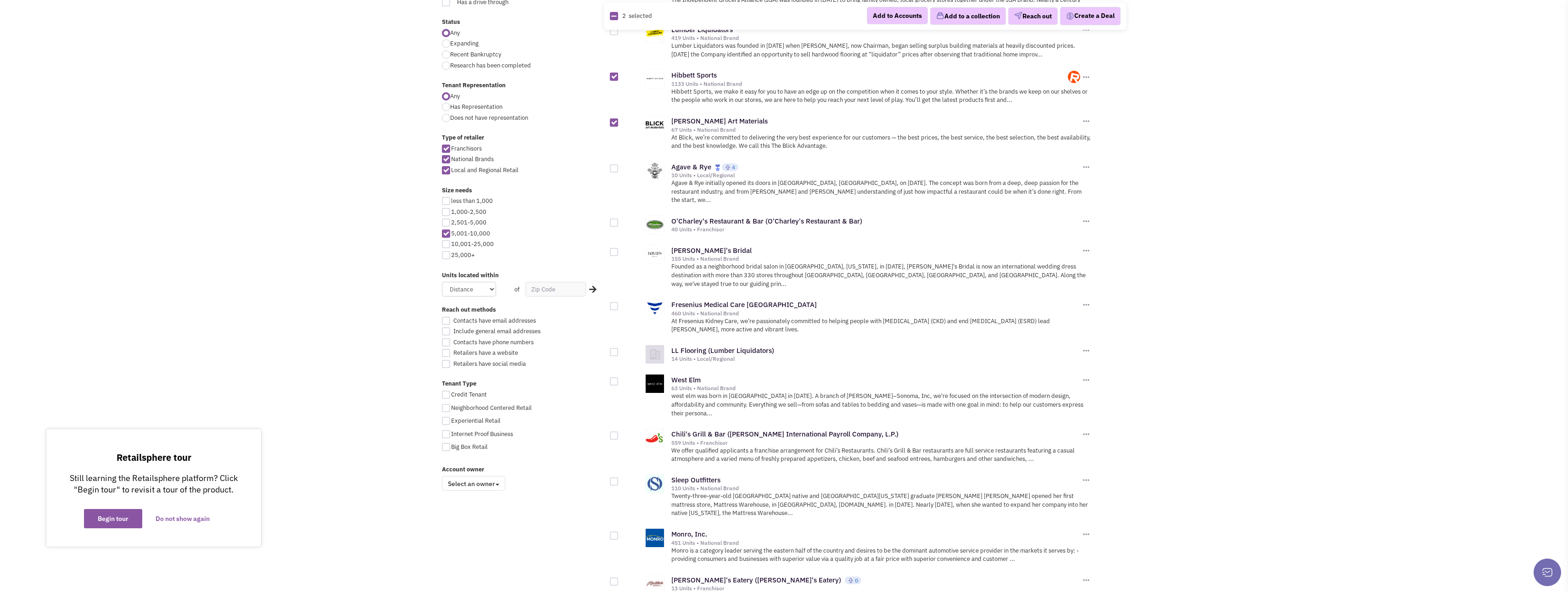
click at [617, 248] on div at bounding box center [615, 252] width 9 height 9
click at [619, 249] on input "checkbox" at bounding box center [622, 252] width 6 height 6
checkbox input "true"
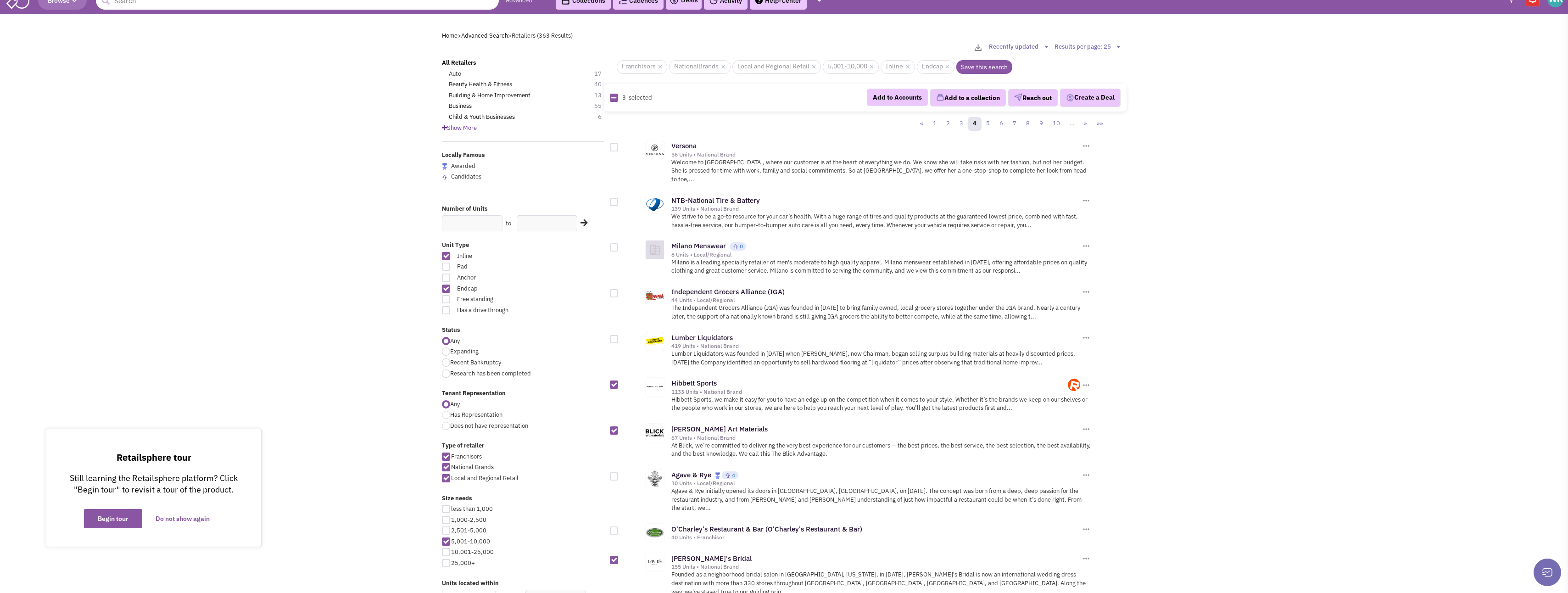
scroll to position [0, 0]
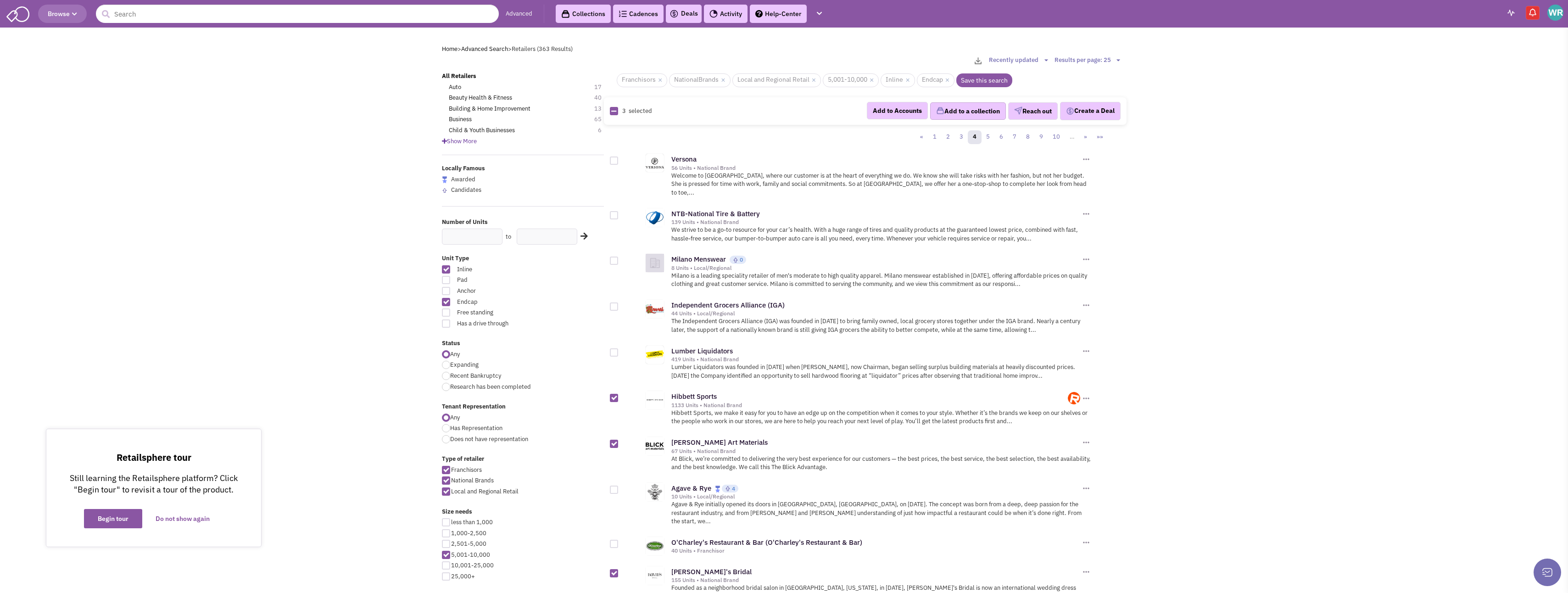
click at [951, 109] on button "Add to a collection" at bounding box center [968, 111] width 76 height 18
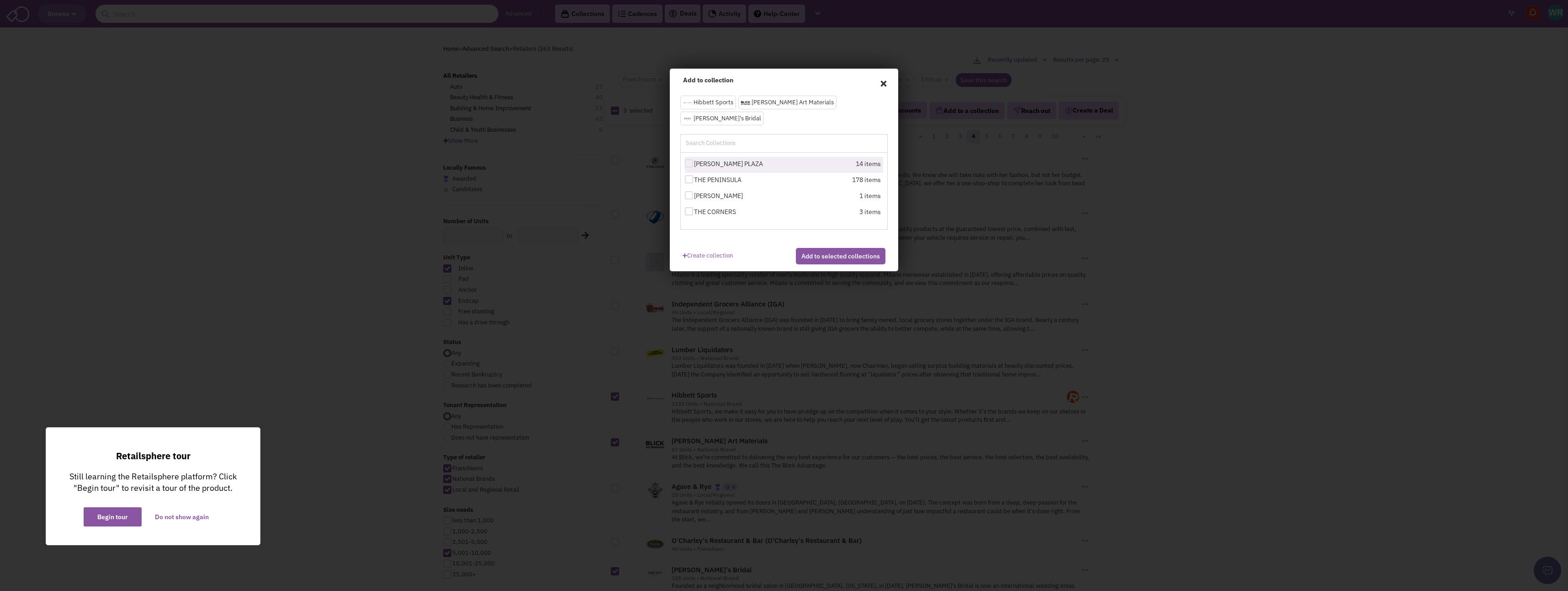
click at [691, 159] on div at bounding box center [689, 163] width 8 height 8
click at [694, 161] on input "[PERSON_NAME] PLAZA" at bounding box center [697, 164] width 6 height 6
checkbox input "true"
click at [819, 249] on button "Add to selected collections" at bounding box center [840, 256] width 90 height 16
checkbox input "false"
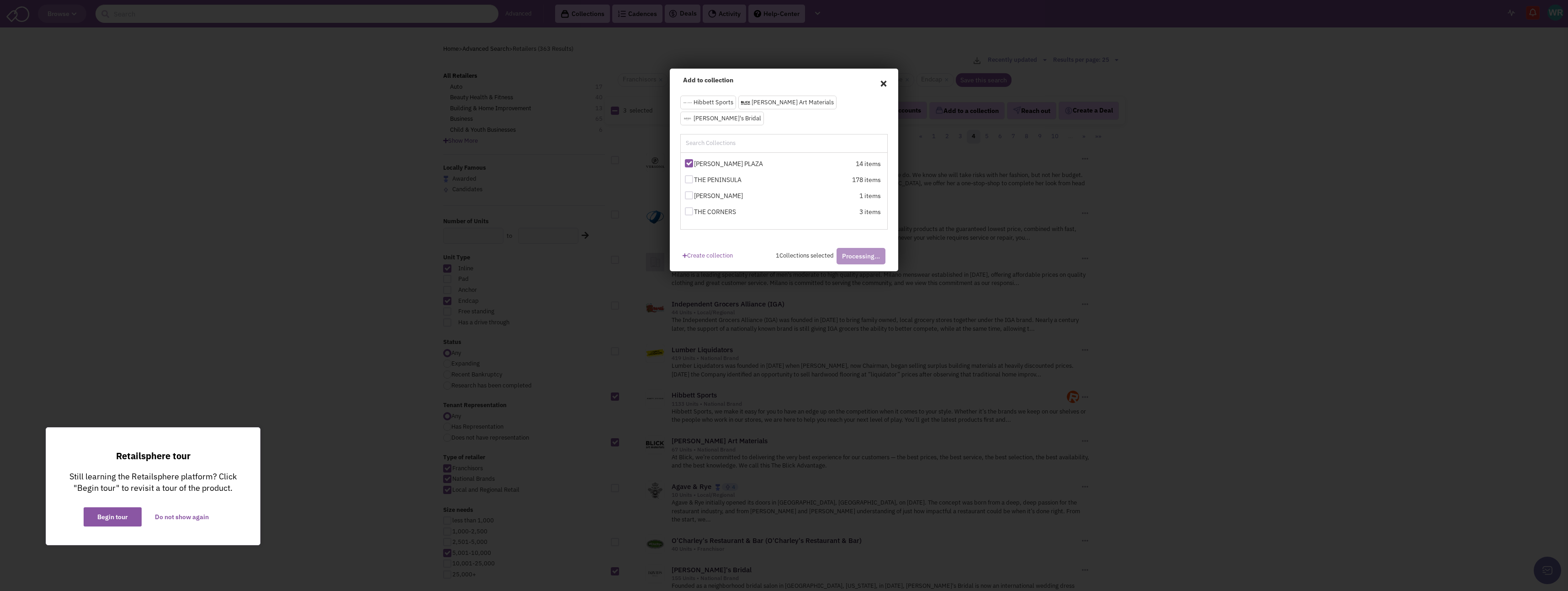
checkbox input "false"
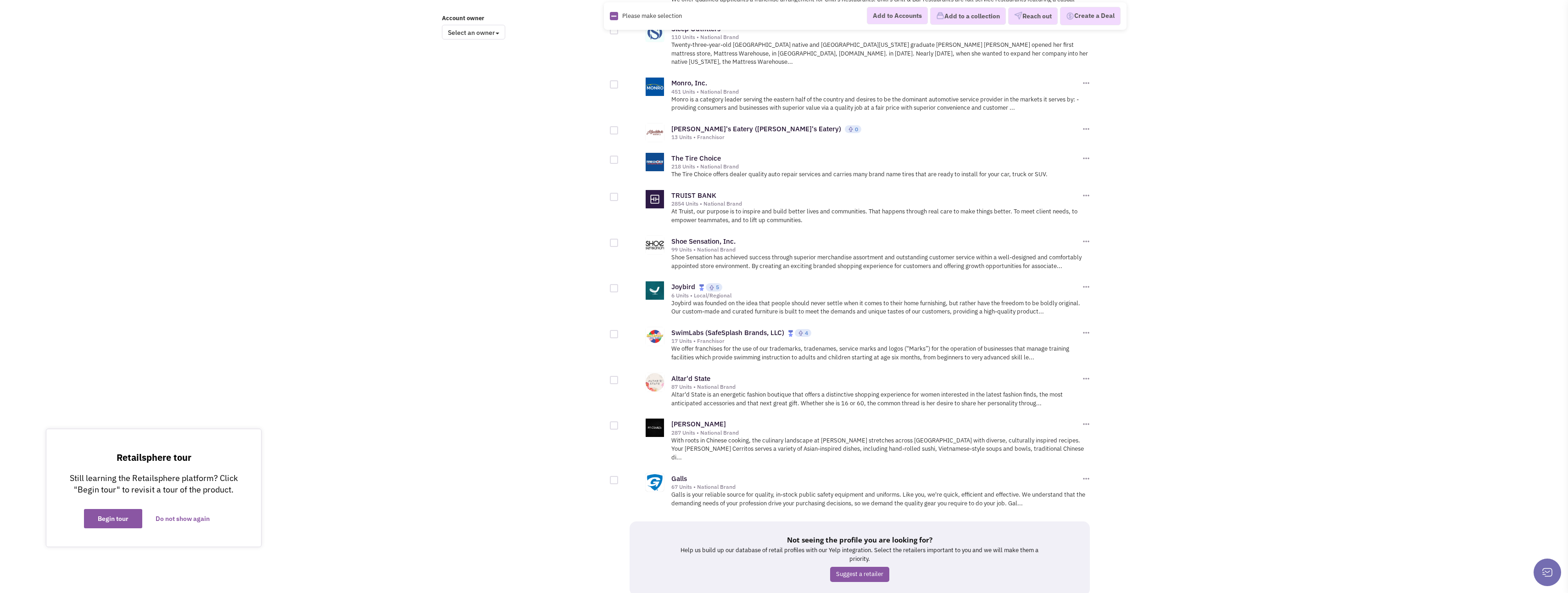
scroll to position [789, 0]
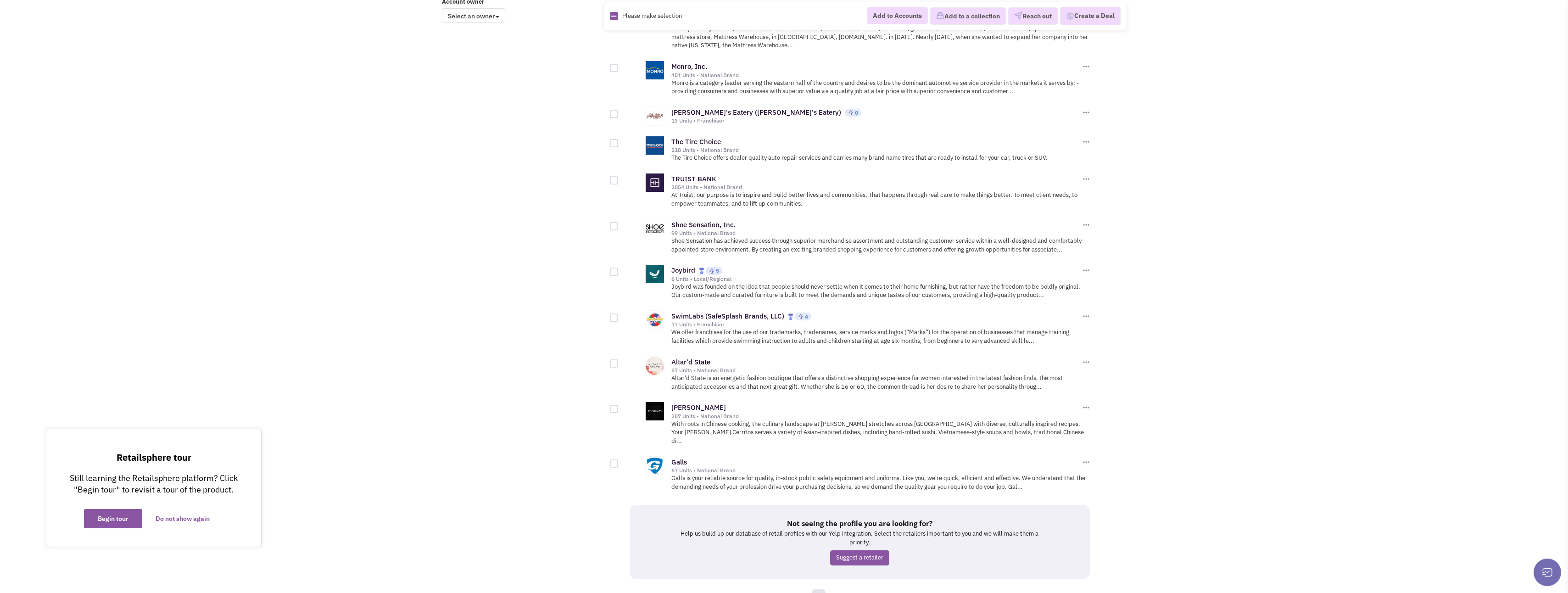
click at [616, 405] on div at bounding box center [615, 409] width 9 height 9
click at [619, 407] on input "checkbox" at bounding box center [622, 410] width 6 height 6
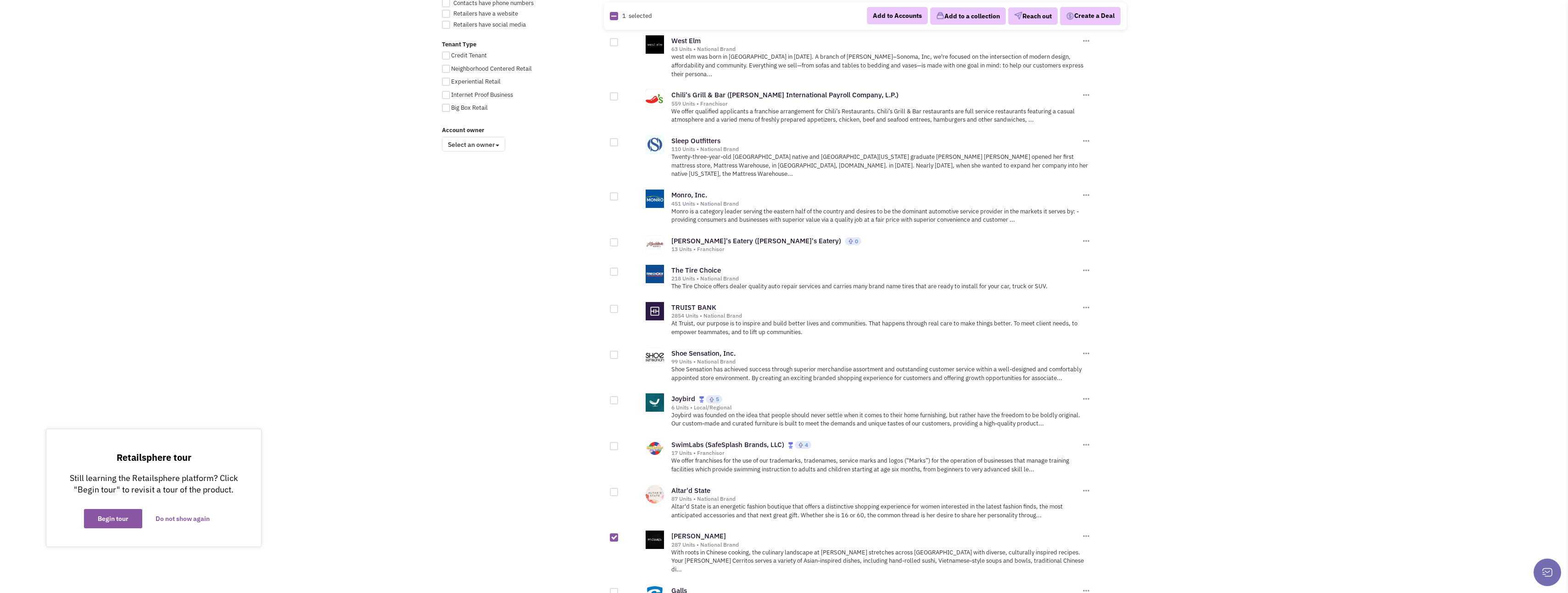
scroll to position [651, 0]
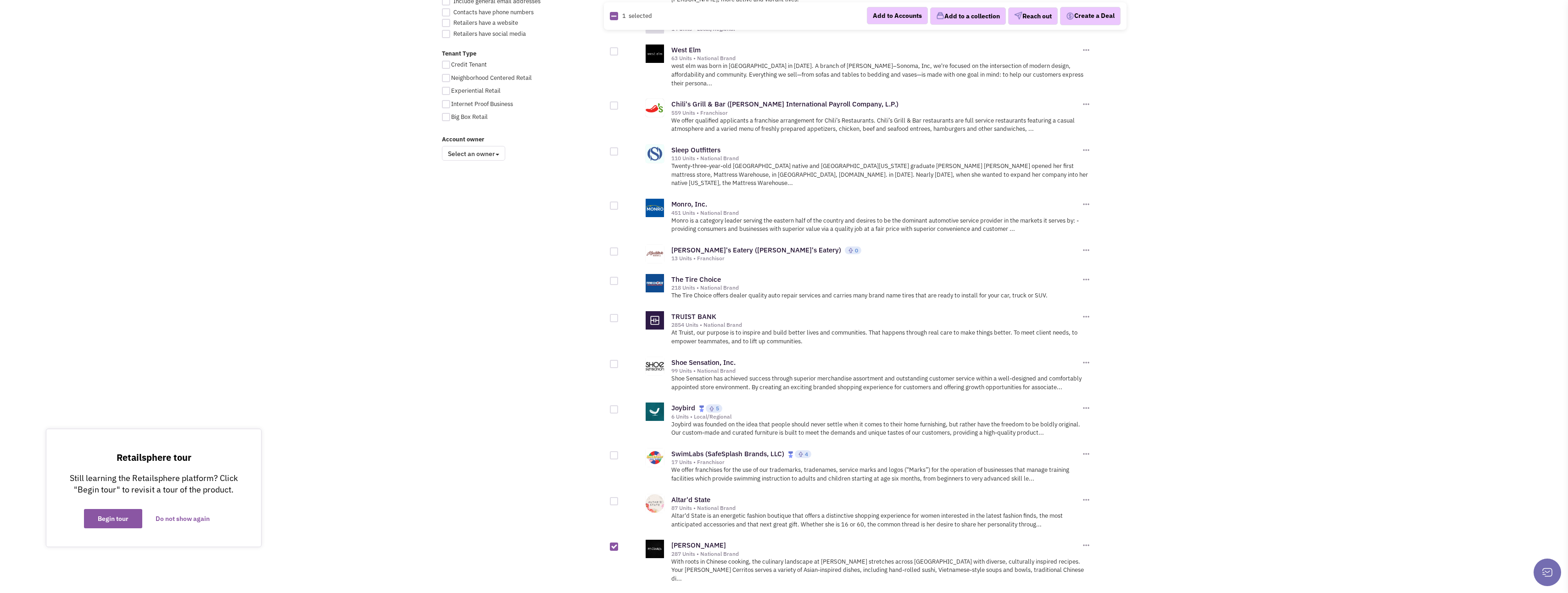
click at [613, 542] on div at bounding box center [615, 546] width 9 height 9
click at [619, 544] on input "checkbox" at bounding box center [622, 547] width 6 height 6
checkbox input "false"
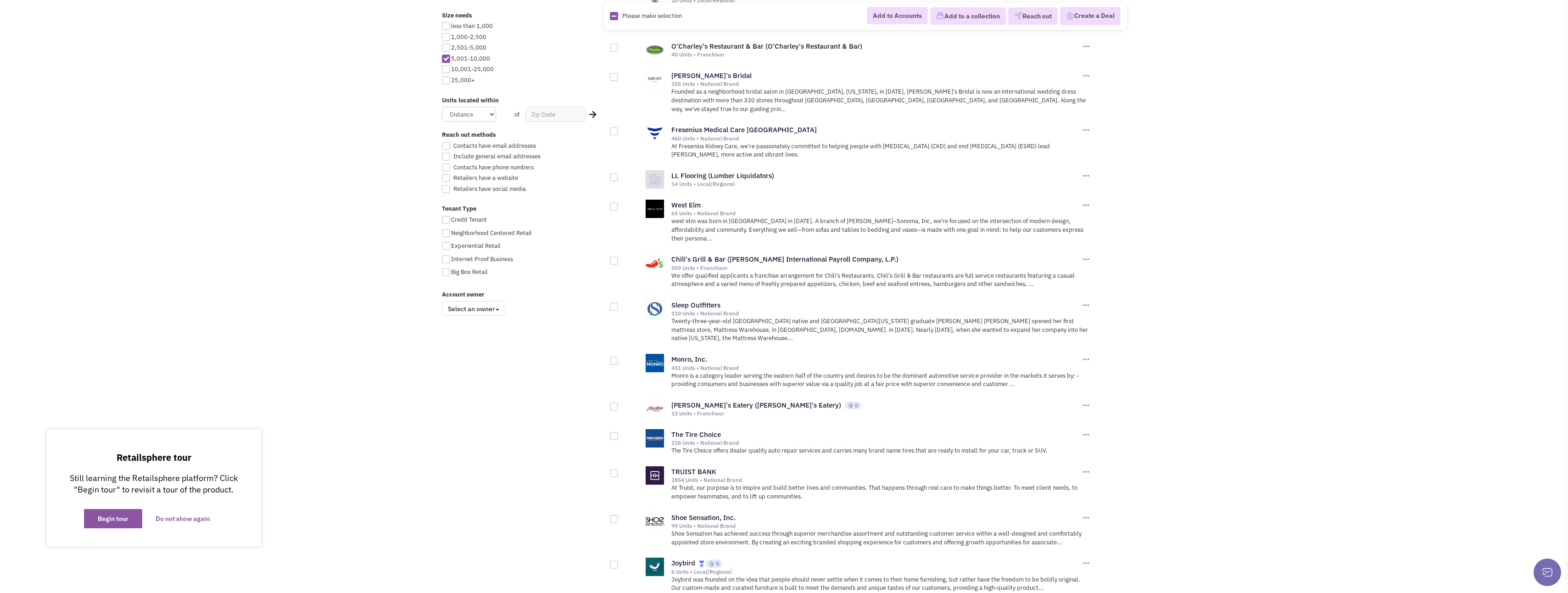
scroll to position [468, 0]
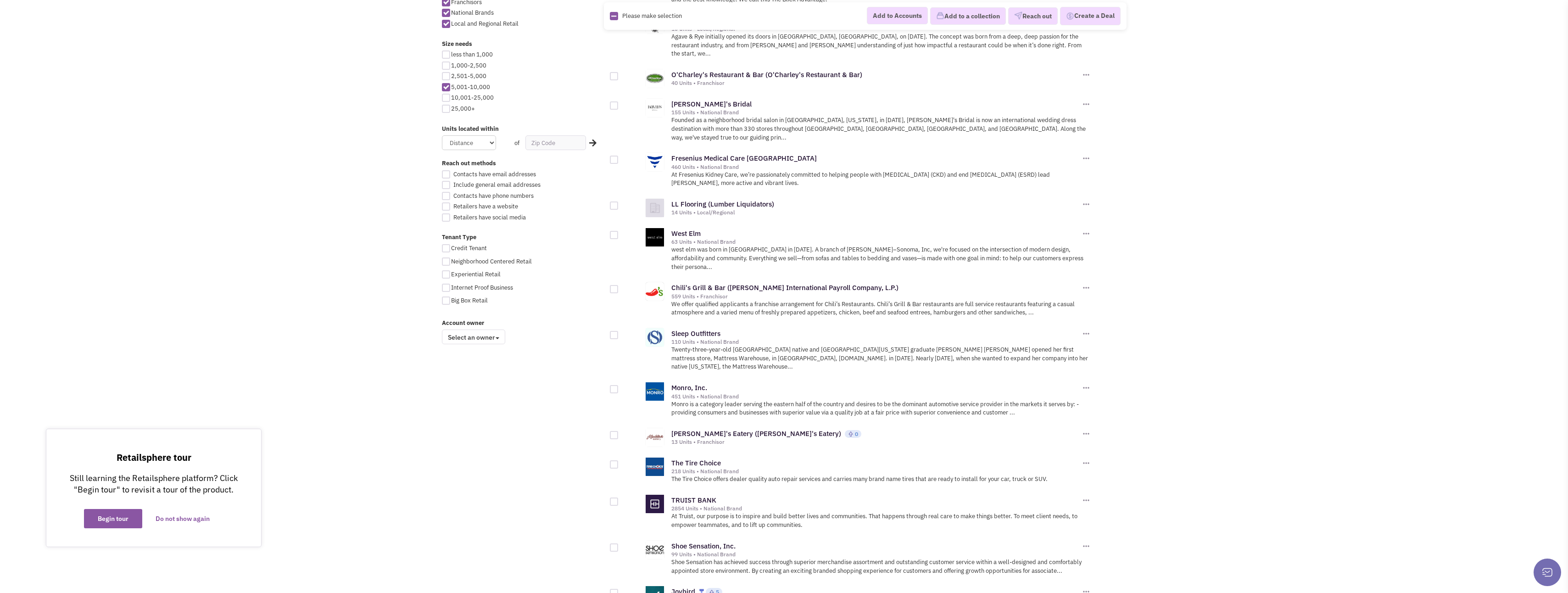
click at [612, 285] on div at bounding box center [615, 289] width 9 height 9
click at [619, 287] on input "checkbox" at bounding box center [622, 290] width 6 height 6
checkbox input "true"
click at [965, 15] on button "Add to a collection" at bounding box center [968, 16] width 76 height 18
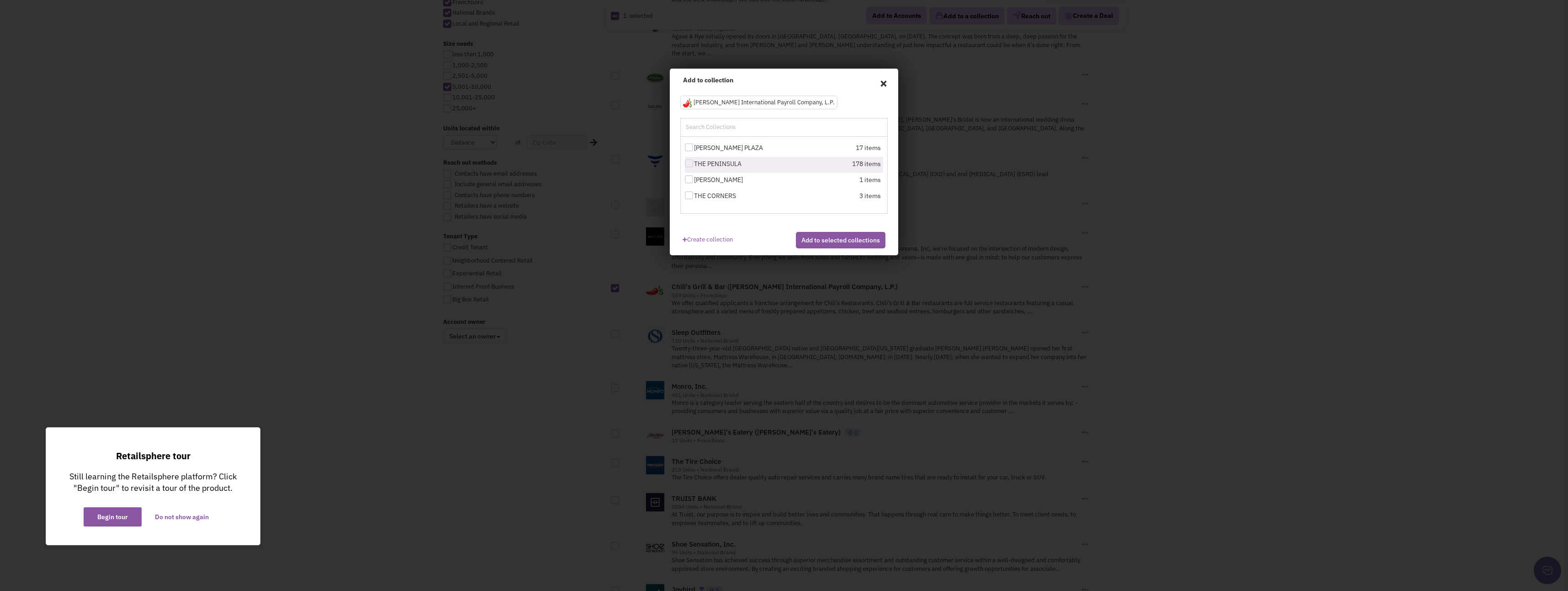
click at [691, 166] on div at bounding box center [689, 163] width 8 height 8
click at [694, 166] on input "THE PENINSULA" at bounding box center [697, 164] width 6 height 6
checkbox input "true"
click at [824, 246] on button "Add to selected collections" at bounding box center [840, 239] width 90 height 16
checkbox input "false"
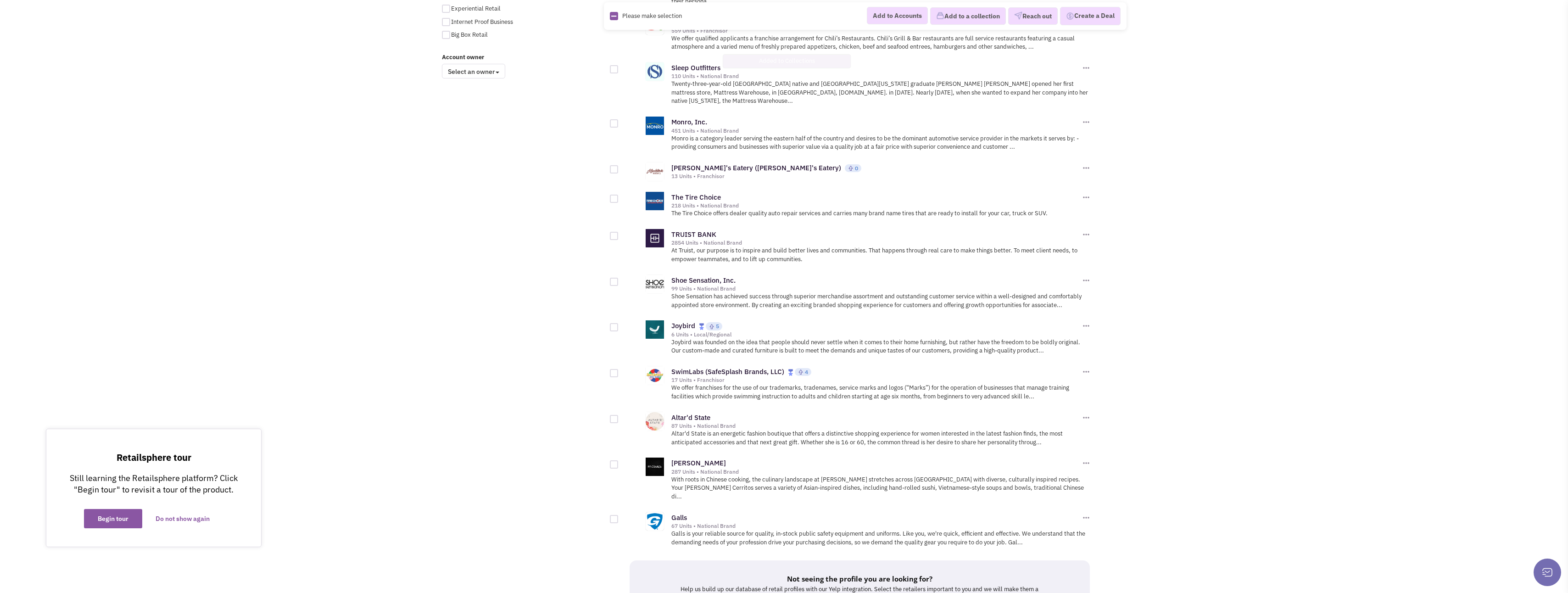
scroll to position [789, 0]
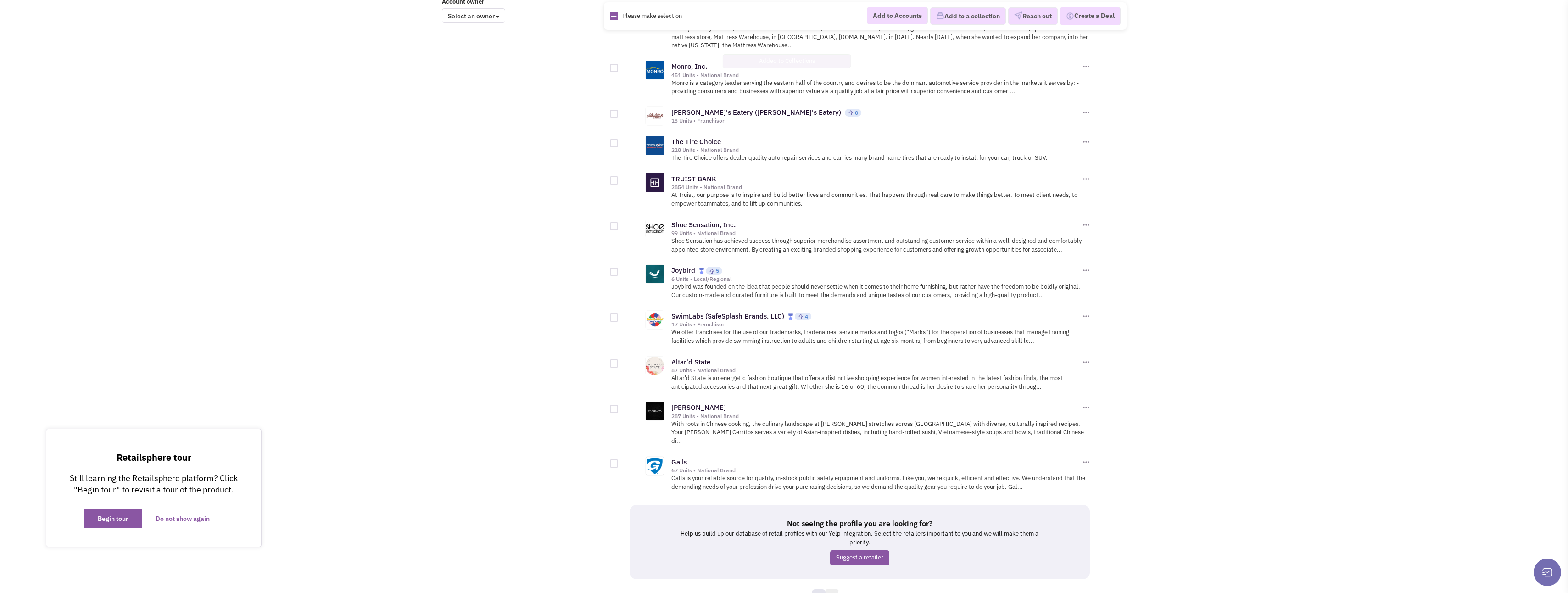
click at [833, 589] on link "5" at bounding box center [831, 595] width 13 height 13
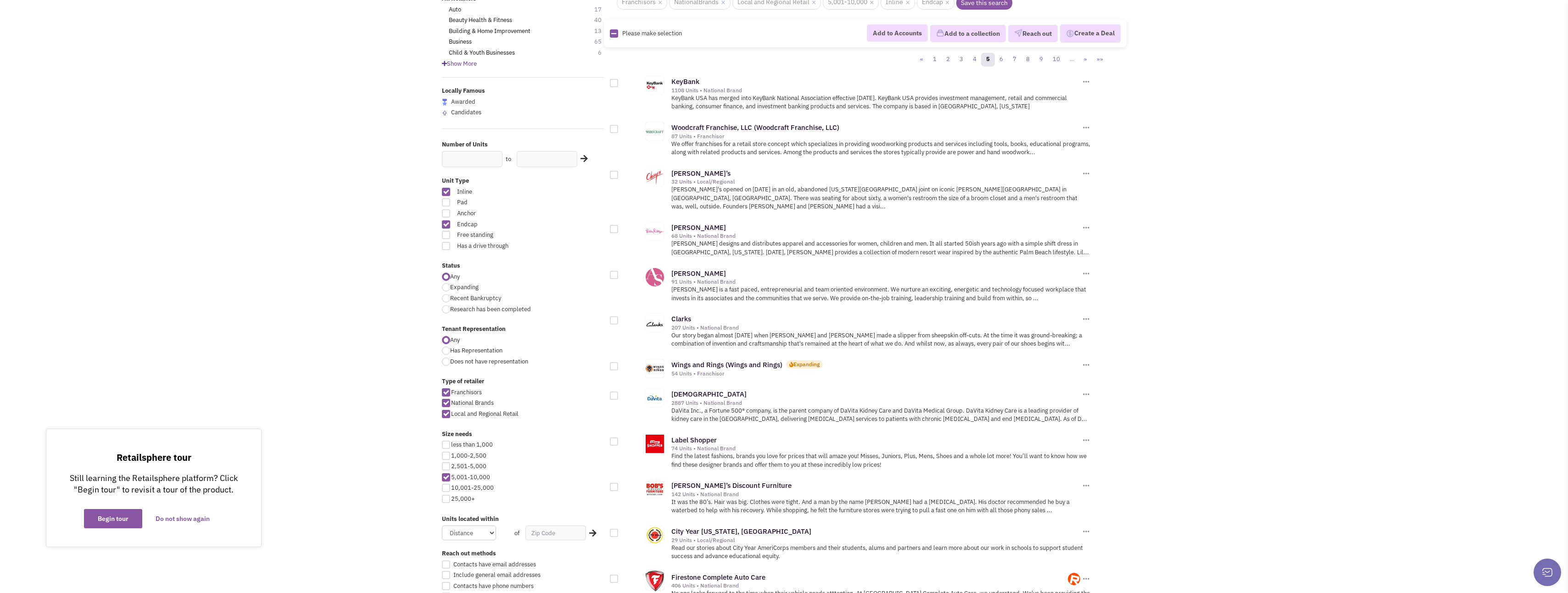
scroll to position [91, 0]
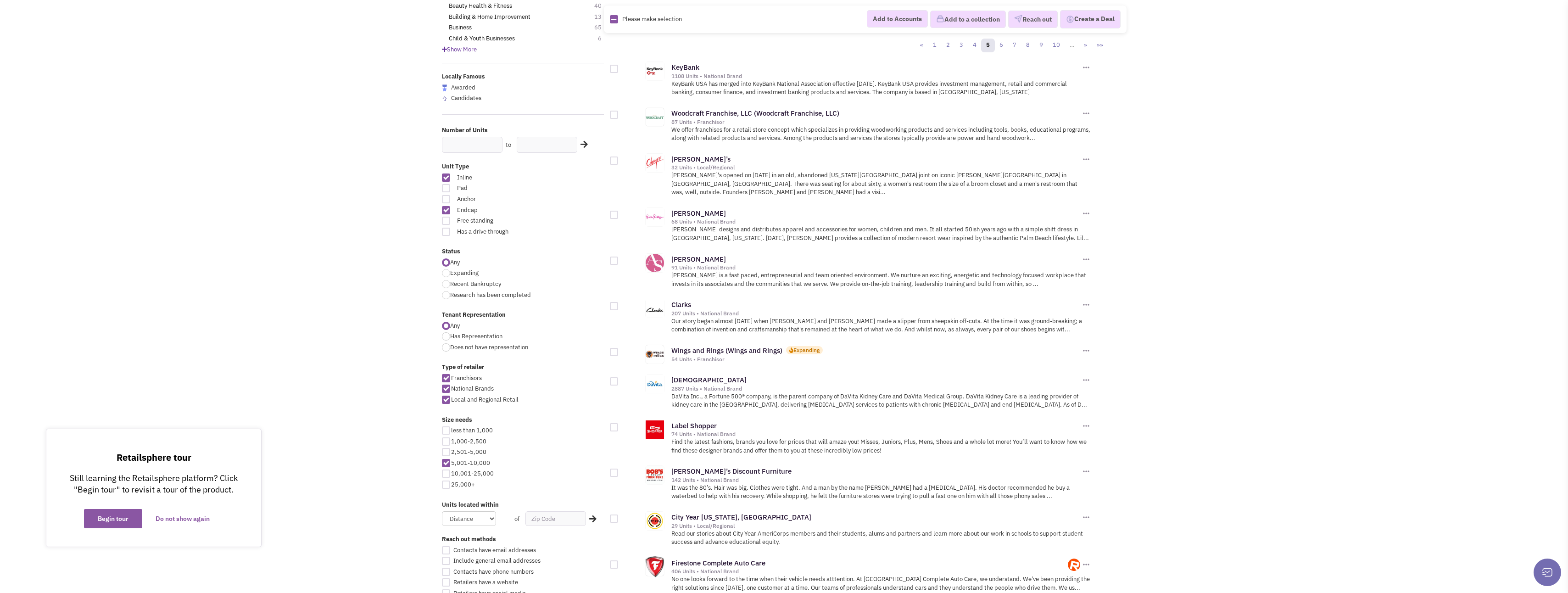
click at [615, 161] on div at bounding box center [615, 161] width 9 height 9
click at [619, 161] on input "checkbox" at bounding box center [622, 161] width 6 height 6
checkbox input "true"
click at [613, 348] on div at bounding box center [615, 352] width 9 height 9
click at [619, 349] on input "checkbox" at bounding box center [622, 352] width 6 height 6
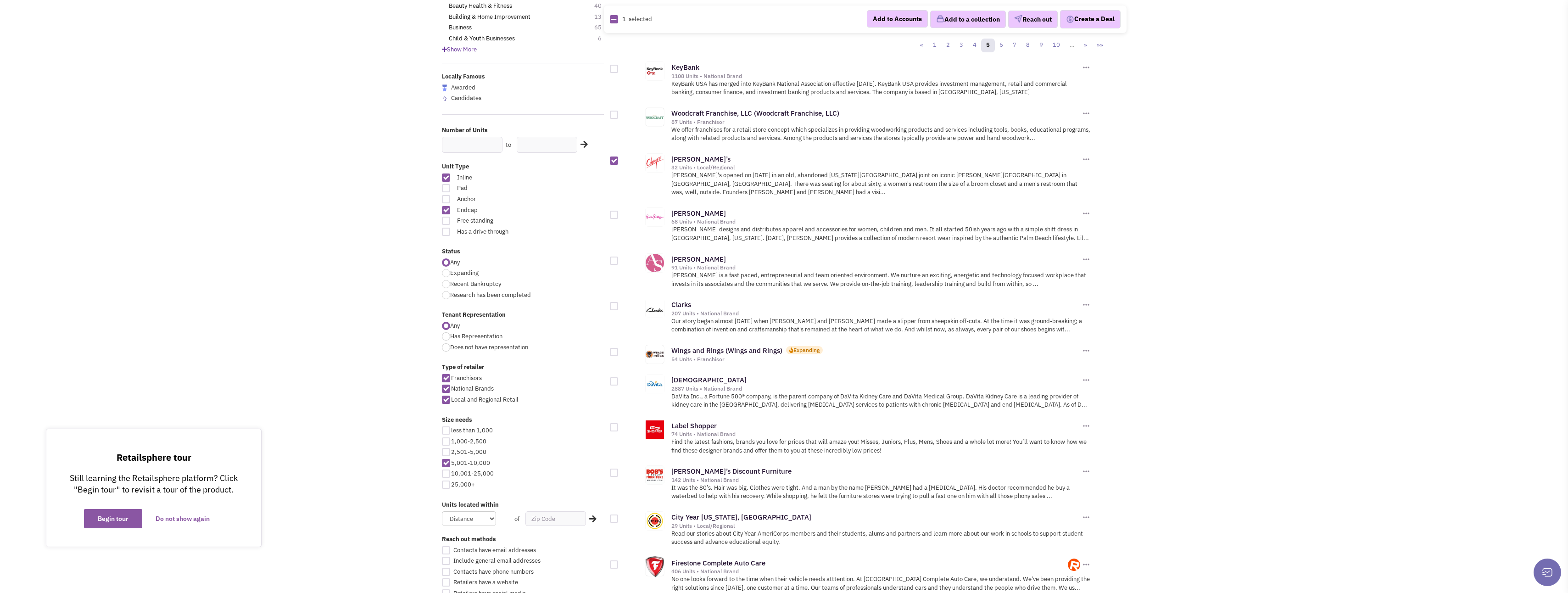
checkbox input "true"
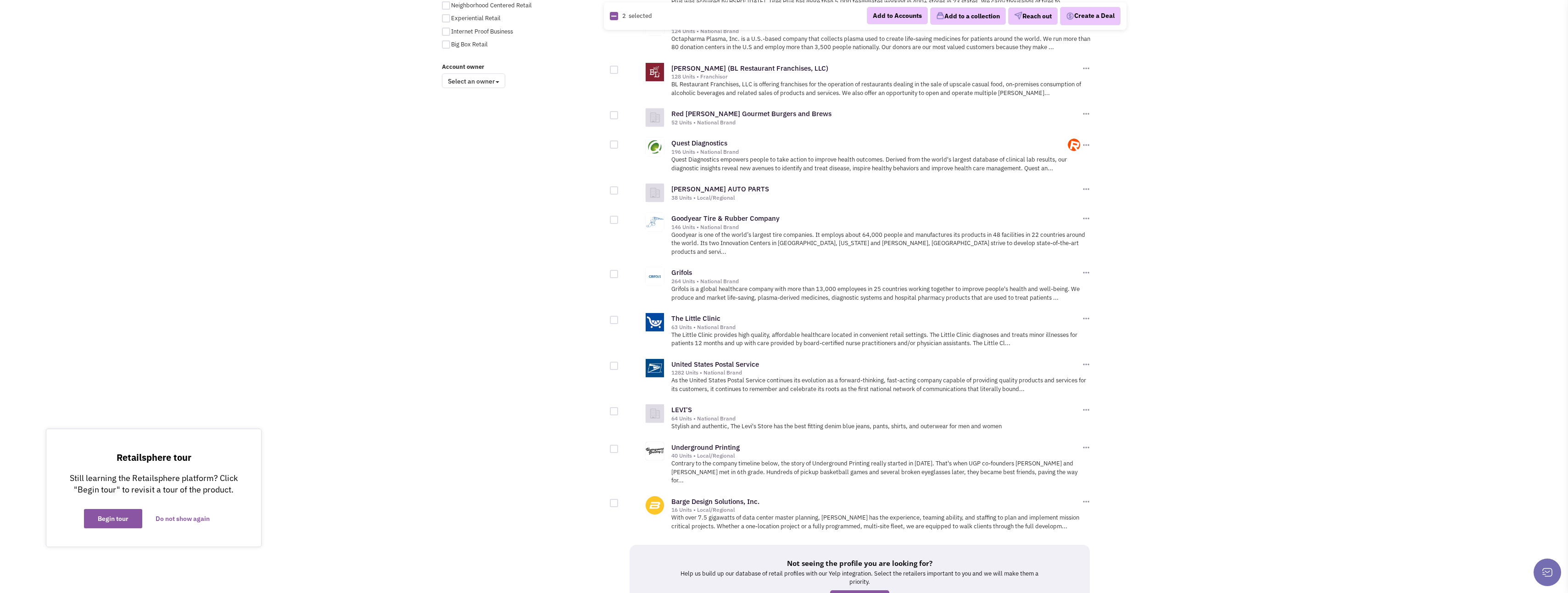
scroll to position [734, 0]
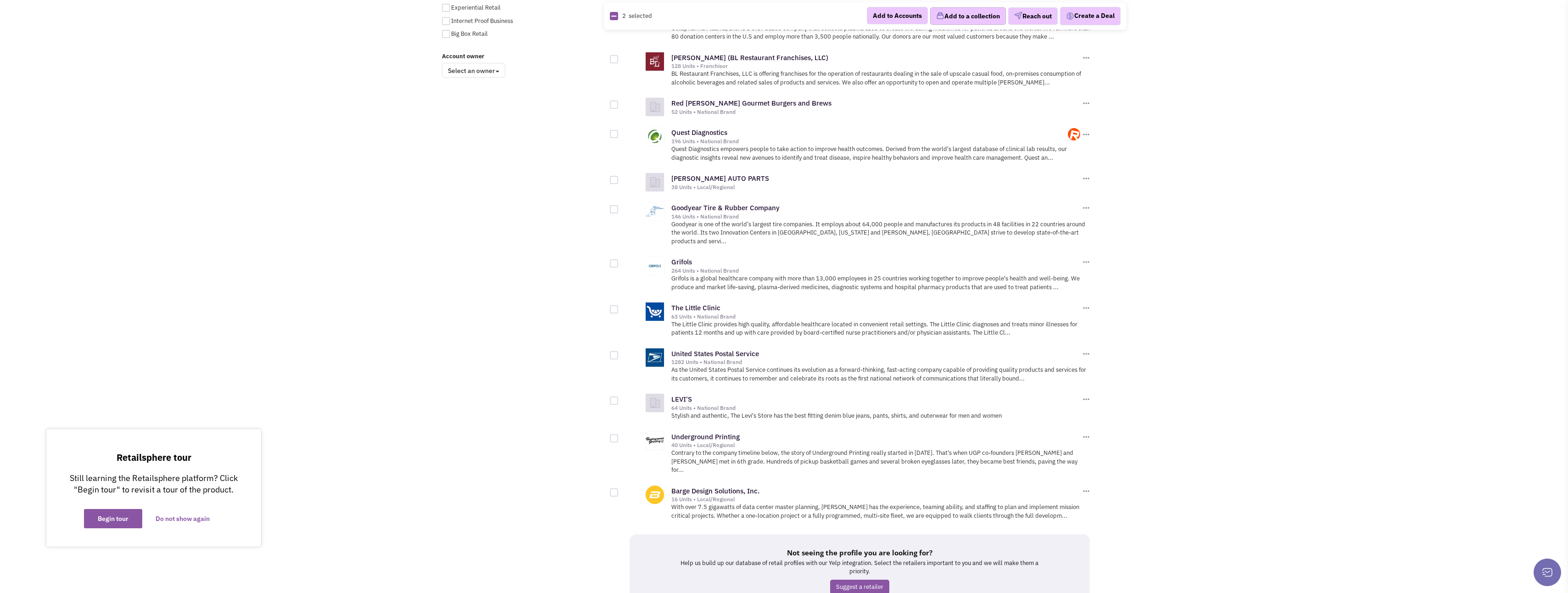
click at [965, 16] on button "Add to a collection" at bounding box center [968, 16] width 76 height 18
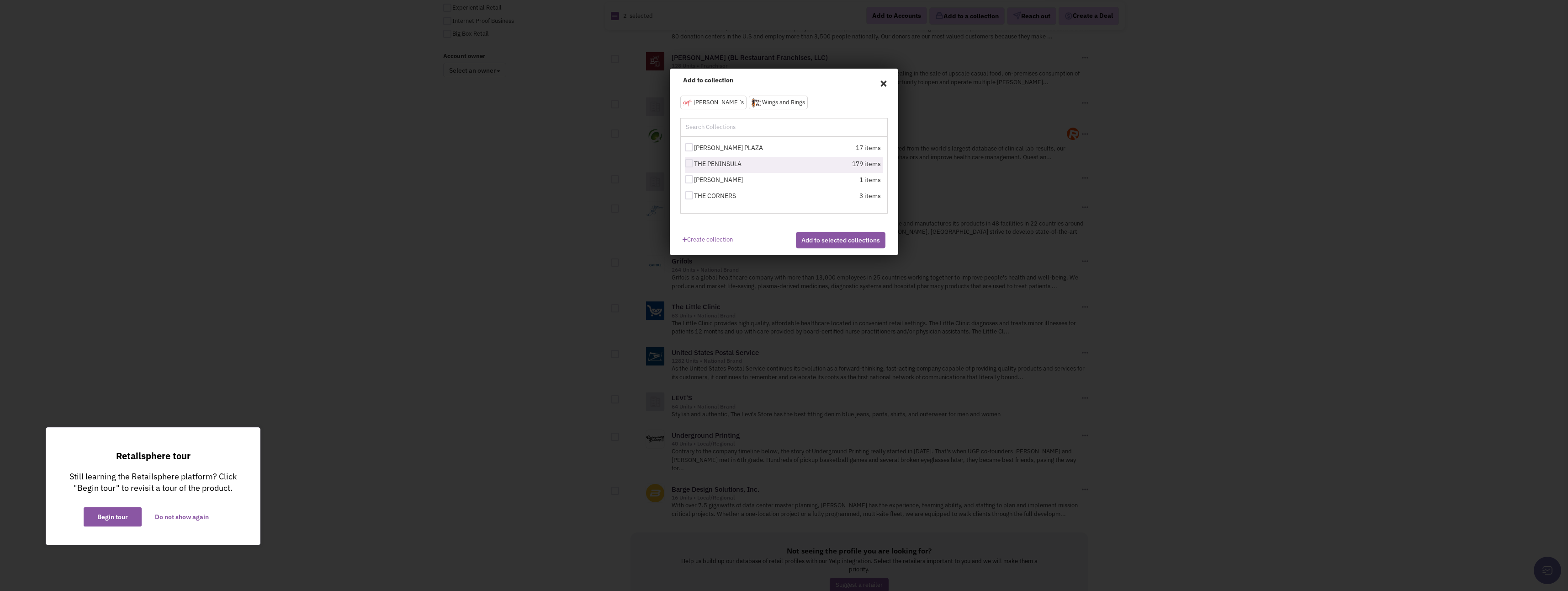
click at [689, 165] on div at bounding box center [689, 163] width 8 height 8
click at [694, 165] on input "THE PENINSULA" at bounding box center [697, 164] width 6 height 6
checkbox input "true"
click at [821, 249] on button "Add to selected collections" at bounding box center [840, 239] width 90 height 16
checkbox input "false"
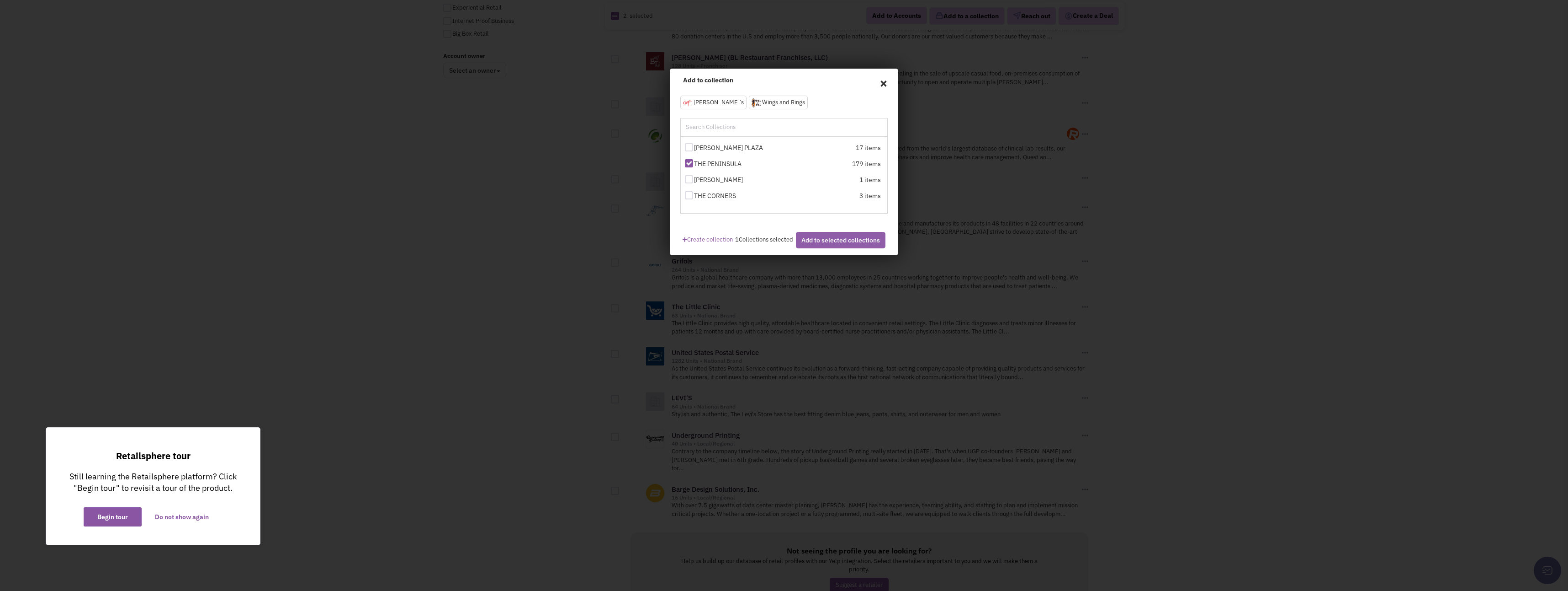
checkbox input "false"
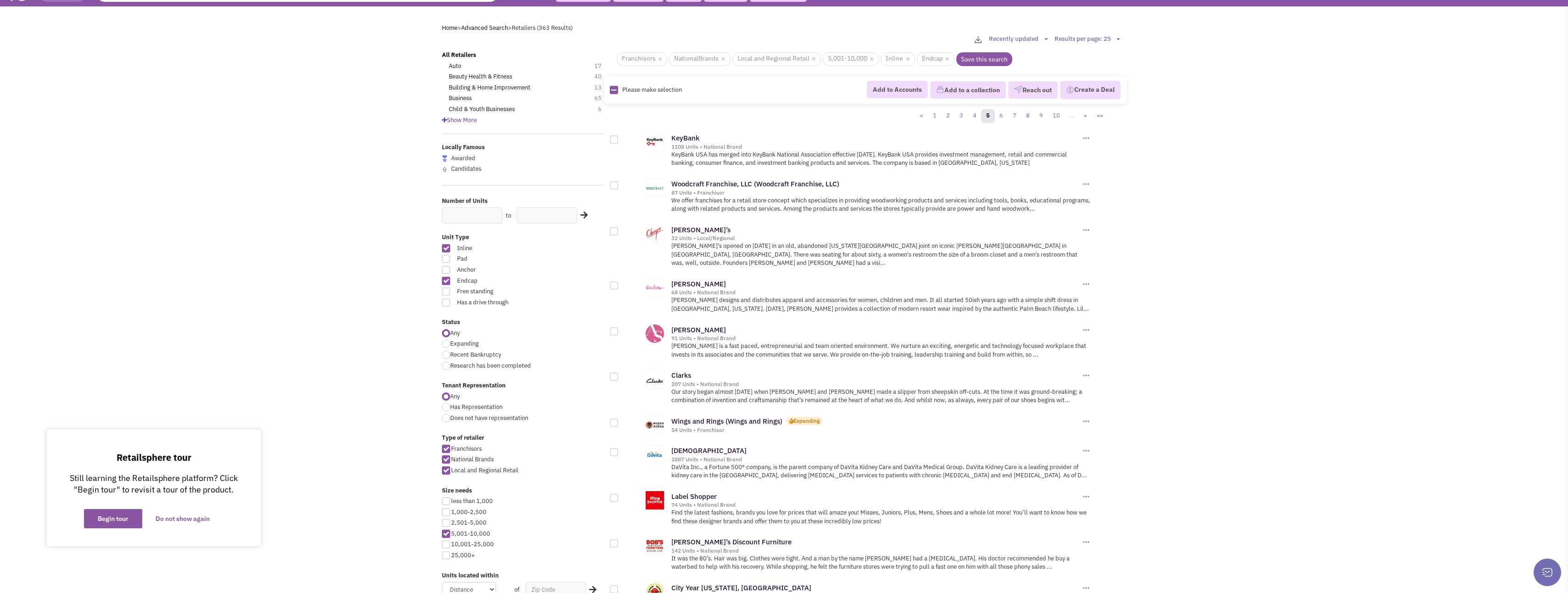
scroll to position [0, 0]
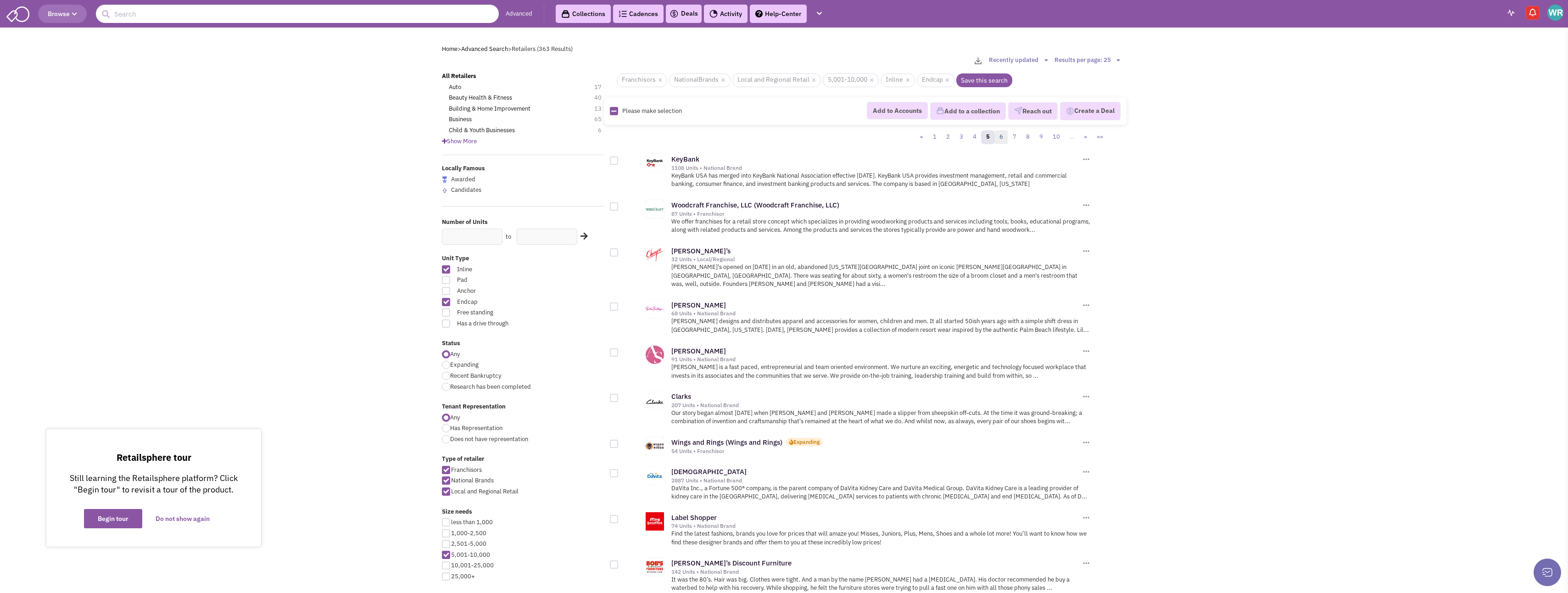
click at [1001, 139] on link "6" at bounding box center [1001, 137] width 13 height 13
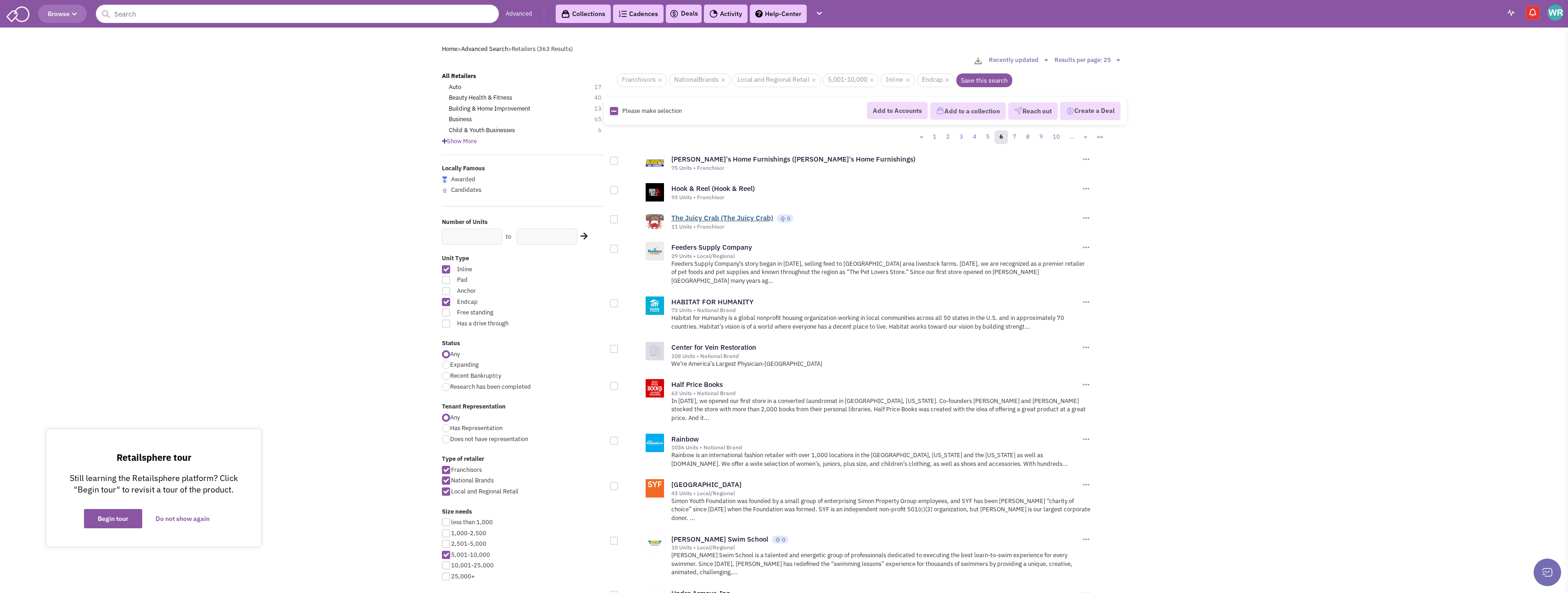
scroll to position [46, 0]
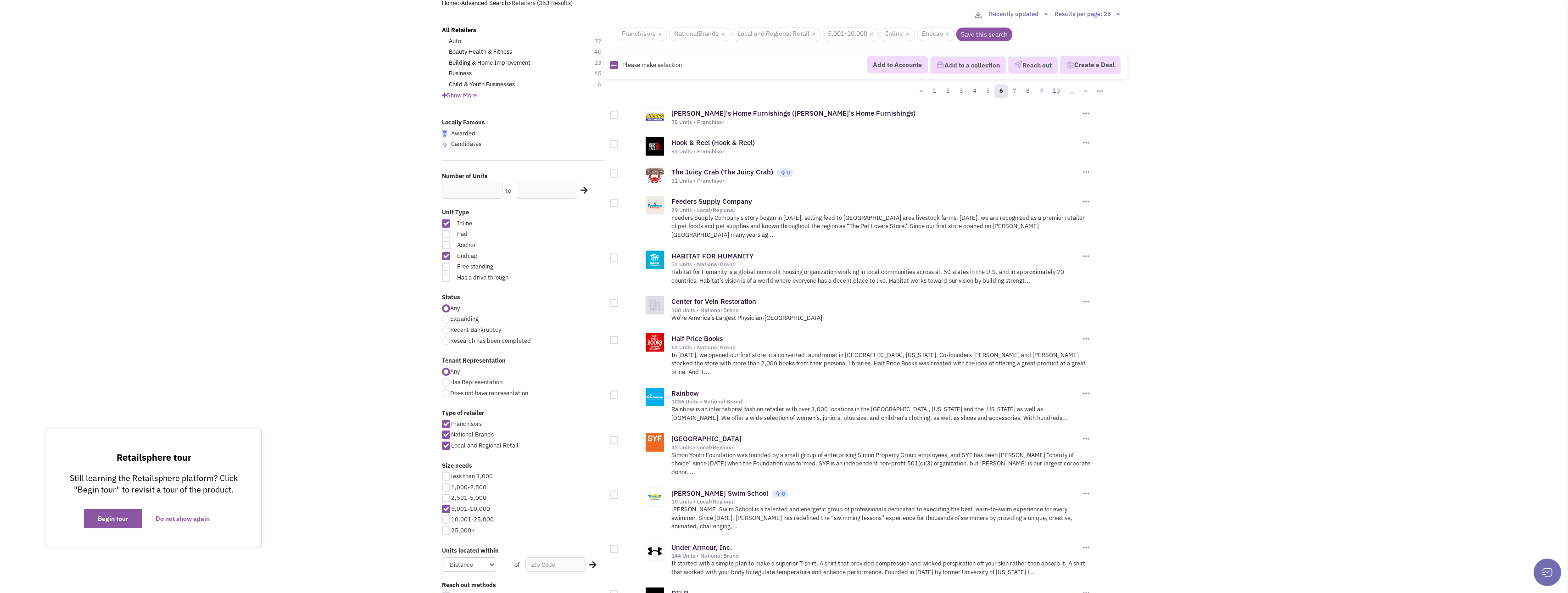
click at [615, 115] on div at bounding box center [615, 115] width 9 height 9
click at [619, 115] on input "checkbox" at bounding box center [622, 115] width 6 height 6
checkbox input "true"
click at [615, 202] on div at bounding box center [615, 203] width 9 height 9
click at [619, 202] on input "checkbox" at bounding box center [622, 203] width 6 height 6
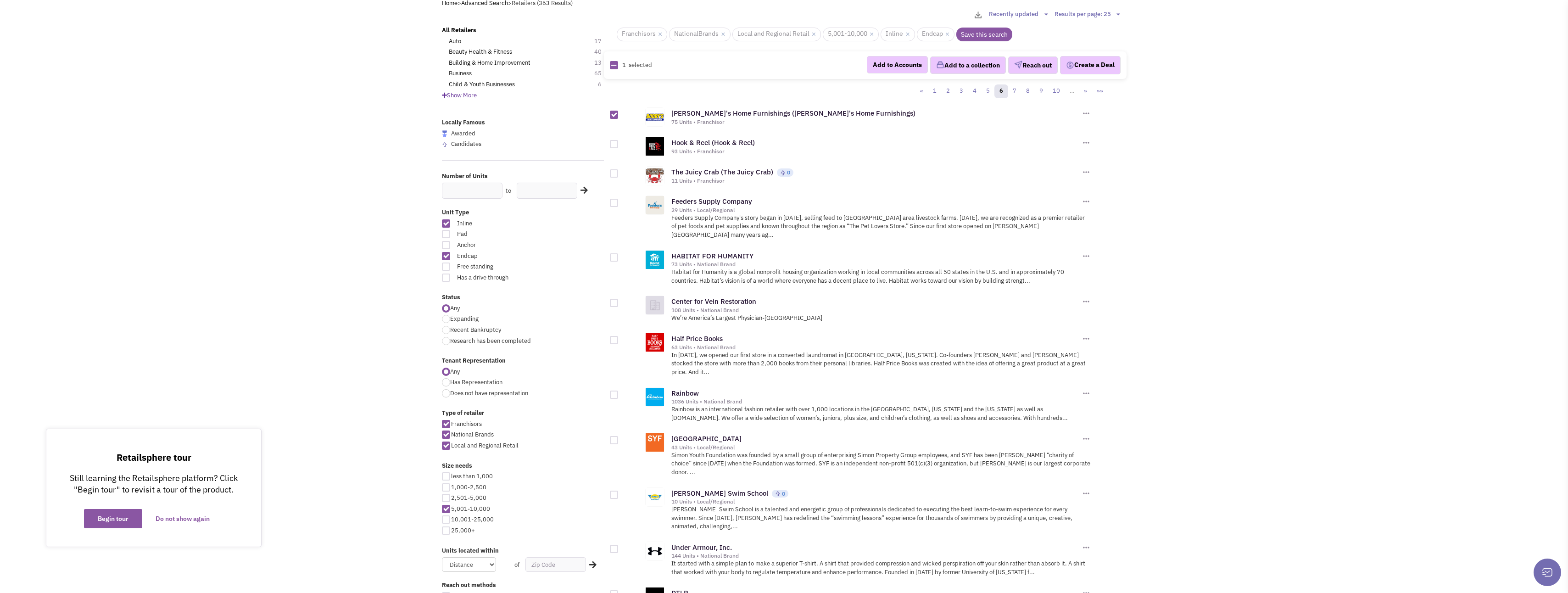
checkbox input "true"
click at [617, 253] on div at bounding box center [615, 257] width 9 height 9
click at [619, 255] on input "checkbox" at bounding box center [622, 258] width 6 height 6
checkbox input "true"
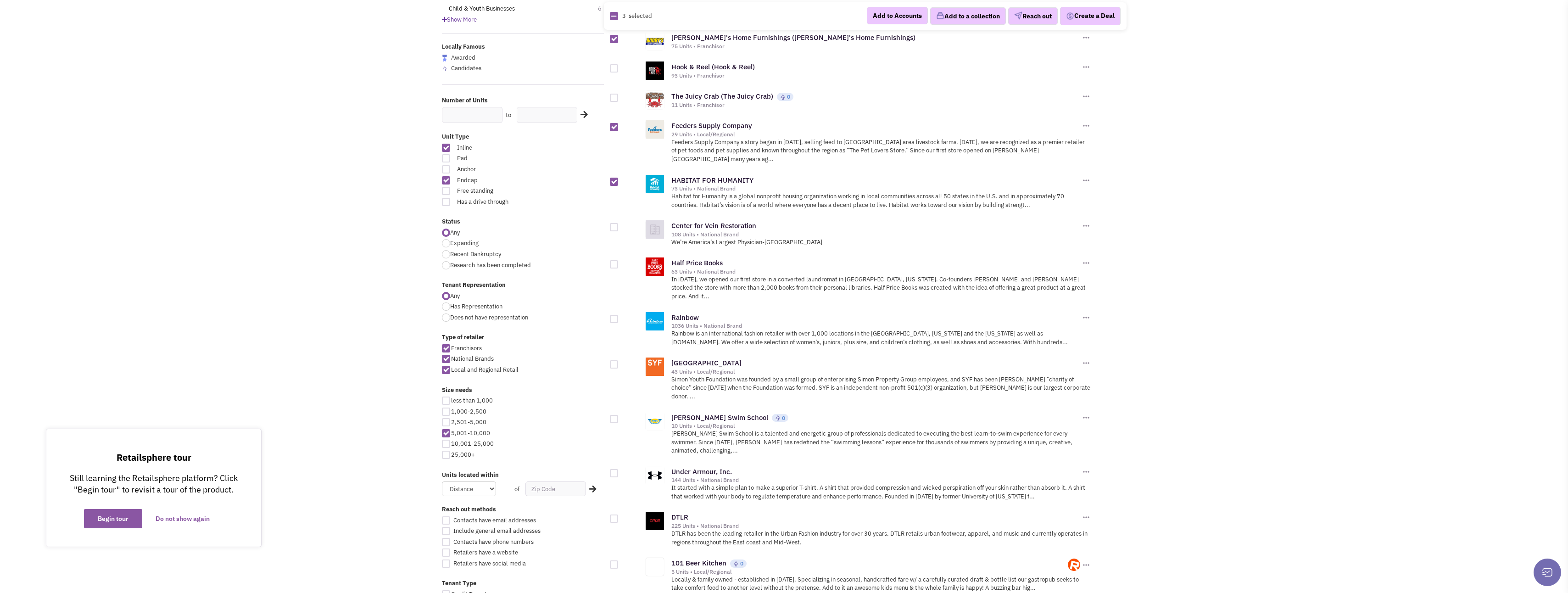
scroll to position [137, 0]
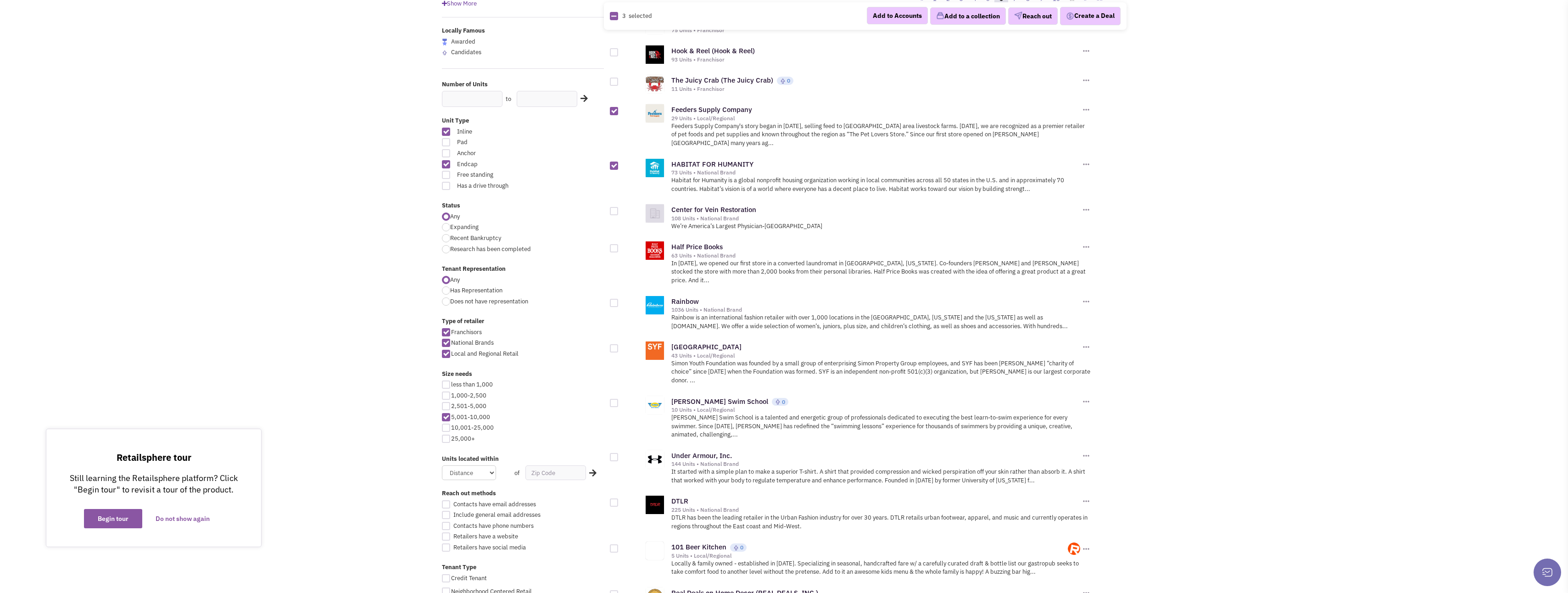
click at [615, 244] on div at bounding box center [615, 248] width 9 height 9
click at [619, 246] on input "checkbox" at bounding box center [622, 249] width 6 height 6
checkbox input "true"
click at [617, 299] on div at bounding box center [615, 303] width 9 height 9
click at [619, 300] on input "checkbox" at bounding box center [622, 303] width 6 height 6
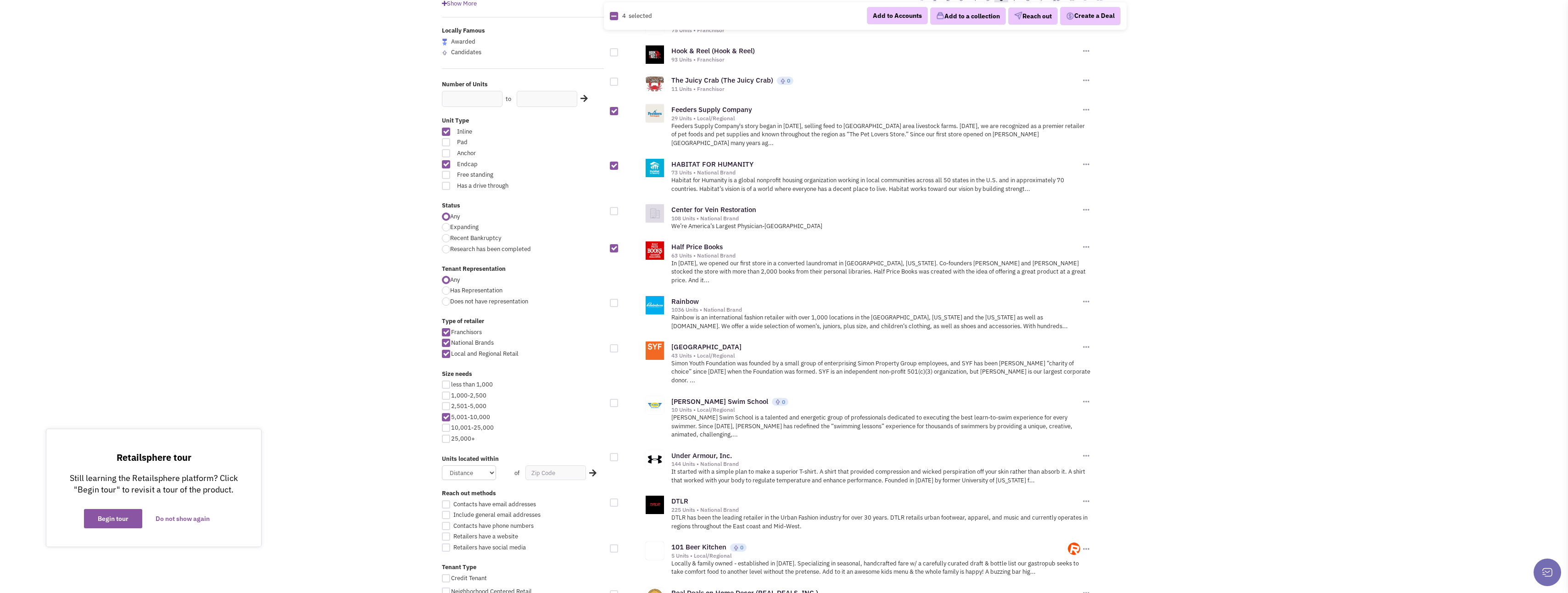
checkbox input "true"
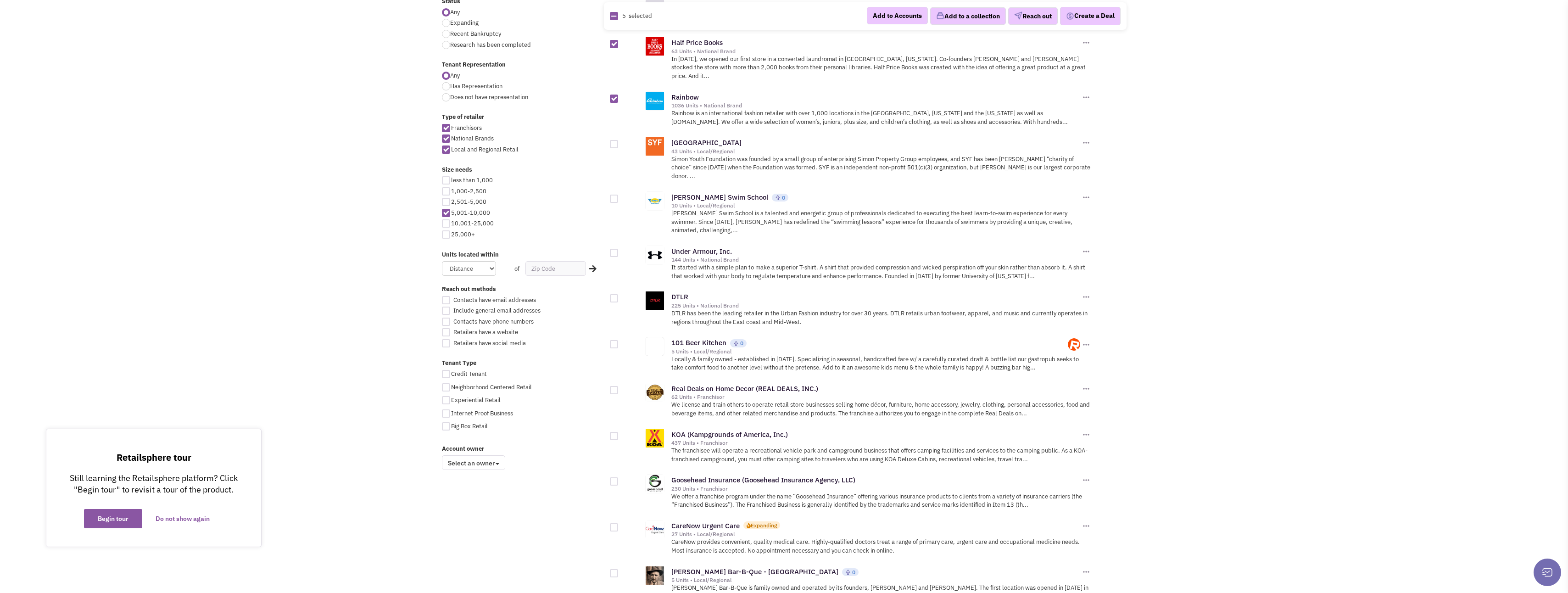
scroll to position [183, 0]
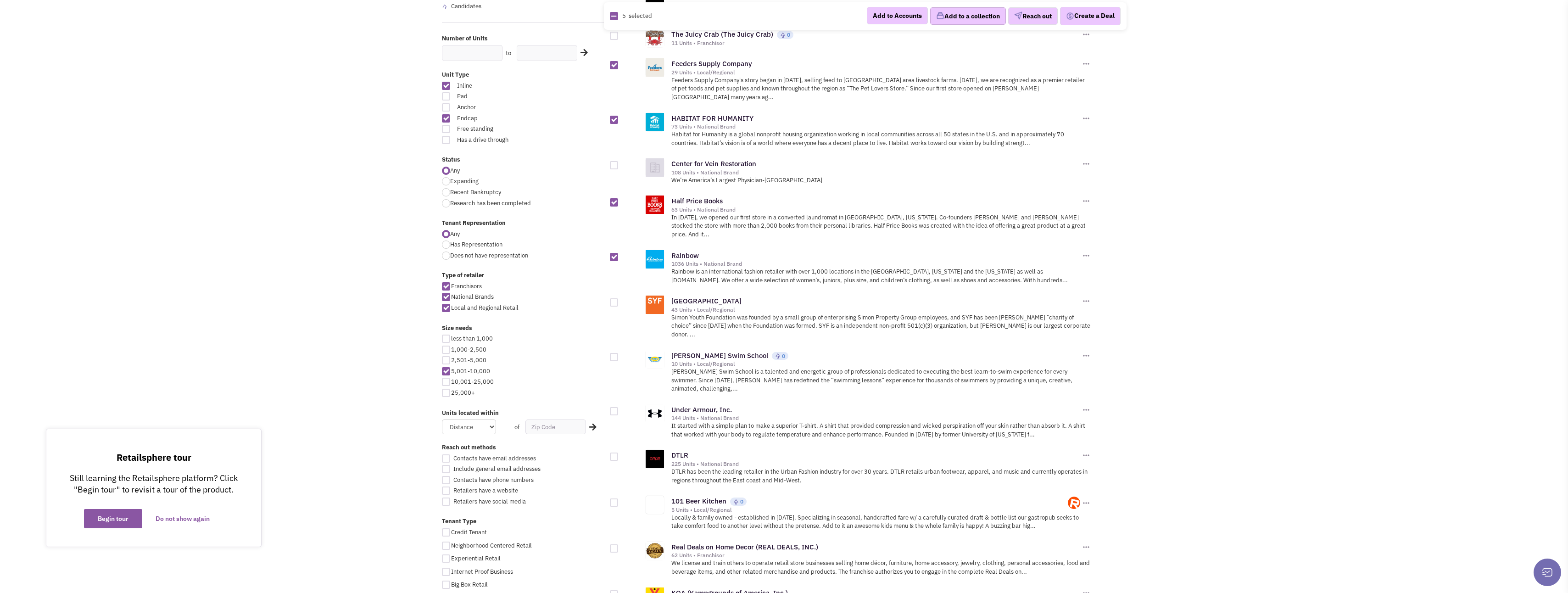
click at [953, 18] on button "Add to a collection" at bounding box center [968, 16] width 76 height 18
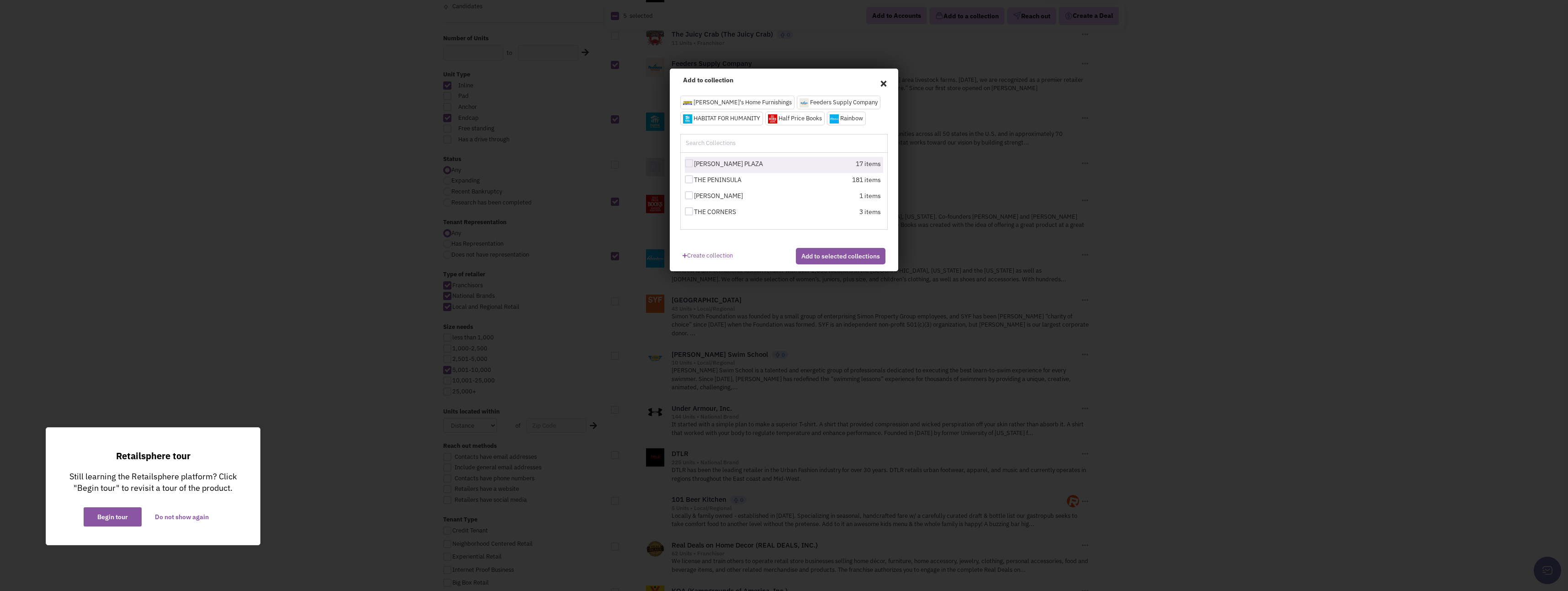
click at [689, 163] on div at bounding box center [689, 163] width 8 height 8
click at [694, 163] on input "LEE PLAZA" at bounding box center [697, 164] width 6 height 6
checkbox input "true"
click at [809, 262] on button "Add to selected collections" at bounding box center [840, 256] width 90 height 16
checkbox input "false"
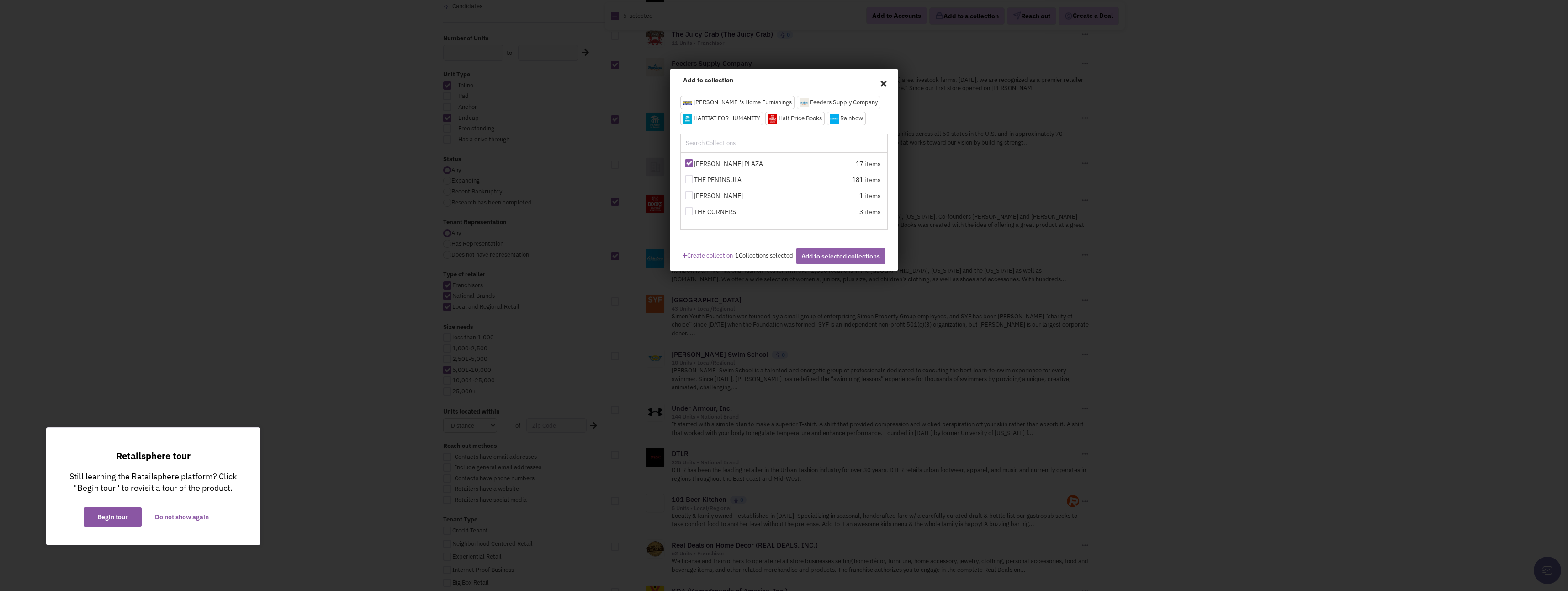
checkbox input "false"
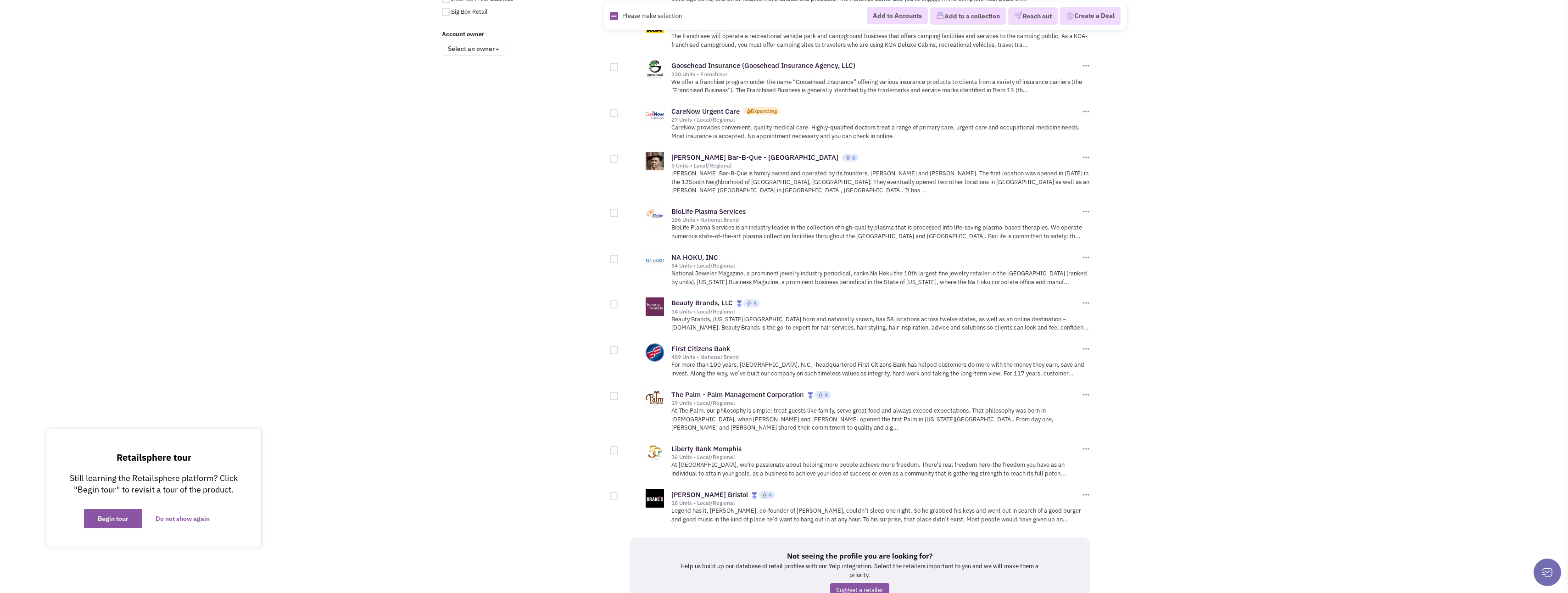
scroll to position [789, 0]
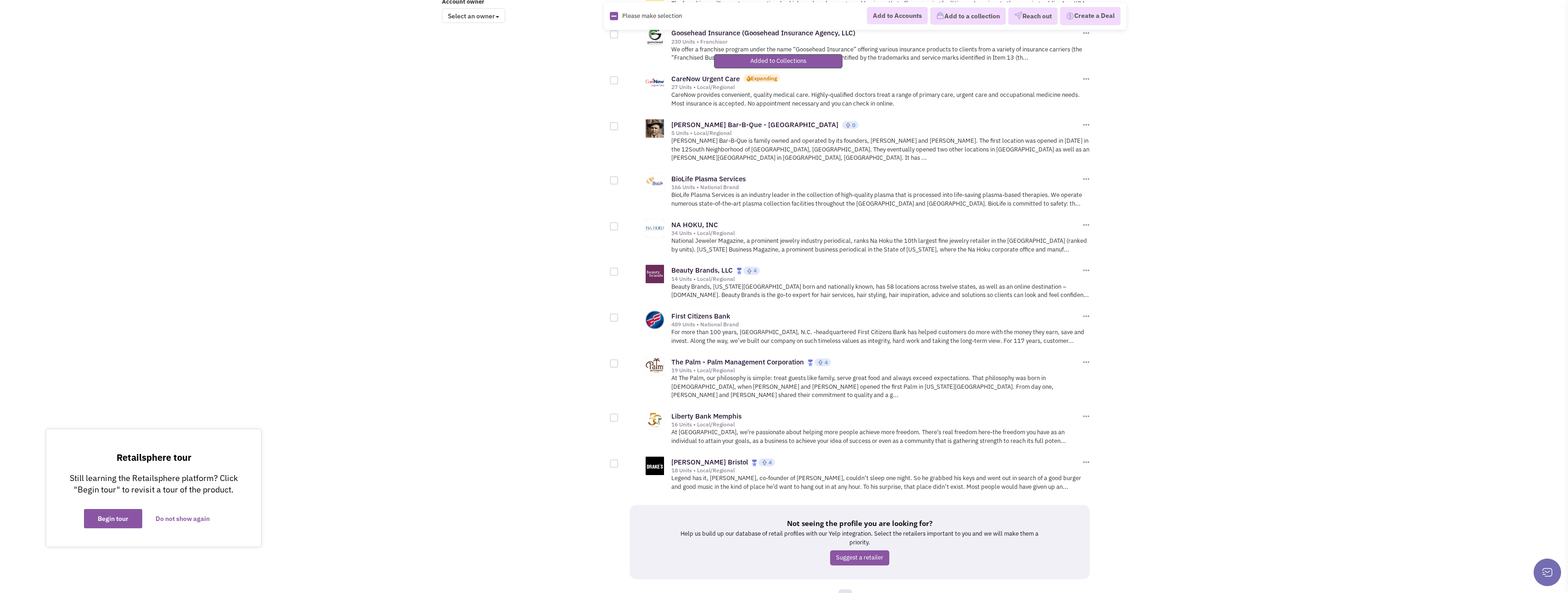
click at [616, 359] on div at bounding box center [615, 363] width 9 height 9
click at [619, 361] on input "checkbox" at bounding box center [622, 364] width 6 height 6
checkbox input "true"
click at [963, 18] on button "Add to a collection" at bounding box center [968, 16] width 76 height 18
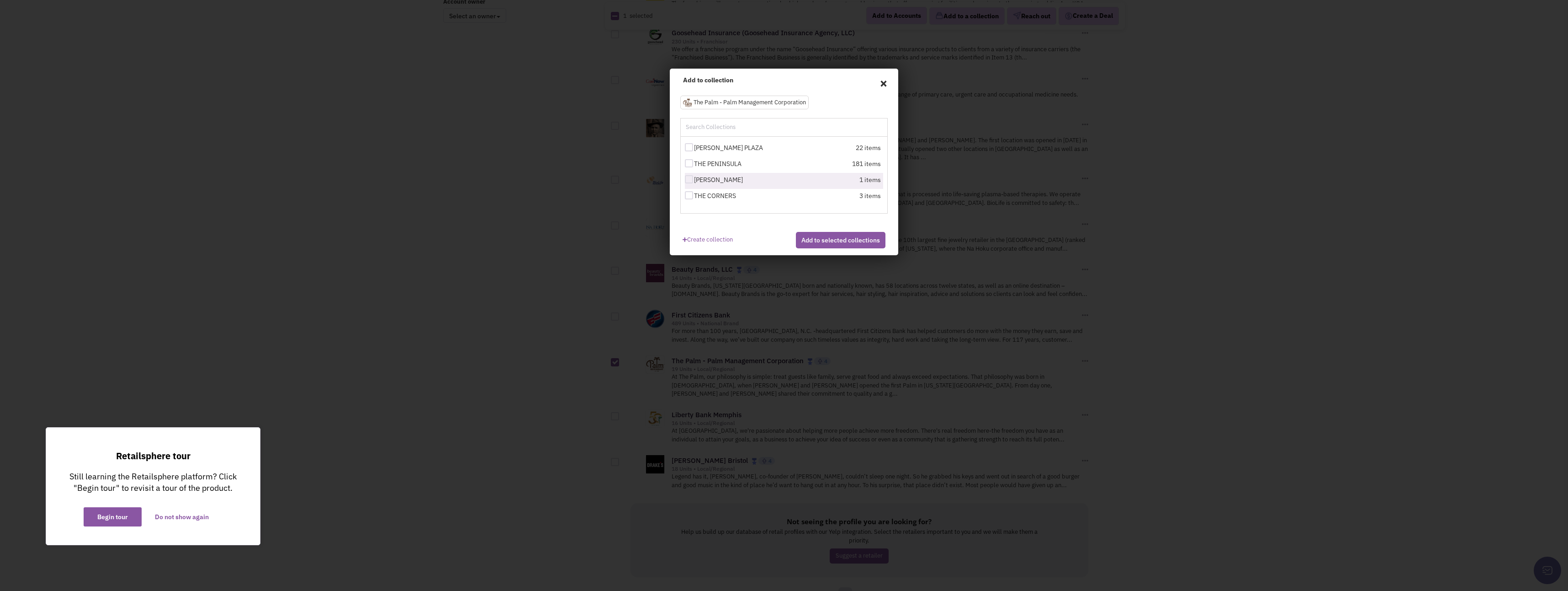
click at [687, 179] on div at bounding box center [689, 179] width 8 height 8
click at [694, 179] on input "[PERSON_NAME]" at bounding box center [697, 180] width 6 height 6
checkbox input "true"
click at [690, 164] on div at bounding box center [689, 163] width 8 height 8
click at [694, 164] on input "THE PENINSULA" at bounding box center [697, 164] width 6 height 6
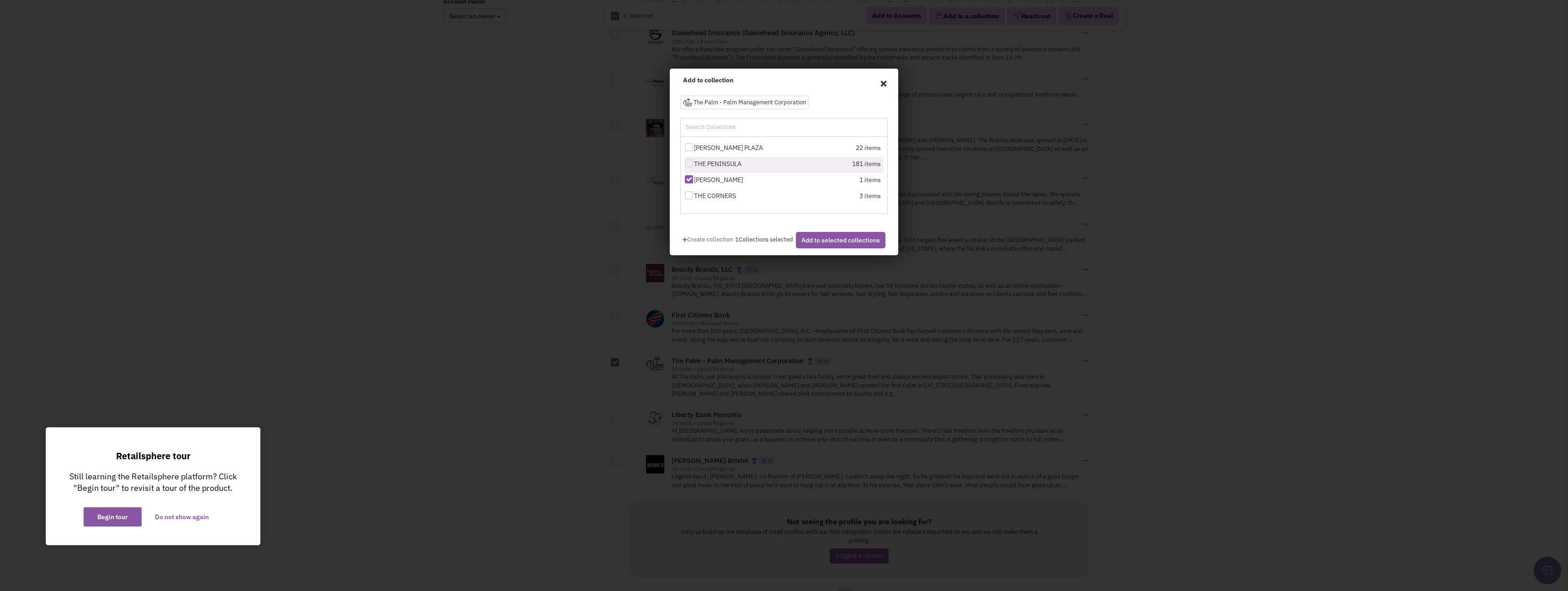
checkbox input "true"
click at [689, 198] on div at bounding box center [689, 196] width 8 height 8
click at [694, 198] on input "THE CORNERS" at bounding box center [697, 196] width 6 height 6
checkbox input "true"
click at [832, 244] on button "Add to selected collections" at bounding box center [840, 239] width 90 height 16
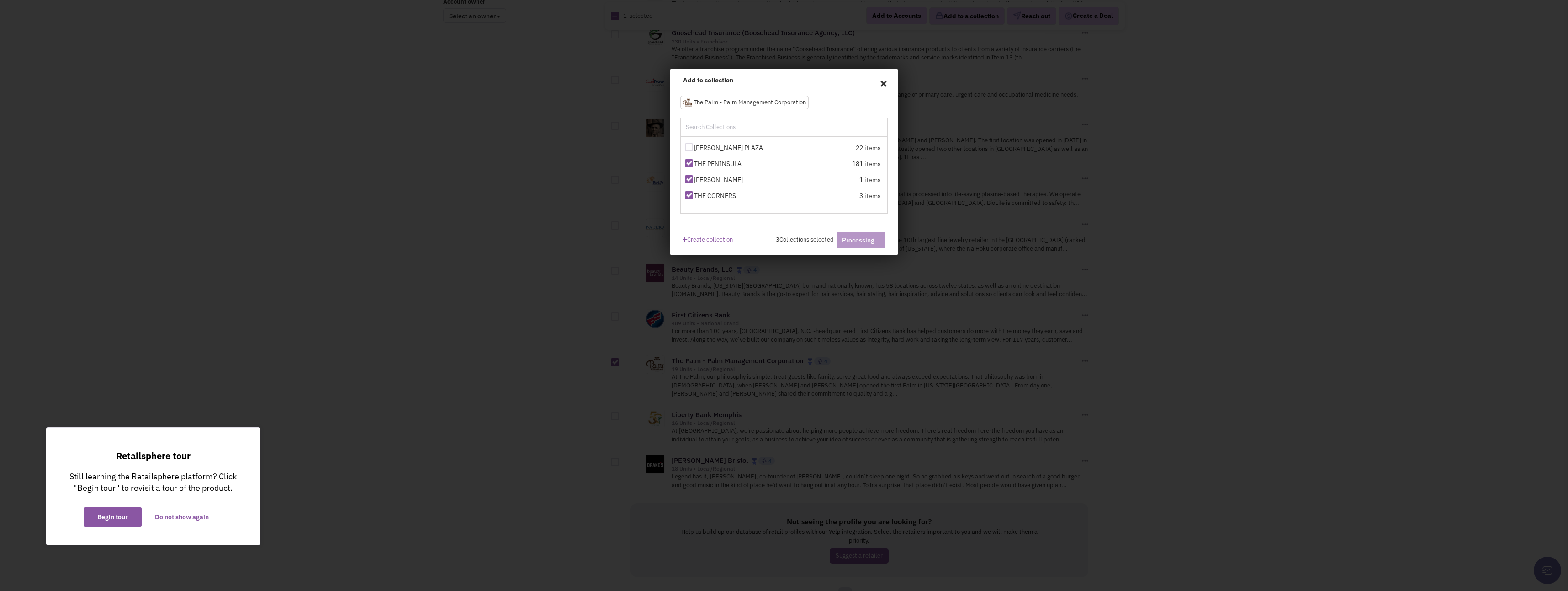
checkbox input "false"
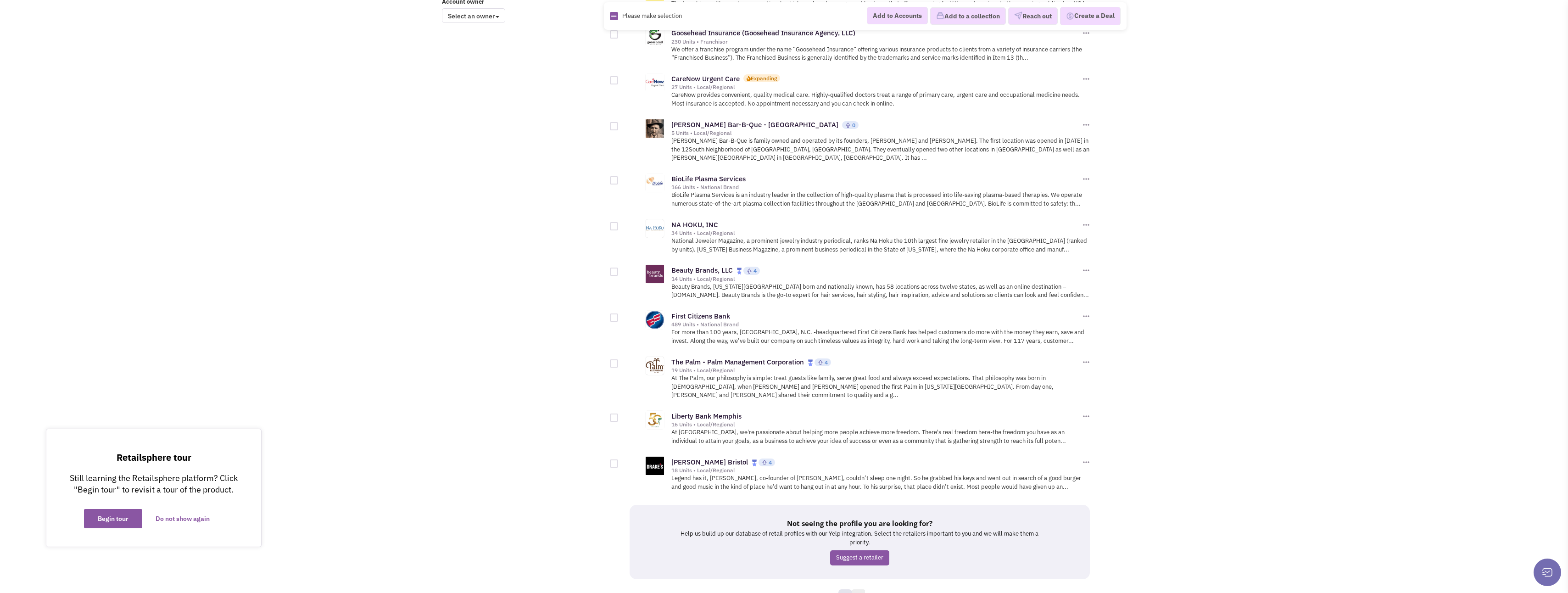
click at [859, 589] on link "7" at bounding box center [858, 595] width 13 height 13
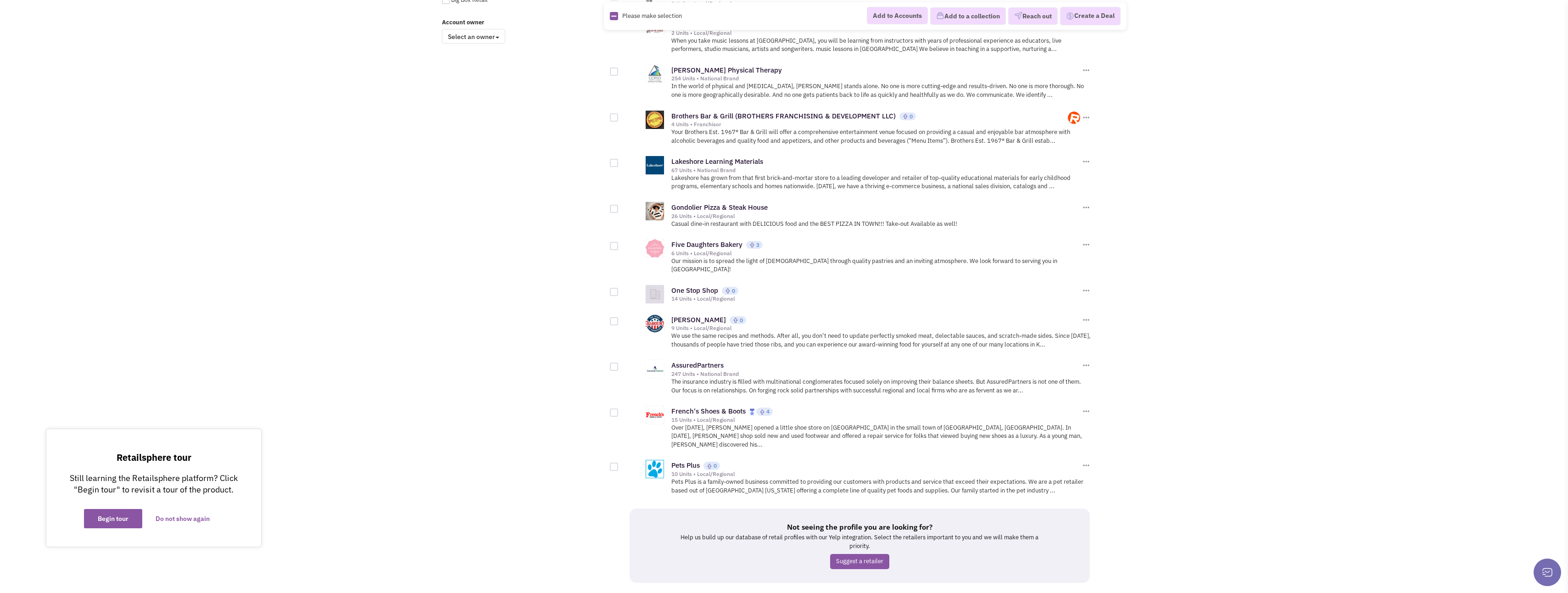
scroll to position [772, 0]
click at [612, 458] on div at bounding box center [615, 463] width 9 height 9
click at [619, 461] on input "checkbox" at bounding box center [622, 463] width 6 height 6
checkbox input "true"
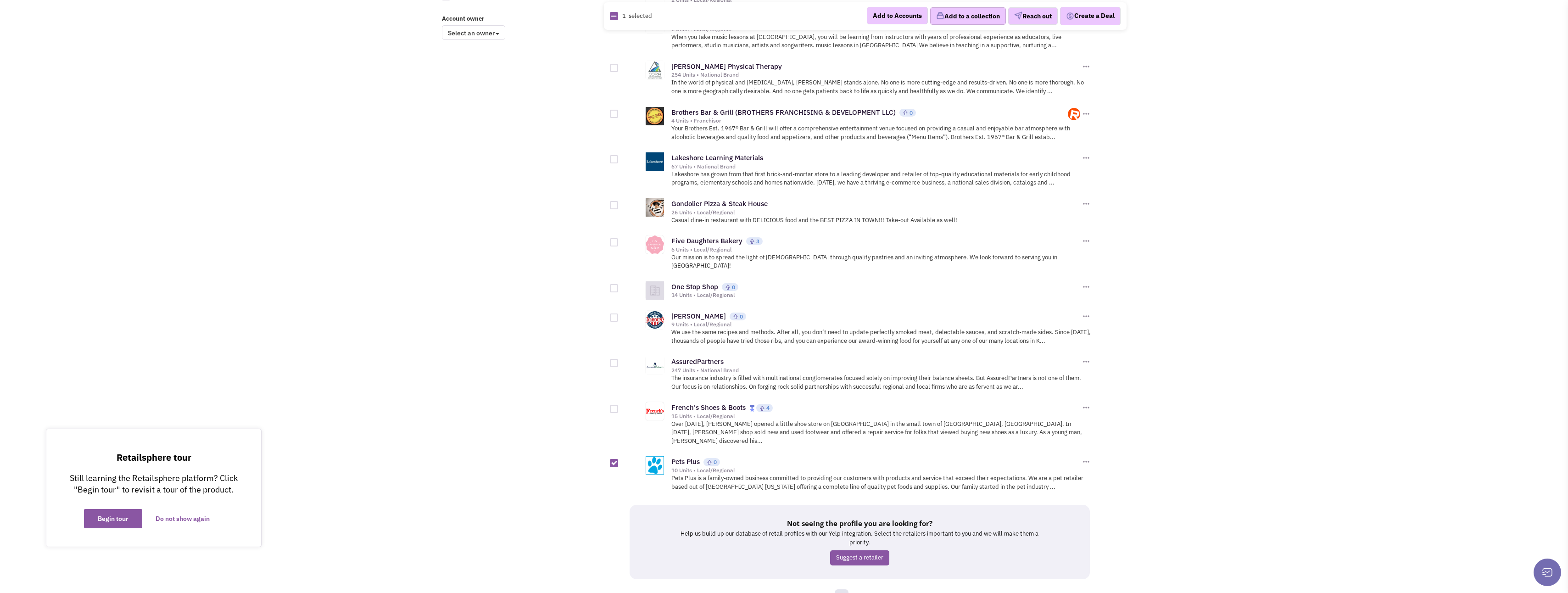
click at [954, 20] on button "Add to a collection" at bounding box center [968, 16] width 76 height 18
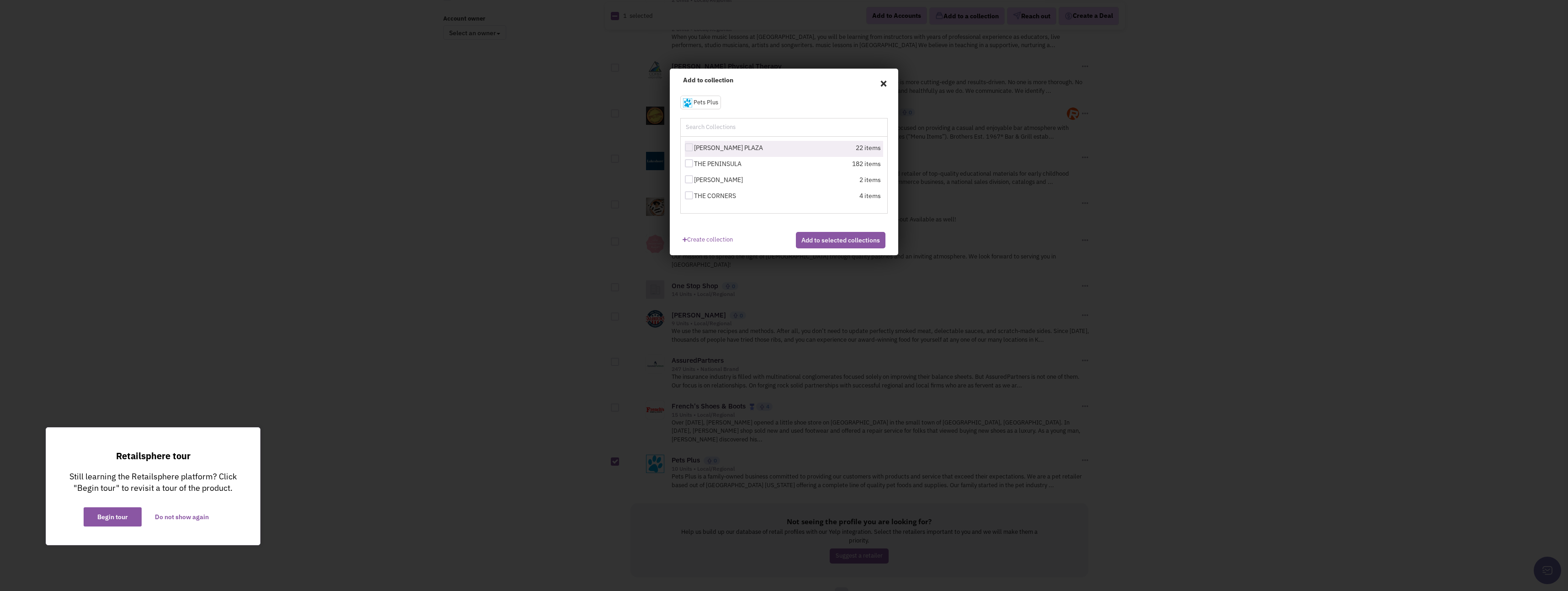
click at [691, 147] on div at bounding box center [689, 148] width 8 height 8
click at [694, 147] on input "[PERSON_NAME] PLAZA" at bounding box center [697, 148] width 6 height 6
checkbox input "true"
click at [807, 246] on button "Add to selected collections" at bounding box center [840, 239] width 90 height 16
checkbox input "false"
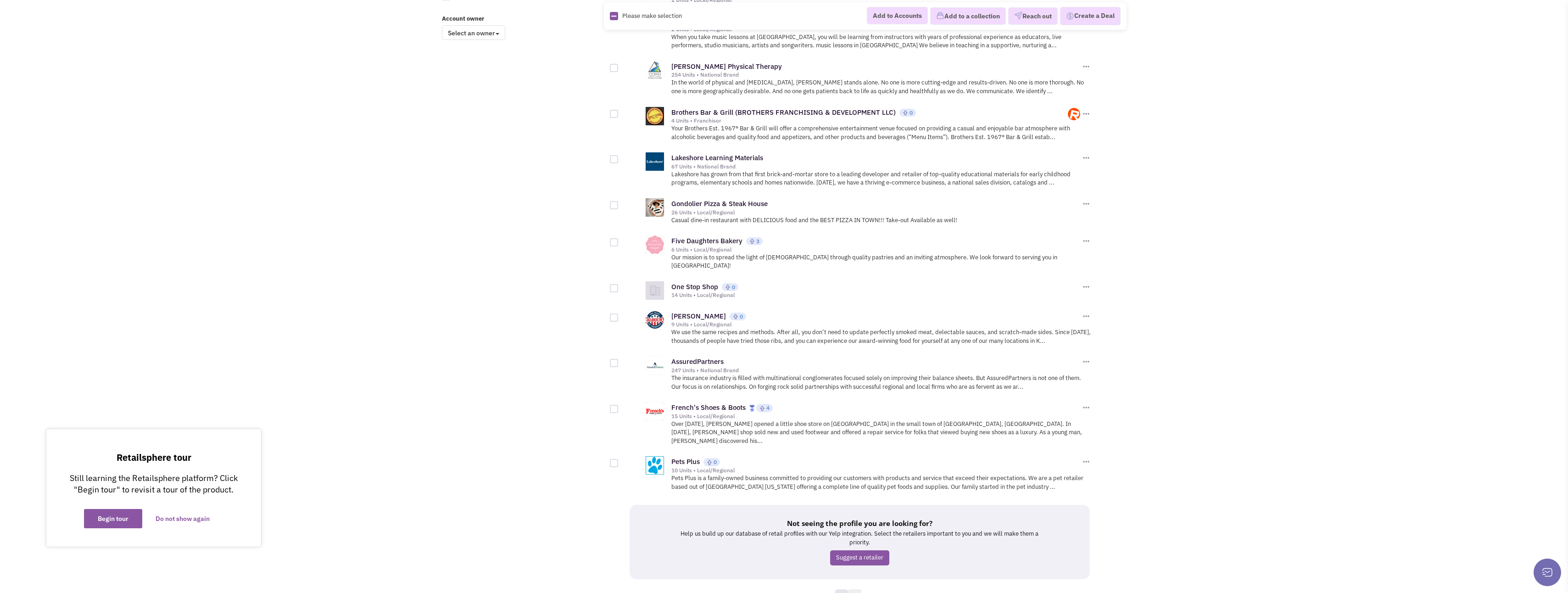
click at [855, 589] on link "8" at bounding box center [855, 595] width 13 height 13
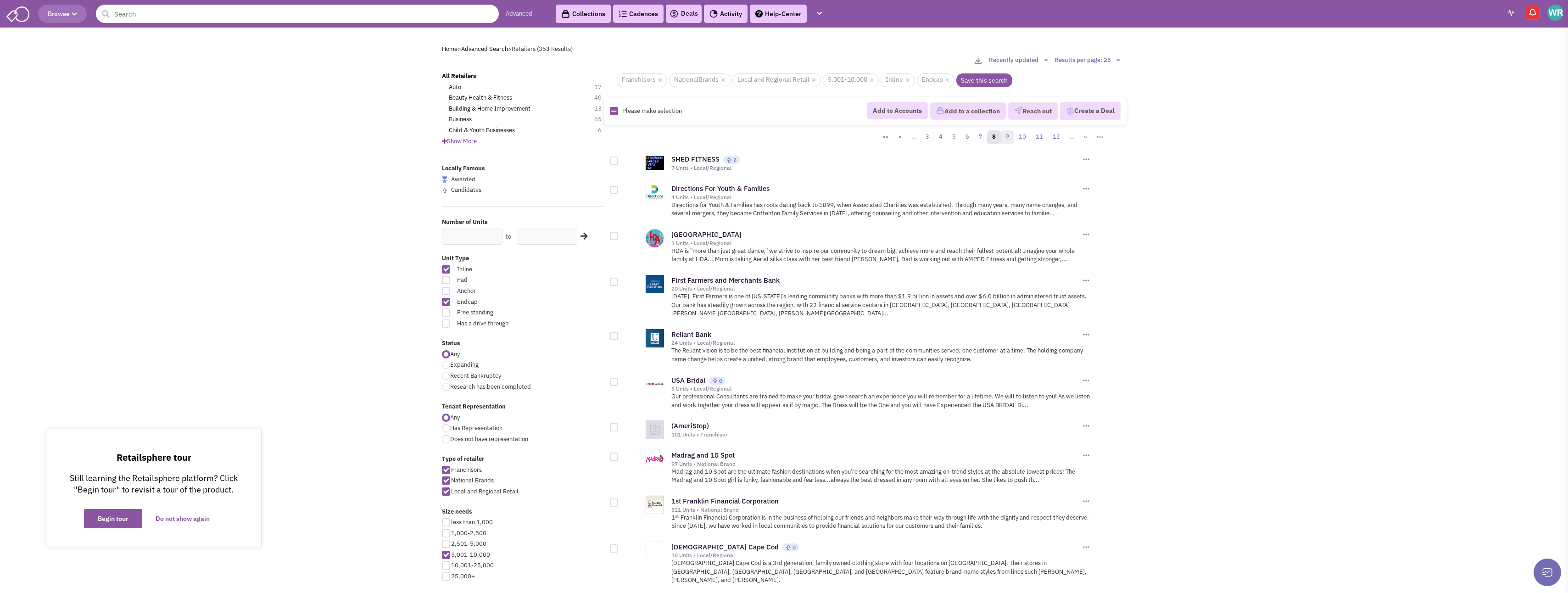
click at [1009, 136] on link "9" at bounding box center [1007, 137] width 13 height 13
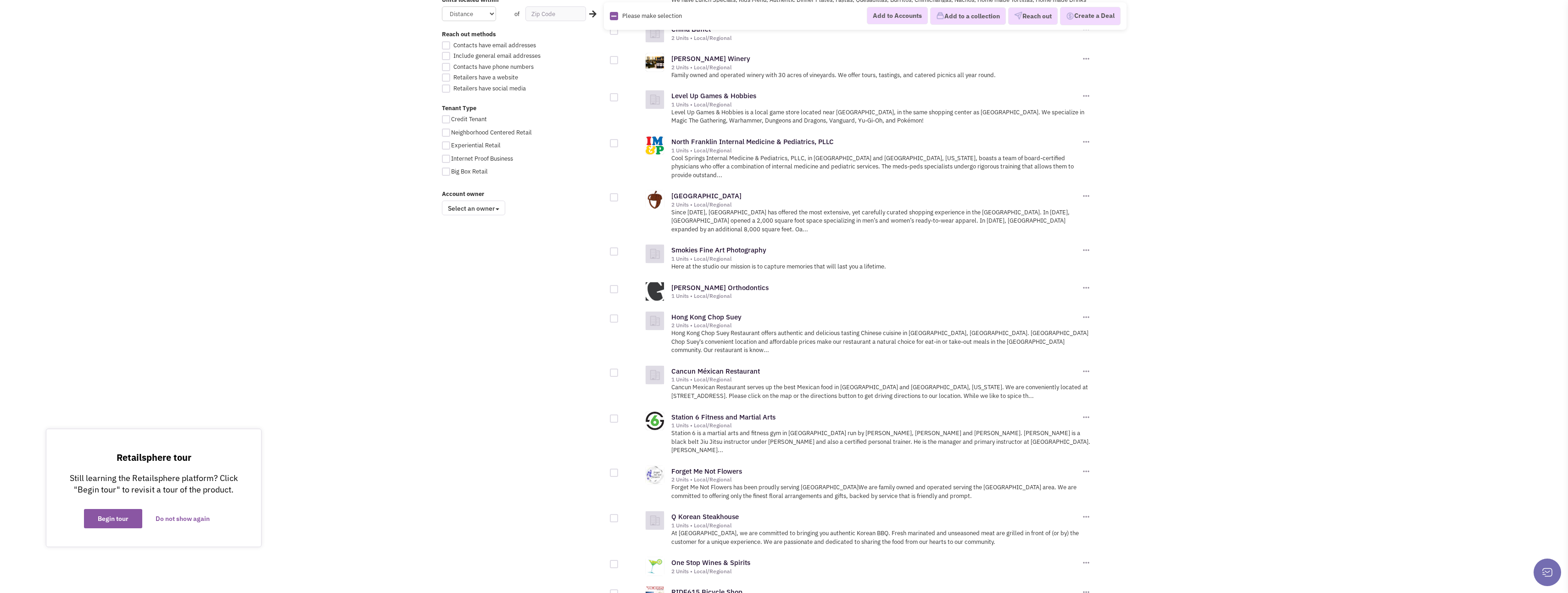
scroll to position [642, 0]
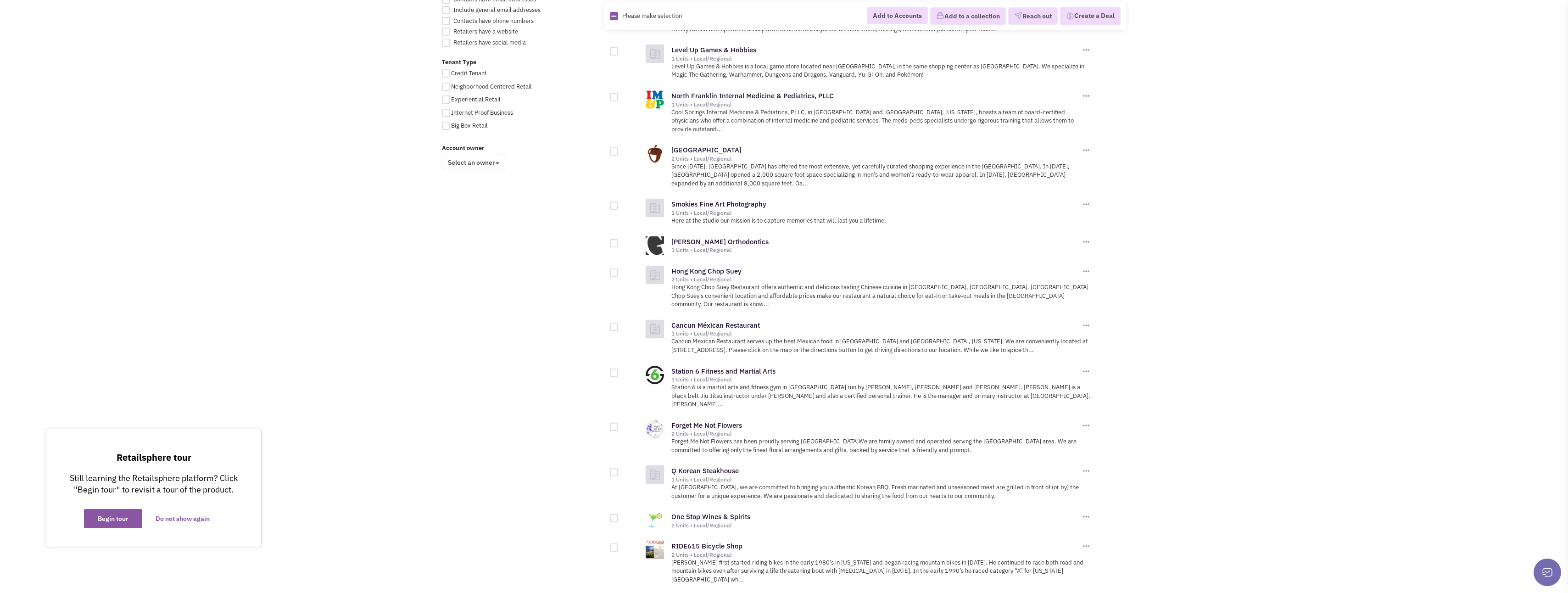
click at [614, 269] on div at bounding box center [615, 273] width 9 height 9
click at [619, 270] on input "checkbox" at bounding box center [622, 273] width 6 height 6
checkbox input "true"
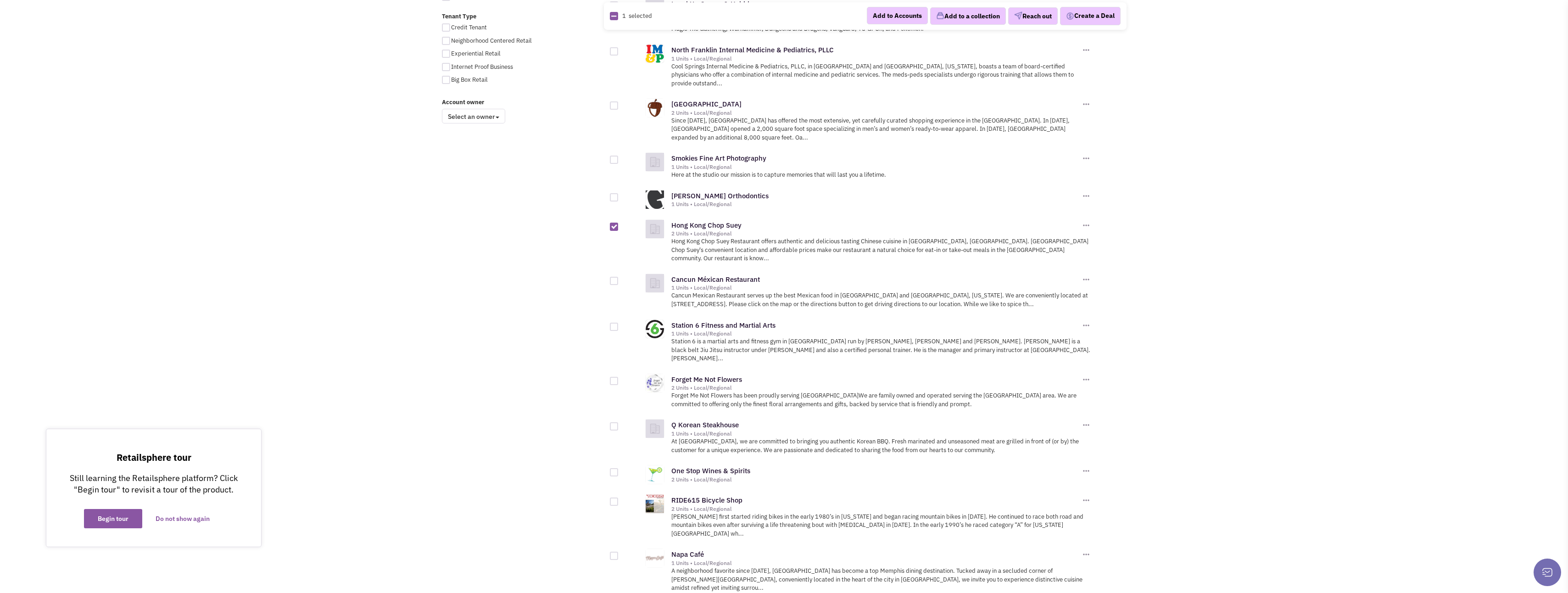
scroll to position [734, 0]
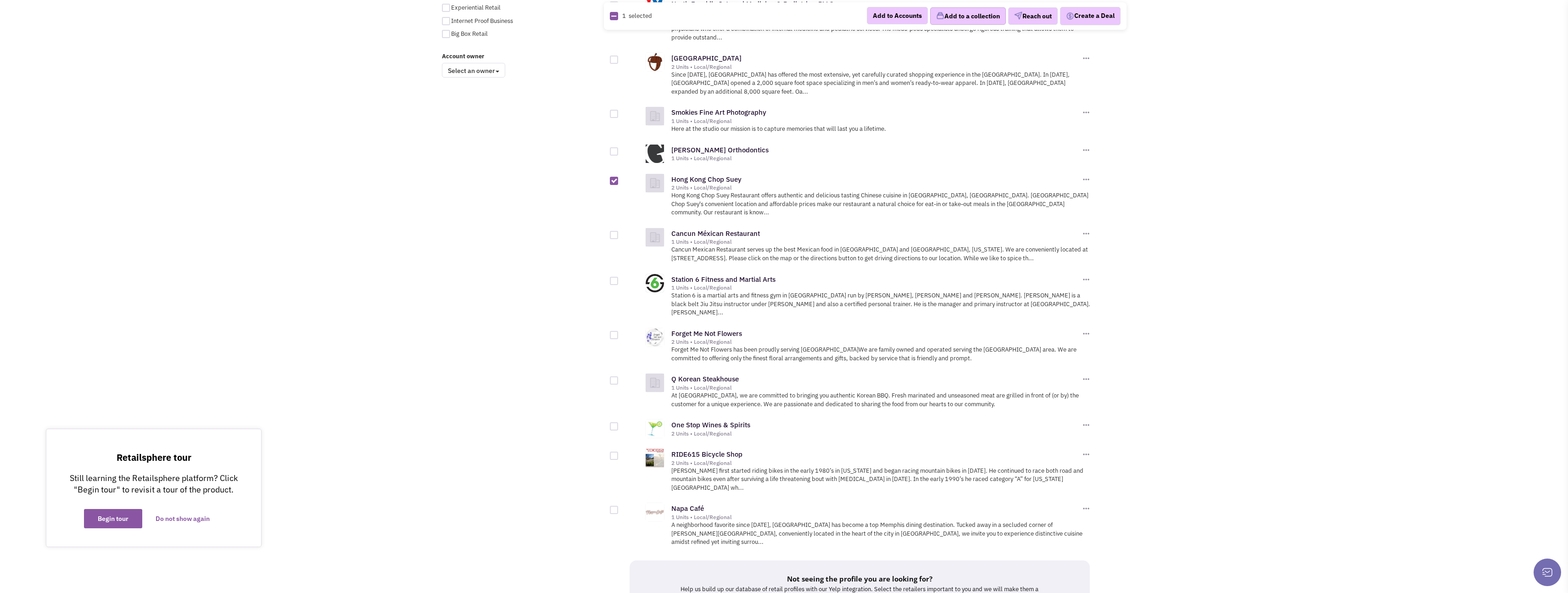
click at [937, 18] on img "button" at bounding box center [941, 16] width 9 height 9
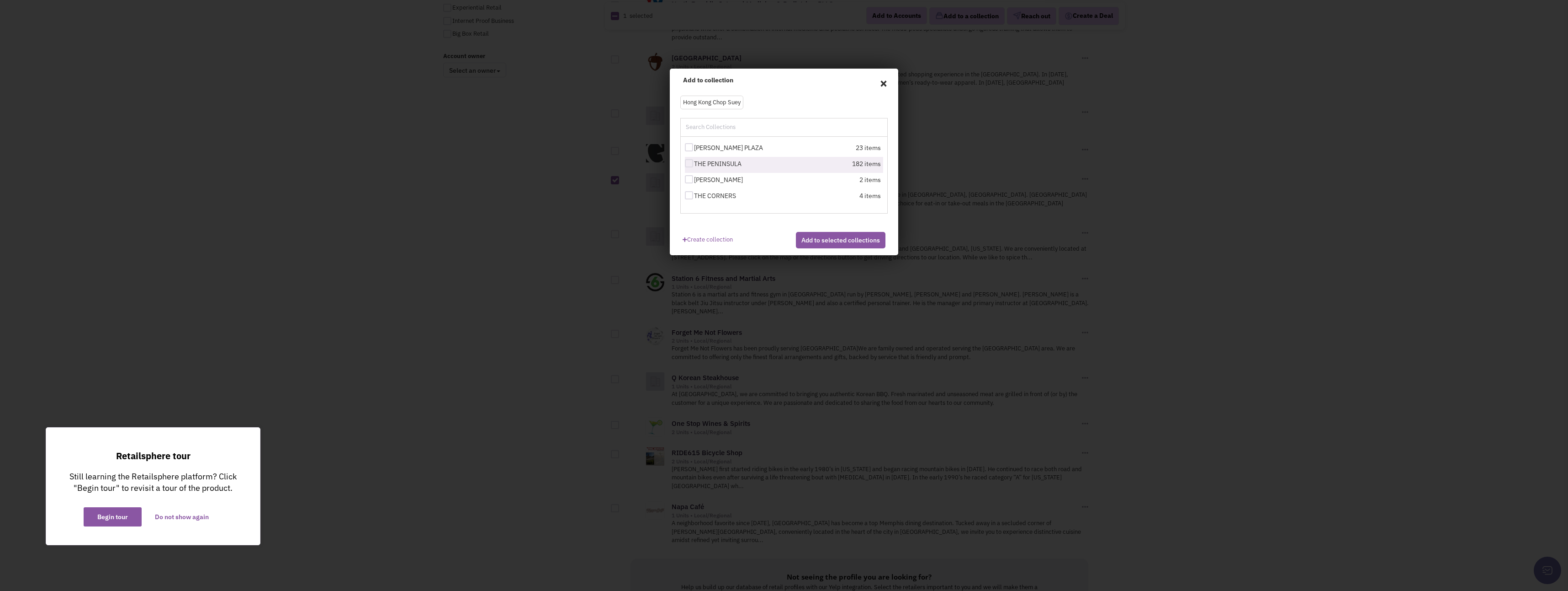
click at [690, 165] on div at bounding box center [689, 163] width 8 height 8
click at [694, 165] on input "THE PENINSULA" at bounding box center [697, 164] width 6 height 6
checkbox input "true"
click at [690, 148] on div at bounding box center [689, 148] width 8 height 8
click at [694, 148] on input "[PERSON_NAME] PLAZA" at bounding box center [697, 148] width 6 height 6
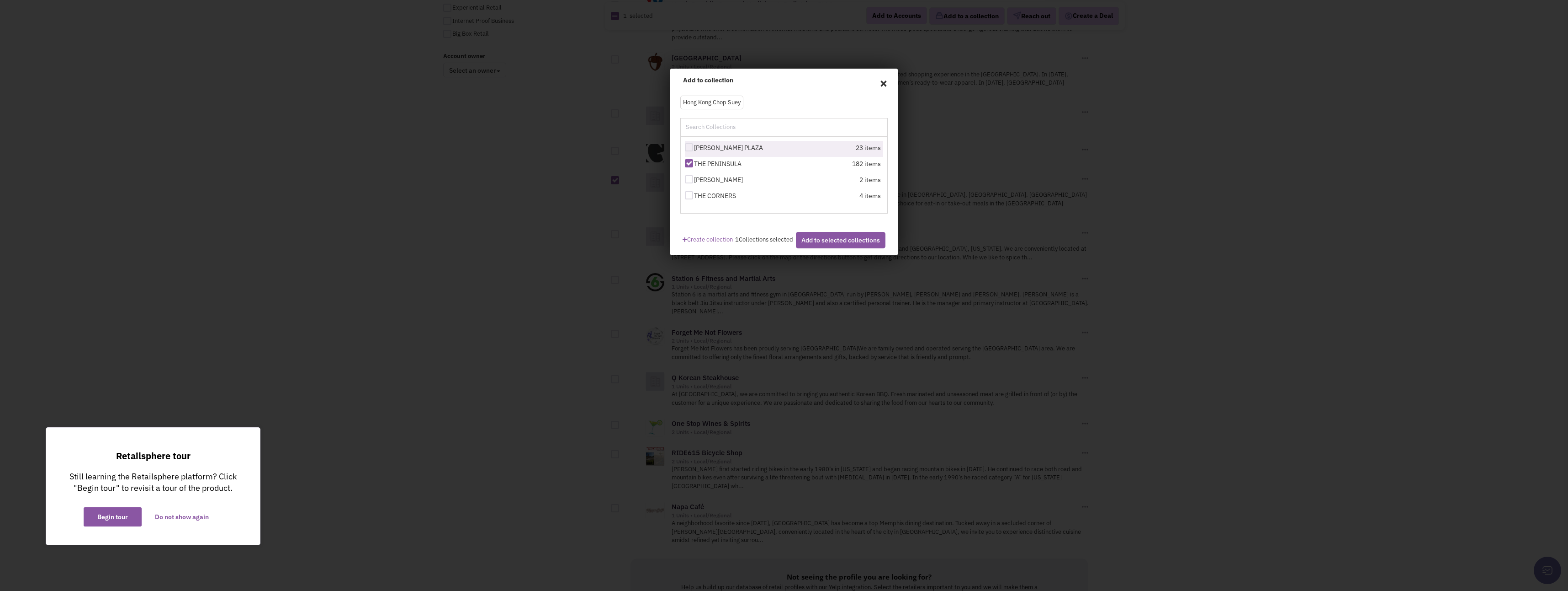
checkbox input "true"
click at [814, 248] on button "Add to selected collections" at bounding box center [840, 239] width 90 height 16
checkbox input "false"
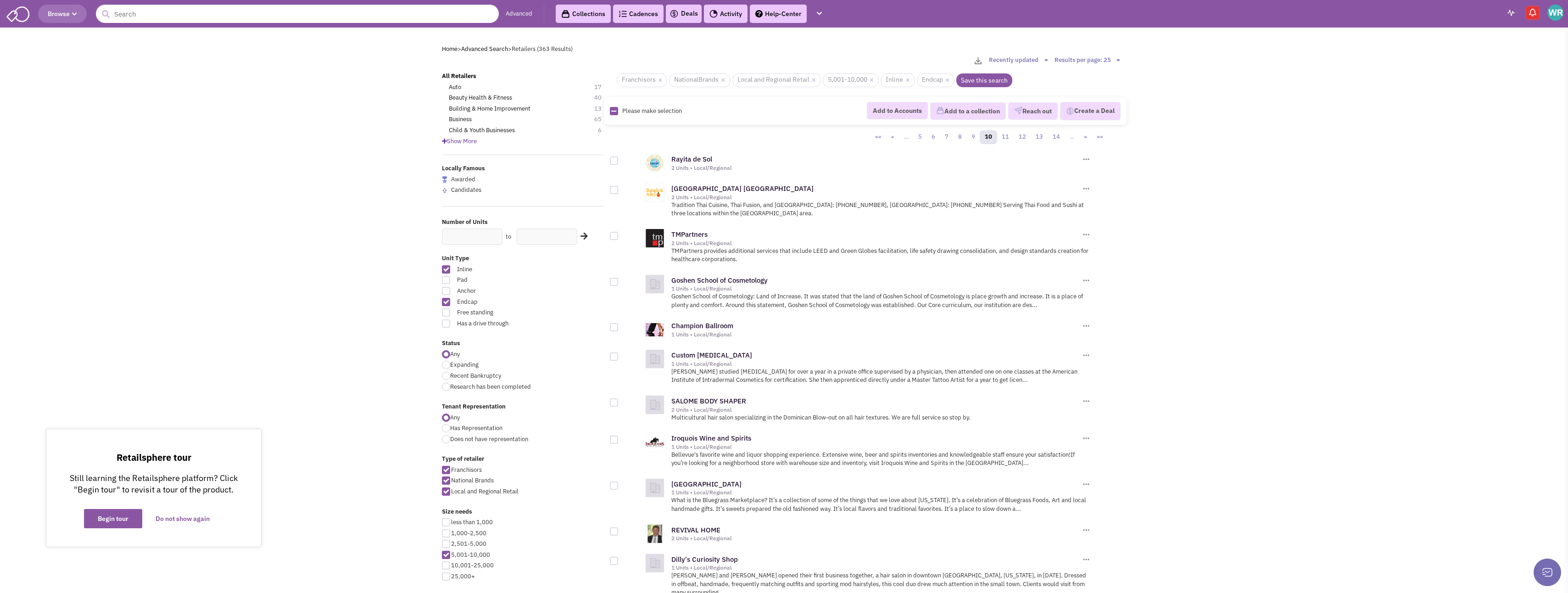
click at [601, 12] on link "Collections" at bounding box center [583, 13] width 55 height 18
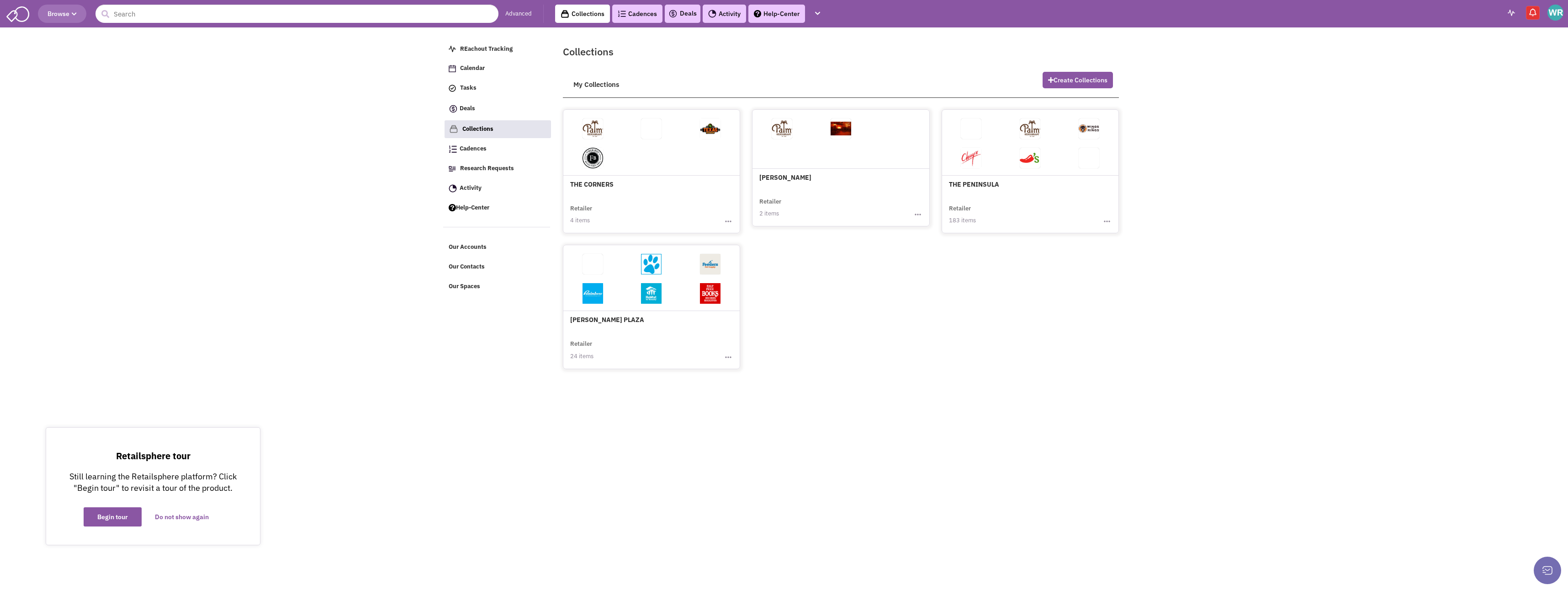
click at [1000, 190] on div "THE PENINSULA Retailer 183 items Toggle Dropdown Edit Collection Export Collect…" at bounding box center [1030, 170] width 176 height 113
click at [1108, 221] on img "button" at bounding box center [1106, 221] width 9 height 9
click at [1083, 248] on link "Export Collection" at bounding box center [1075, 249] width 72 height 13
click at [1268, 212] on body "Browse Advanced Collections Cadences 0 Deals Activity Help-Center Calendar" at bounding box center [784, 184] width 1568 height 369
click at [481, 363] on div "Retailsphere Support Message Send Please wait ... REachout Tracking Calendar Ta…" at bounding box center [783, 200] width 685 height 339
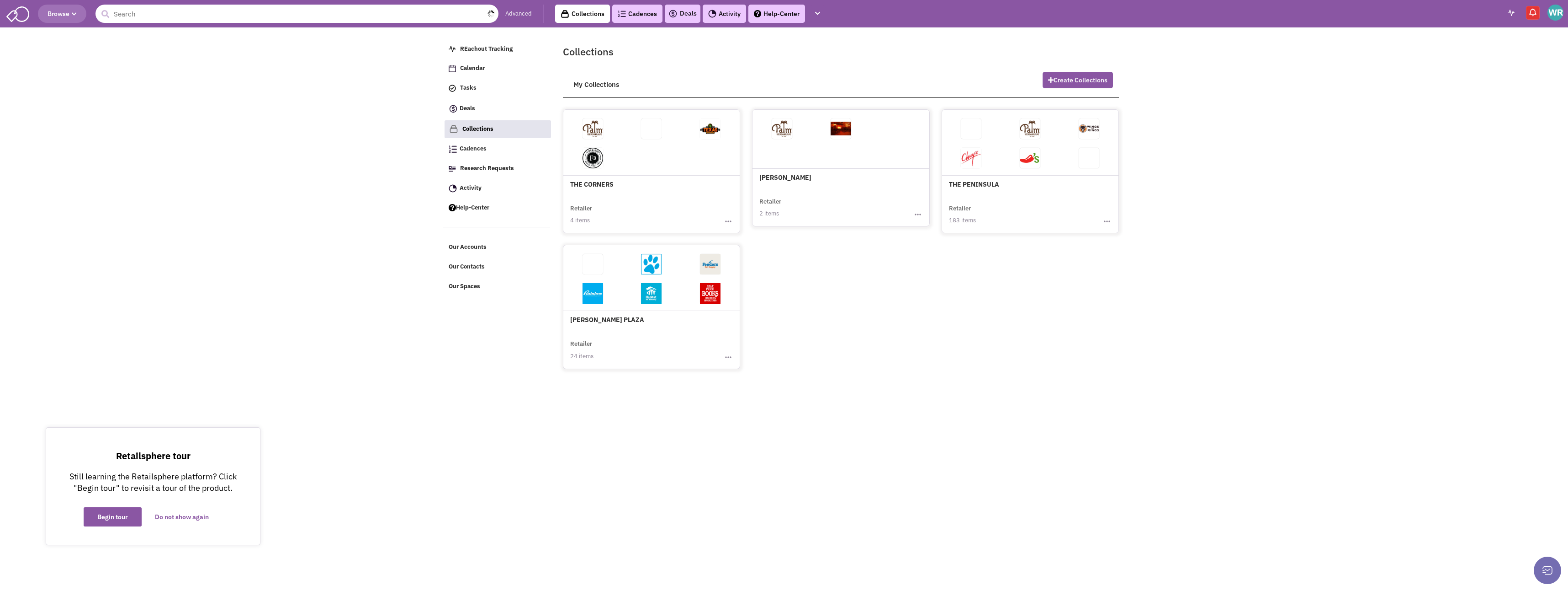
click at [296, 13] on input "text" at bounding box center [296, 13] width 403 height 18
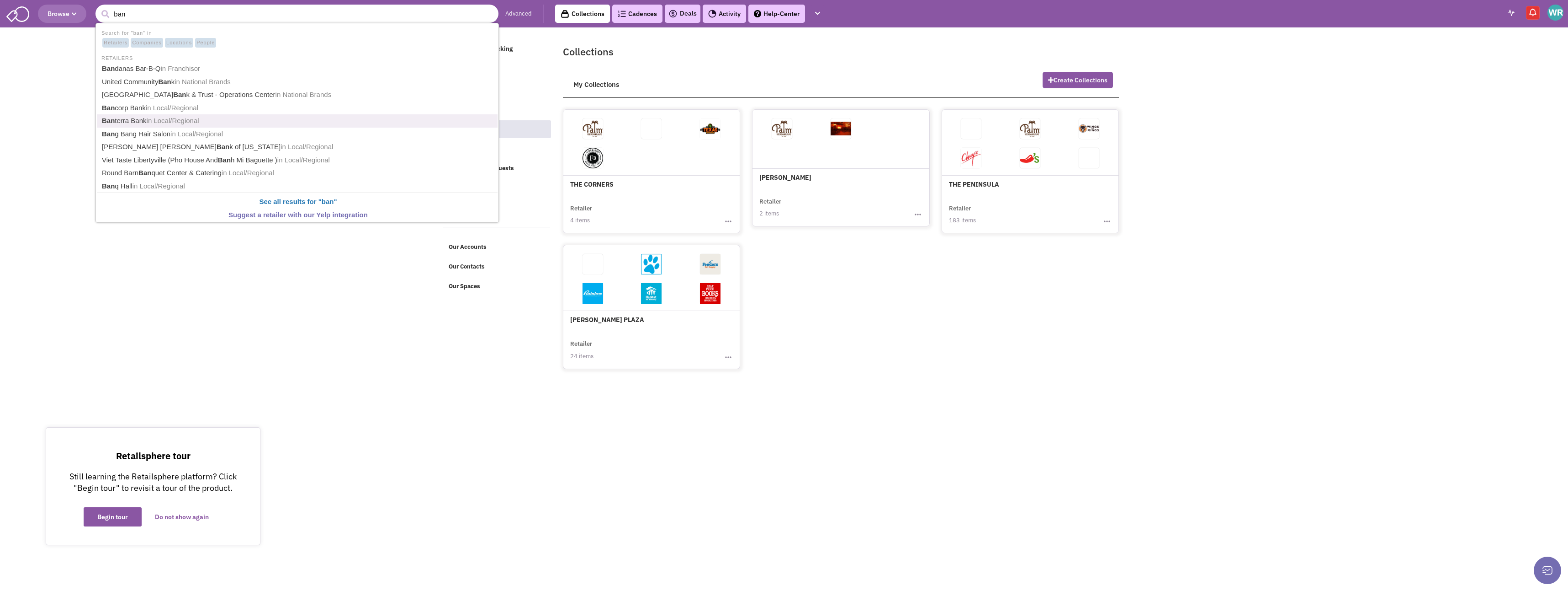
type input "banf"
click at [138, 80] on link "Banf ield Pet Hospital in National Brands" at bounding box center [298, 81] width 398 height 12
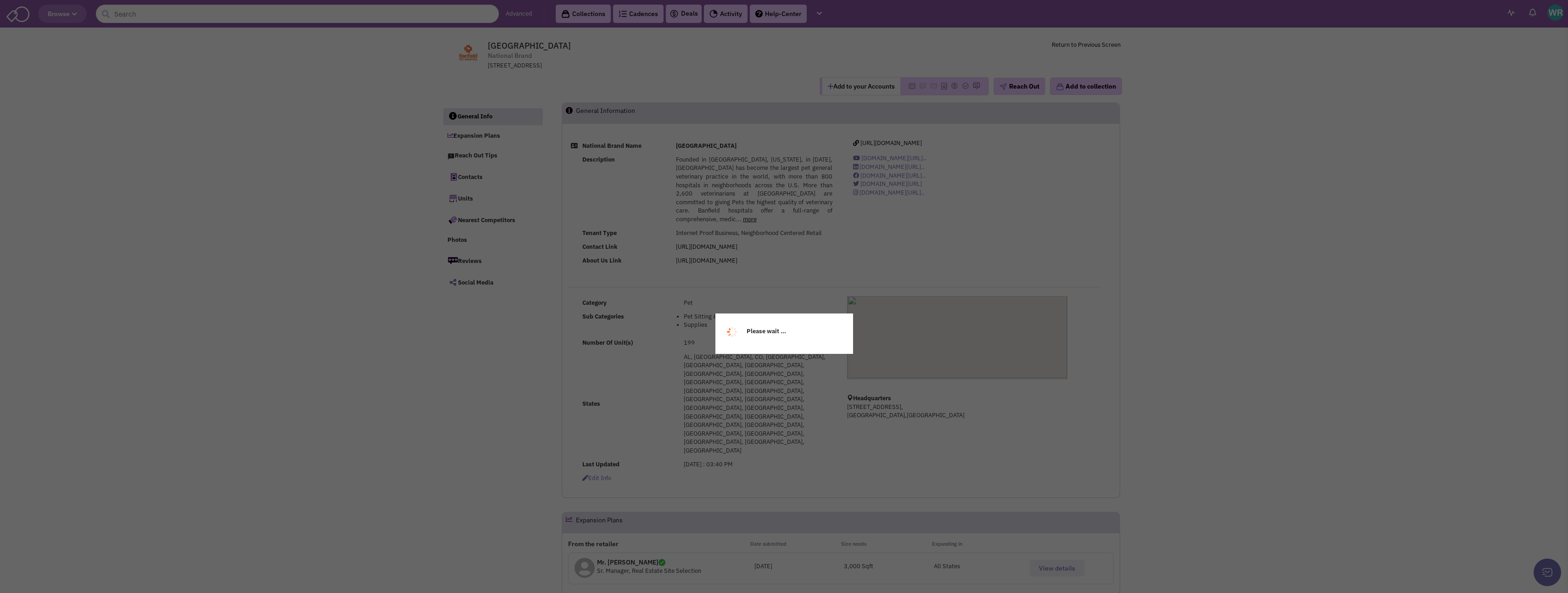
select select
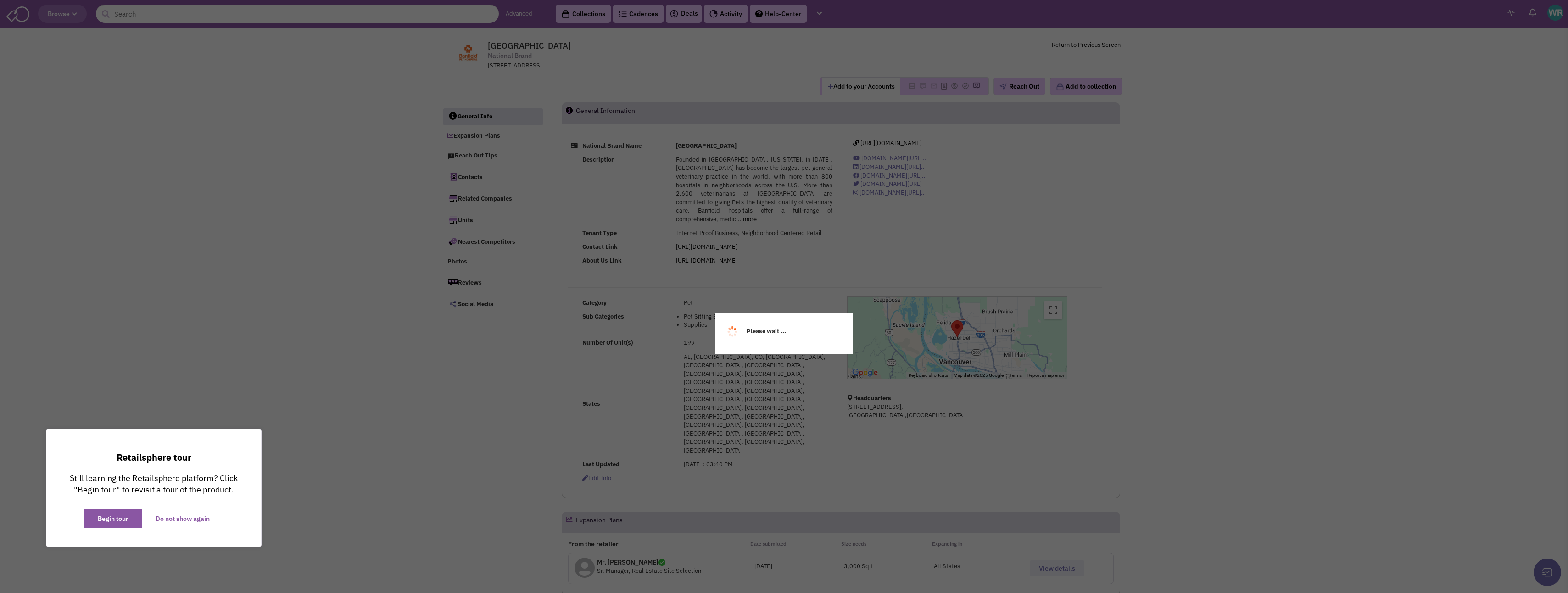
select select
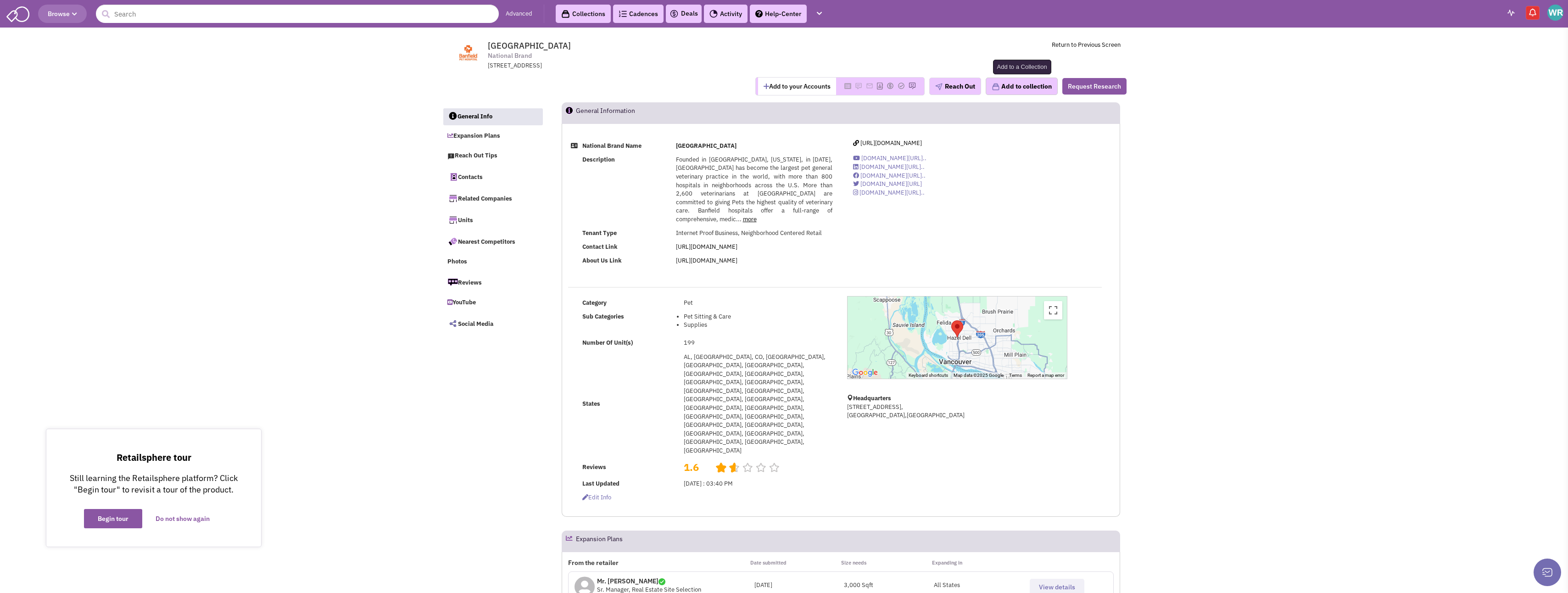
click at [1015, 84] on button "Add to collection" at bounding box center [1022, 86] width 72 height 18
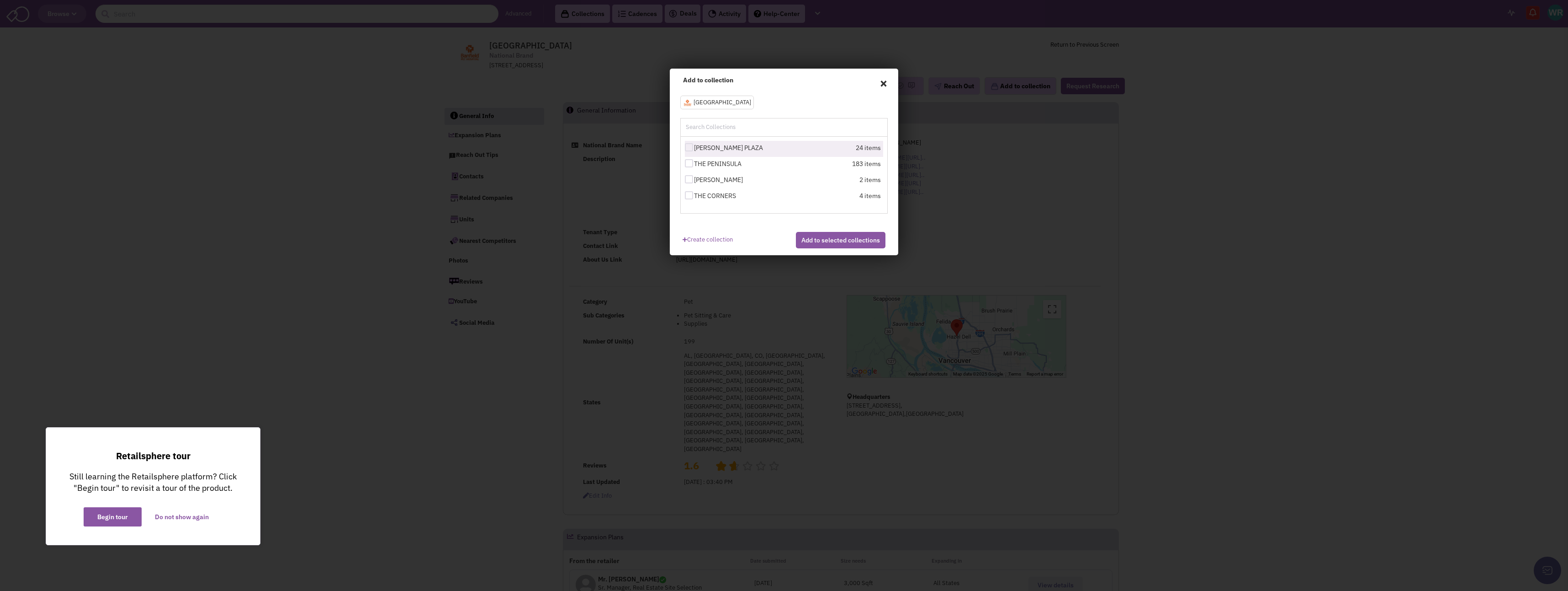
click at [689, 151] on label "[PERSON_NAME] PLAZA" at bounding box center [735, 148] width 100 height 9
click at [694, 151] on input "[PERSON_NAME] PLAZA" at bounding box center [697, 148] width 6 height 6
checkbox input "true"
click at [807, 249] on button "Add to selected collections" at bounding box center [840, 239] width 90 height 16
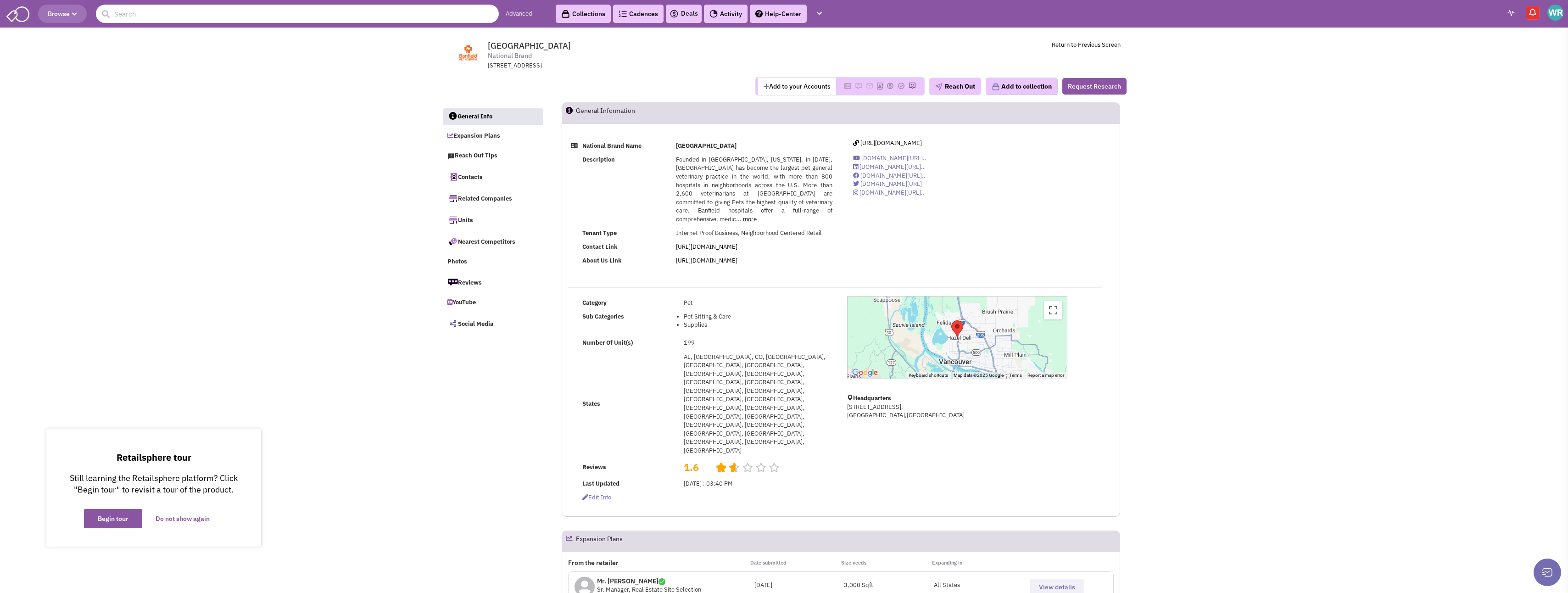
click at [139, 16] on input "text" at bounding box center [297, 13] width 403 height 18
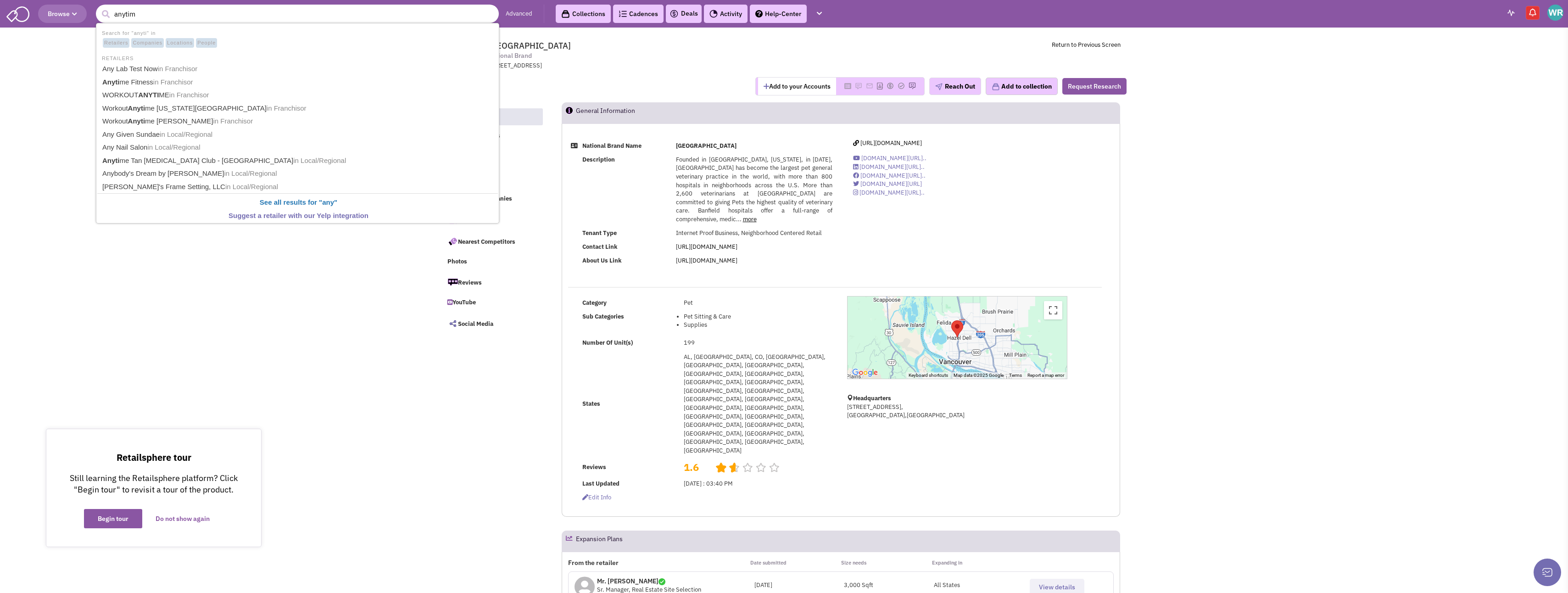
type input "anytime"
click at [137, 71] on link "Anytime Fitness in Franchisor" at bounding box center [298, 69] width 398 height 12
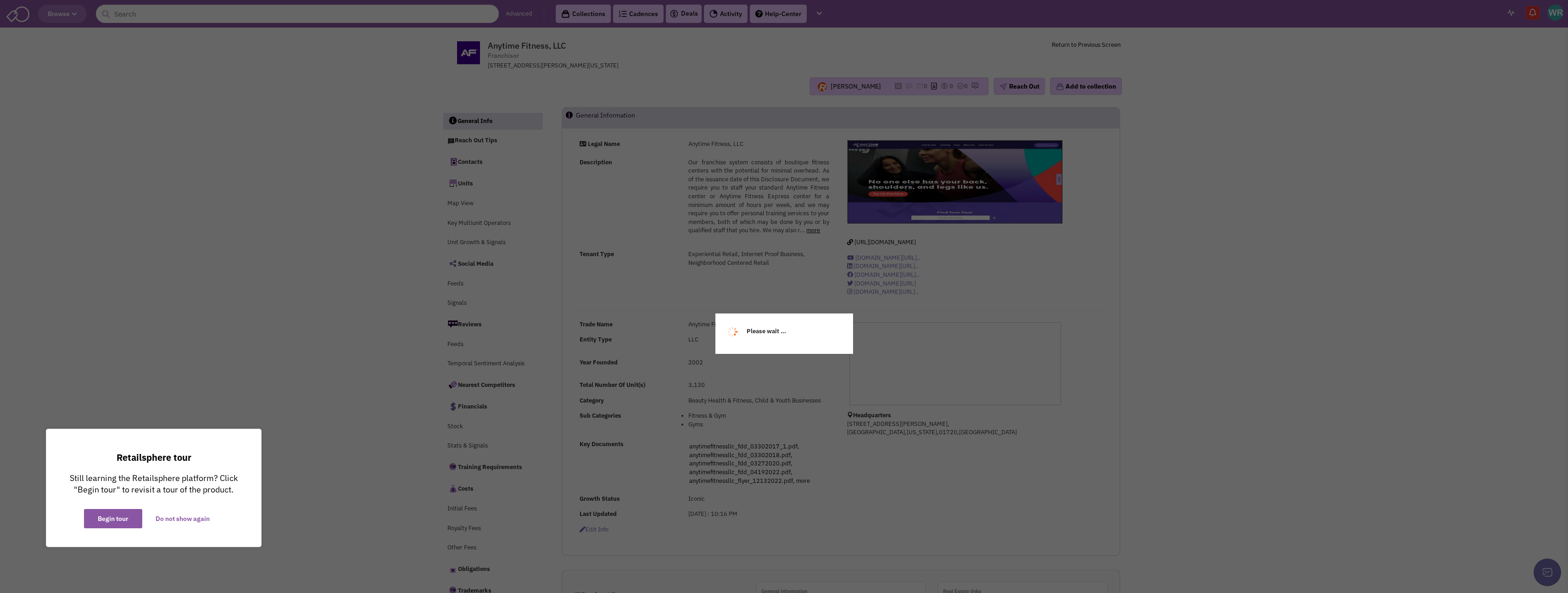
select select
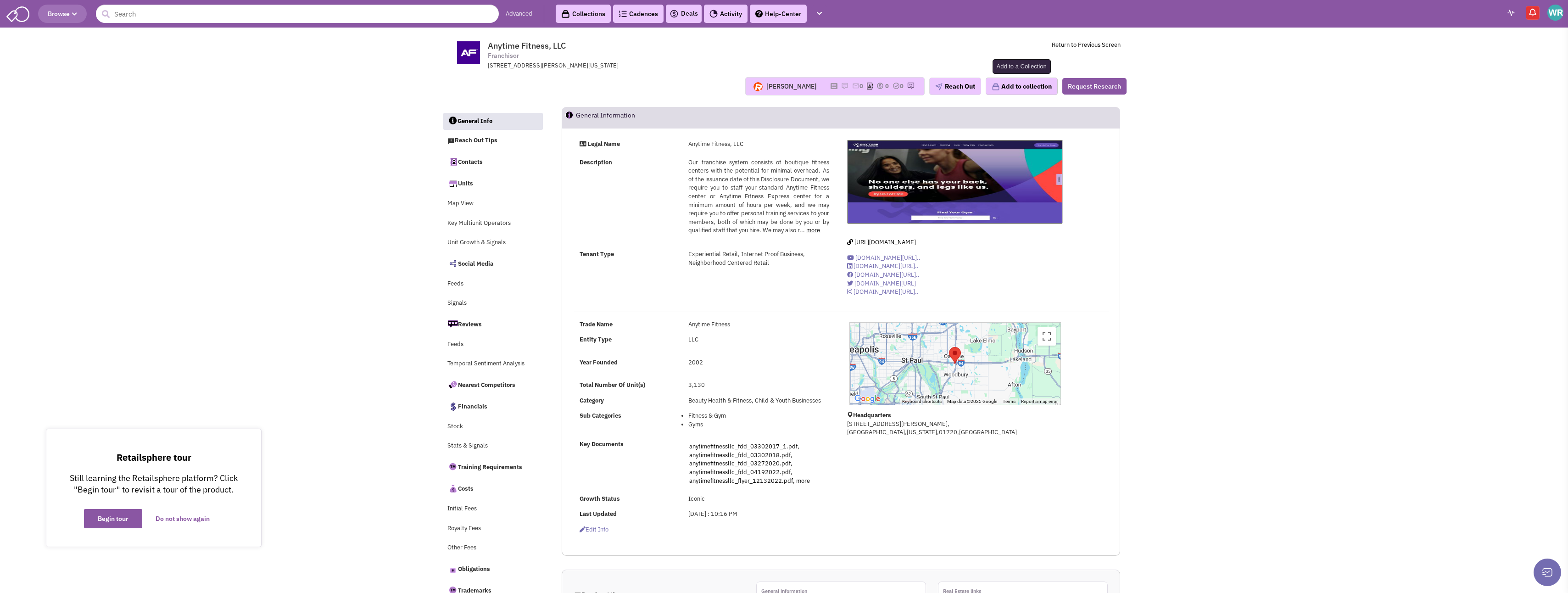
click at [1020, 84] on button "Add to collection" at bounding box center [1022, 86] width 72 height 18
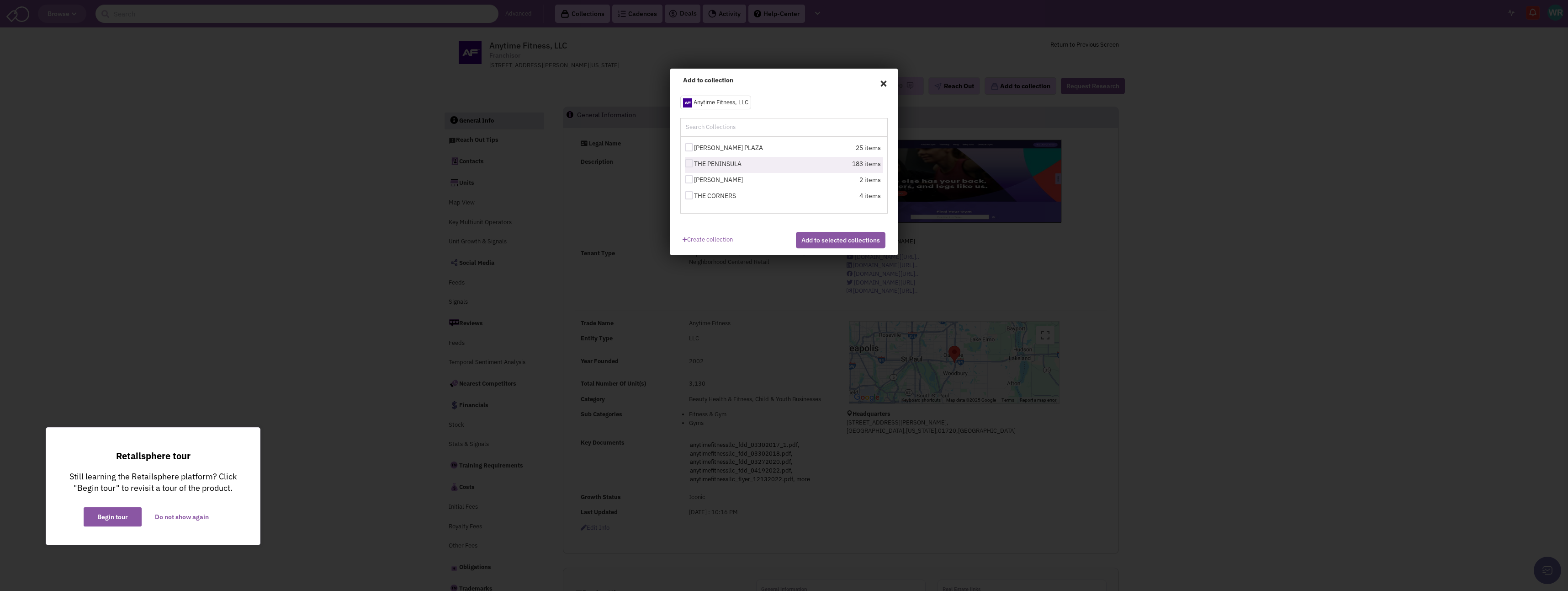
click at [690, 163] on div at bounding box center [689, 163] width 8 height 8
click at [694, 163] on input "THE PENINSULA" at bounding box center [697, 164] width 6 height 6
checkbox input "true"
select select
click at [812, 249] on button "Add to selected collections" at bounding box center [840, 239] width 90 height 16
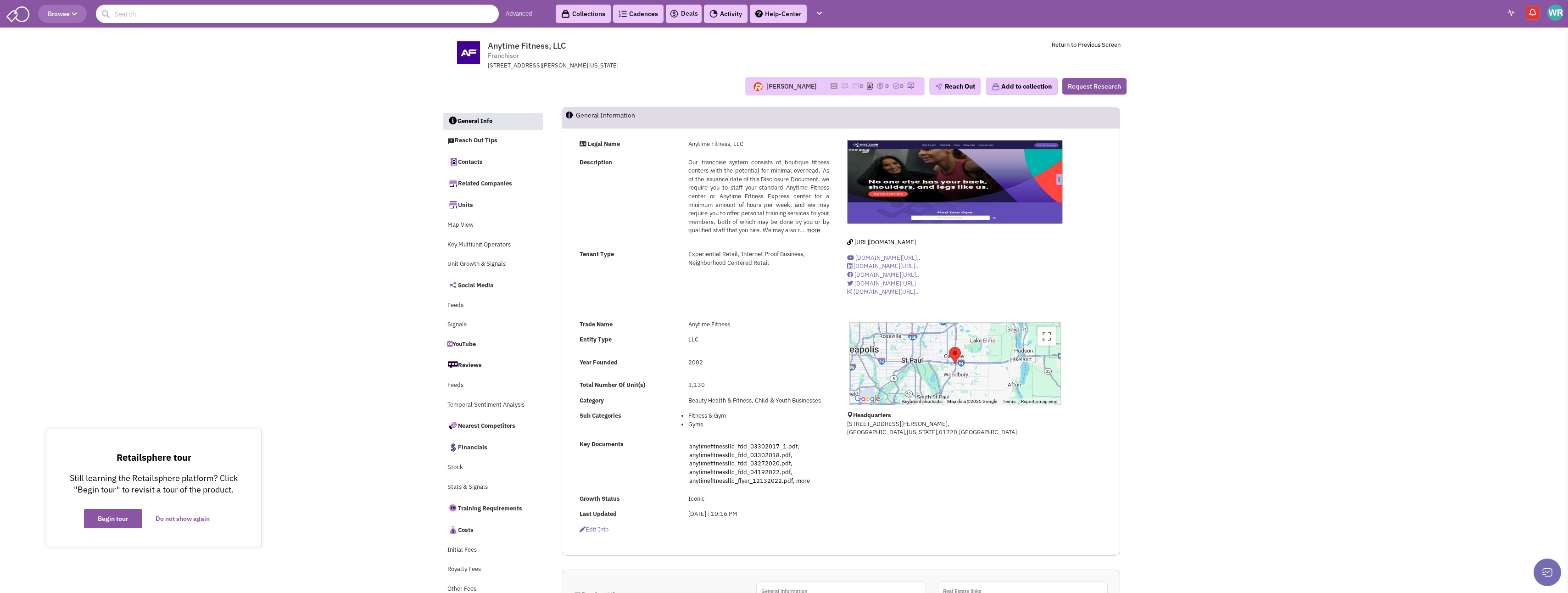
click at [625, 11] on img at bounding box center [623, 13] width 9 height 6
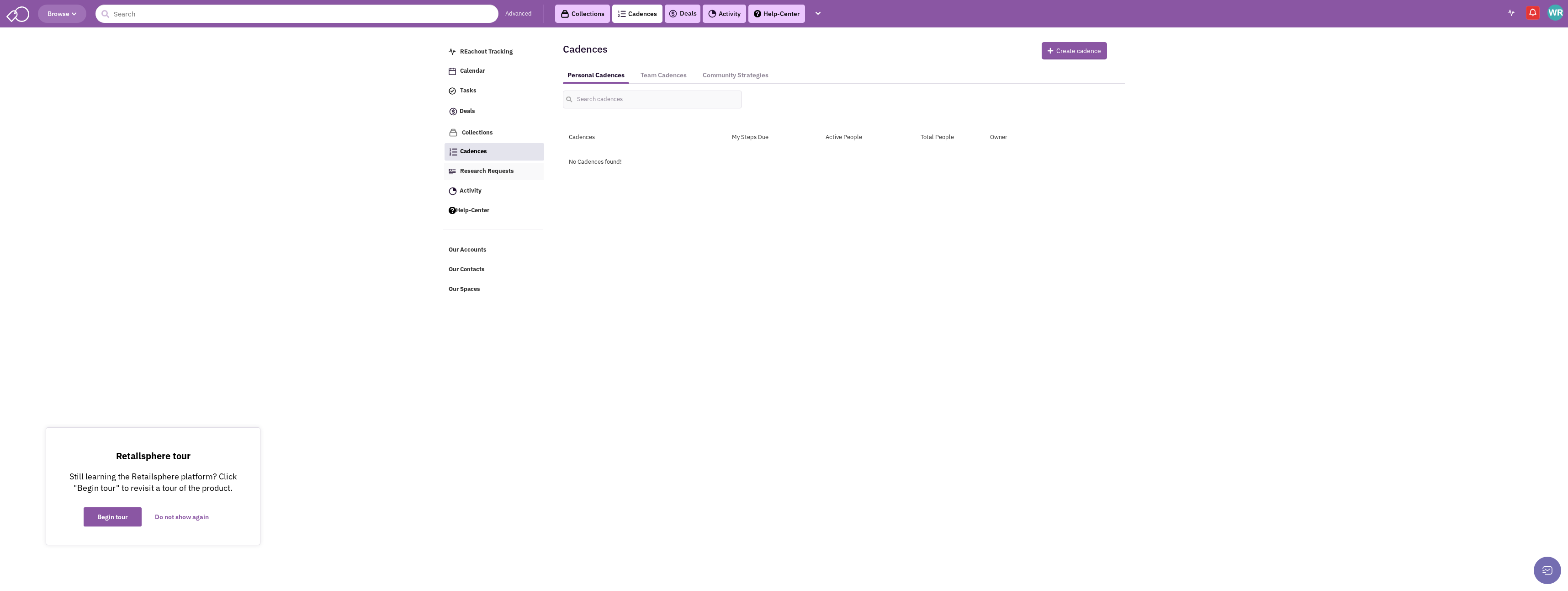
click at [478, 169] on span "Research Requests" at bounding box center [487, 170] width 54 height 8
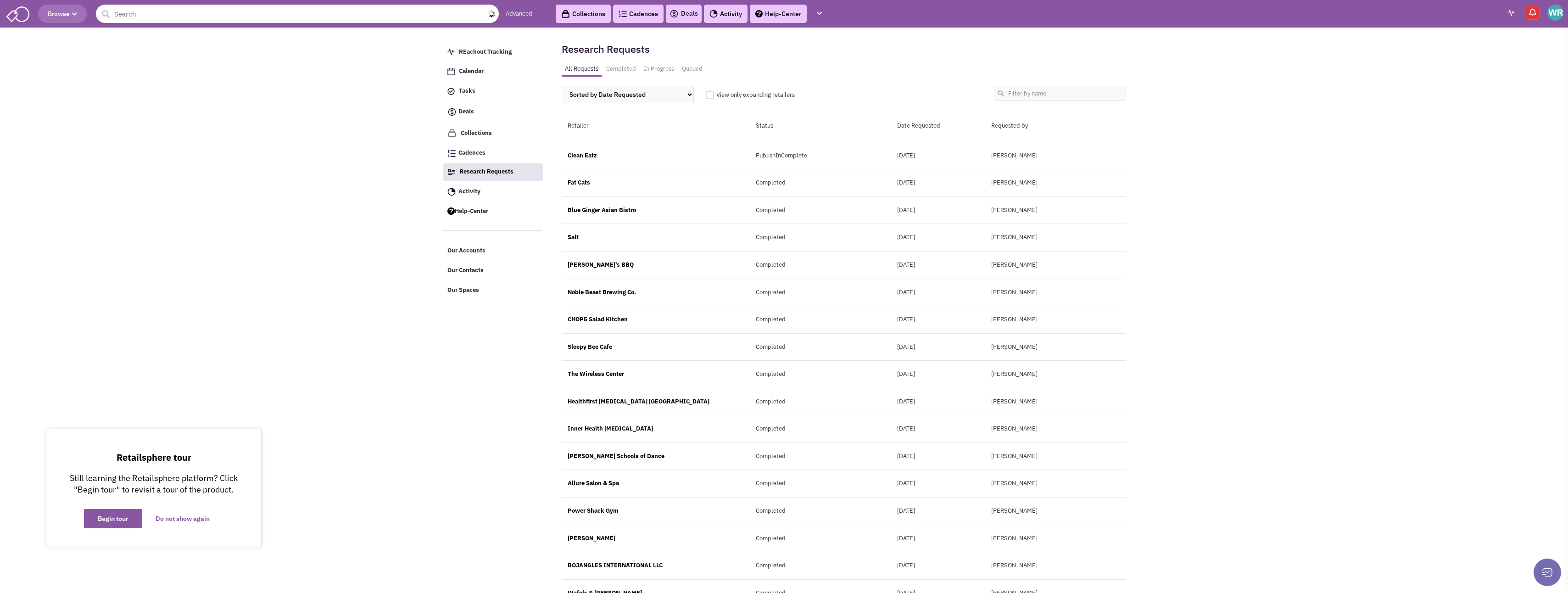
click at [201, 16] on input "text" at bounding box center [297, 13] width 403 height 18
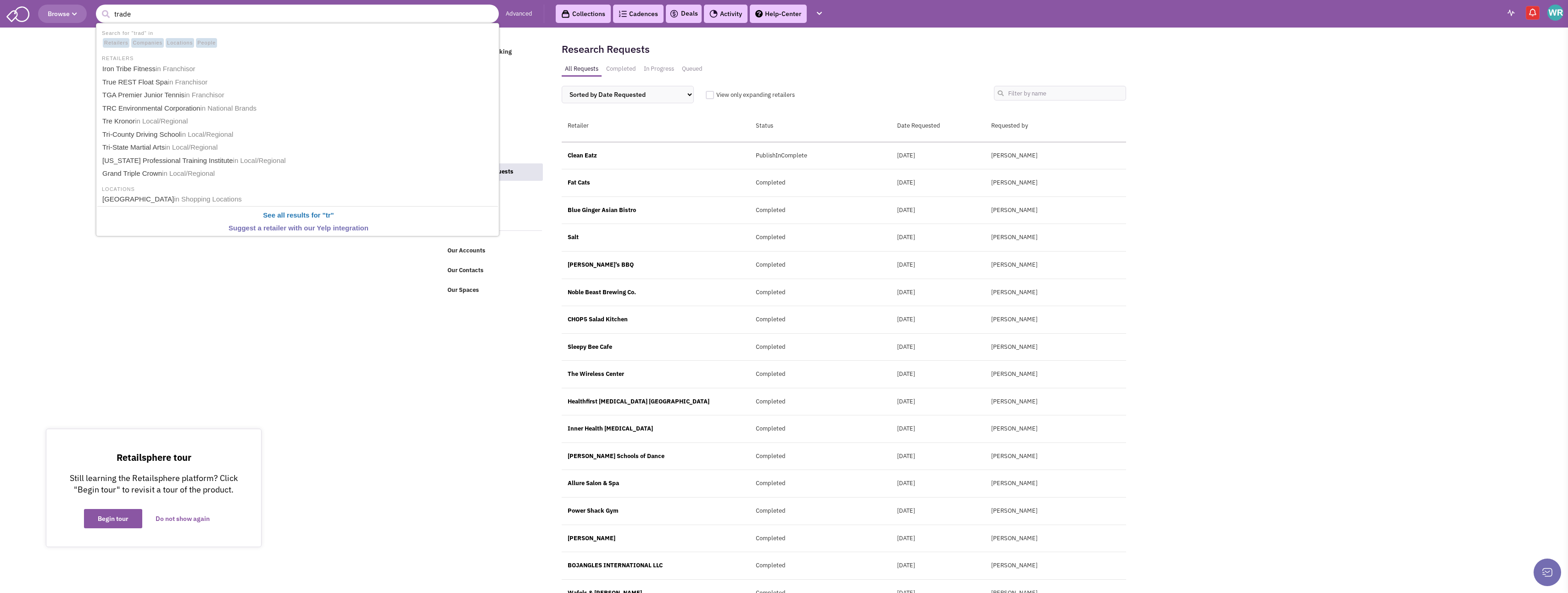
type input "trader"
click at [121, 69] on b "Trader" at bounding box center [113, 68] width 21 height 8
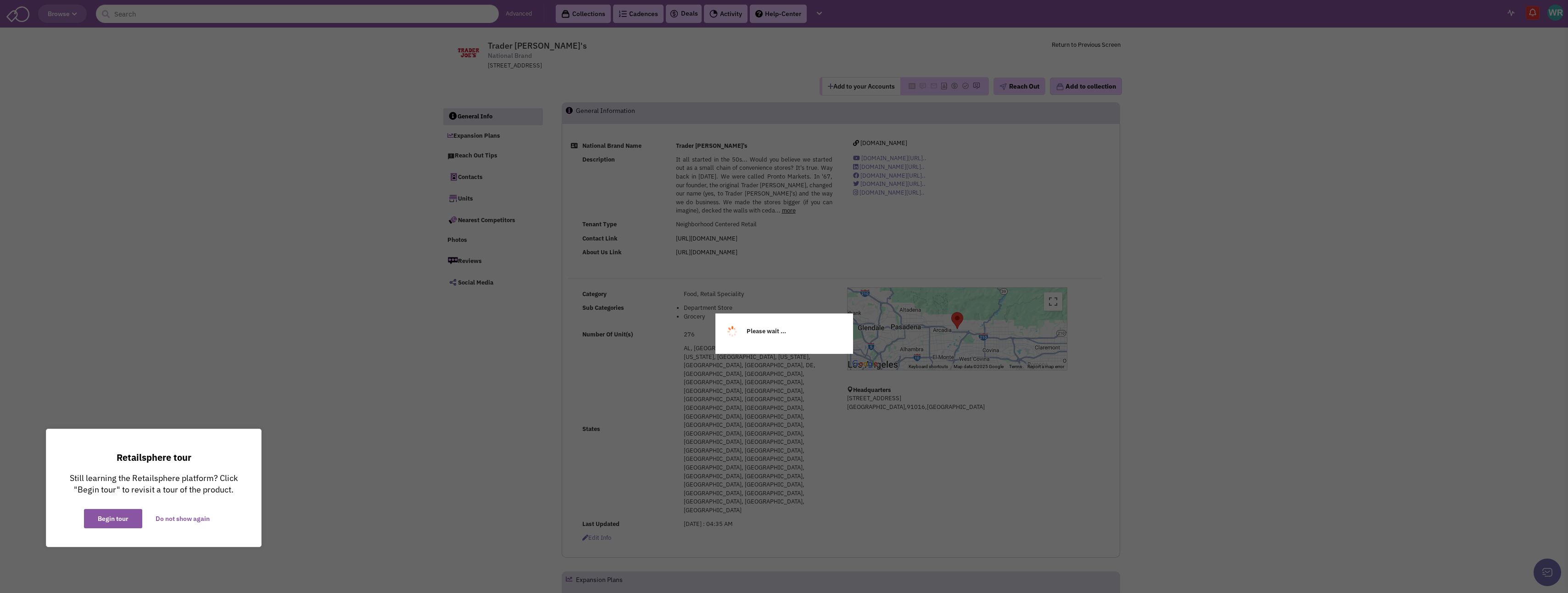
select select
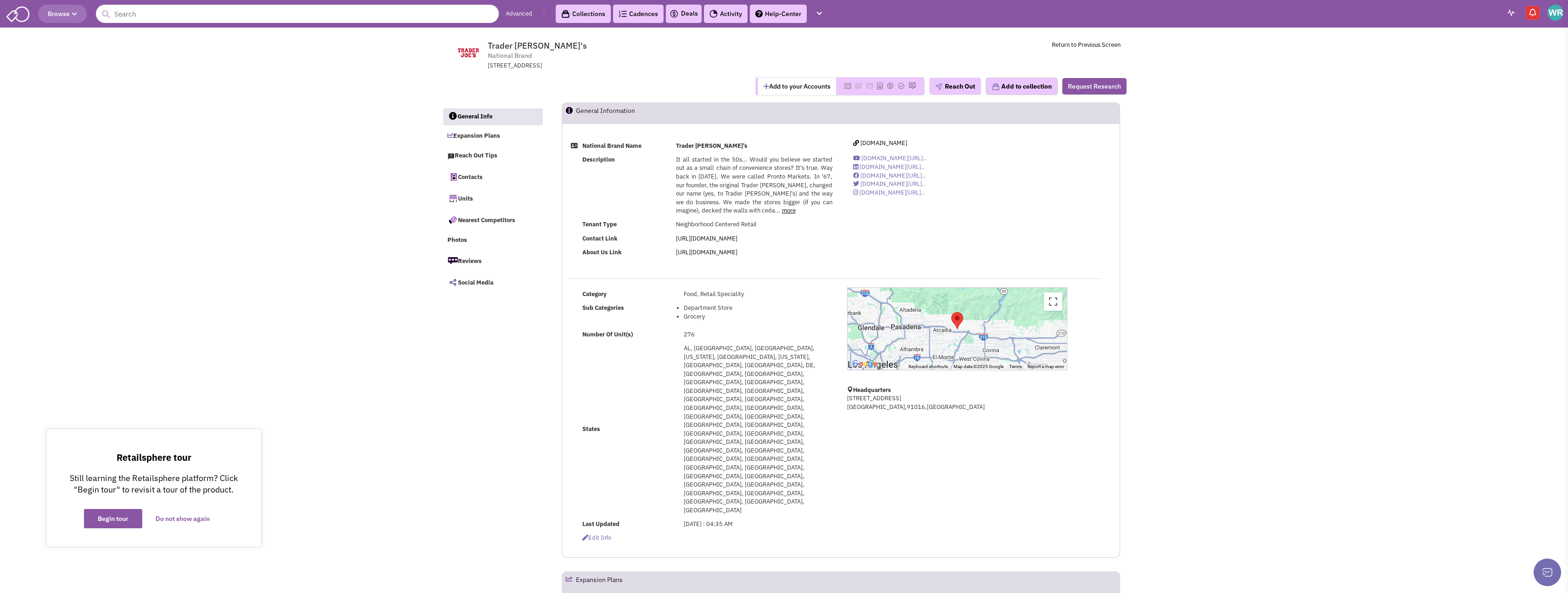
select select
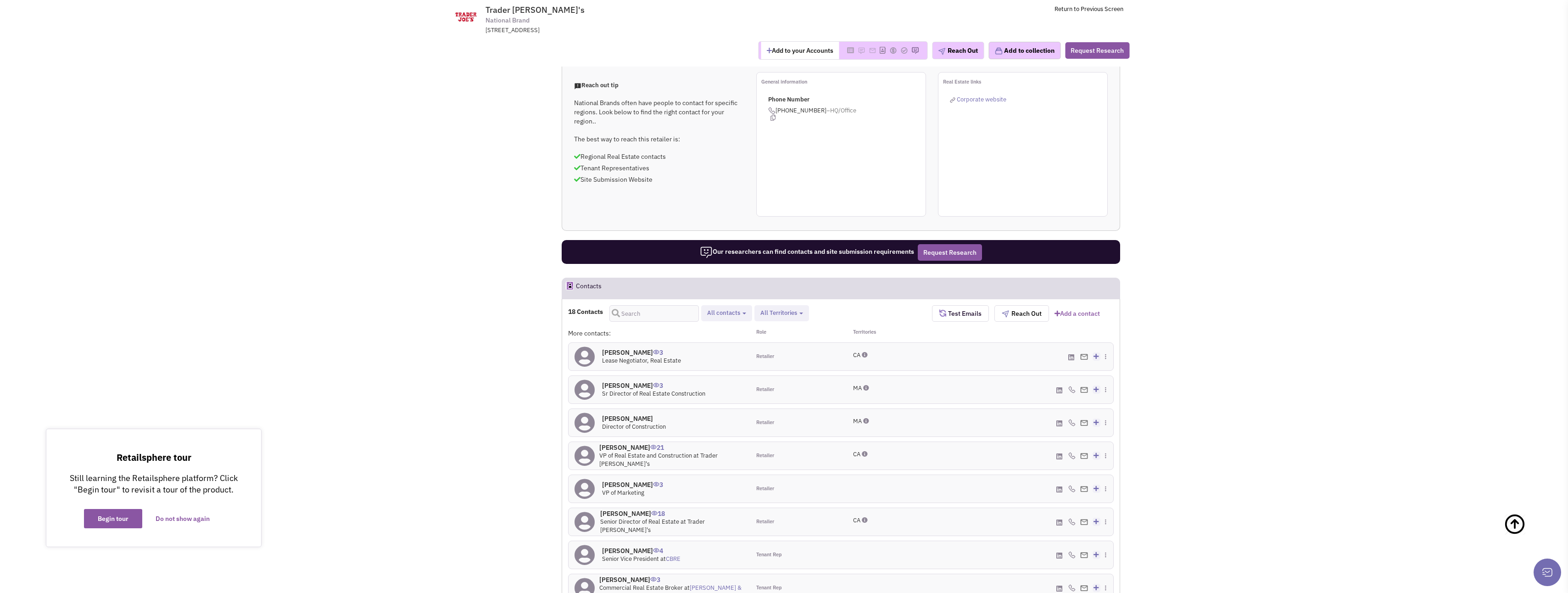
scroll to position [642, 0]
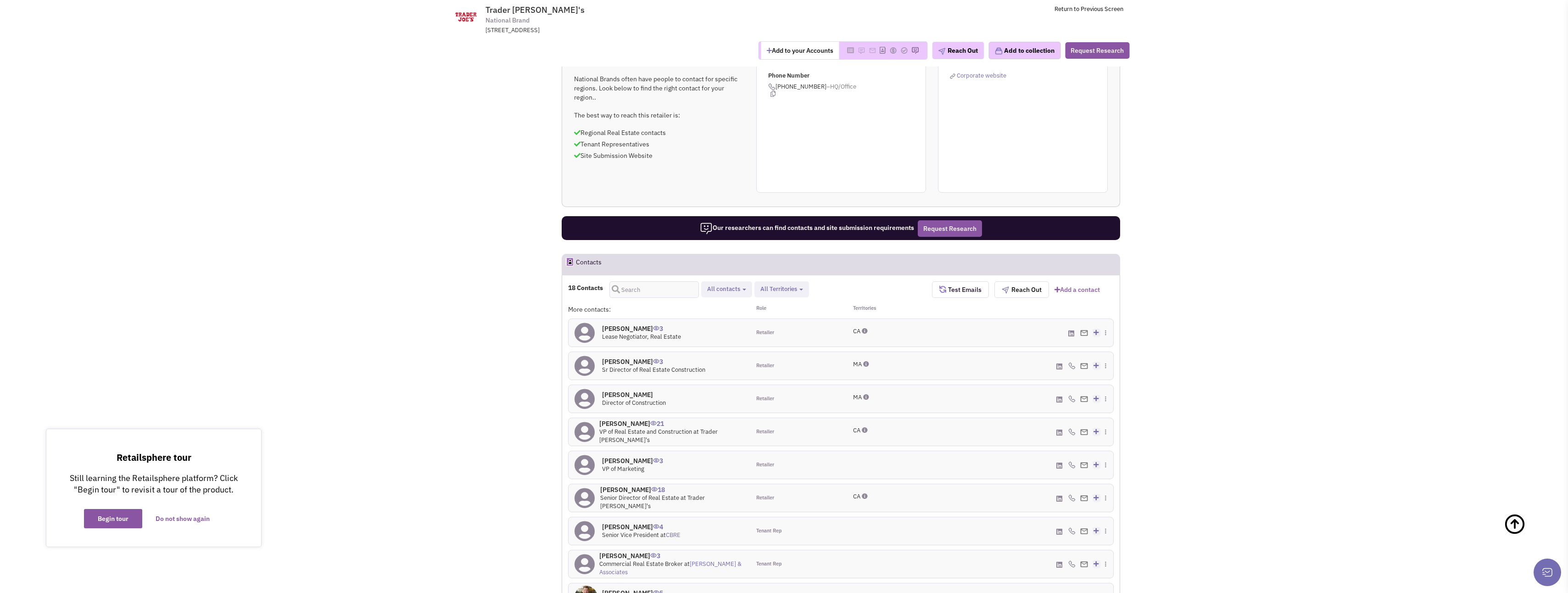
click at [841, 584] on link "1" at bounding box center [840, 590] width 13 height 13
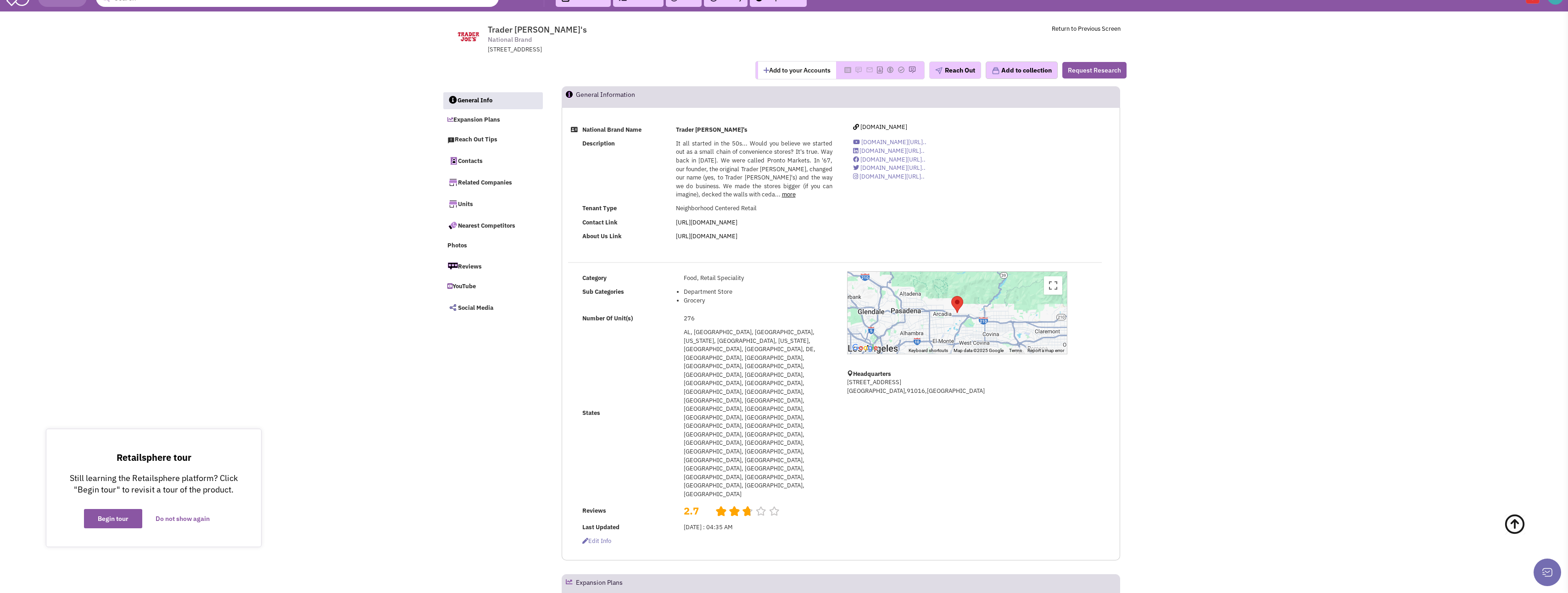
scroll to position [0, 0]
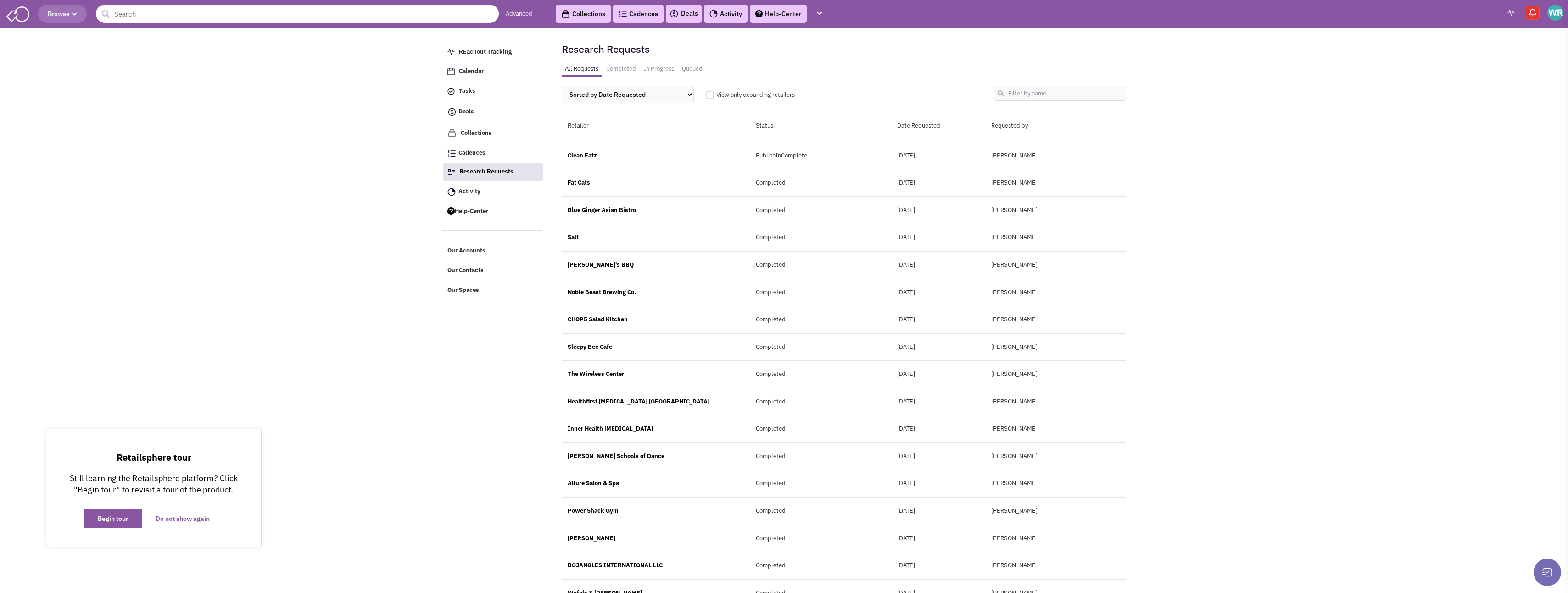
click at [1545, 569] on button at bounding box center [1547, 572] width 28 height 28
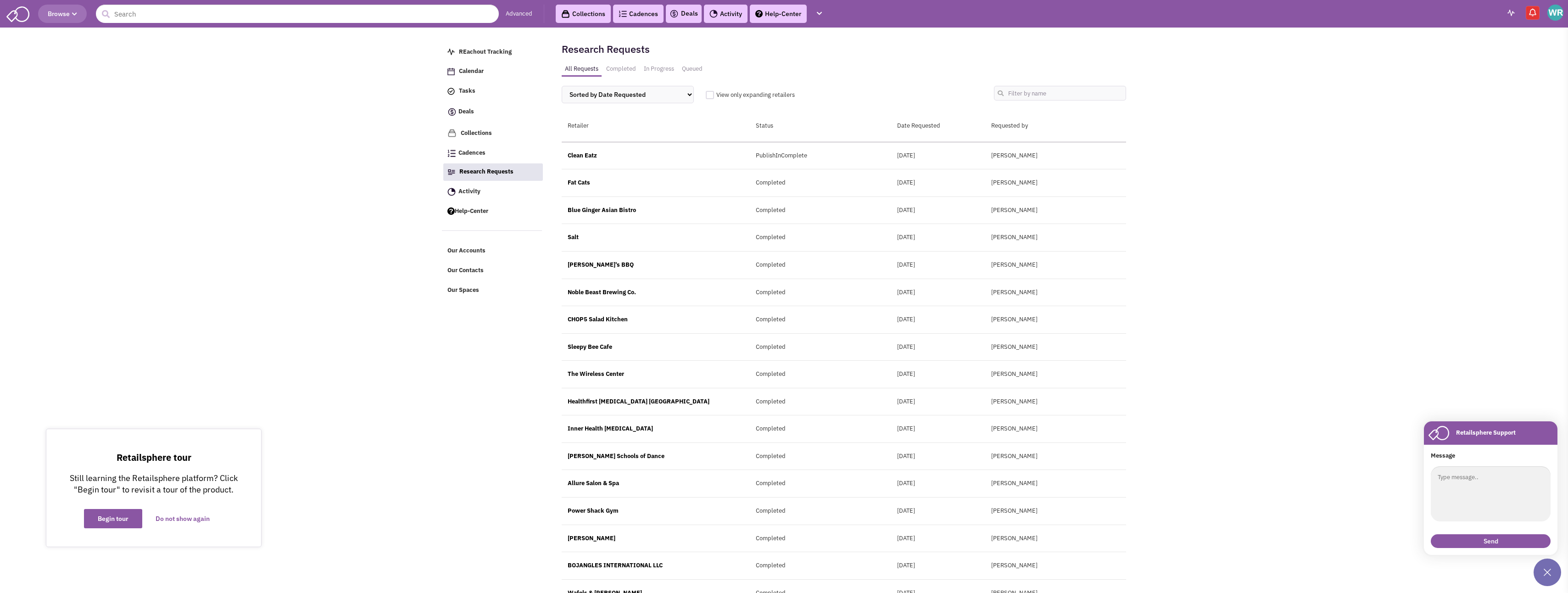
click at [470, 170] on span "Research Requests" at bounding box center [486, 171] width 54 height 8
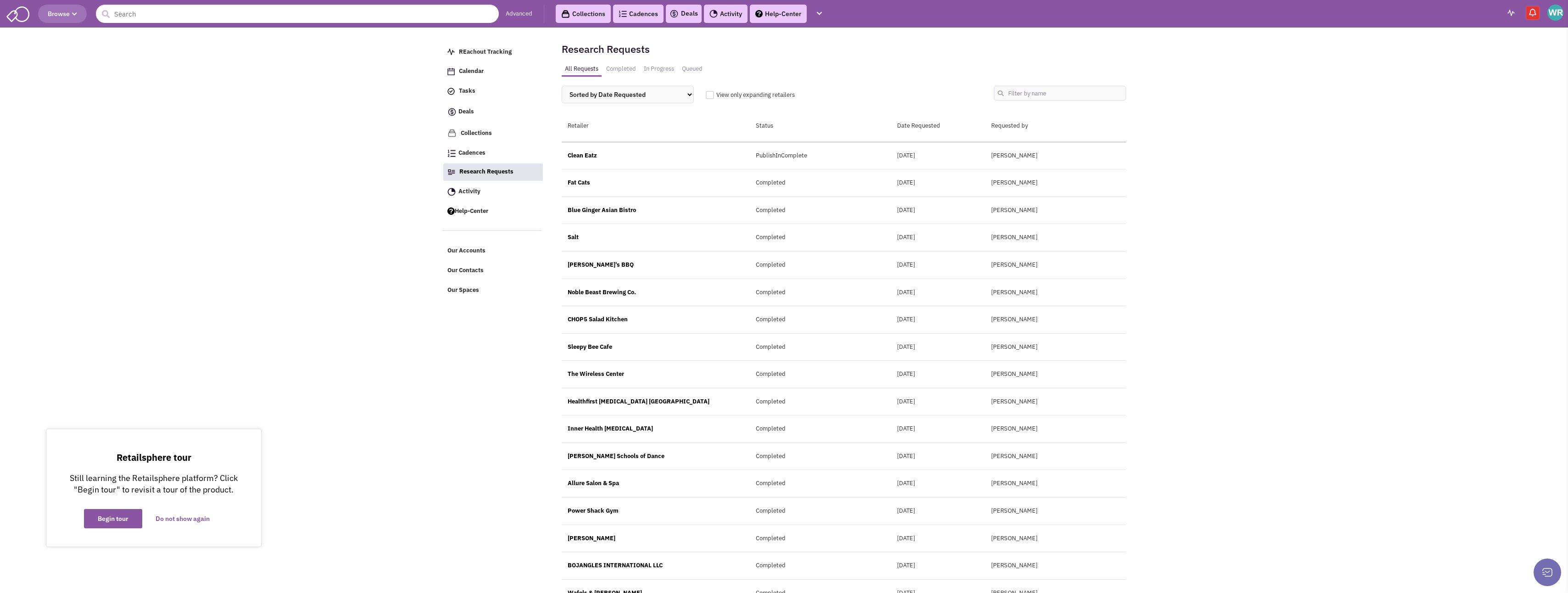
click at [710, 96] on div at bounding box center [710, 95] width 9 height 9
click at [717, 96] on input "View only expanding retailers" at bounding box center [720, 94] width 8 height 8
checkbox input "true"
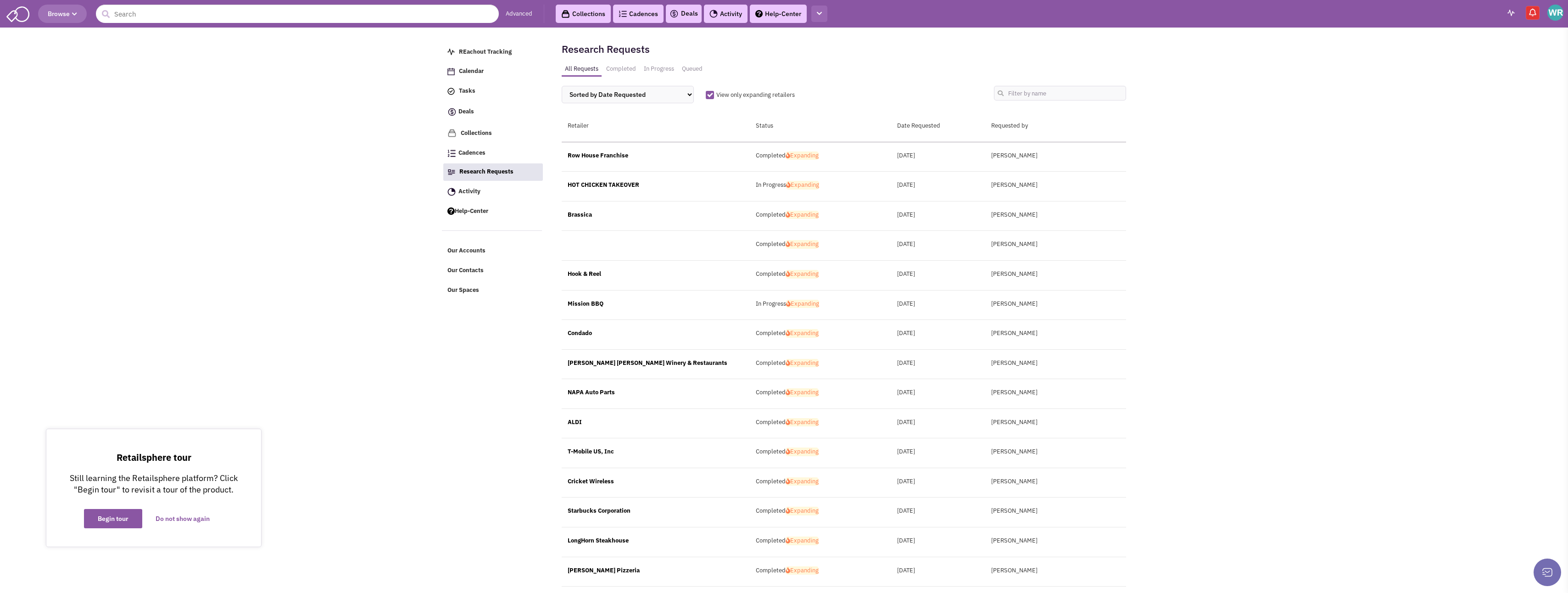
click at [822, 13] on icon "button" at bounding box center [819, 13] width 5 height 6
click at [852, 161] on link "Help-Center" at bounding box center [861, 166] width 100 height 16
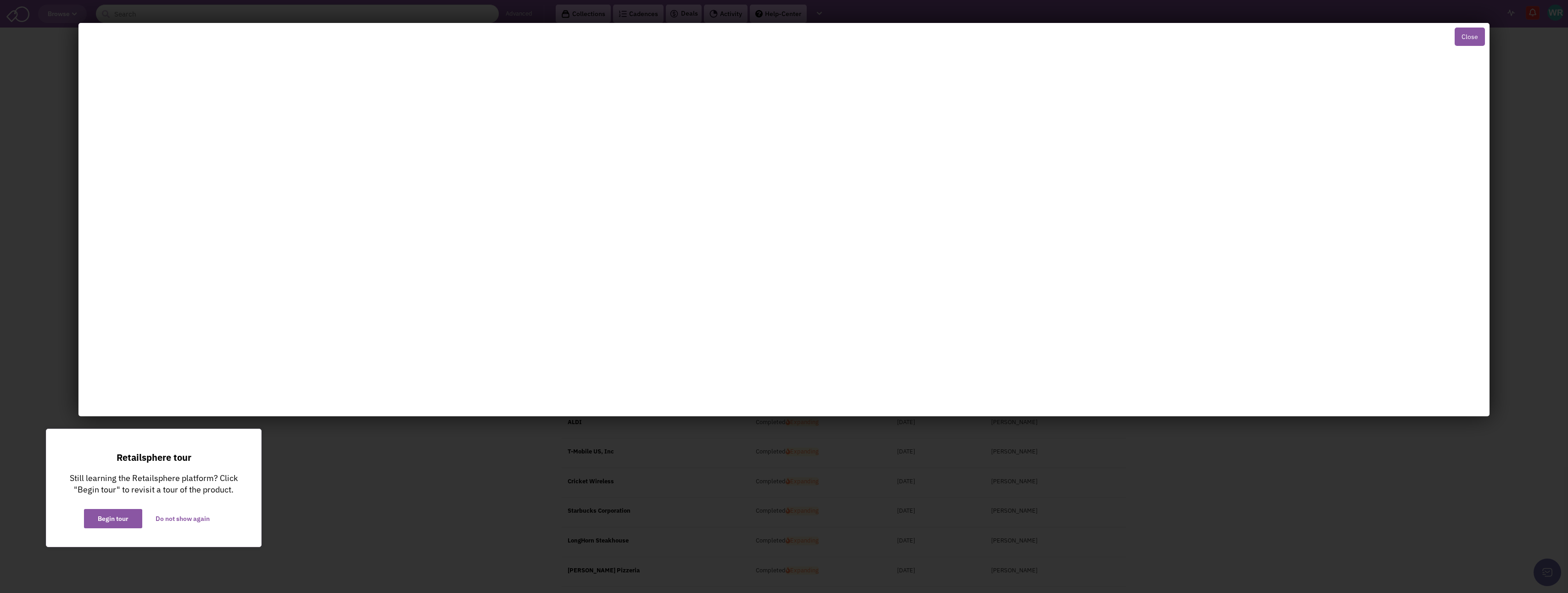
click at [1469, 36] on button "Close" at bounding box center [1470, 37] width 30 height 18
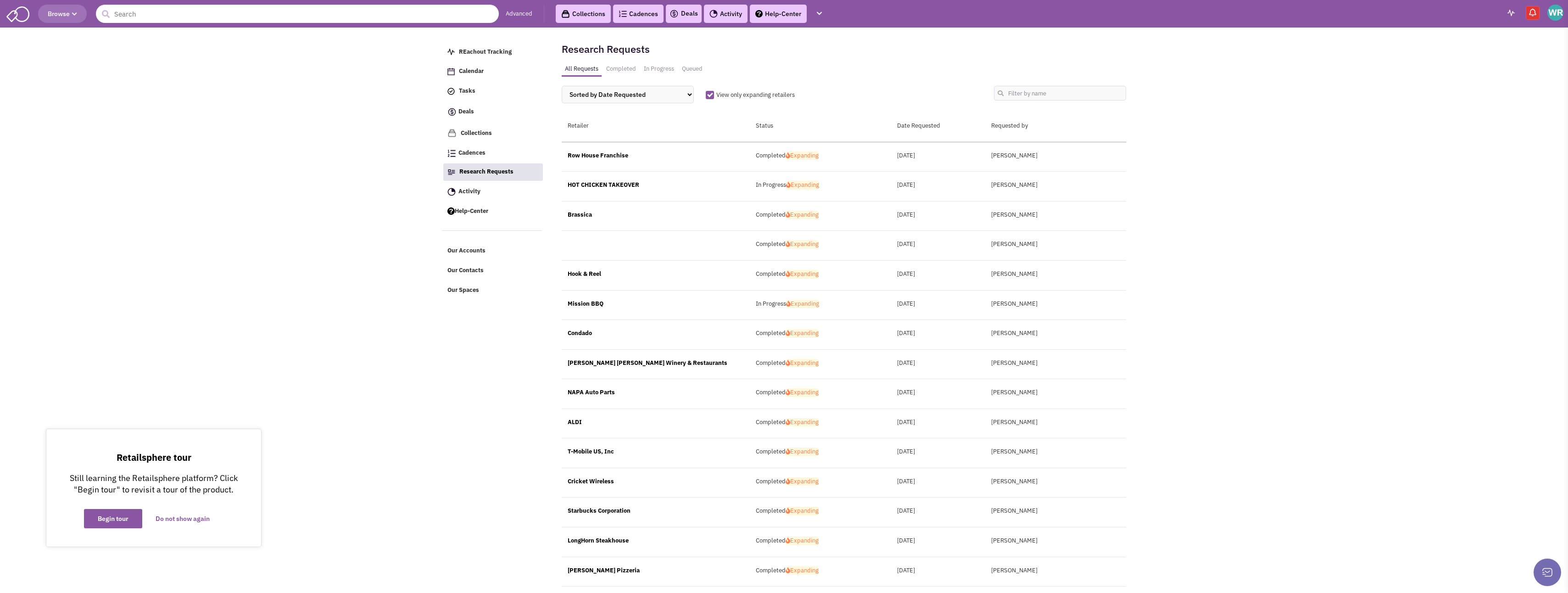
click at [1508, 11] on img at bounding box center [1511, 13] width 7 height 6
click at [1533, 13] on img at bounding box center [1533, 12] width 9 height 9
click at [1537, 13] on img at bounding box center [1533, 12] width 9 height 9
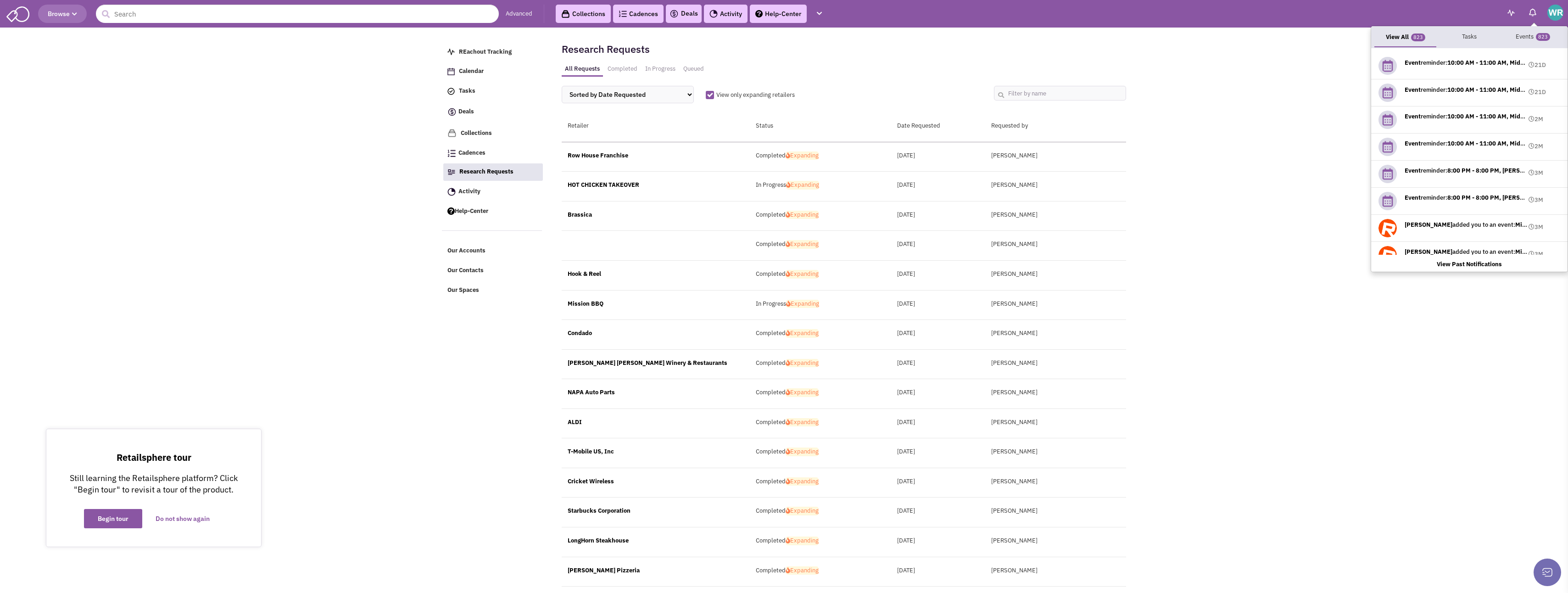
click at [1537, 13] on img at bounding box center [1533, 12] width 9 height 9
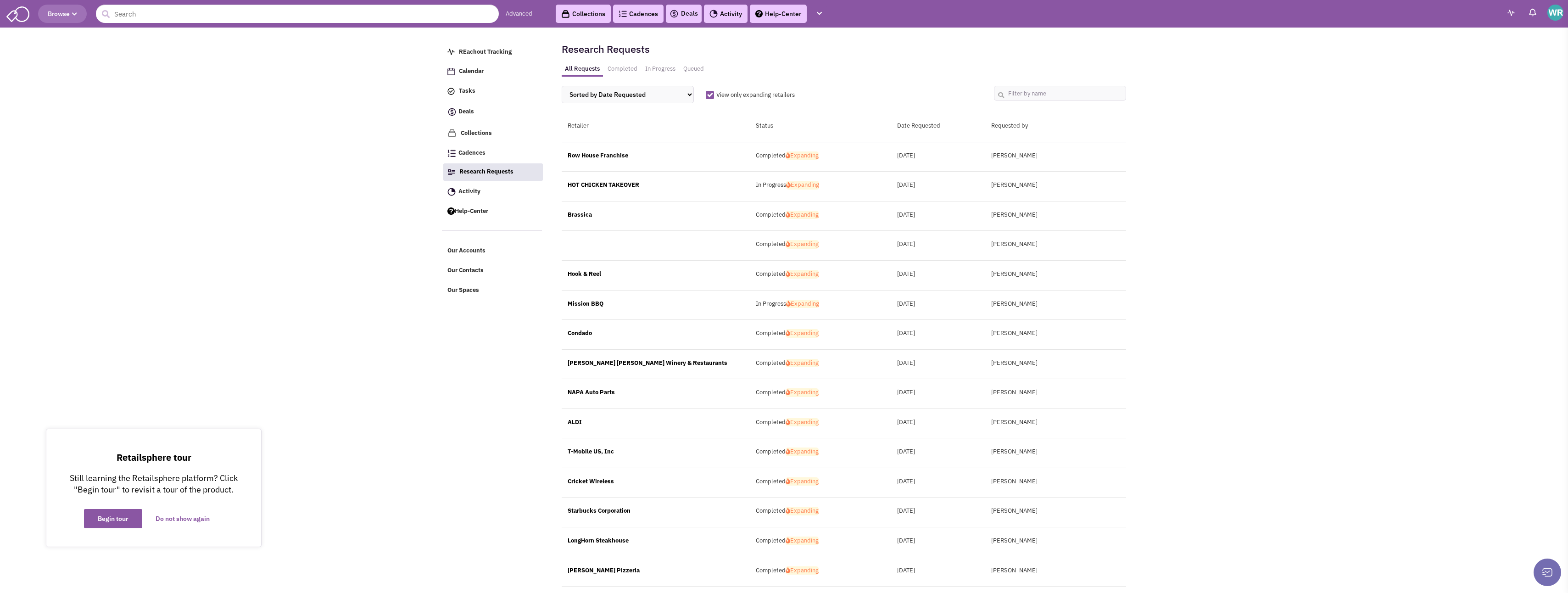
click at [1553, 15] on img at bounding box center [1555, 12] width 16 height 16
click at [77, 13] on icon "button" at bounding box center [74, 14] width 5 height 6
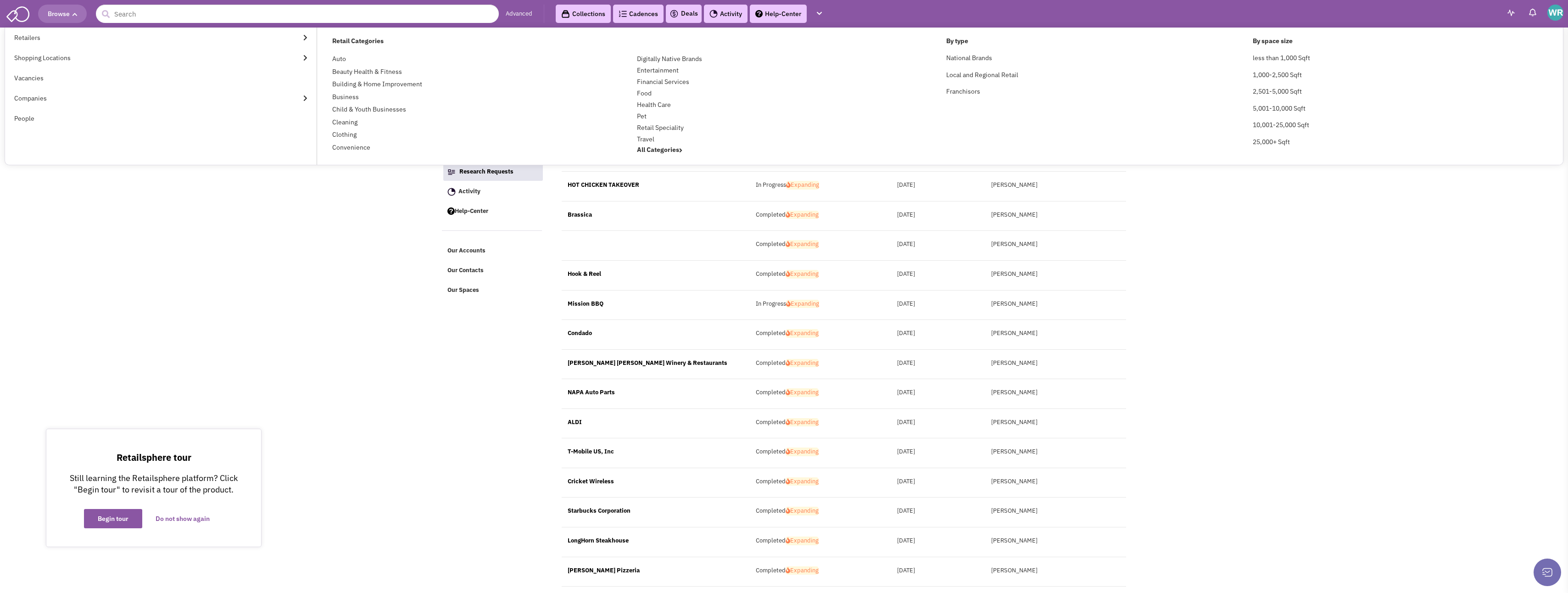
click at [77, 13] on icon "button" at bounding box center [74, 14] width 5 height 6
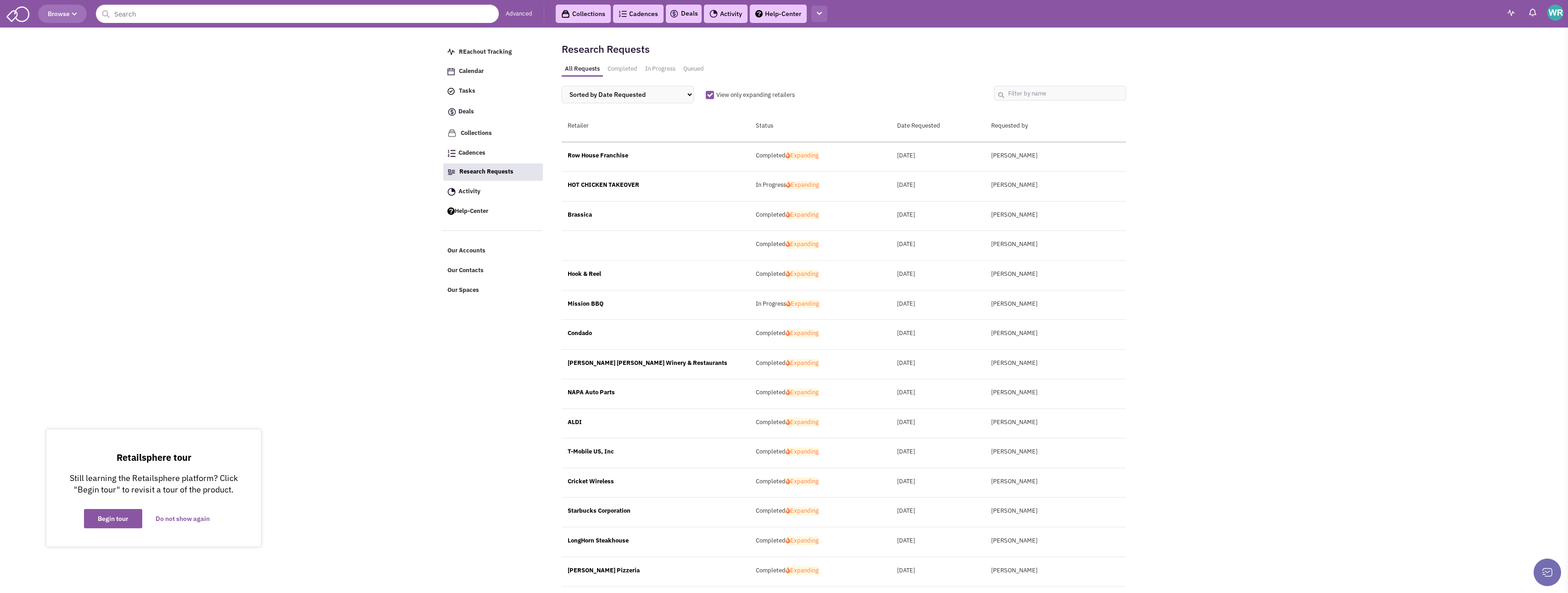
click at [817, 10] on button "button" at bounding box center [819, 14] width 16 height 17
click at [842, 132] on link "Research Requests" at bounding box center [861, 133] width 100 height 16
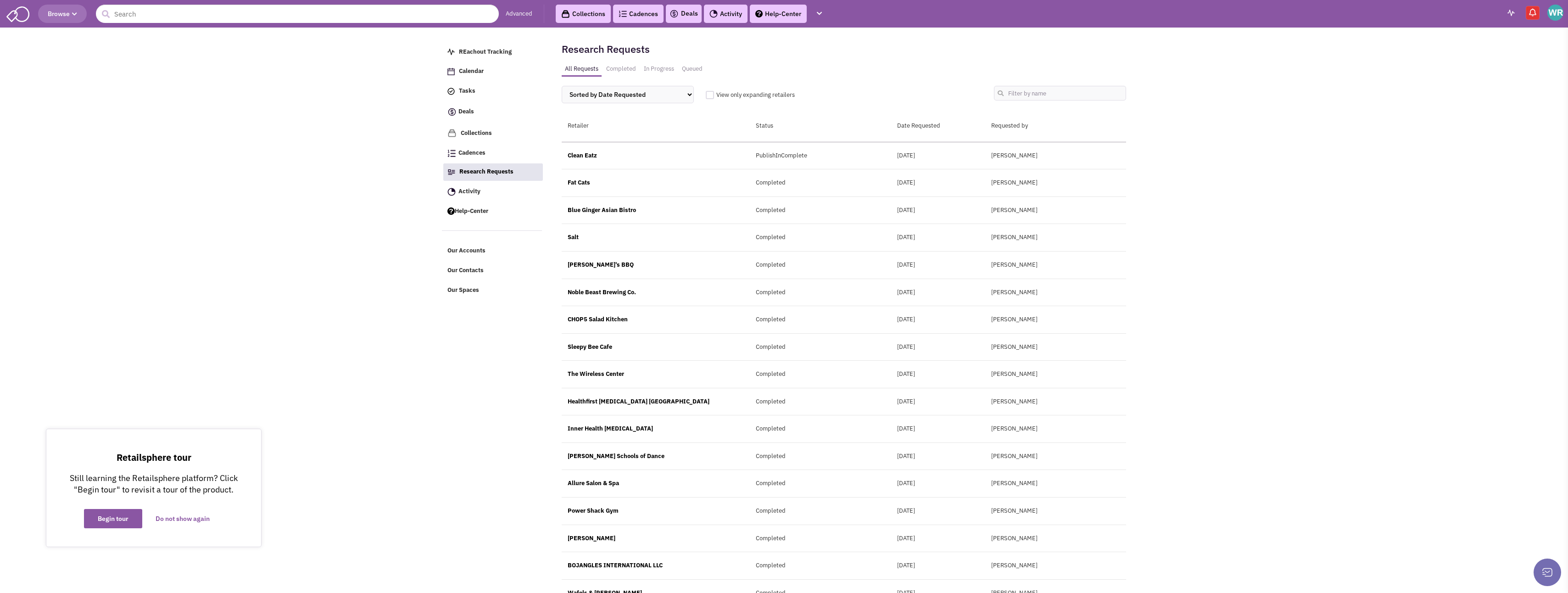
click at [650, 66] on Progress "In Progress" at bounding box center [659, 69] width 37 height 13
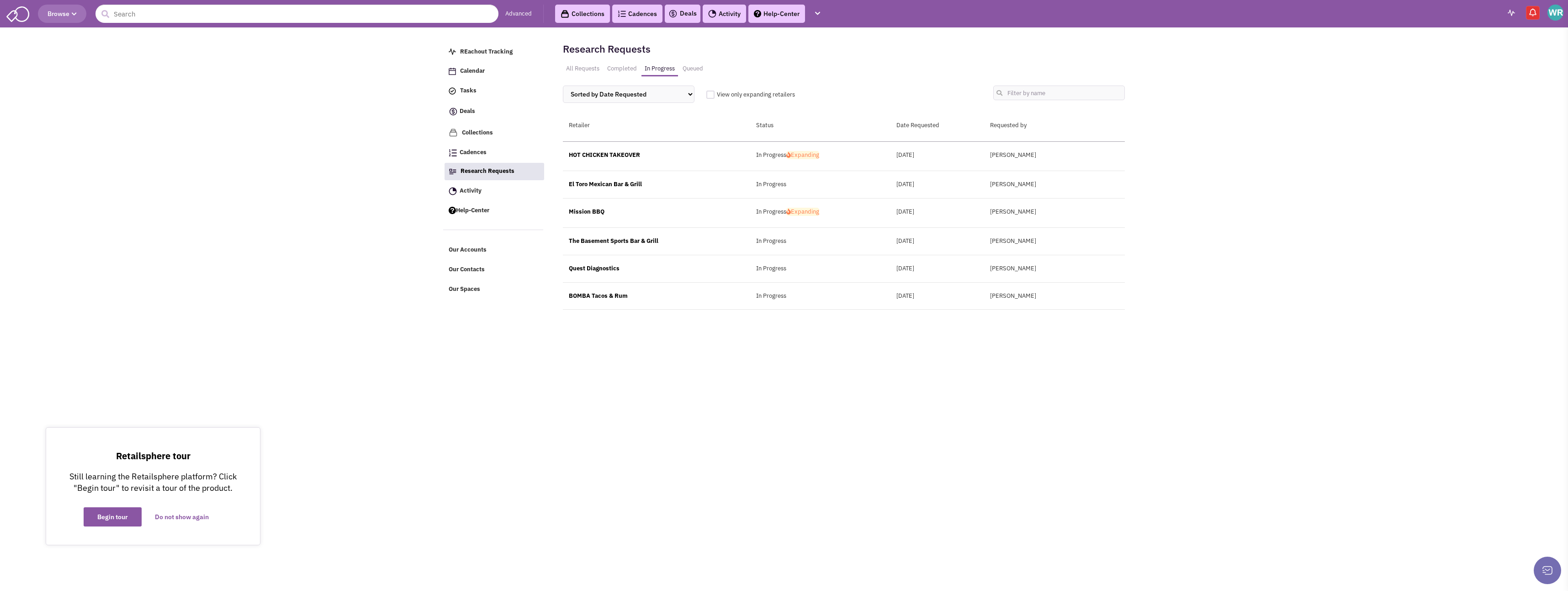
click at [689, 66] on link "Queued" at bounding box center [693, 68] width 27 height 13
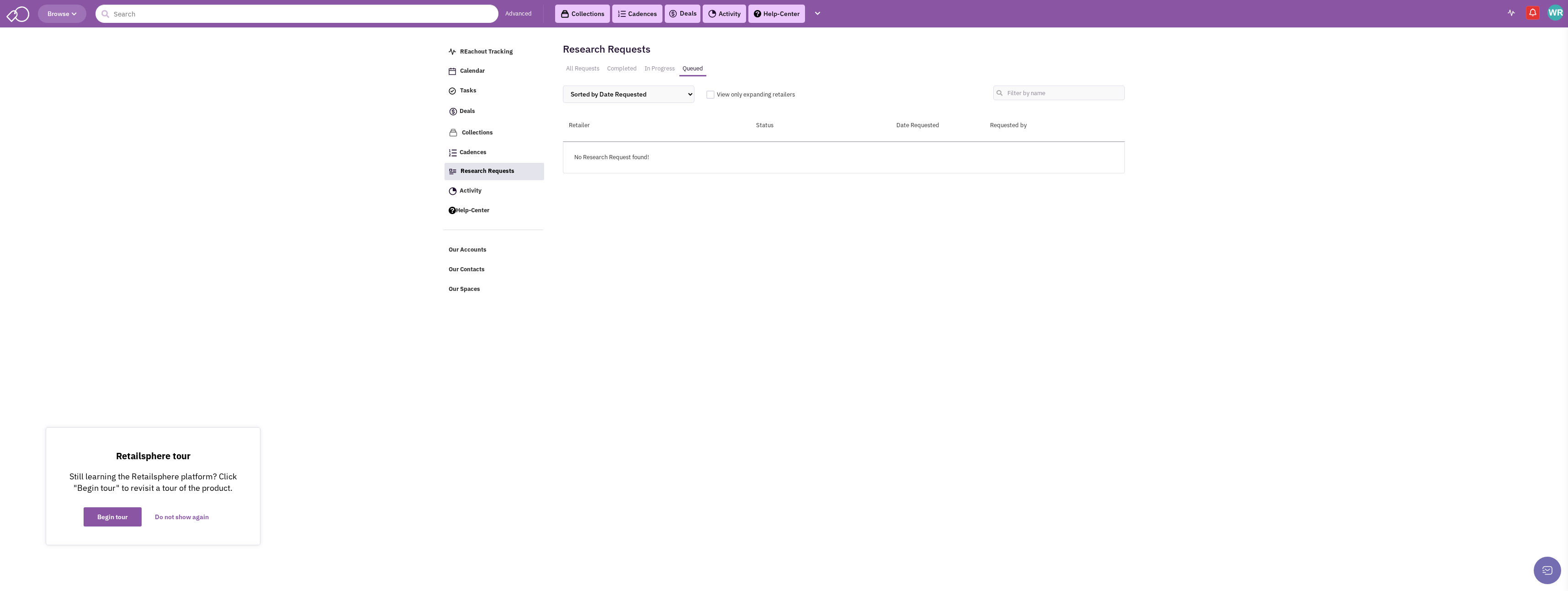
click at [589, 67] on Requests "All Requests" at bounding box center [583, 68] width 40 height 13
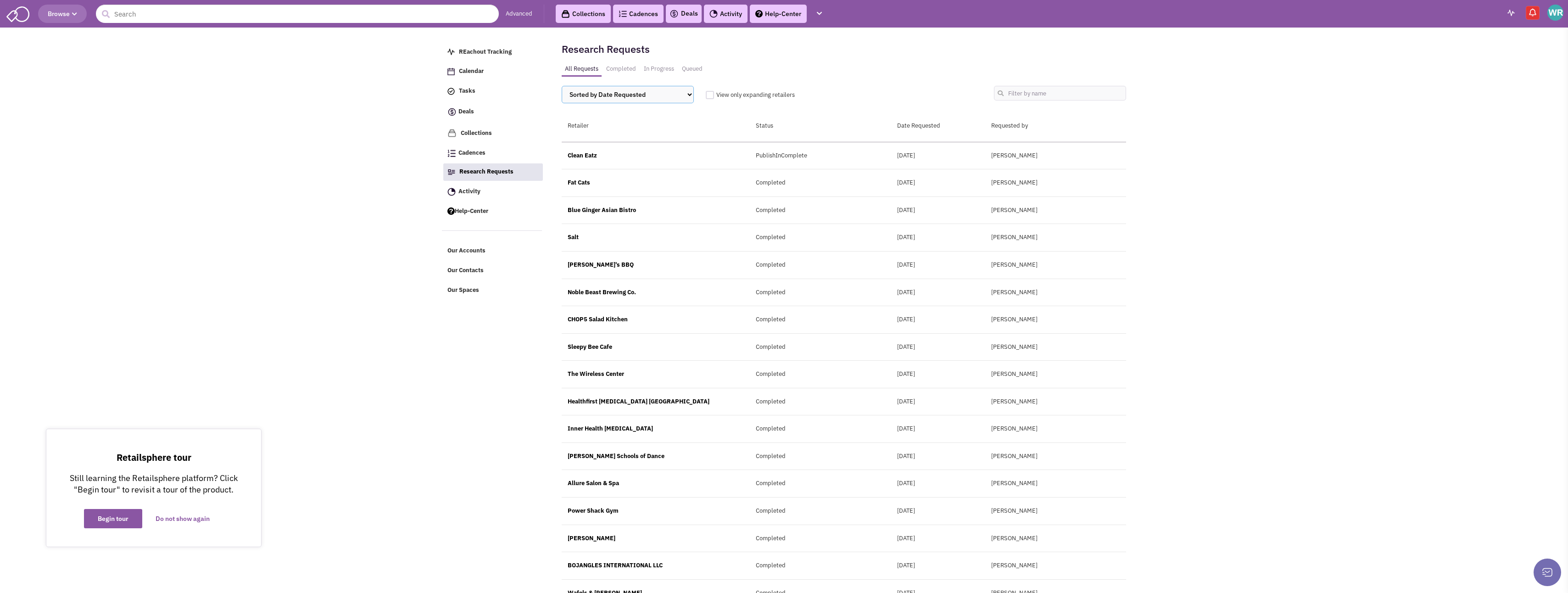
click at [580, 96] on select "Sorted by Date Requested Retailer Status" at bounding box center [628, 94] width 132 height 18
click at [483, 169] on span "Research Requests" at bounding box center [486, 171] width 54 height 8
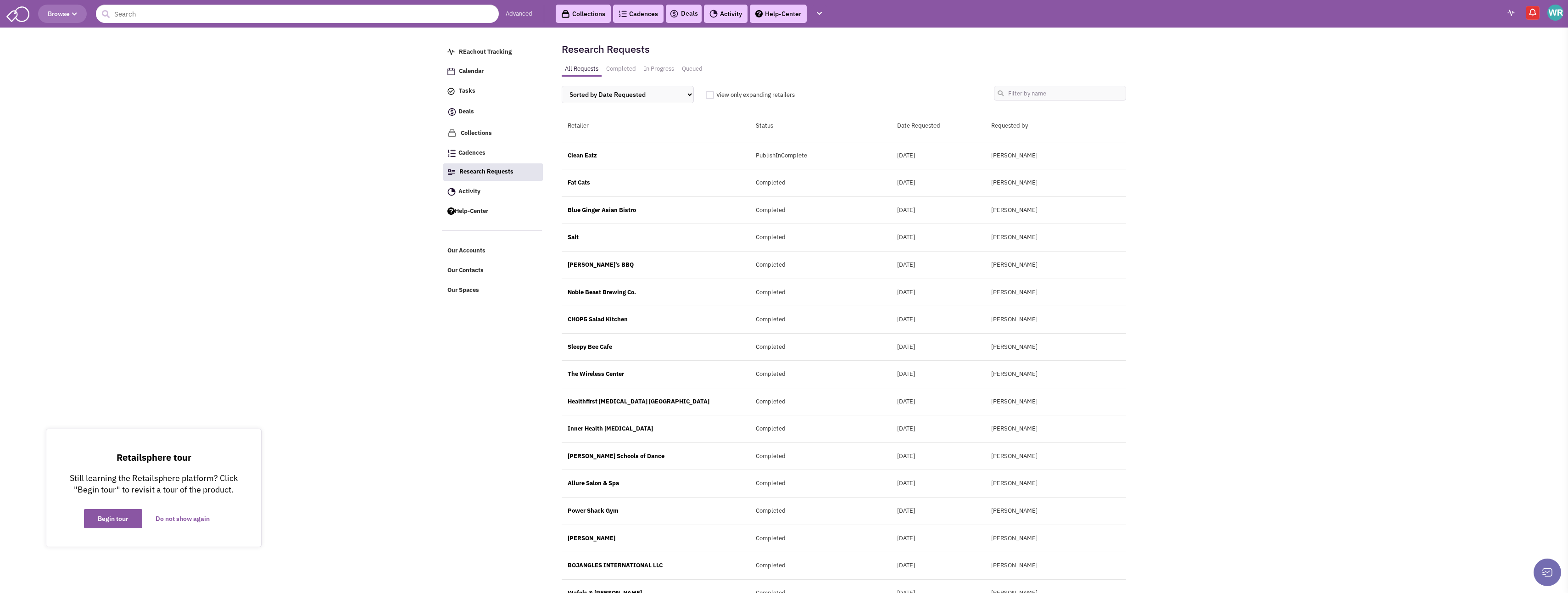
click at [580, 13] on link "Collections" at bounding box center [583, 13] width 55 height 18
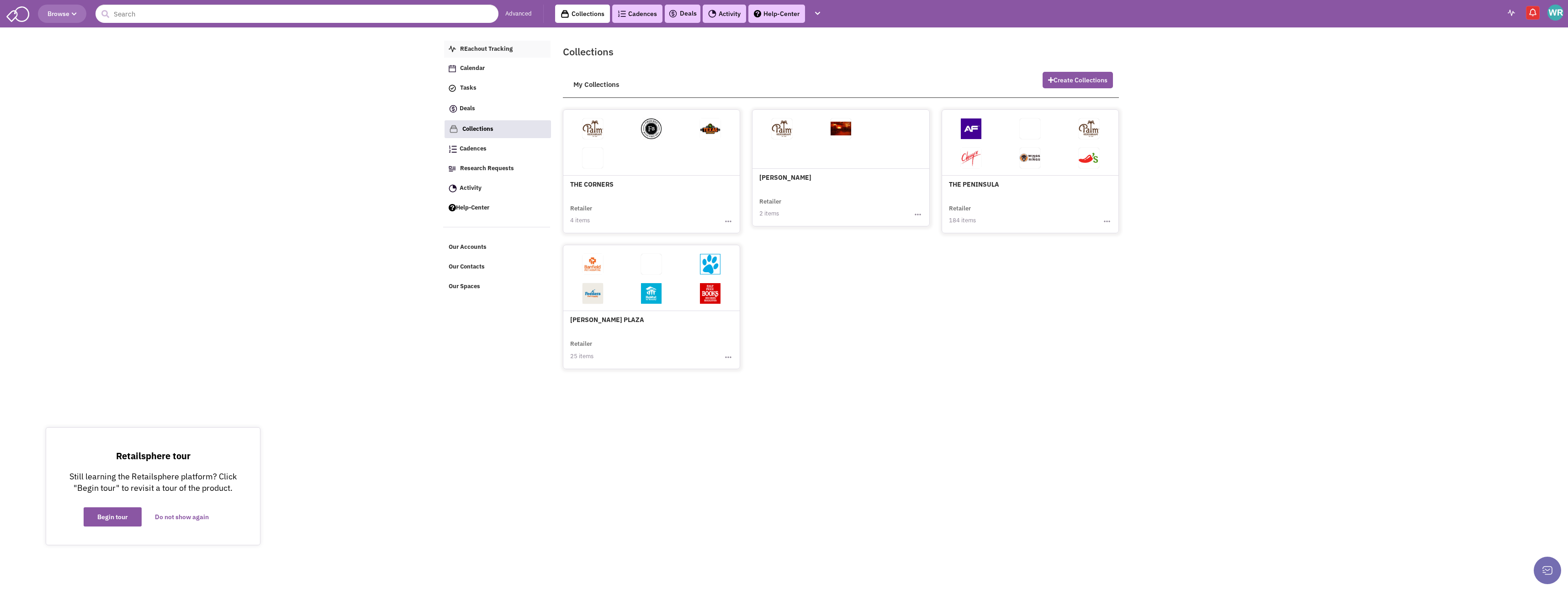
click at [483, 46] on span "REachout Tracking" at bounding box center [486, 48] width 52 height 8
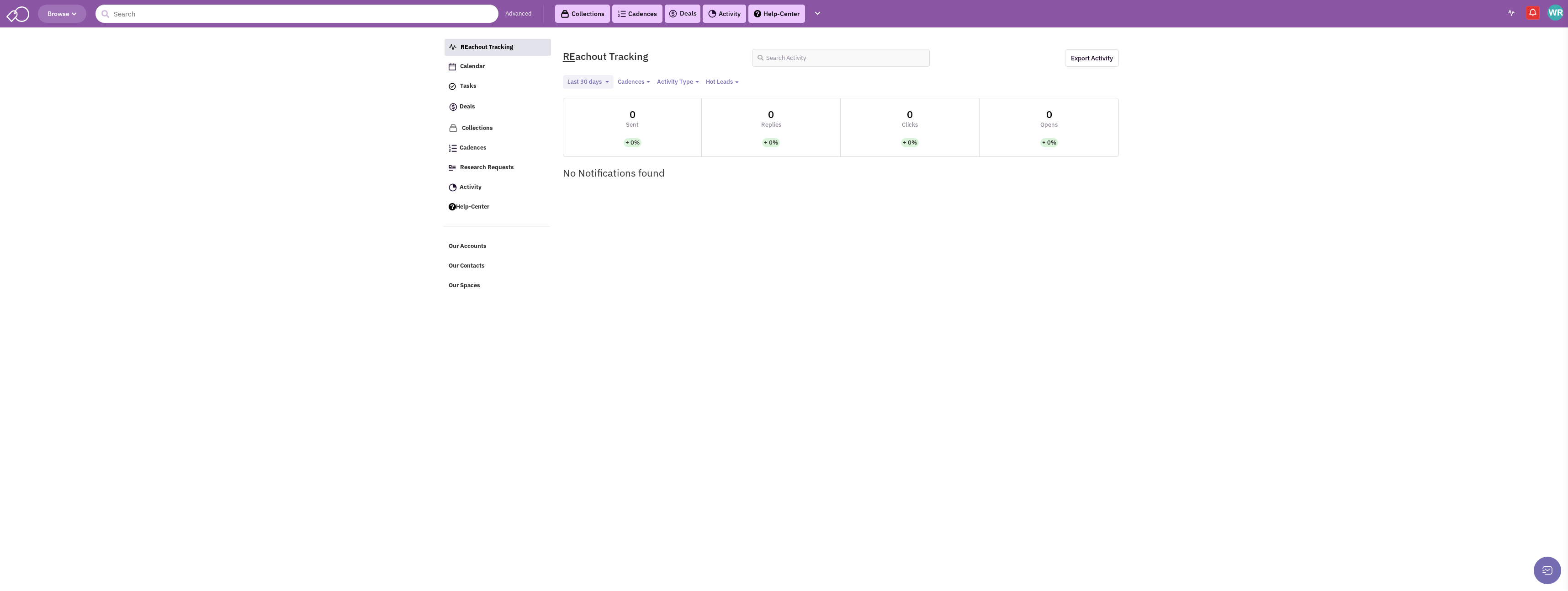
select select
click at [461, 166] on span "Research Requests" at bounding box center [487, 167] width 54 height 8
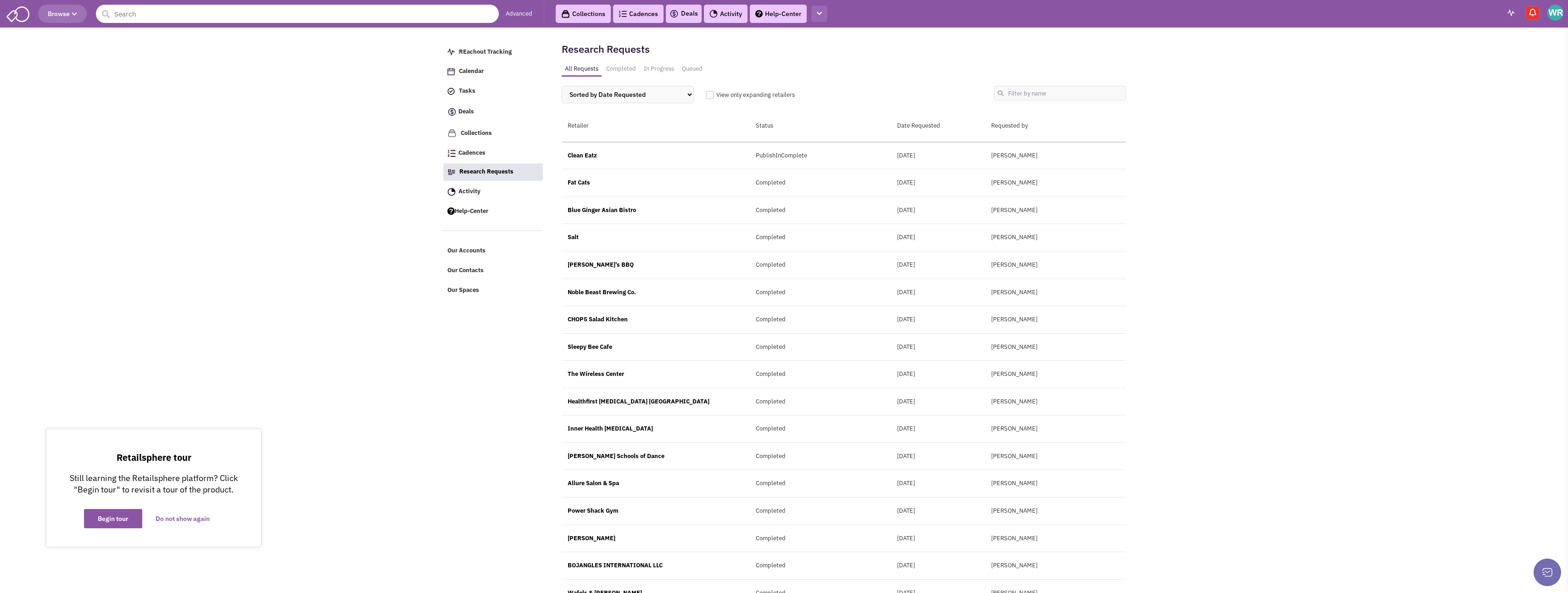
click at [819, 16] on icon "button" at bounding box center [819, 13] width 5 height 6
click at [865, 169] on link "Help-Center" at bounding box center [861, 166] width 100 height 16
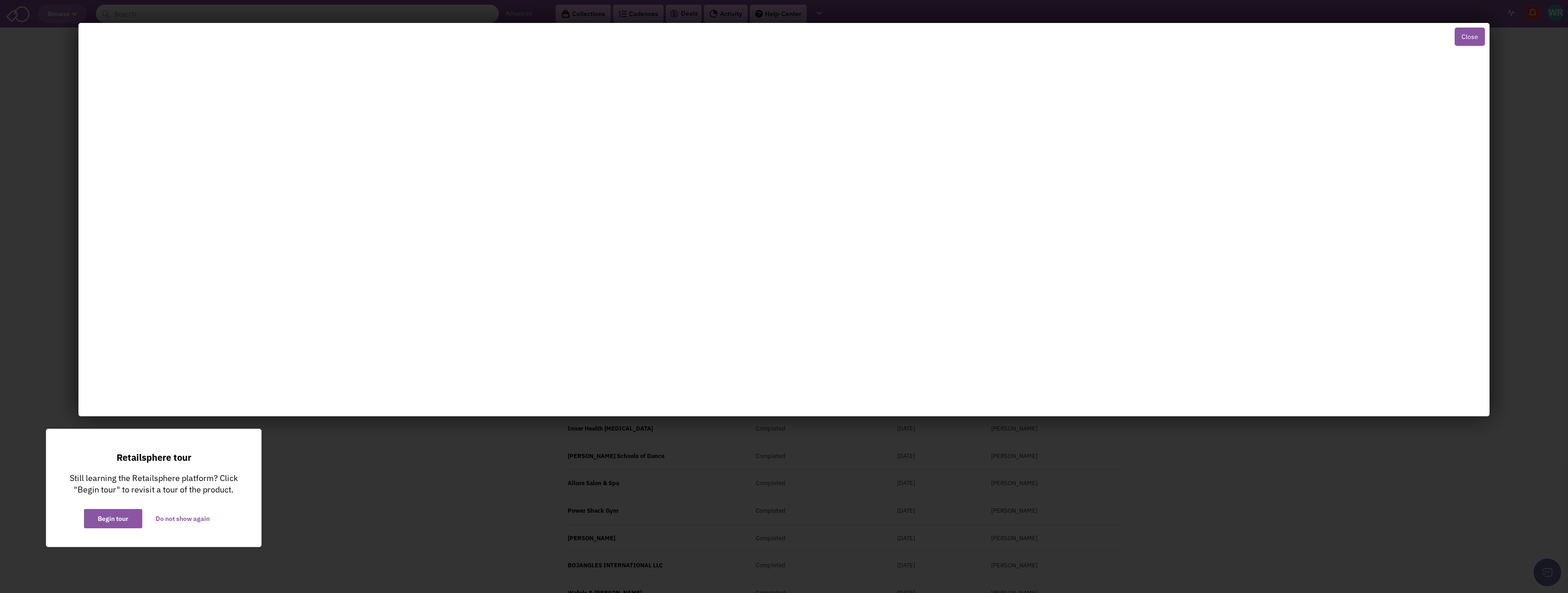
click at [351, 530] on div "Close" at bounding box center [784, 296] width 1568 height 593
click at [1477, 39] on button "Close" at bounding box center [1470, 37] width 30 height 18
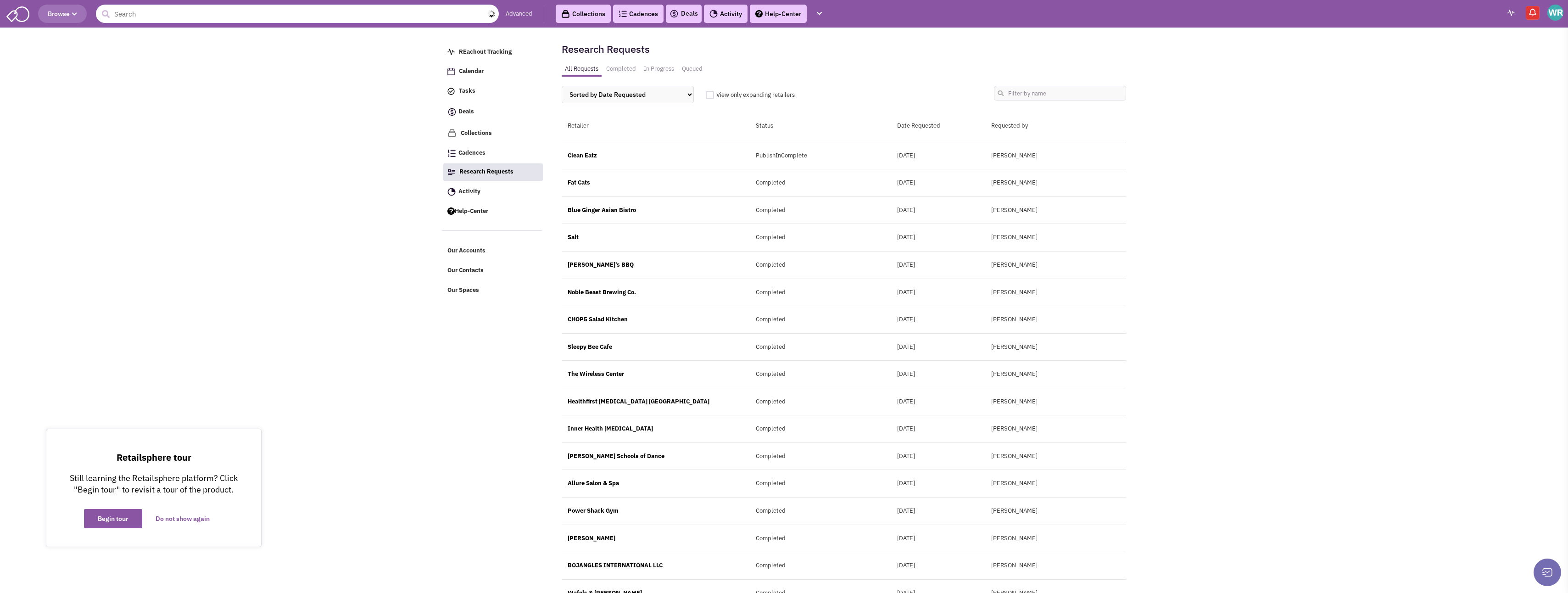
click at [387, 15] on input "text" at bounding box center [297, 13] width 403 height 18
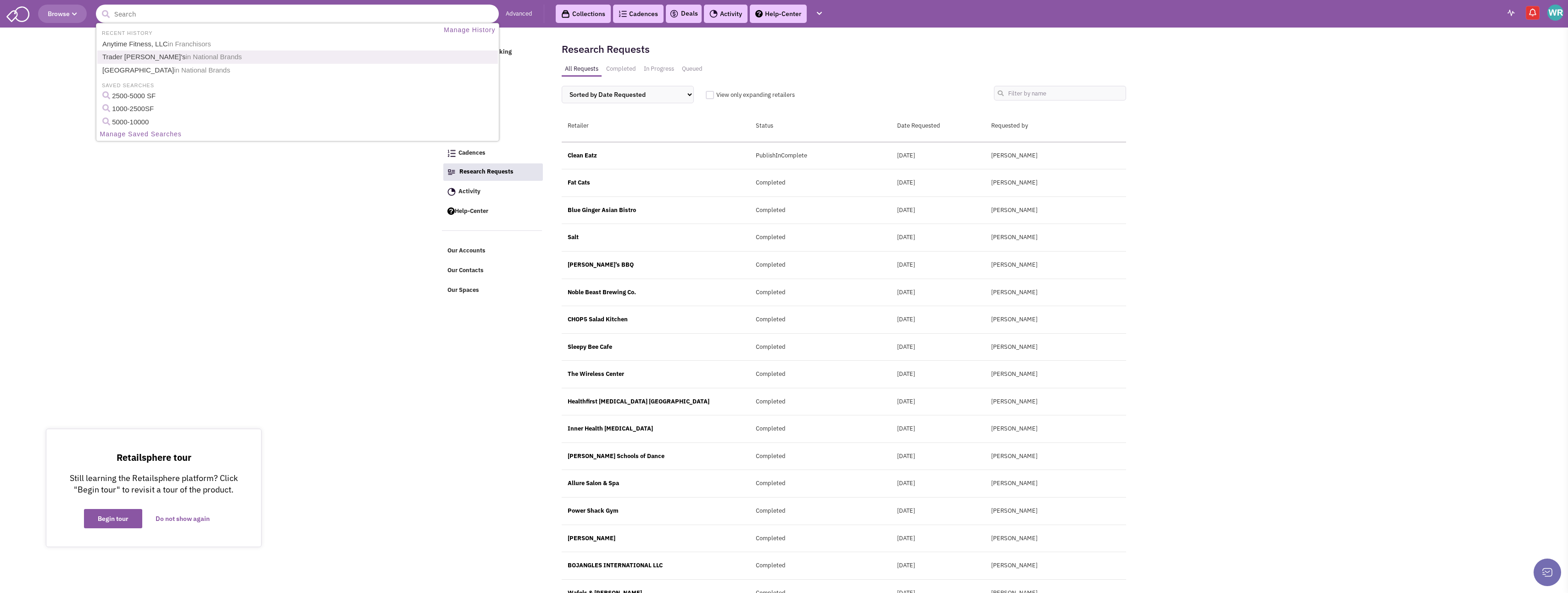
click at [119, 56] on link "Trader Joe's in National Brands" at bounding box center [298, 57] width 398 height 12
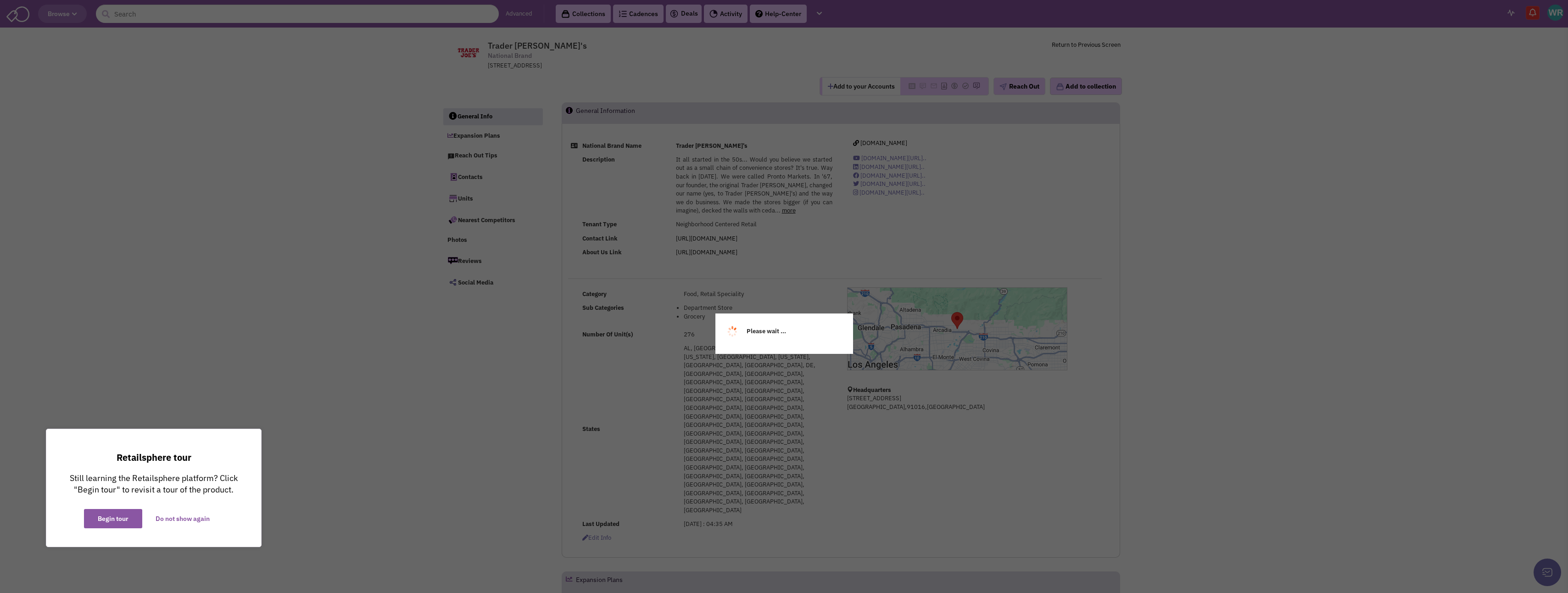
select select
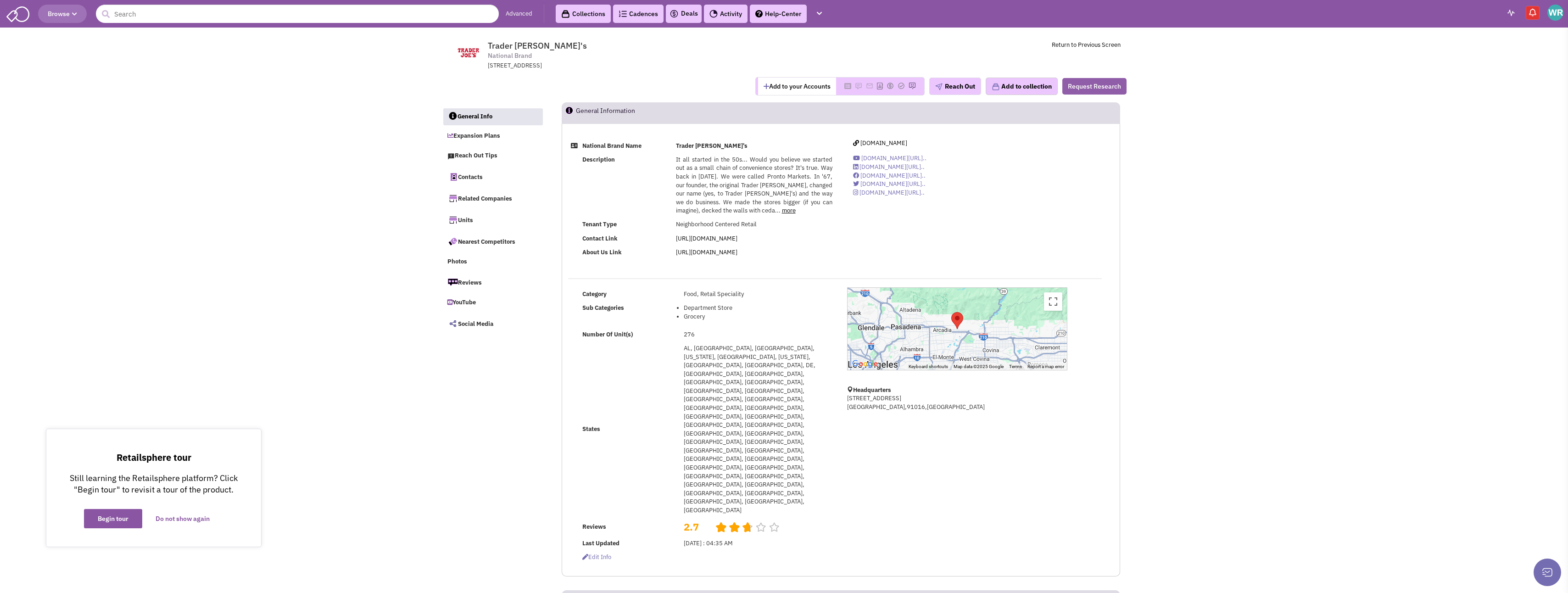
click at [1101, 87] on button "Request Research" at bounding box center [1094, 86] width 65 height 16
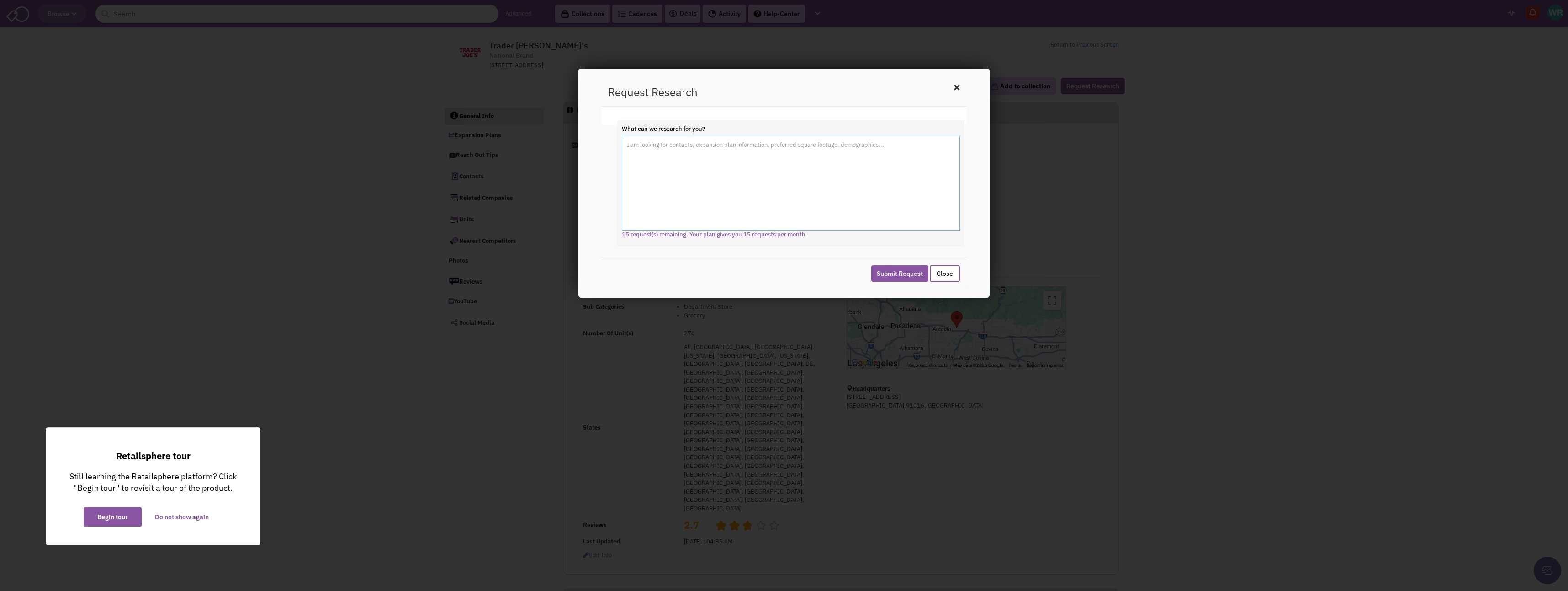
click at [685, 159] on textarea "What can we research for you?" at bounding box center [790, 183] width 338 height 95
click at [828, 145] on textarea "Could you find out who the current Broker is for metro Columbus Ohio and" at bounding box center [790, 183] width 338 height 95
type textarea "Could you find out who the current Broker is for metro Columbus Ohio market? Th…"
click at [898, 273] on button "Submit Request" at bounding box center [900, 273] width 57 height 16
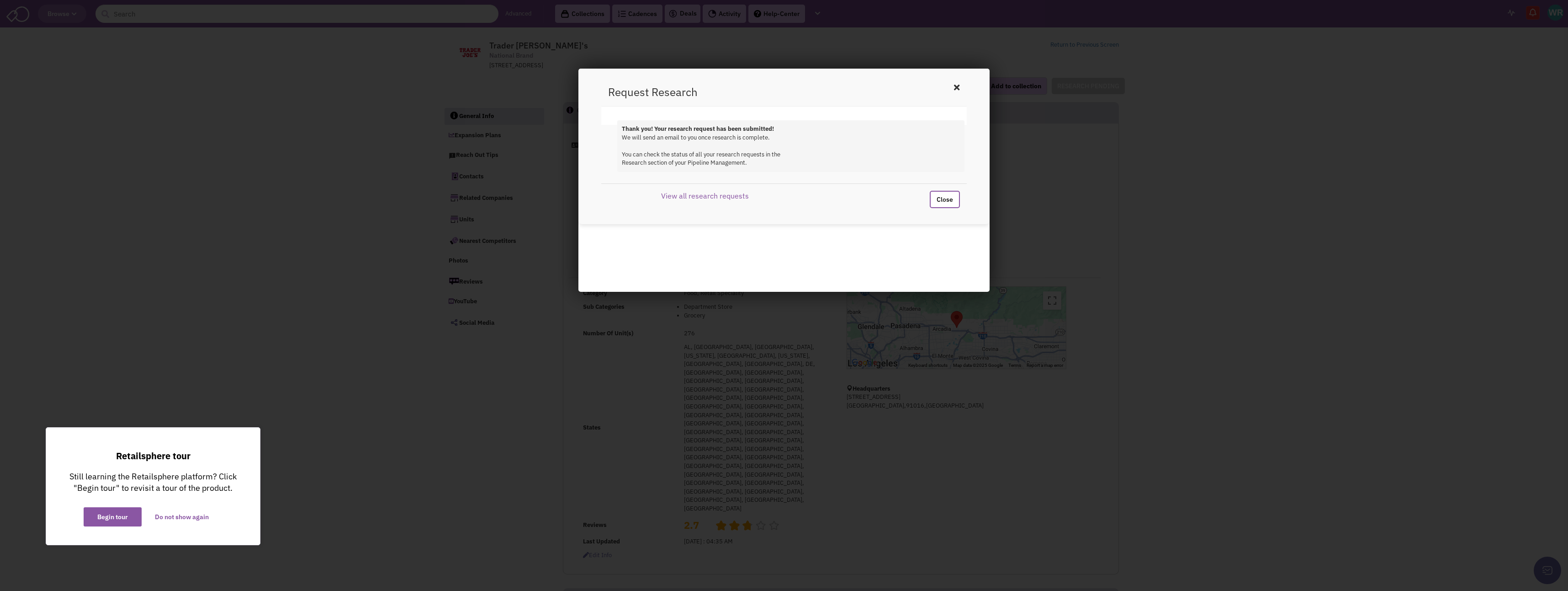
click at [951, 201] on button "Close" at bounding box center [945, 199] width 30 height 18
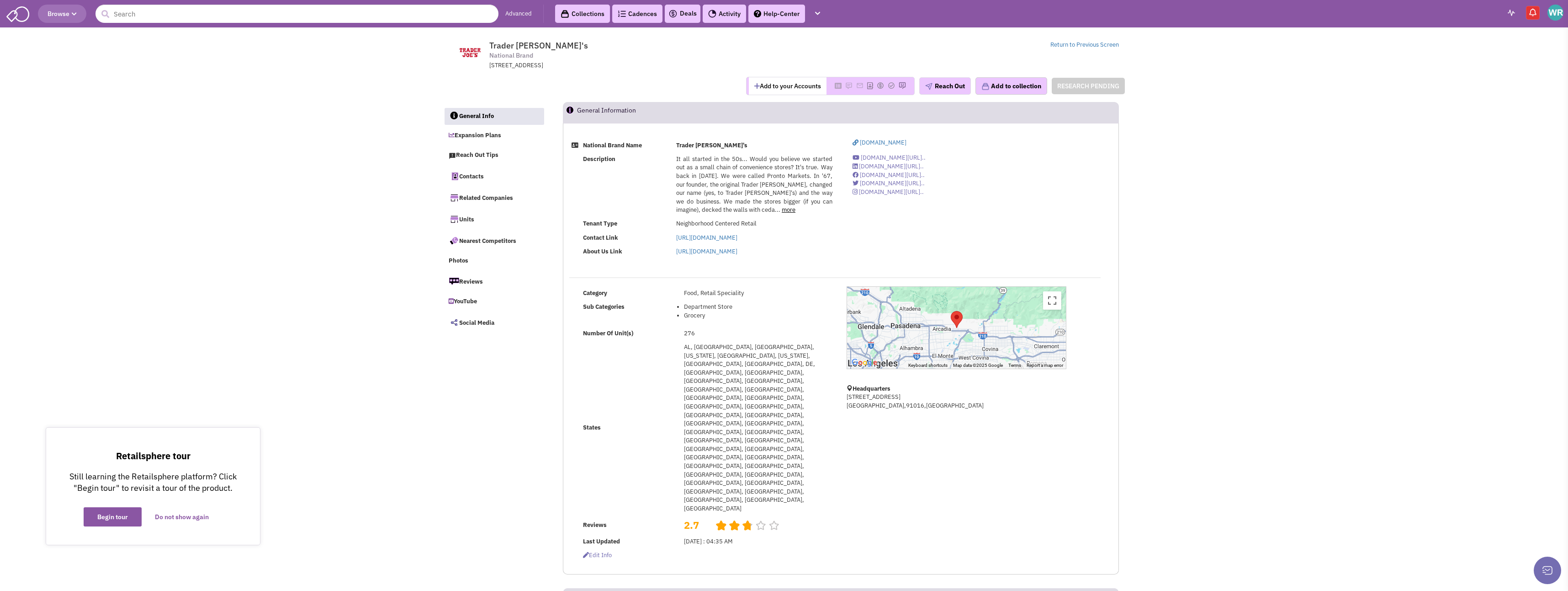
click at [1533, 10] on img at bounding box center [1533, 12] width 9 height 9
click at [1533, 13] on img at bounding box center [1533, 12] width 9 height 9
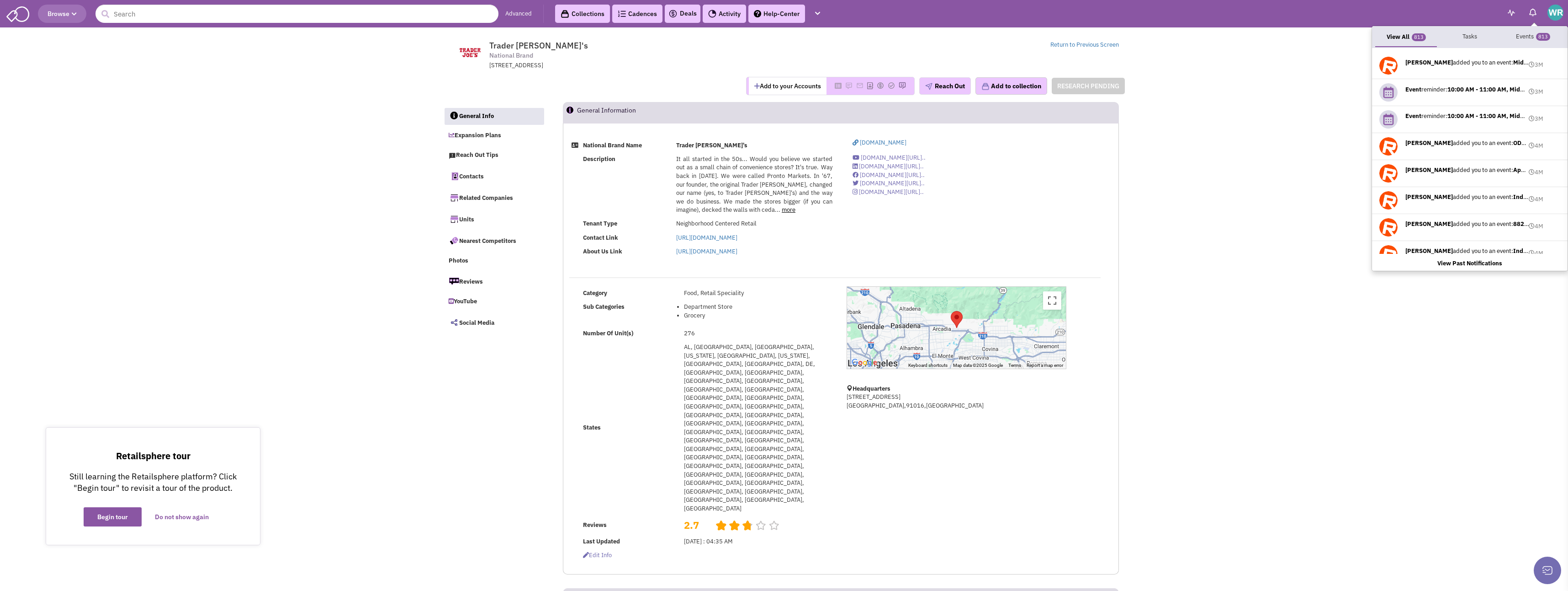
click at [1485, 61] on span "Will Roth added you to an event: Midwest Regional Call - 03 Jun 2025" at bounding box center [1467, 62] width 123 height 8
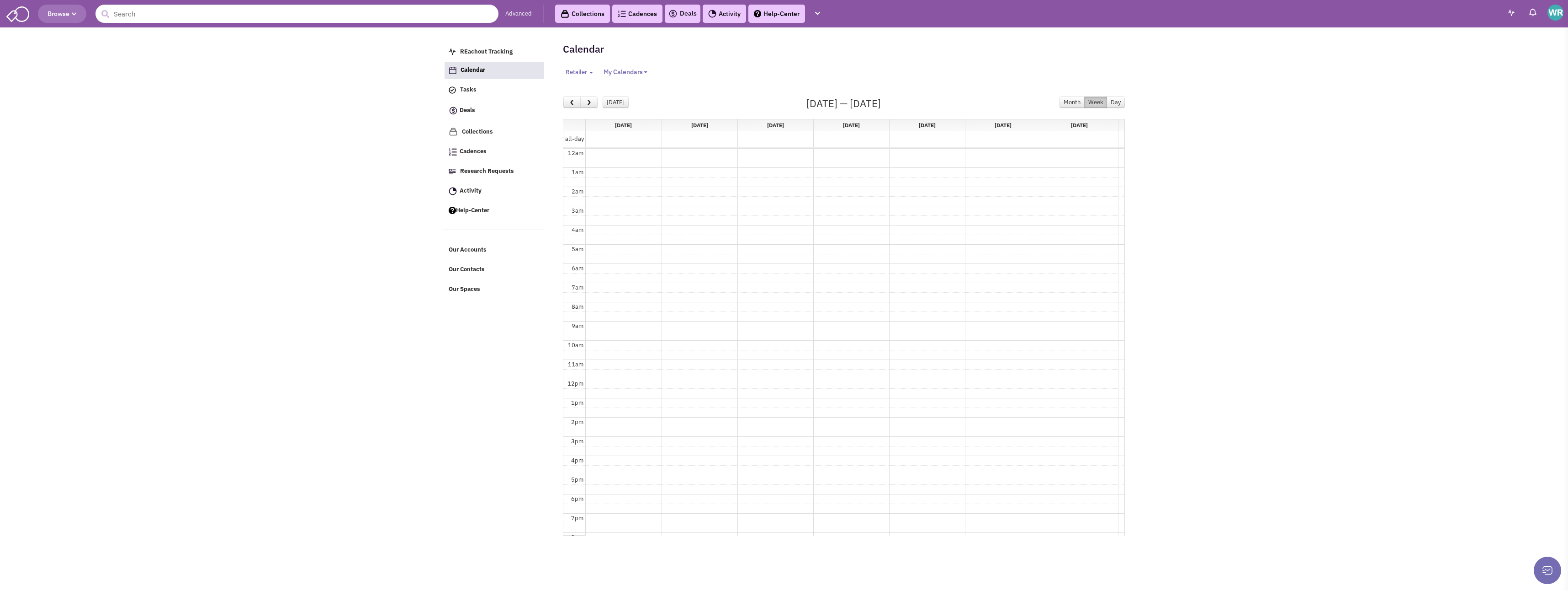
select select
click at [1536, 11] on img at bounding box center [1533, 12] width 9 height 9
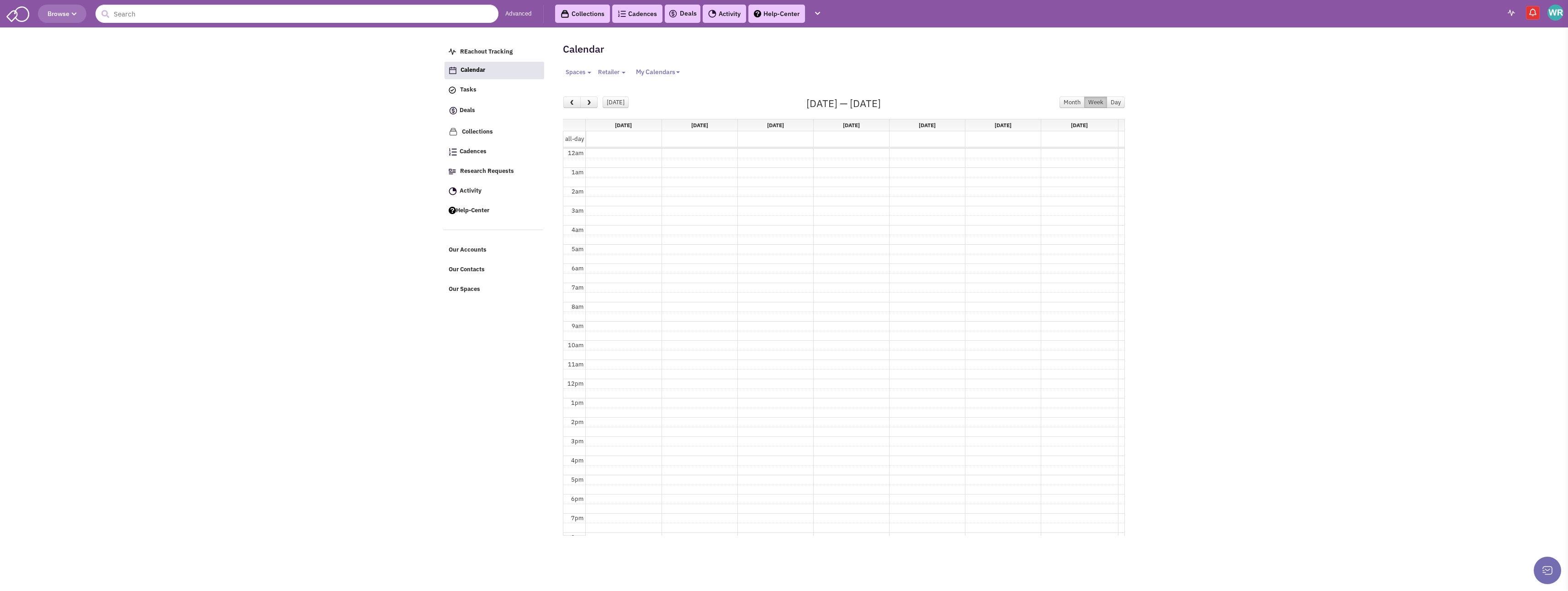
select select
click at [1548, 8] on img at bounding box center [1555, 12] width 16 height 16
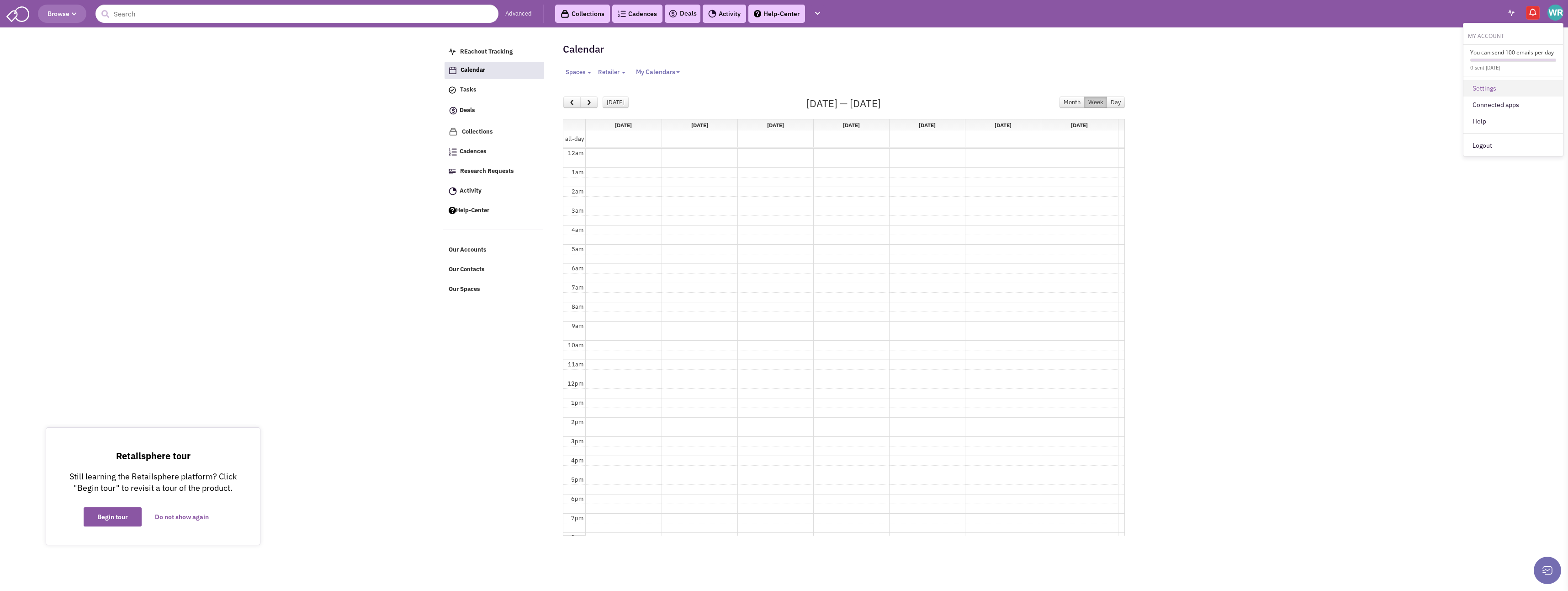
click at [1484, 87] on link "Settings" at bounding box center [1513, 88] width 99 height 16
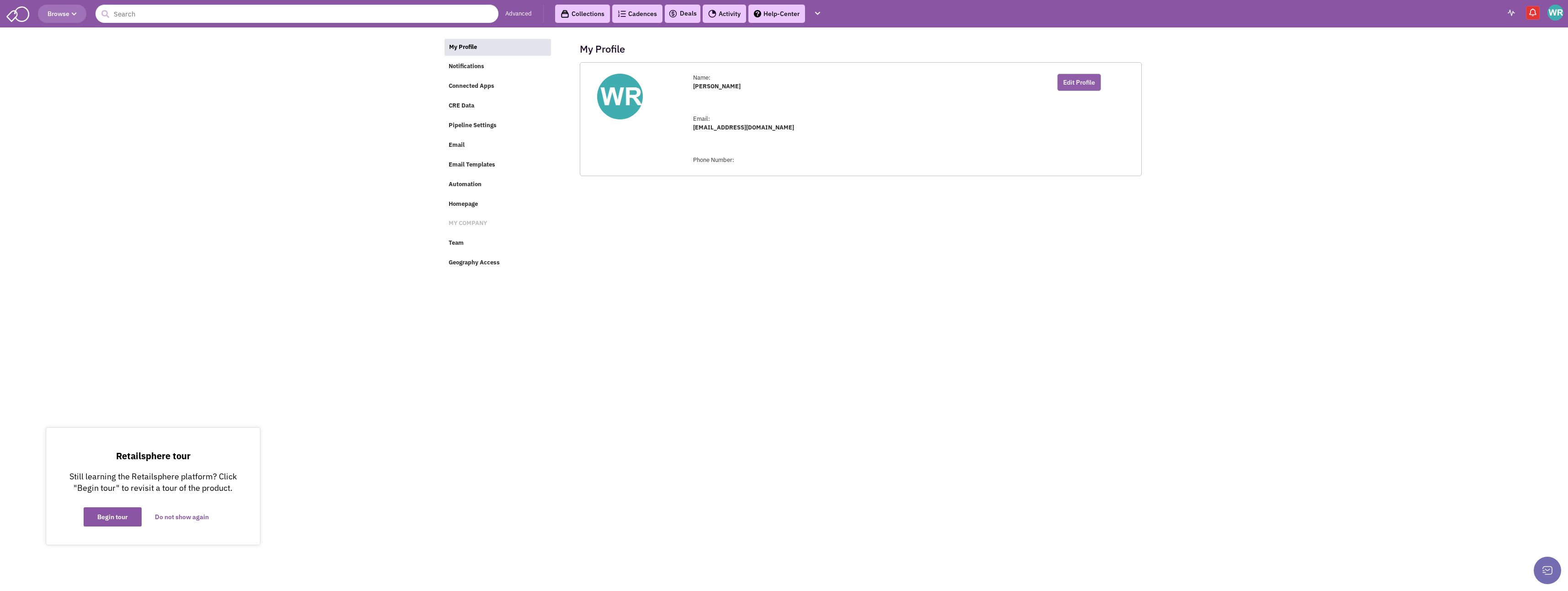
click at [1079, 82] on button "Edit Profile" at bounding box center [1079, 82] width 44 height 18
click at [620, 106] on img at bounding box center [620, 111] width 15 height 15
click at [623, 131] on link "Change Avatar" at bounding box center [622, 131] width 38 height 8
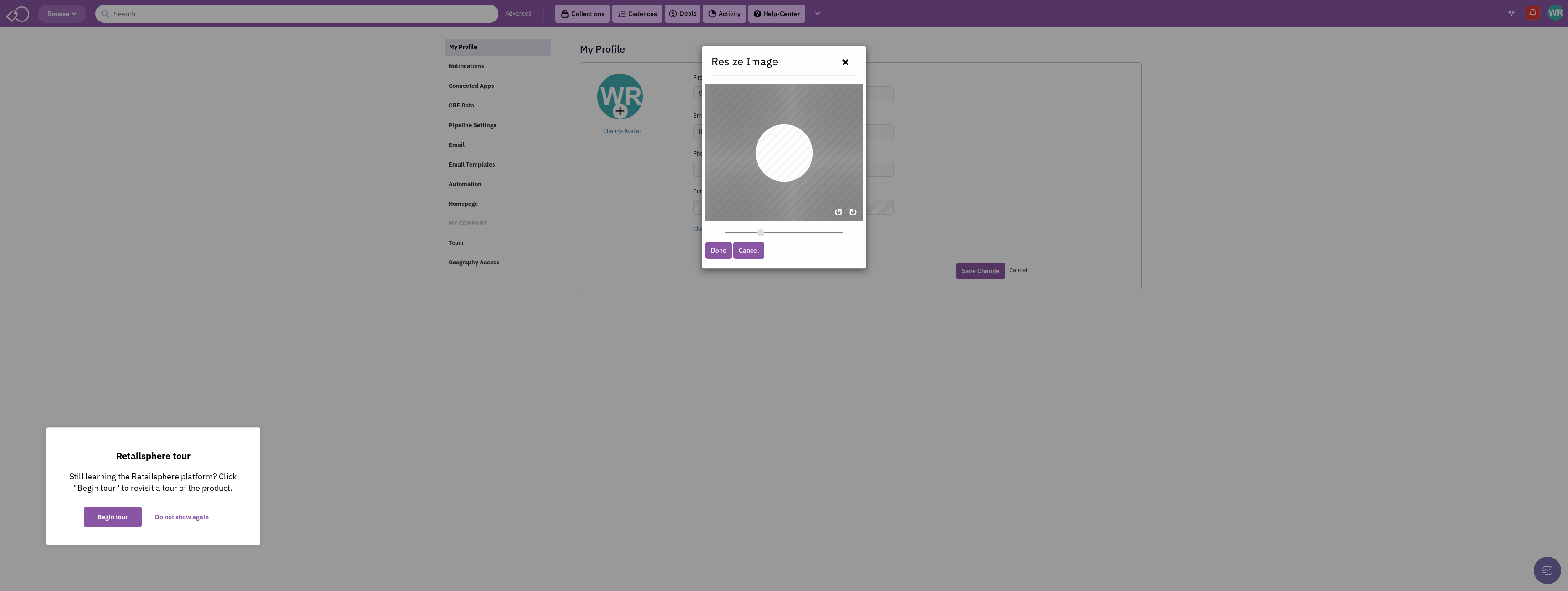
drag, startPoint x: 766, startPoint y: 148, endPoint x: 771, endPoint y: 250, distance: 102.1
click at [771, 250] on div "× Resize Image Done Cancel" at bounding box center [784, 157] width 164 height 222
drag, startPoint x: 760, startPoint y: 234, endPoint x: 739, endPoint y: 232, distance: 21.1
type input "0.329"
click at [739, 232] on input "zoom" at bounding box center [784, 232] width 118 height 8
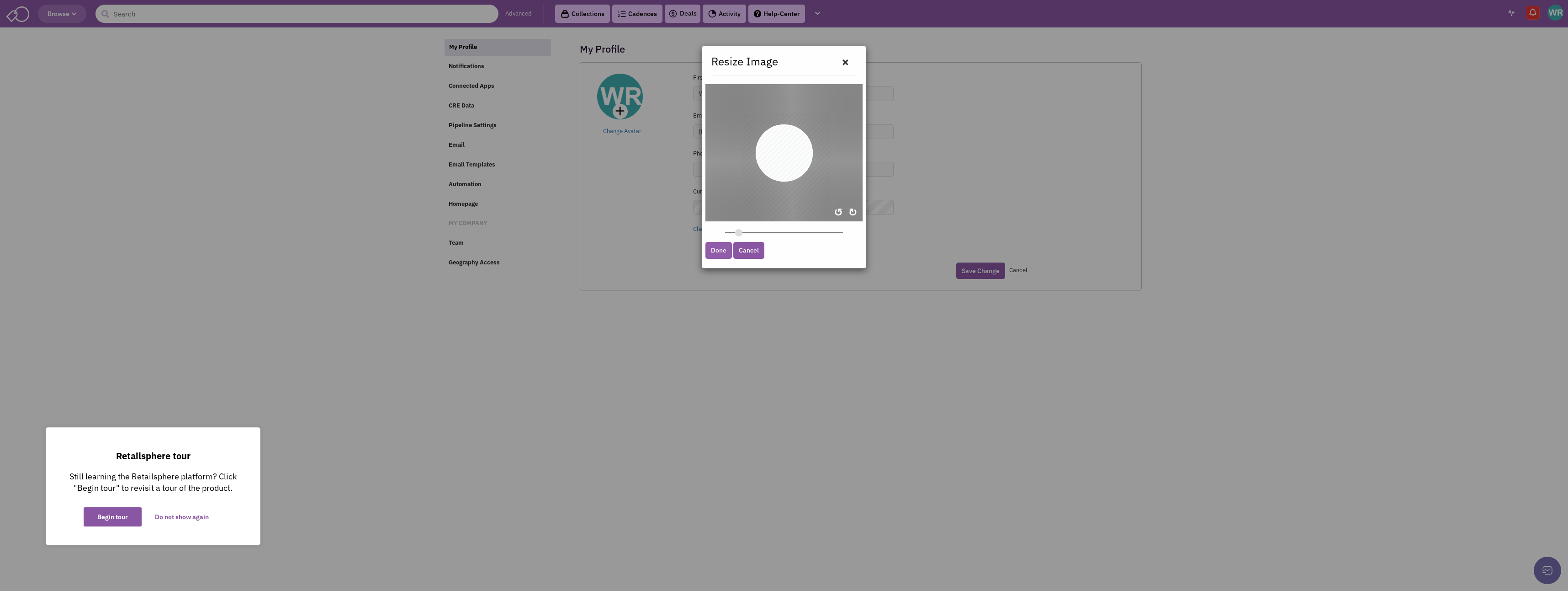
click at [712, 246] on link "Done" at bounding box center [719, 251] width 27 height 17
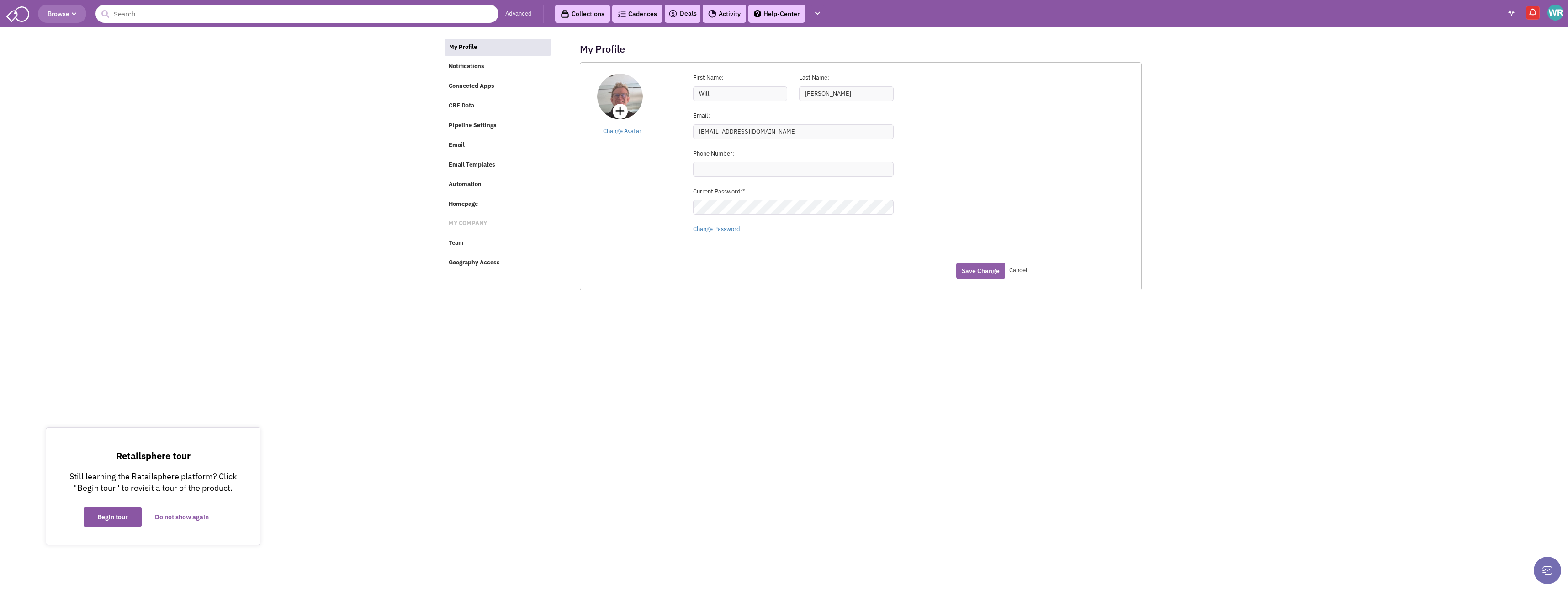
click at [975, 272] on button "Save Change" at bounding box center [980, 270] width 49 height 16
click at [727, 169] on input "(___) ___-____" at bounding box center [793, 169] width 200 height 15
type input "(614) 284-2083"
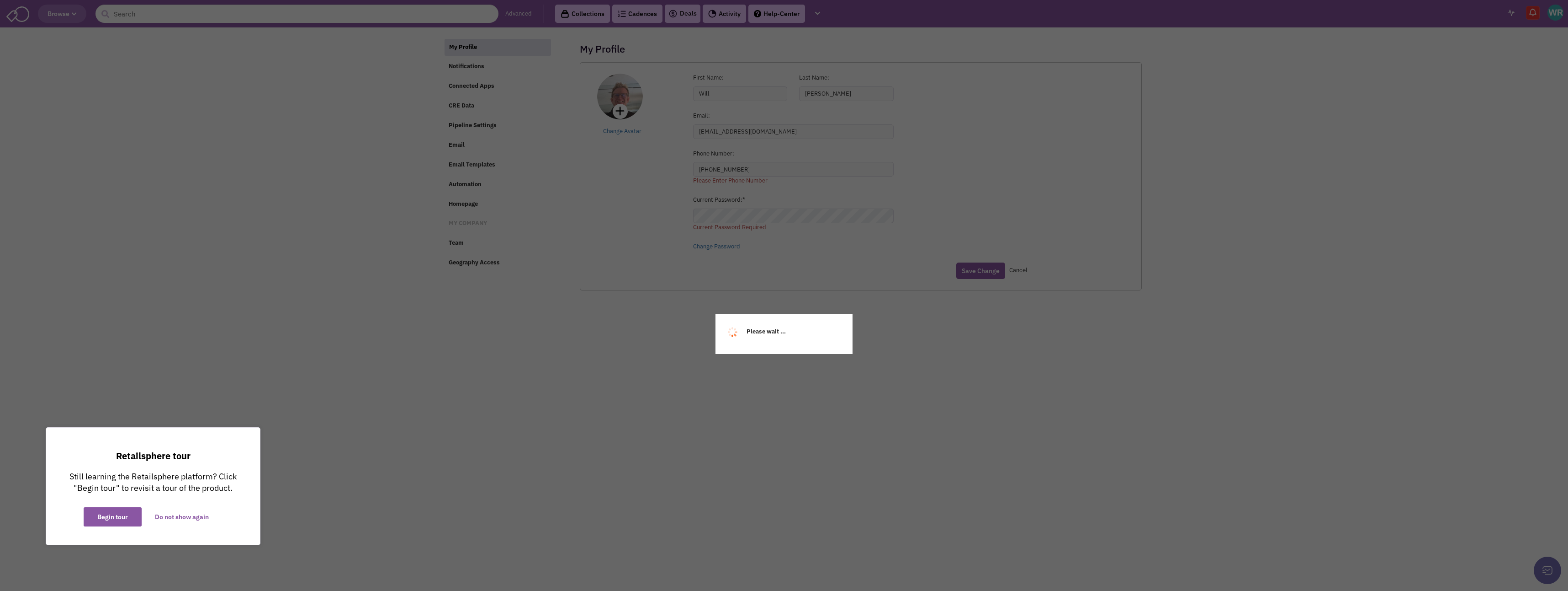
click at [737, 40] on div "My Profile Notifications Connected Apps CRE Data Pipeline Settings Email Email …" at bounding box center [784, 35] width 682 height 9
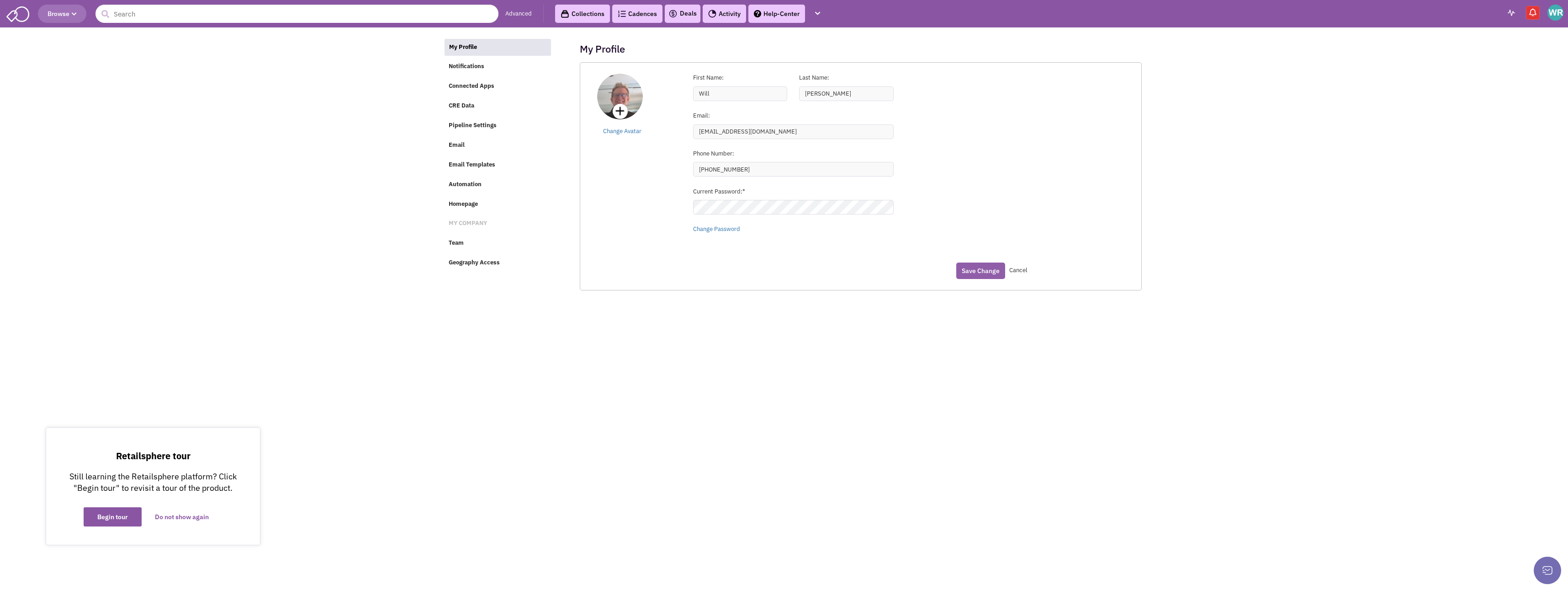
click at [975, 270] on button "Save Change" at bounding box center [980, 270] width 49 height 16
click at [452, 143] on span "Email" at bounding box center [457, 144] width 16 height 8
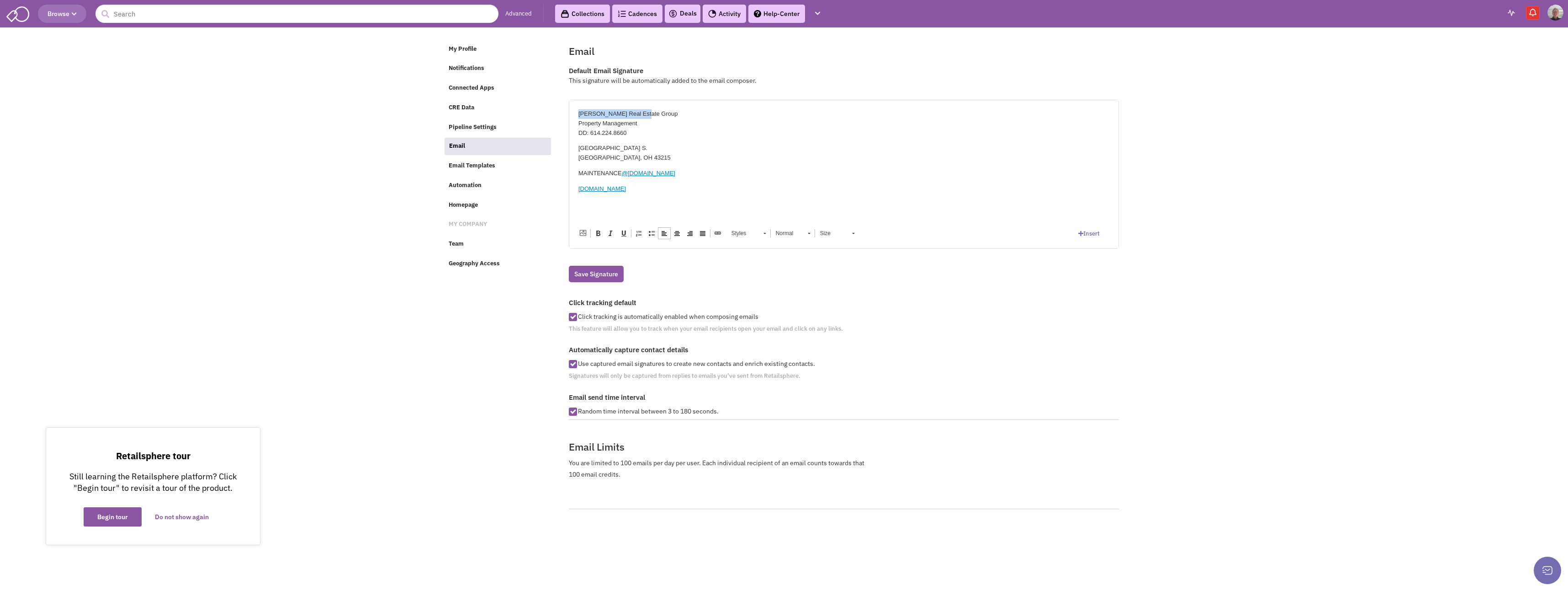
drag, startPoint x: 578, startPoint y: 111, endPoint x: 652, endPoint y: 115, distance: 74.1
click at [652, 115] on p "ROTH Real Estate Group Property Management DD: 614.224.8660" at bounding box center [843, 123] width 531 height 28
click at [766, 230] on link "Styles" at bounding box center [748, 233] width 44 height 13
click at [598, 231] on span at bounding box center [598, 233] width 7 height 7
drag, startPoint x: 639, startPoint y: 121, endPoint x: 575, endPoint y: 124, distance: 64.1
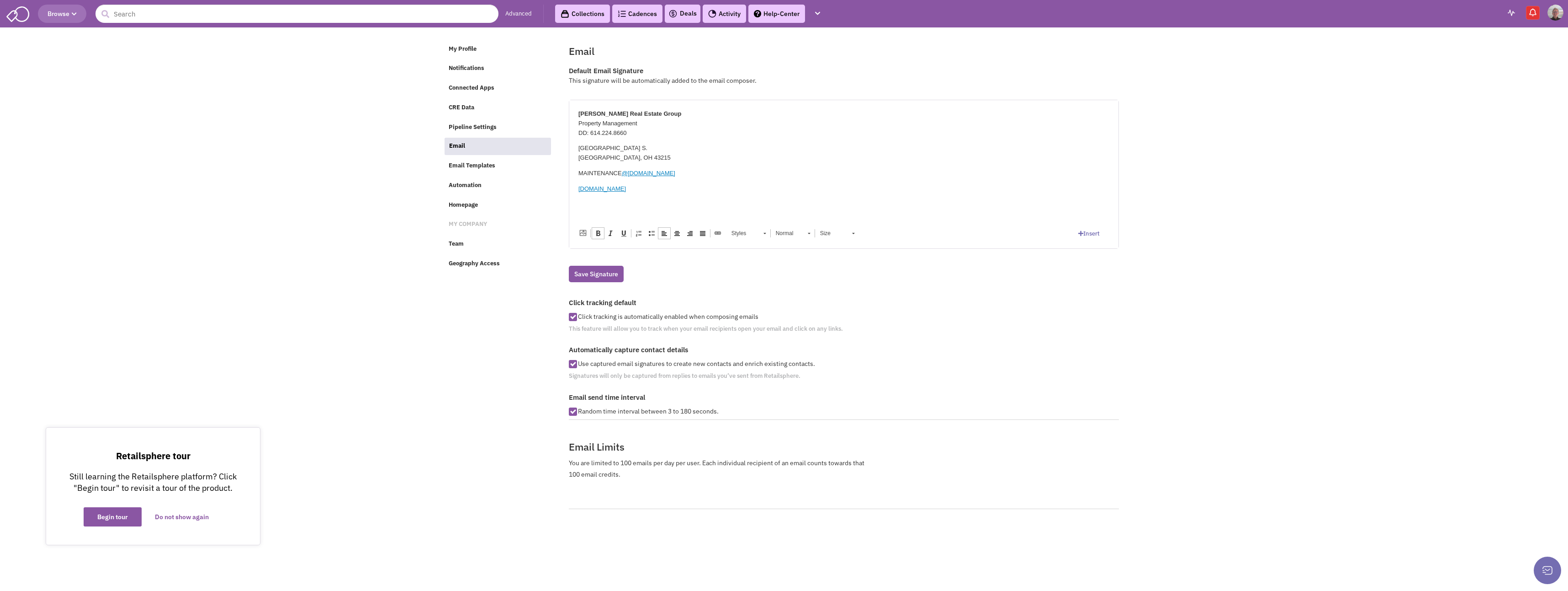
click at [575, 124] on html "ROTH Real Estate Group Property Management DD: 614.224.8660 395 LIBRARY PARK S.…" at bounding box center [843, 151] width 549 height 103
drag, startPoint x: 576, startPoint y: 112, endPoint x: 731, endPoint y: 200, distance: 178.2
click at [731, 200] on html "ROTH Real Estate Group Property Management DD: 614.224.8660 395 LIBRARY PARK S.…" at bounding box center [843, 151] width 549 height 103
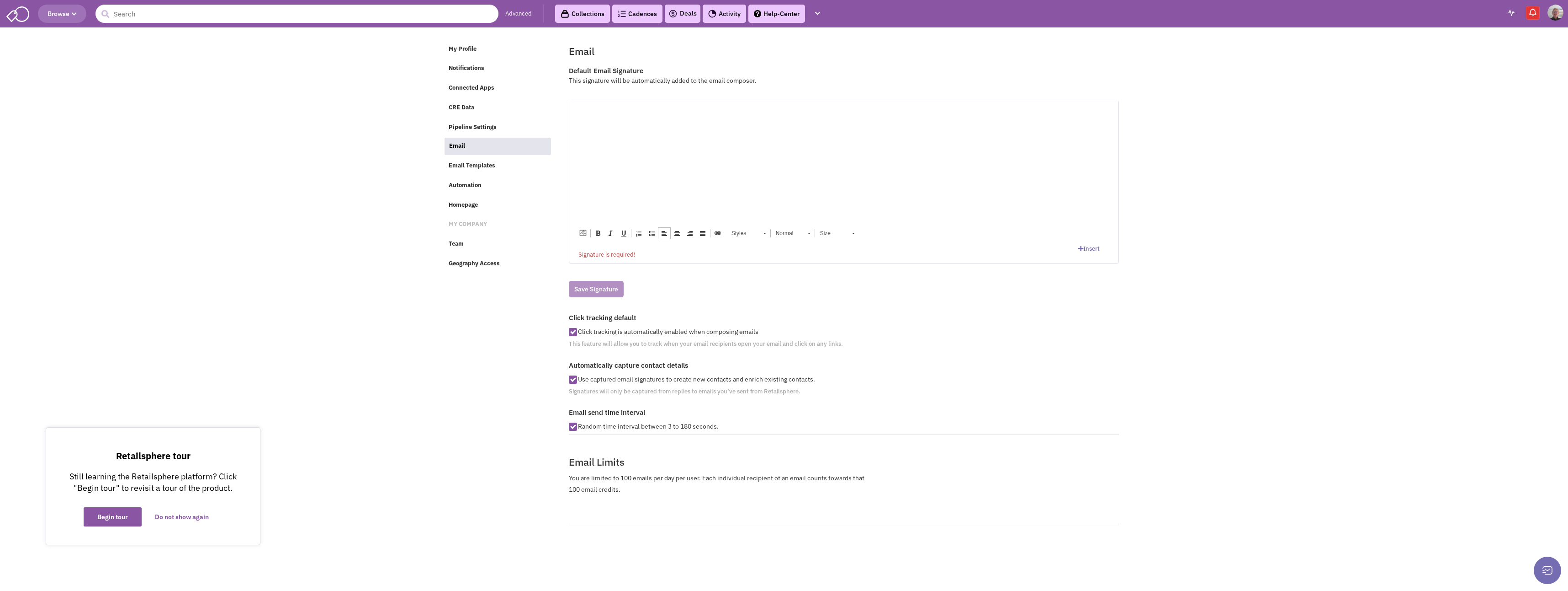
drag, startPoint x: 577, startPoint y: 112, endPoint x: 602, endPoint y: 105, distance: 26.0
click at [602, 105] on html at bounding box center [843, 113] width 549 height 28
drag, startPoint x: 577, startPoint y: 121, endPoint x: 691, endPoint y: 120, distance: 114.0
click at [691, 120] on p "WILLIAM ROTH FOUNDER & CEO - PRINCIPAL BROKER DD: 614.721.6751 | C: 614.284.2083" at bounding box center [843, 123] width 531 height 28
click at [598, 232] on span at bounding box center [598, 233] width 7 height 7
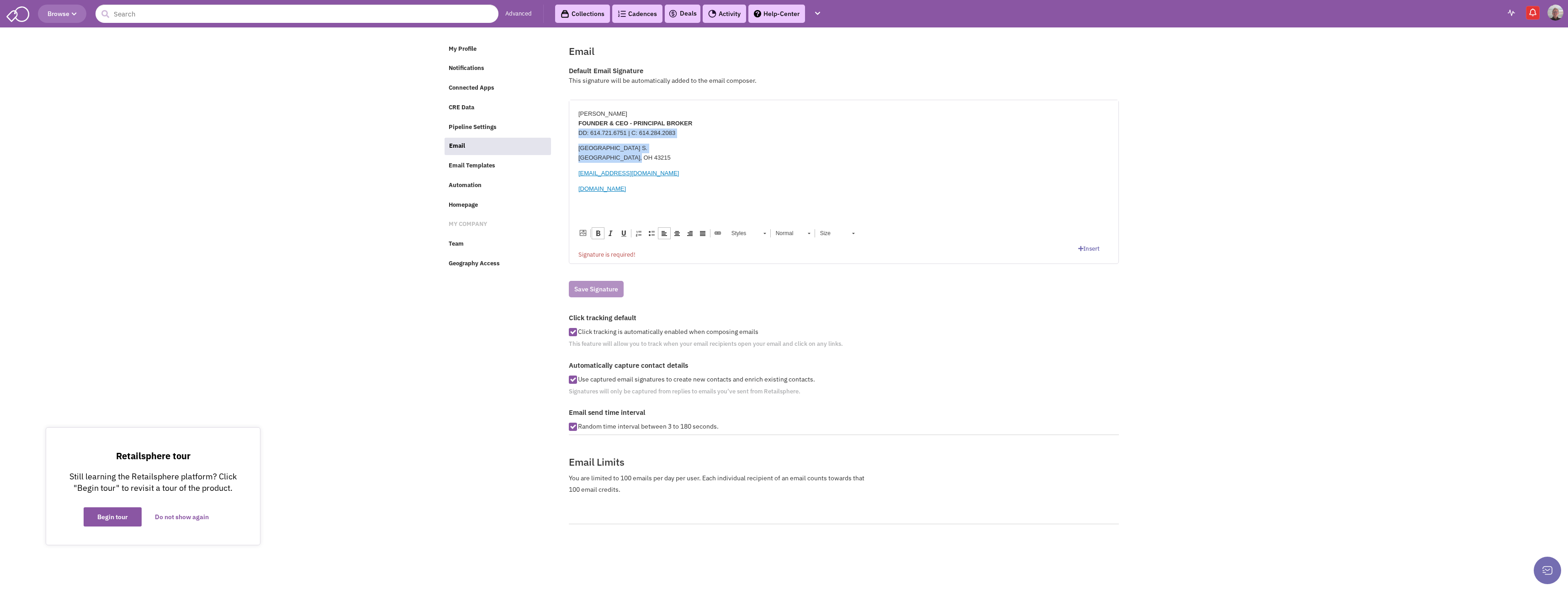
drag, startPoint x: 579, startPoint y: 131, endPoint x: 689, endPoint y: 156, distance: 112.8
click at [689, 156] on body "WILLIAM ROTH FOUNDER & CEO - PRINCIPAL BROKER DD: 614.721.6751 | C: 614.284.208…" at bounding box center [843, 151] width 531 height 85
click at [597, 234] on span at bounding box center [598, 233] width 7 height 7
click at [686, 133] on p "WILLIAM ROTH FOUNDER & CEO - PRINCIPAL BROKER DD: 614.721.6751 | C: 614.284.2083" at bounding box center [843, 123] width 531 height 28
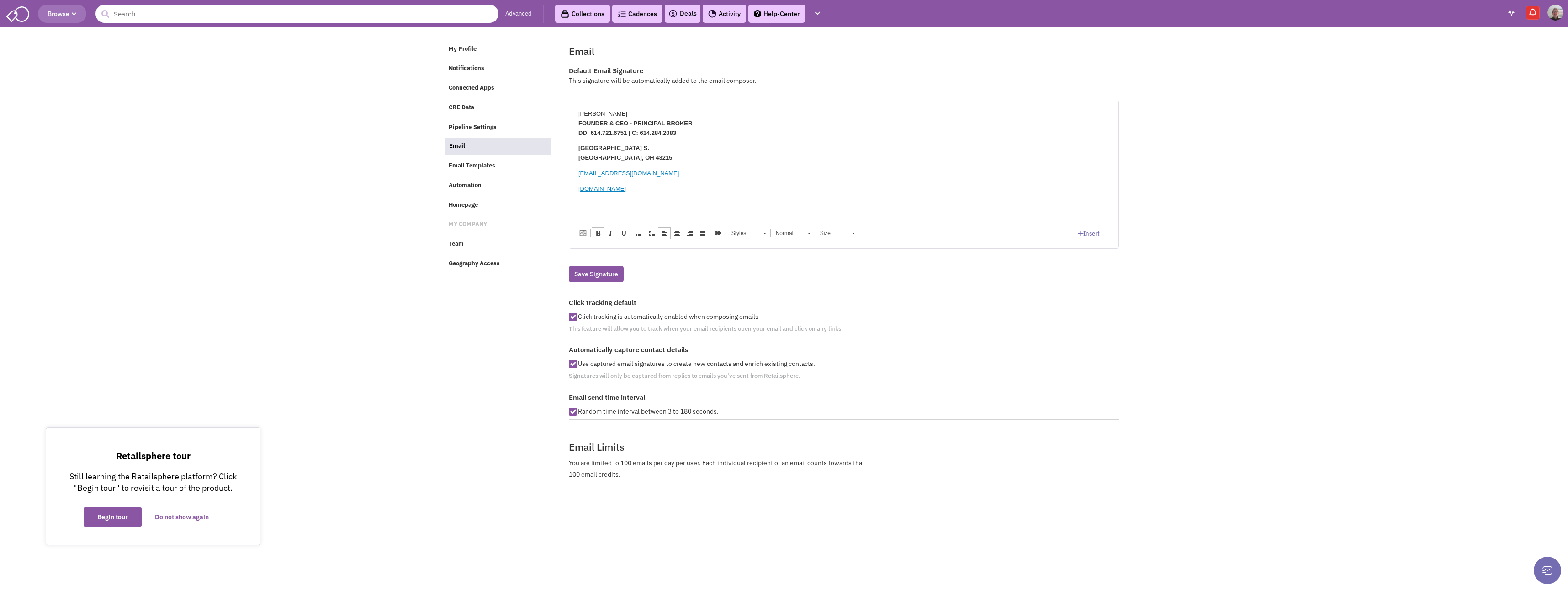
click at [580, 139] on body "WILLIAM ROTH FOUNDER & CEO - PRINCIPAL BROKER DD: 614.721.6751 | C: 614.284.208…" at bounding box center [843, 151] width 531 height 85
click at [578, 139] on body "WILLIAM ROTH FOUNDER & CEO - PRINCIPAL BROKER DD: 614.721.6751 | C: 614.284.208…" at bounding box center [843, 151] width 531 height 85
click at [602, 114] on p "WILLIAM ROTH FOUNDER & CEO - PRINCIPAL BROKER DD: 614.721.6751 | C: 614.284.2083" at bounding box center [843, 123] width 531 height 28
click at [701, 232] on span at bounding box center [703, 233] width 7 height 7
drag, startPoint x: 576, startPoint y: 112, endPoint x: 684, endPoint y: 193, distance: 135.0
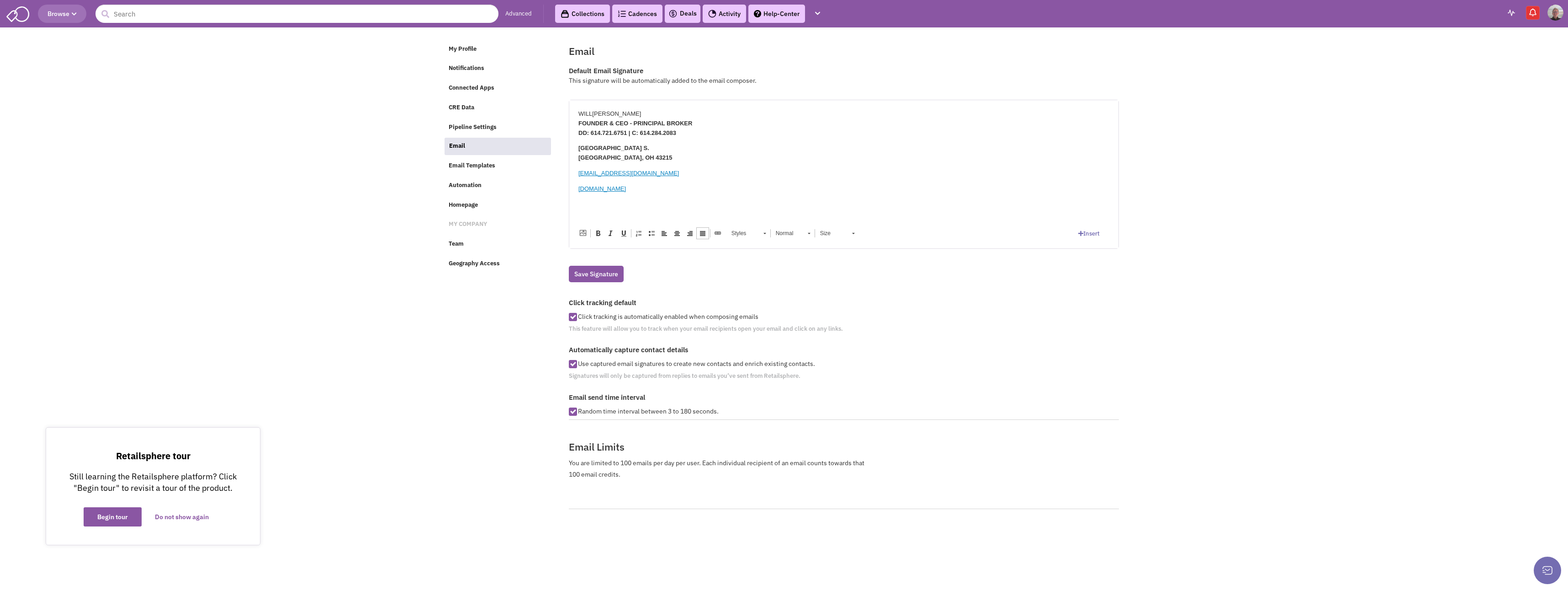
click at [684, 193] on html "WILL ROTH FOUNDER & CEO - PRINCIPAL BROKER DD: 614.721.6751 | C: 614.284.2083 3…" at bounding box center [843, 151] width 549 height 103
click at [701, 232] on span at bounding box center [703, 233] width 7 height 7
click at [691, 232] on span at bounding box center [690, 233] width 7 height 7
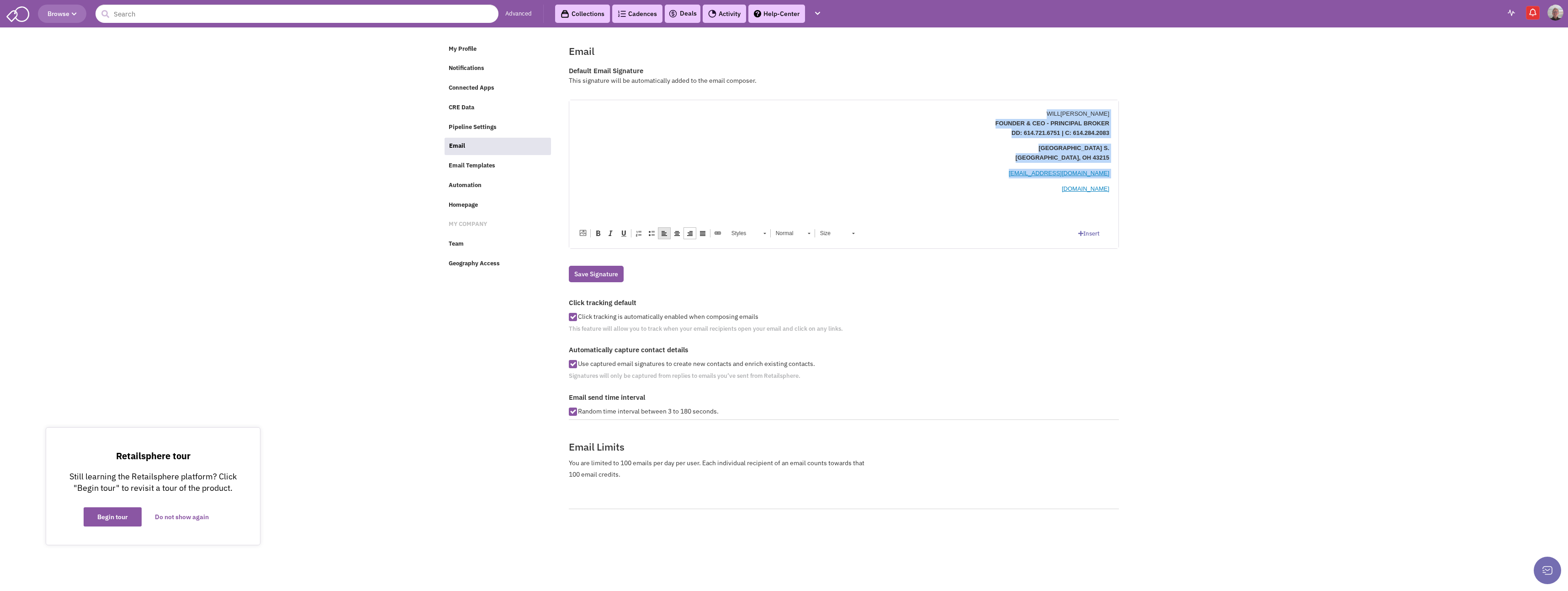
click at [662, 233] on span at bounding box center [664, 233] width 7 height 7
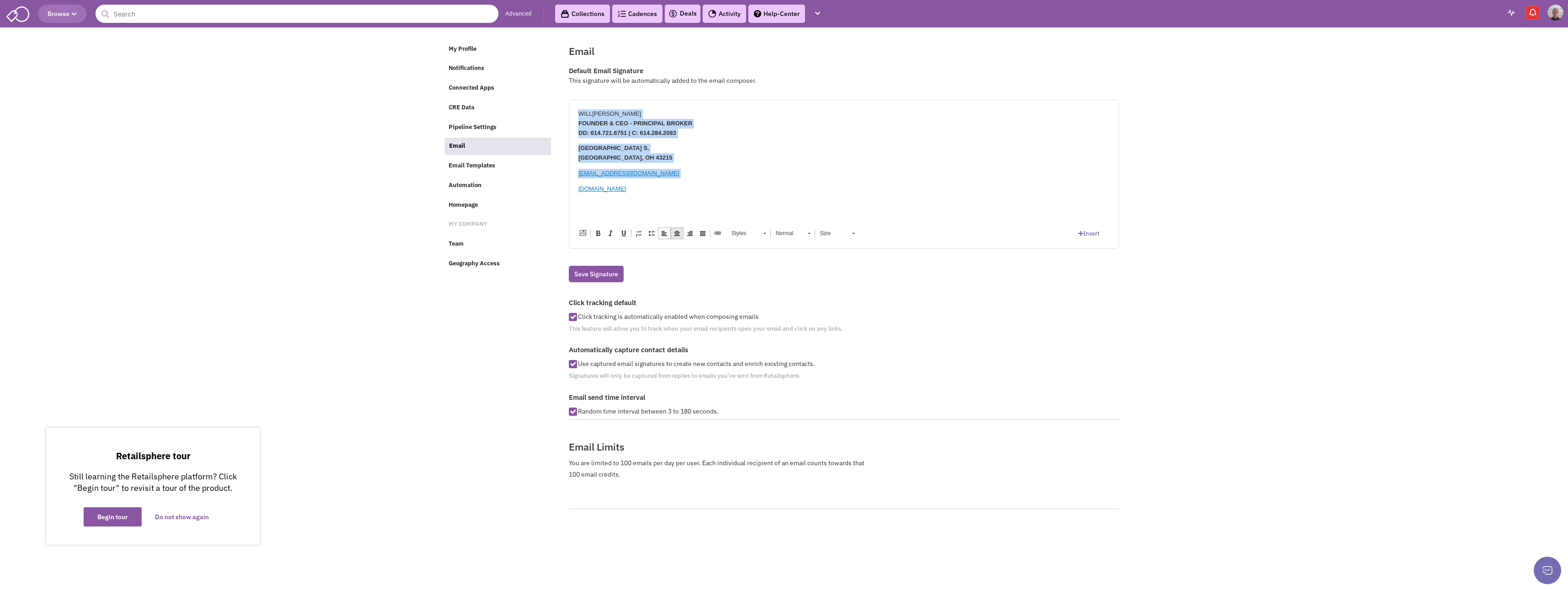
click at [675, 233] on span at bounding box center [677, 233] width 7 height 7
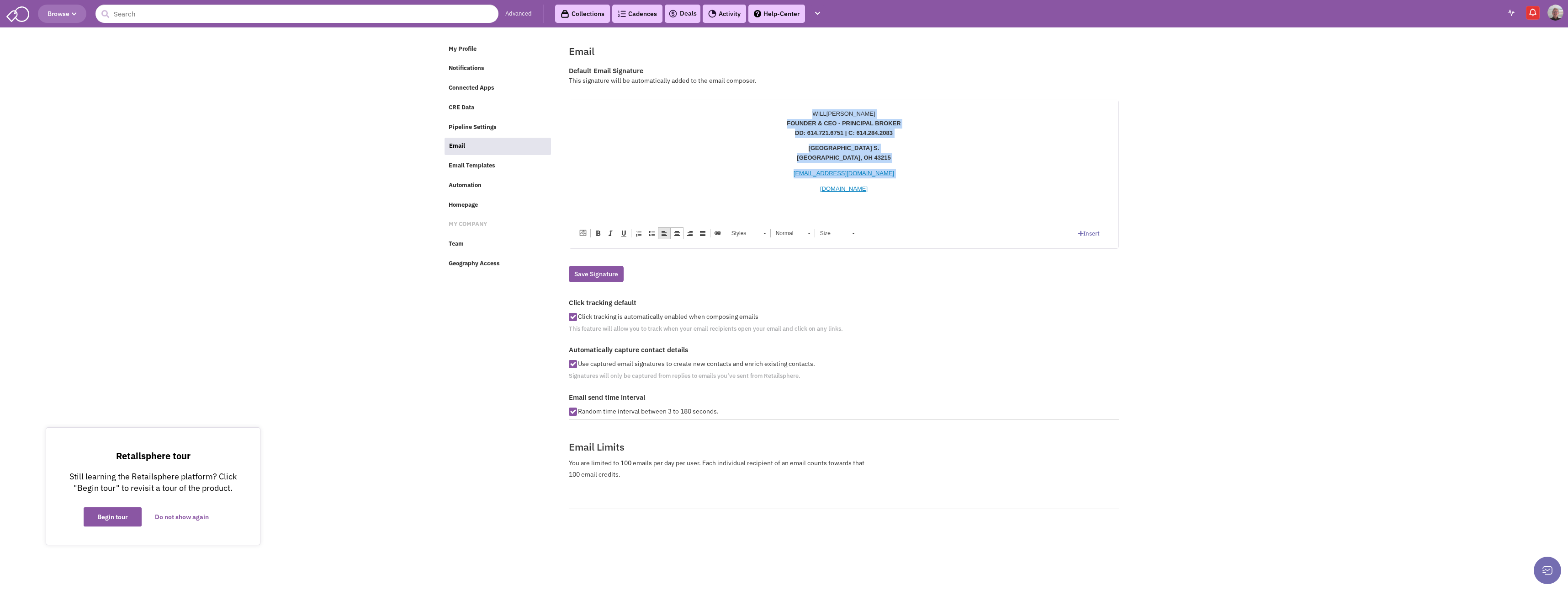
click at [666, 230] on span at bounding box center [664, 233] width 7 height 7
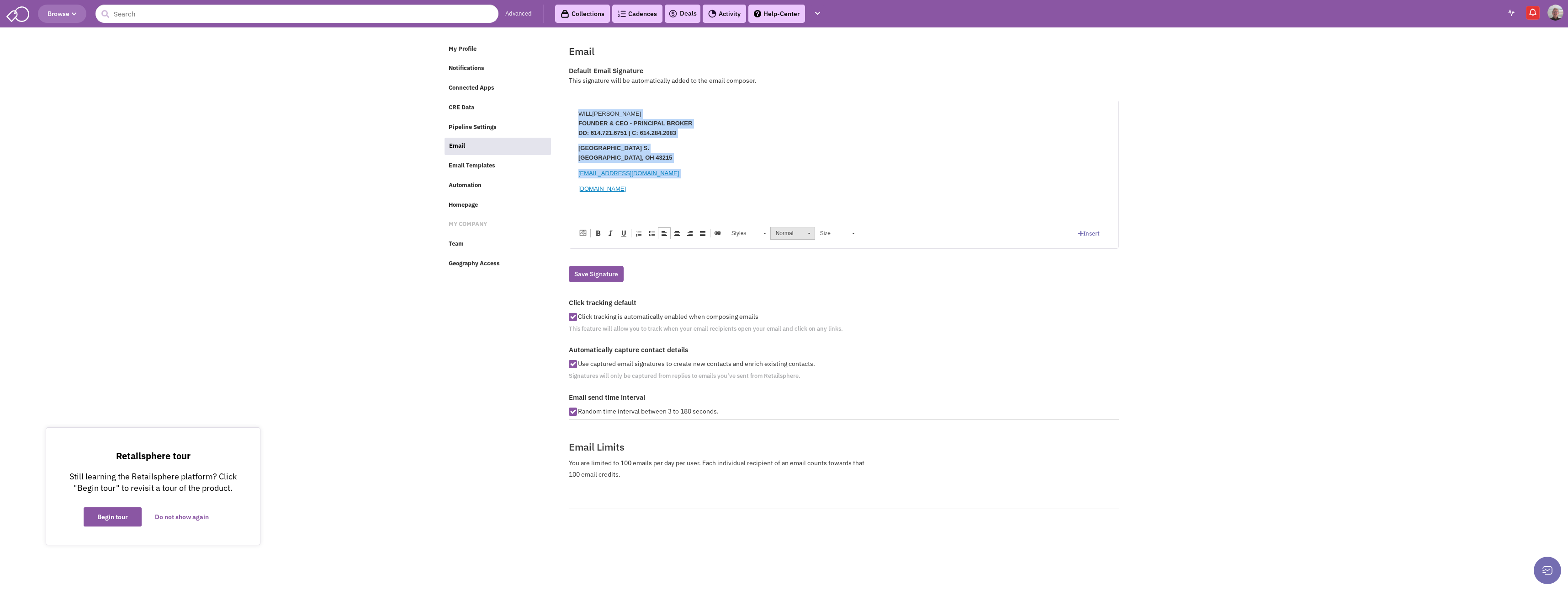
click at [810, 233] on span at bounding box center [809, 234] width 3 height 1
click at [769, 191] on p "ROTHREGROUP.COM" at bounding box center [843, 189] width 531 height 10
drag, startPoint x: 577, startPoint y: 114, endPoint x: 613, endPoint y: 114, distance: 36.0
click at [613, 114] on html "WILL ROTH FOUNDER & CEO - PRINCIPAL BROKER DD: 614.721.6751 | C: 614.284.2083 3…" at bounding box center [843, 151] width 549 height 103
click at [809, 232] on span at bounding box center [809, 232] width 2 height 8
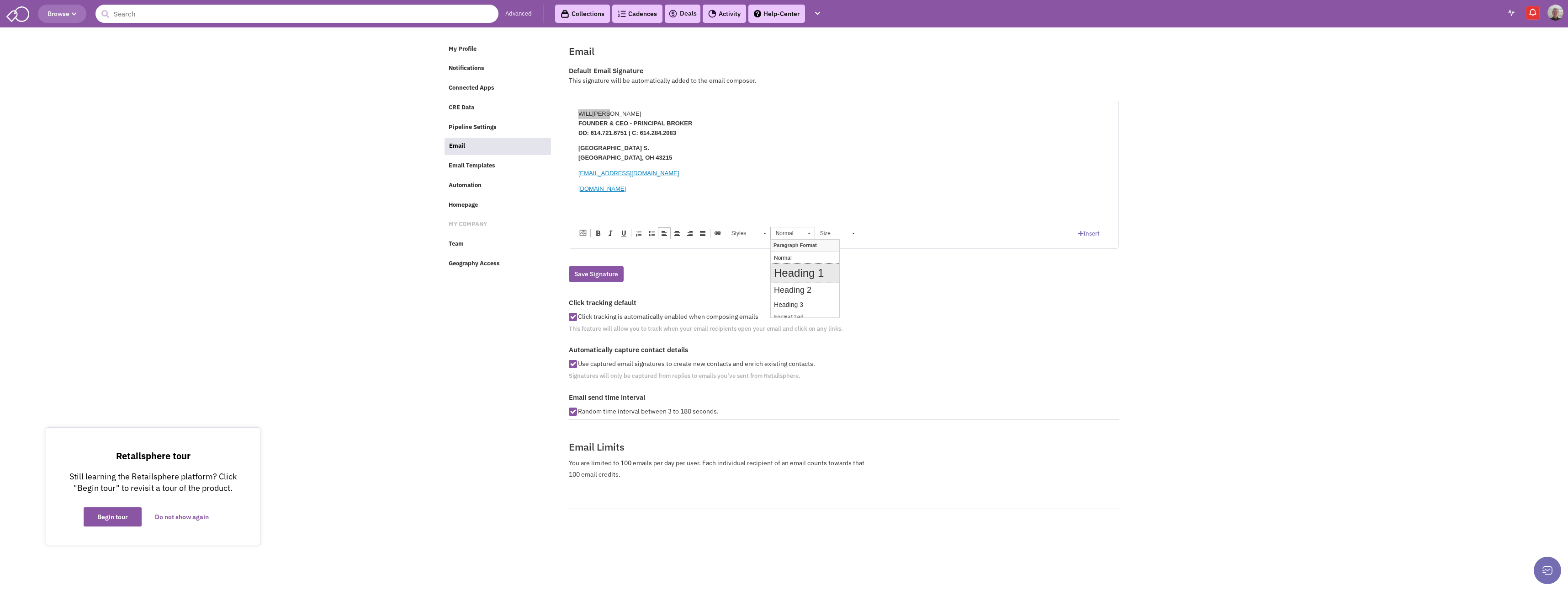
click at [794, 272] on h1 "Heading 1" at bounding box center [804, 273] width 62 height 13
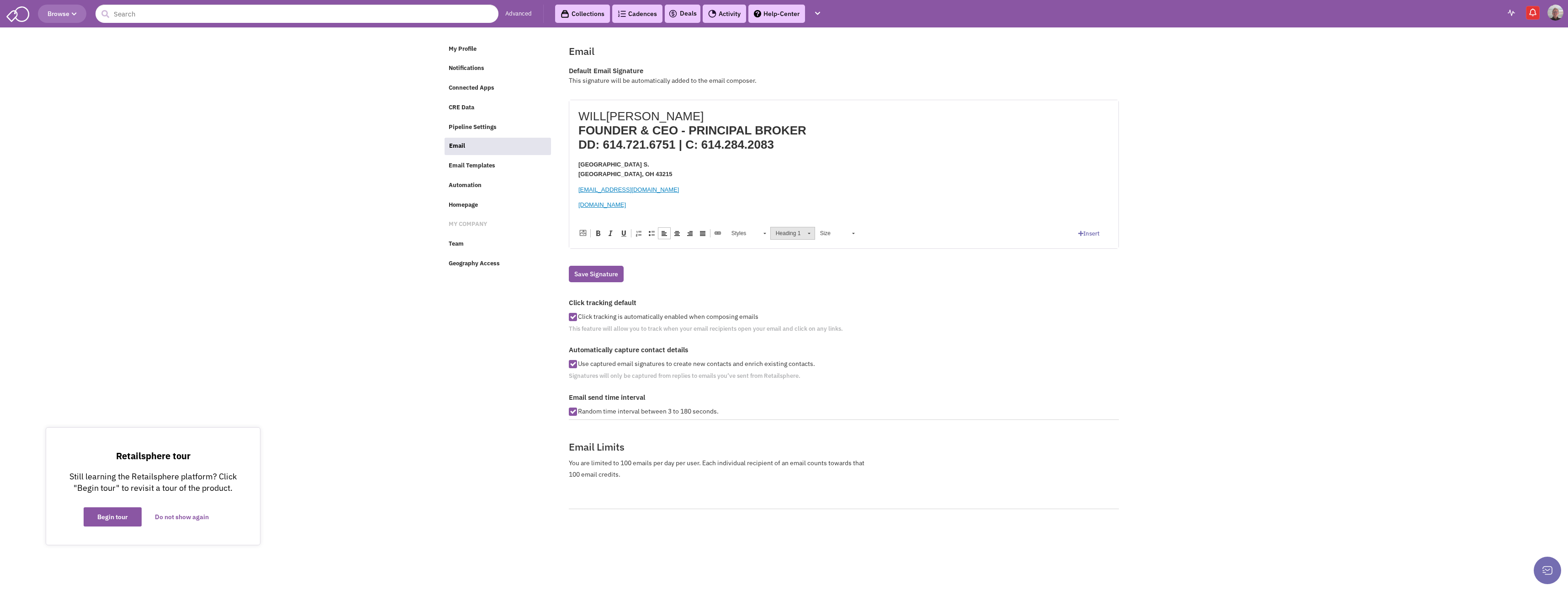
click at [811, 232] on link "Heading 1" at bounding box center [792, 233] width 44 height 13
click at [798, 255] on p "Normal" at bounding box center [804, 257] width 62 height 6
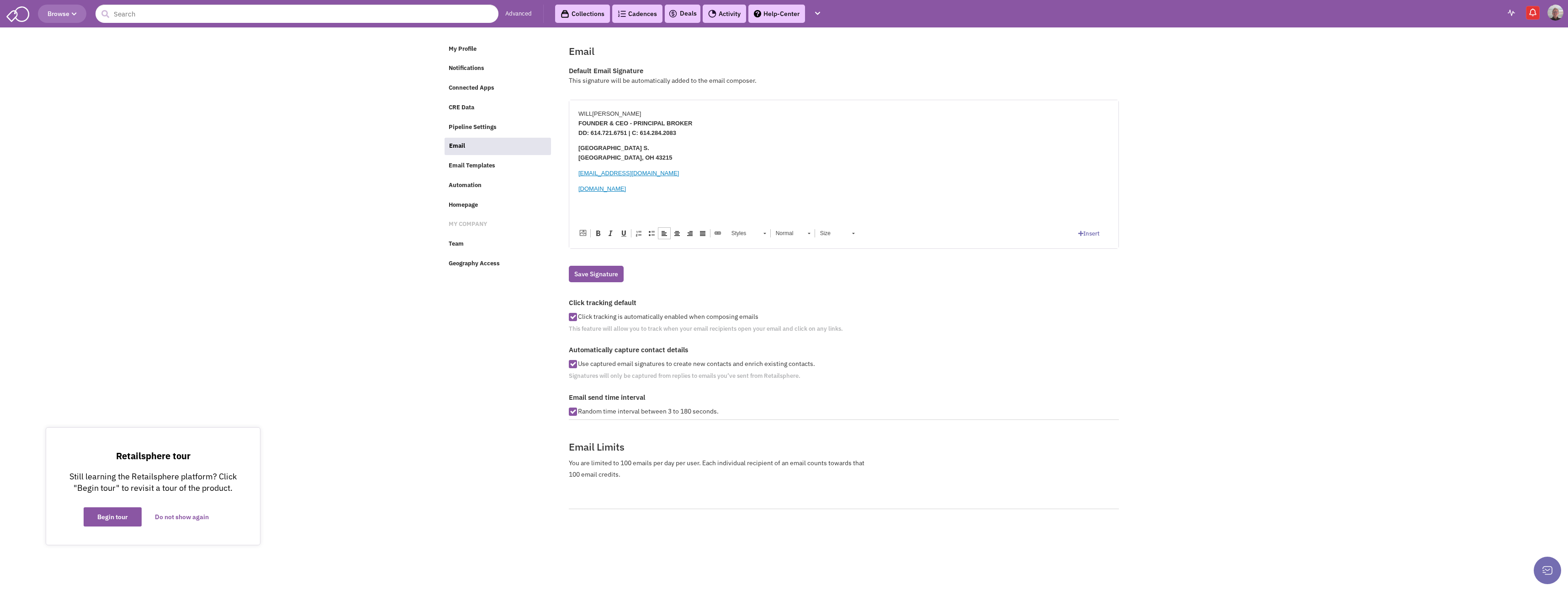
click at [834, 201] on html "WILL ROTH FOUNDER & CEO - PRINCIPAL BROKER DD: 614.721.6751 | C: 614.284.2083 3…" at bounding box center [843, 151] width 549 height 103
click at [1079, 232] on icon at bounding box center [1080, 233] width 5 height 6
click at [1089, 232] on link "Insert" at bounding box center [1089, 233] width 21 height 8
click at [1099, 208] on link "Signatures" at bounding box center [1104, 209] width 50 height 11
click at [1101, 197] on b "Insert Signature" at bounding box center [1109, 196] width 59 height 17
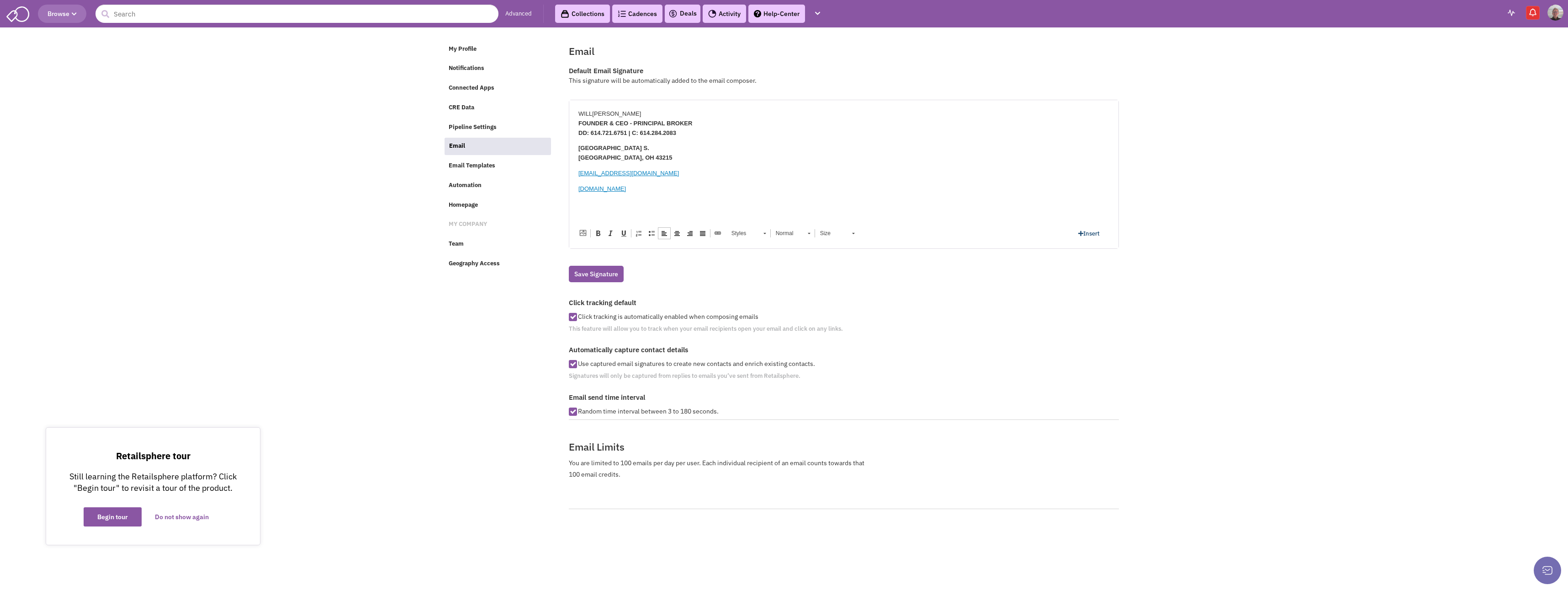
click at [1093, 234] on link "Insert" at bounding box center [1089, 233] width 21 height 8
click at [1093, 218] on link "Autofills" at bounding box center [1101, 220] width 44 height 11
click at [1089, 234] on link "Insert" at bounding box center [1089, 233] width 21 height 8
drag, startPoint x: 578, startPoint y: 112, endPoint x: 614, endPoint y: 115, distance: 36.1
click at [614, 115] on p "WILL ROTH FOUNDER & CEO - PRINCIPAL BROKER DD: 614.721.6751 | C: 614.284.2083" at bounding box center [843, 123] width 531 height 28
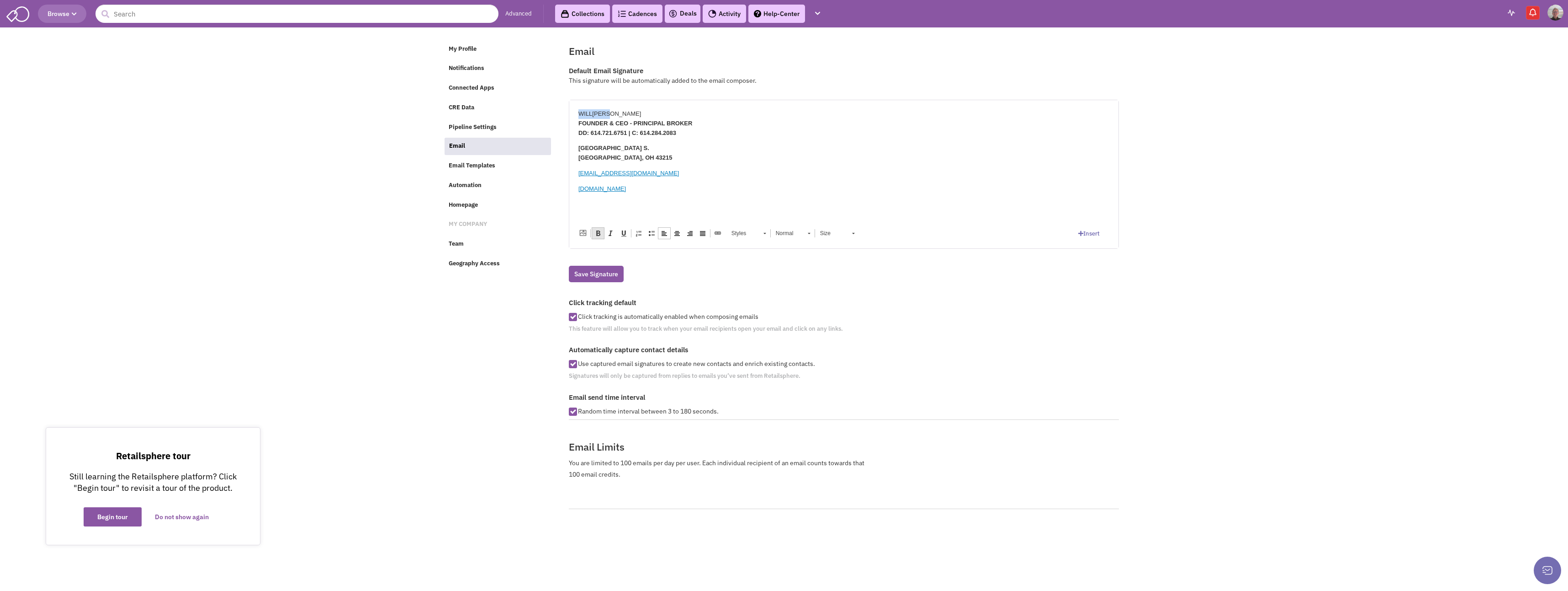
click at [599, 233] on span at bounding box center [598, 233] width 7 height 7
click at [661, 190] on p "ROTHREGROUP.COM" at bounding box center [843, 189] width 531 height 10
click at [699, 123] on p "WILL ROTH FOUNDER & CEO - PRINCIPAL BROKER DD: 614.721.6751 | C: 614.284.2083" at bounding box center [843, 123] width 531 height 28
click at [785, 176] on p "395 LIBRARY PARK S. COLUMBUS, OH 43215" at bounding box center [843, 168] width 531 height 19
click at [696, 122] on p "WILL ROTH FOUNDER & CEO - PRINCIPAL BROKER" at bounding box center [843, 118] width 531 height 19
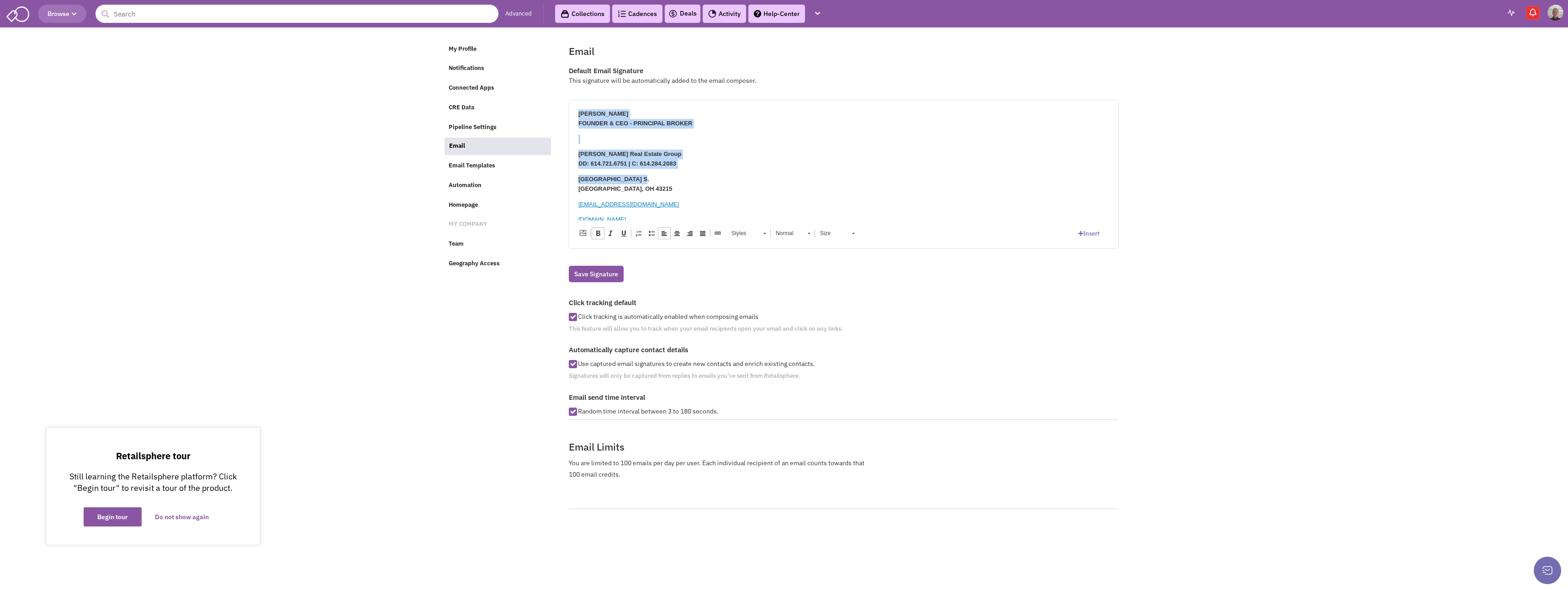
scroll to position [13, 0]
drag, startPoint x: 577, startPoint y: 111, endPoint x: 763, endPoint y: 277, distance: 249.3
click at [763, 220] on html "WILL ROTH FOUNDER & CEO - PRINCIPAL BROKER ROTH Real Estate Group DD: 614.721.6…" at bounding box center [843, 153] width 549 height 133
click at [578, 123] on body "William Roth" at bounding box center [843, 121] width 531 height 25
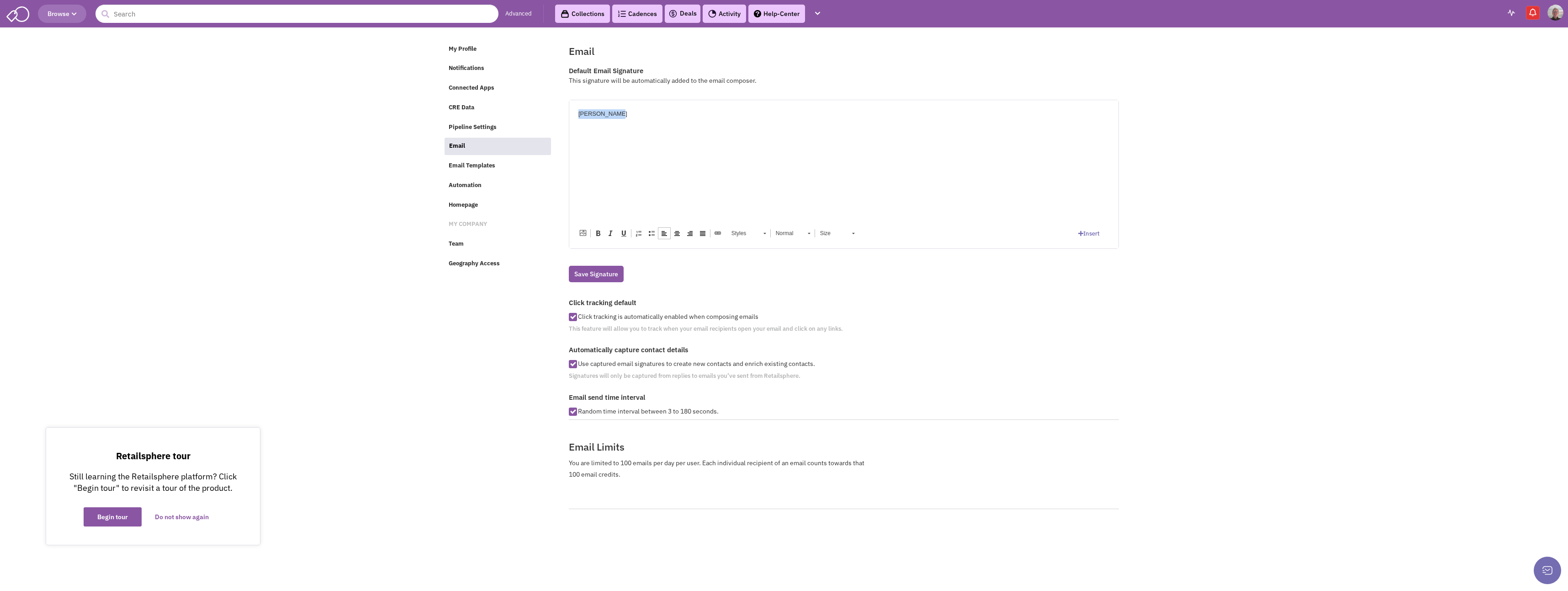
drag, startPoint x: 616, startPoint y: 112, endPoint x: 1110, endPoint y: 200, distance: 501.8
click at [569, 100] on html "William Roth" at bounding box center [843, 121] width 549 height 44
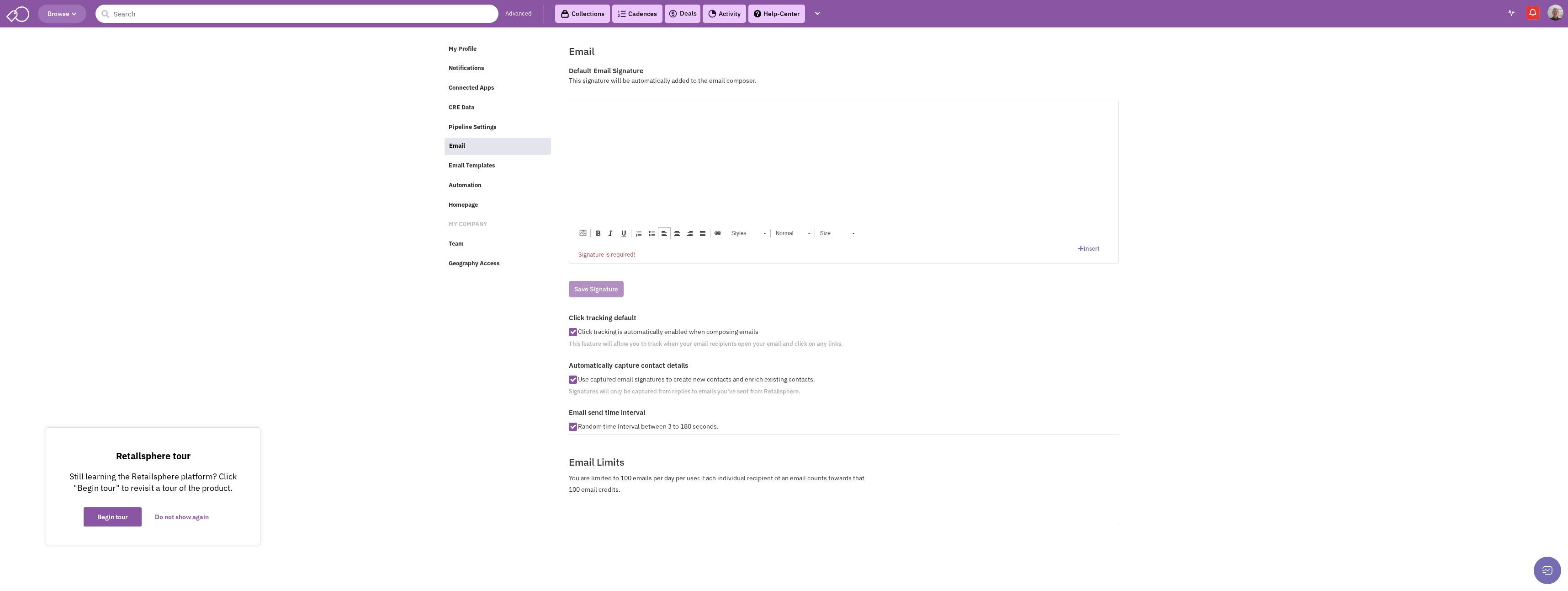
drag, startPoint x: 7, startPoint y: 8, endPoint x: 383, endPoint y: 535, distance: 647.4
click at [389, 520] on body "Browse Advanced Collections Cadences 0 Deals Activity Help-Center Calendar" at bounding box center [784, 284] width 1568 height 568
drag, startPoint x: 572, startPoint y: 107, endPoint x: 792, endPoint y: 122, distance: 220.5
click at [792, 122] on body at bounding box center [843, 121] width 531 height 25
click at [577, 109] on html at bounding box center [843, 121] width 549 height 44
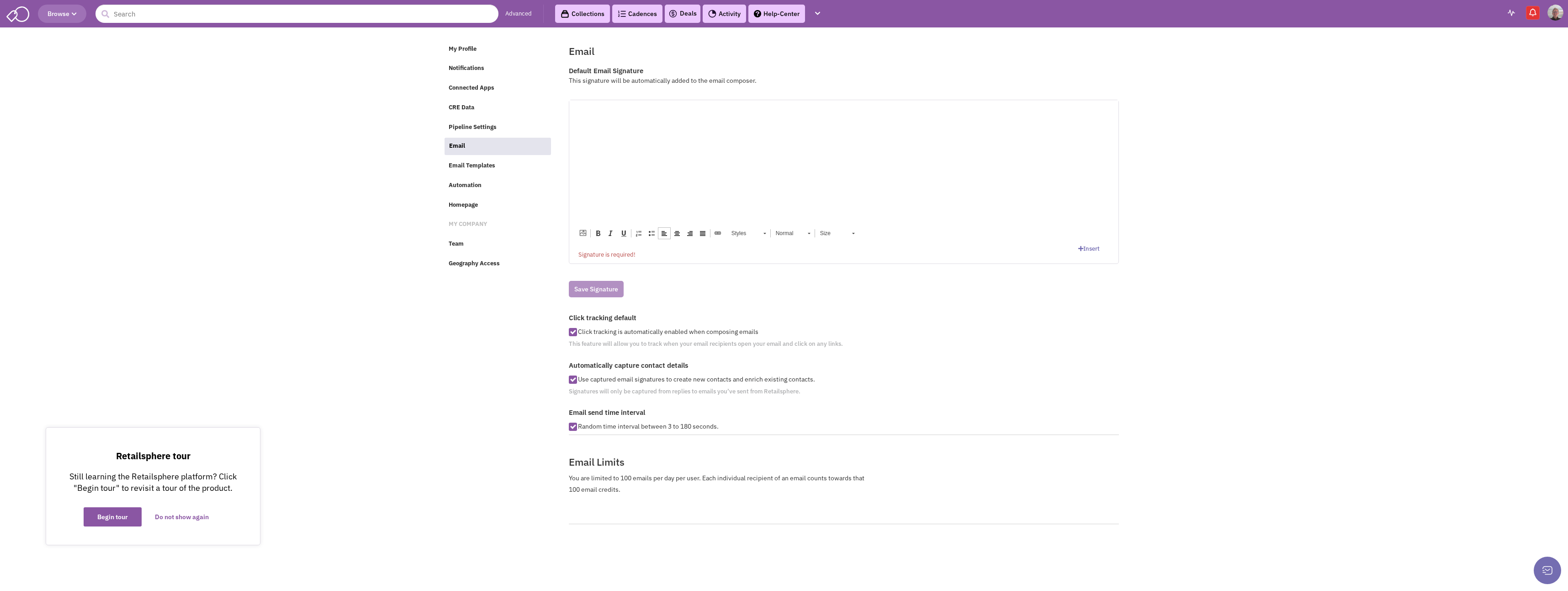
drag, startPoint x: 577, startPoint y: 109, endPoint x: 835, endPoint y: 128, distance: 258.7
click at [835, 128] on p at bounding box center [843, 129] width 531 height 10
click at [675, 132] on p "WILLIAM ROTH FOUNDER & CEO - PRINCIPAL BROKER DD: 614.721.6751 | C: 614.284.2083" at bounding box center [843, 123] width 531 height 28
click at [645, 141] on body "WILLIAM ROTH FOUNDER & CEO - PRINCIPAL BROKER DD: 614.721.6751 | C: 614.284.208…" at bounding box center [843, 151] width 531 height 85
click at [676, 131] on p "WILLIAM ROTH FOUNDER & CEO - PRINCIPAL BROKER DD: 614.721.6751 | C: 614.284.2083" at bounding box center [843, 123] width 531 height 28
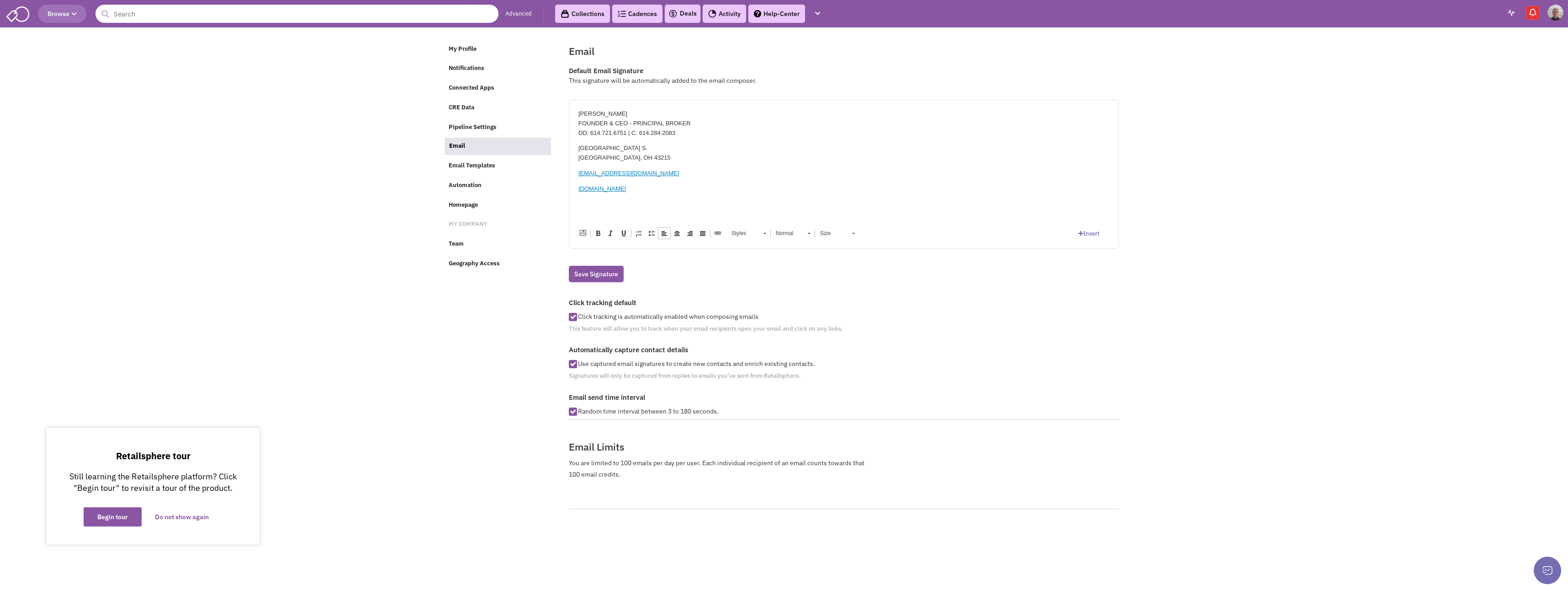
drag, startPoint x: 584, startPoint y: 112, endPoint x: 664, endPoint y: 185, distance: 108.3
click at [664, 185] on html "WILLIAM ROTH FOUNDER & CEO - PRINCIPAL BROKER DD: 614.721.6751 | C: 614.284.208…" at bounding box center [843, 151] width 549 height 103
click at [766, 233] on span at bounding box center [765, 234] width 3 height 1
click at [810, 233] on span at bounding box center [809, 234] width 3 height 1
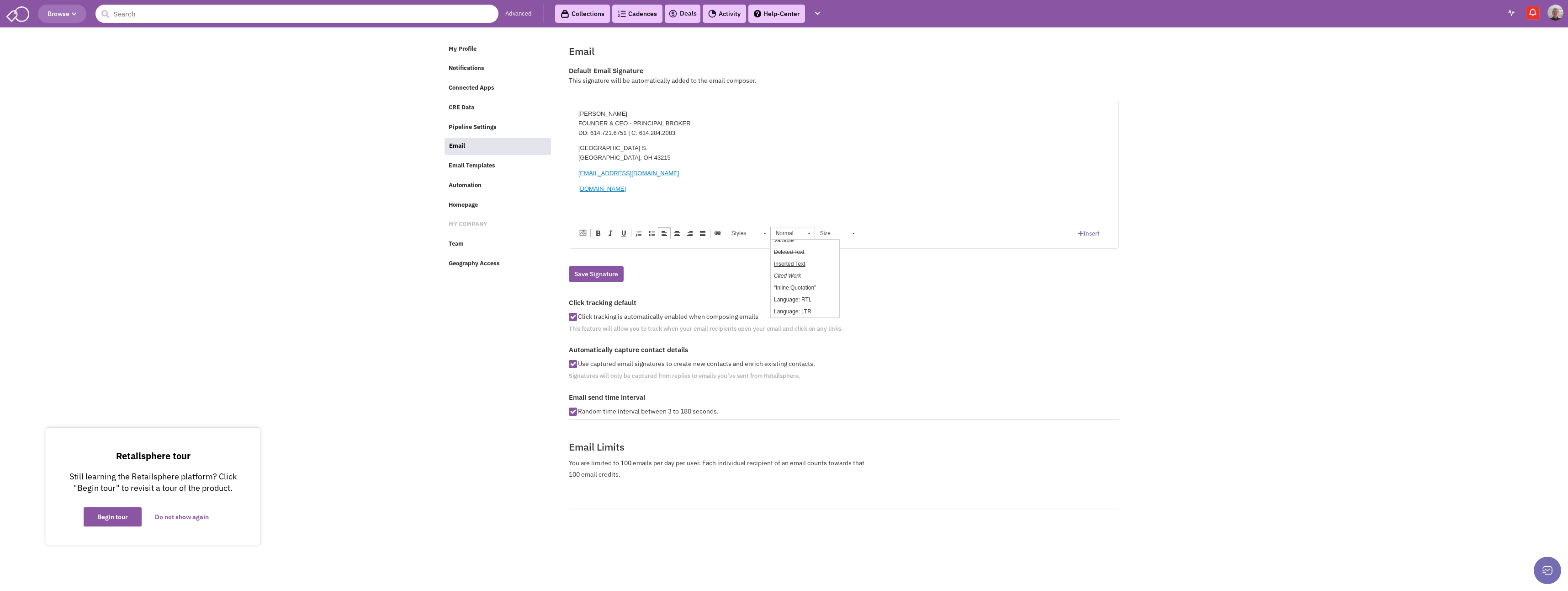
scroll to position [6, 0]
click at [810, 233] on span at bounding box center [809, 234] width 3 height 1
click at [856, 232] on link "Size" at bounding box center [836, 233] width 44 height 13
click at [893, 160] on p "395 LIBRARY PARK S. COLUMBUS, OH 43215" at bounding box center [843, 153] width 531 height 19
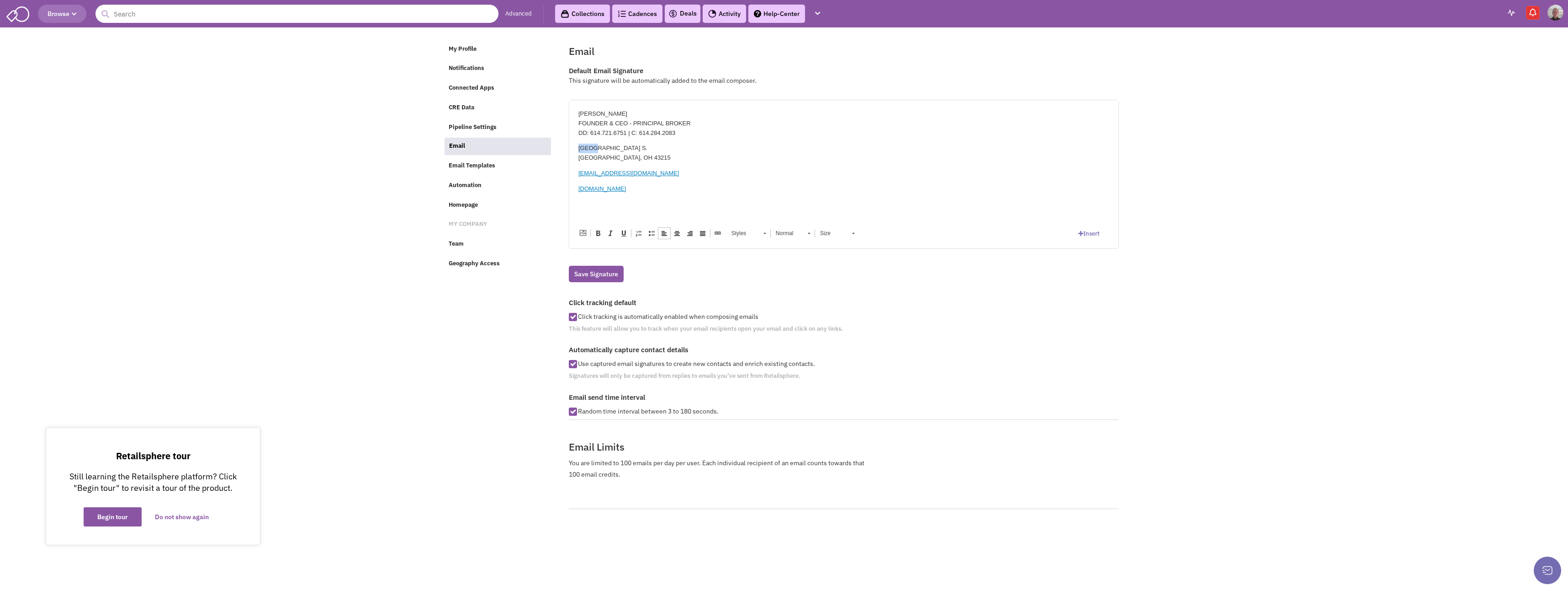
drag, startPoint x: 578, startPoint y: 141, endPoint x: 592, endPoint y: 141, distance: 14.0
click at [592, 141] on body "WILLIAM ROTH FOUNDER & CEO - PRINCIPAL BROKER DD: 614.721.6751 | C: 614.284.208…" at bounding box center [843, 151] width 531 height 85
click at [579, 146] on p "395 LIBRARY PARK S. COLUMBUS, OH 43215" at bounding box center [843, 153] width 531 height 19
click at [761, 146] on p "395 LIBRARY PARK S. COLUMBUS, OH 43215" at bounding box center [843, 153] width 531 height 19
click at [587, 108] on html at bounding box center [843, 113] width 549 height 28
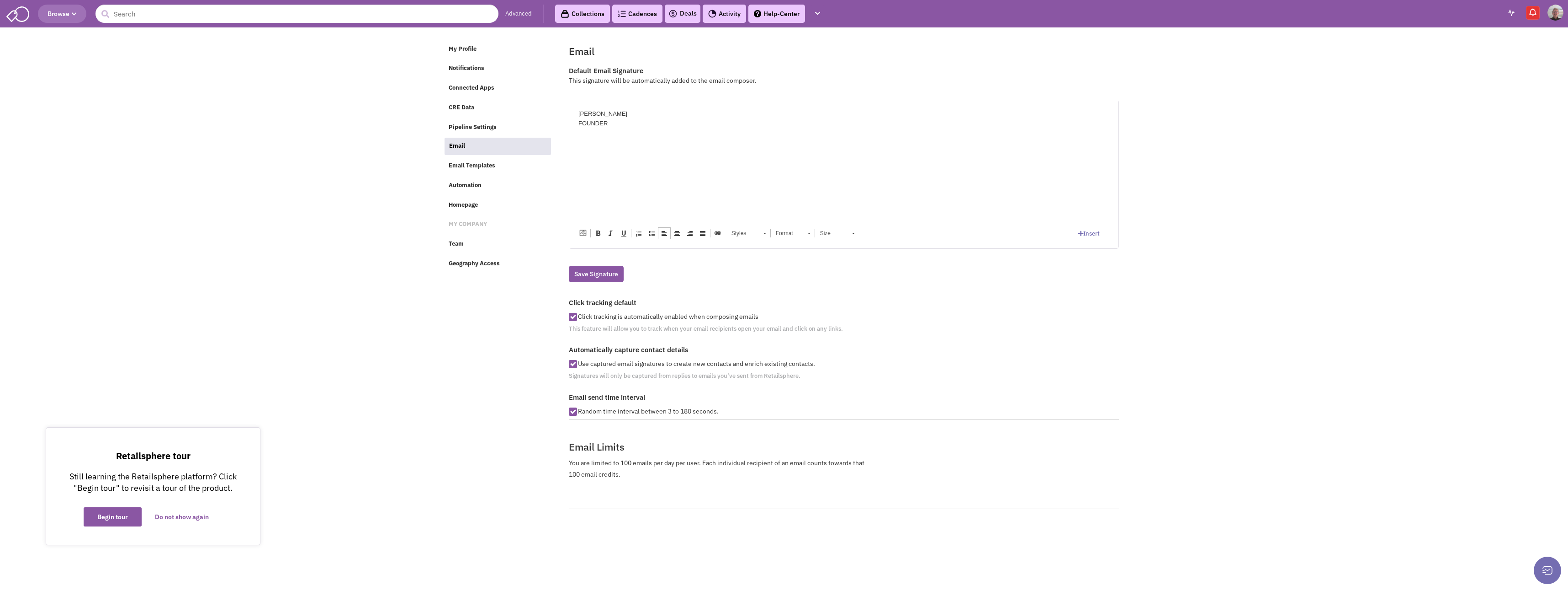
click at [610, 121] on div "FOUNDER" at bounding box center [843, 124] width 531 height 10
click at [679, 162] on html "WILLIAM ROTH FOUNDER&CEO - Principal Broker ROTH Real Estate Group DD: 614.721.…" at bounding box center [843, 131] width 549 height 62
click at [585, 137] on span "↵" at bounding box center [843, 137] width 549 height 1
click at [570, 139] on html "WILLIAM ROTH FOUNDER&CEO - Principal Broker ROTH Real Estate Group DD: 614.721.…" at bounding box center [843, 138] width 549 height 78
drag, startPoint x: 1118, startPoint y: 128, endPoint x: 714, endPoint y: 138, distance: 404.1
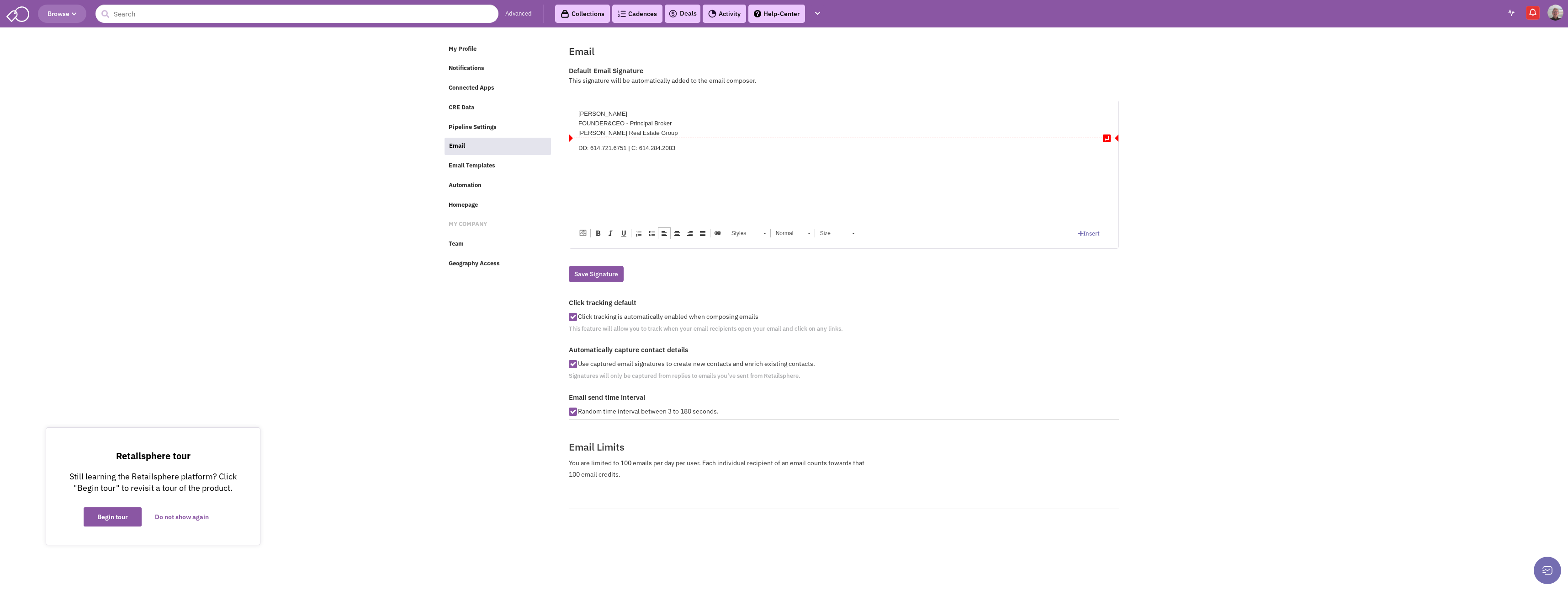
click at [714, 138] on body "↵ WILLIAM ROTH FOUNDER&CEO - Principal Broker ROTH Real Estate Group DD: 614.72…" at bounding box center [843, 138] width 531 height 59
drag, startPoint x: 671, startPoint y: 142, endPoint x: 495, endPoint y: 150, distance: 176.2
click at [569, 150] on html "WILLIAM ROTH FOUNDER&CEO - Principal Broker ROTH Real Estate Group D: 614.721.6…" at bounding box center [843, 138] width 549 height 78
click at [654, 134] on div "ROTH Real Estate Group" at bounding box center [843, 133] width 531 height 10
click at [633, 138] on div "DD: 614.721.68751 I MOBILE: 614.284.2083" at bounding box center [843, 142] width 531 height 10
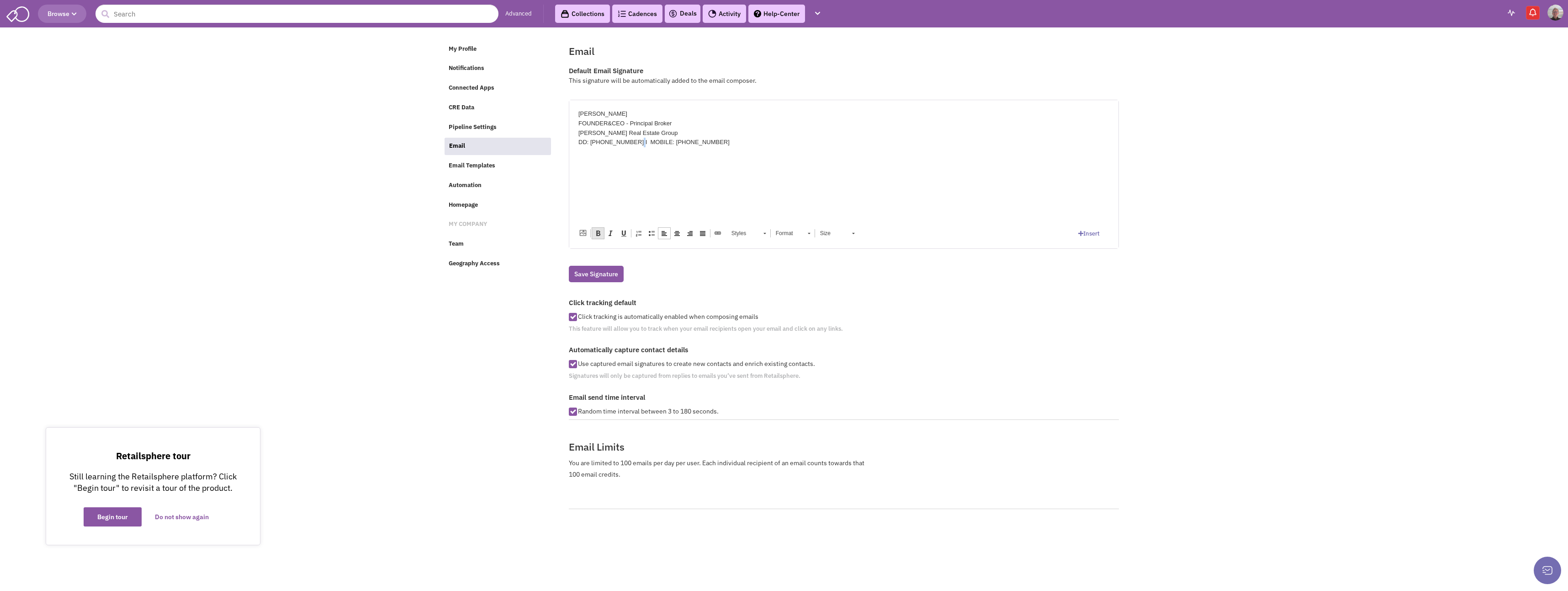
click at [598, 234] on span at bounding box center [598, 233] width 7 height 7
drag, startPoint x: 581, startPoint y: 131, endPoint x: 594, endPoint y: 129, distance: 13.2
click at [594, 129] on div "ROTH Real Estate Group" at bounding box center [843, 133] width 531 height 10
click at [597, 235] on span at bounding box center [598, 233] width 7 height 7
click at [693, 152] on body "WILLIAM ROTH FOUNDER&CEO - Principal Broker ROTH Real Estate Group DD: 614.721.…" at bounding box center [843, 143] width 531 height 69
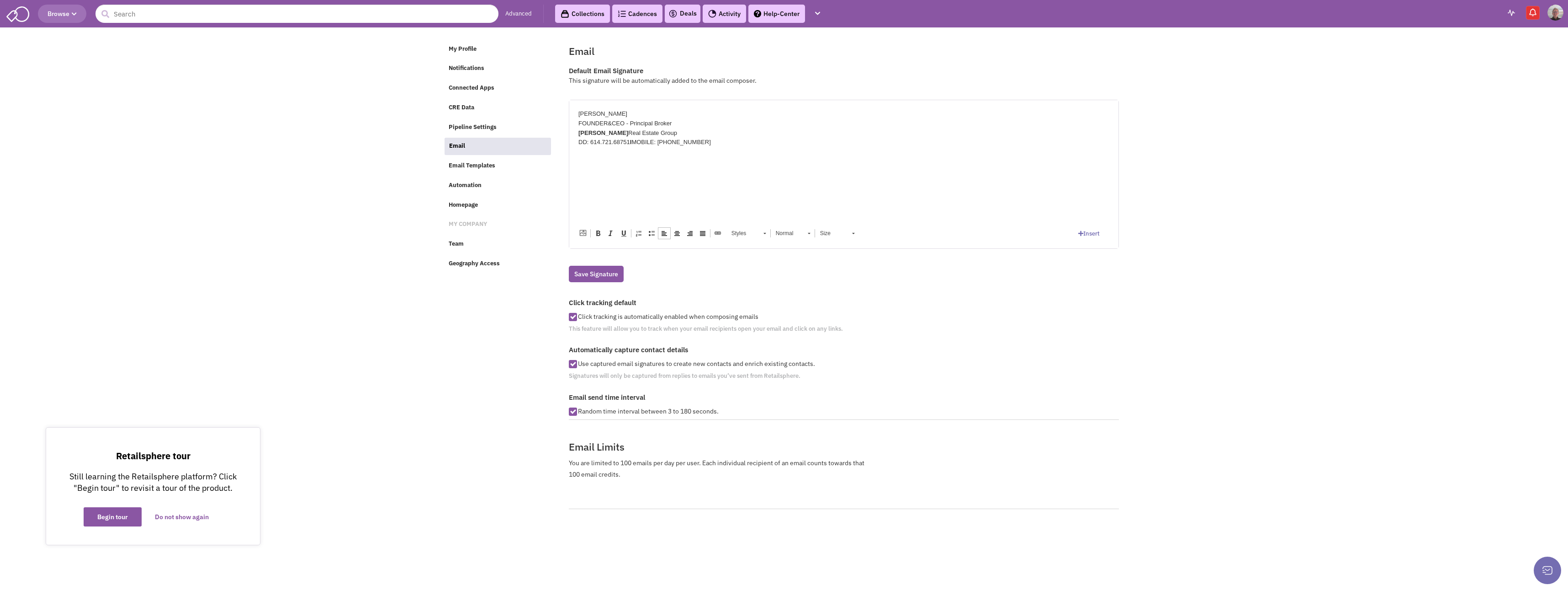
click at [703, 137] on div "DD: 614.721.68751 I MOBILE: 614.284.2083" at bounding box center [843, 142] width 531 height 10
click at [649, 150] on div "WILL@ROTHREGROUP>COM" at bounding box center [843, 152] width 531 height 10
click at [664, 152] on div "WILL@ROTHREGROUP. COM" at bounding box center [843, 152] width 531 height 10
click at [647, 160] on div "WWW.ROTHREGROUP<COM" at bounding box center [843, 161] width 531 height 10
drag, startPoint x: 578, startPoint y: 114, endPoint x: 686, endPoint y: 157, distance: 116.2
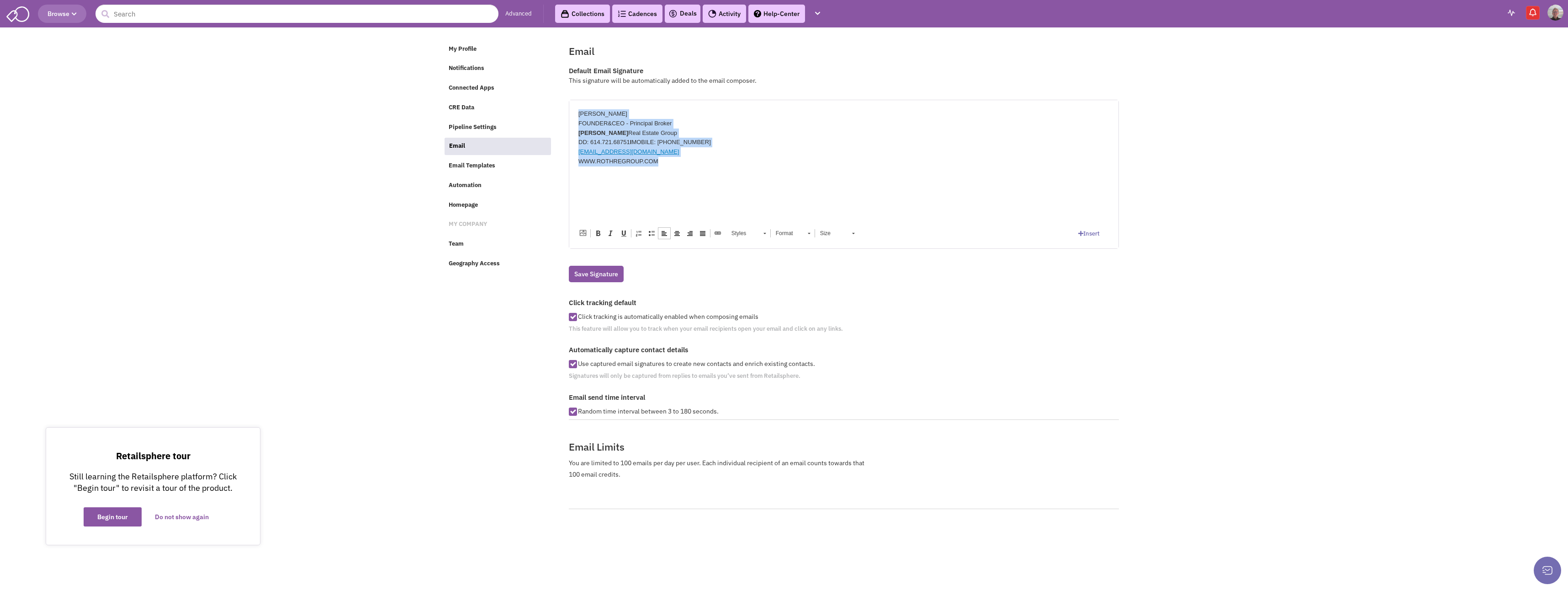
click at [686, 157] on body "WILLIAM ROTH FOUNDER&CEO - Principal Broker ROTH Real Estate Group DD: 614.721.…" at bounding box center [843, 157] width 531 height 97
click at [598, 235] on span at bounding box center [598, 233] width 7 height 7
click at [756, 167] on div at bounding box center [843, 171] width 531 height 10
click at [632, 139] on strong "DD: 614.721.68751 I MOBILE: 614.284.2083" at bounding box center [655, 142] width 155 height 7
click at [931, 405] on div "Email send time interval Random time interval between 3 to 180 seconds." at bounding box center [844, 402] width 562 height 35
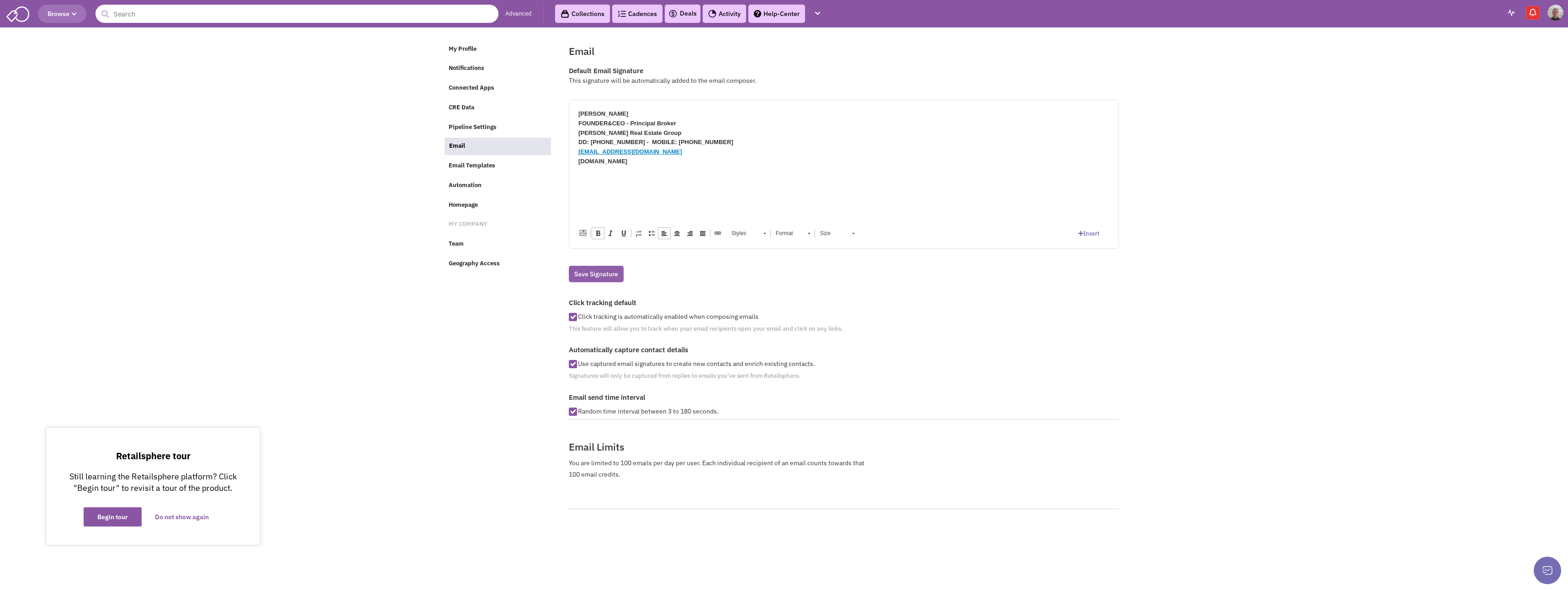
click at [600, 272] on button "Save Signature" at bounding box center [596, 273] width 55 height 16
click at [457, 243] on span "Team" at bounding box center [456, 244] width 15 height 8
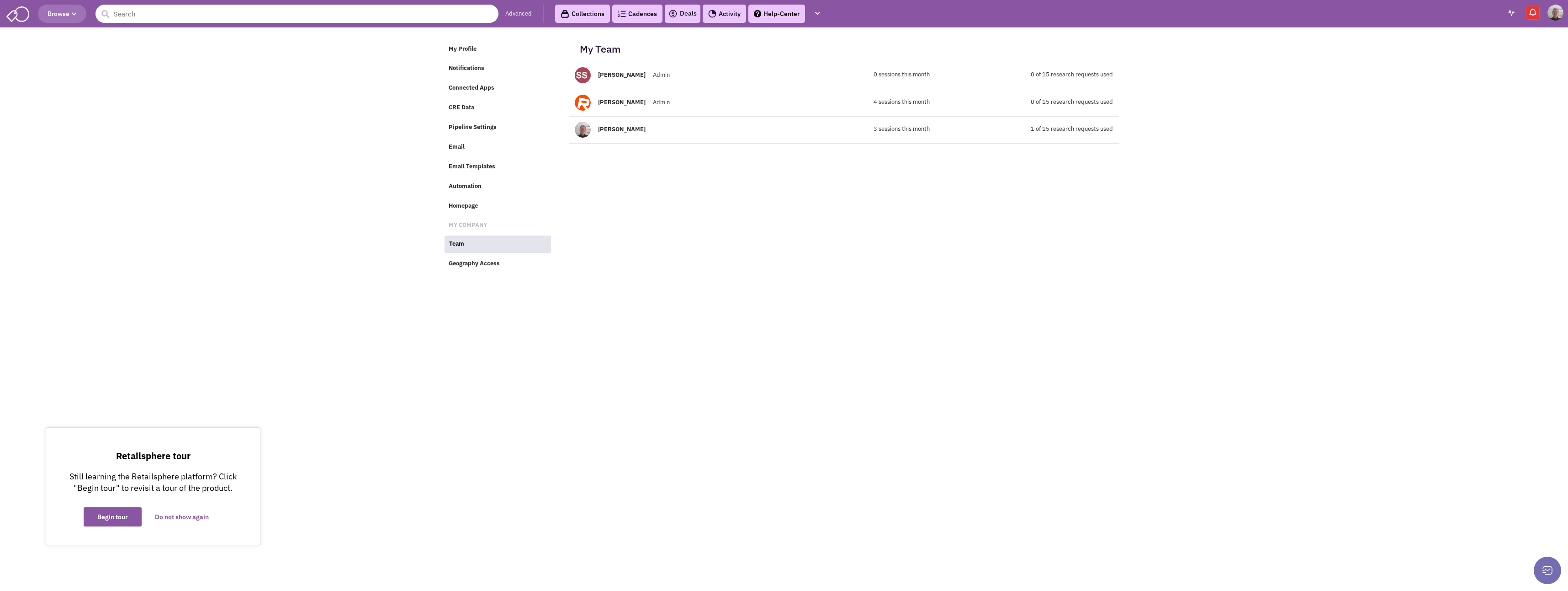
click at [18, 16] on img at bounding box center [18, 13] width 23 height 18
